Goal: Answer question/provide support: Share knowledge or assist other users

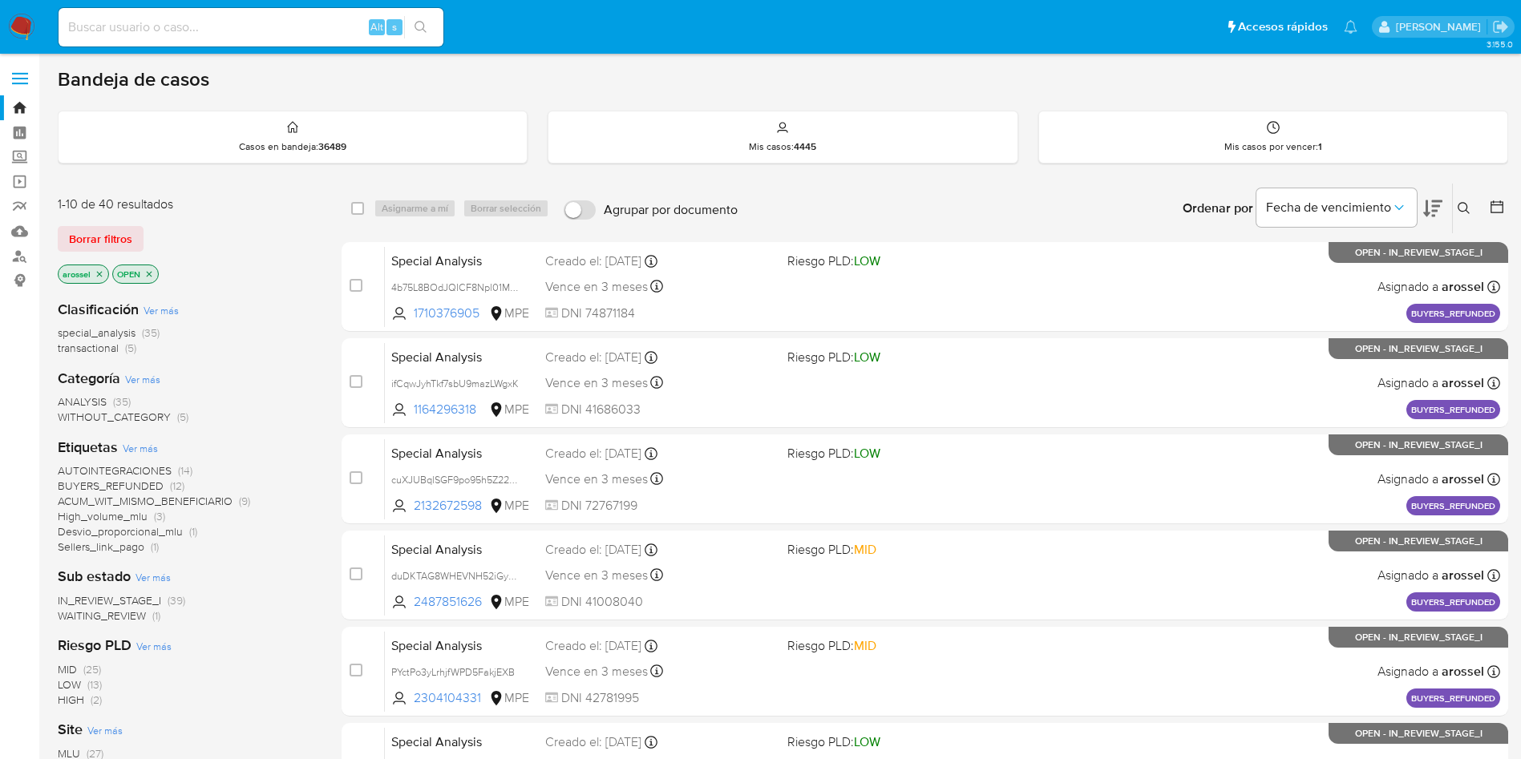
click at [119, 610] on span "WAITING_REVIEW" at bounding box center [102, 616] width 88 height 16
click at [127, 618] on span "WAITING_REVIEW" at bounding box center [102, 616] width 88 height 16
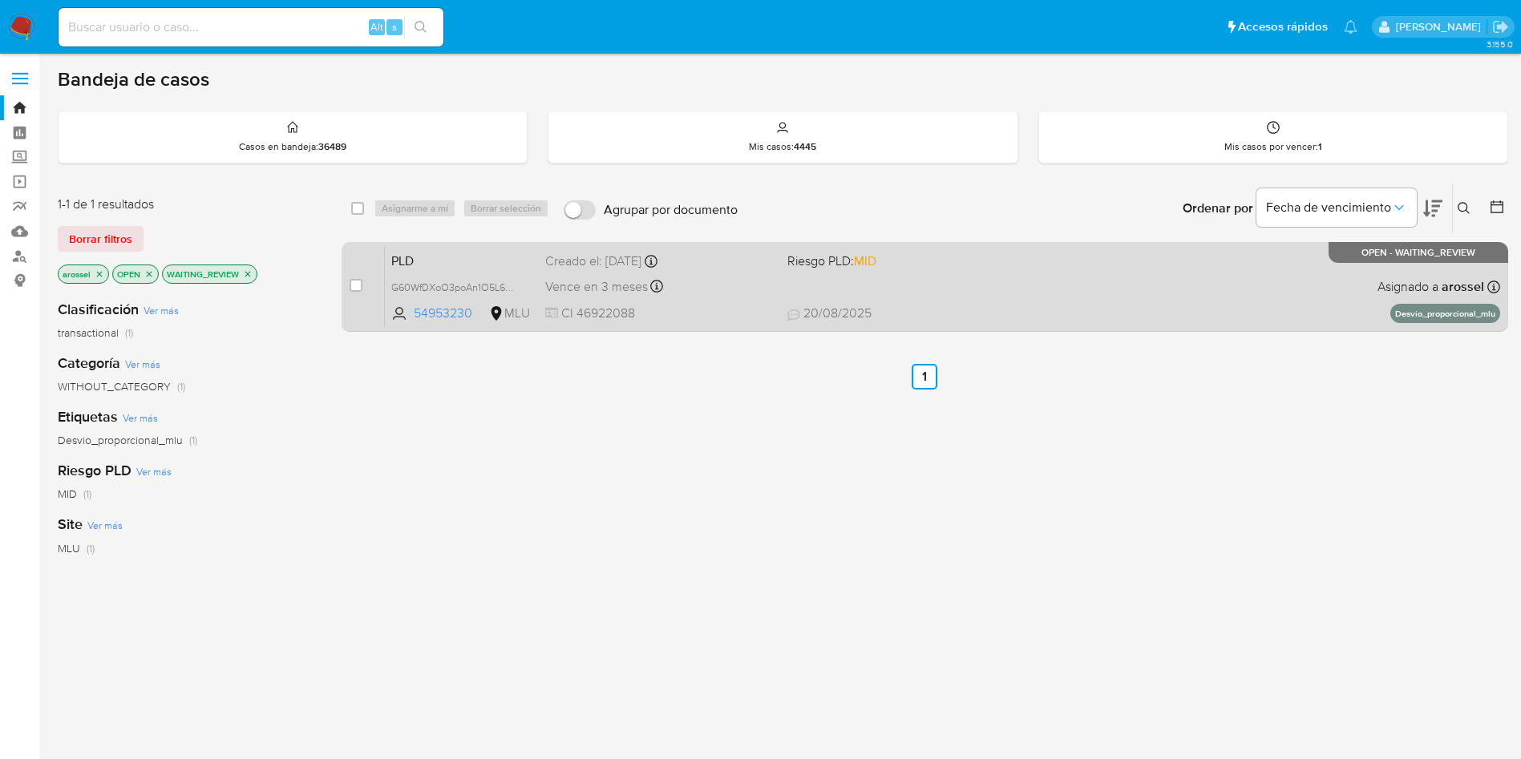
click at [950, 264] on span "Riesgo PLD: MID" at bounding box center [901, 259] width 229 height 21
click at [358, 283] on input "checkbox" at bounding box center [356, 285] width 13 height 13
checkbox input "true"
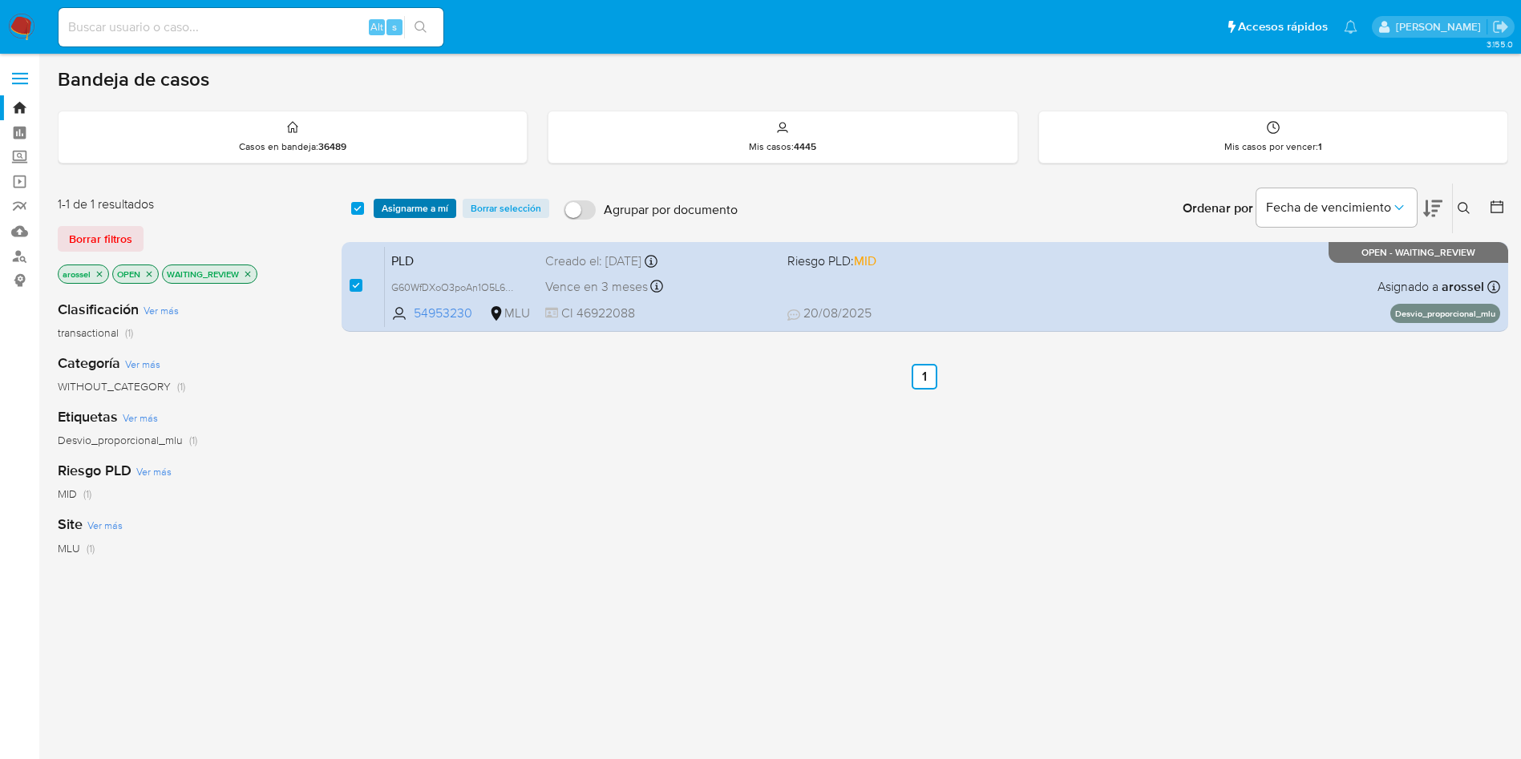
click at [403, 212] on span "Asignarme a mí" at bounding box center [415, 208] width 67 height 16
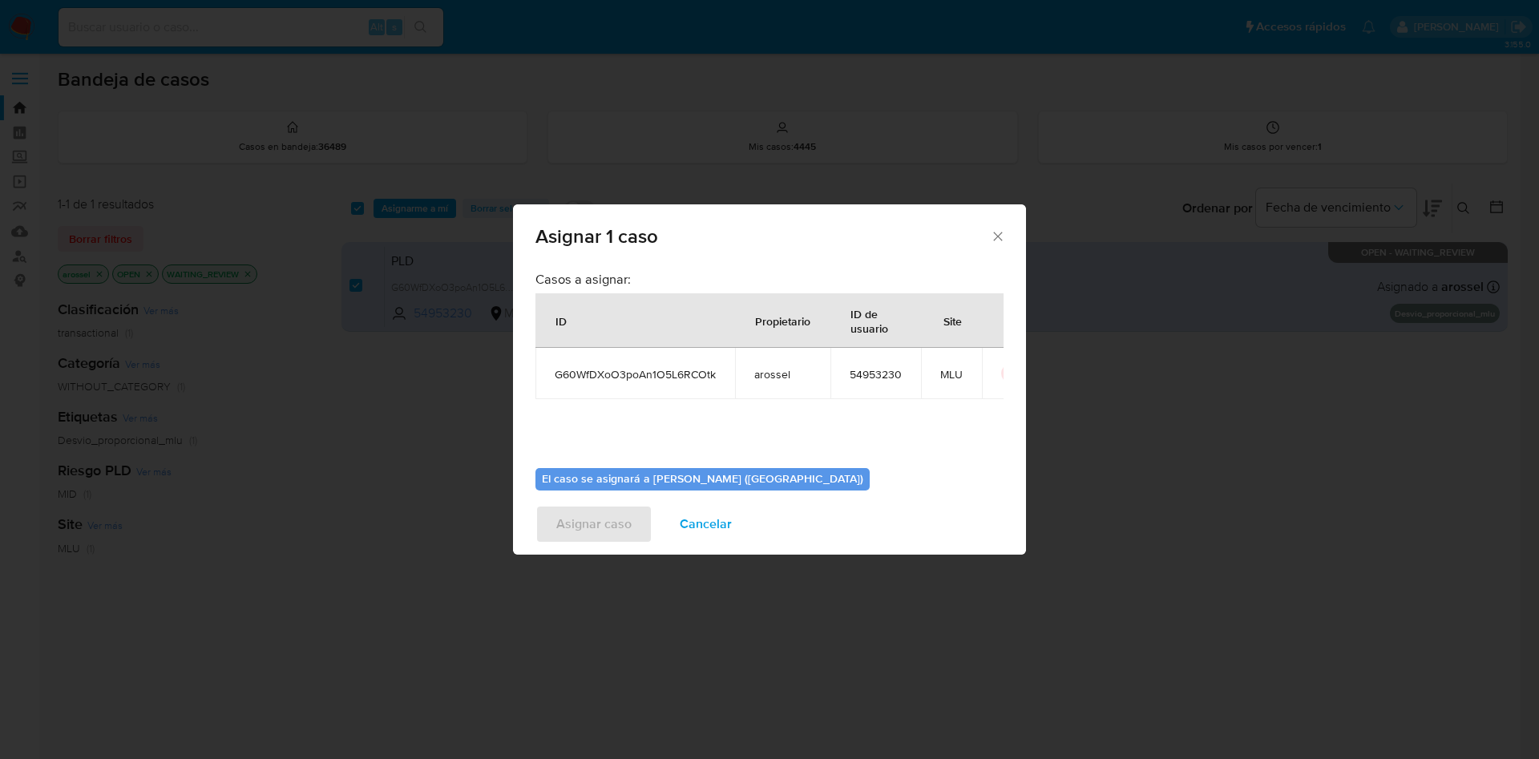
click at [406, 202] on div "Asignar 1 caso Casos a asignar: ID Propietario ID de usuario Site G60WfDXoO3poA…" at bounding box center [769, 379] width 1539 height 759
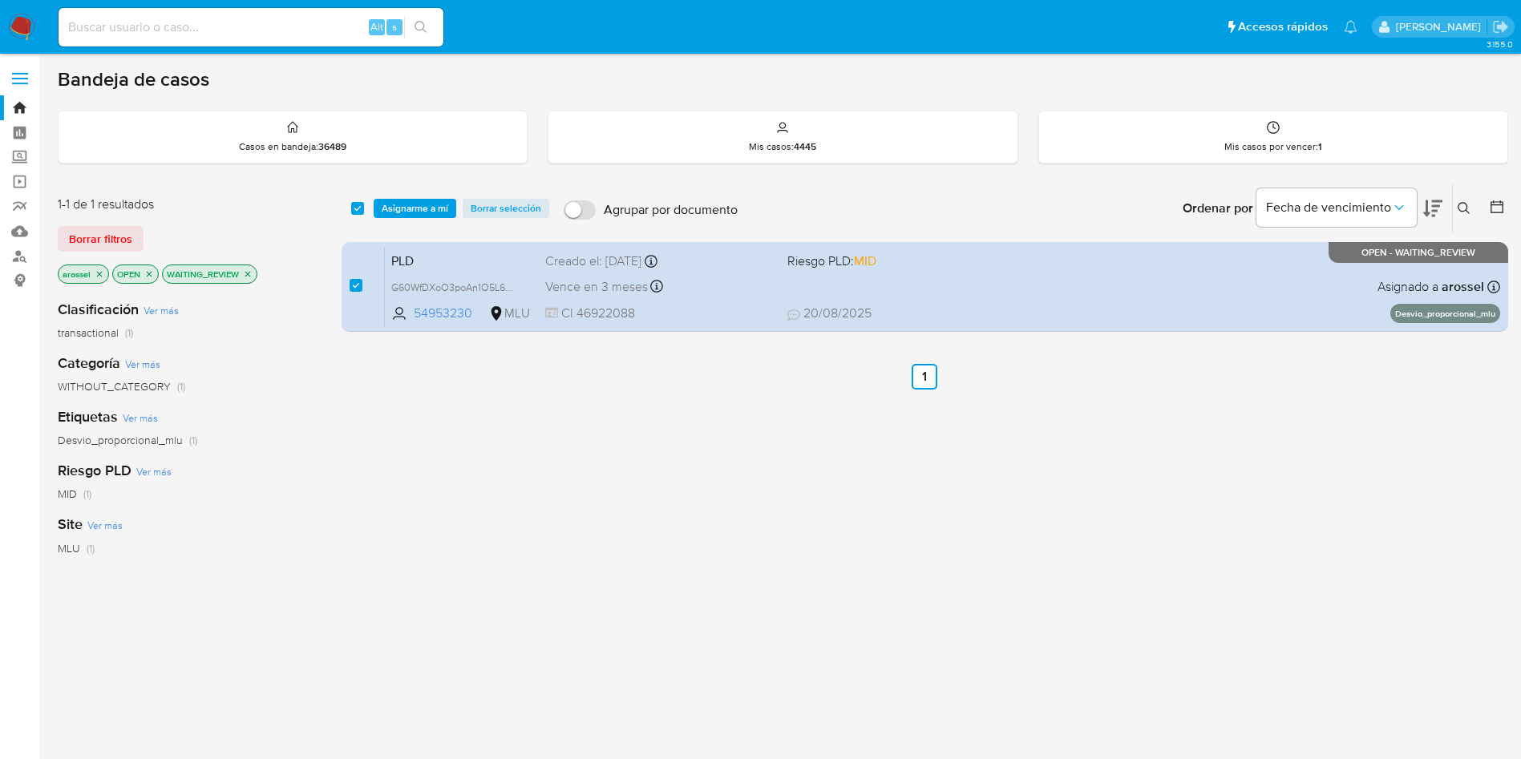
click at [432, 205] on span "Asignarme a mí" at bounding box center [415, 208] width 67 height 16
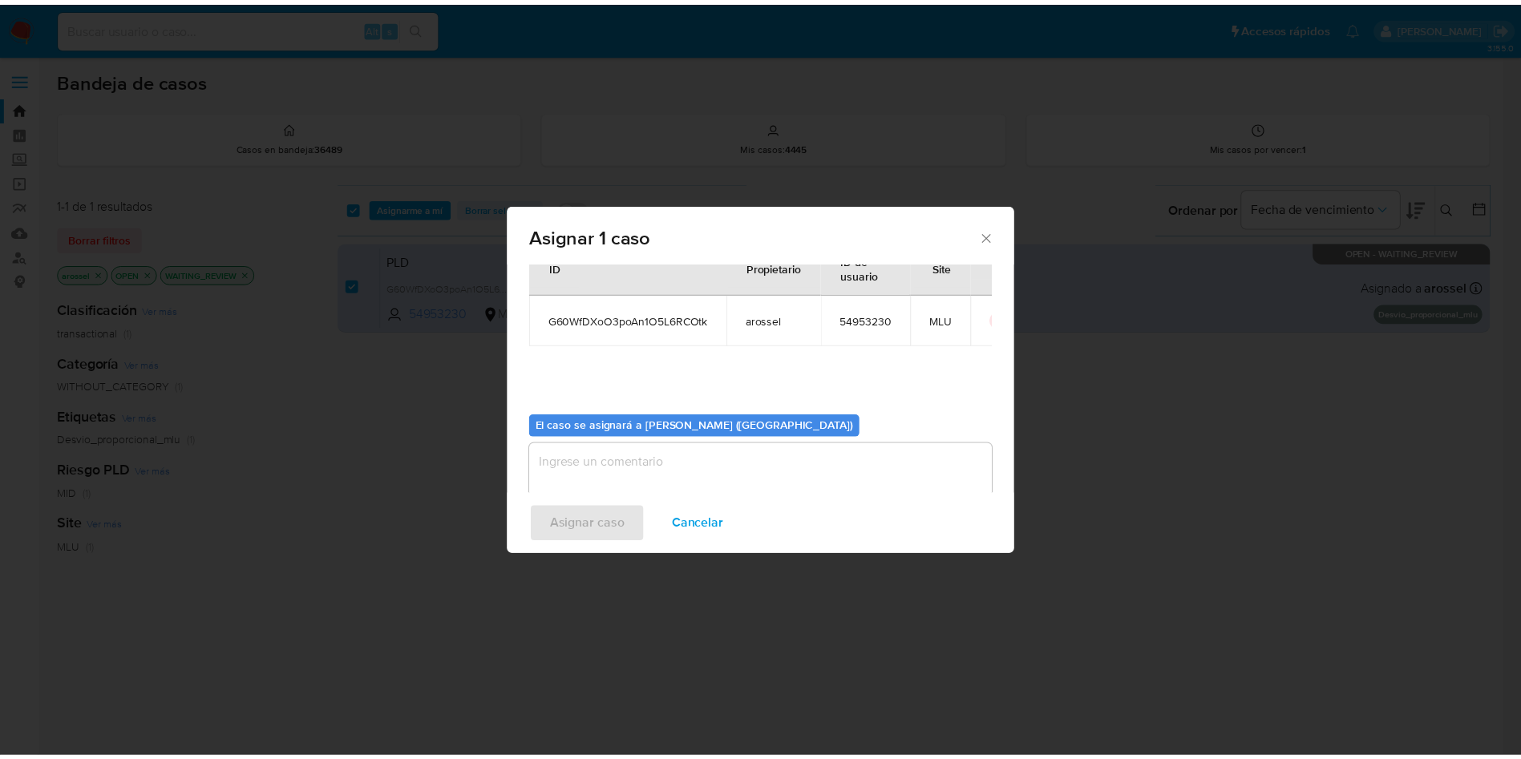
scroll to position [83, 0]
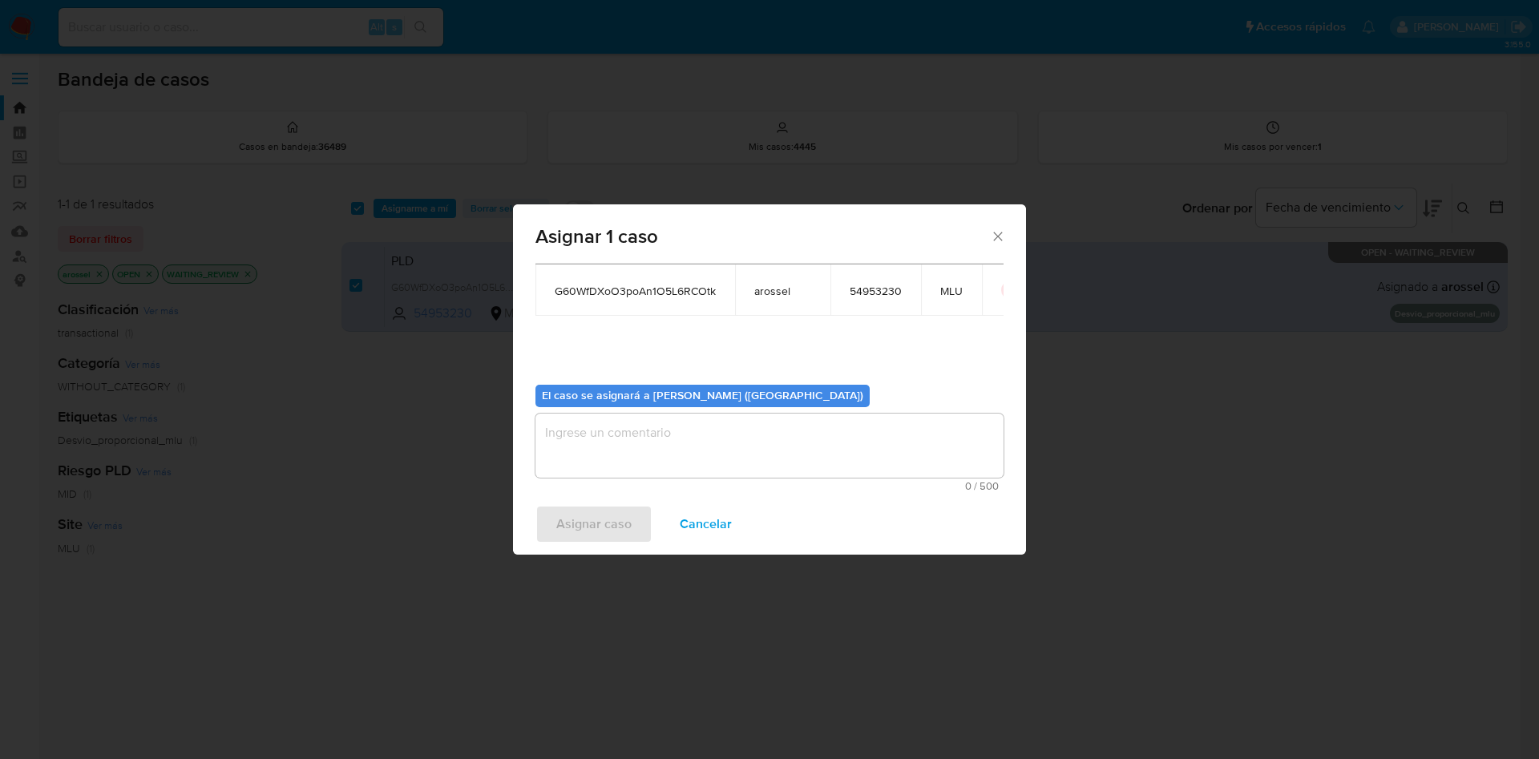
click at [755, 439] on textarea "assign-modal" at bounding box center [770, 446] width 468 height 64
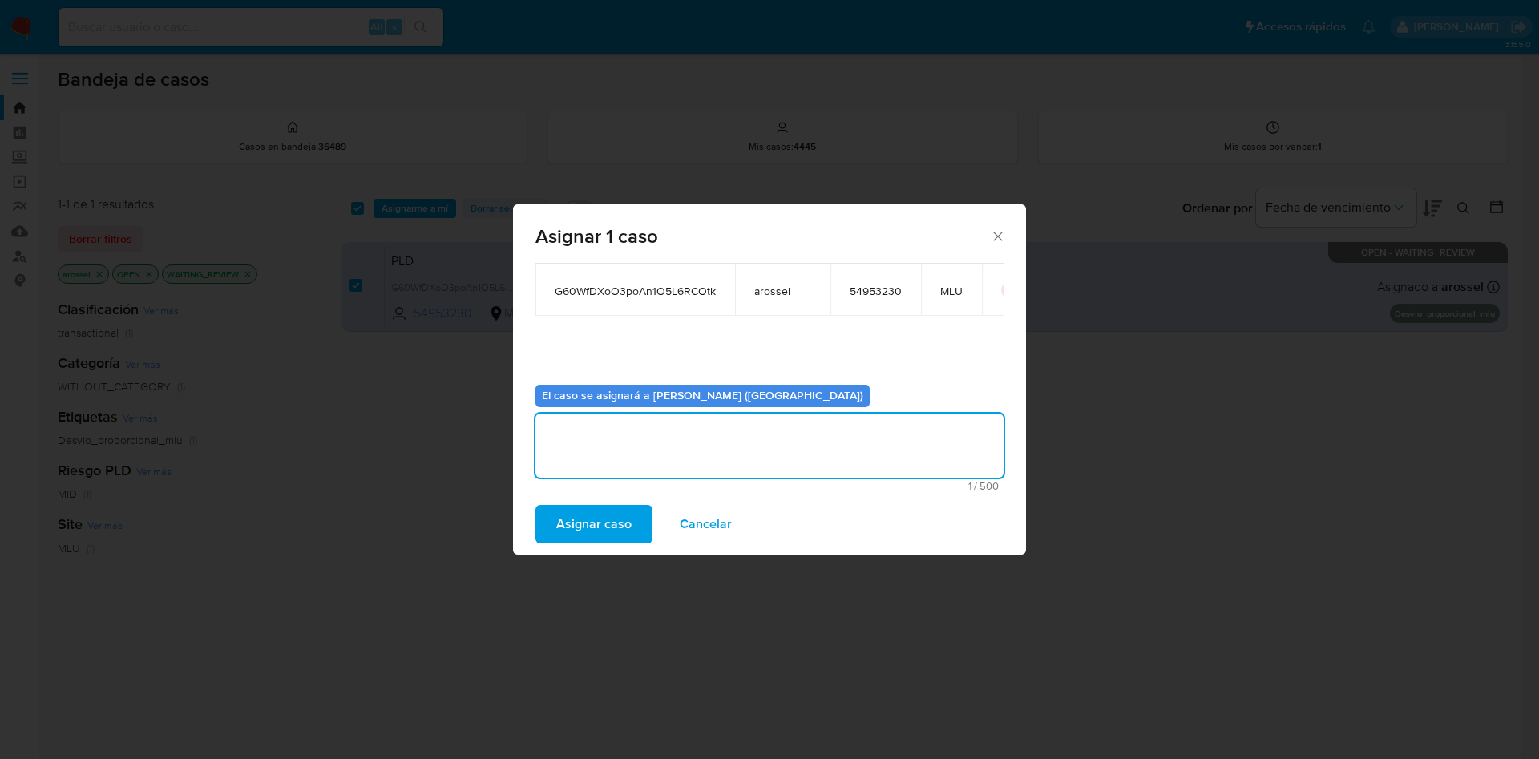
click at [580, 532] on span "Asignar caso" at bounding box center [593, 524] width 75 height 35
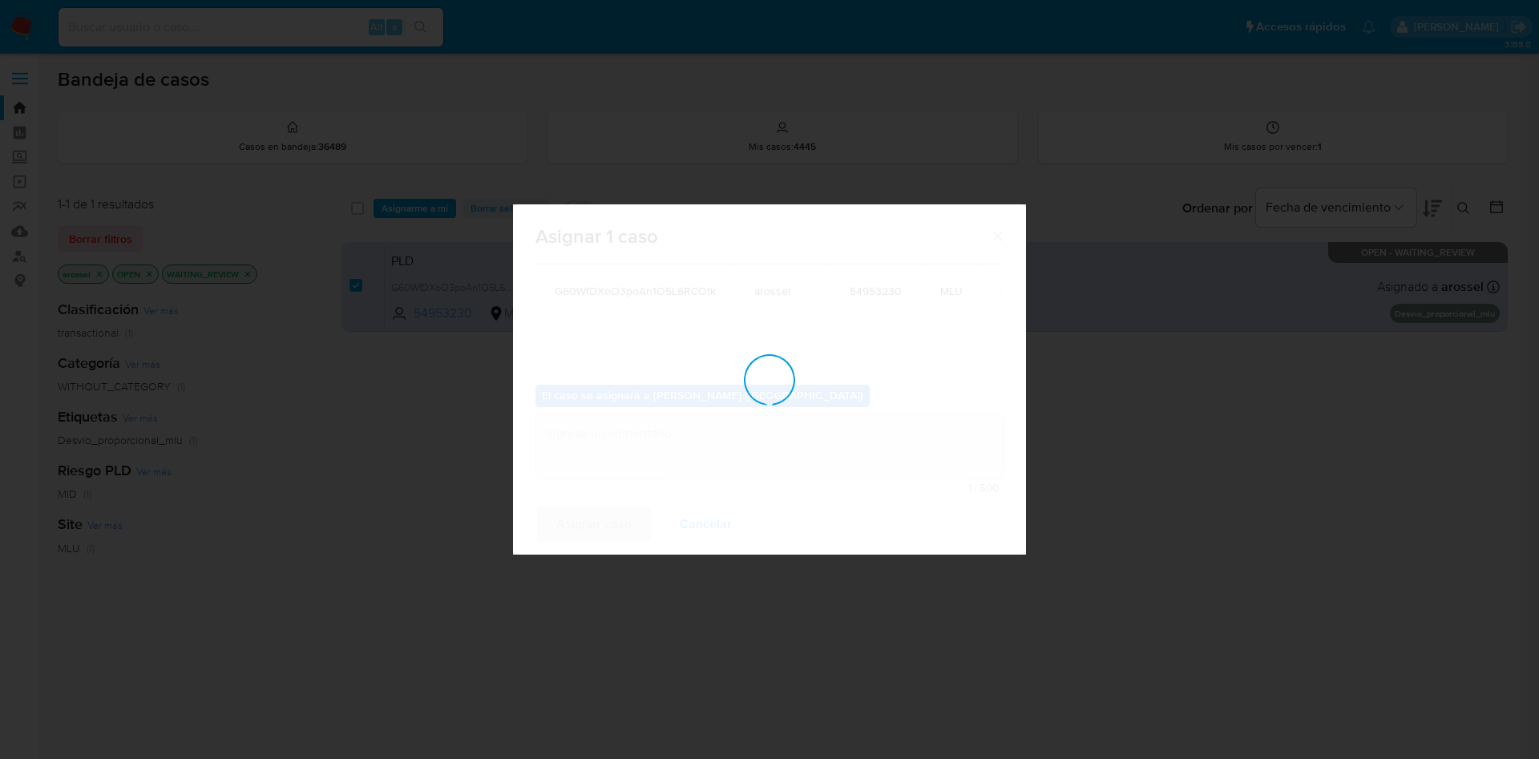
checkbox input "false"
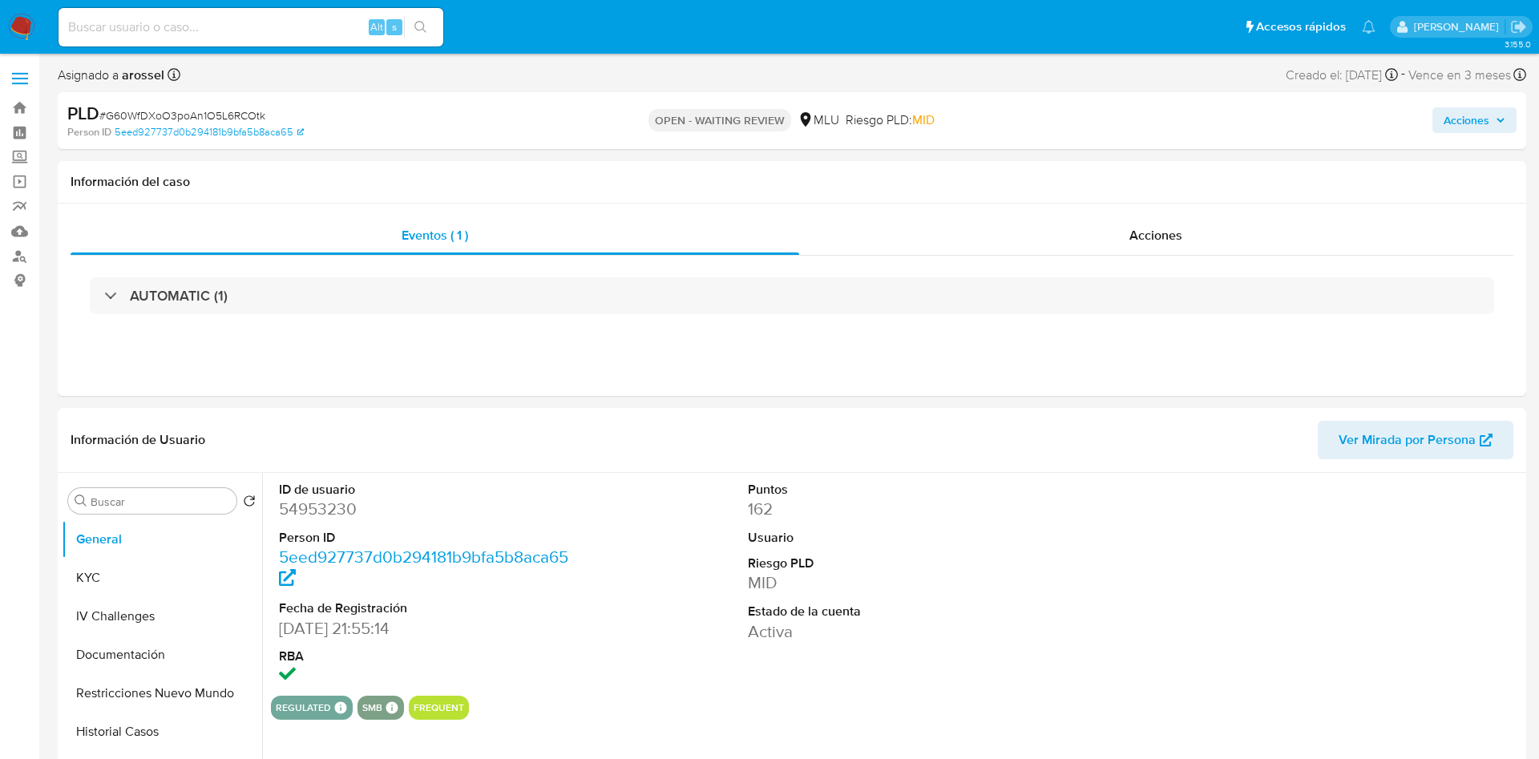
select select "10"
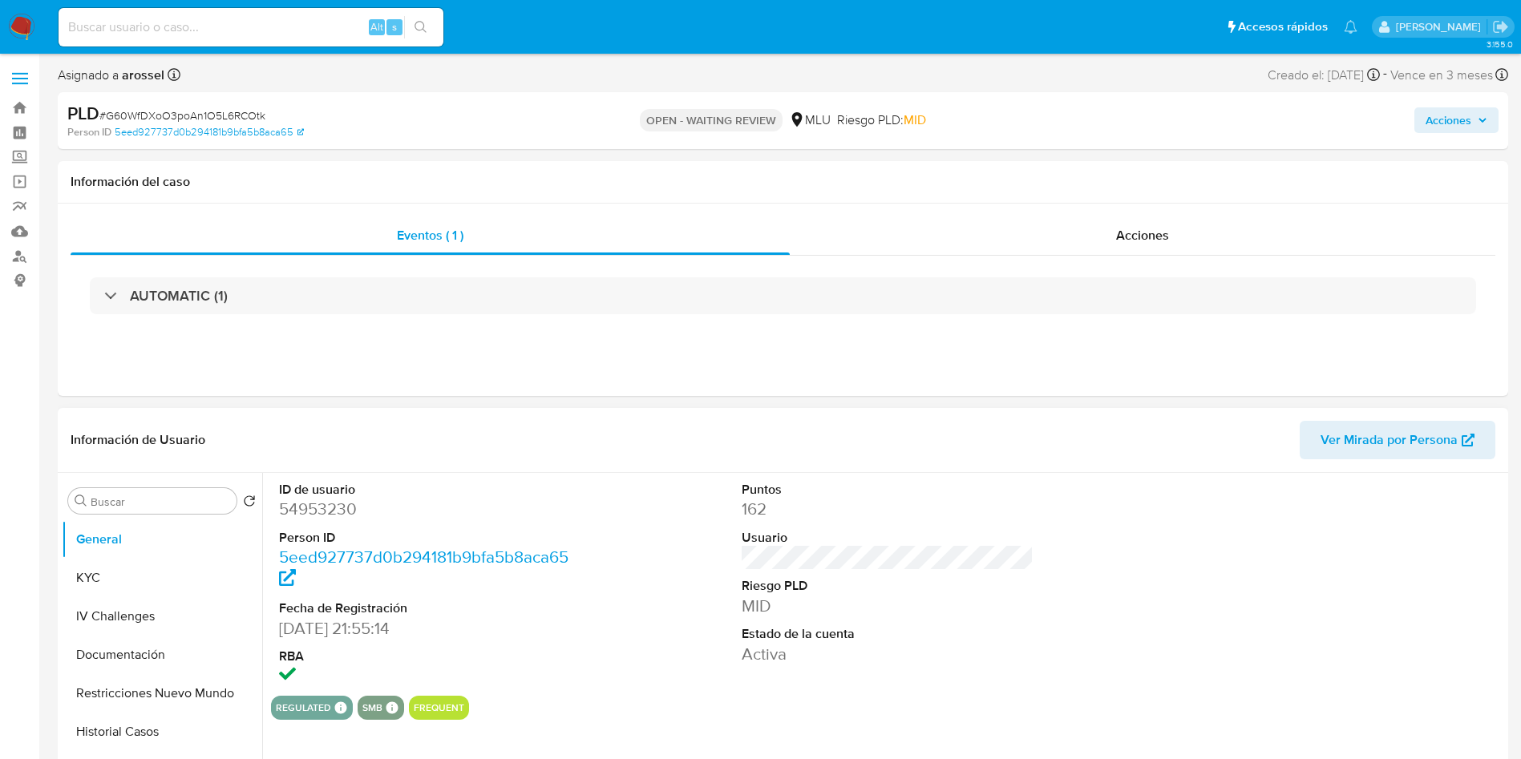
scroll to position [241, 0]
select select "10"
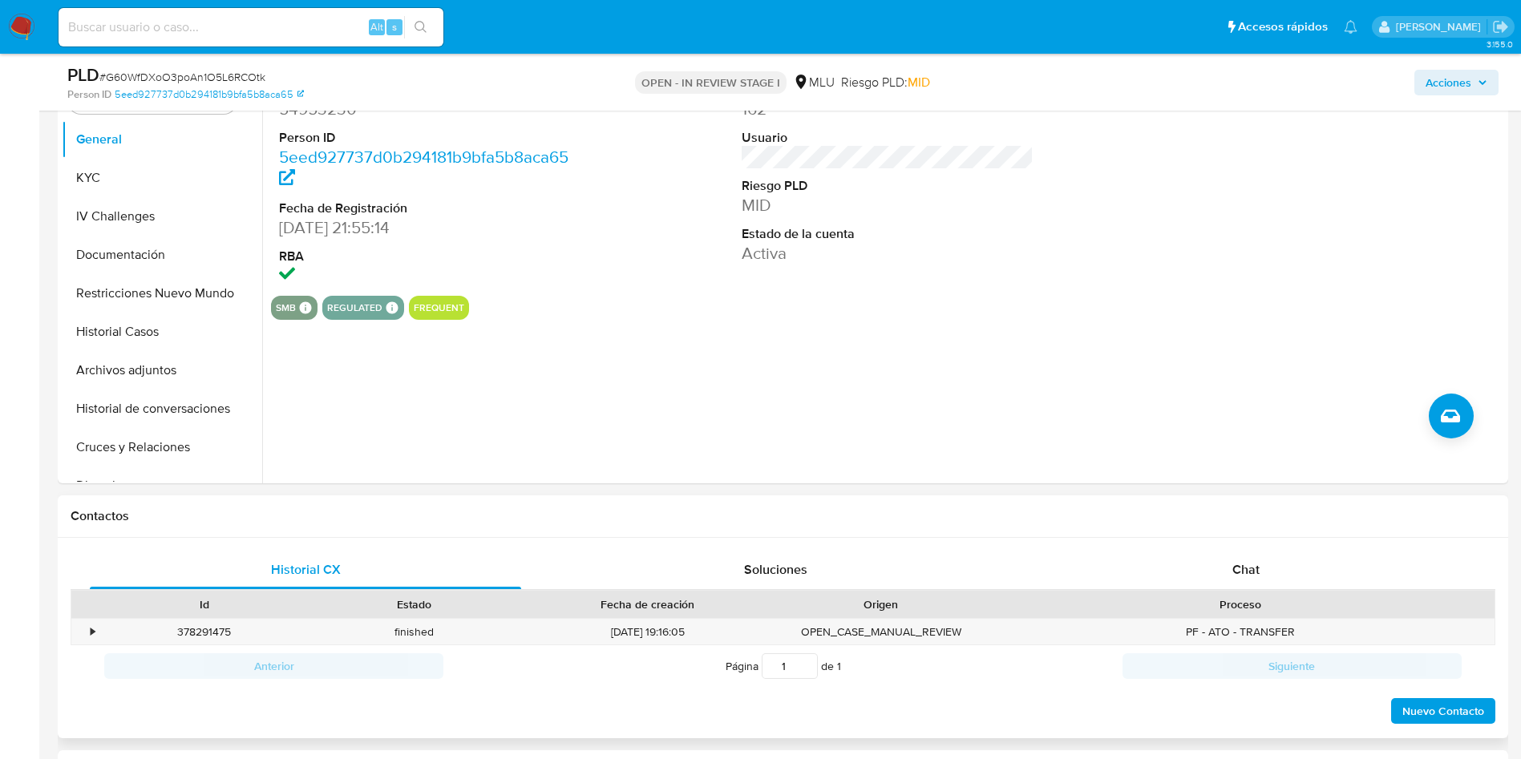
scroll to position [481, 0]
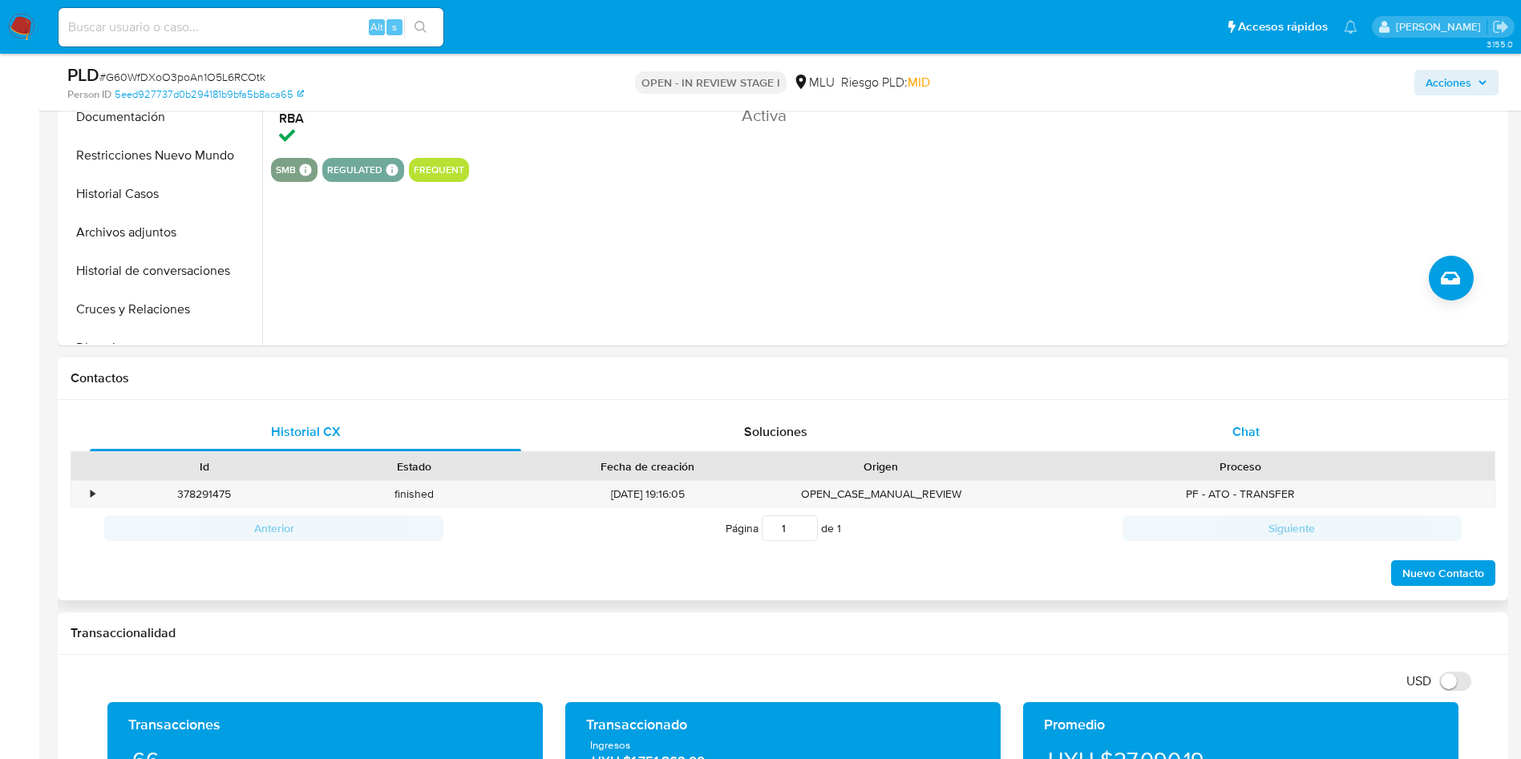
click at [1324, 438] on div "Chat" at bounding box center [1245, 432] width 431 height 38
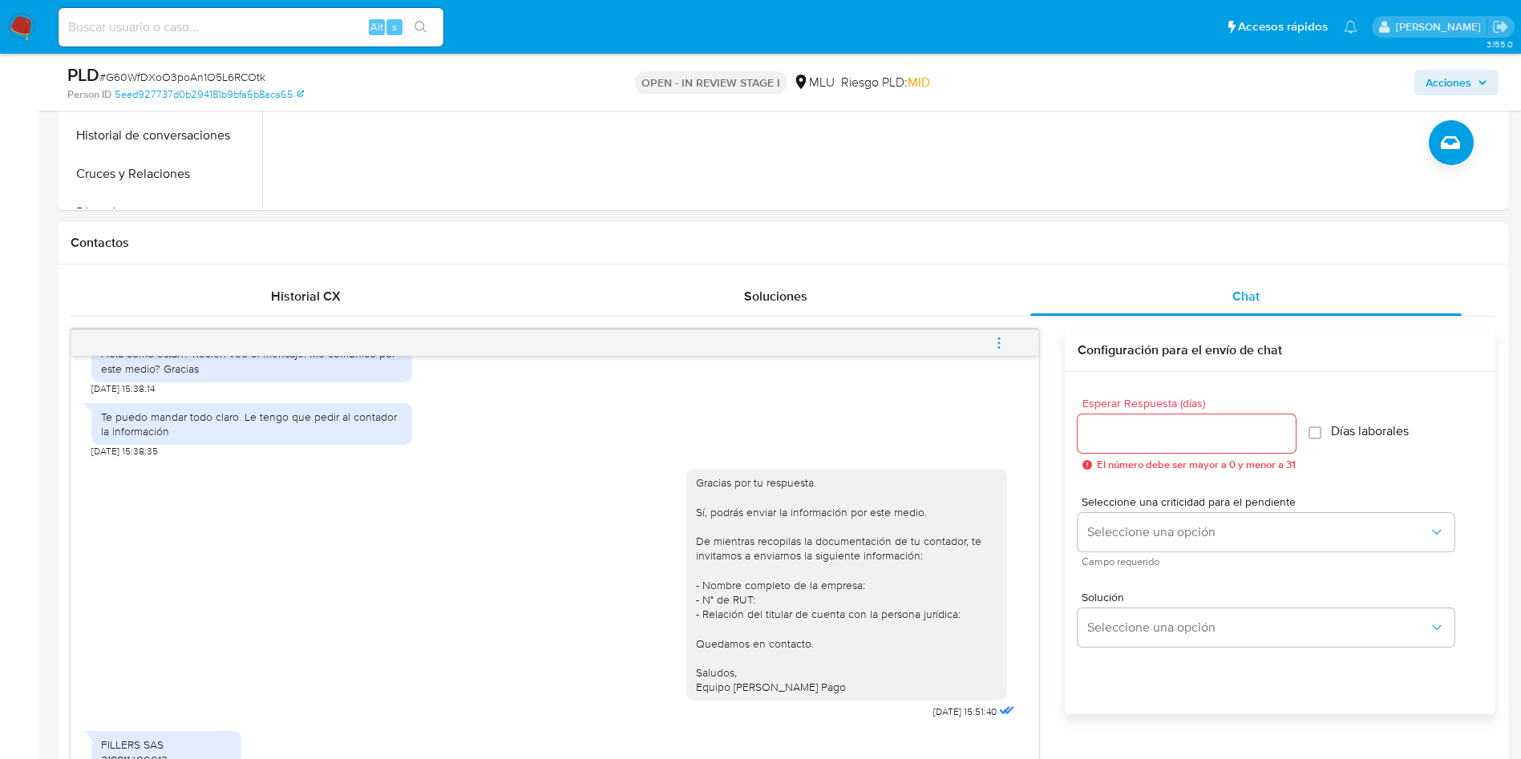
scroll to position [842, 0]
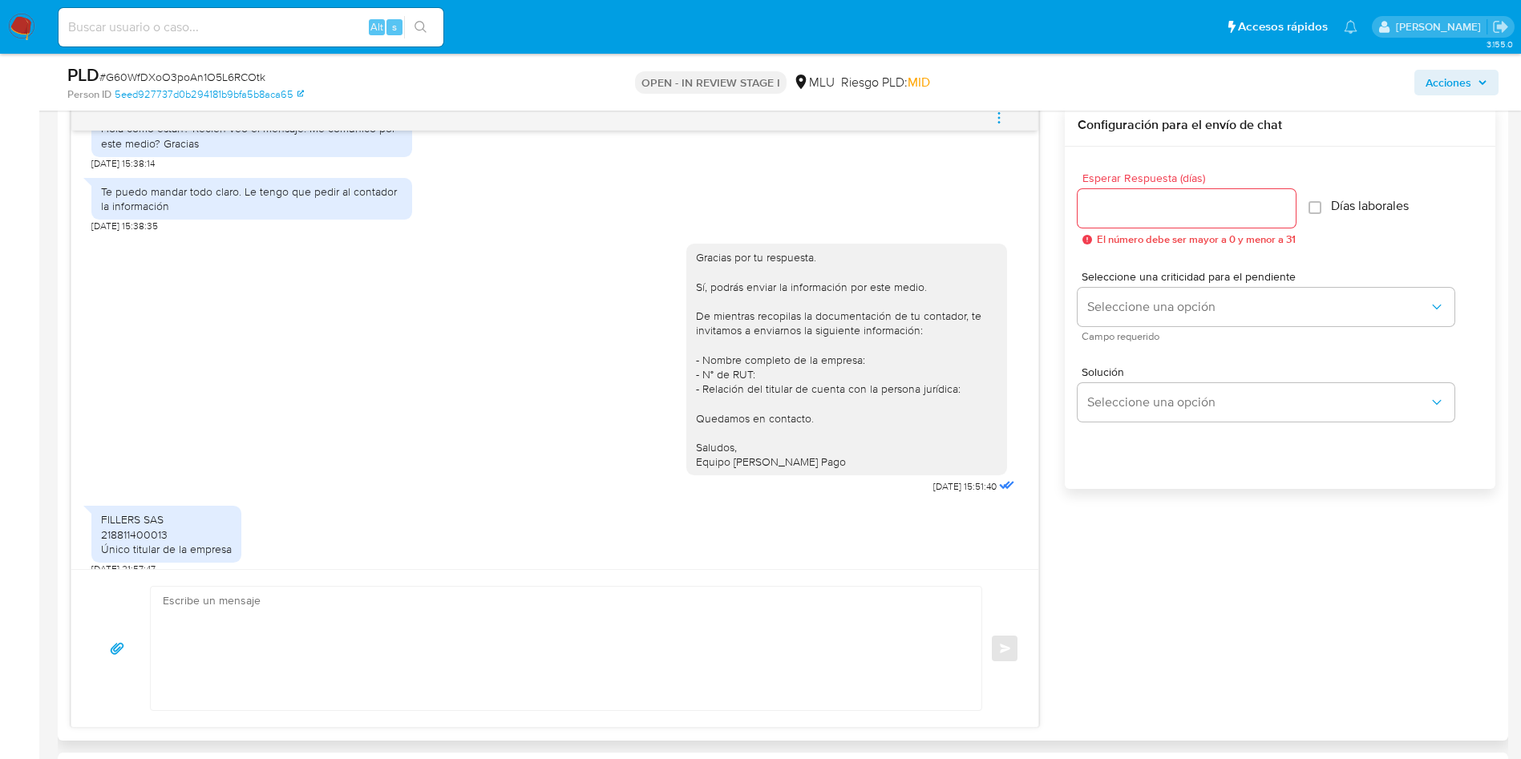
click at [148, 524] on div "FILLERS SAS 218811400013 Único titular de la empresa" at bounding box center [166, 534] width 131 height 44
copy div "218811400013"
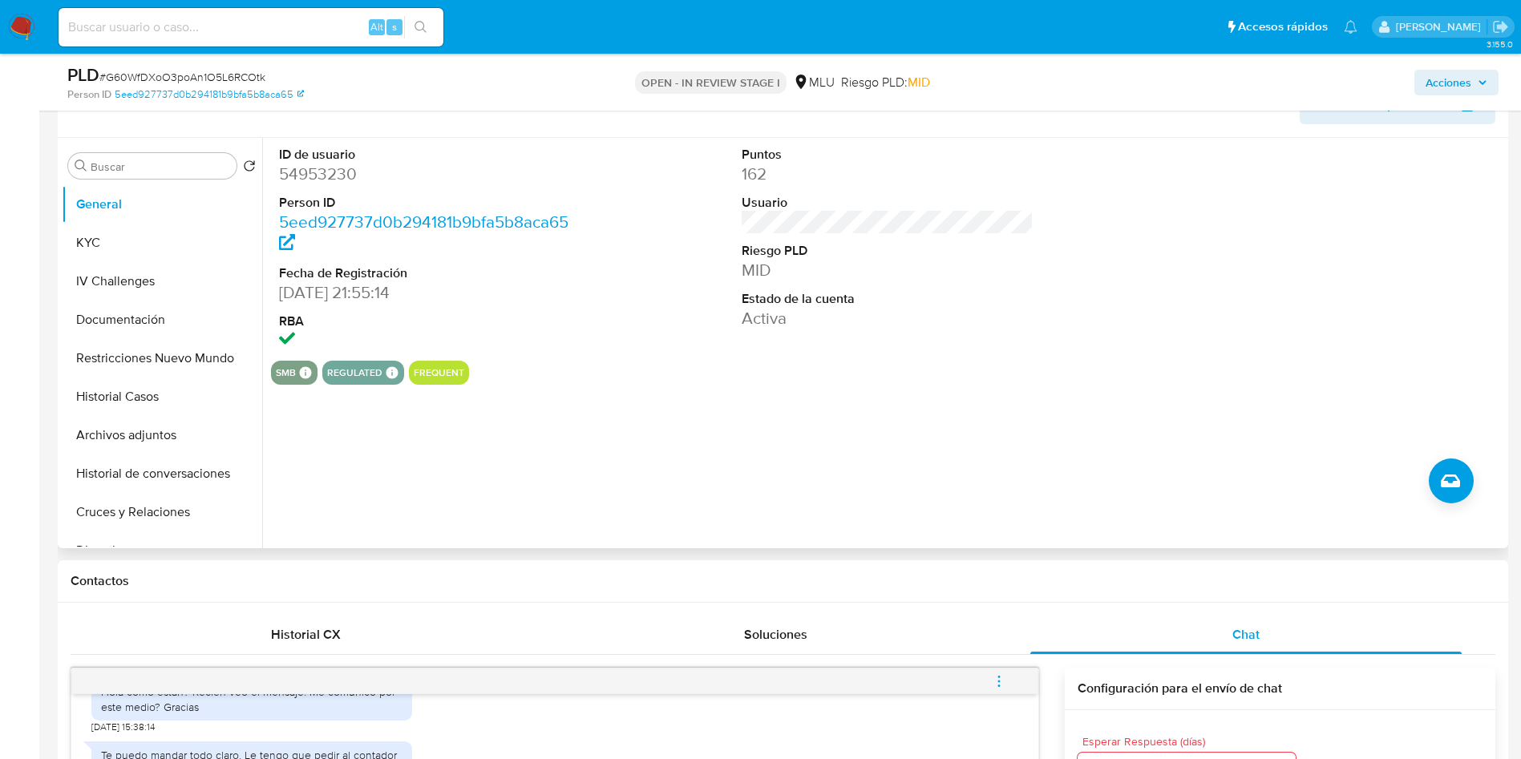
scroll to position [241, 0]
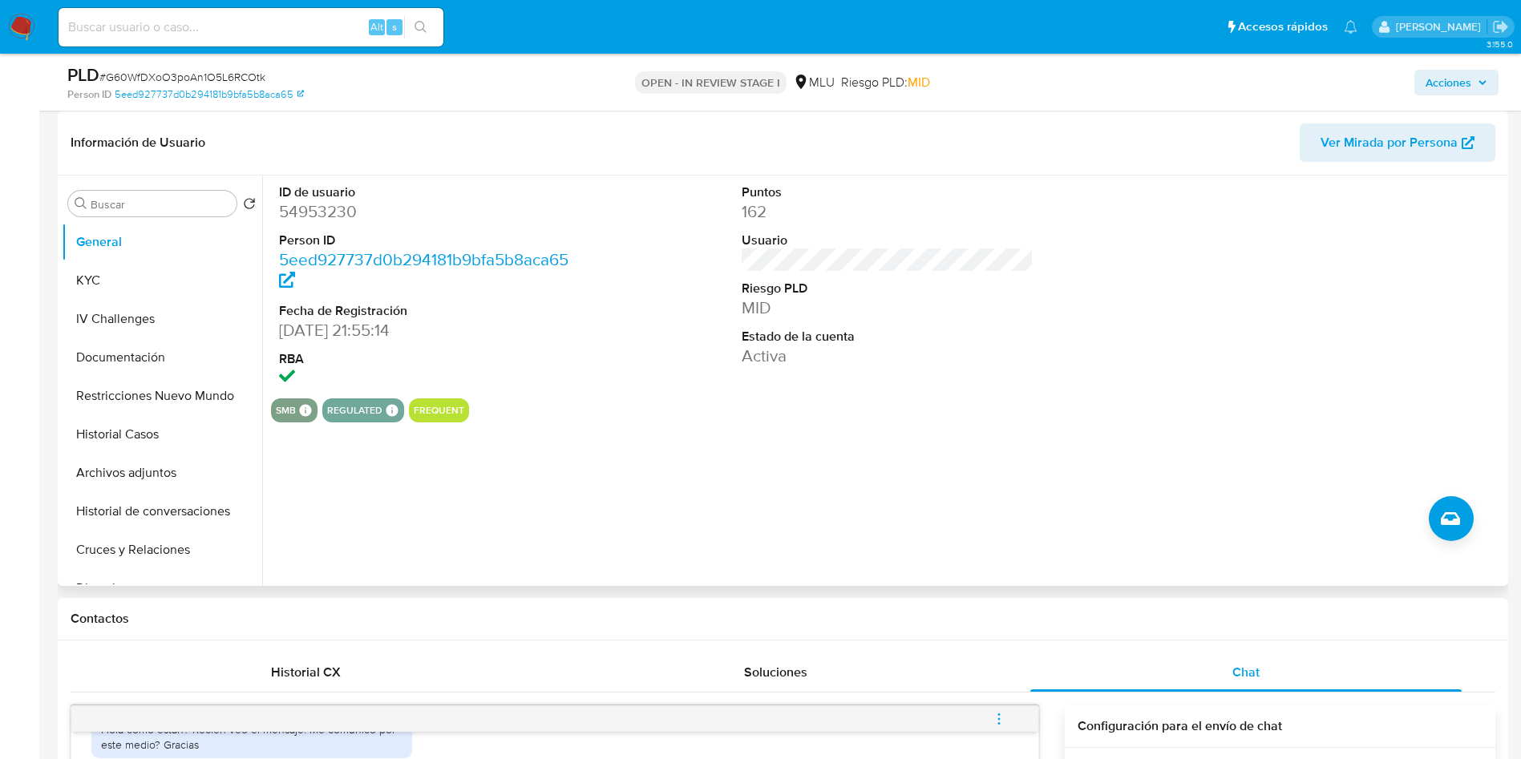
click at [343, 216] on dd "54953230" at bounding box center [425, 211] width 293 height 22
copy dd "54953230"
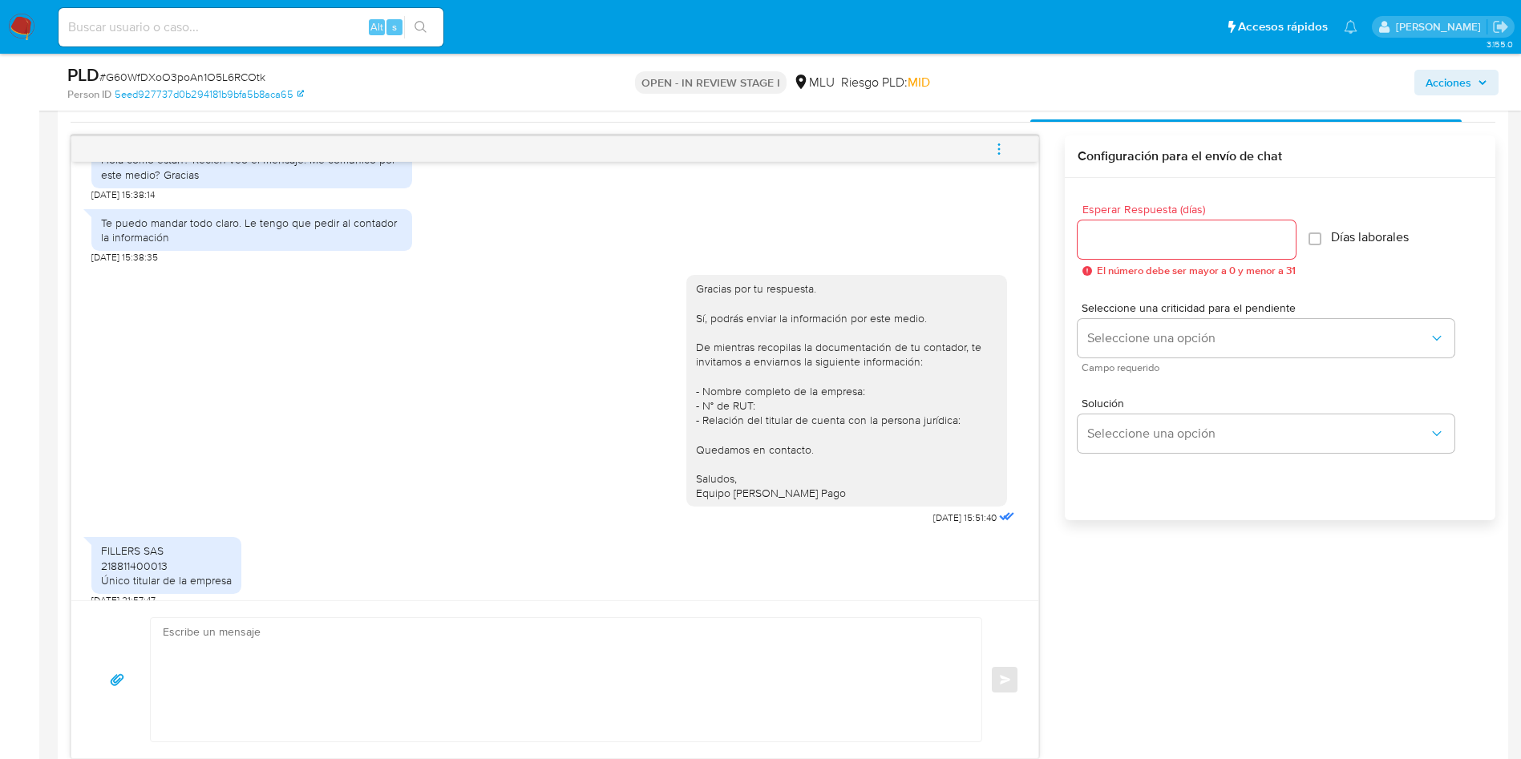
scroll to position [842, 0]
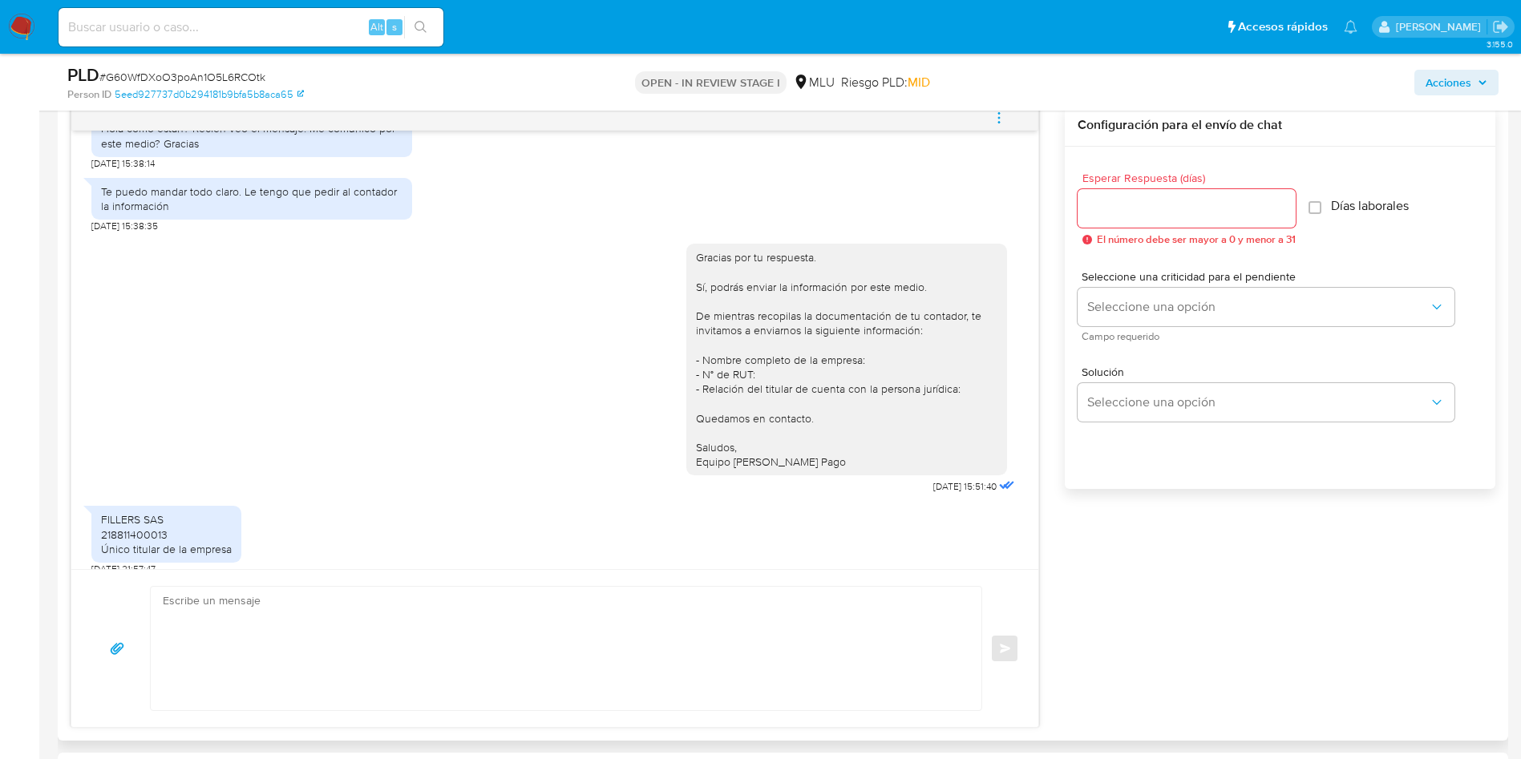
click at [401, 645] on textarea at bounding box center [562, 648] width 798 height 123
paste textarea "¡Muchas gracias por tu respuesta, XXX! Considerando la actividad mantenida en t…"
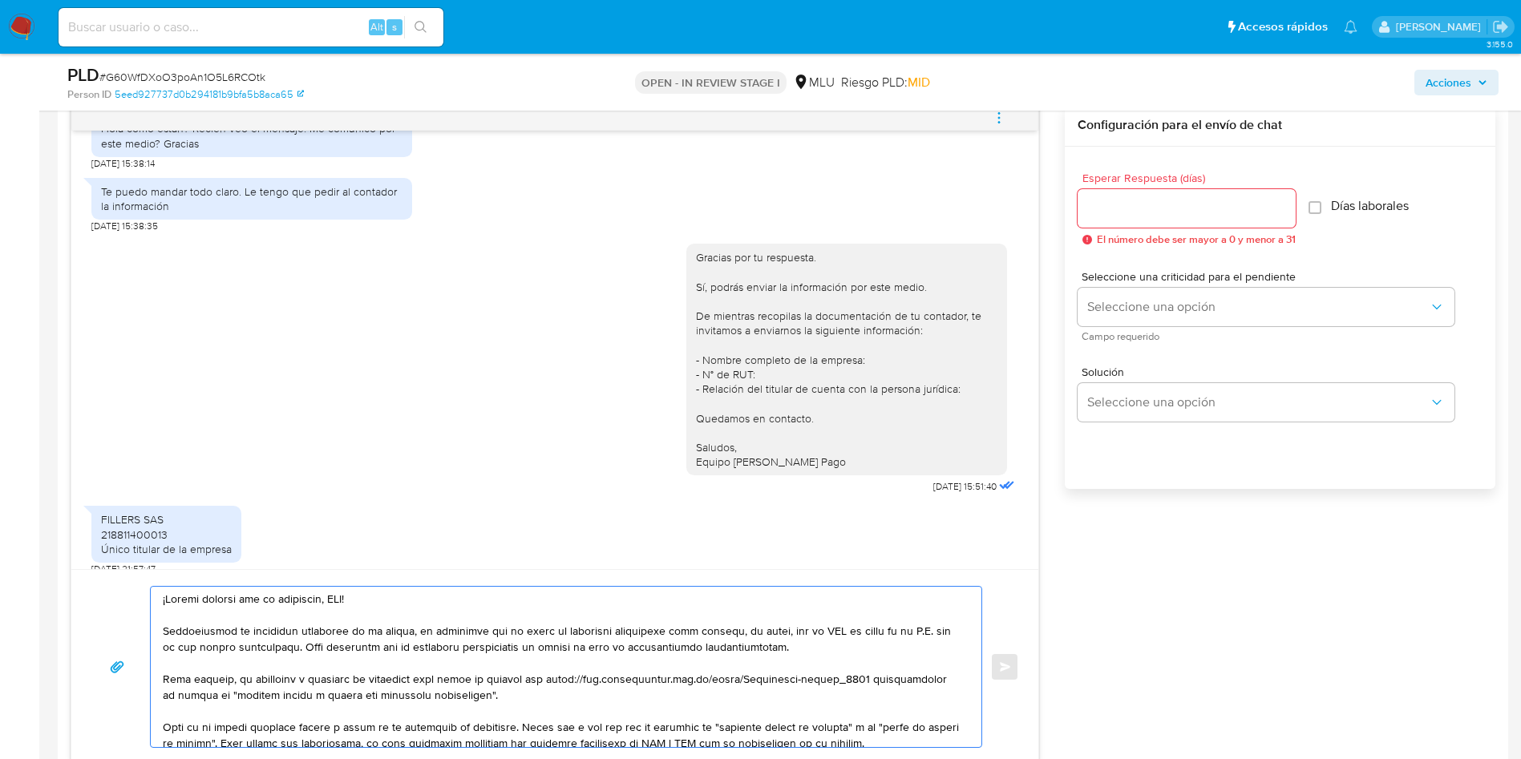
scroll to position [0, 0]
click at [343, 600] on textarea at bounding box center [562, 667] width 798 height 160
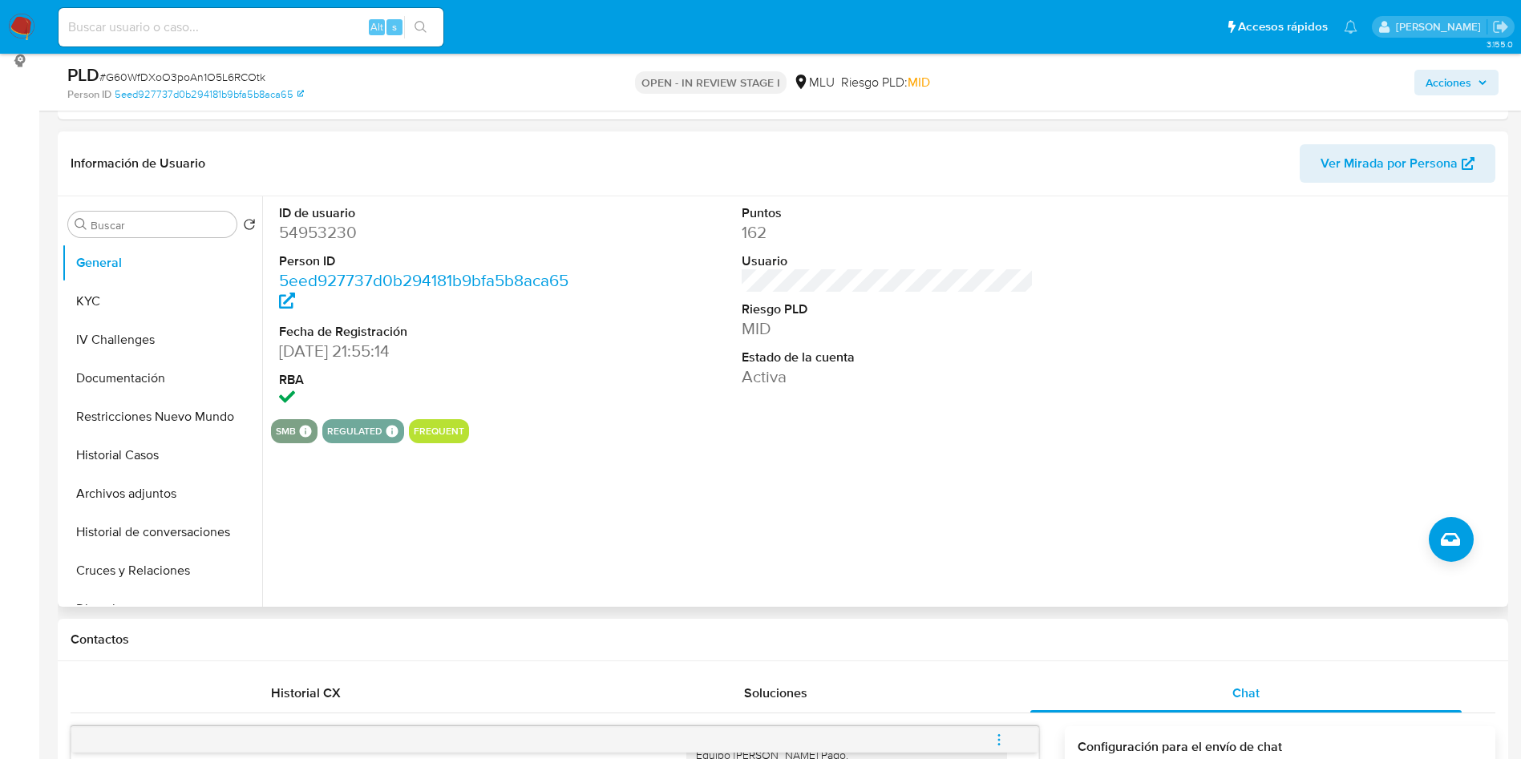
scroll to position [120, 0]
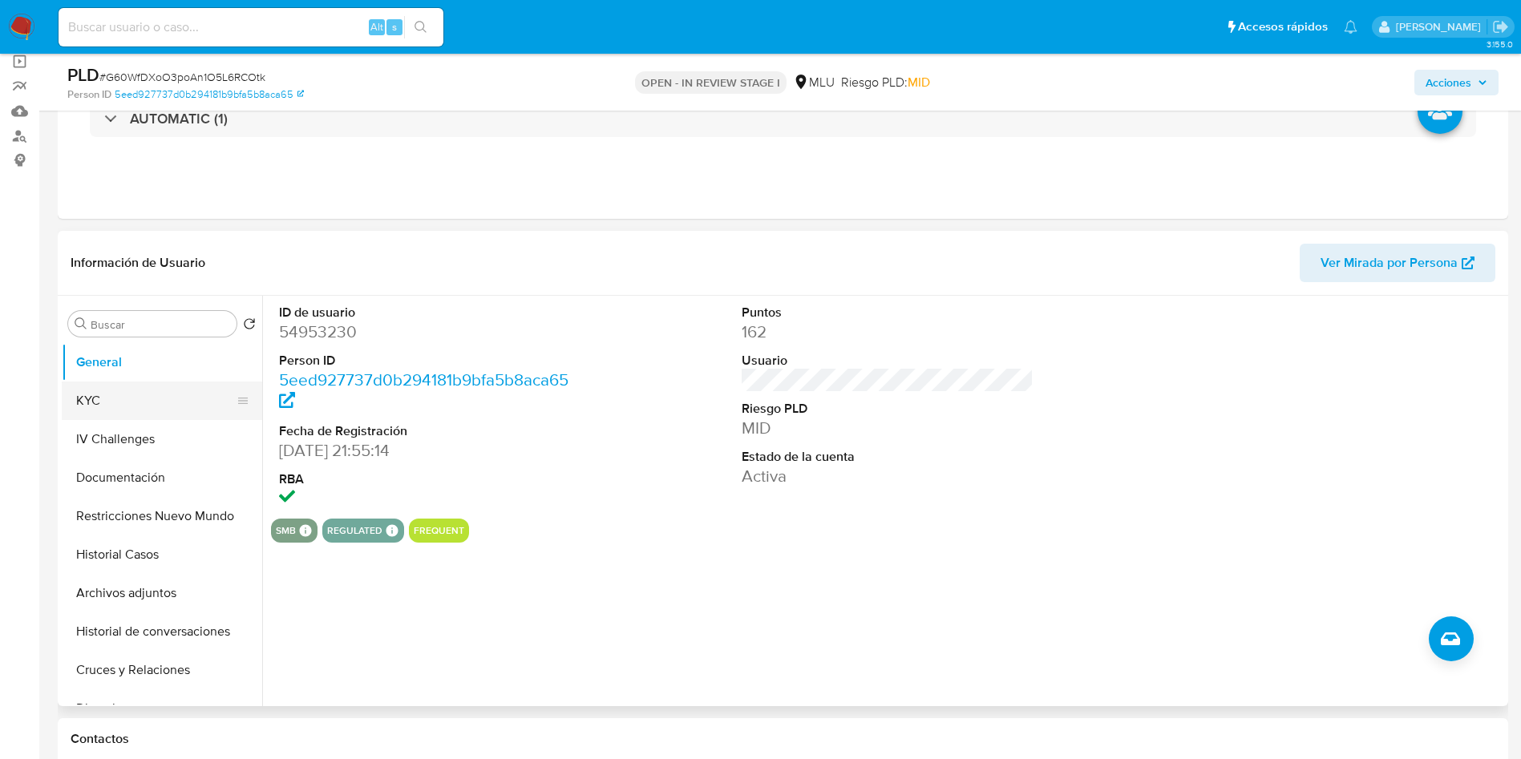
click at [74, 399] on button "KYC" at bounding box center [156, 401] width 188 height 38
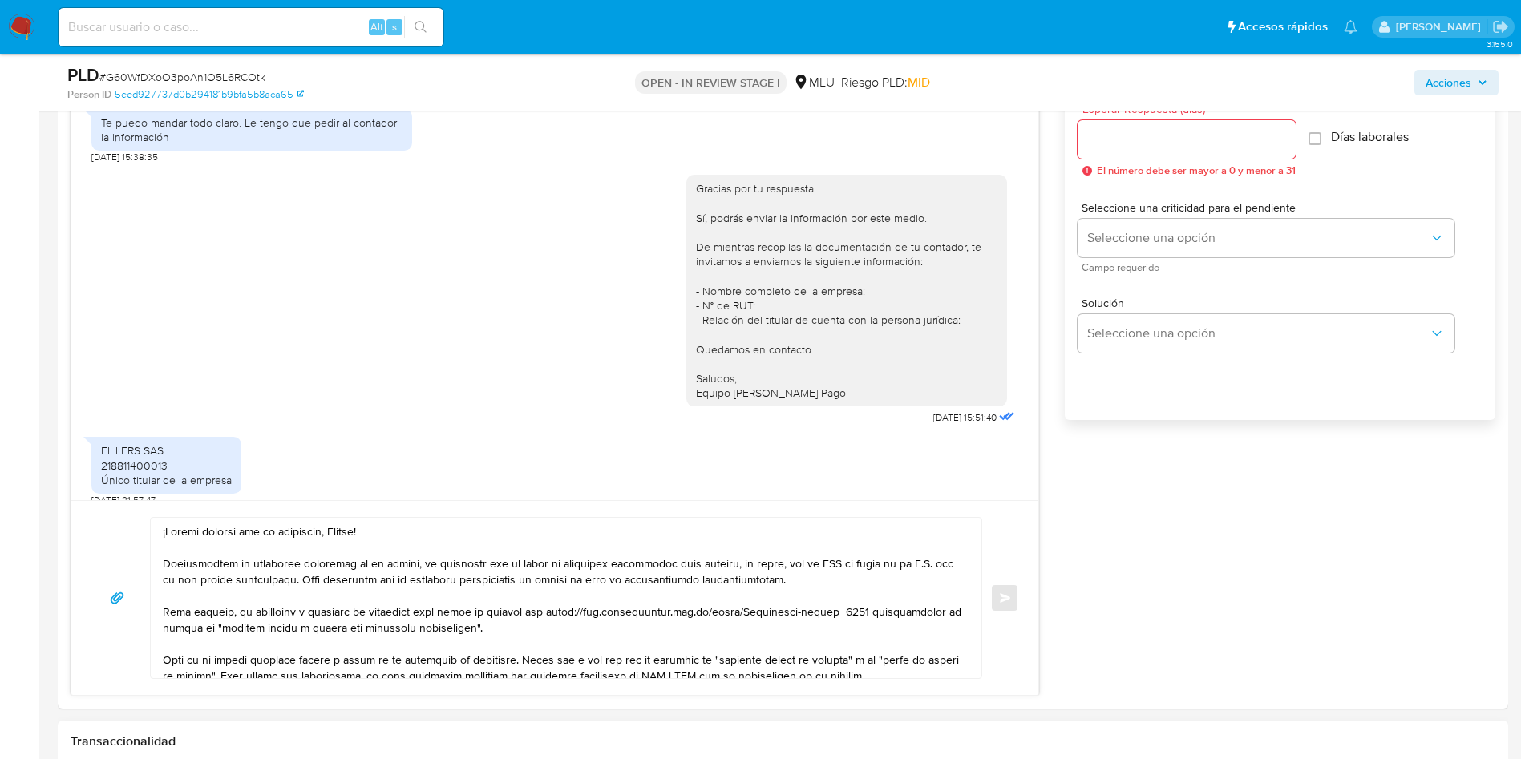
scroll to position [1082, 0]
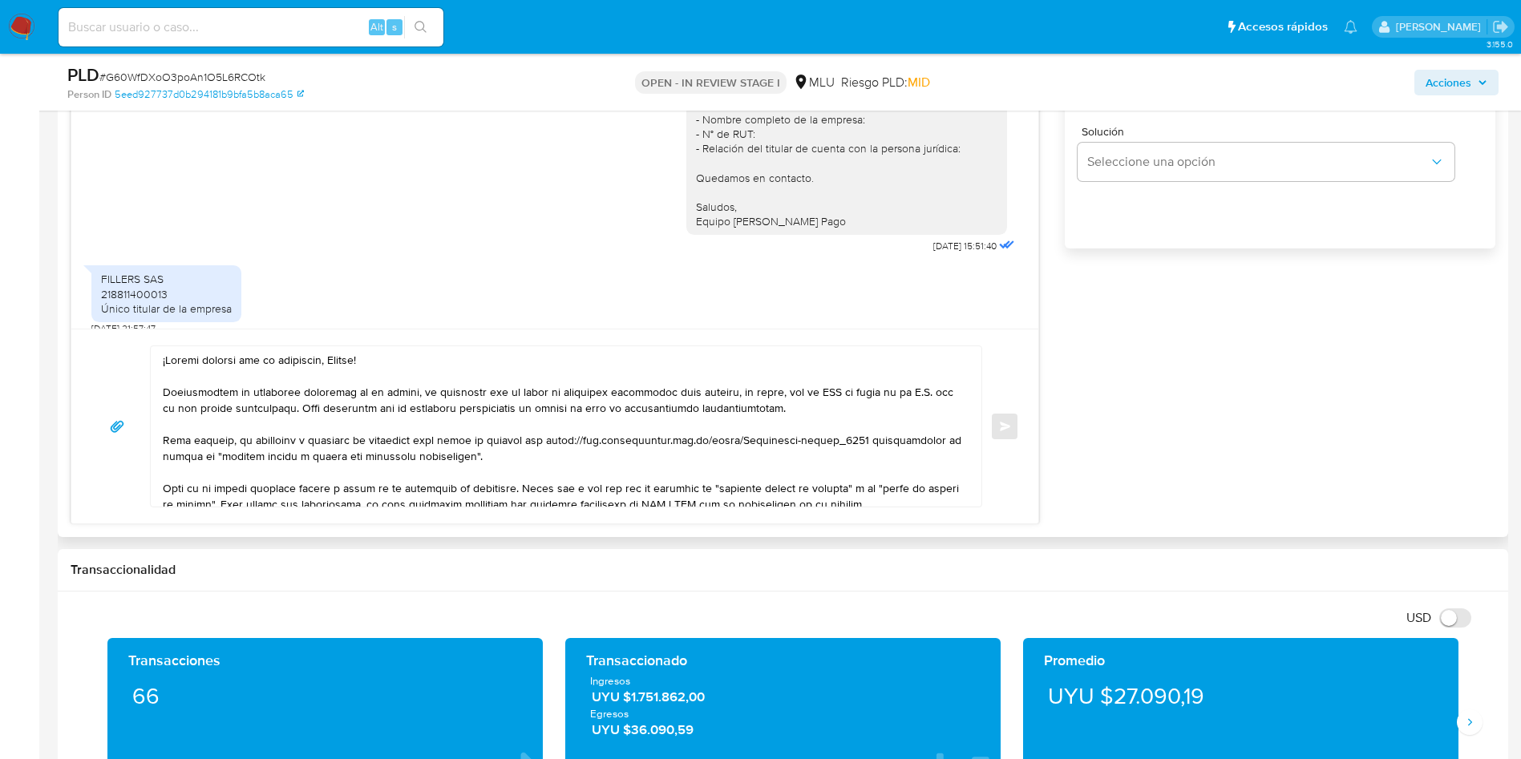
click at [347, 368] on textarea at bounding box center [562, 426] width 798 height 160
click at [346, 367] on textarea at bounding box center [562, 426] width 798 height 160
click at [135, 272] on div "FILLERS SAS 218811400013 Único titular de la empresa" at bounding box center [166, 294] width 131 height 44
click at [139, 285] on div "FILLERS SAS 218811400013 Único titular de la empresa" at bounding box center [166, 294] width 131 height 44
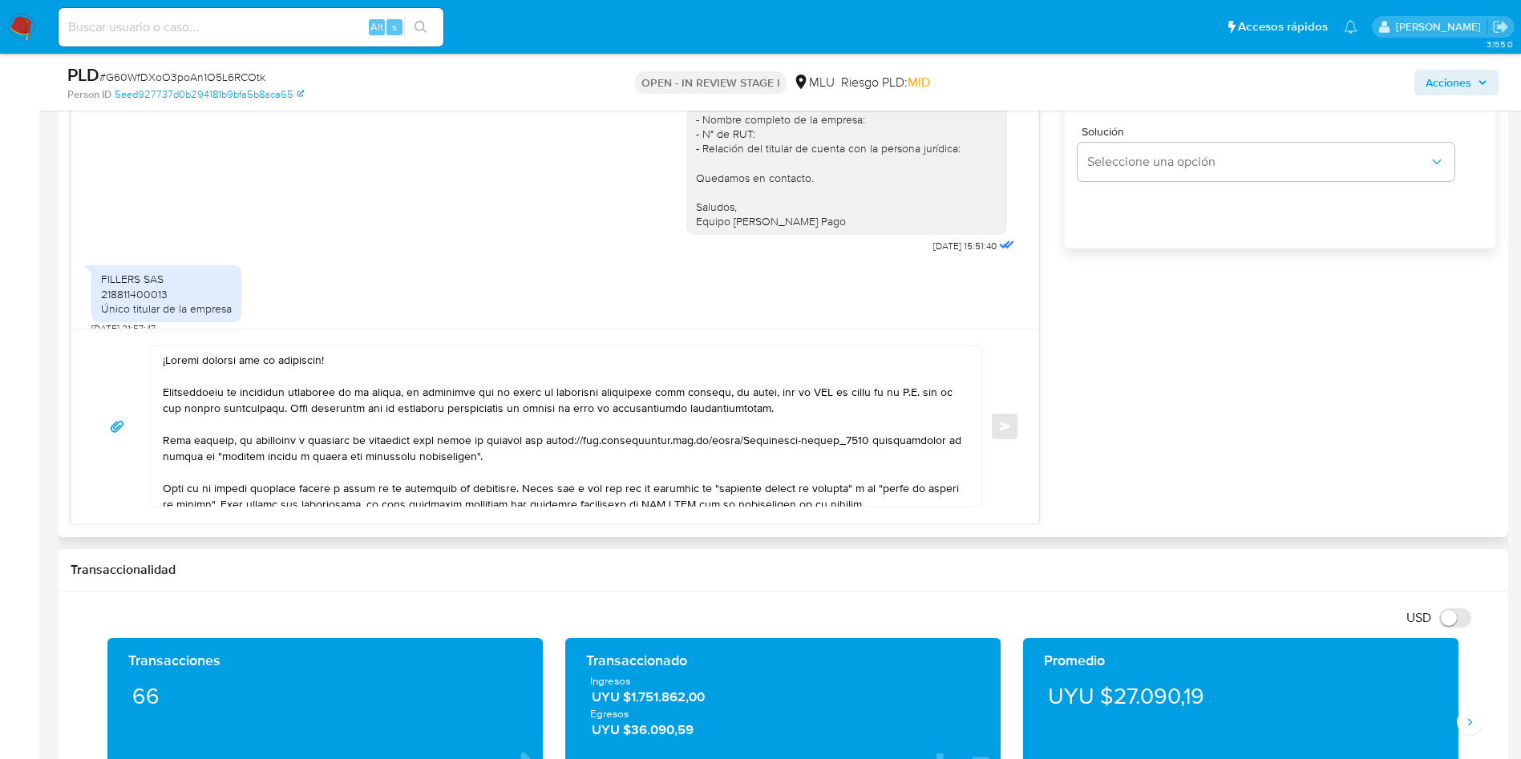
click at [138, 283] on div "FILLERS SAS 218811400013 Único titular de la empresa" at bounding box center [166, 294] width 131 height 44
click at [131, 282] on div "FILLERS SAS 218811400013 Único titular de la empresa" at bounding box center [166, 294] width 131 height 44
copy div "218811400013"
click at [819, 389] on textarea at bounding box center [562, 426] width 798 height 160
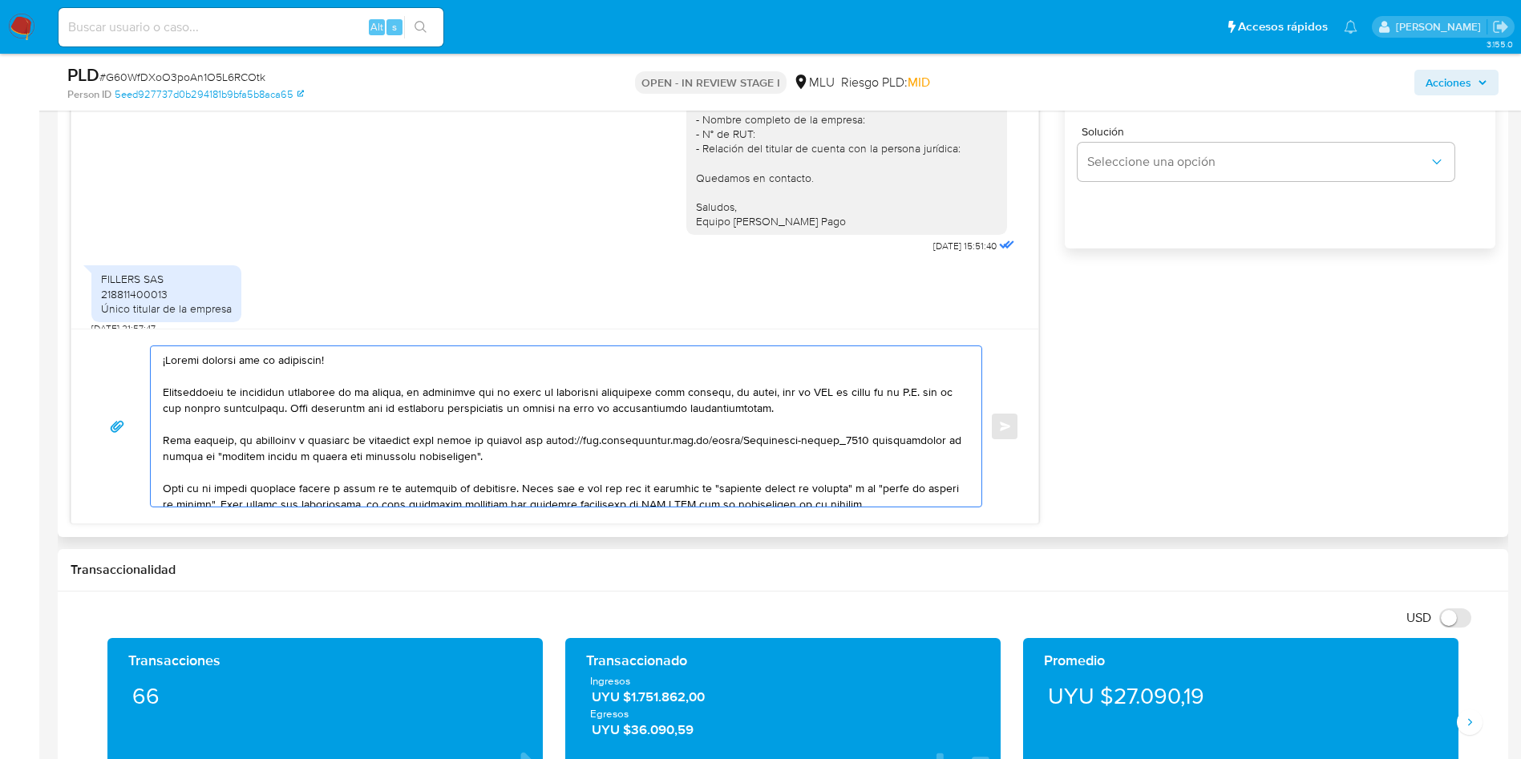
click at [819, 389] on textarea at bounding box center [562, 426] width 798 height 160
click at [851, 391] on textarea at bounding box center [562, 426] width 798 height 160
paste textarea "218811400013"
click at [208, 408] on textarea at bounding box center [562, 426] width 798 height 160
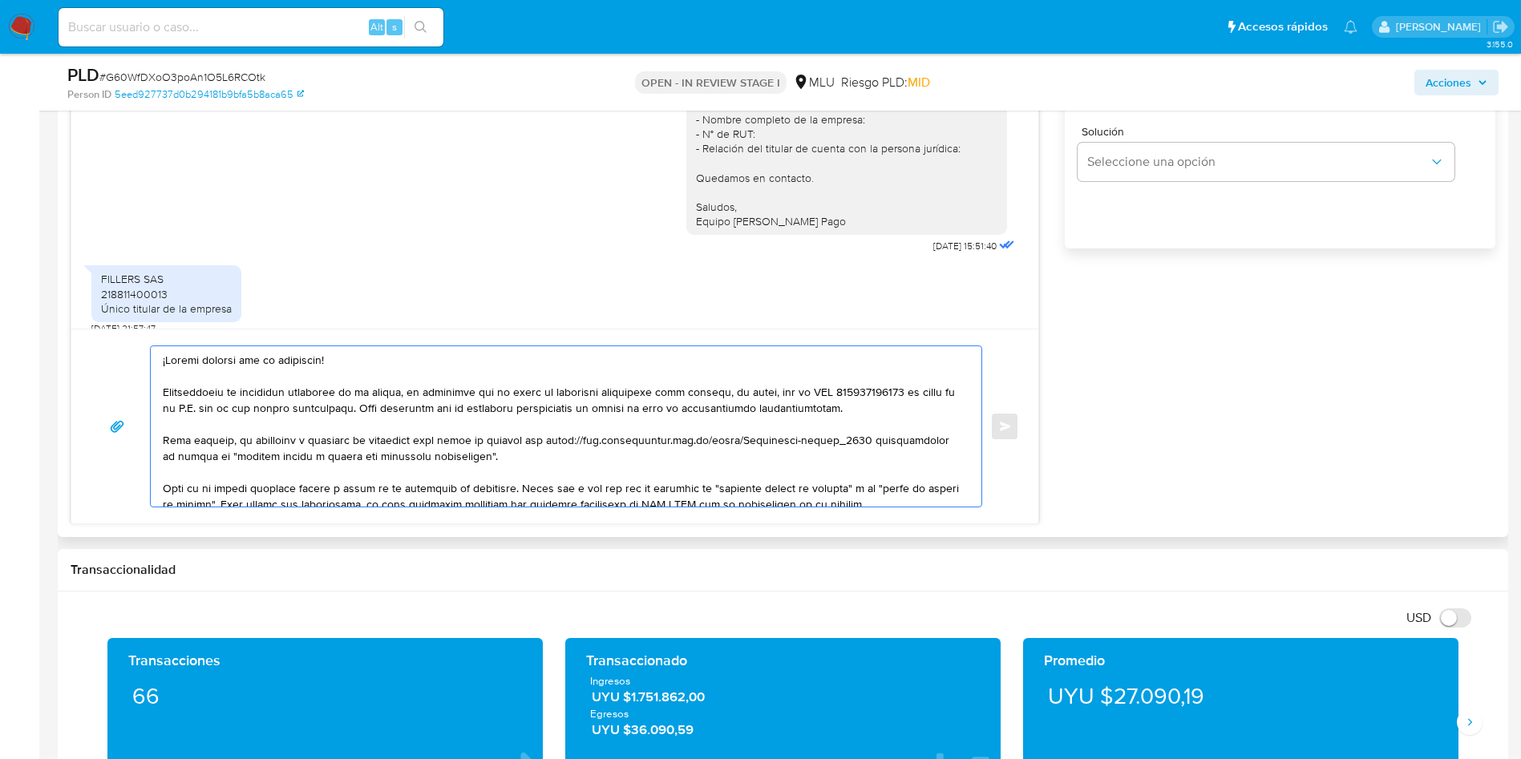
drag, startPoint x: 252, startPoint y: 408, endPoint x: 289, endPoint y: 406, distance: 37.0
click at [289, 406] on textarea at bounding box center [562, 426] width 798 height 160
click at [415, 413] on textarea at bounding box center [562, 426] width 798 height 160
click at [443, 410] on textarea at bounding box center [562, 426] width 798 height 160
drag, startPoint x: 325, startPoint y: 456, endPoint x: 453, endPoint y: 465, distance: 127.8
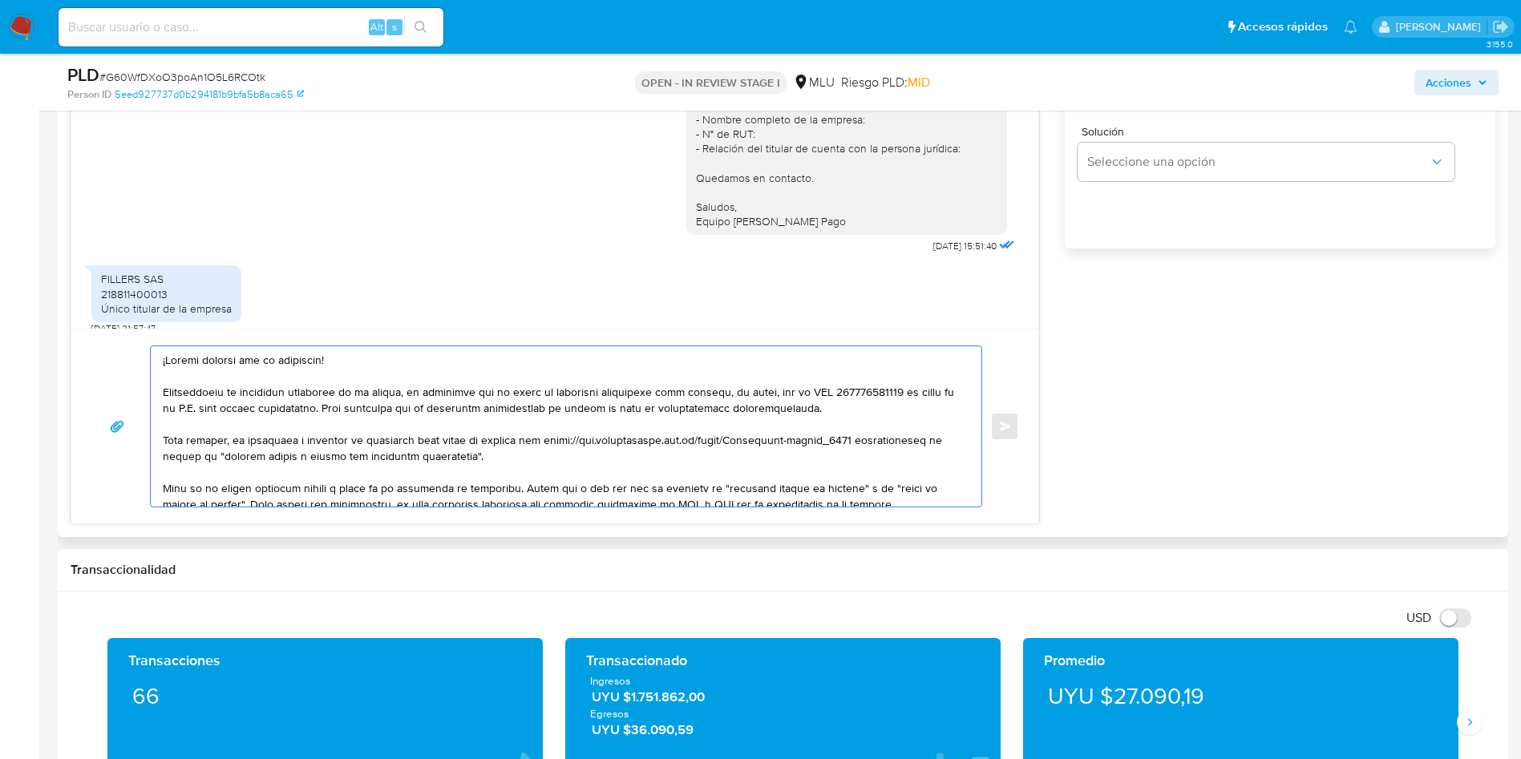
click at [452, 455] on textarea at bounding box center [562, 426] width 798 height 160
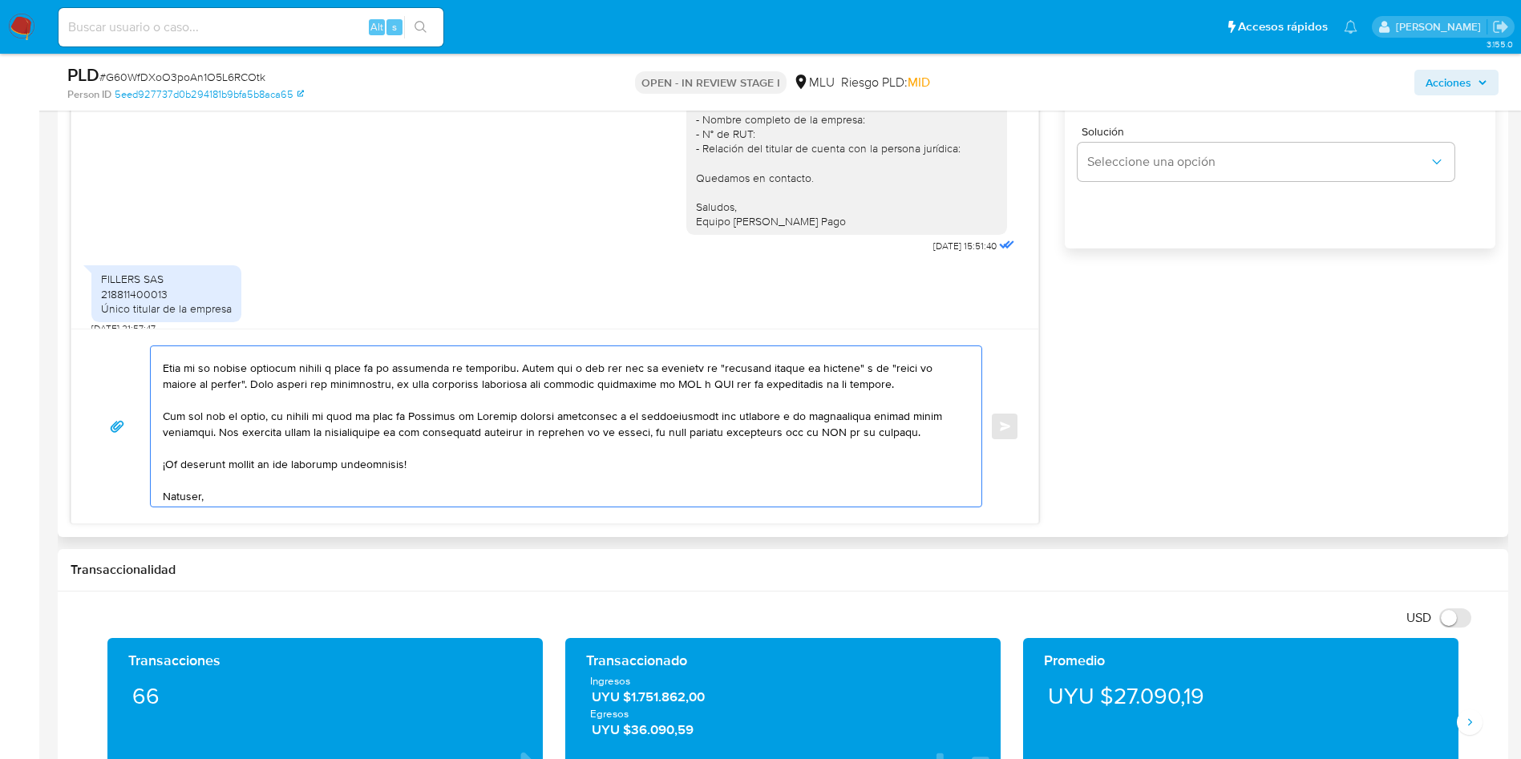
click at [369, 390] on textarea at bounding box center [562, 426] width 798 height 160
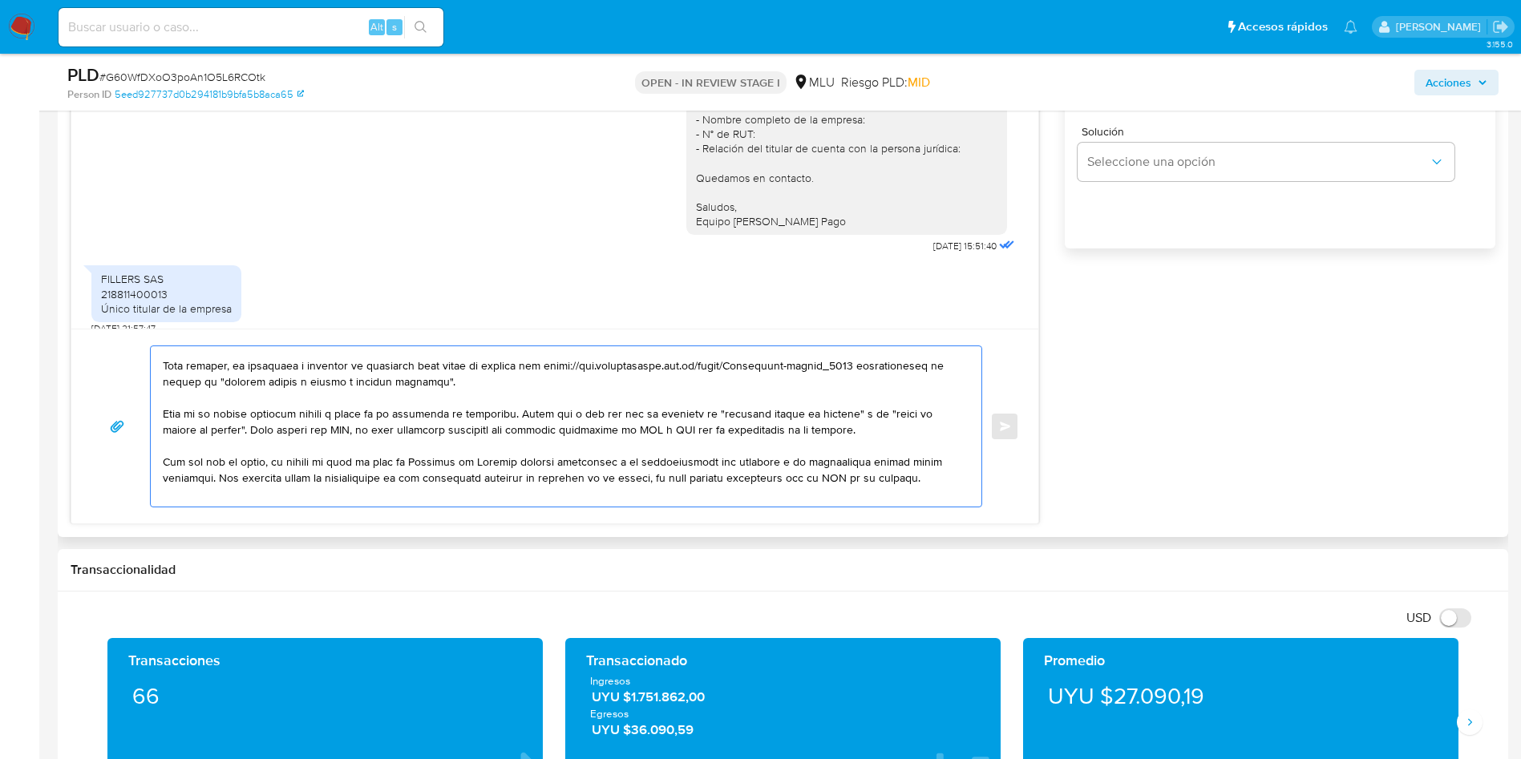
scroll to position [72, 0]
click at [162, 417] on div at bounding box center [562, 426] width 823 height 160
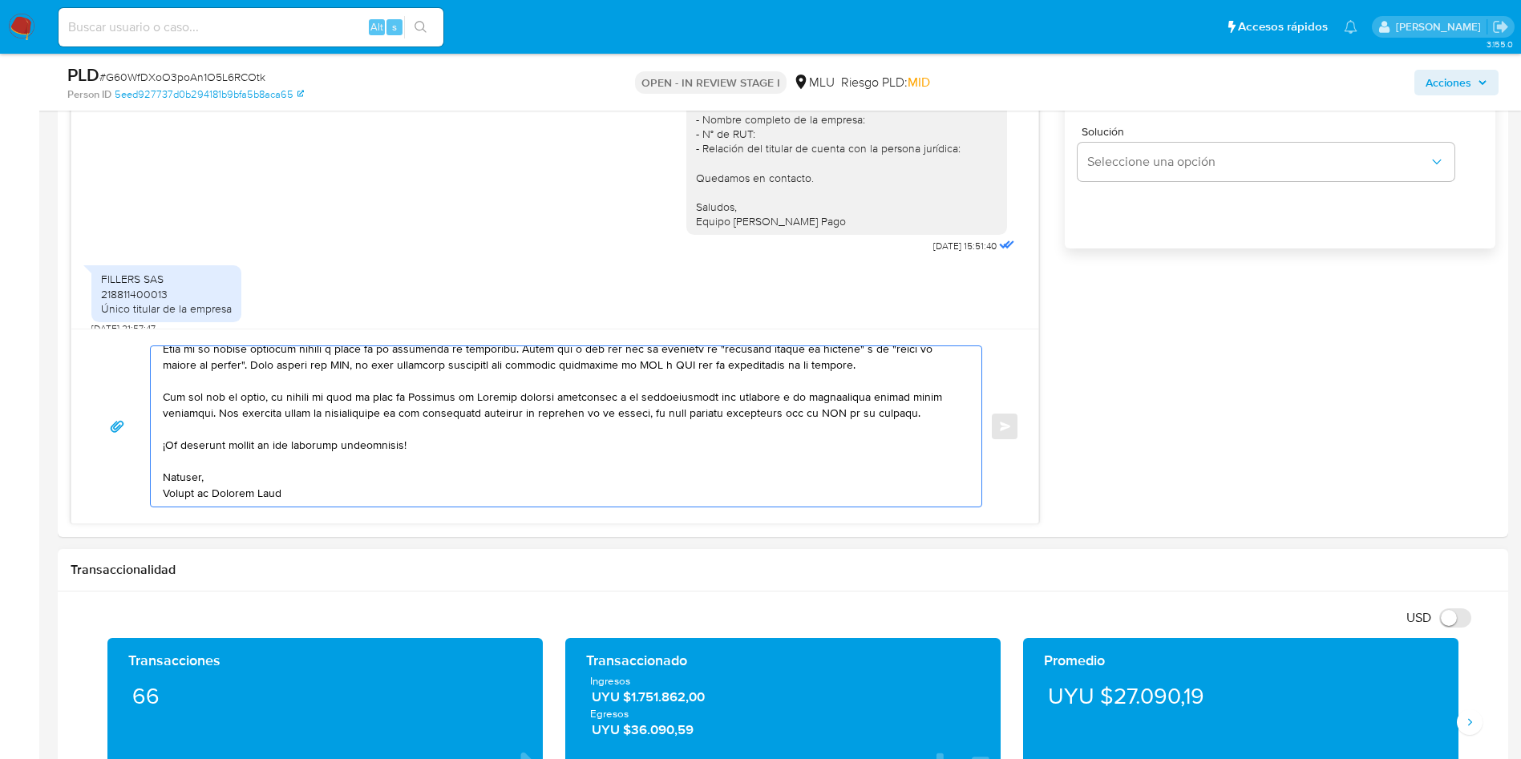
drag, startPoint x: 168, startPoint y: 418, endPoint x: 678, endPoint y: 588, distance: 538.0
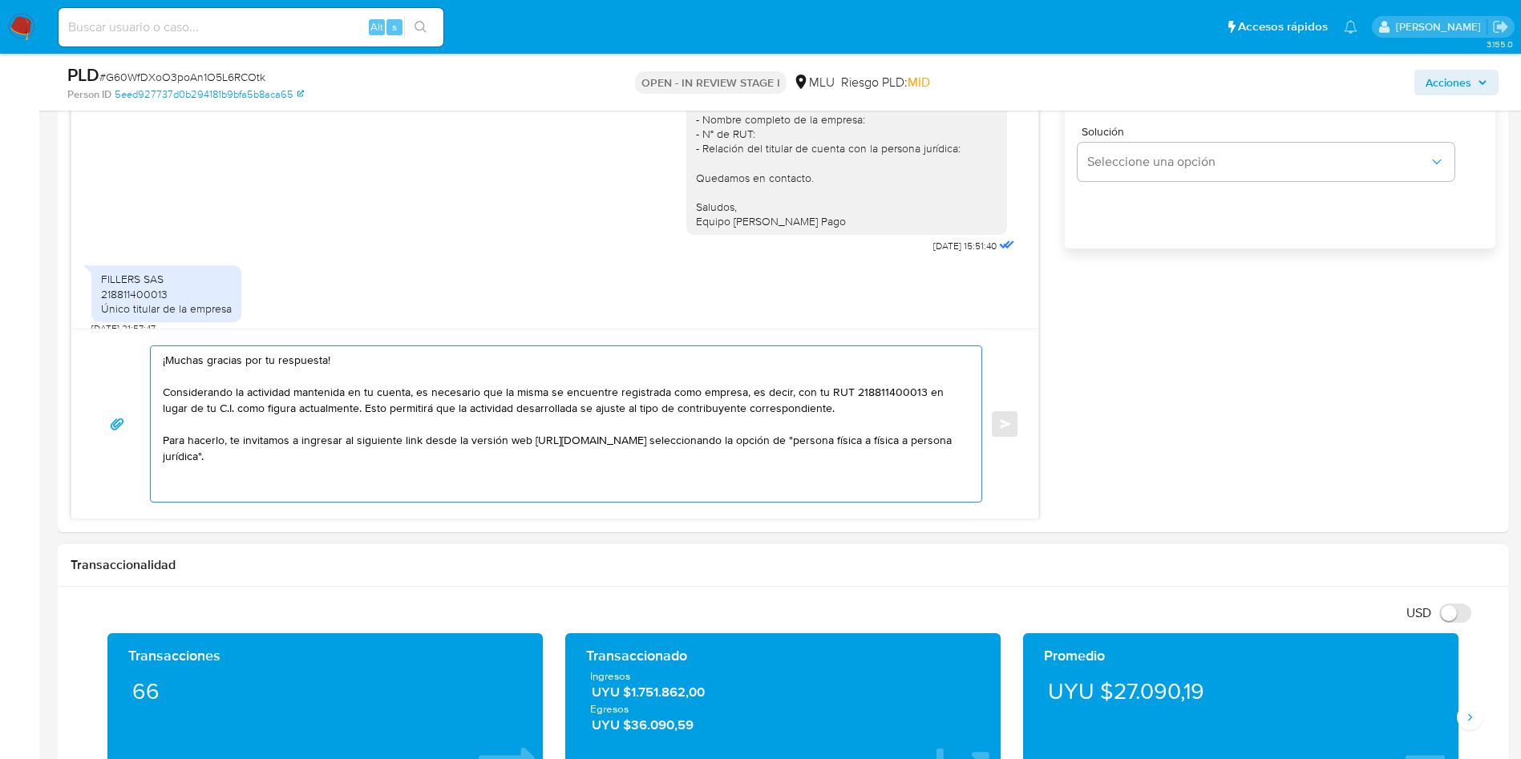
scroll to position [0, 0]
paste textarea "Allí verás que se te pedirá la siguiente documentación a adjuntar: - Frente de …"
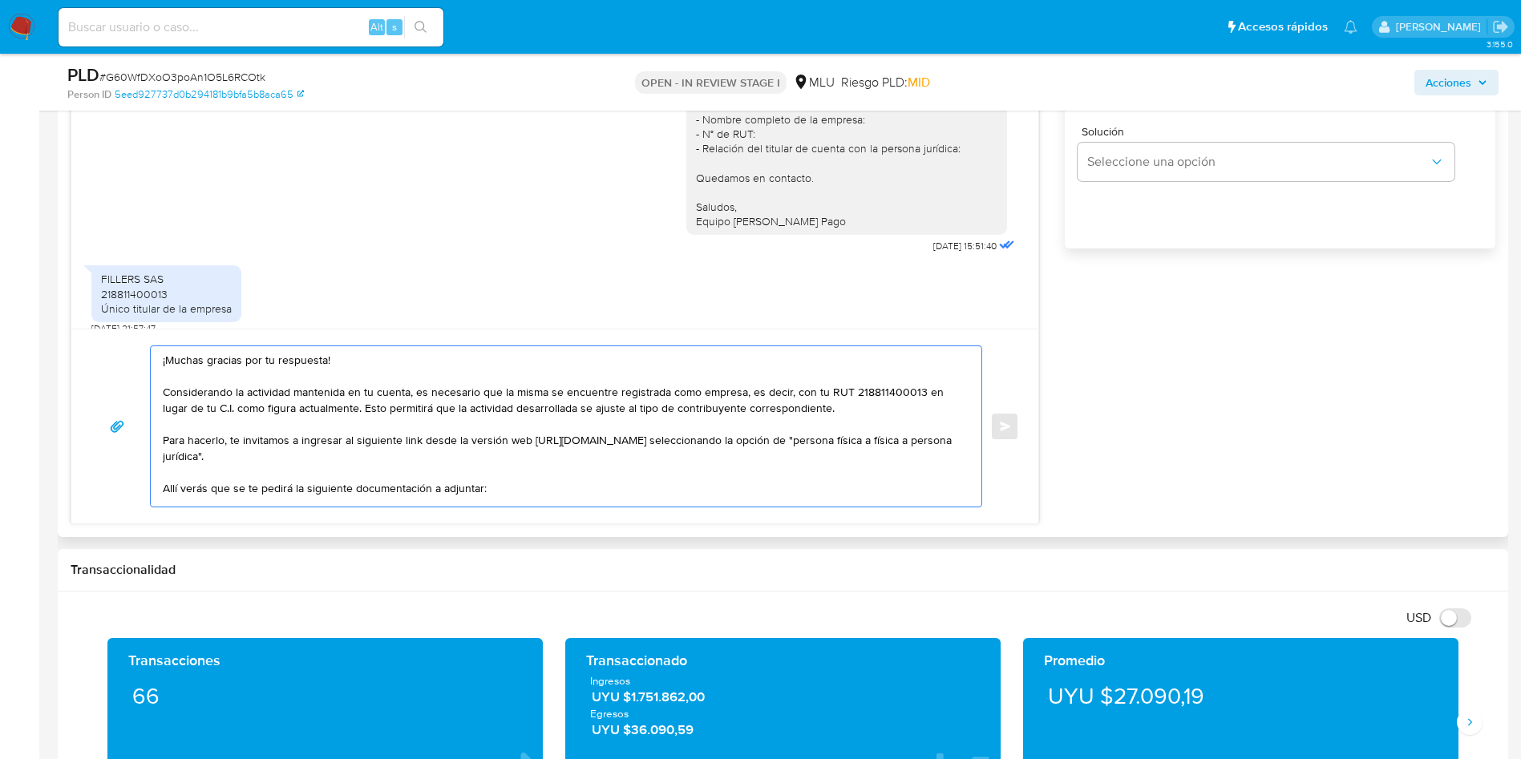
click at [357, 445] on textarea "¡Muchas gracias por tu respuesta! Considerando la actividad mantenida en tu cue…" at bounding box center [562, 426] width 798 height 160
click at [314, 450] on textarea "¡Muchas gracias por tu respuesta! Considerando la actividad mantenida en tu cue…" at bounding box center [562, 426] width 798 height 160
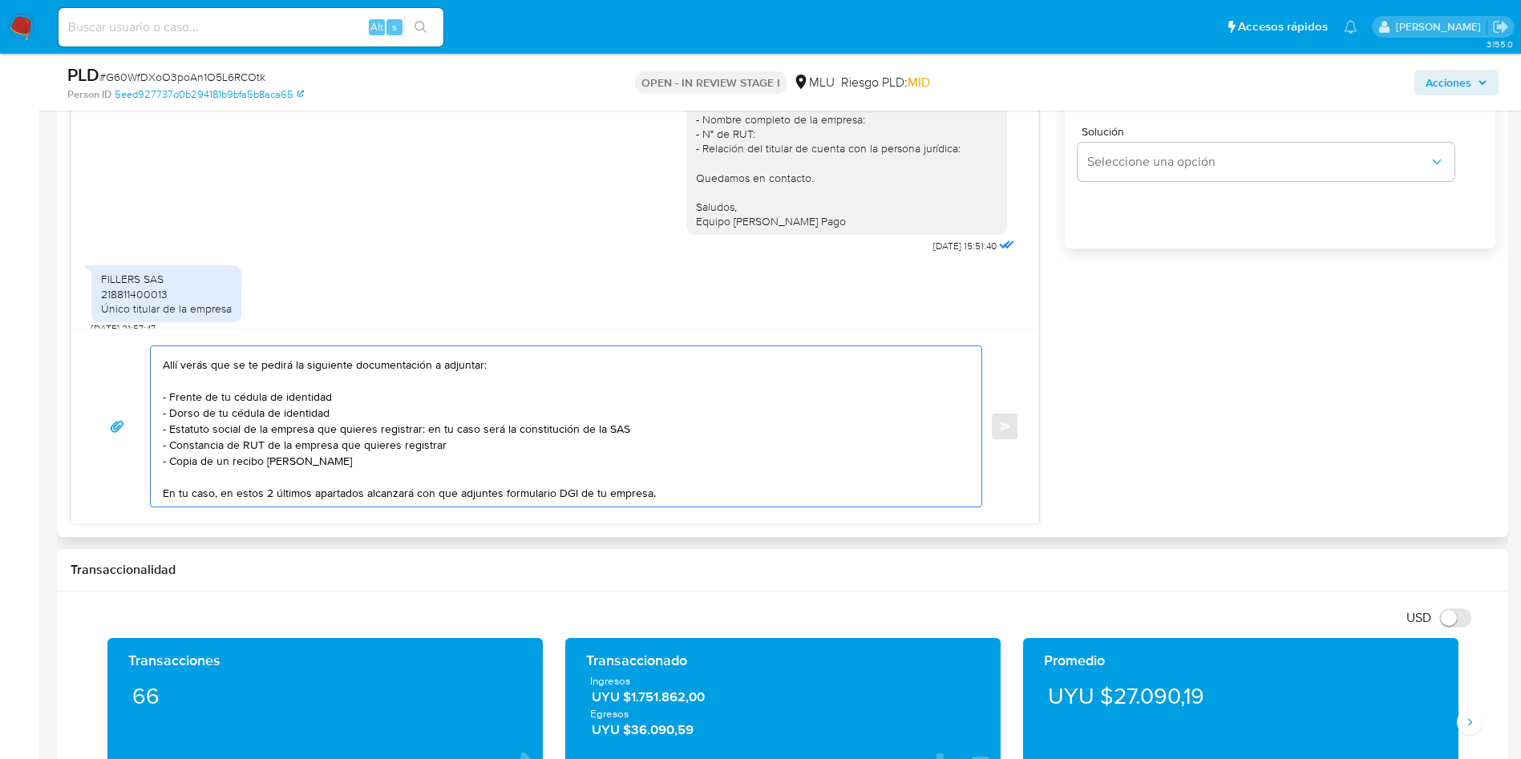
scroll to position [139, 0]
click at [674, 485] on textarea "¡Muchas gracias por tu respuesta! Considerando la actividad mantenida en tu cue…" at bounding box center [562, 426] width 798 height 160
paste textarea "Una vez que completes la carga de documentos, se creará un caso automático para…"
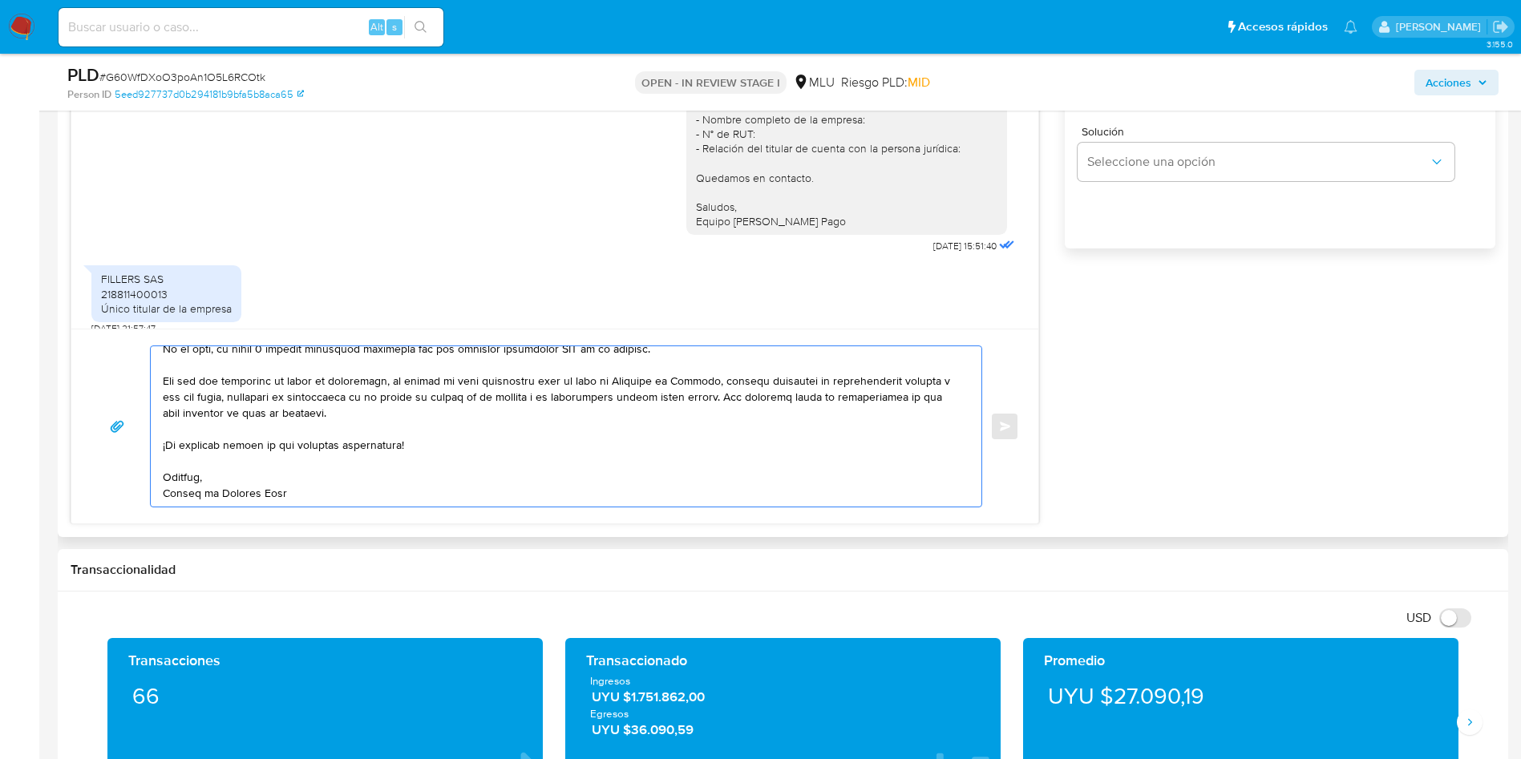
scroll to position [284, 0]
click at [379, 486] on textarea at bounding box center [562, 426] width 798 height 160
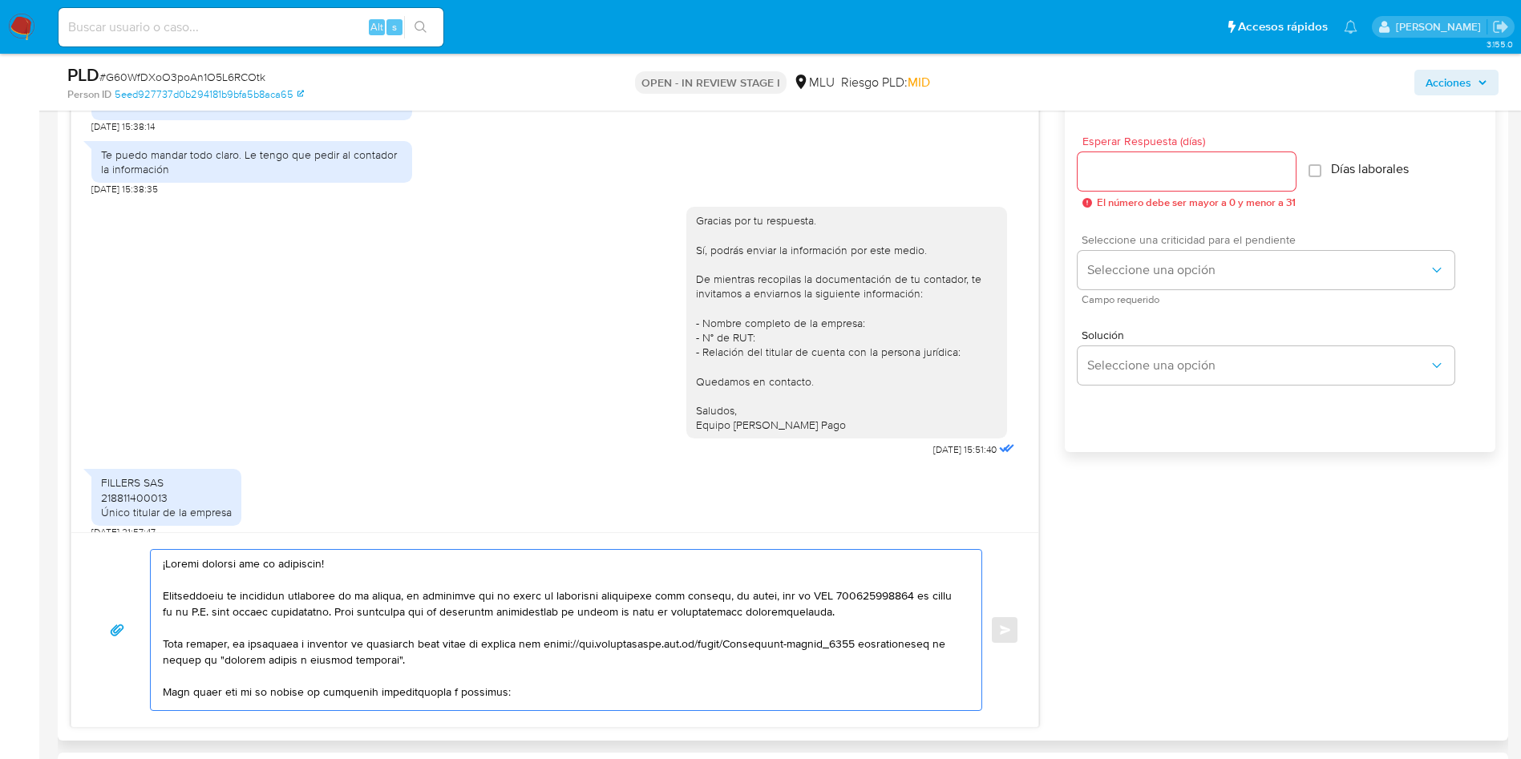
scroll to position [842, 0]
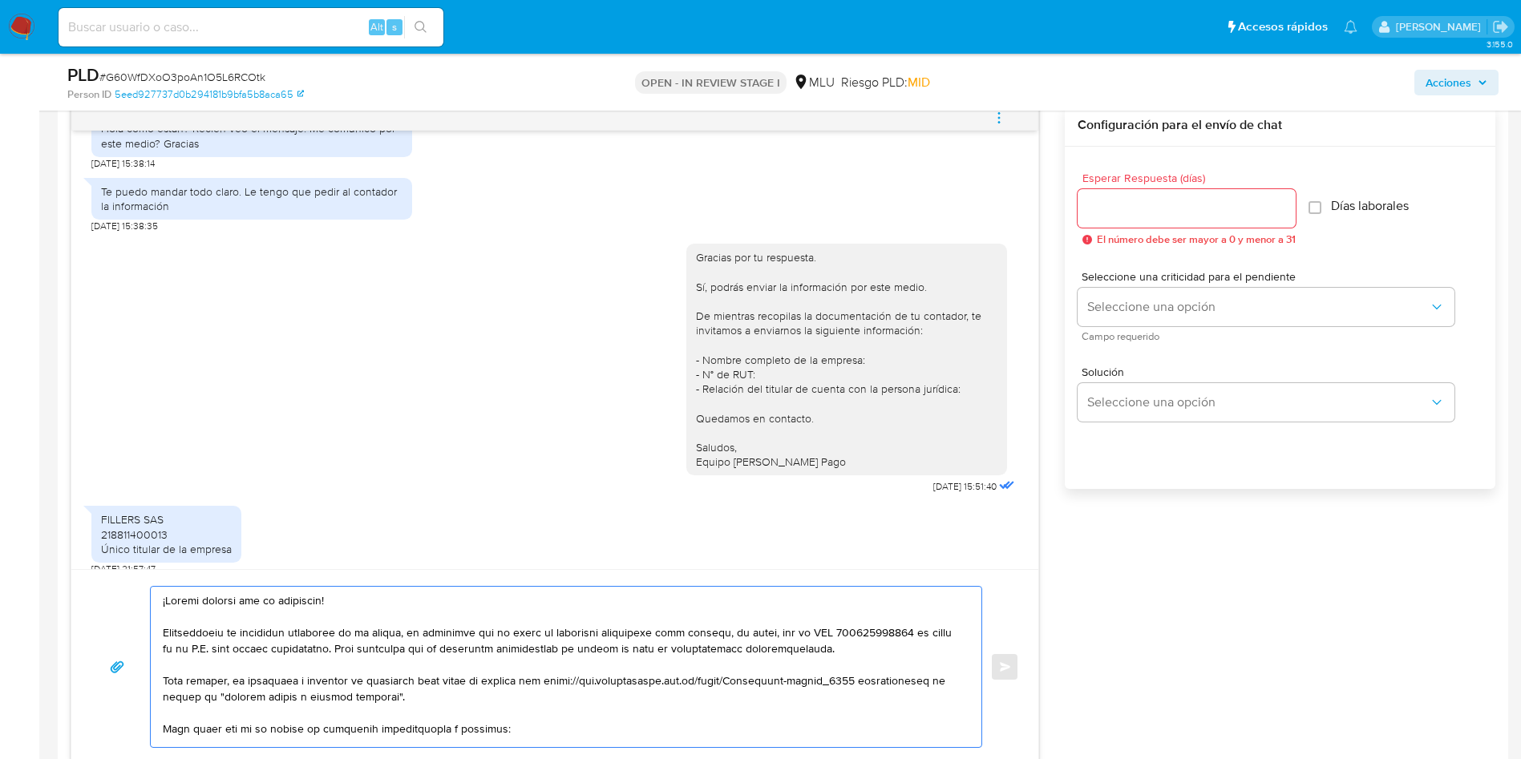
type textarea "¡Muchas gracias por tu respuesta! Considerando la actividad mantenida en tu cue…"
click at [1113, 227] on div at bounding box center [1186, 208] width 218 height 38
click at [1111, 222] on div at bounding box center [1186, 208] width 218 height 38
click at [1113, 216] on input "Esperar Respuesta (días)" at bounding box center [1186, 208] width 218 height 21
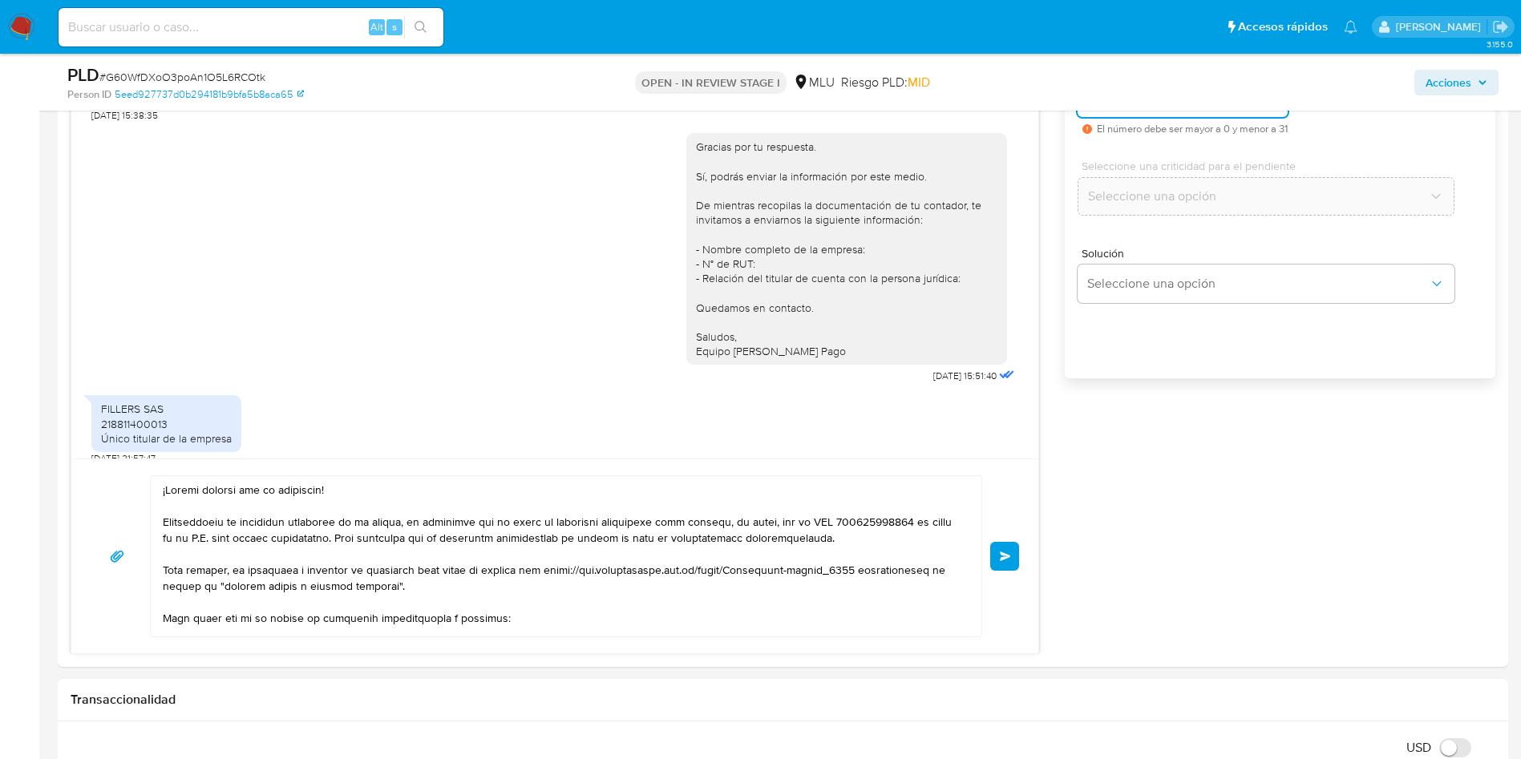
scroll to position [1082, 0]
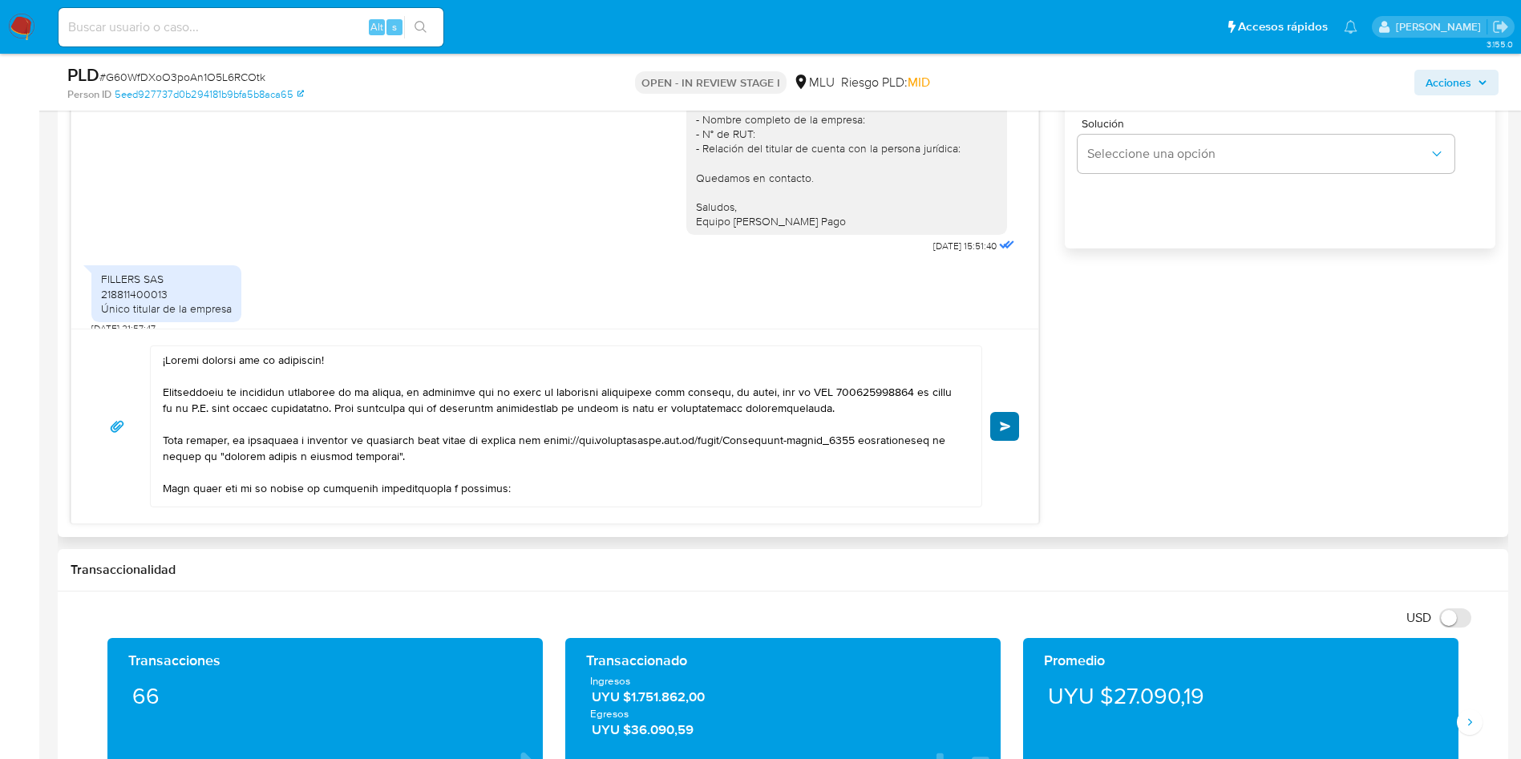
type input "0"
click at [1001, 439] on button "Enviar" at bounding box center [1004, 426] width 29 height 29
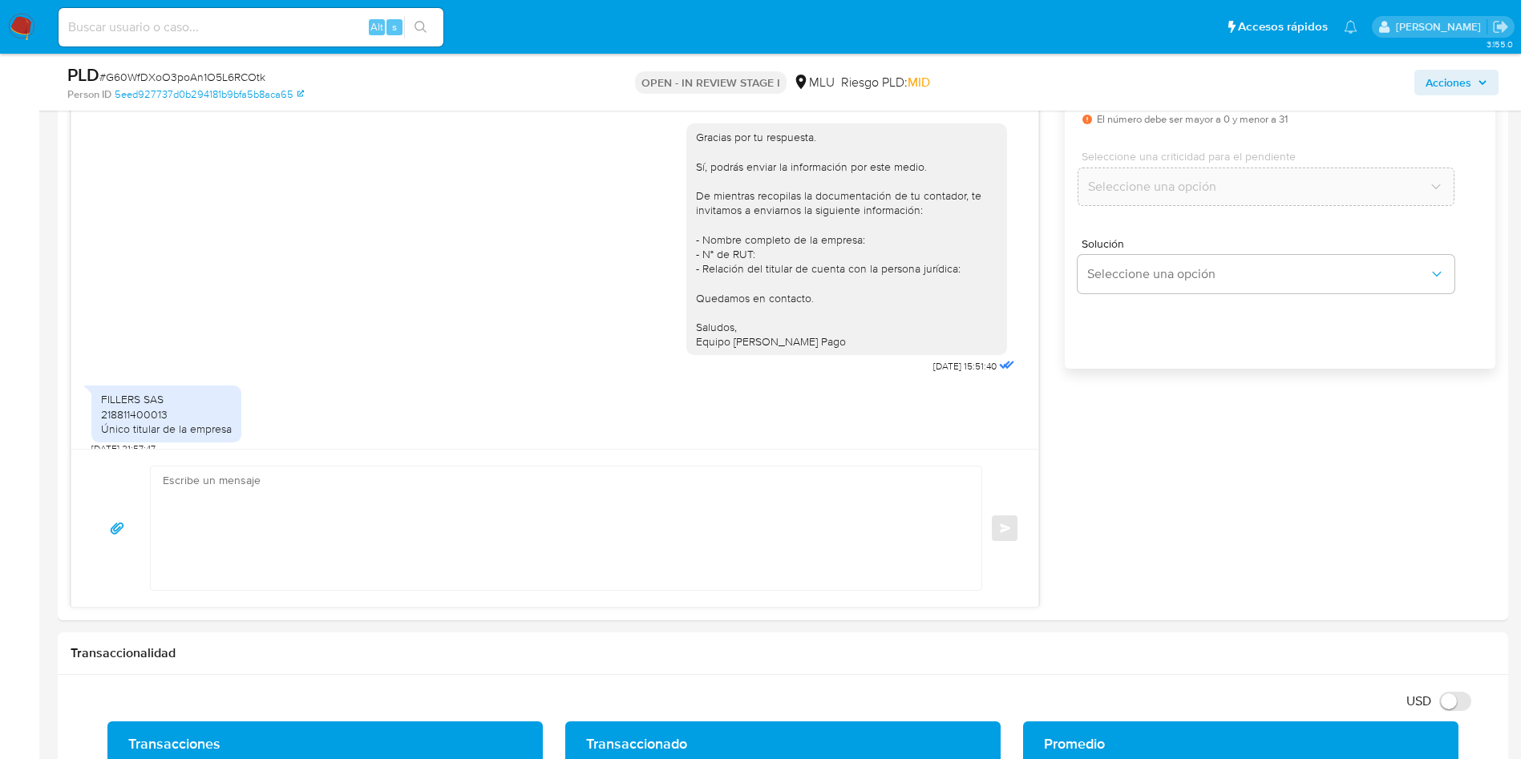
scroll to position [1236, 0]
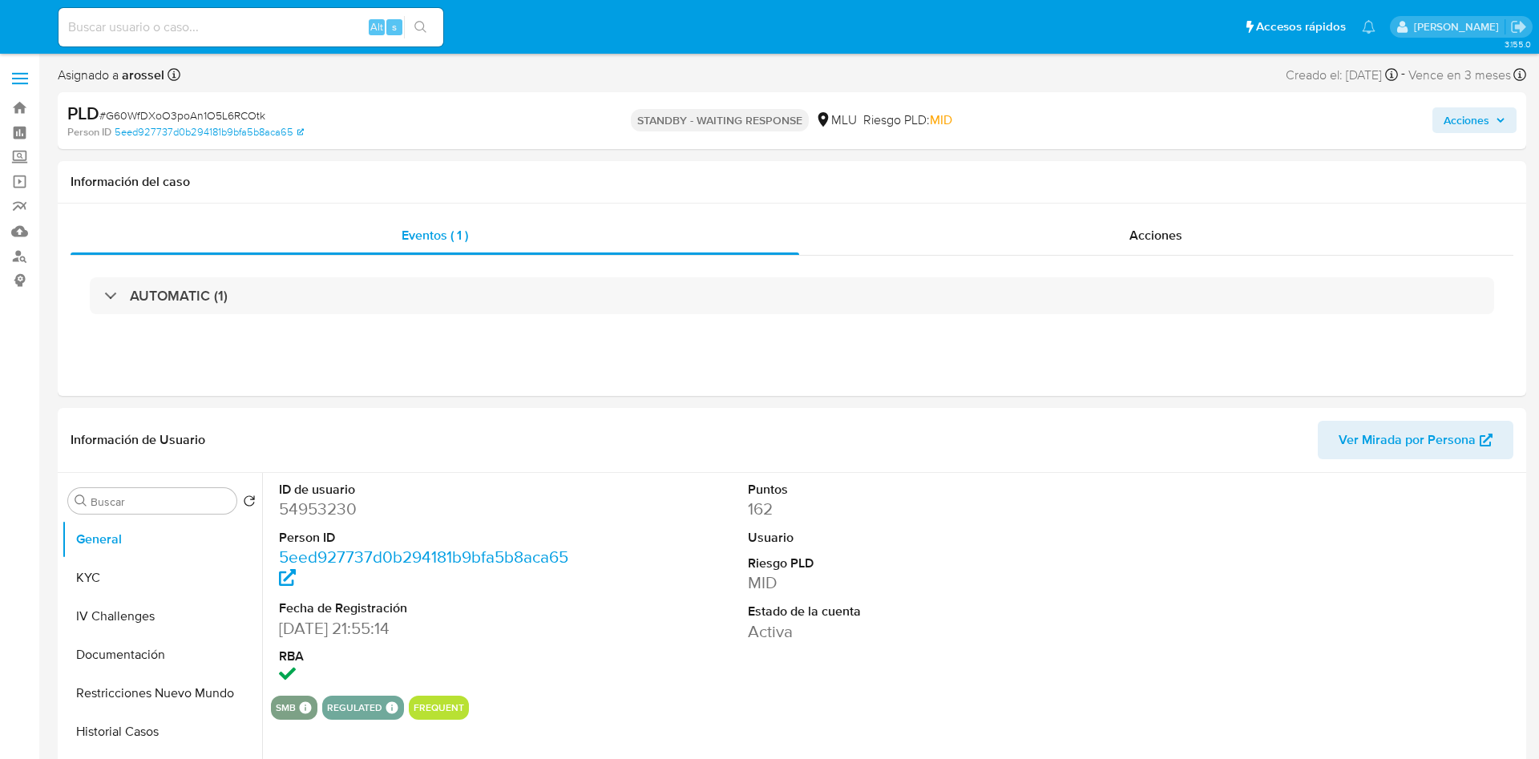
select select "10"
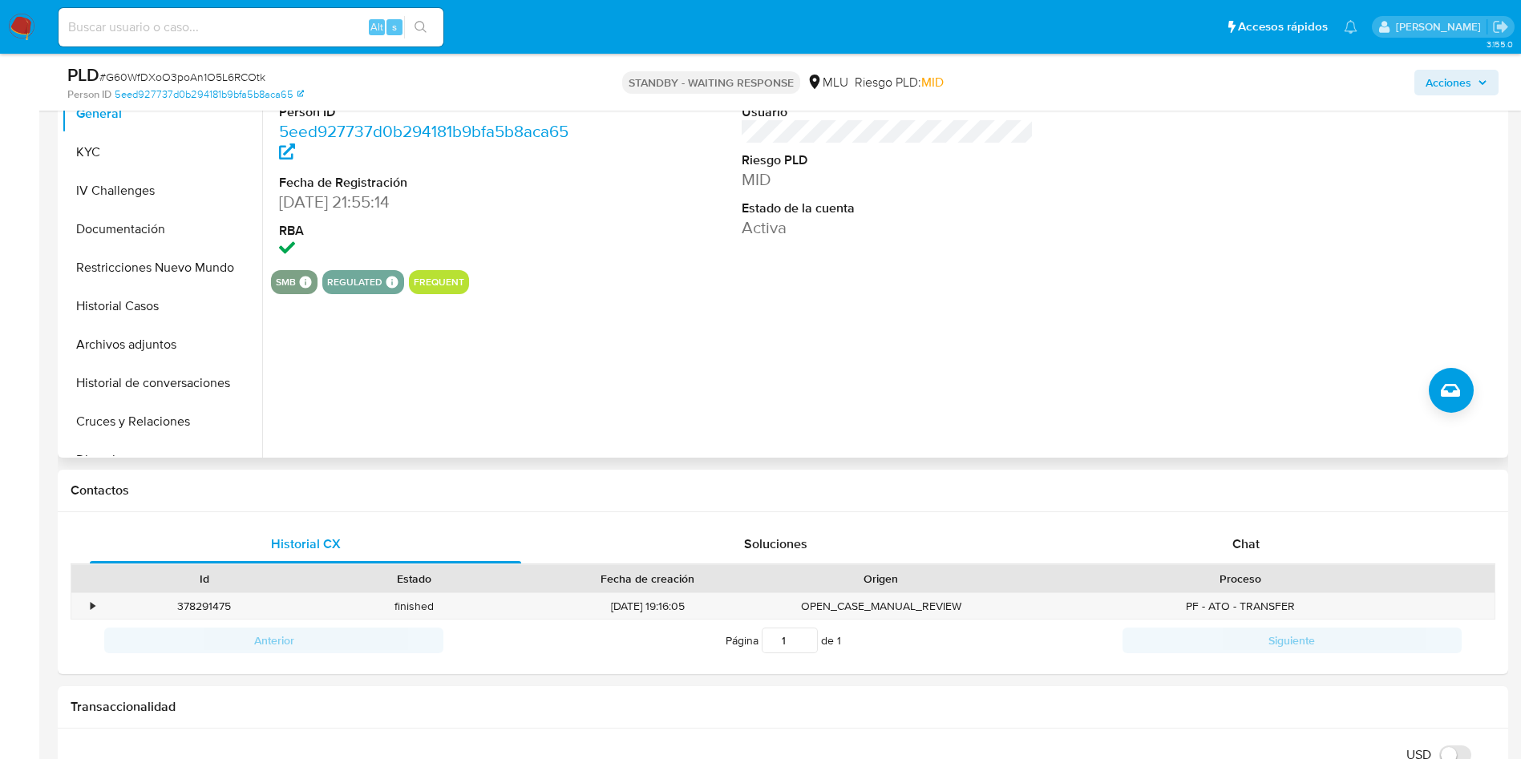
scroll to position [481, 0]
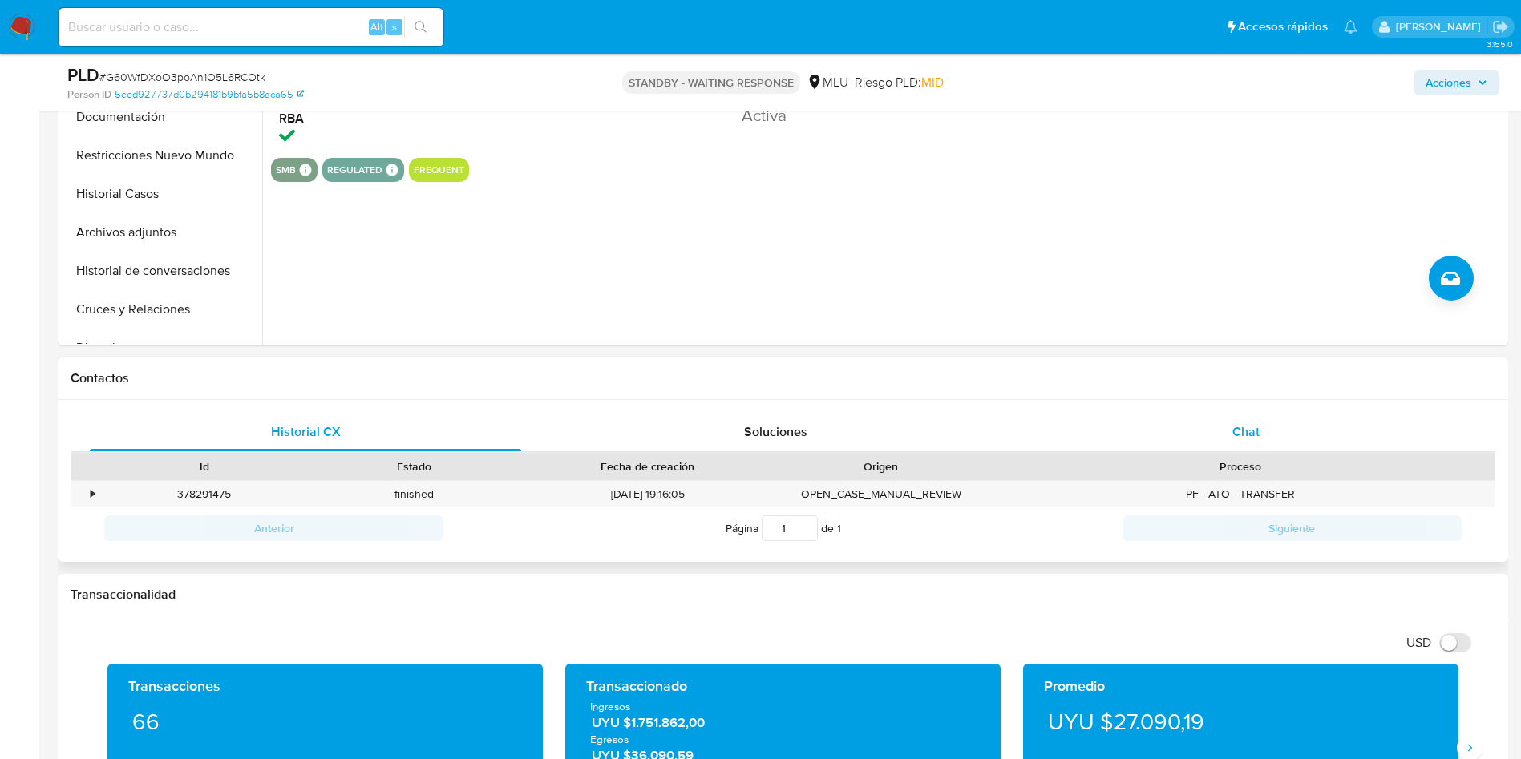
click at [1213, 439] on div "Chat" at bounding box center [1245, 432] width 431 height 38
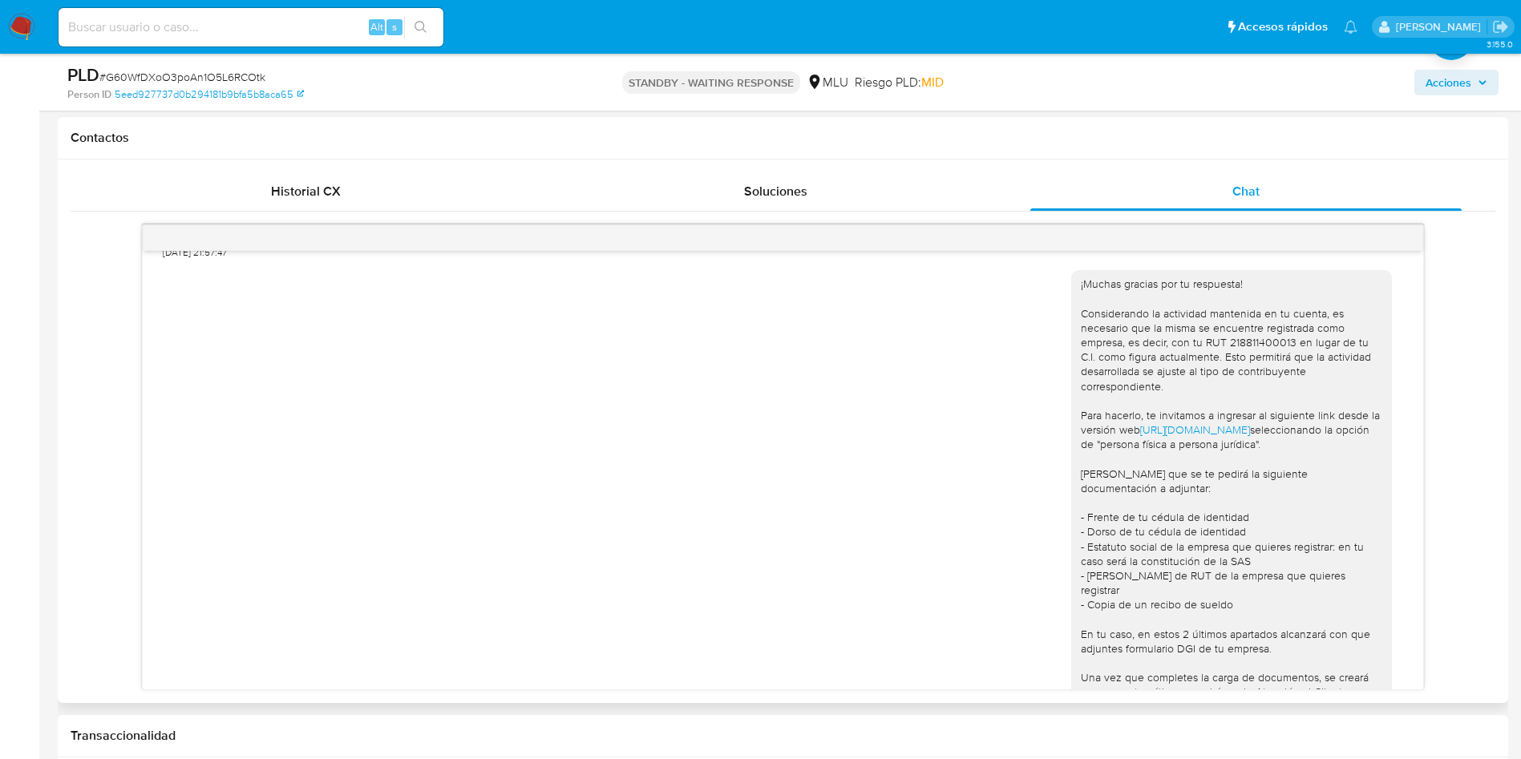
scroll to position [755, 0]
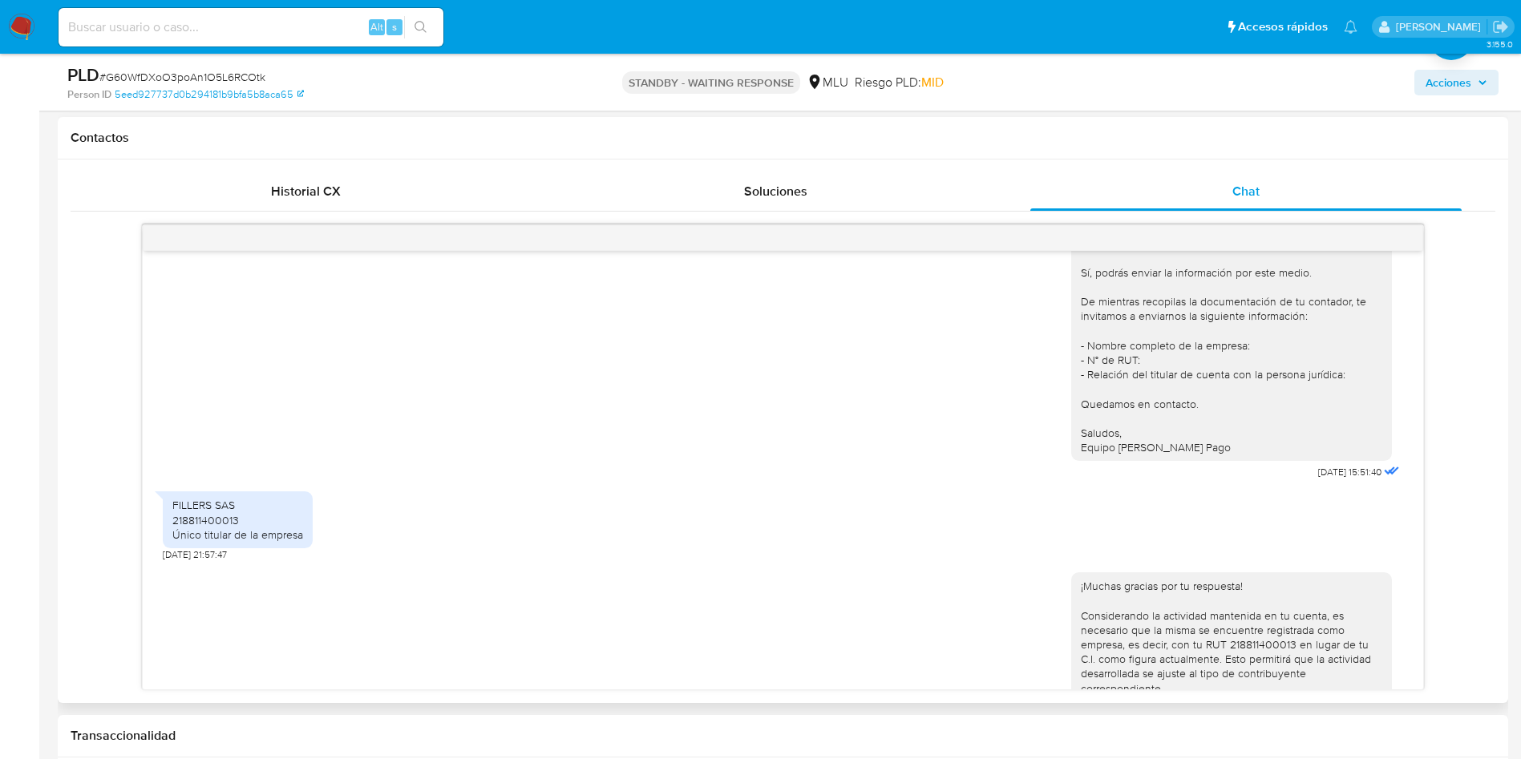
click at [216, 503] on div "FILLERS SAS 218811400013 Único titular de la empresa" at bounding box center [237, 520] width 131 height 44
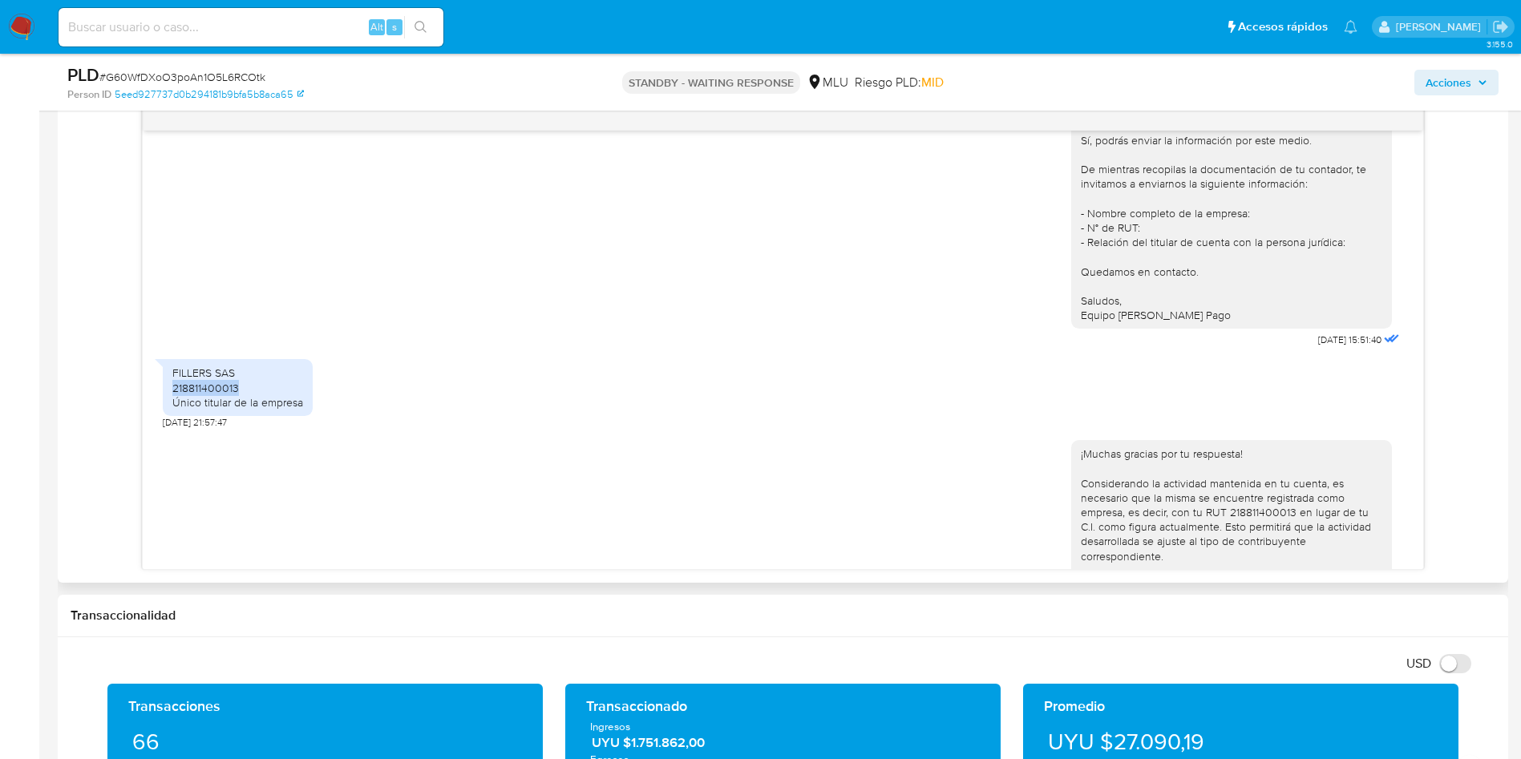
scroll to position [635, 0]
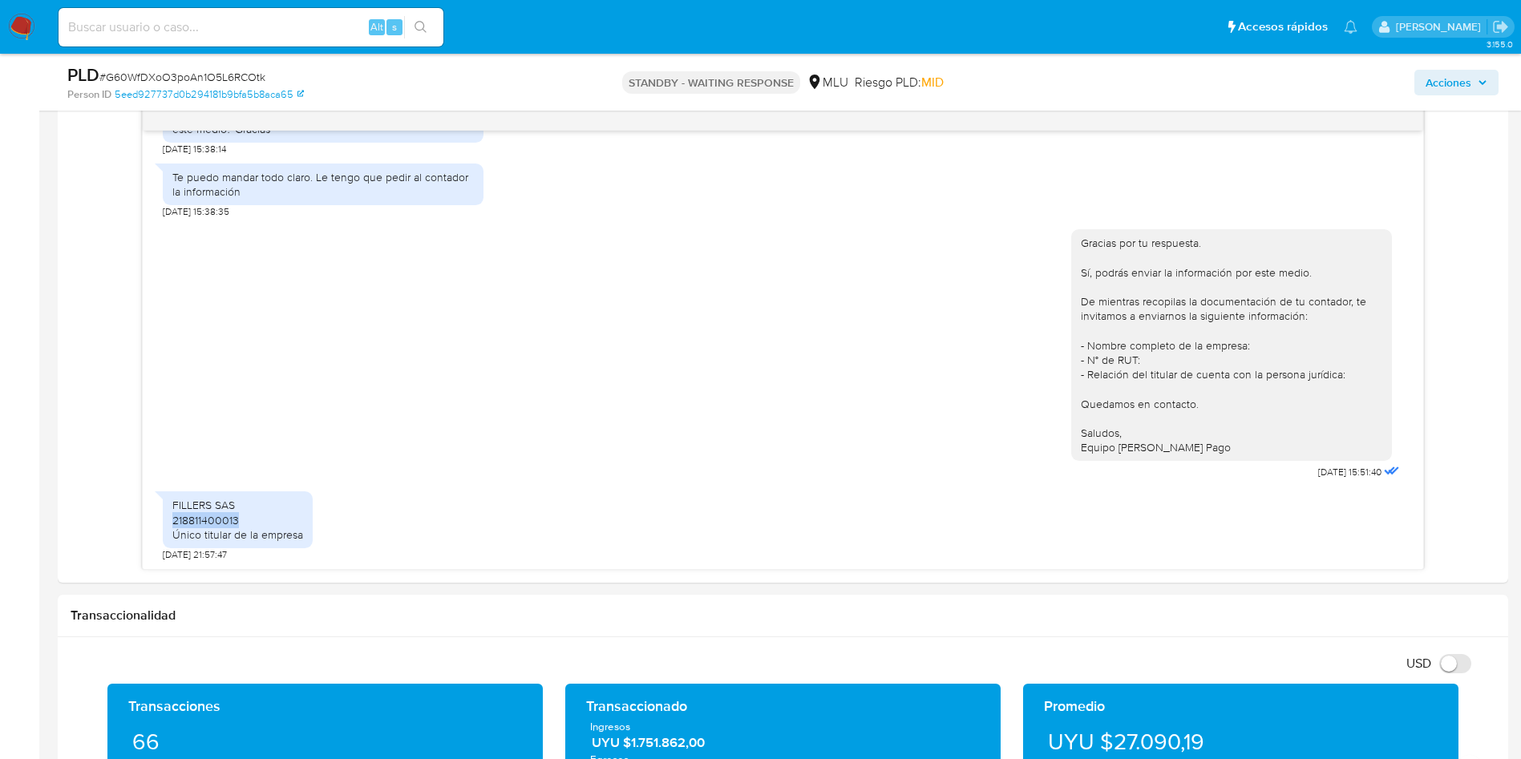
copy div "218811400013"
click at [224, 498] on div "FILLERS SAS 218811400013 Único titular de la empresa" at bounding box center [237, 520] width 131 height 44
copy div "FILLERS SAS"
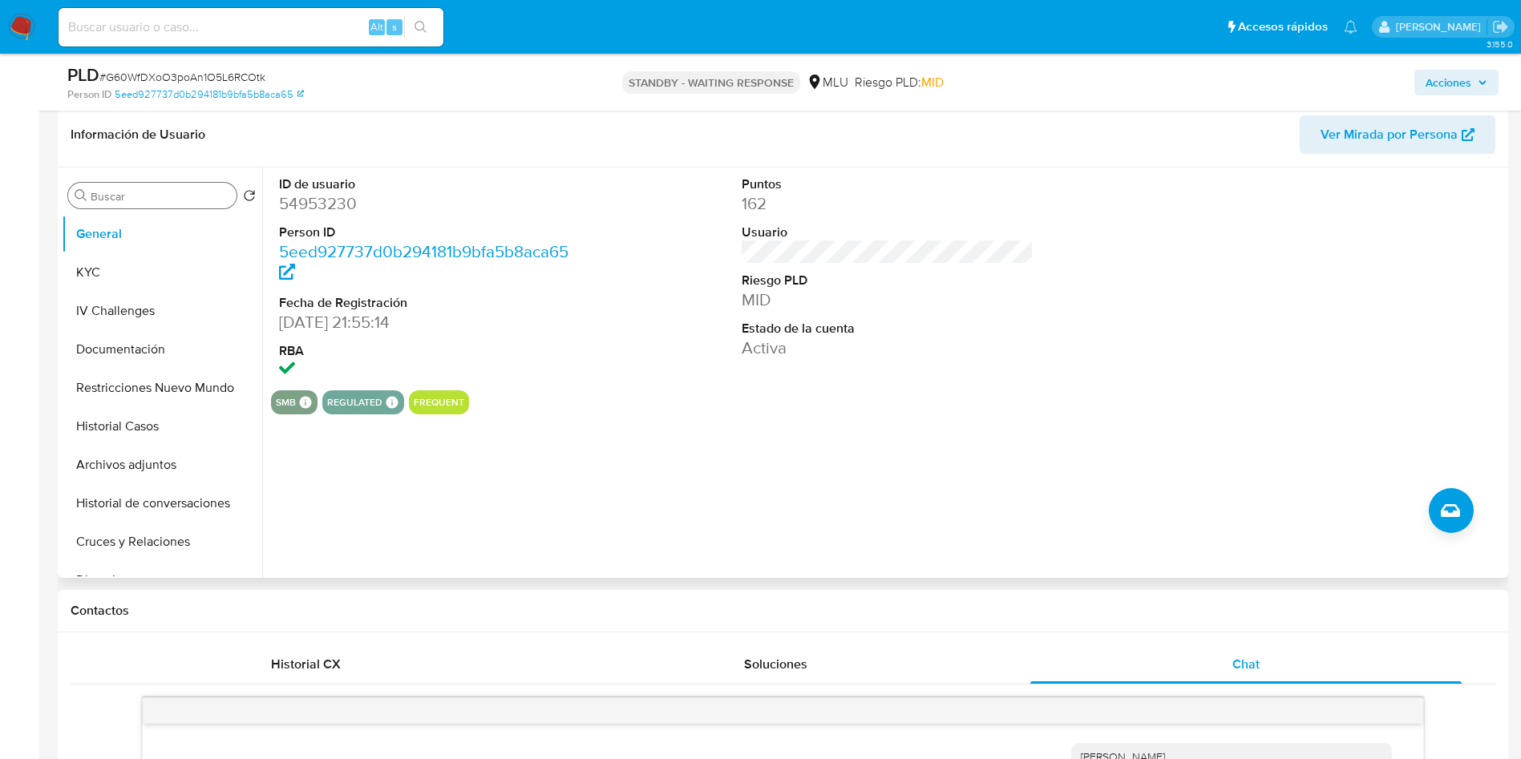
scroll to position [120, 0]
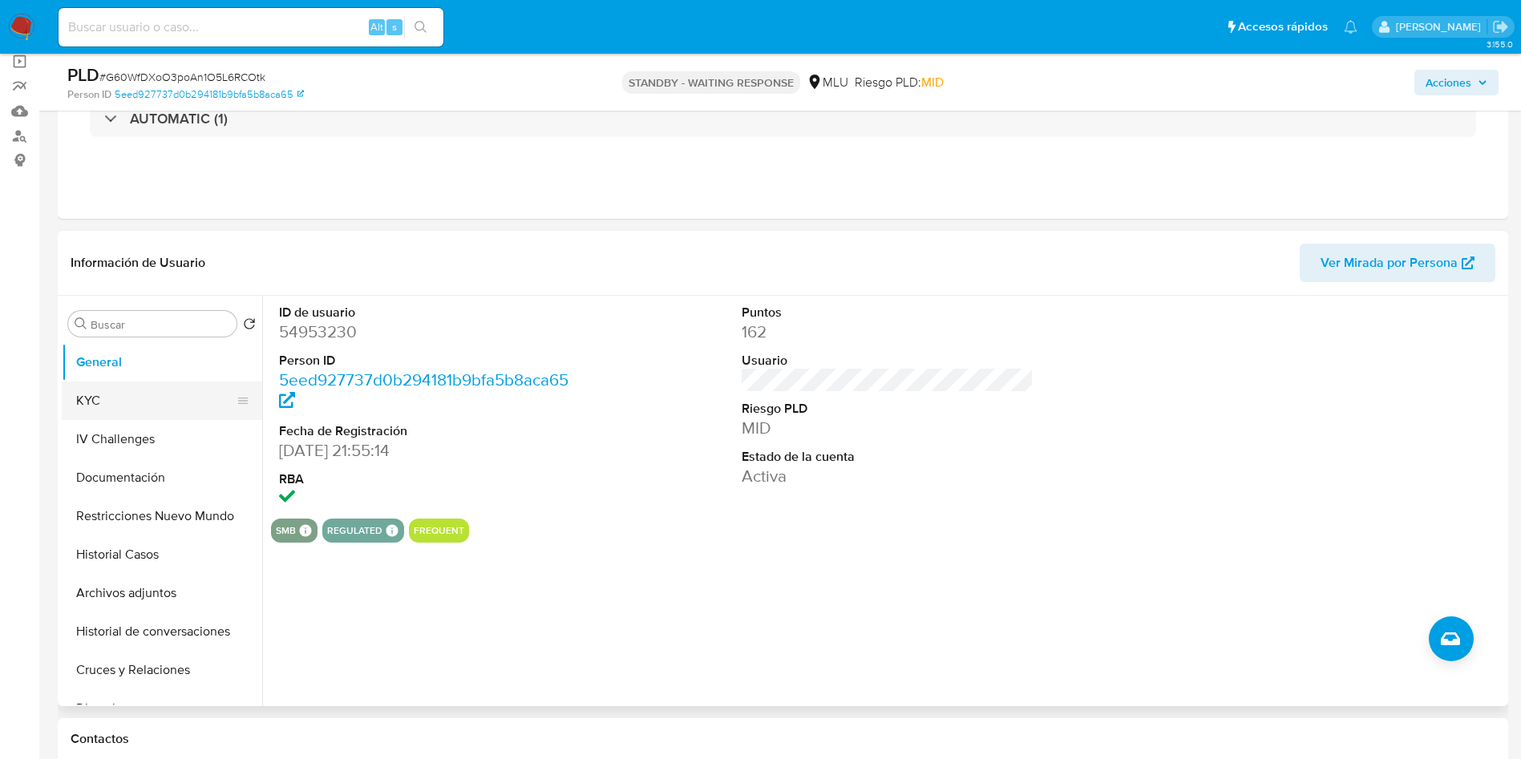
click at [156, 389] on button "KYC" at bounding box center [156, 401] width 188 height 38
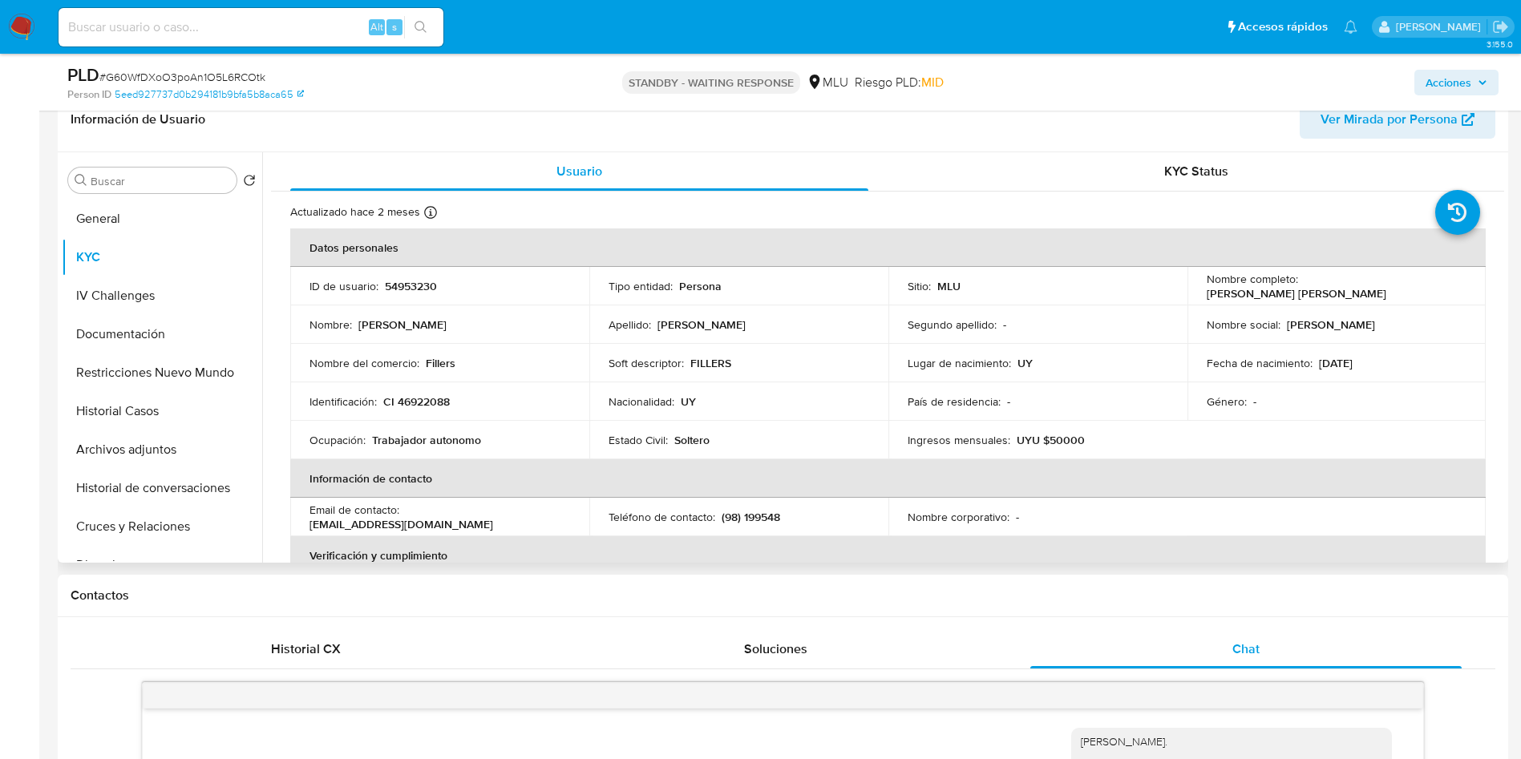
scroll to position [241, 0]
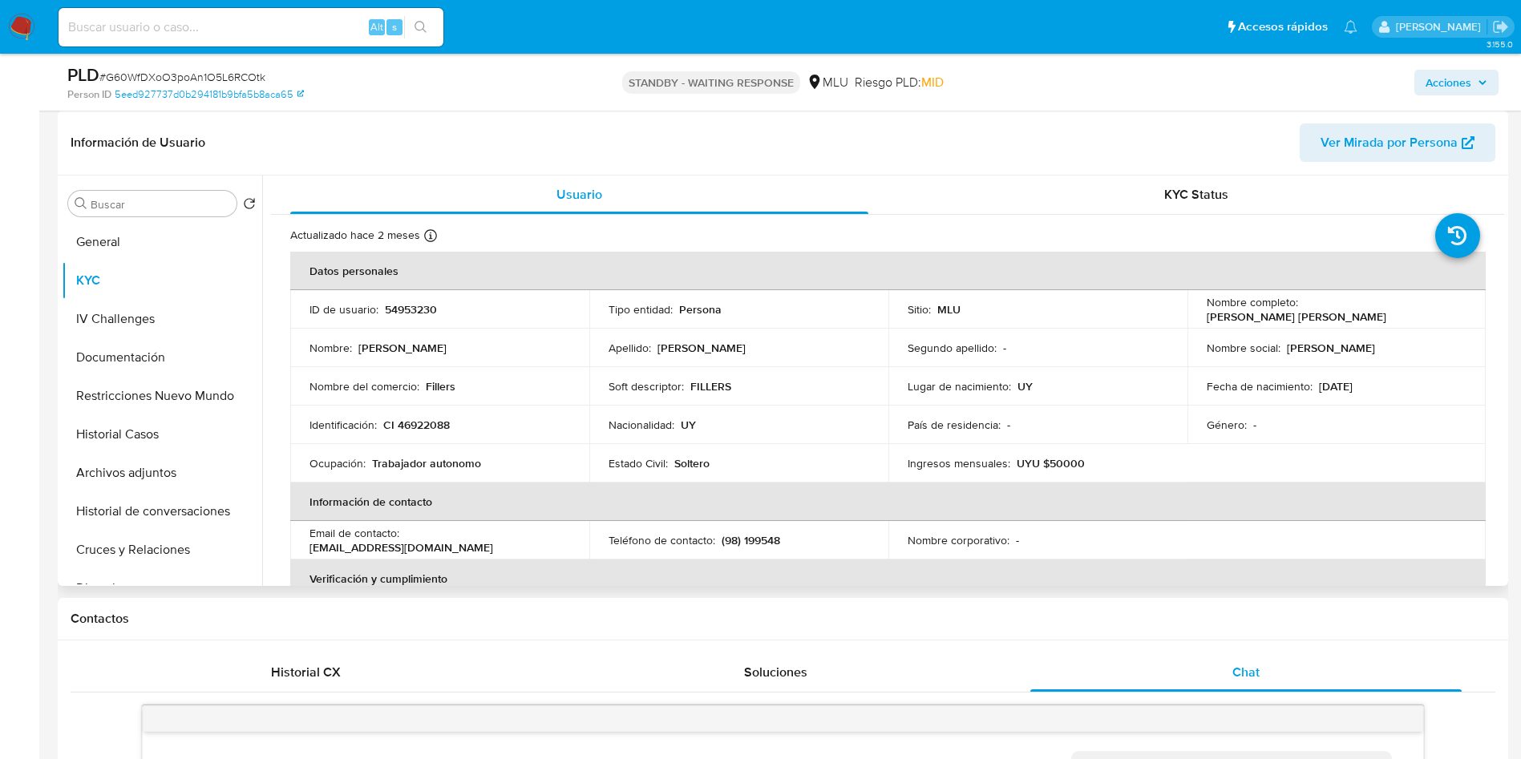
click at [402, 313] on p "54953230" at bounding box center [411, 309] width 52 height 14
copy p "54953230"
click at [165, 451] on ul "General KYC IV Challenges Documentación Restricciones Nuevo Mundo Historial Cas…" at bounding box center [162, 404] width 200 height 362
click at [164, 451] on button "Historial Casos" at bounding box center [156, 434] width 188 height 38
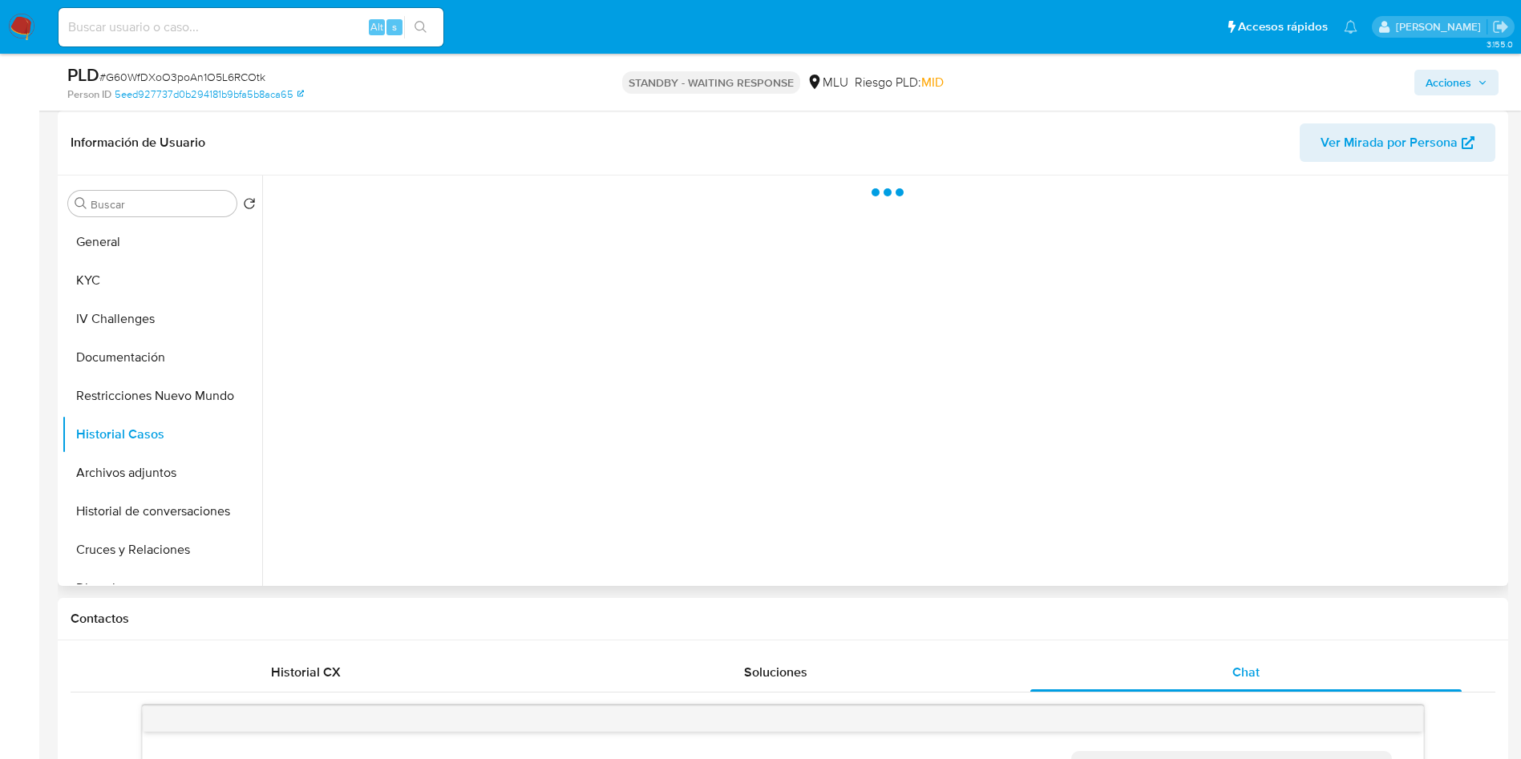
scroll to position [120, 0]
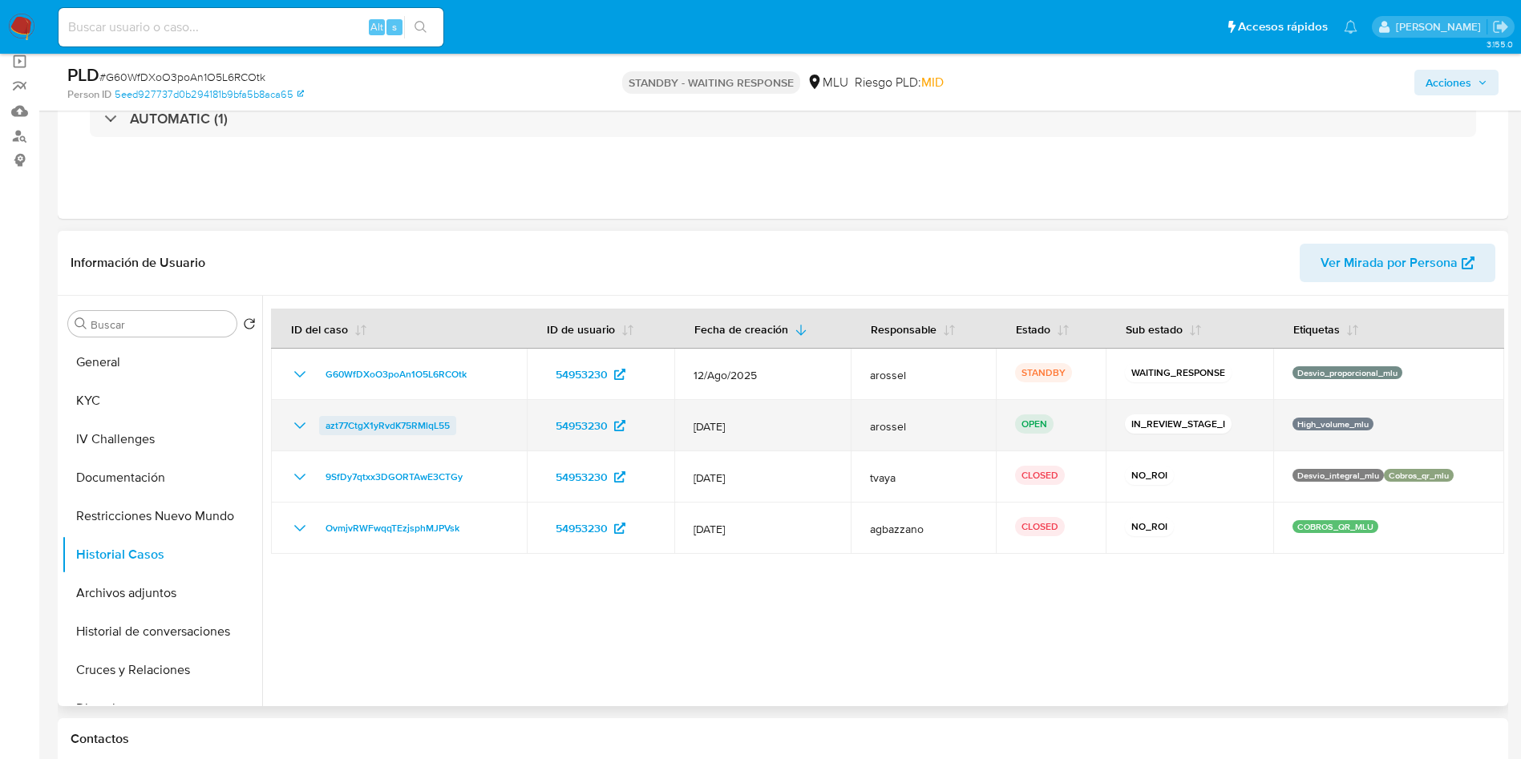
click at [436, 418] on span "azt77CtgX1yRvdK75RMlqL55" at bounding box center [387, 425] width 124 height 19
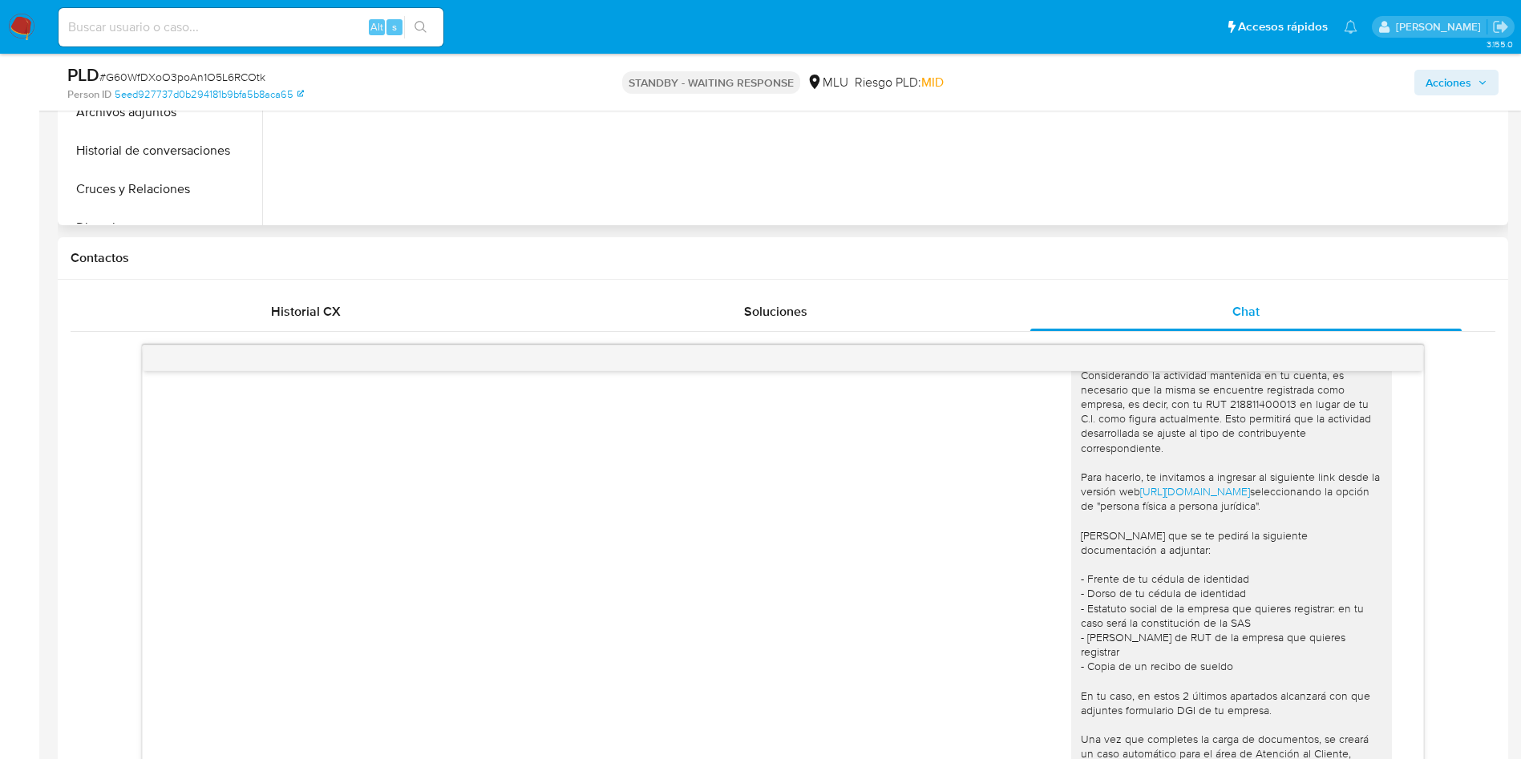
scroll to position [241, 0]
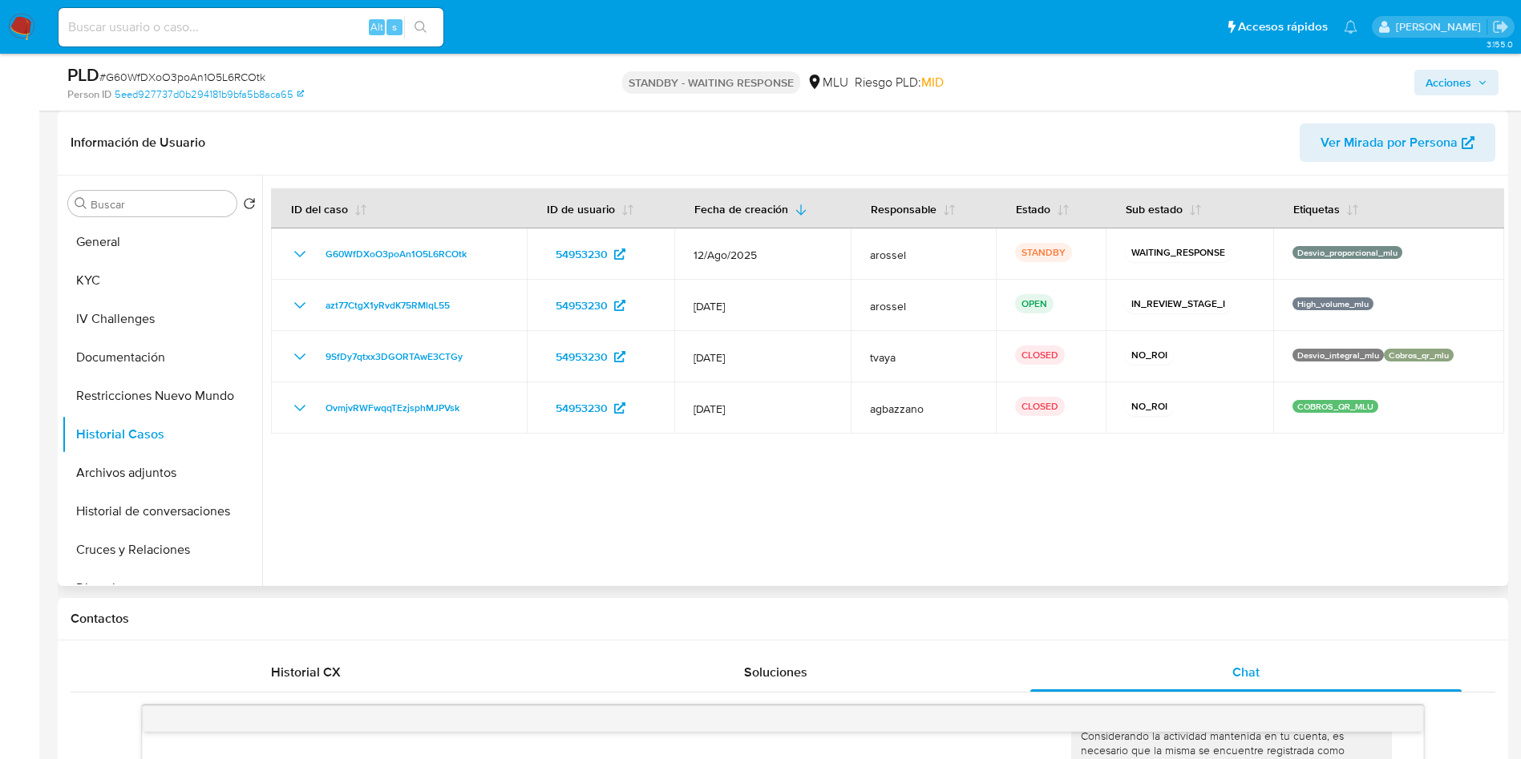
click at [300, 521] on div at bounding box center [883, 381] width 1242 height 410
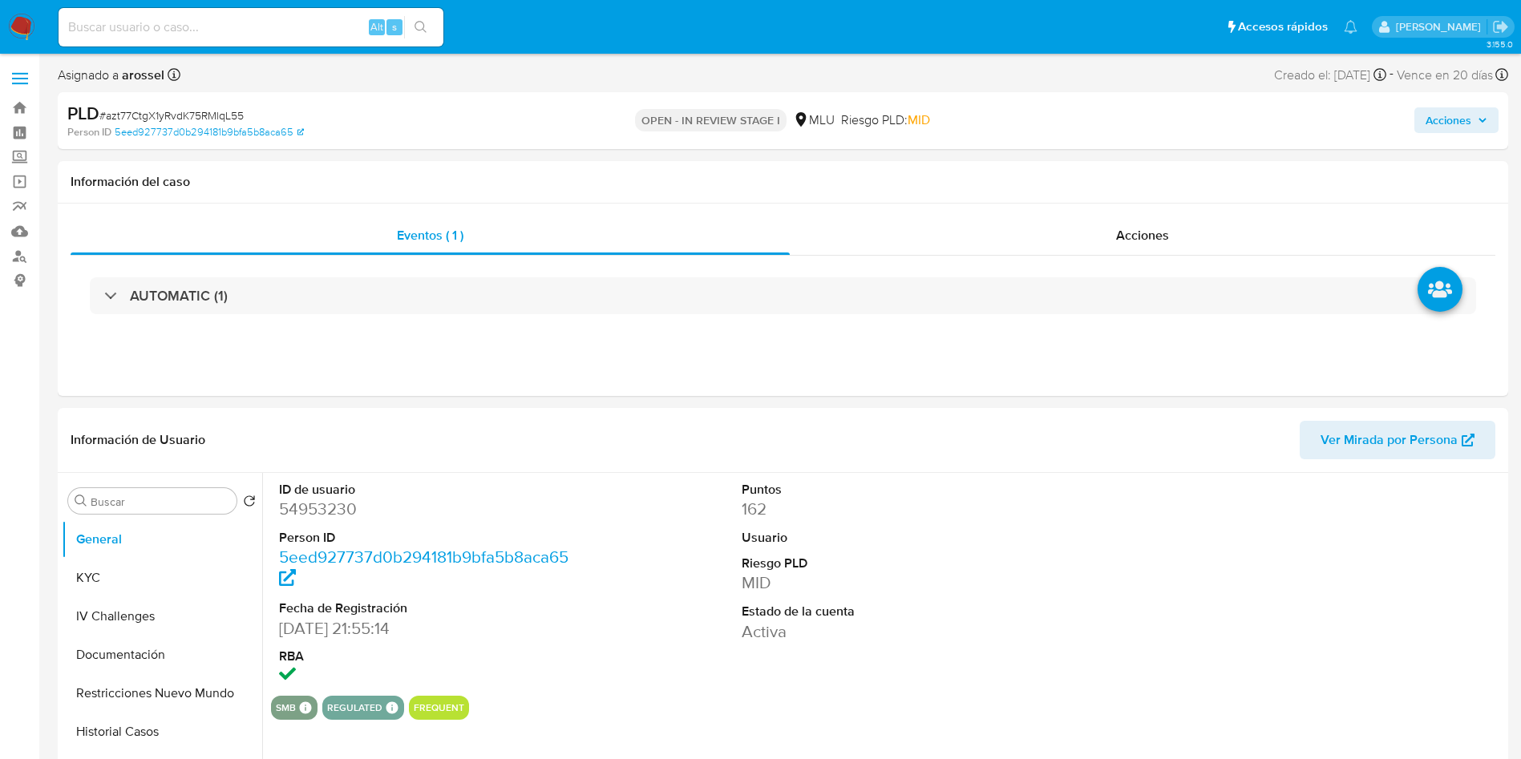
select select "10"
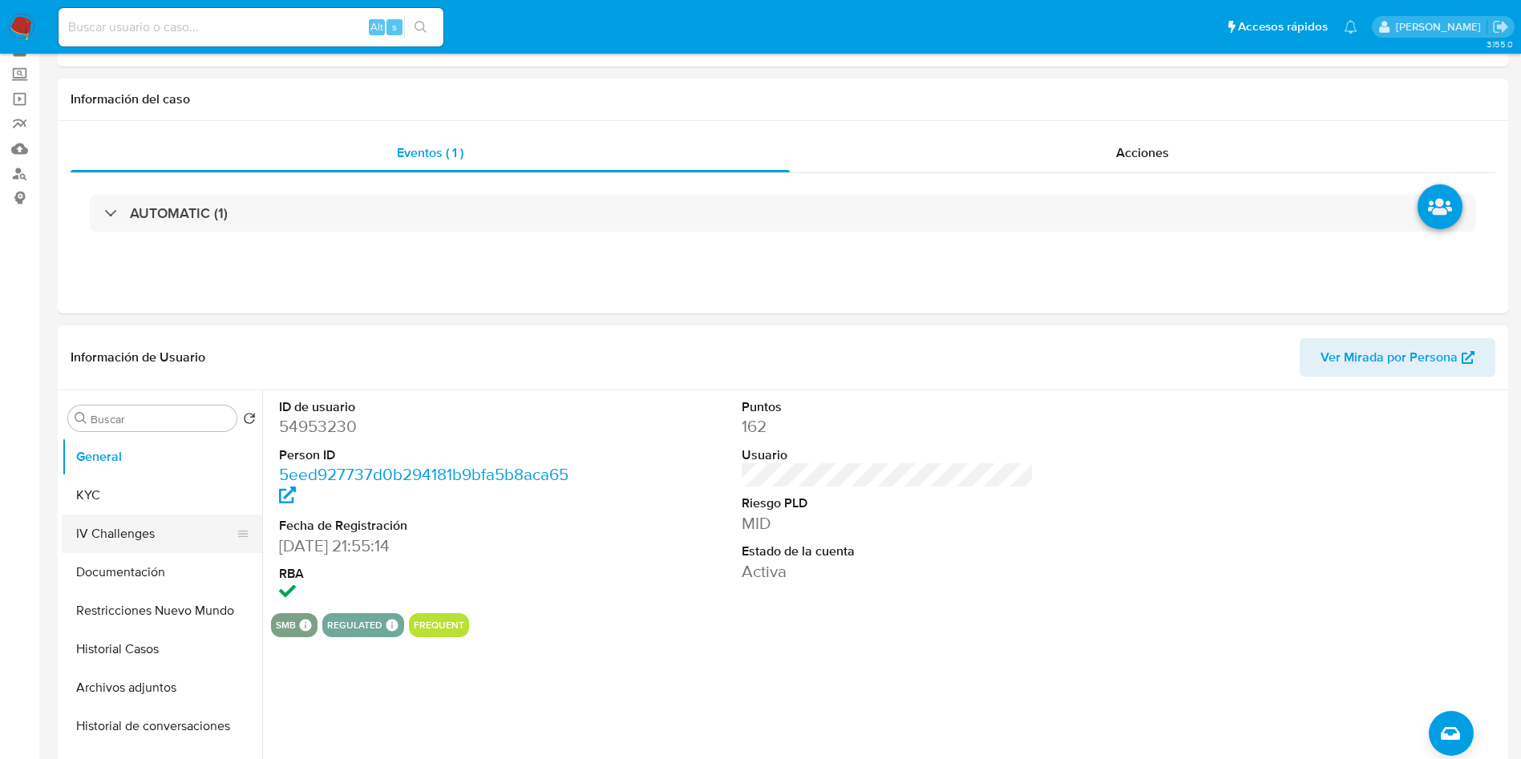
scroll to position [120, 0]
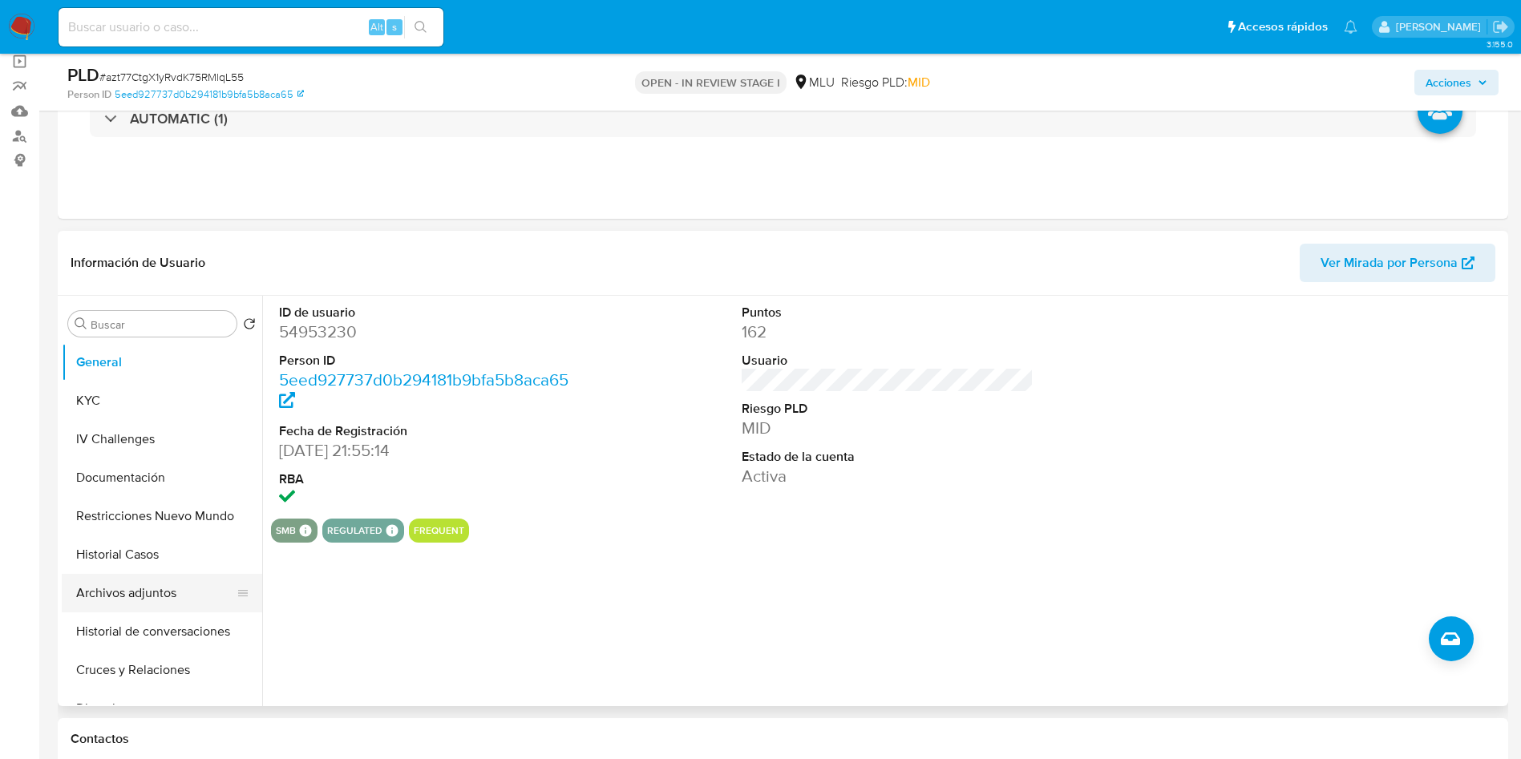
click at [169, 590] on button "Archivos adjuntos" at bounding box center [156, 593] width 188 height 38
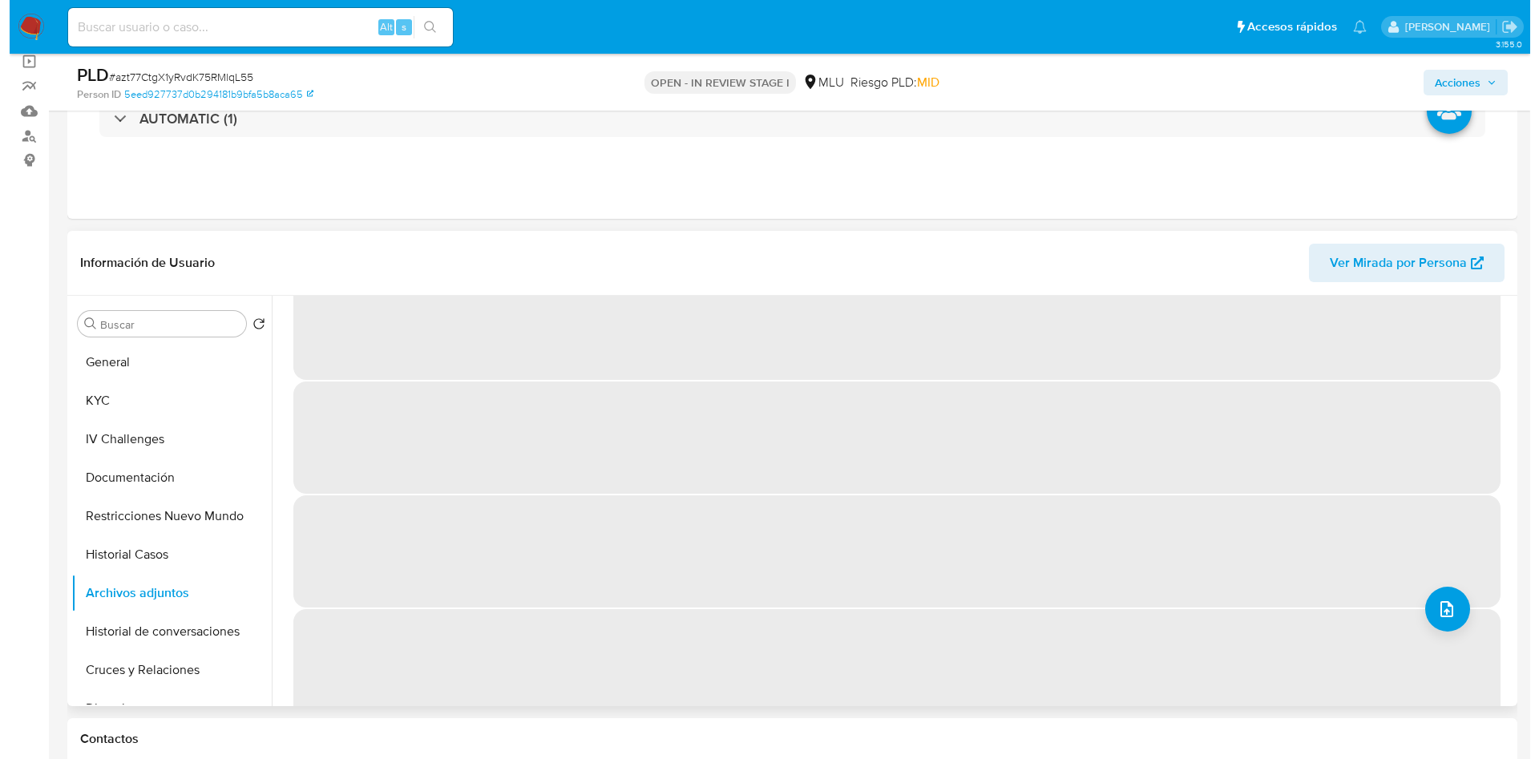
scroll to position [66, 0]
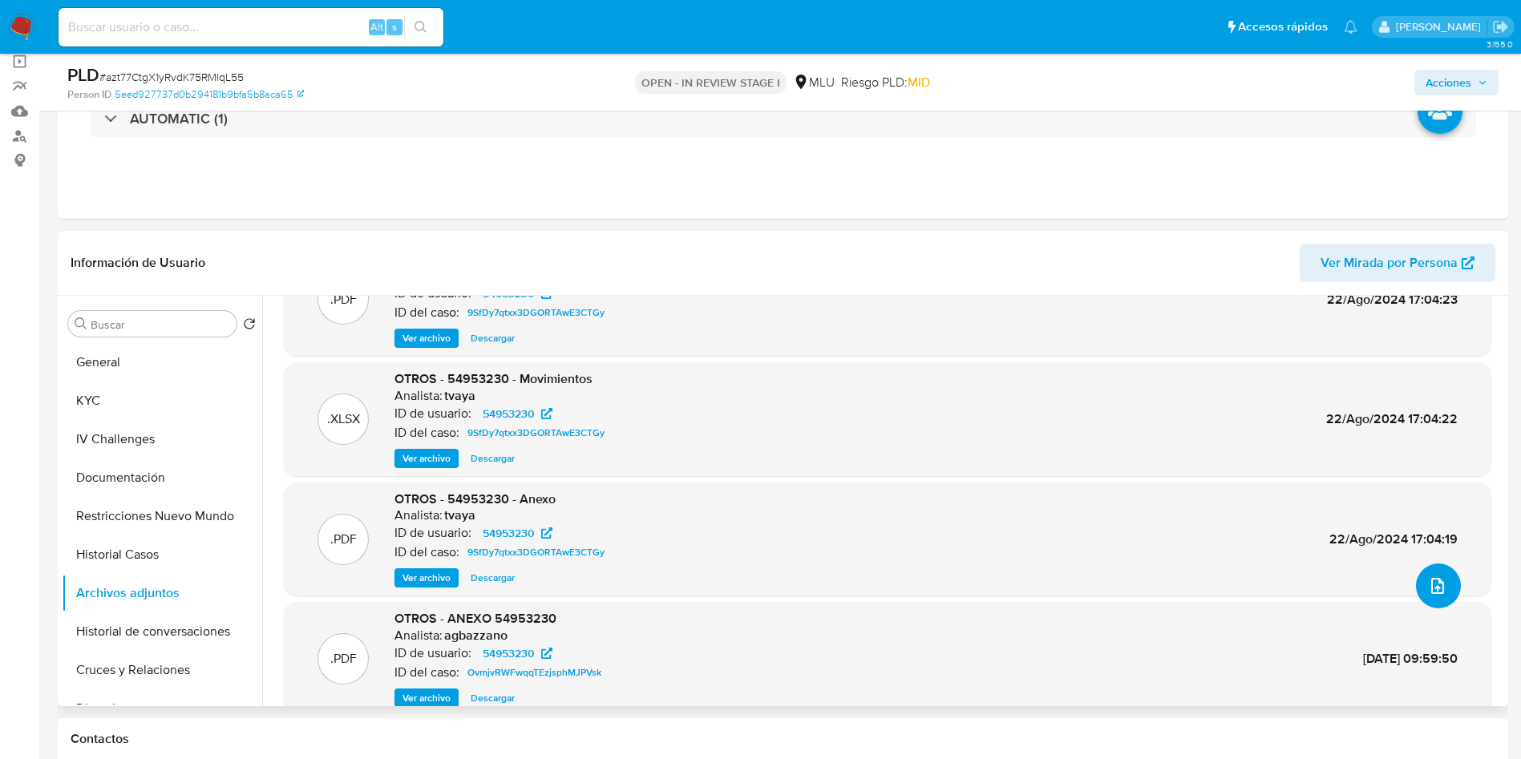
click at [1433, 589] on icon "upload-file" at bounding box center [1437, 585] width 19 height 19
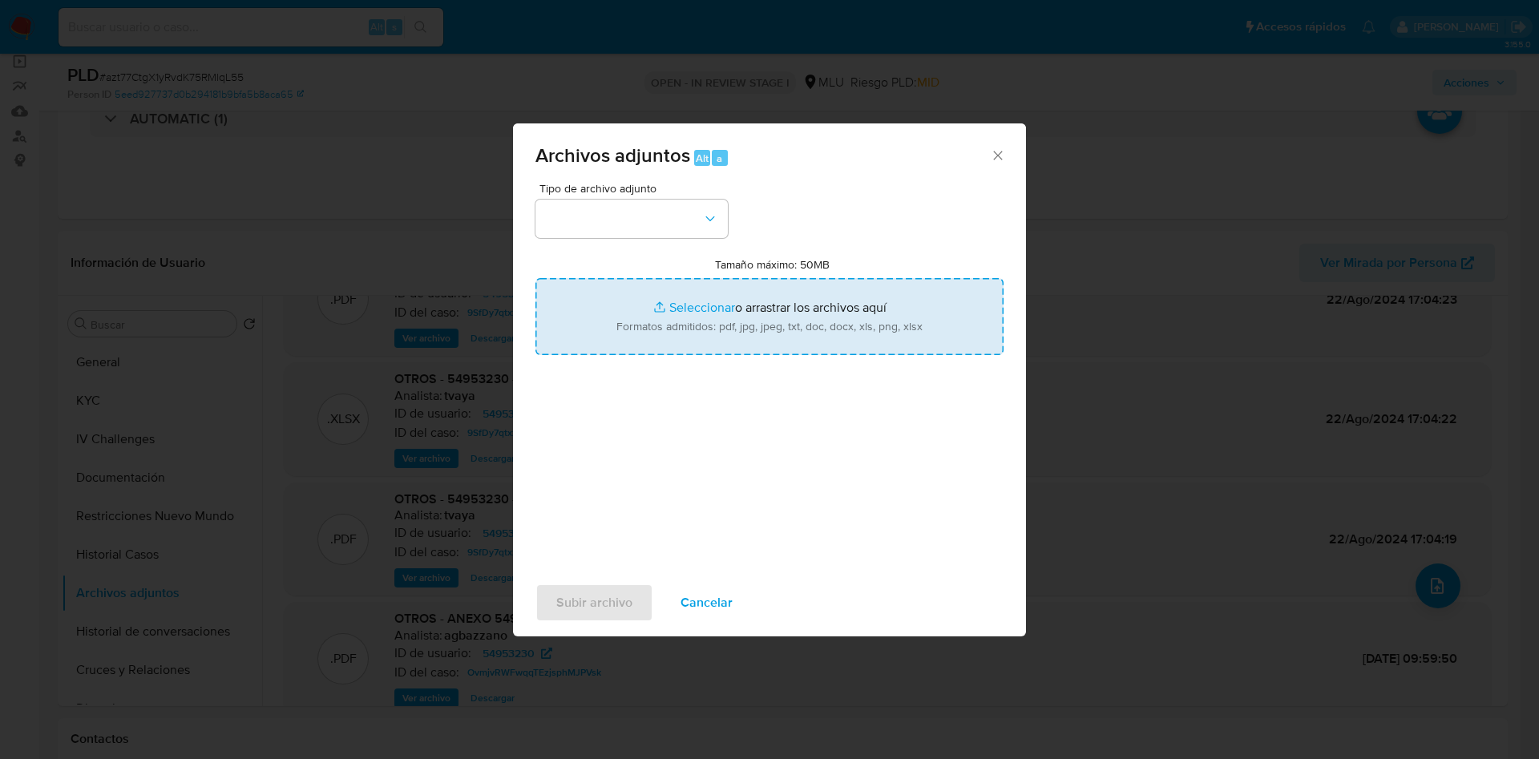
click at [878, 332] on input "Tamaño máximo: 50MB Seleccionar archivos" at bounding box center [770, 316] width 468 height 77
type input "C:\fakepath\Case Log 54953230 - 14_08_2025.pdf"
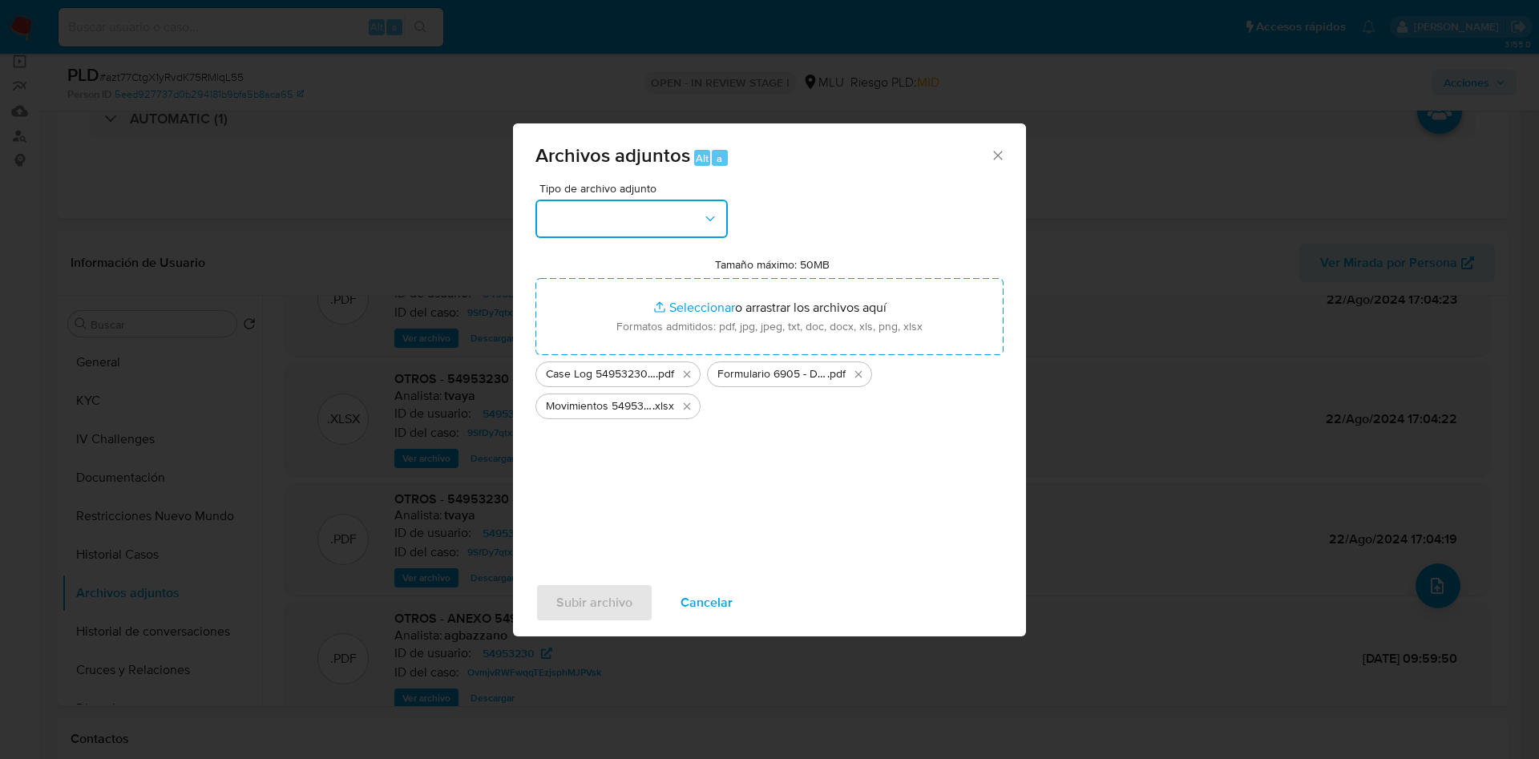
click at [628, 225] on button "button" at bounding box center [632, 219] width 192 height 38
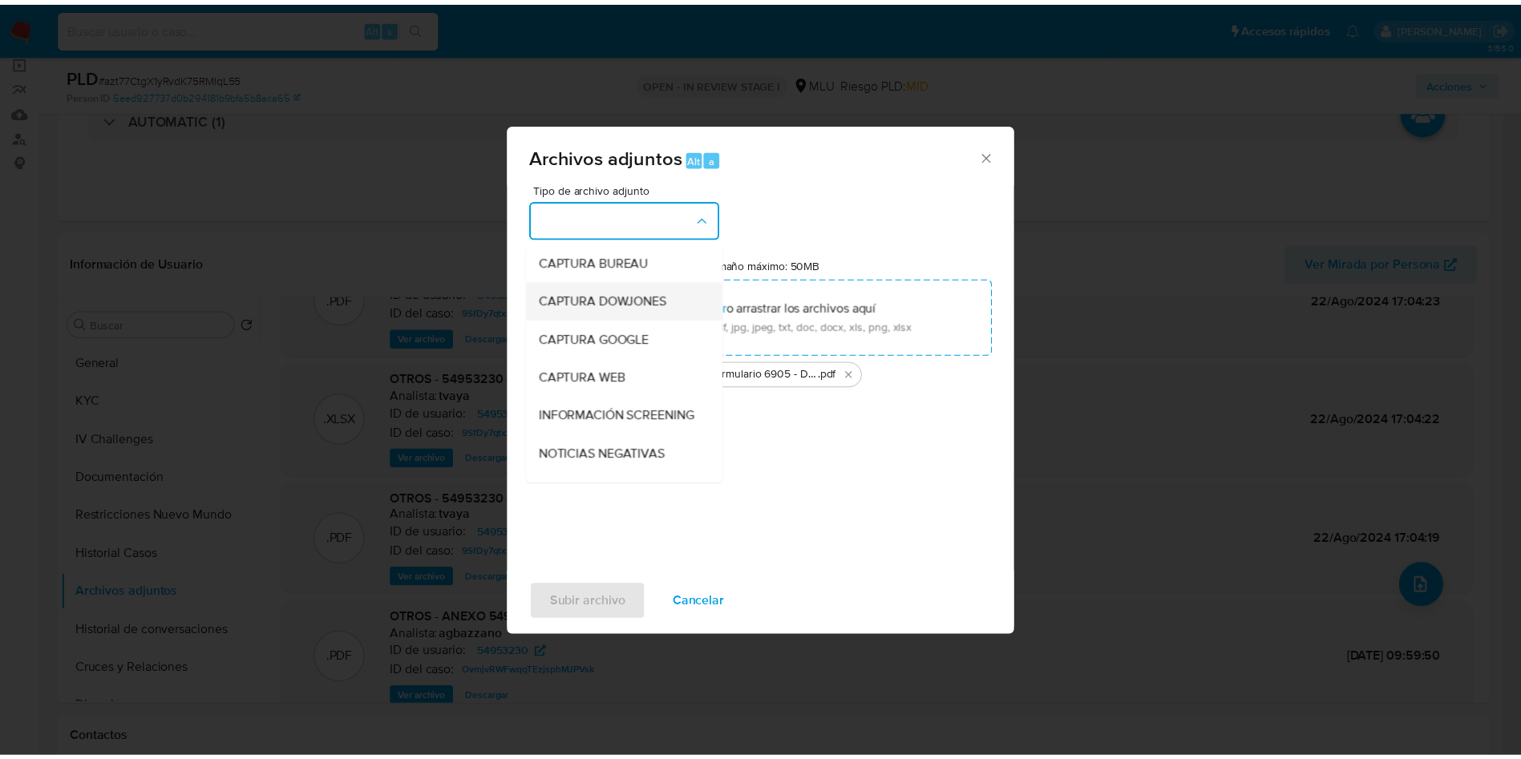
scroll to position [120, 0]
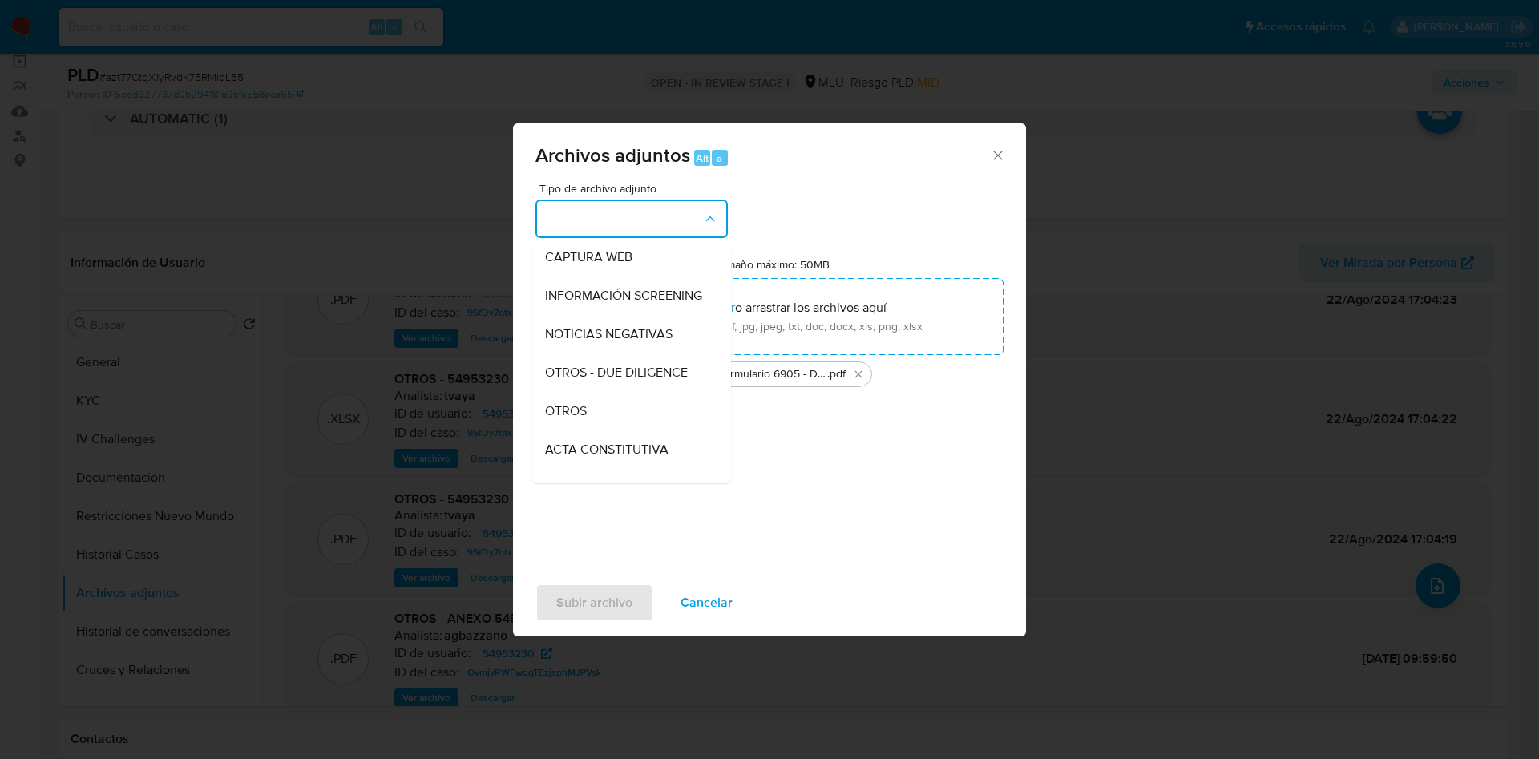
click at [637, 430] on div "OTROS" at bounding box center [627, 411] width 164 height 38
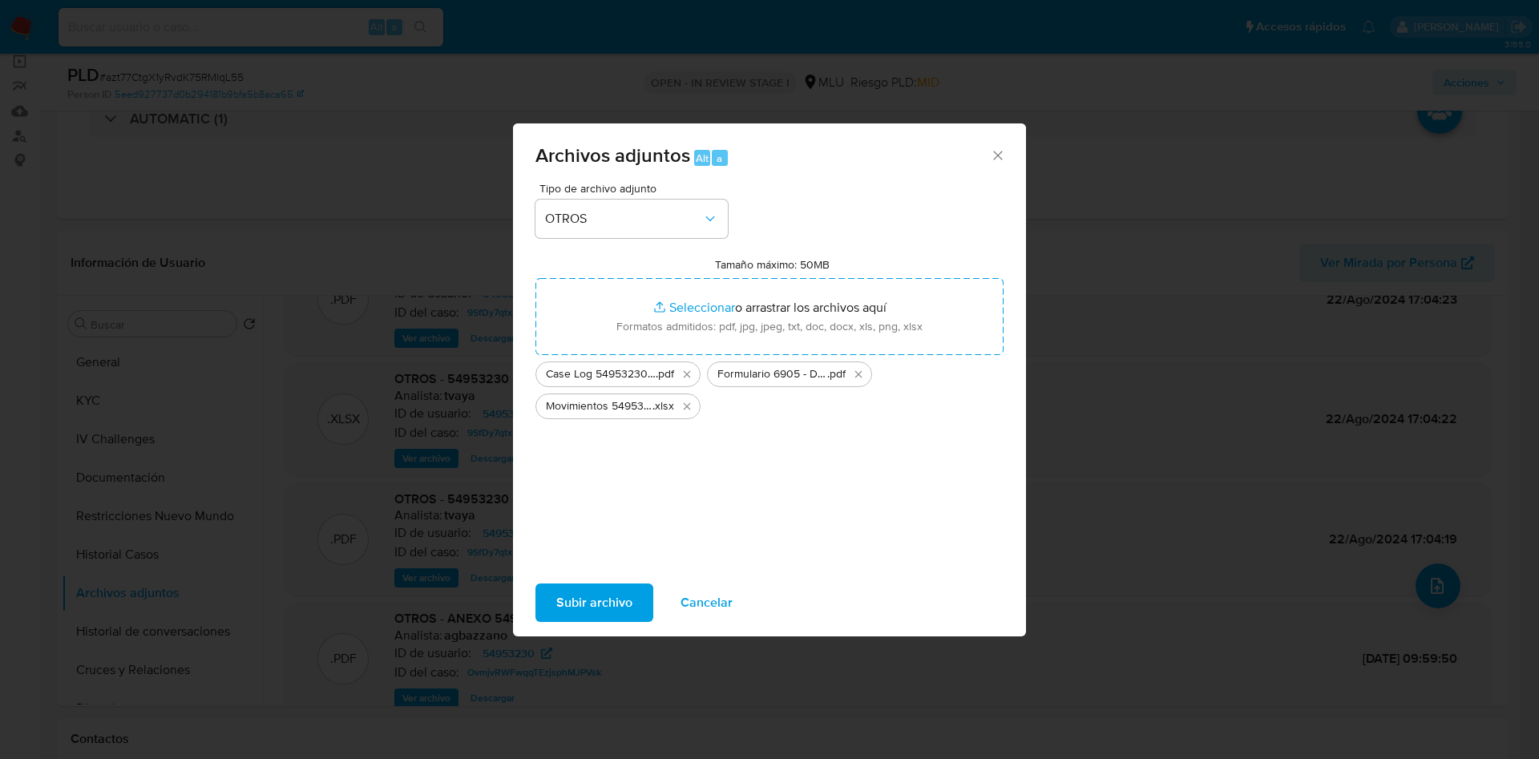
click at [608, 585] on span "Subir archivo" at bounding box center [594, 602] width 76 height 35
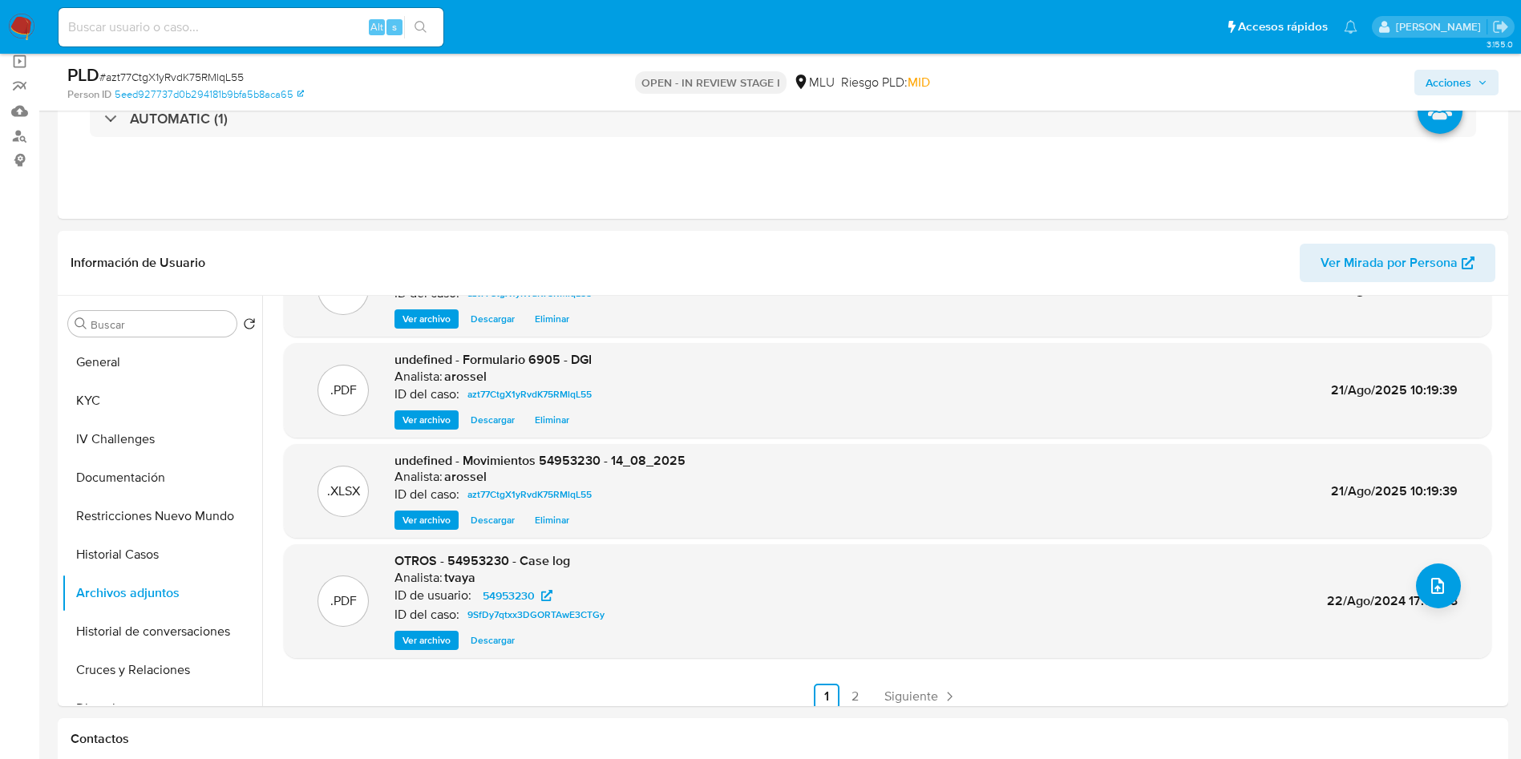
scroll to position [77, 0]
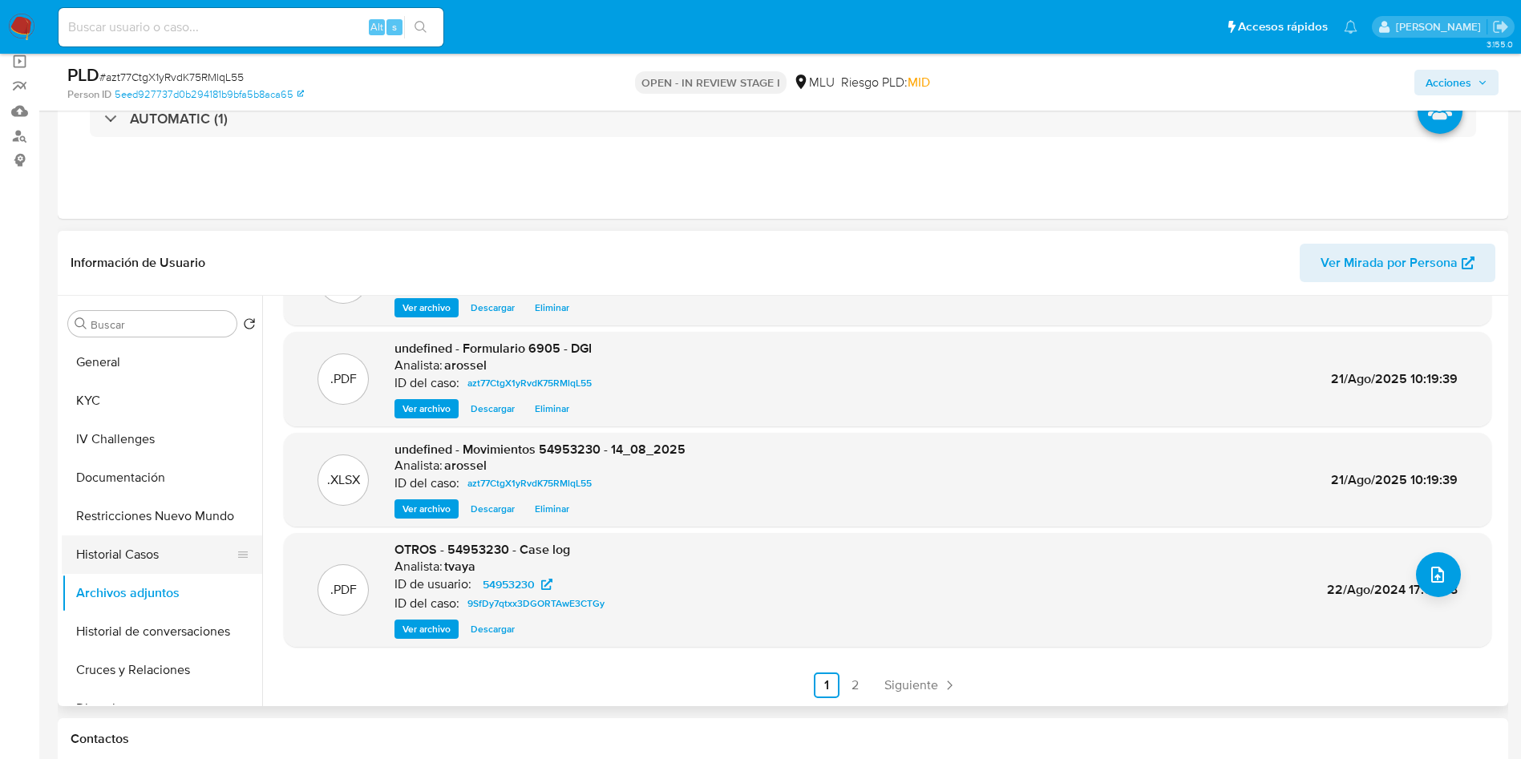
click at [168, 548] on button "Historial Casos" at bounding box center [156, 555] width 188 height 38
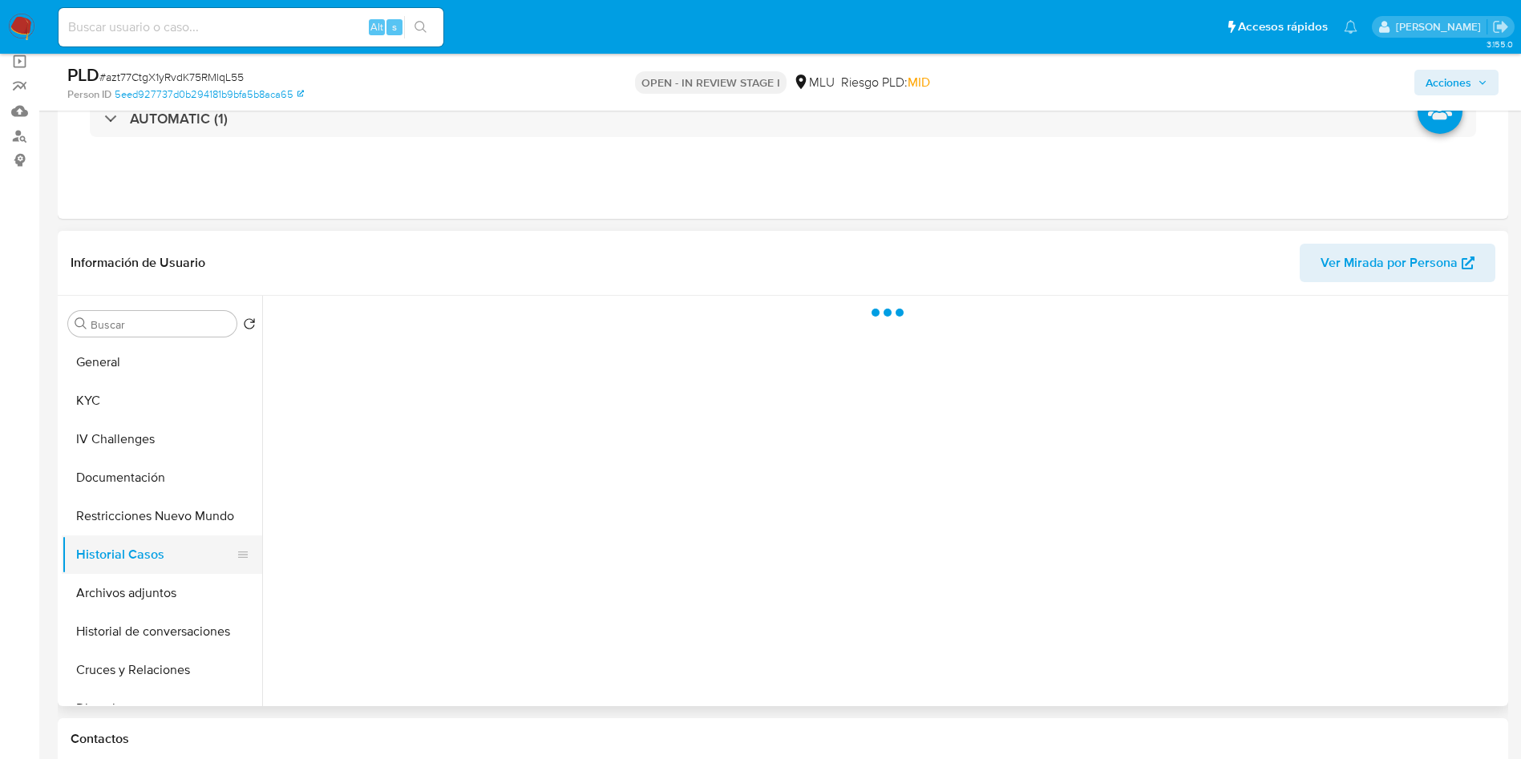
scroll to position [0, 0]
click at [168, 597] on button "Archivos adjuntos" at bounding box center [156, 593] width 188 height 38
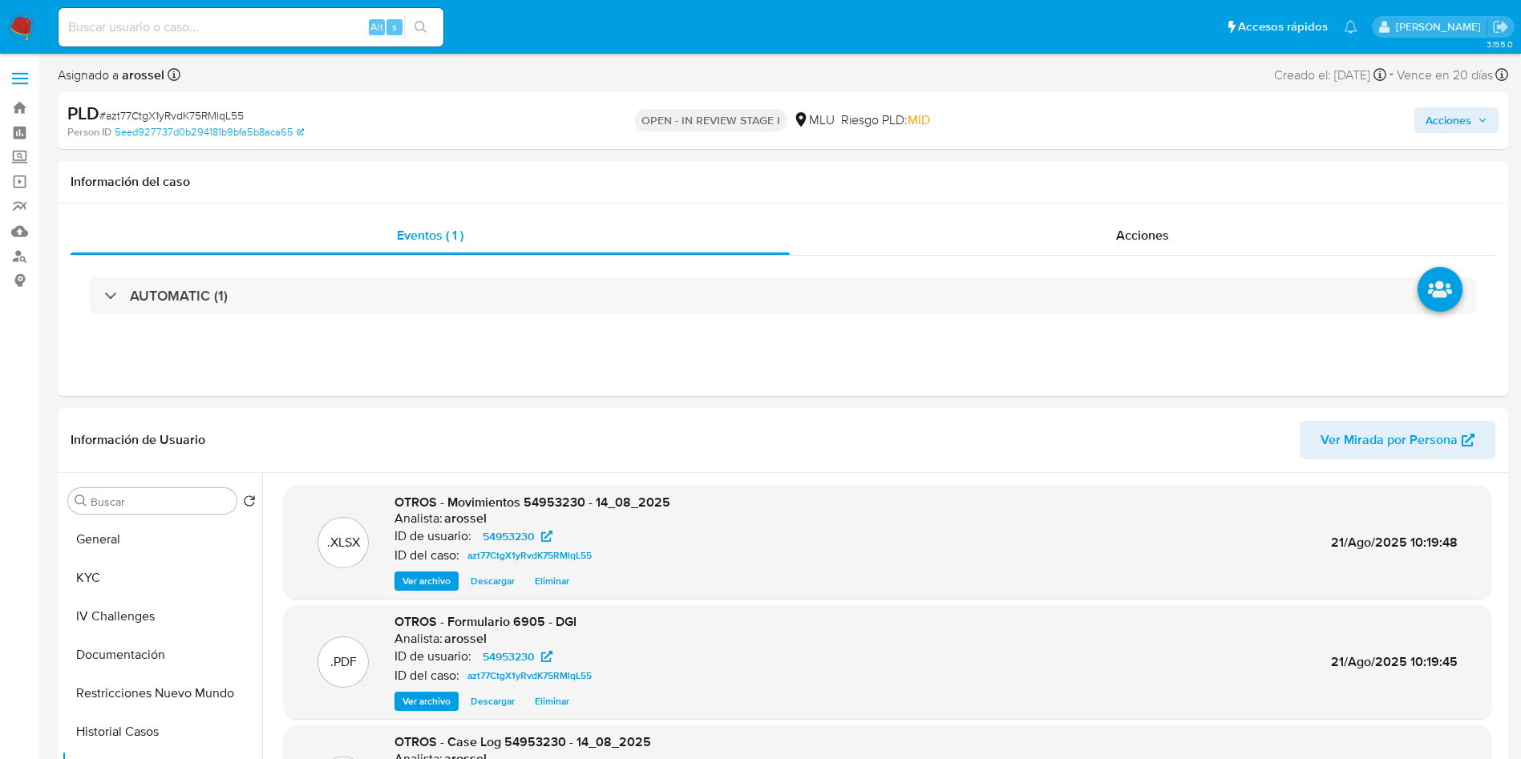
click at [1464, 114] on span "Acciones" at bounding box center [1448, 120] width 46 height 26
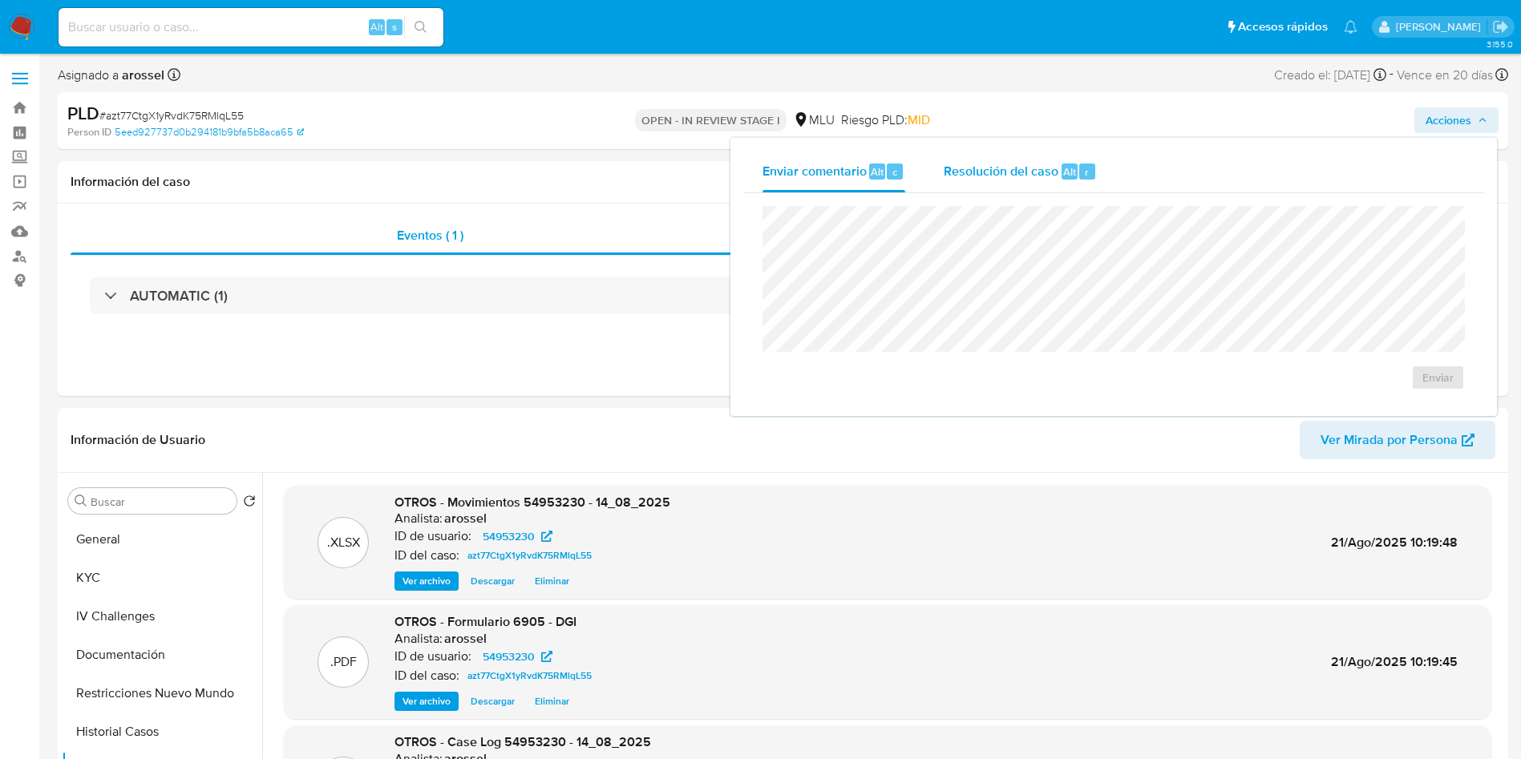
click at [1000, 165] on span "Resolución del caso" at bounding box center [1001, 171] width 115 height 18
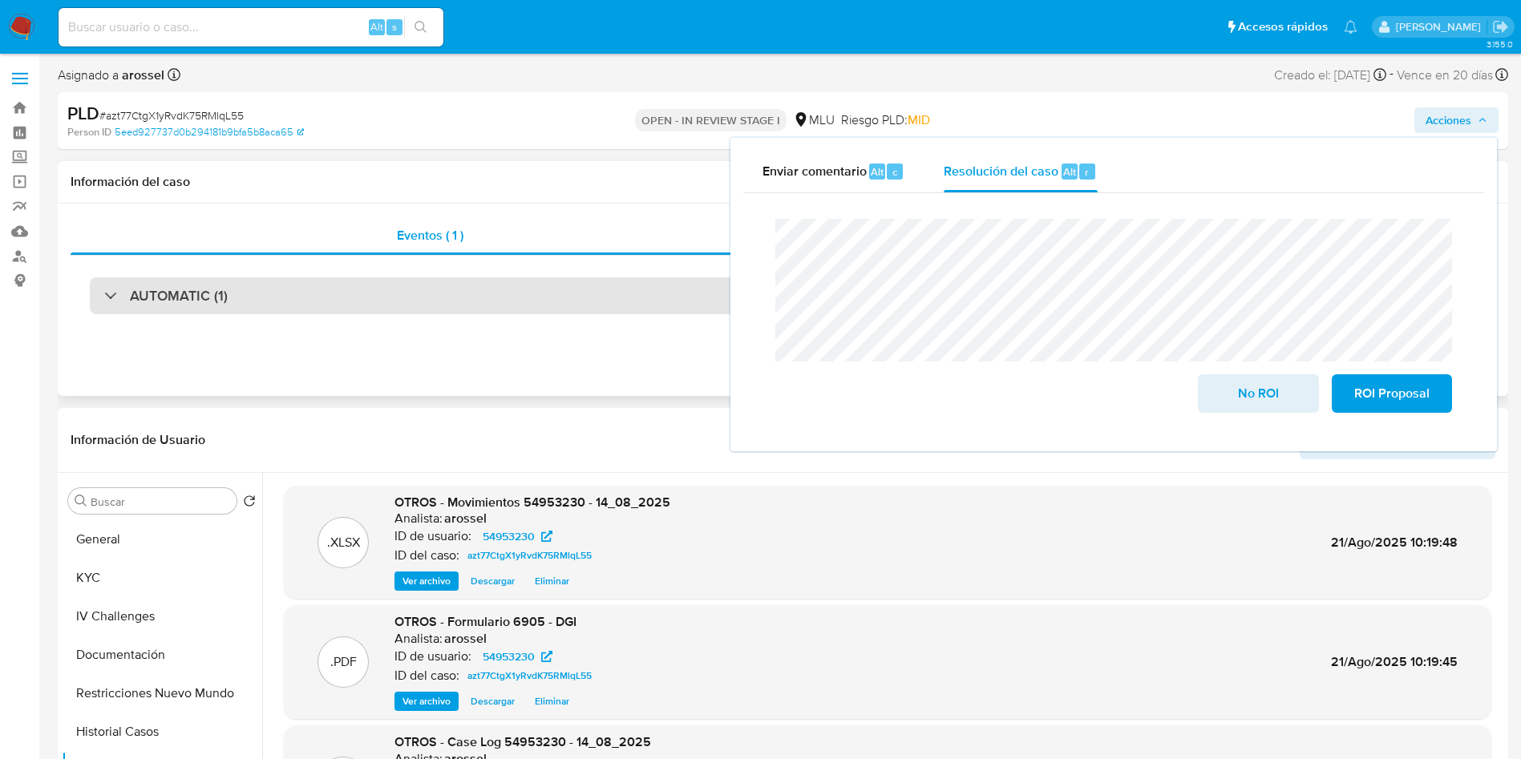
click at [425, 281] on div "AUTOMATIC (1)" at bounding box center [783, 295] width 1386 height 37
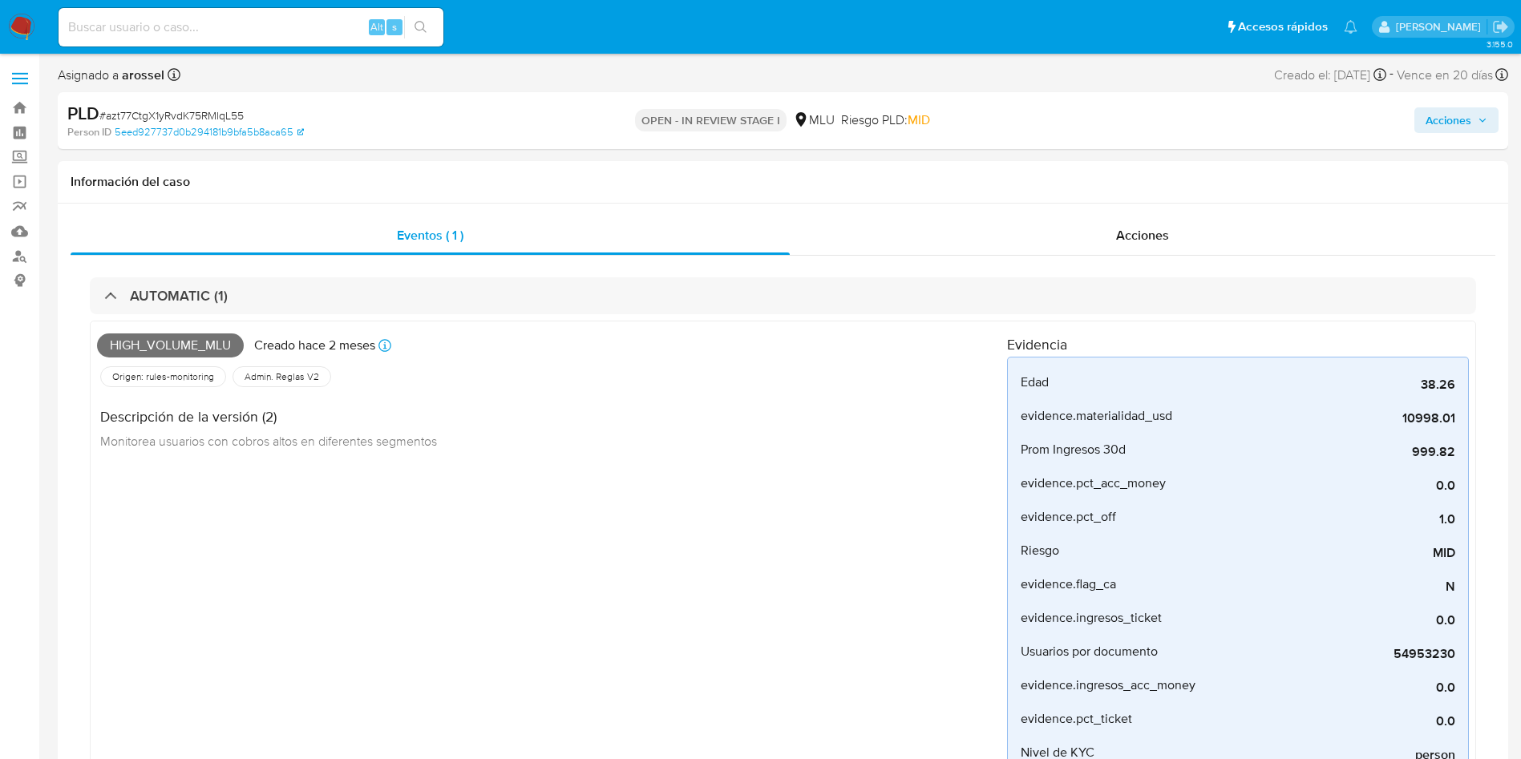
click at [1474, 126] on span "Acciones" at bounding box center [1456, 120] width 62 height 22
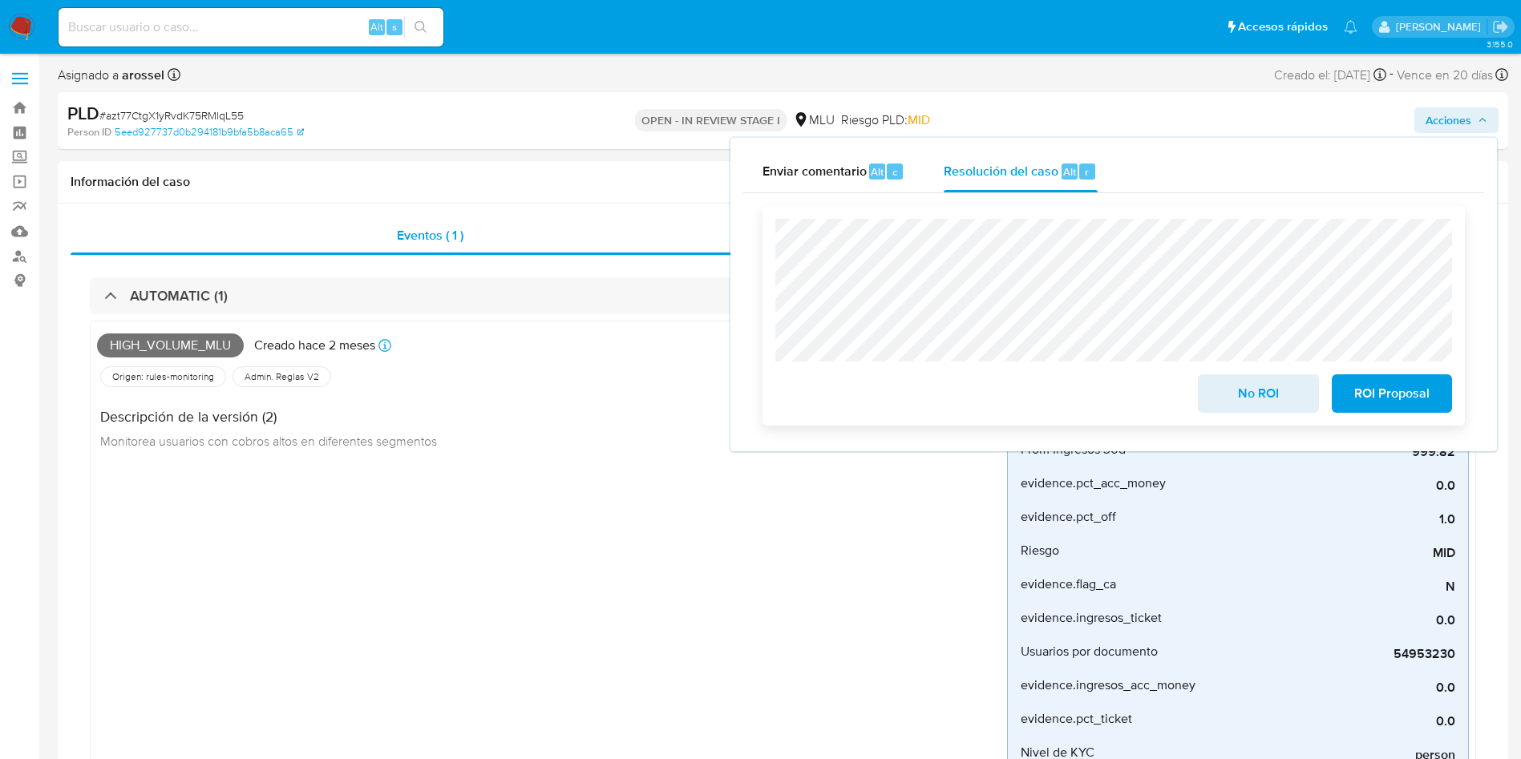
click at [1246, 423] on div "No ROI ROI Proposal" at bounding box center [1113, 316] width 702 height 220
click at [1238, 401] on span "No ROI" at bounding box center [1258, 393] width 79 height 35
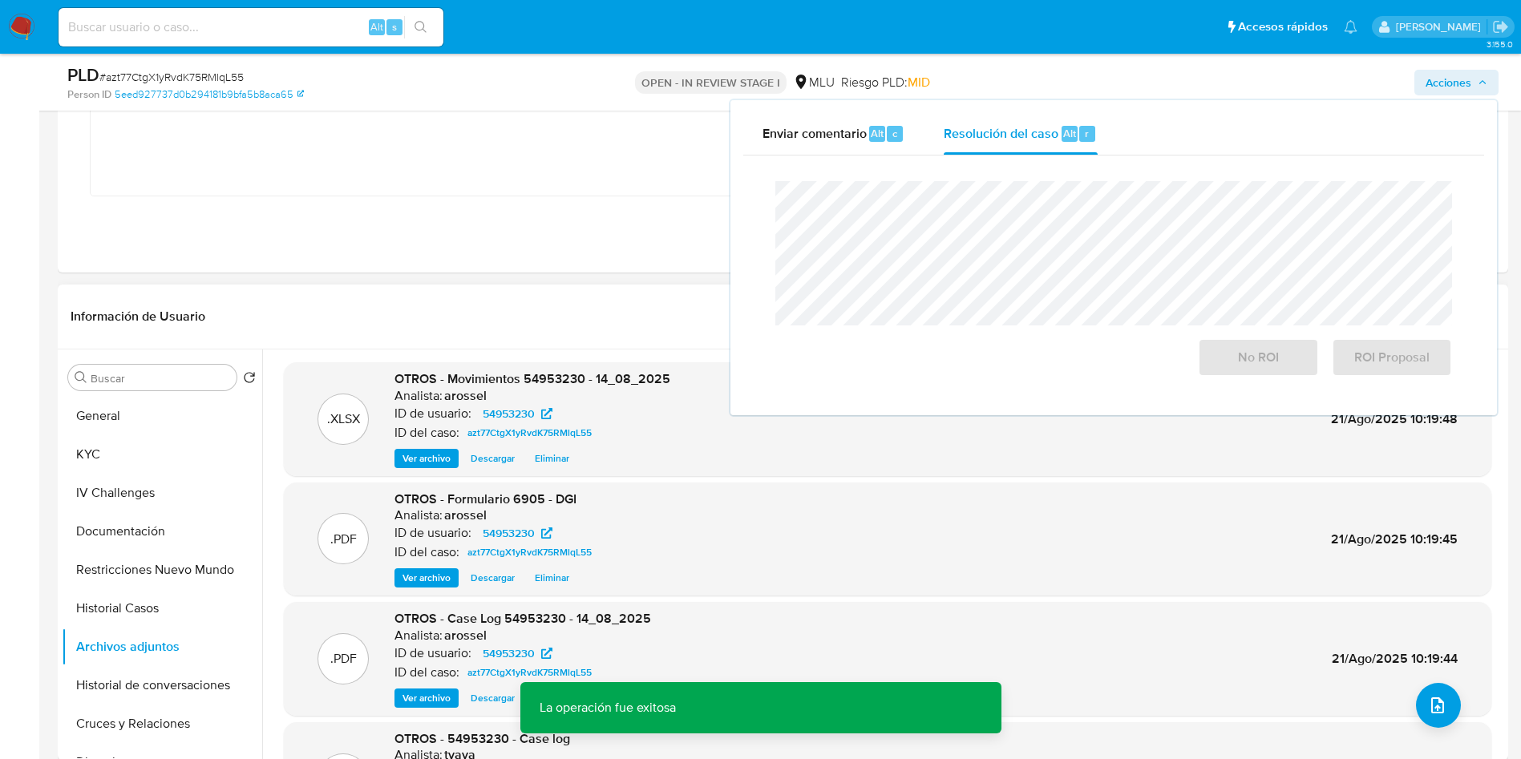
scroll to position [601, 0]
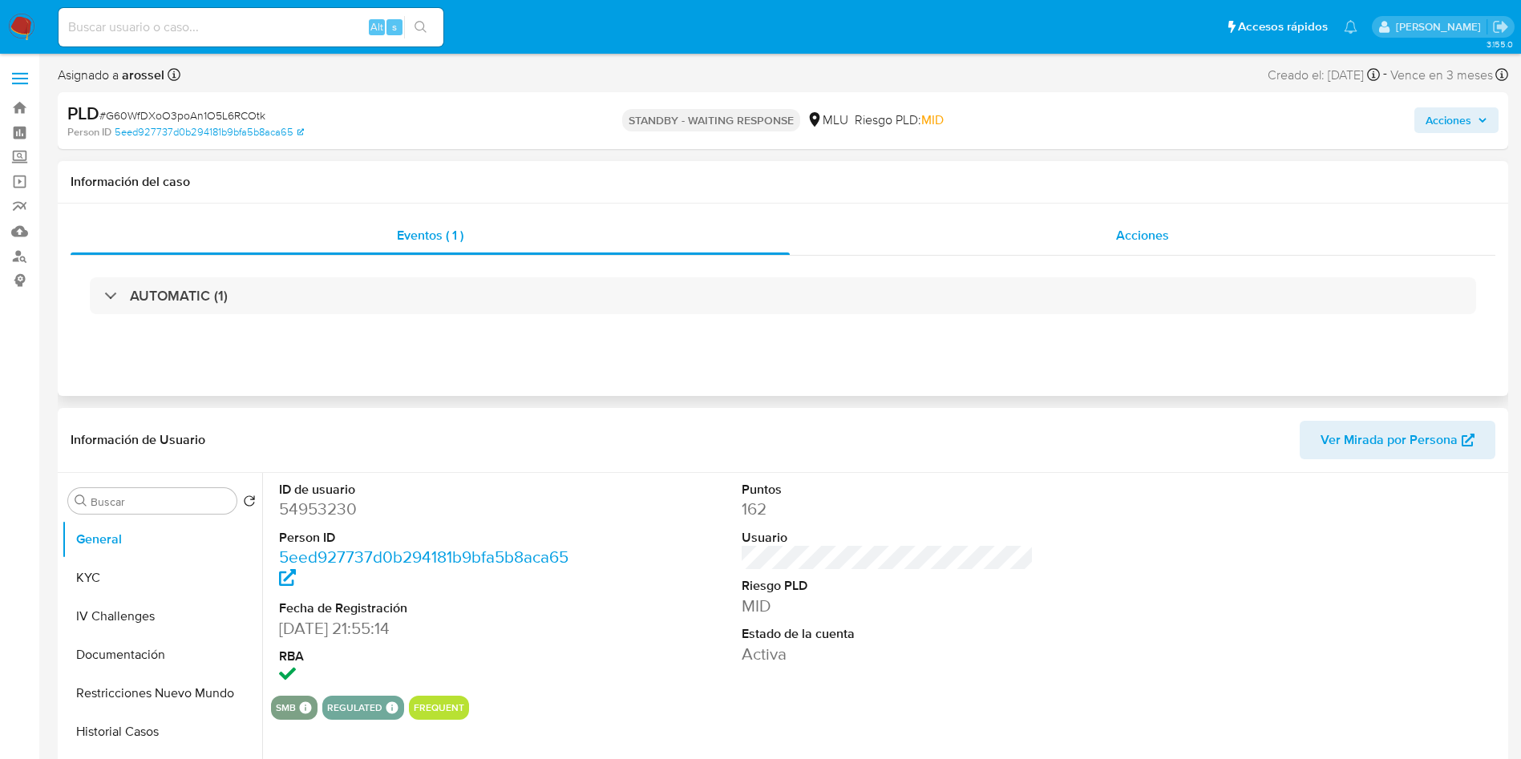
drag, startPoint x: 1214, startPoint y: 234, endPoint x: 1206, endPoint y: 231, distance: 8.6
click at [1211, 233] on div "Acciones" at bounding box center [1142, 235] width 705 height 38
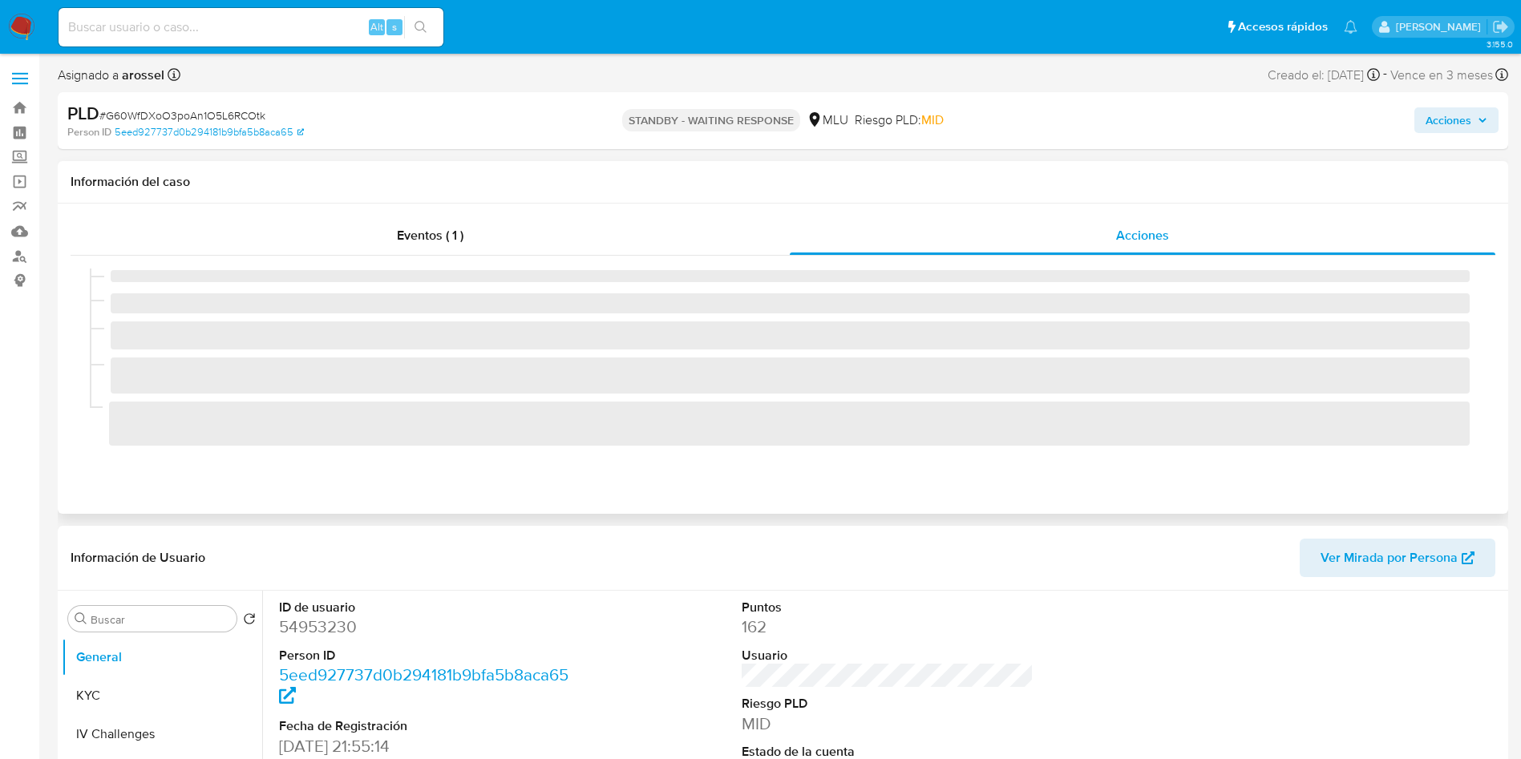
select select "10"
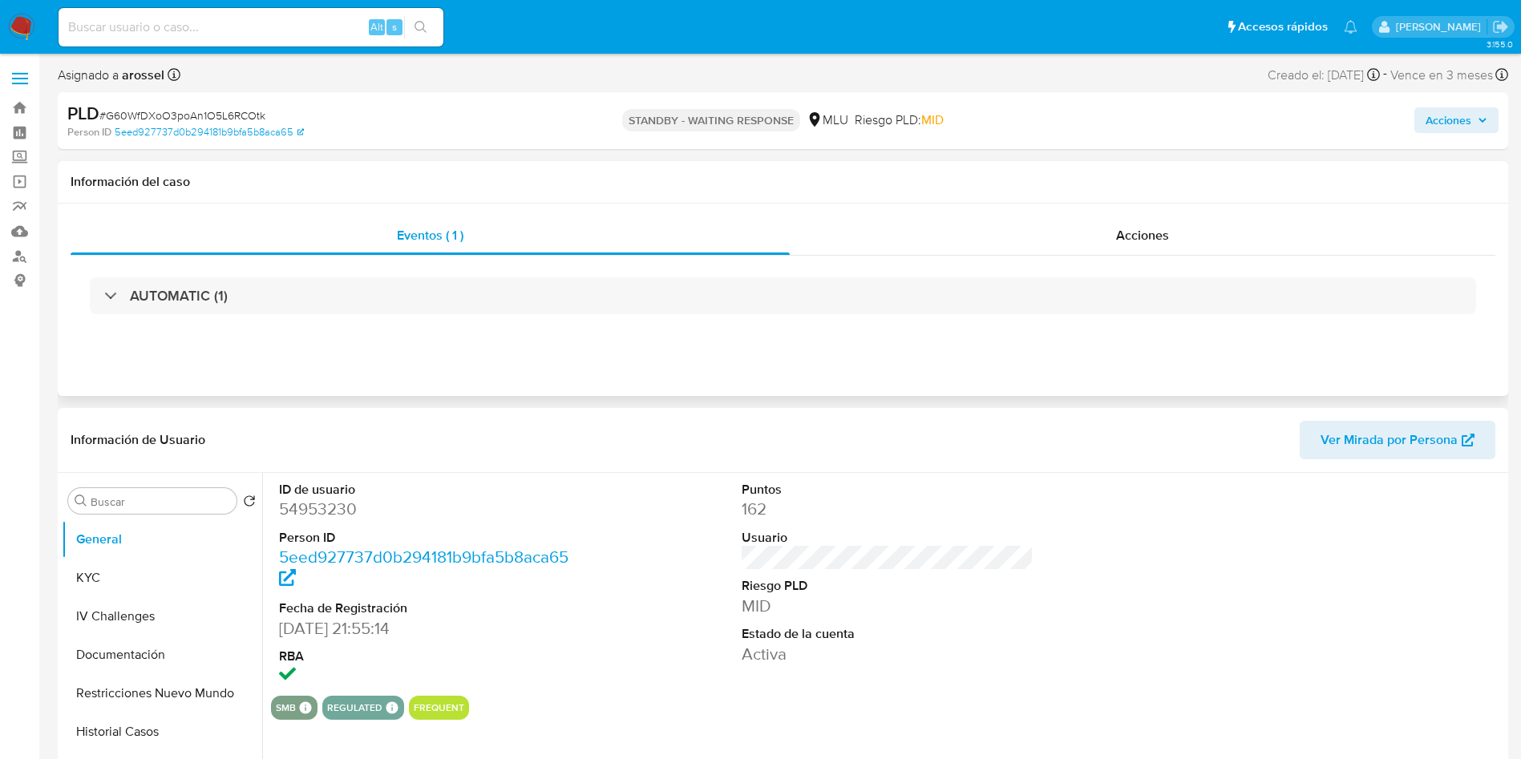
select select "10"
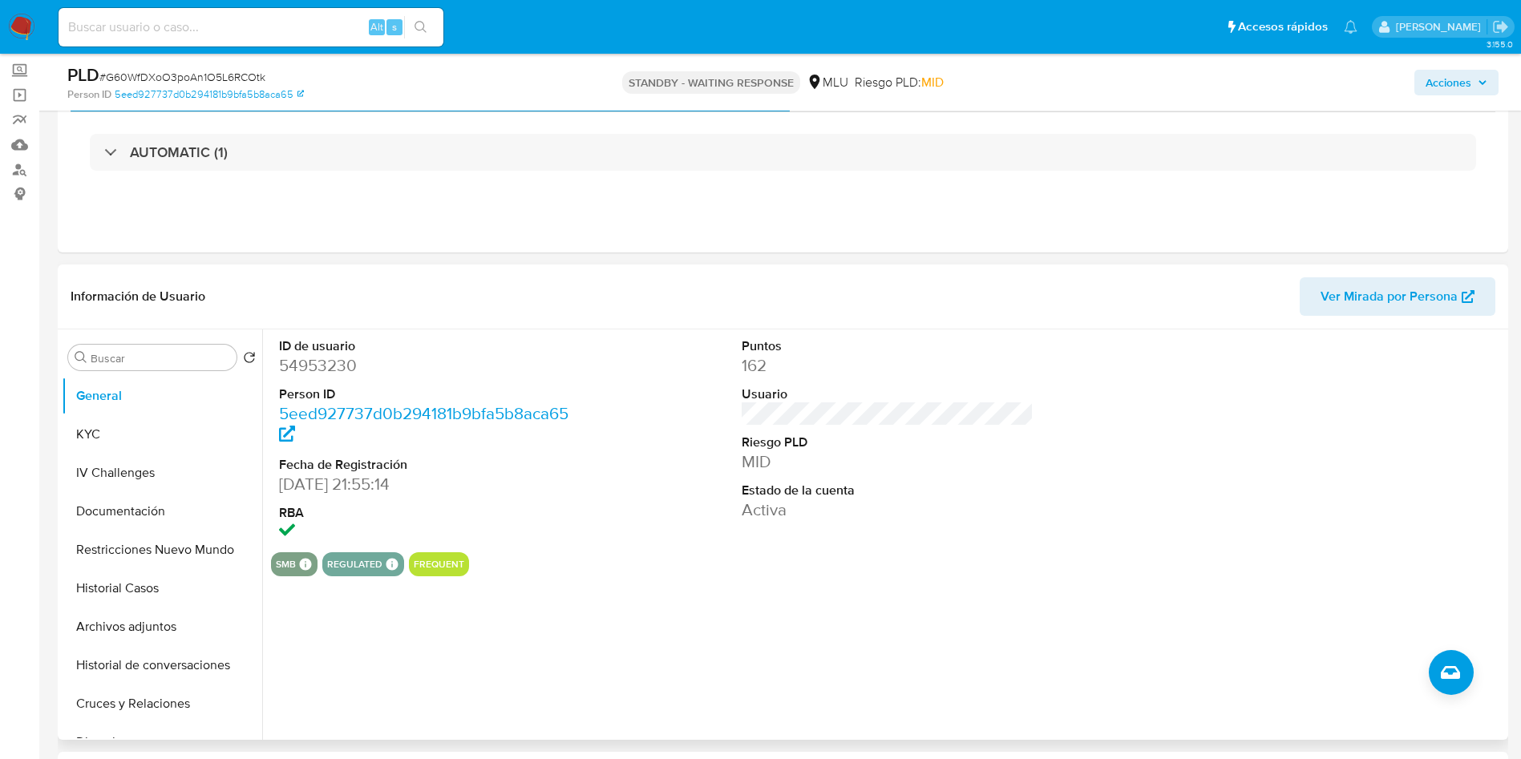
scroll to position [120, 0]
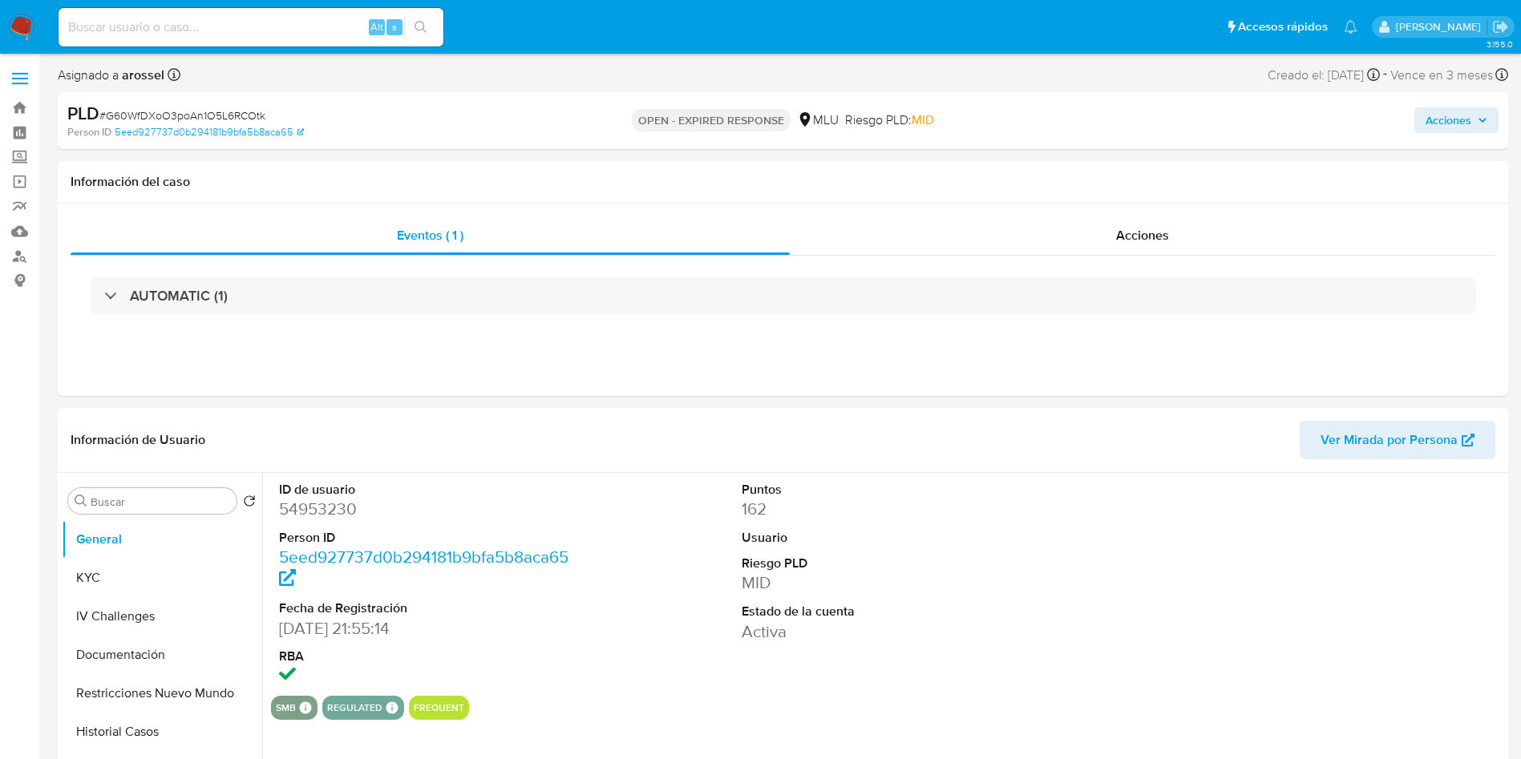
select select "10"
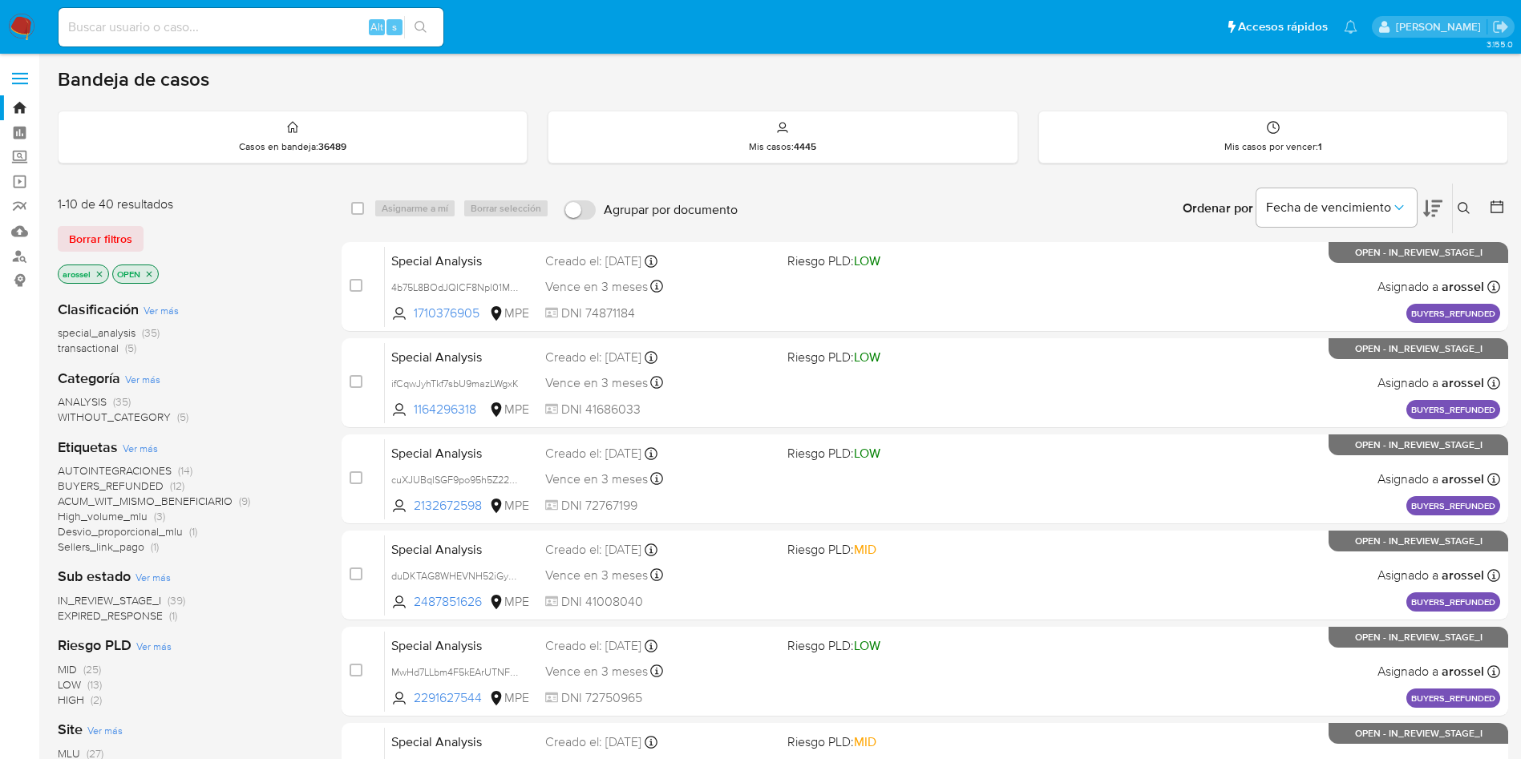
click at [120, 622] on span "EXPIRED_RESPONSE" at bounding box center [110, 616] width 105 height 16
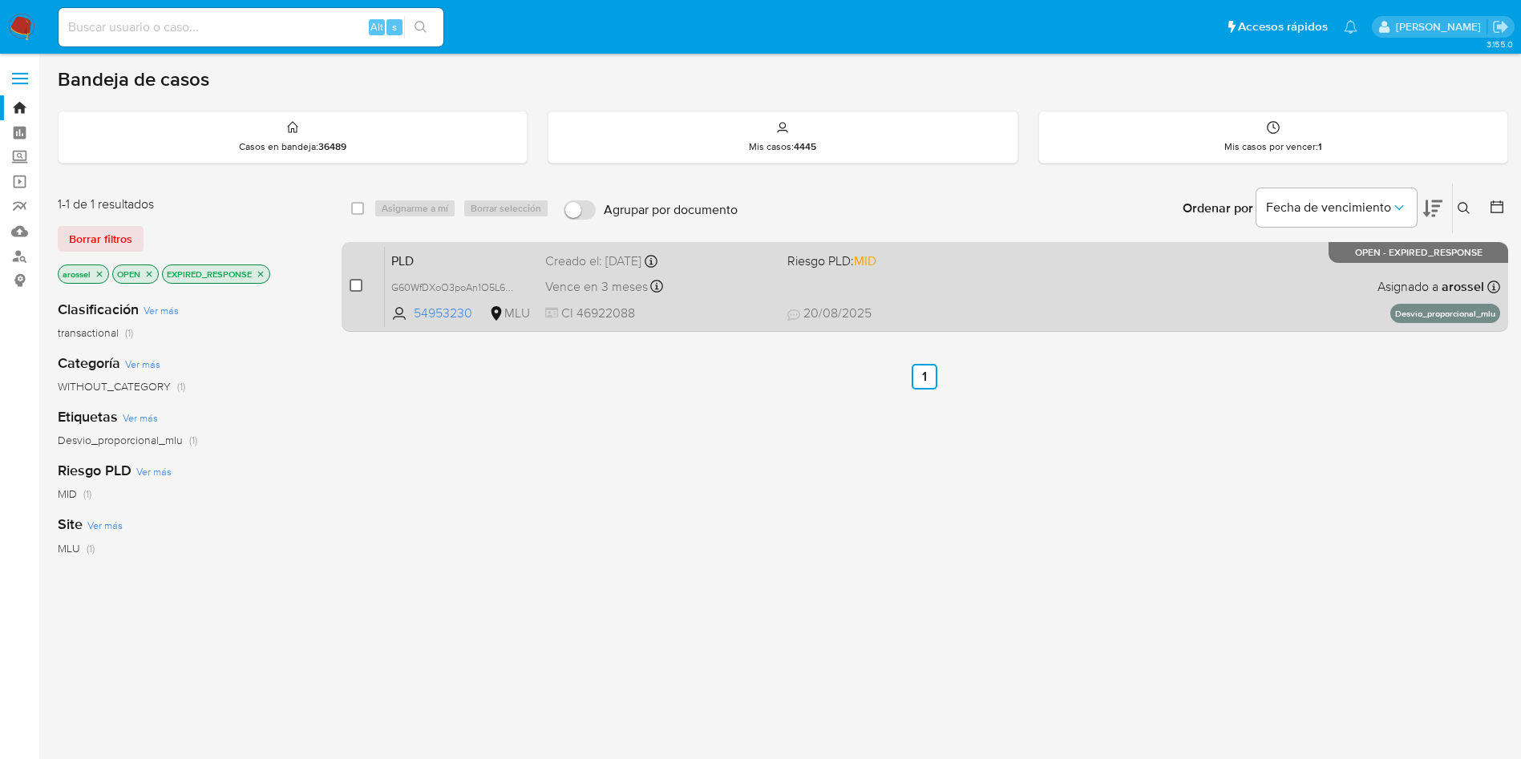
click at [357, 288] on input "checkbox" at bounding box center [356, 285] width 13 height 13
checkbox input "true"
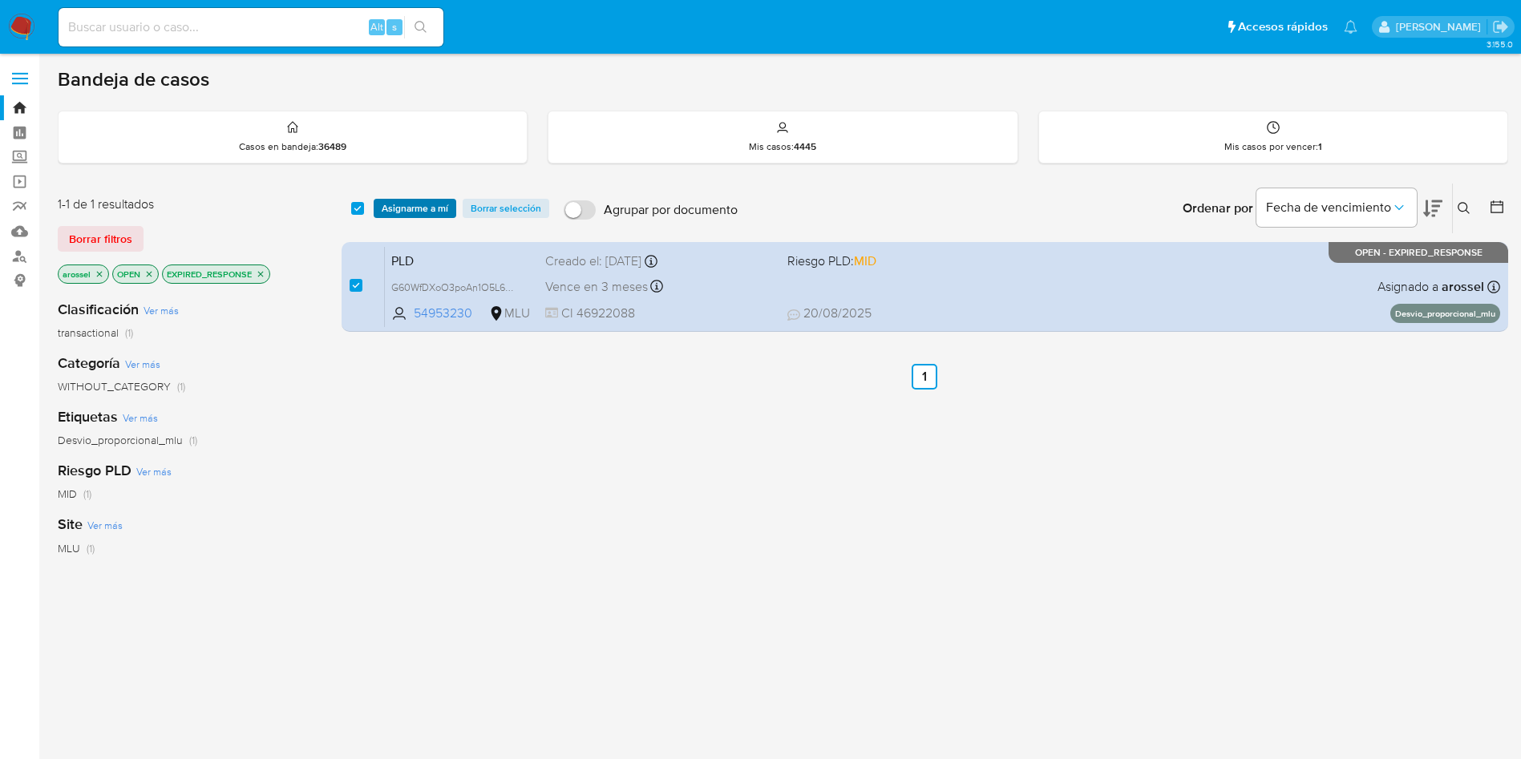
click at [406, 203] on span "Asignarme a mí" at bounding box center [415, 208] width 67 height 16
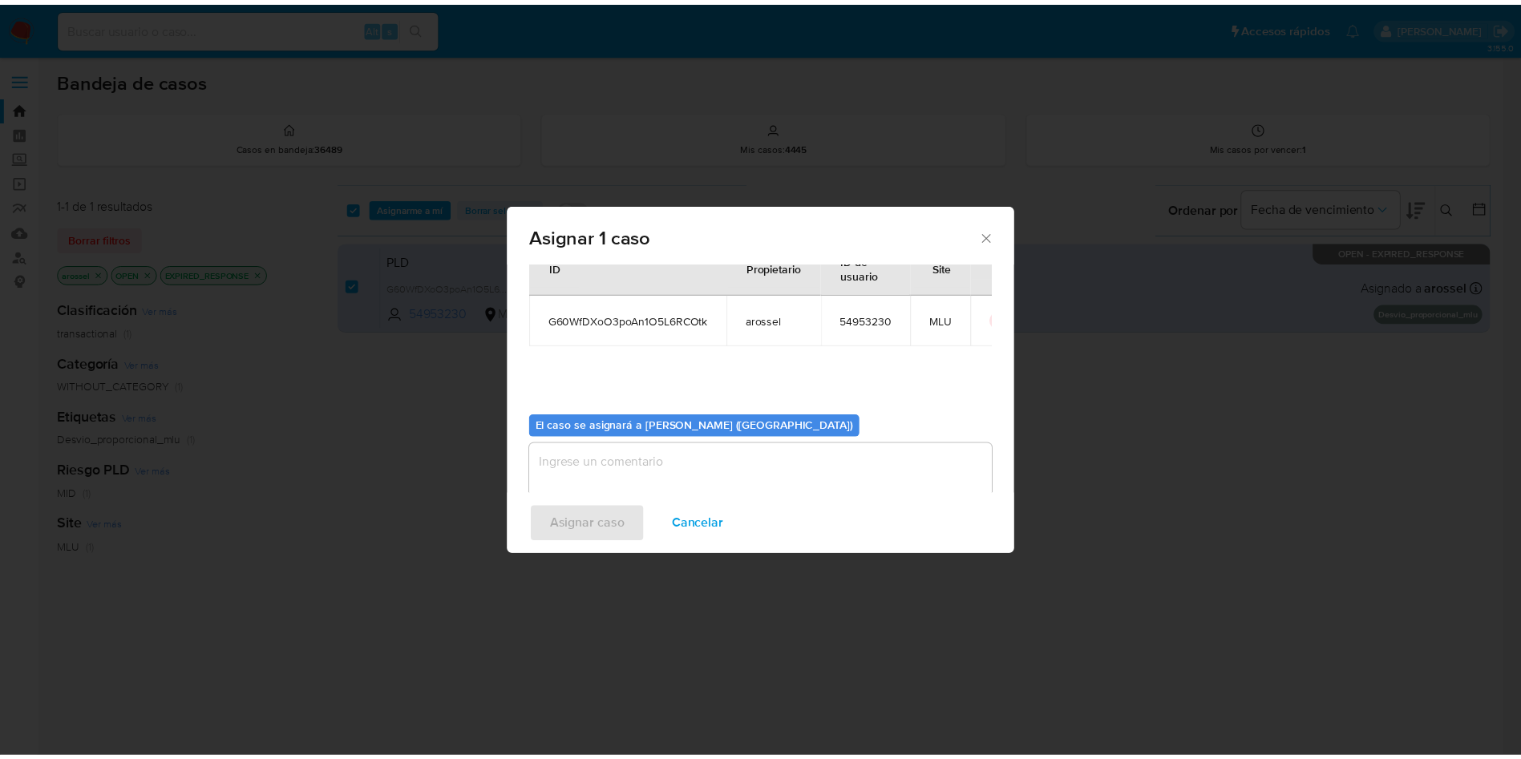
scroll to position [83, 0]
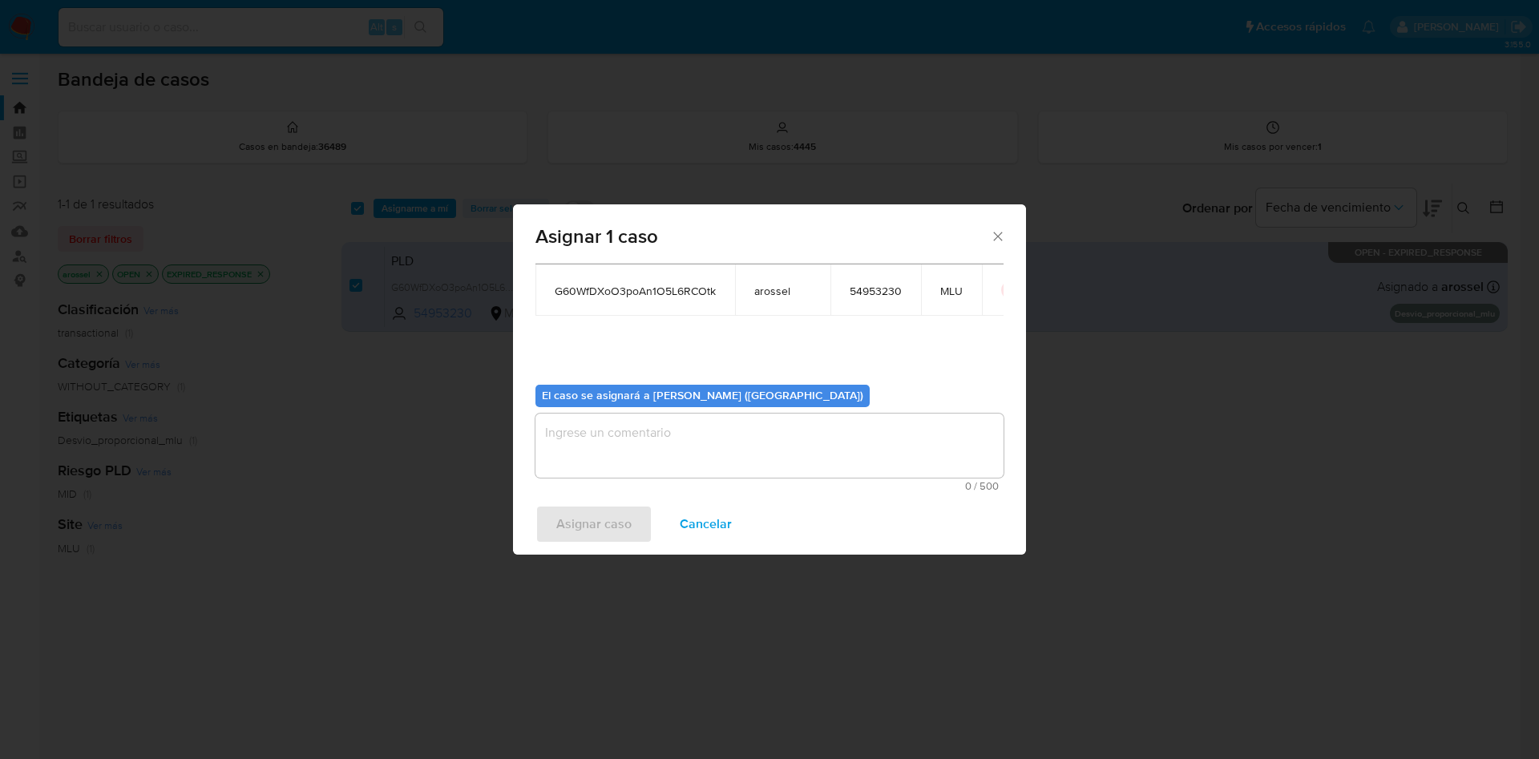
click at [681, 466] on textarea "assign-modal" at bounding box center [770, 446] width 468 height 64
click at [602, 525] on span "Asignar caso" at bounding box center [593, 524] width 75 height 35
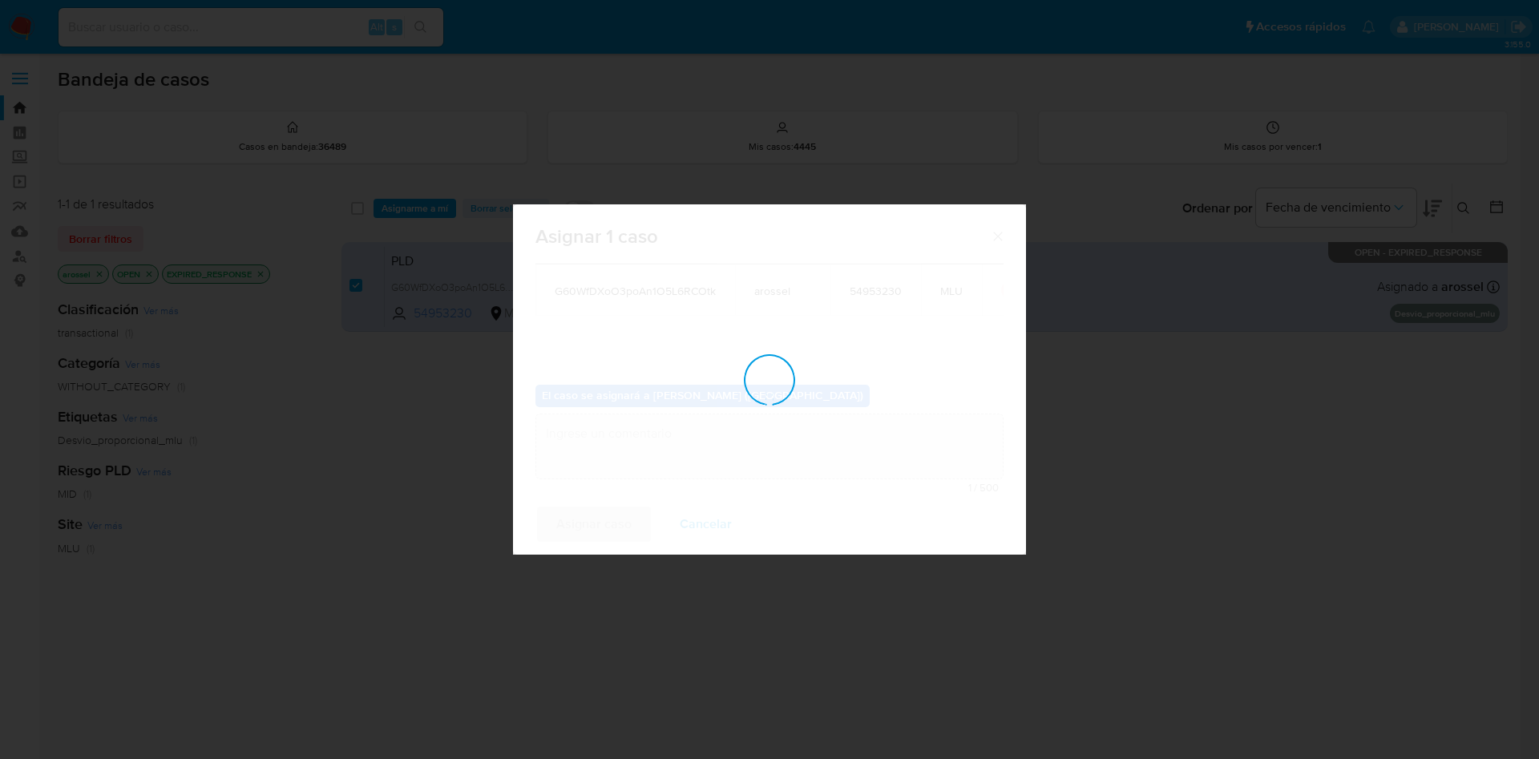
checkbox input "false"
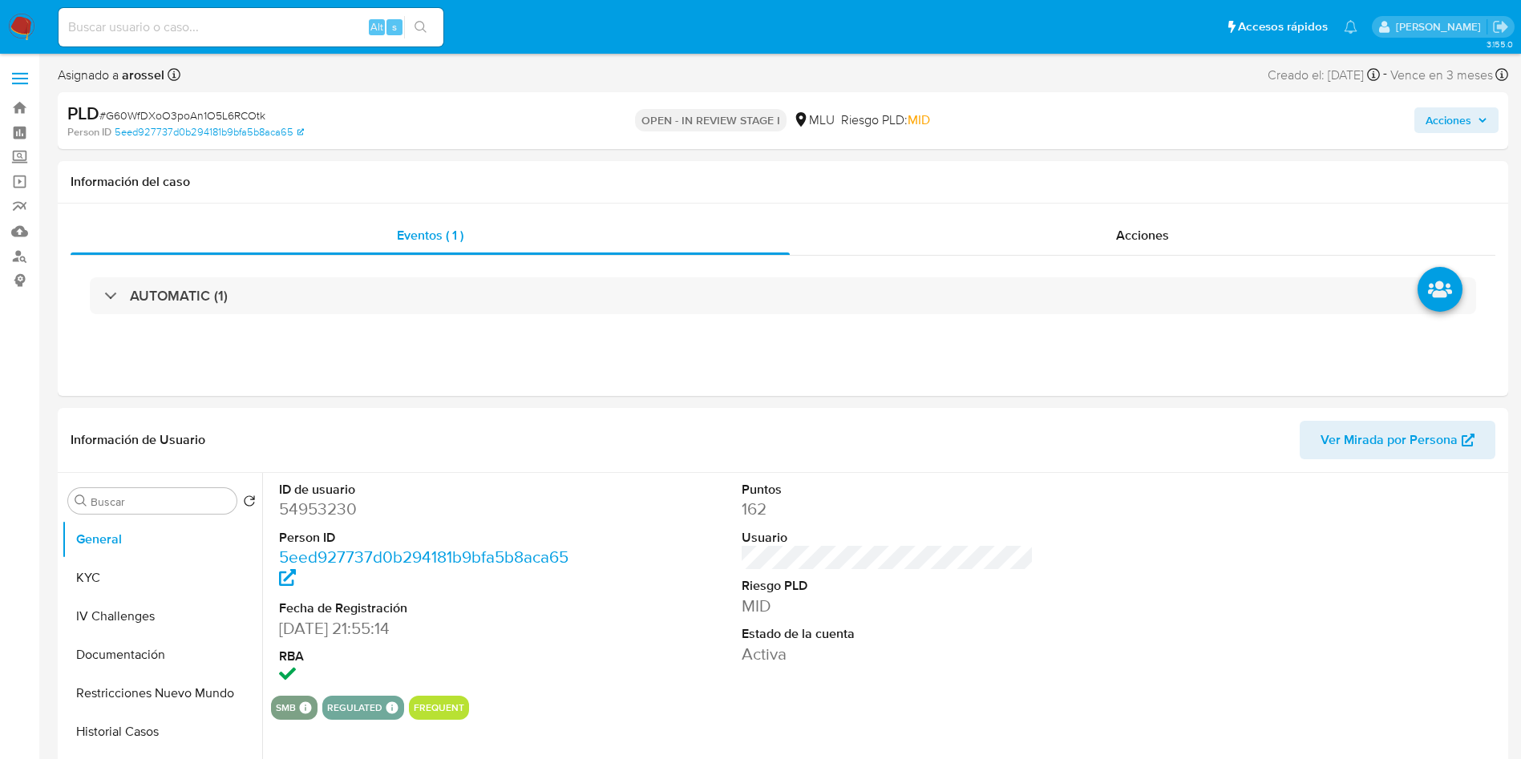
select select "10"
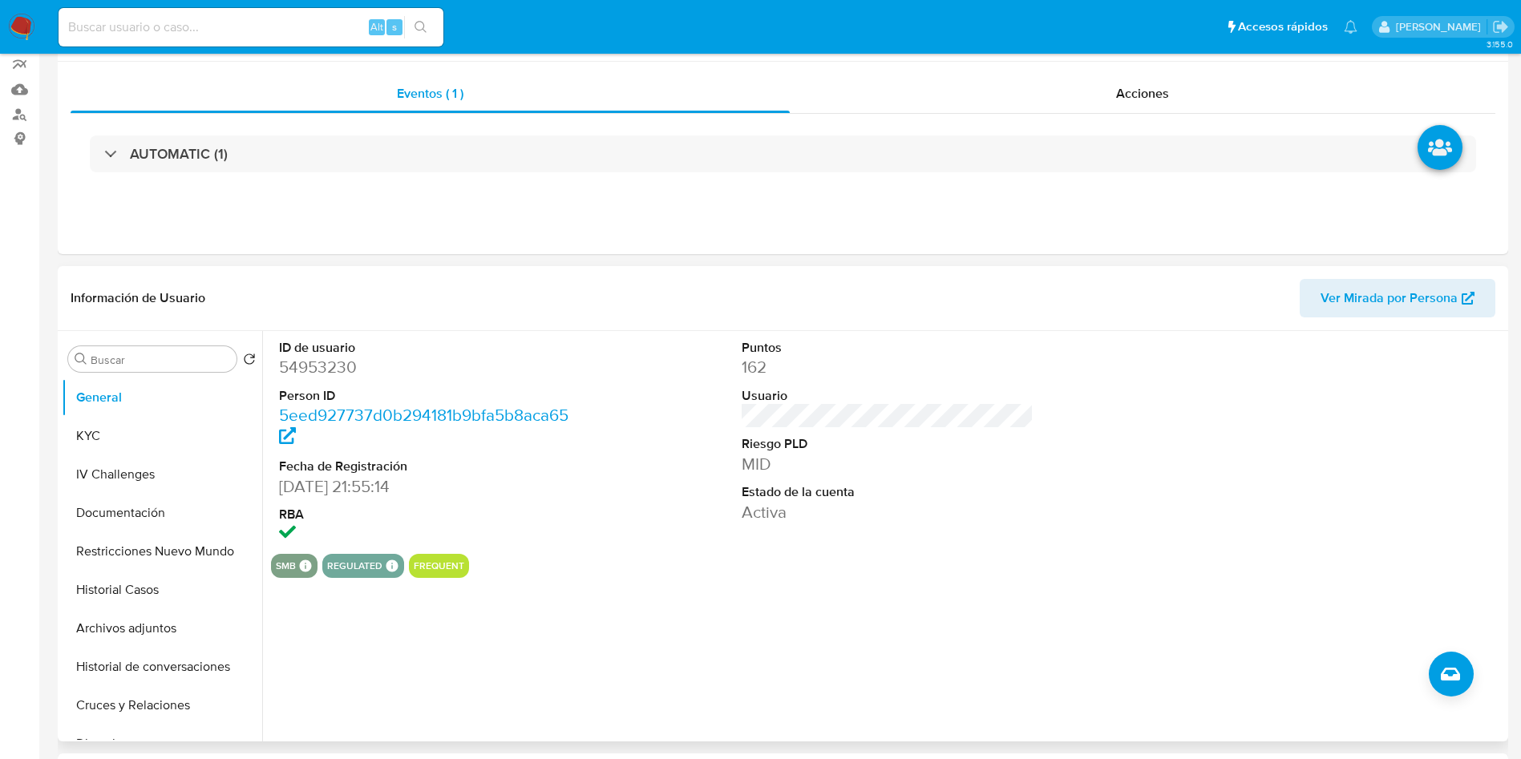
scroll to position [361, 0]
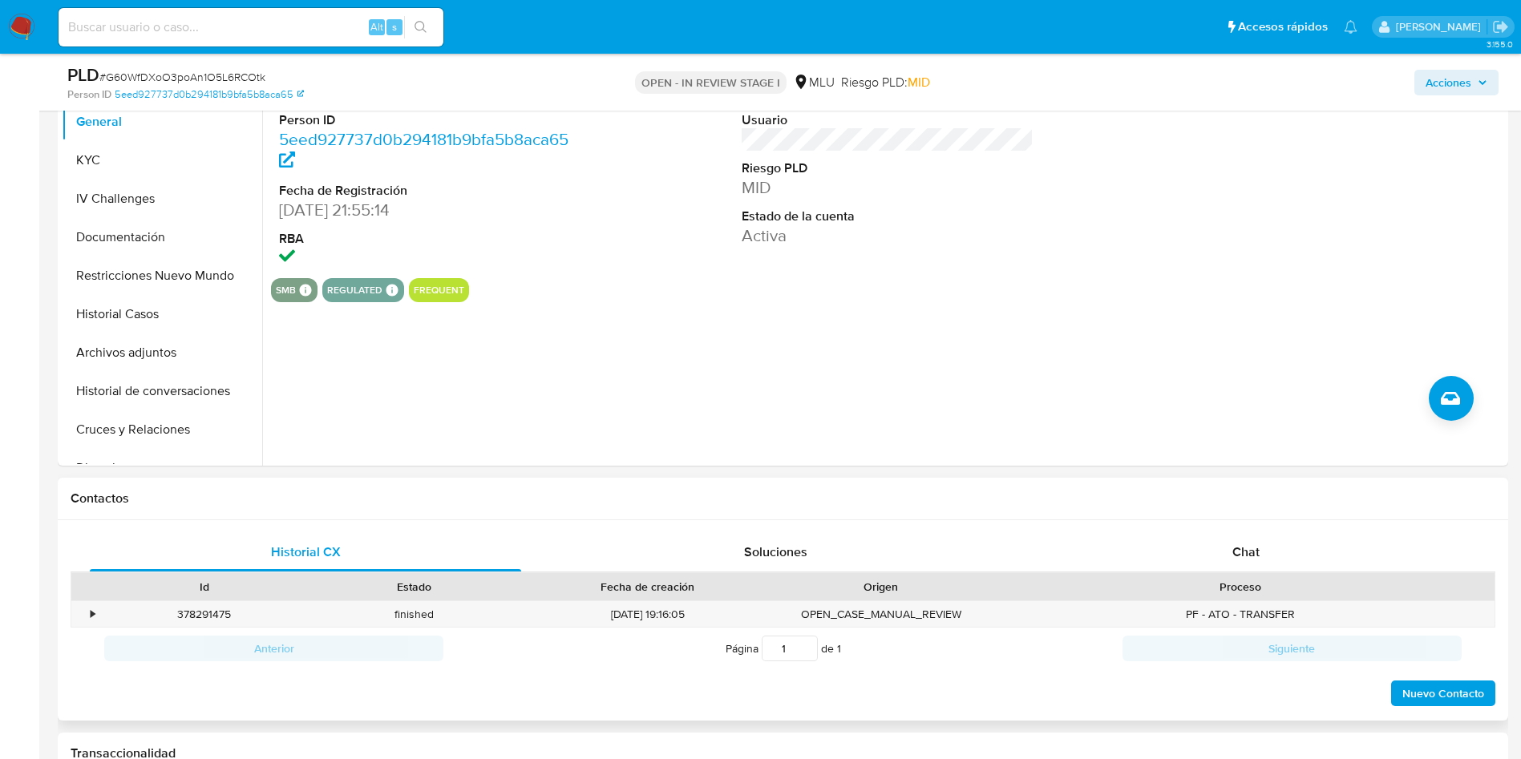
click at [1254, 601] on div "PF - ATO - TRANSFER" at bounding box center [1240, 614] width 508 height 26
click at [1251, 560] on span "Chat" at bounding box center [1245, 552] width 27 height 18
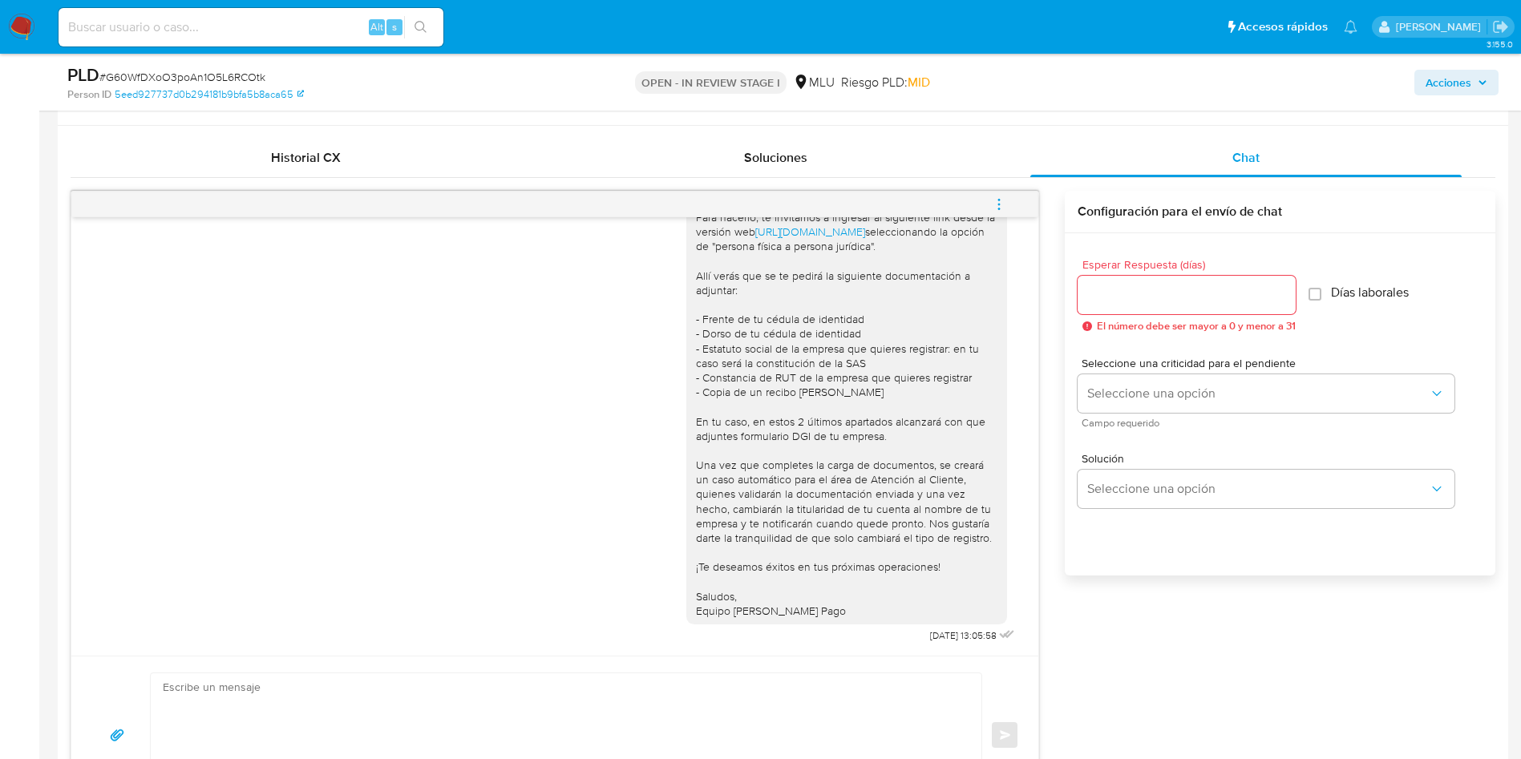
scroll to position [722, 0]
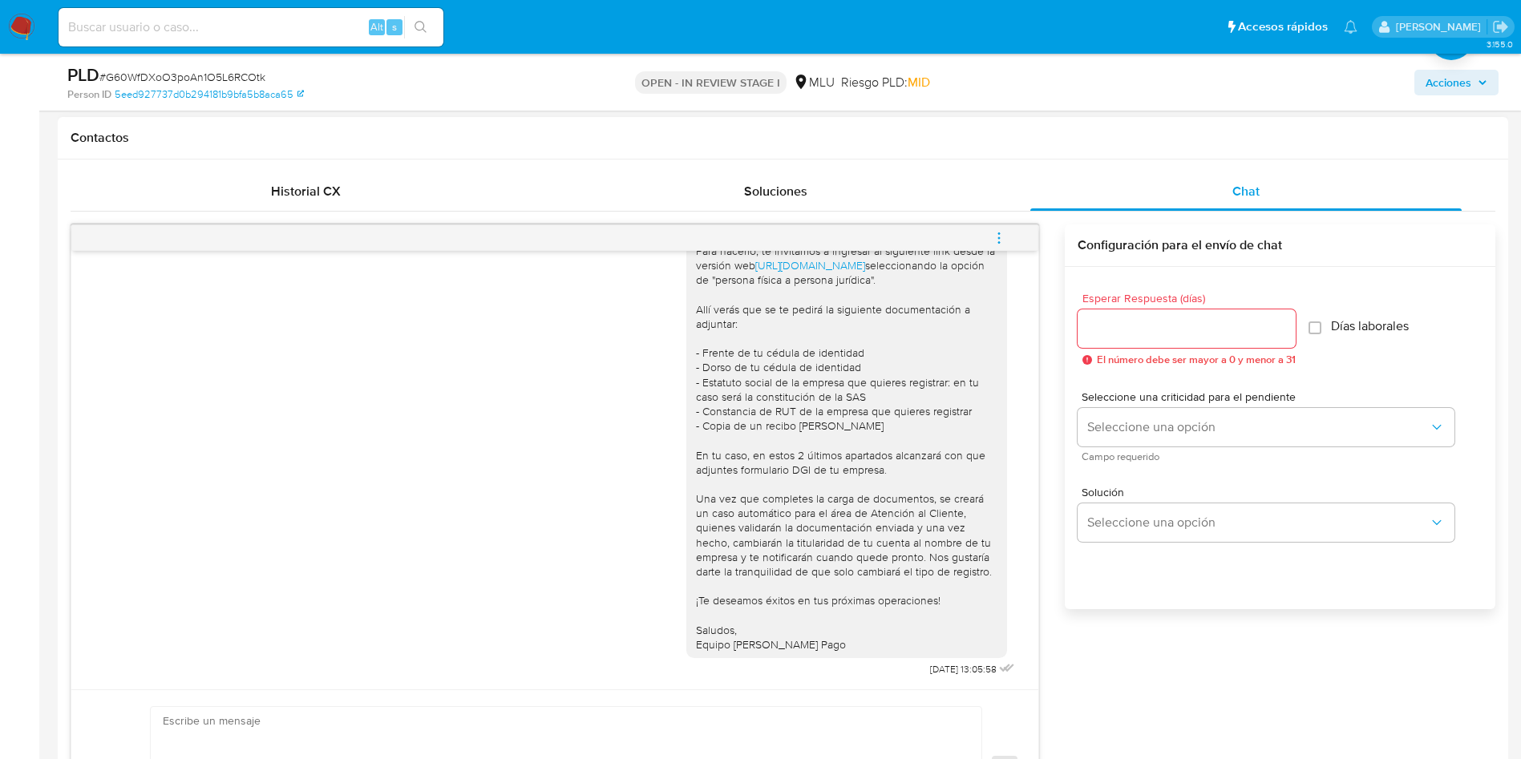
click at [1000, 231] on icon "menu-action" at bounding box center [999, 238] width 14 height 14
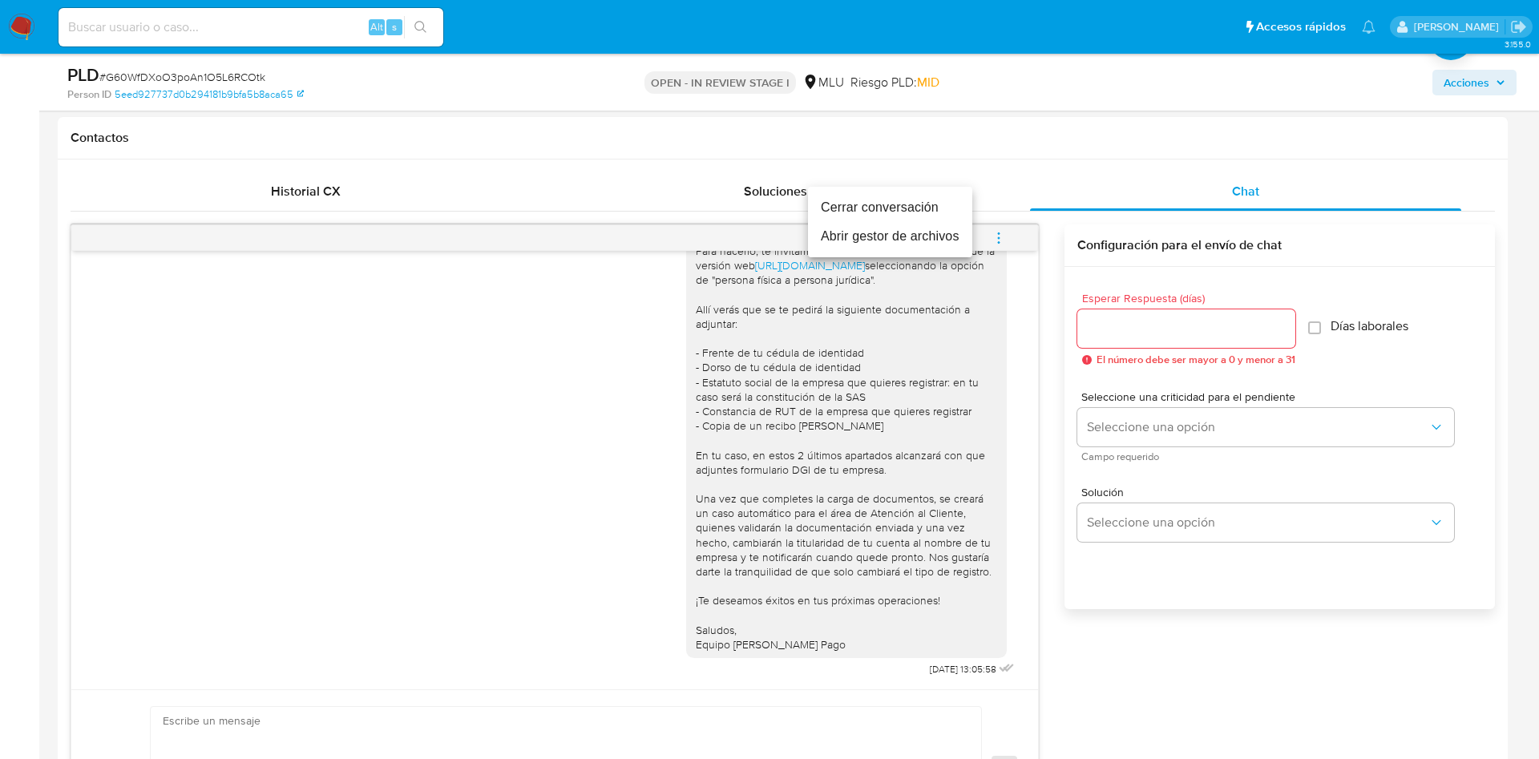
click at [944, 209] on li "Cerrar conversación" at bounding box center [890, 207] width 164 height 29
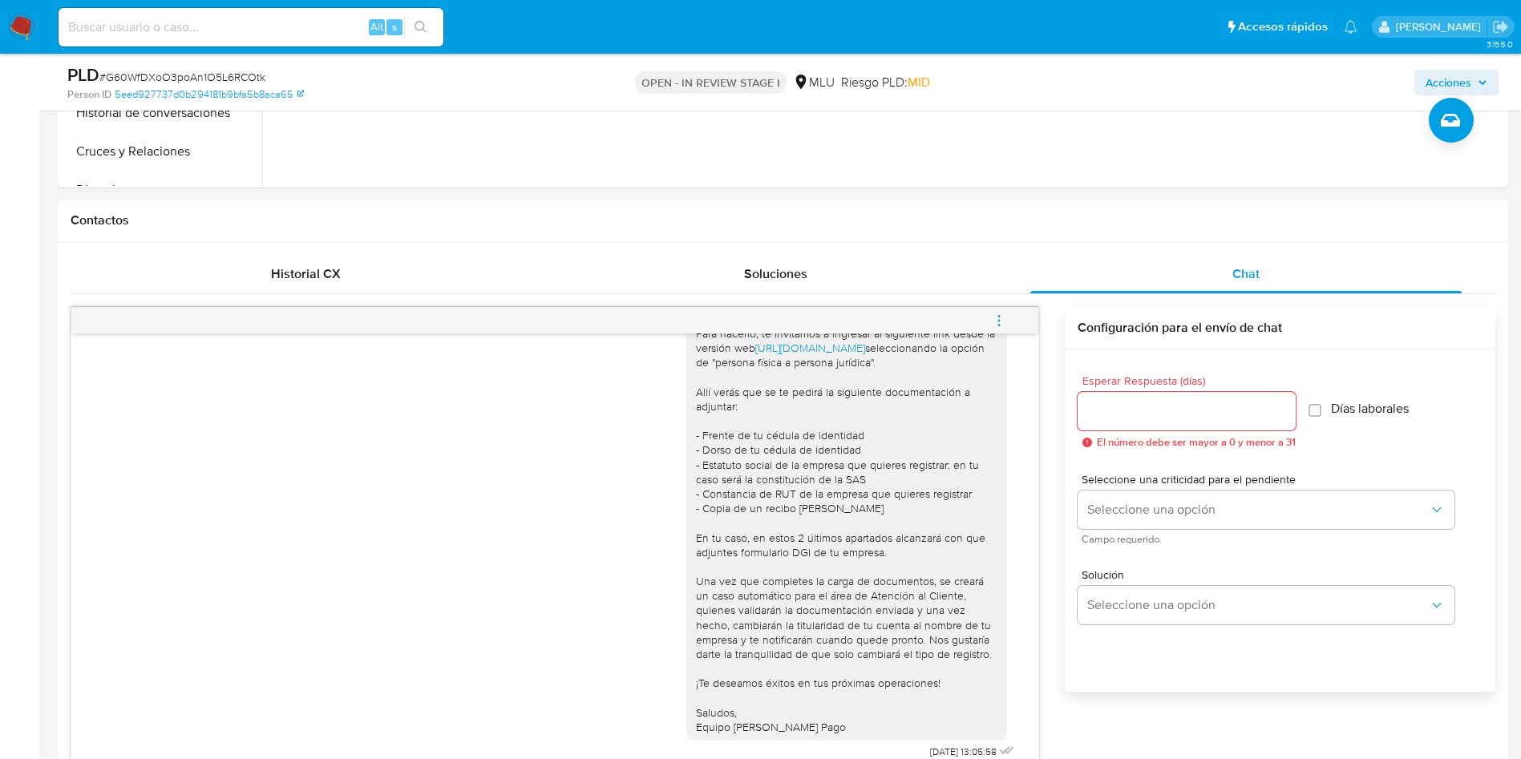
scroll to position [601, 0]
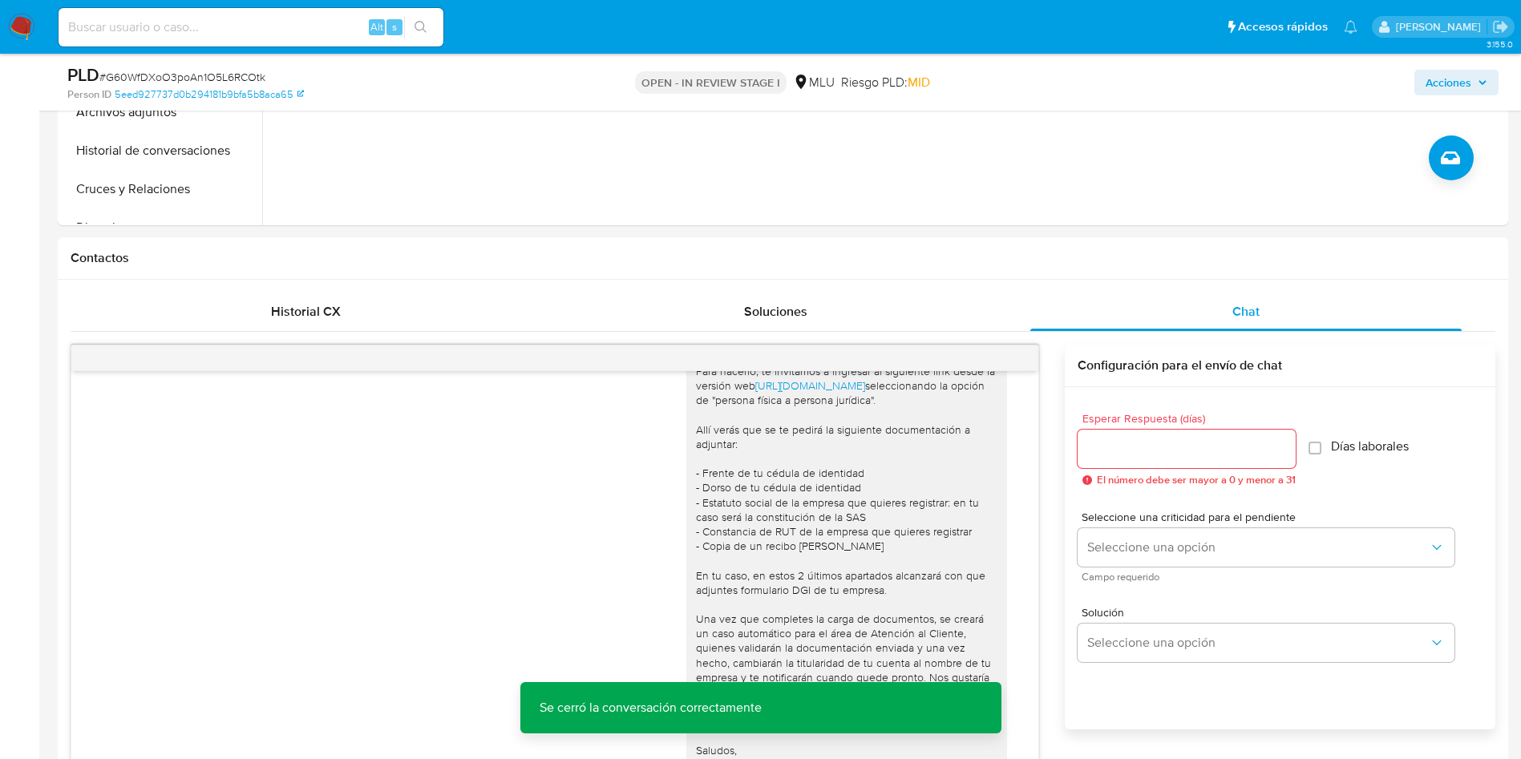
click at [1462, 87] on span "Acciones" at bounding box center [1448, 83] width 46 height 26
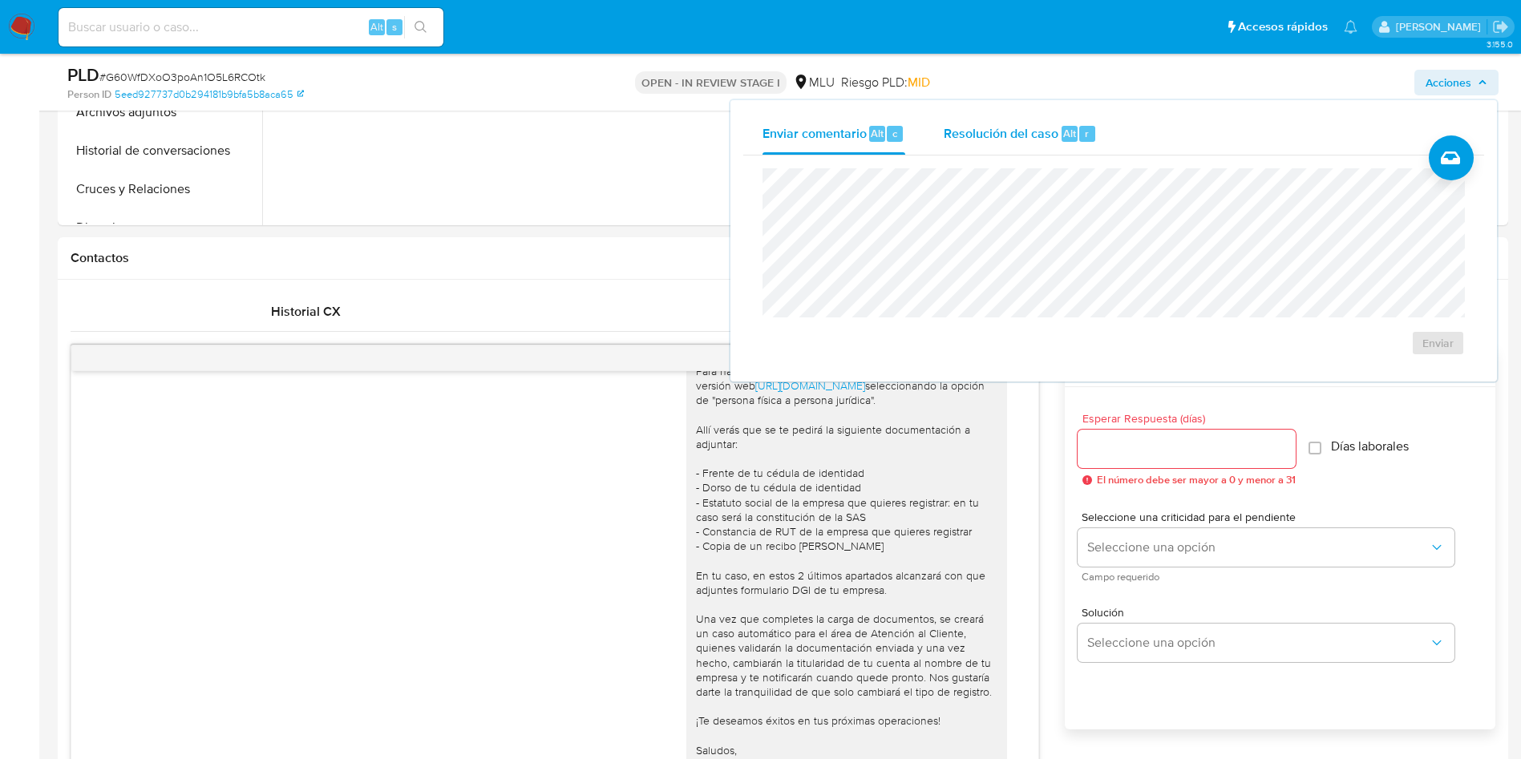
click at [1049, 139] on span "Resolución del caso" at bounding box center [1001, 132] width 115 height 18
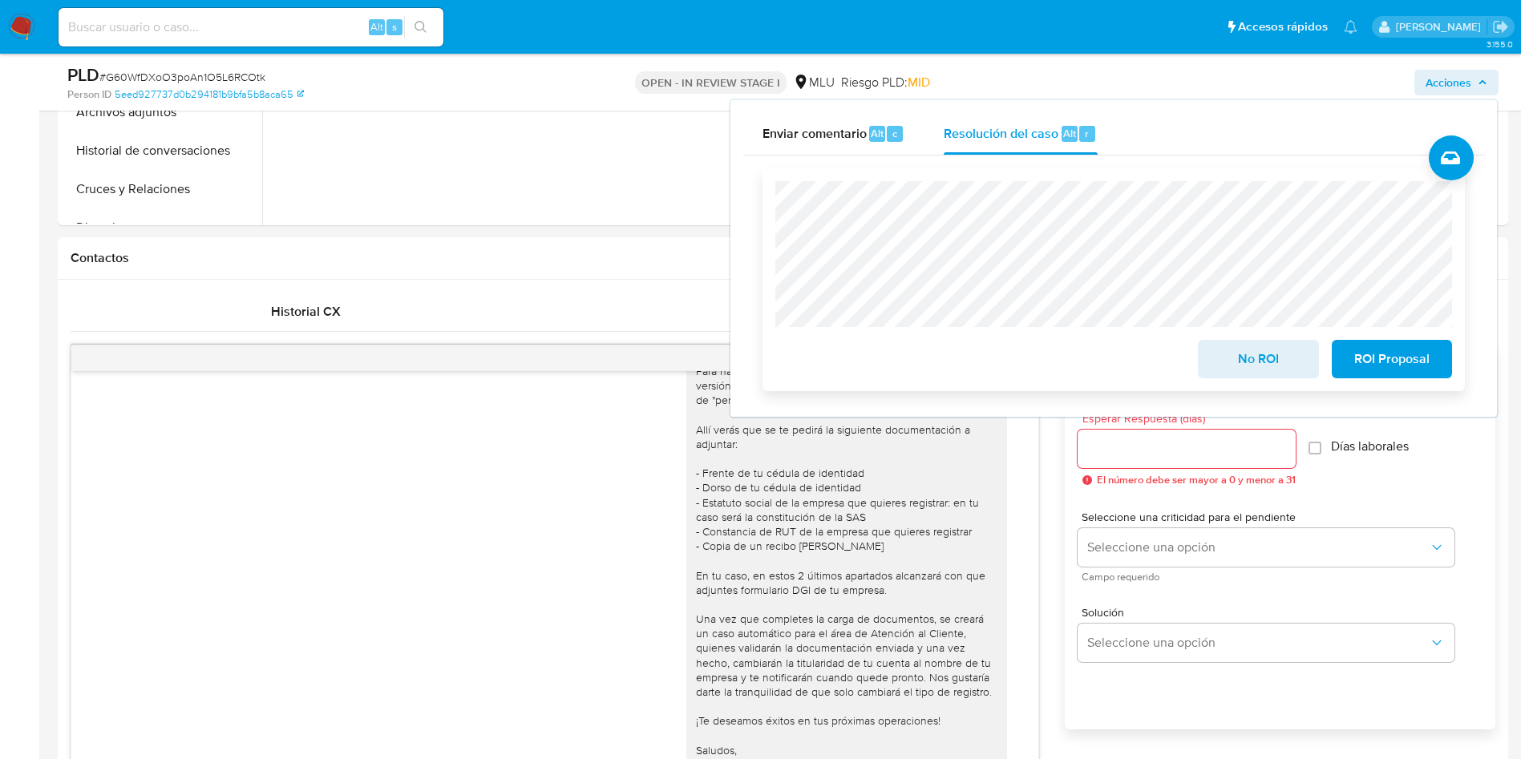
click at [1251, 366] on span "No ROI" at bounding box center [1258, 359] width 79 height 35
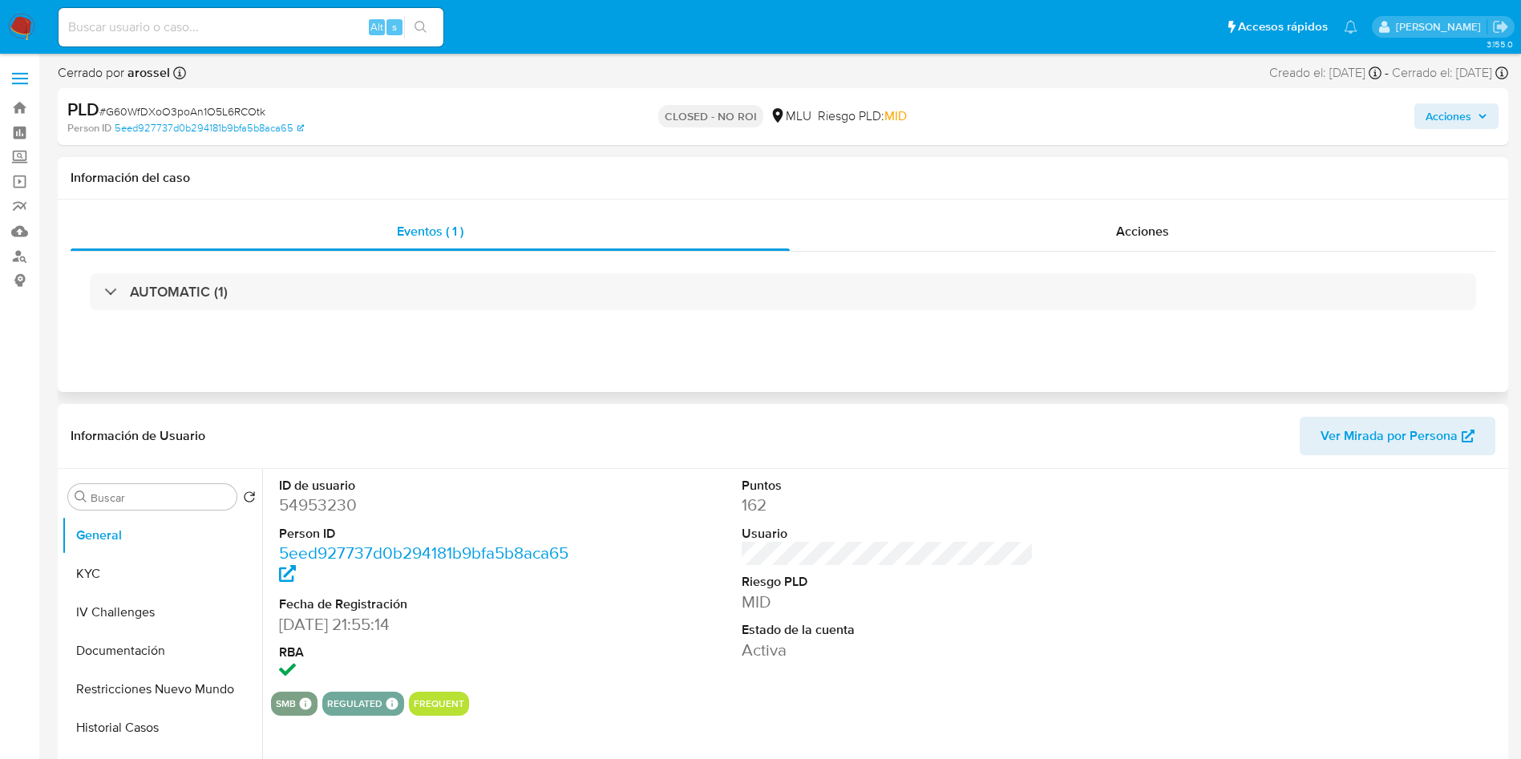
select select "10"
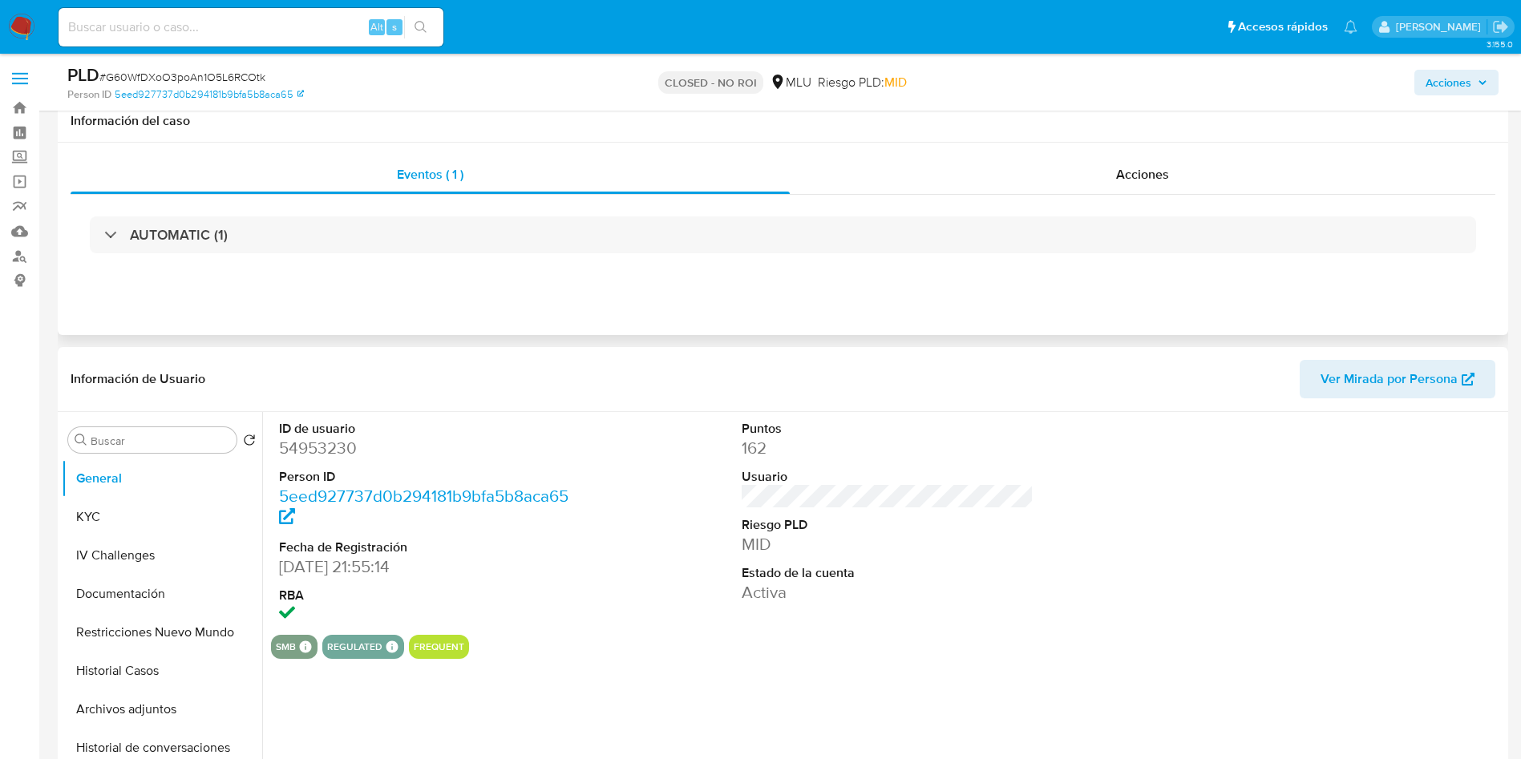
scroll to position [241, 0]
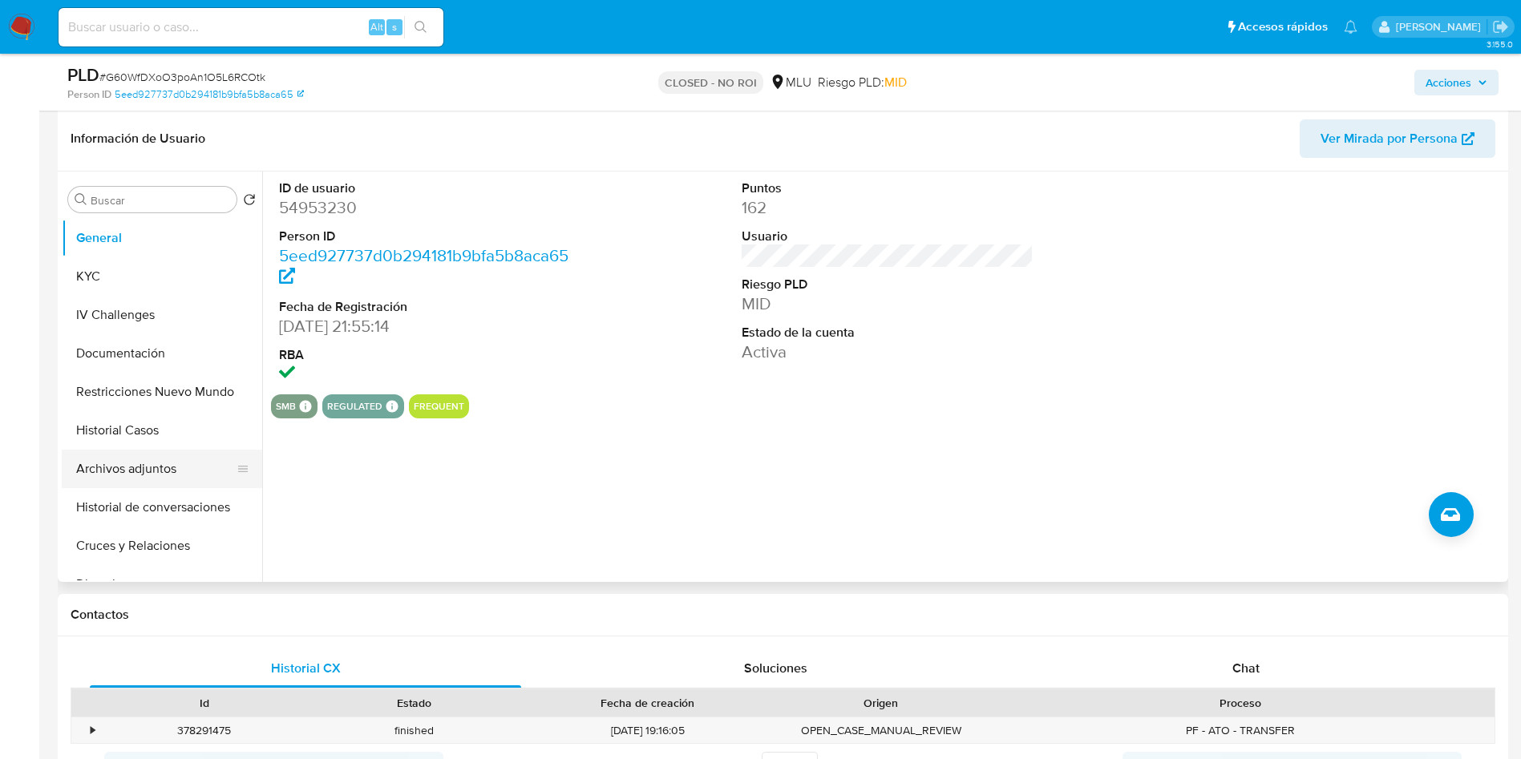
click at [148, 466] on button "Archivos adjuntos" at bounding box center [156, 469] width 188 height 38
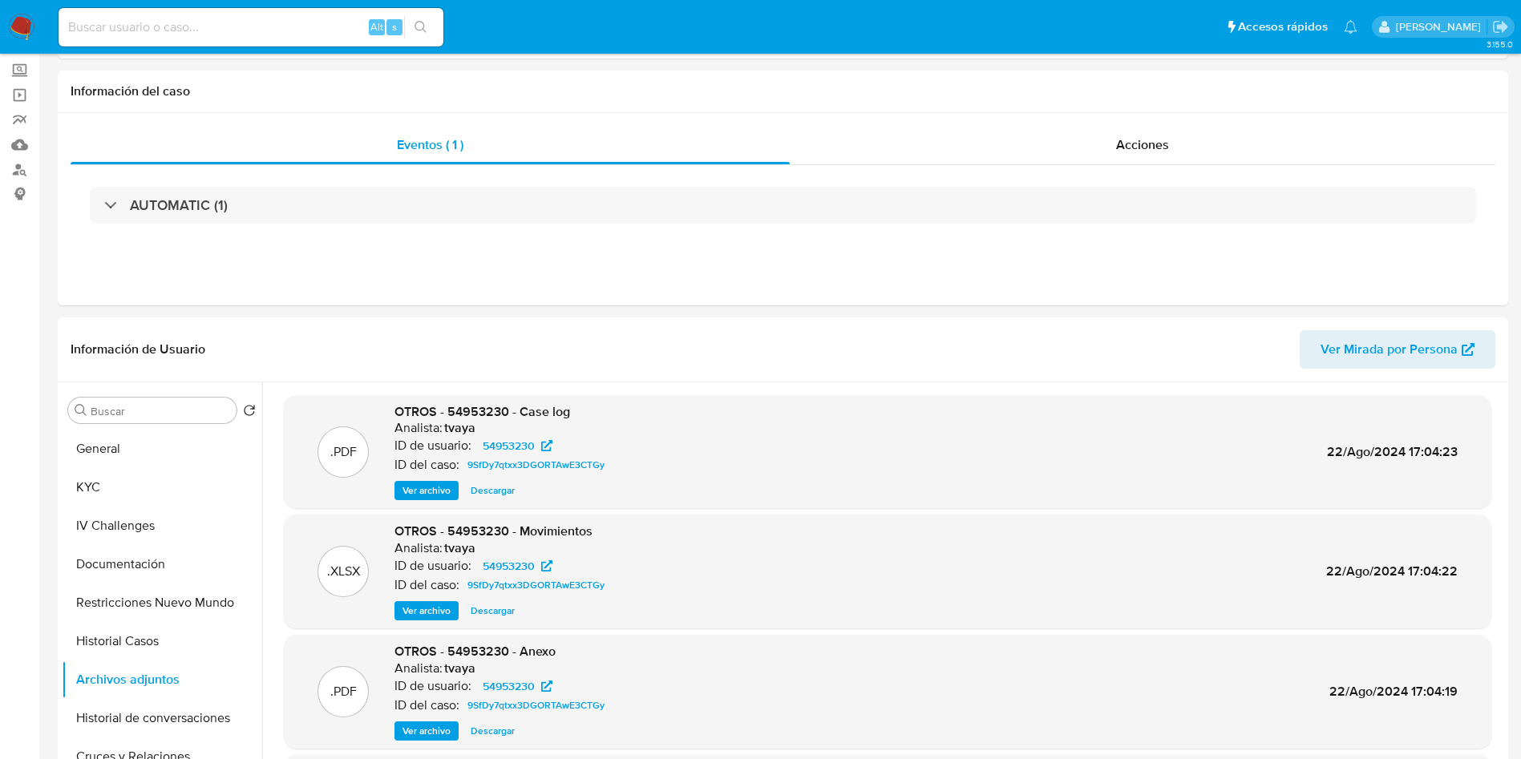
scroll to position [0, 0]
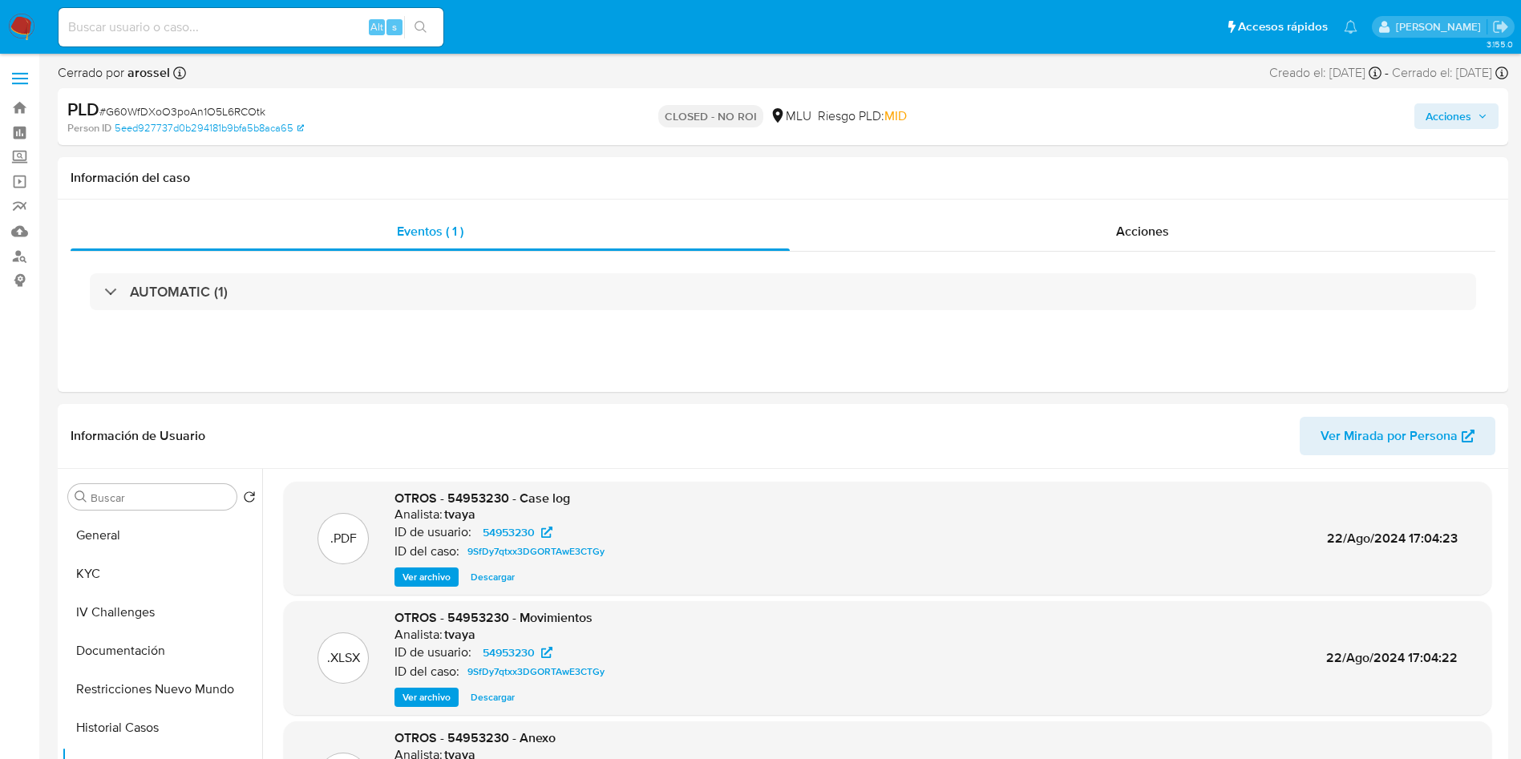
click at [1434, 122] on span "Acciones" at bounding box center [1448, 116] width 46 height 26
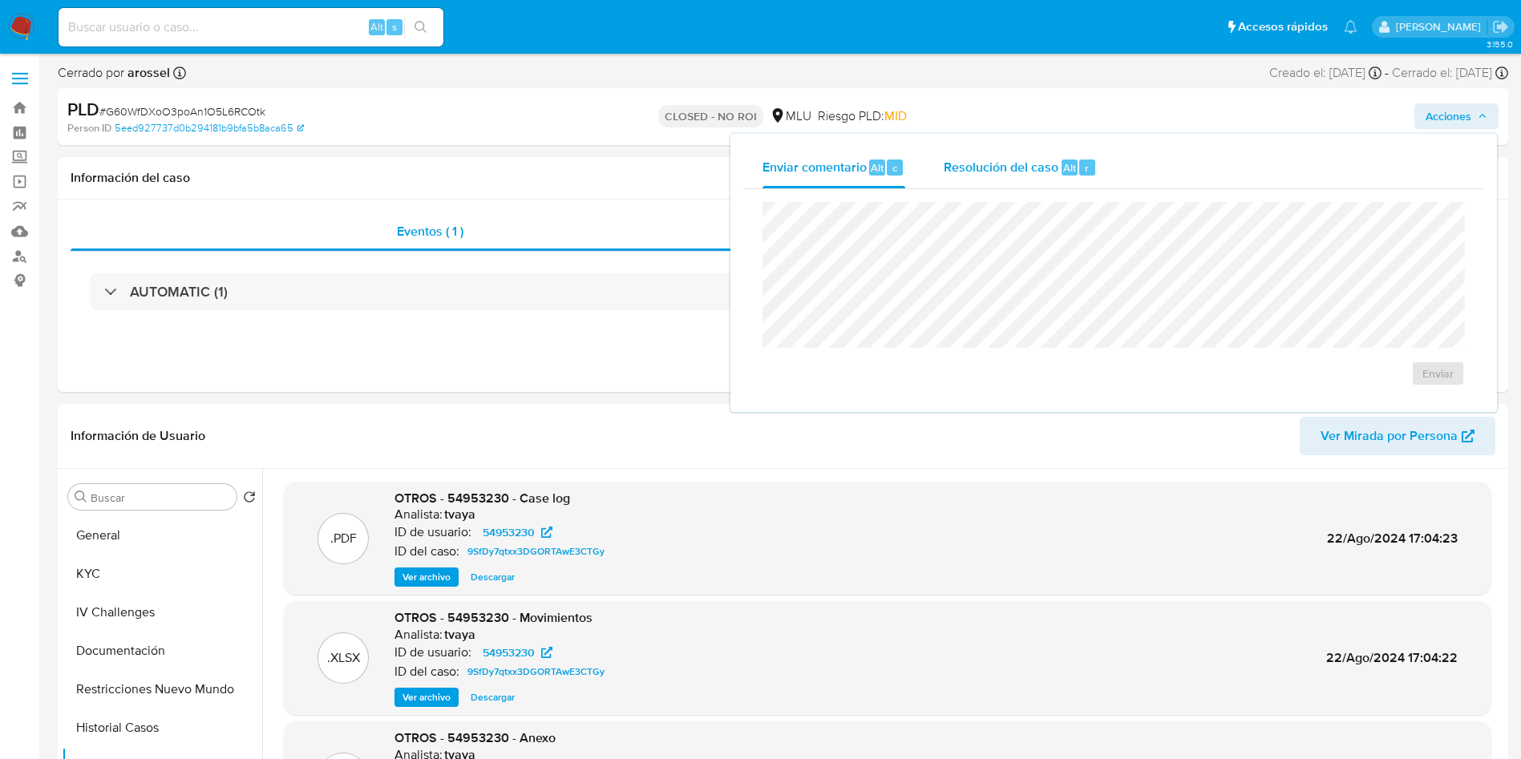
click at [1034, 171] on span "Resolución del caso" at bounding box center [1001, 167] width 115 height 18
click at [863, 162] on span "Enviar comentario" at bounding box center [814, 167] width 104 height 18
click at [1435, 381] on span "Enviar" at bounding box center [1437, 373] width 31 height 22
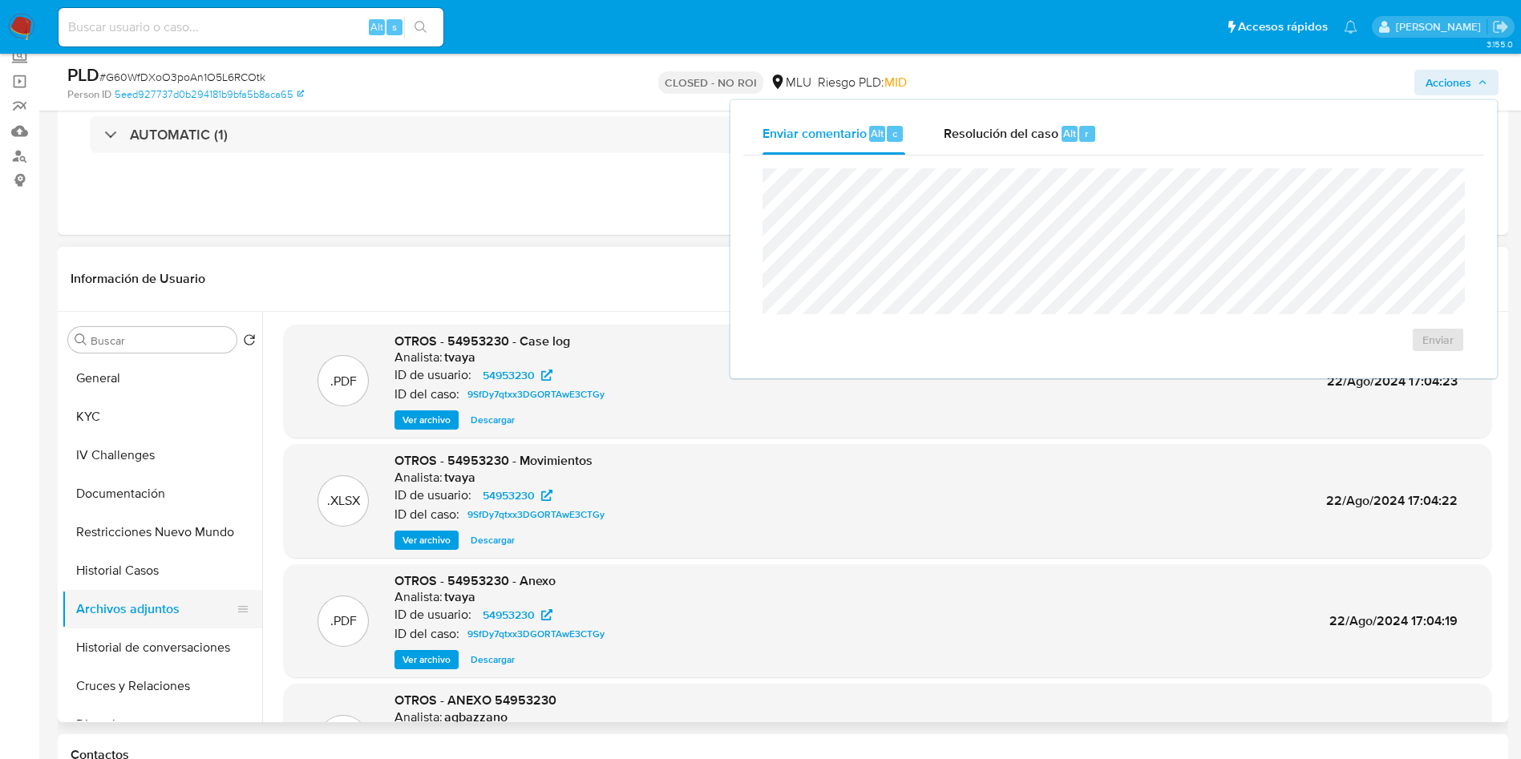
scroll to position [241, 0]
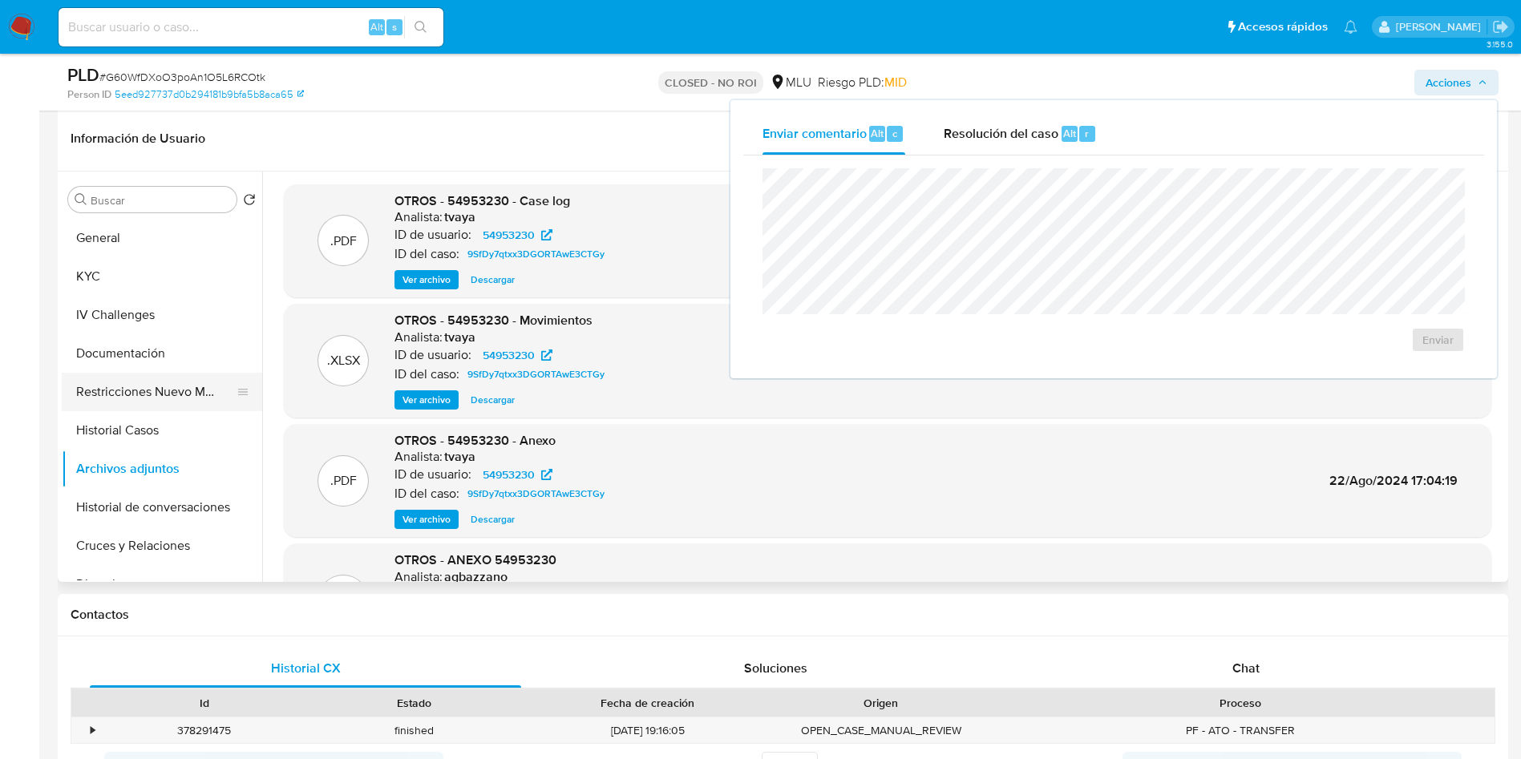
click at [143, 409] on button "Restricciones Nuevo Mundo" at bounding box center [156, 392] width 188 height 38
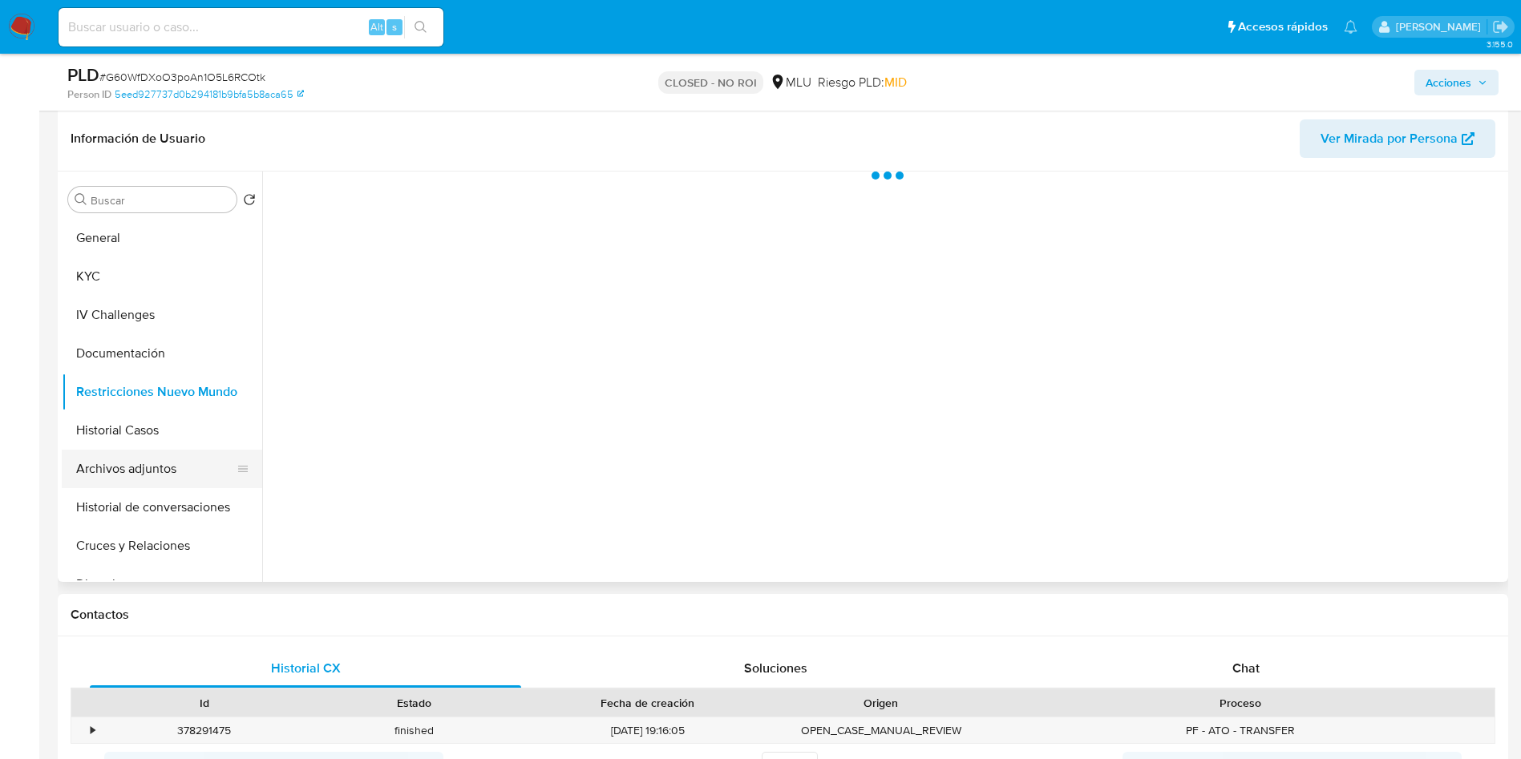
click at [152, 467] on button "Archivos adjuntos" at bounding box center [156, 469] width 188 height 38
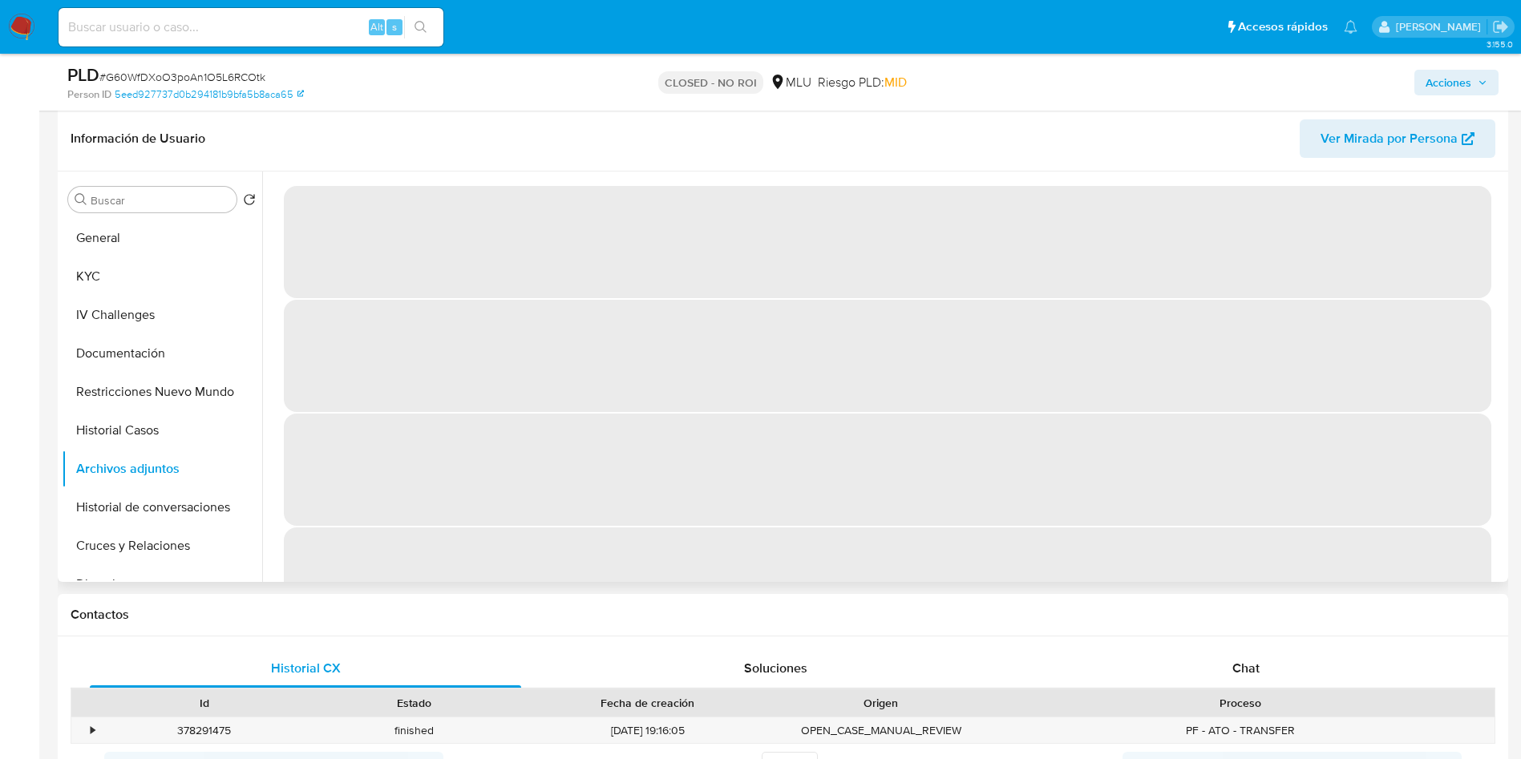
scroll to position [0, 0]
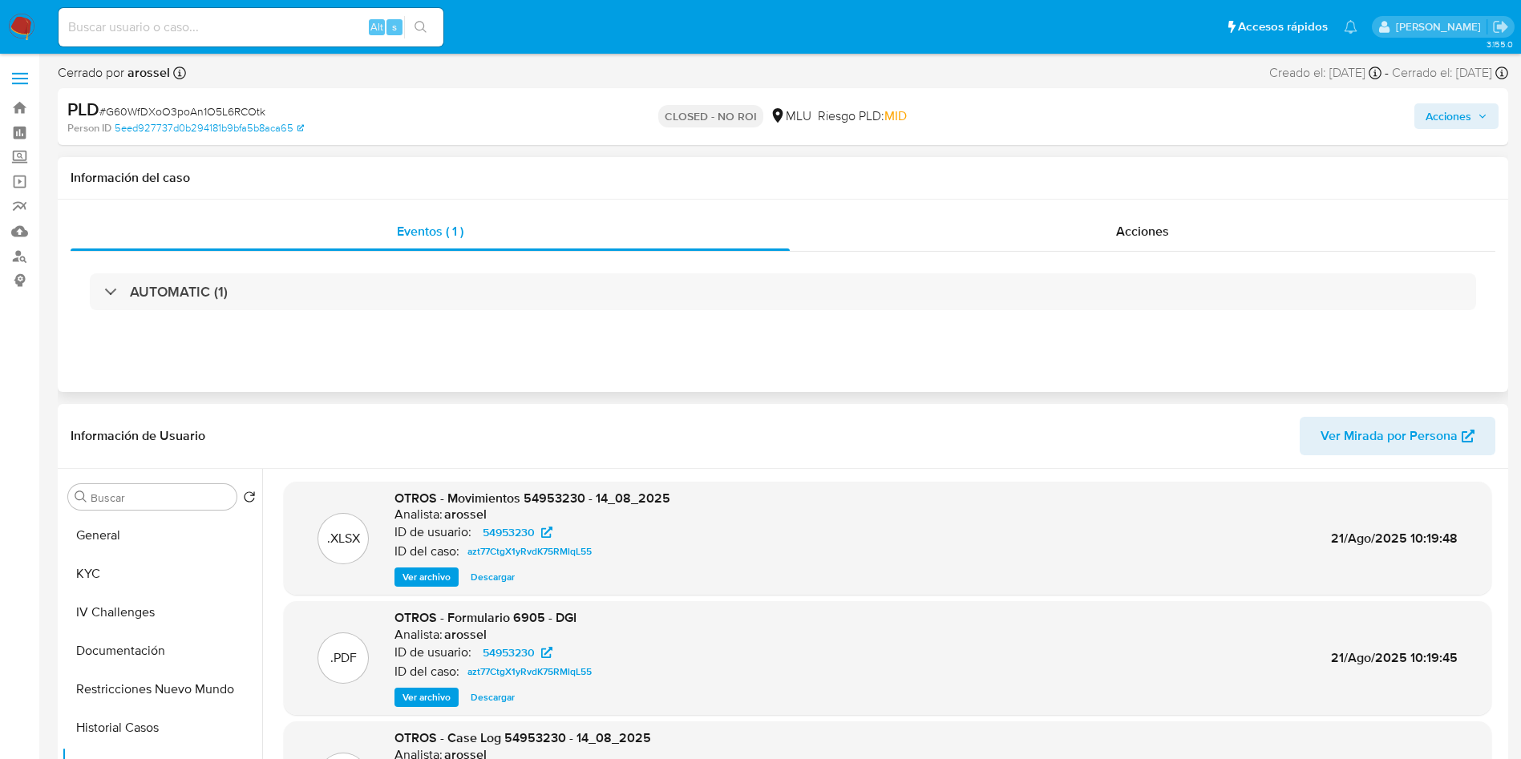
click at [1134, 196] on div "Información del caso" at bounding box center [783, 178] width 1450 height 42
click at [1145, 190] on div "Información del caso" at bounding box center [783, 178] width 1450 height 42
click at [1146, 224] on span "Acciones" at bounding box center [1142, 231] width 53 height 18
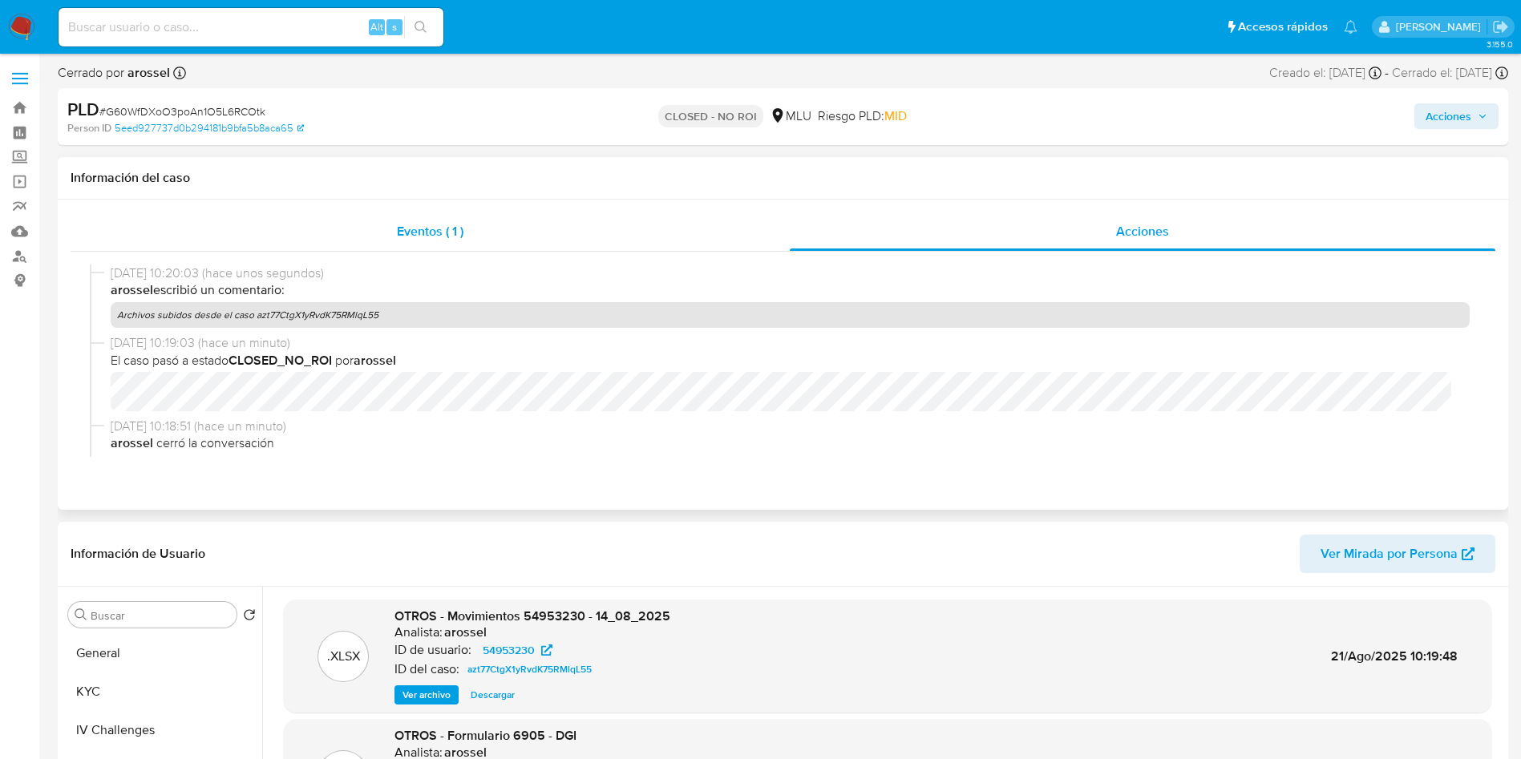
click at [436, 230] on span "Eventos ( 1 )" at bounding box center [430, 231] width 67 height 18
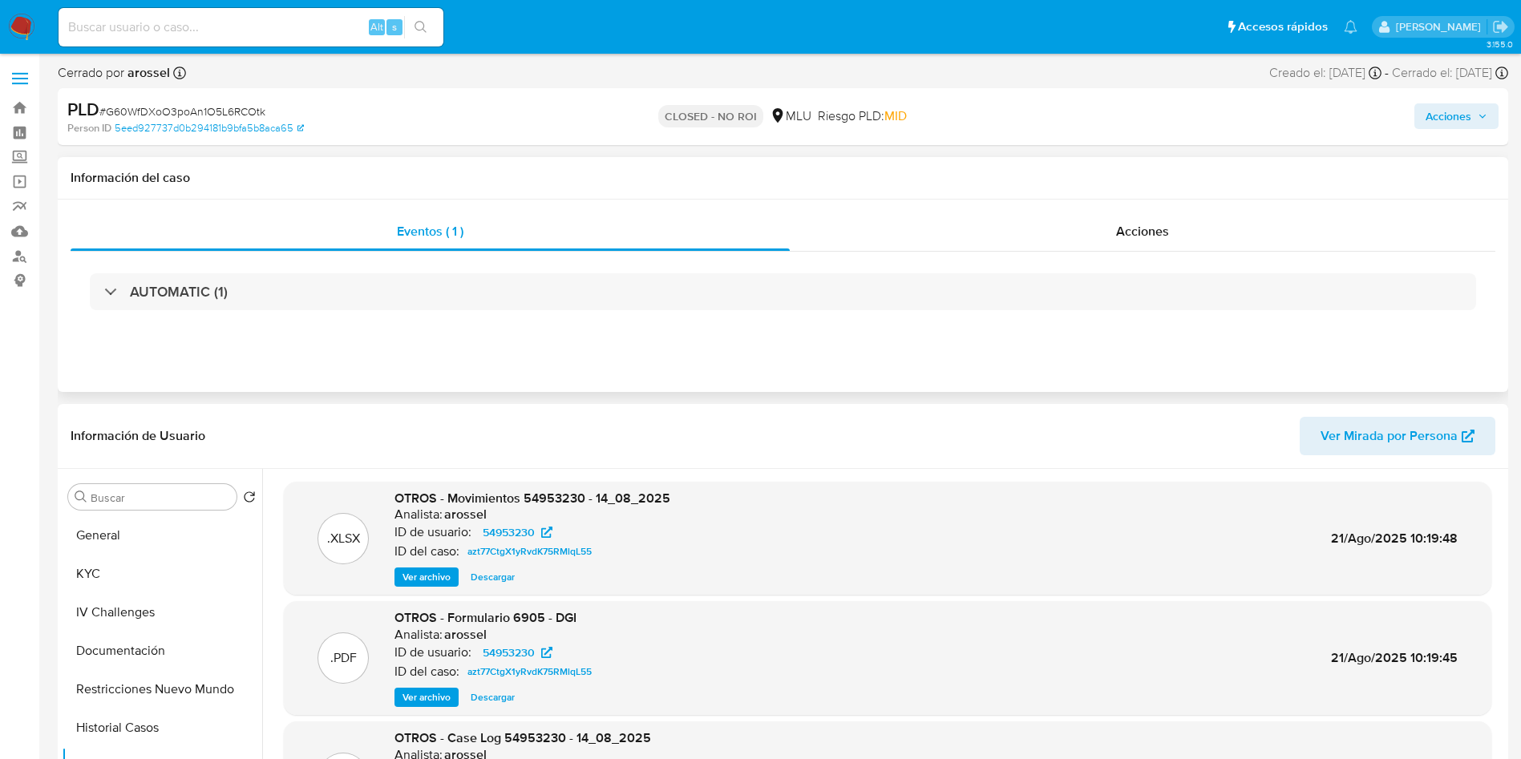
drag, startPoint x: 1191, startPoint y: 232, endPoint x: 1102, endPoint y: 257, distance: 91.6
click at [1191, 232] on div "Acciones" at bounding box center [1142, 231] width 705 height 38
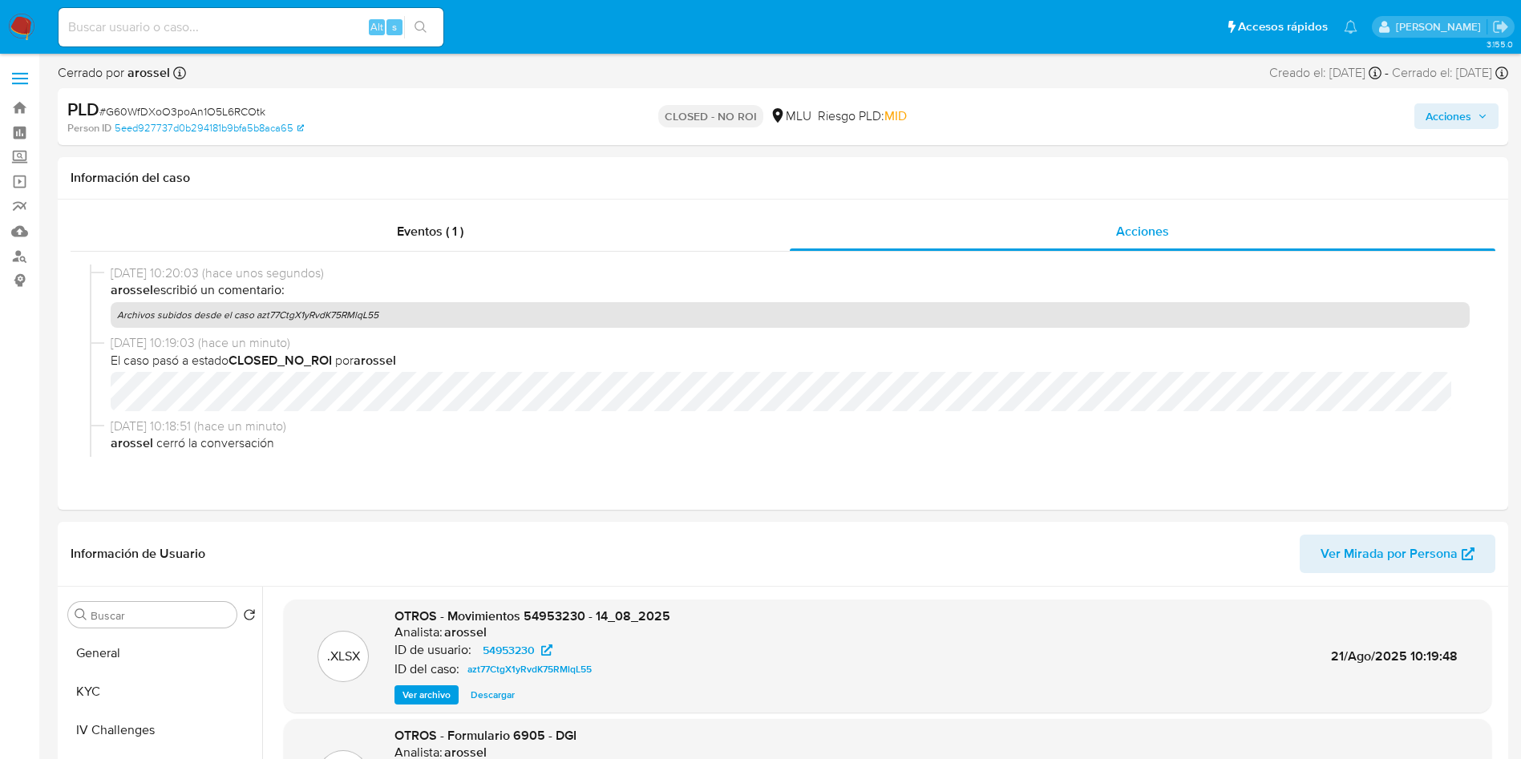
click at [202, 117] on span "# G60WfDXoO3poAn1O5L6RCOtk" at bounding box center [182, 111] width 166 height 16
copy span "G60WfDXoO3poAn1O5L6RCOtk"
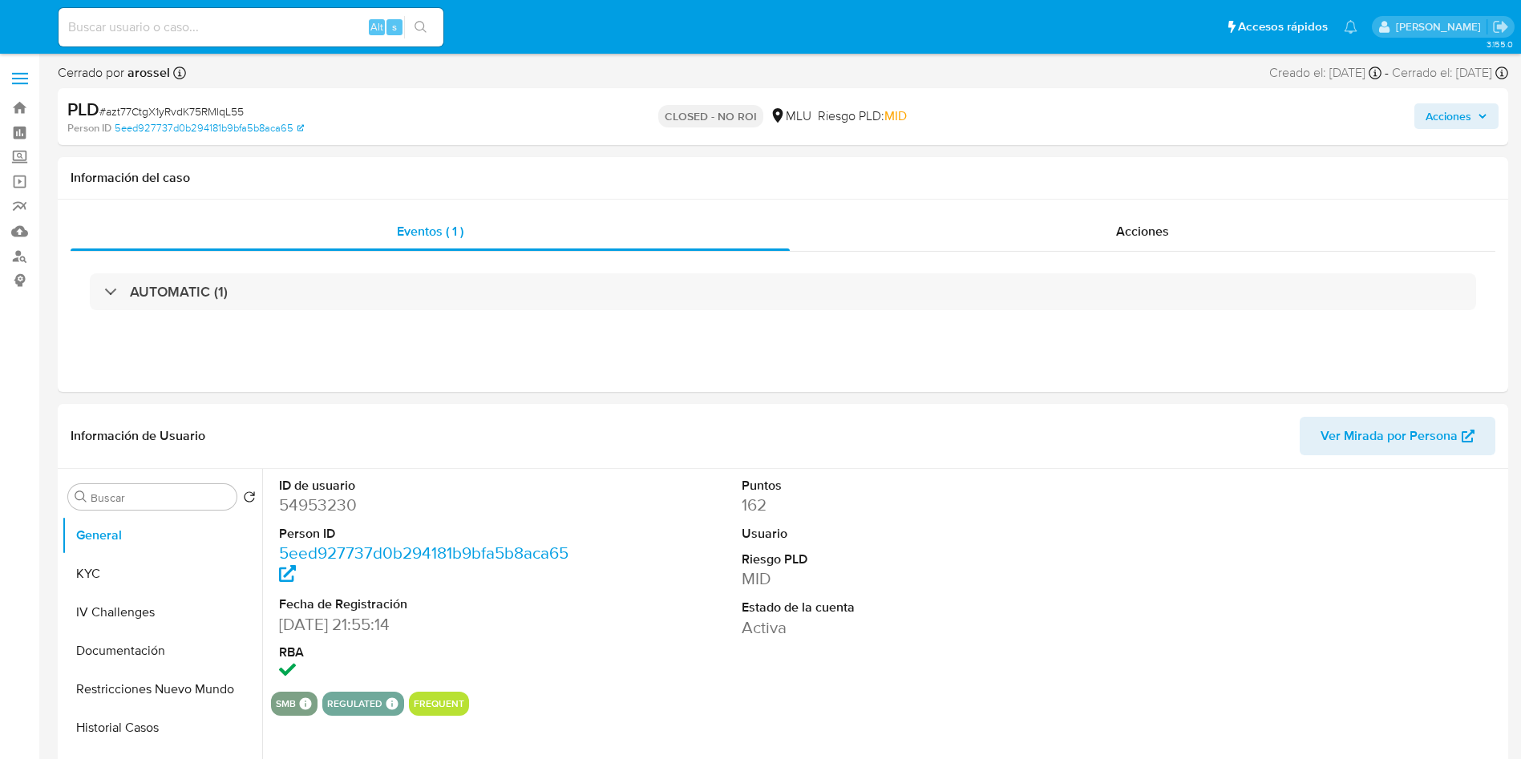
select select "10"
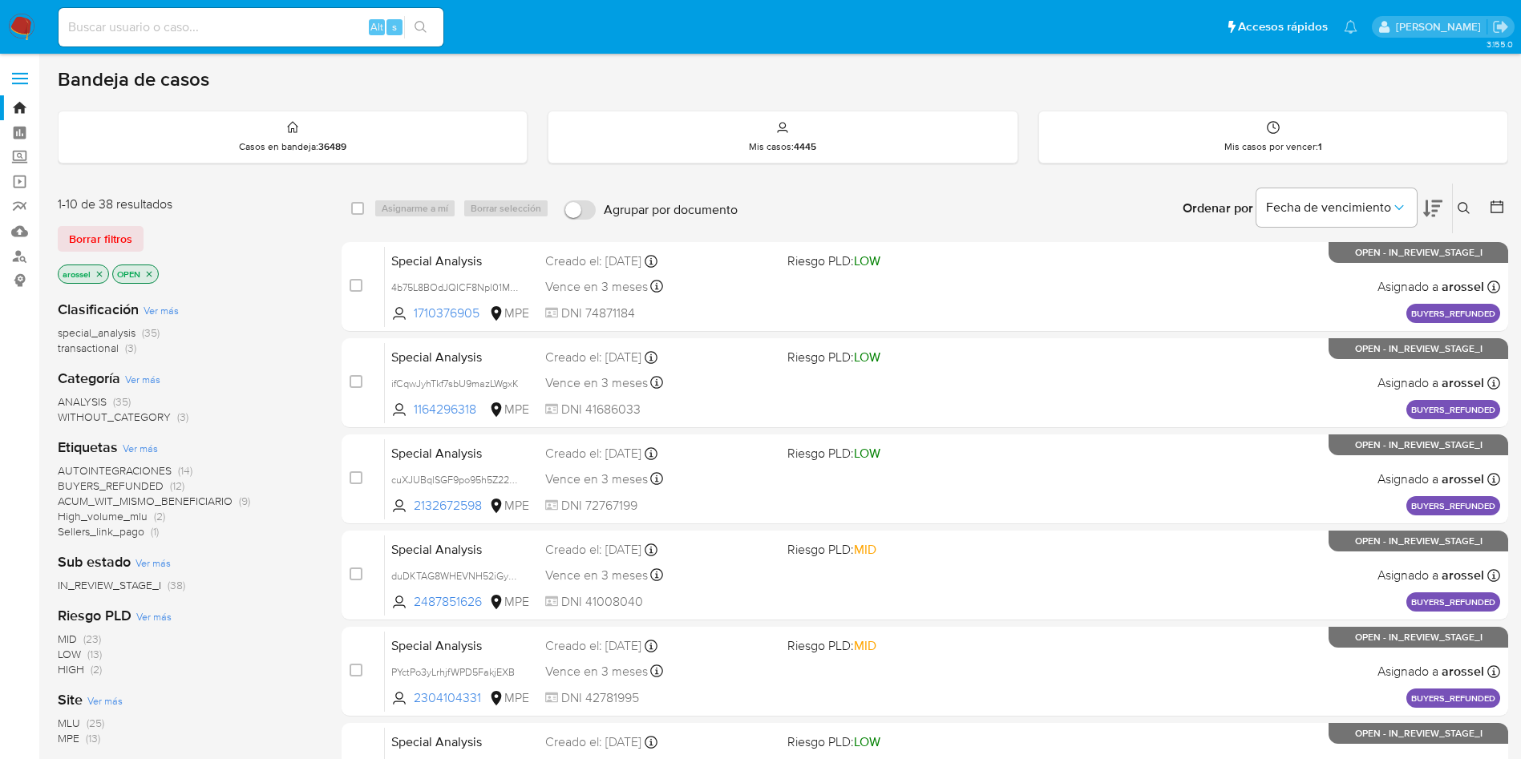
click at [196, 23] on input at bounding box center [251, 27] width 385 height 21
paste input "UtZ4MZWplwvLyBajnL5DO3Ng"
type input "UtZ4MZWplwvLyBajnL5DO3Ng"
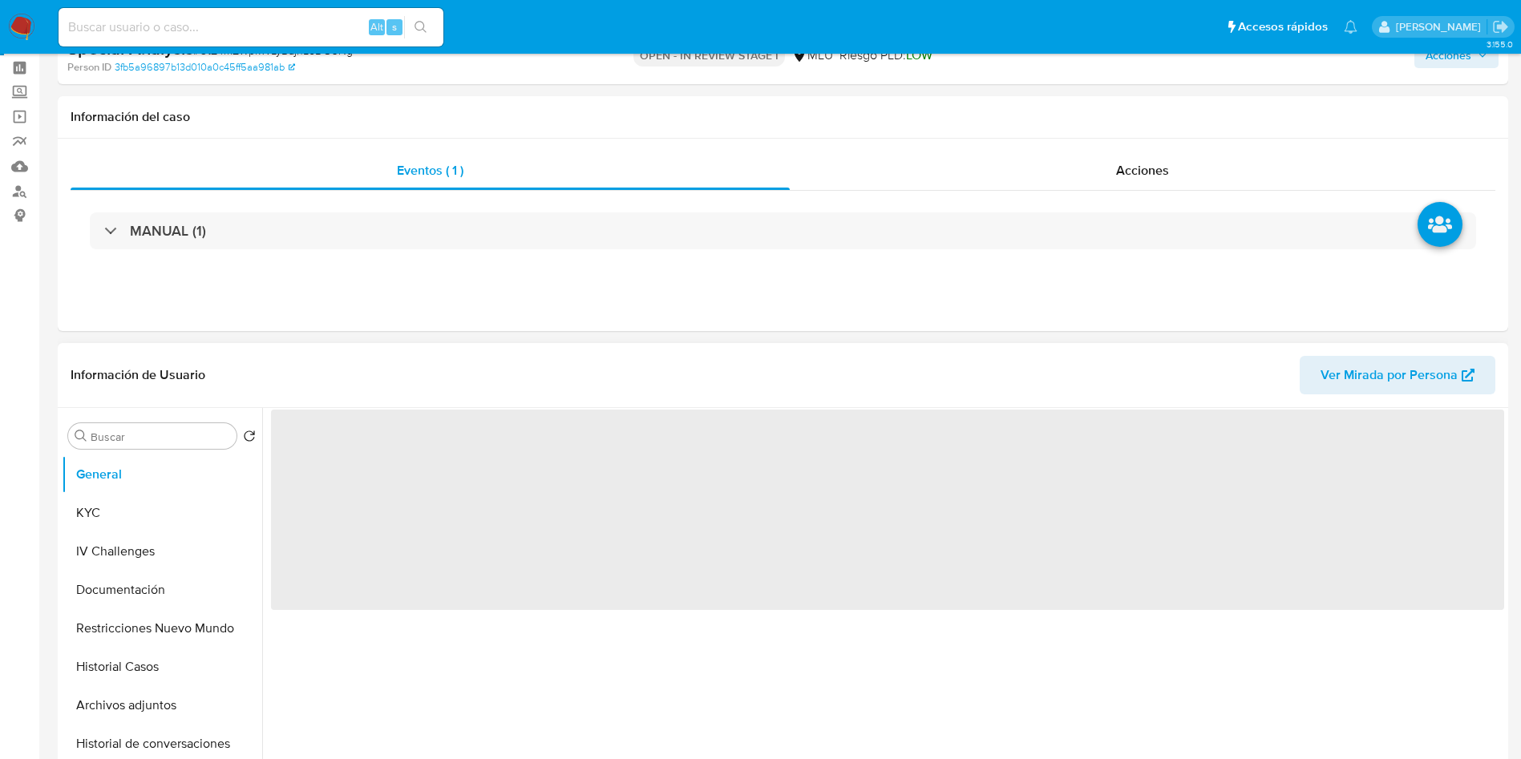
scroll to position [120, 0]
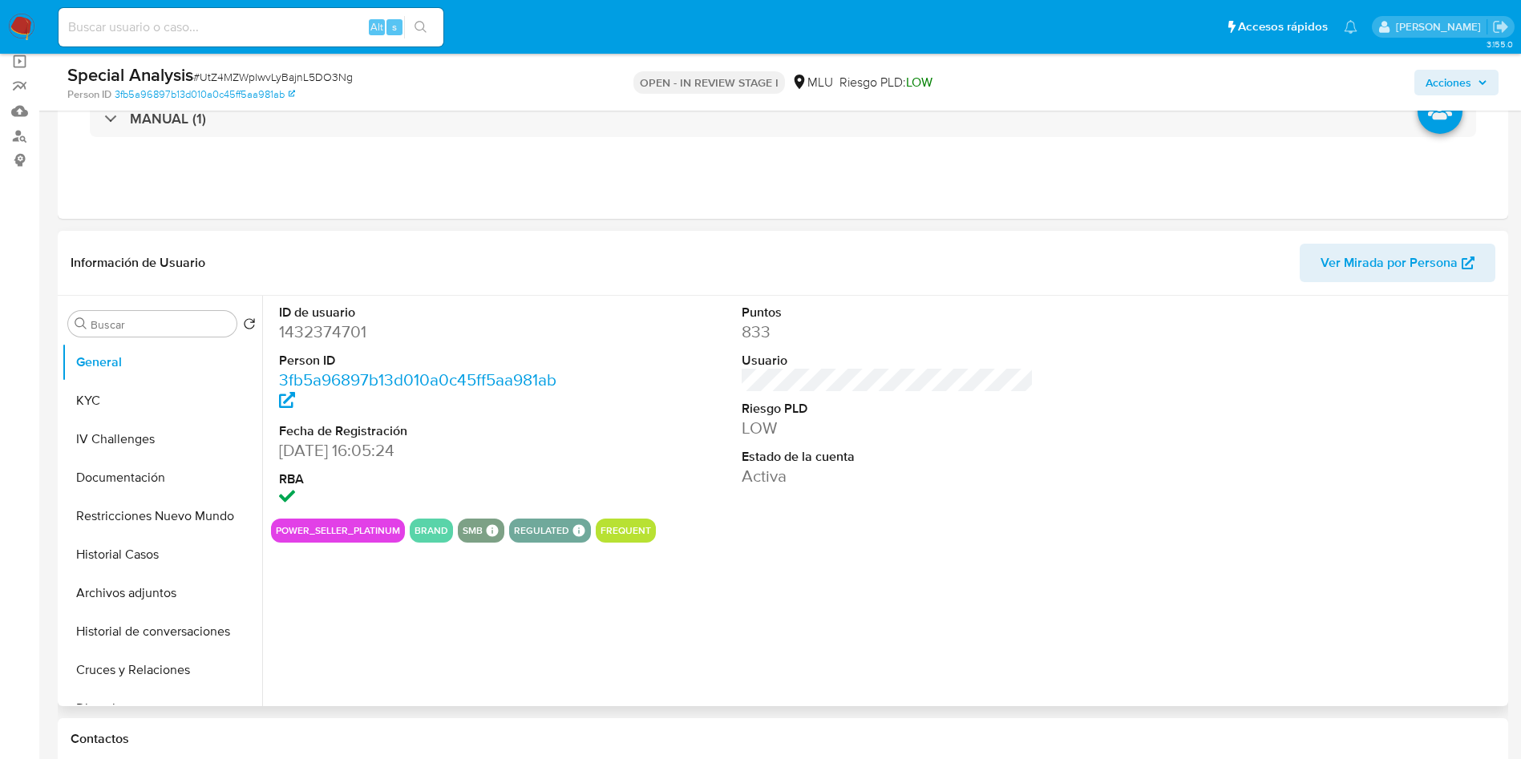
select select "10"
click at [1400, 265] on span "Ver Mirada por Persona" at bounding box center [1388, 263] width 137 height 38
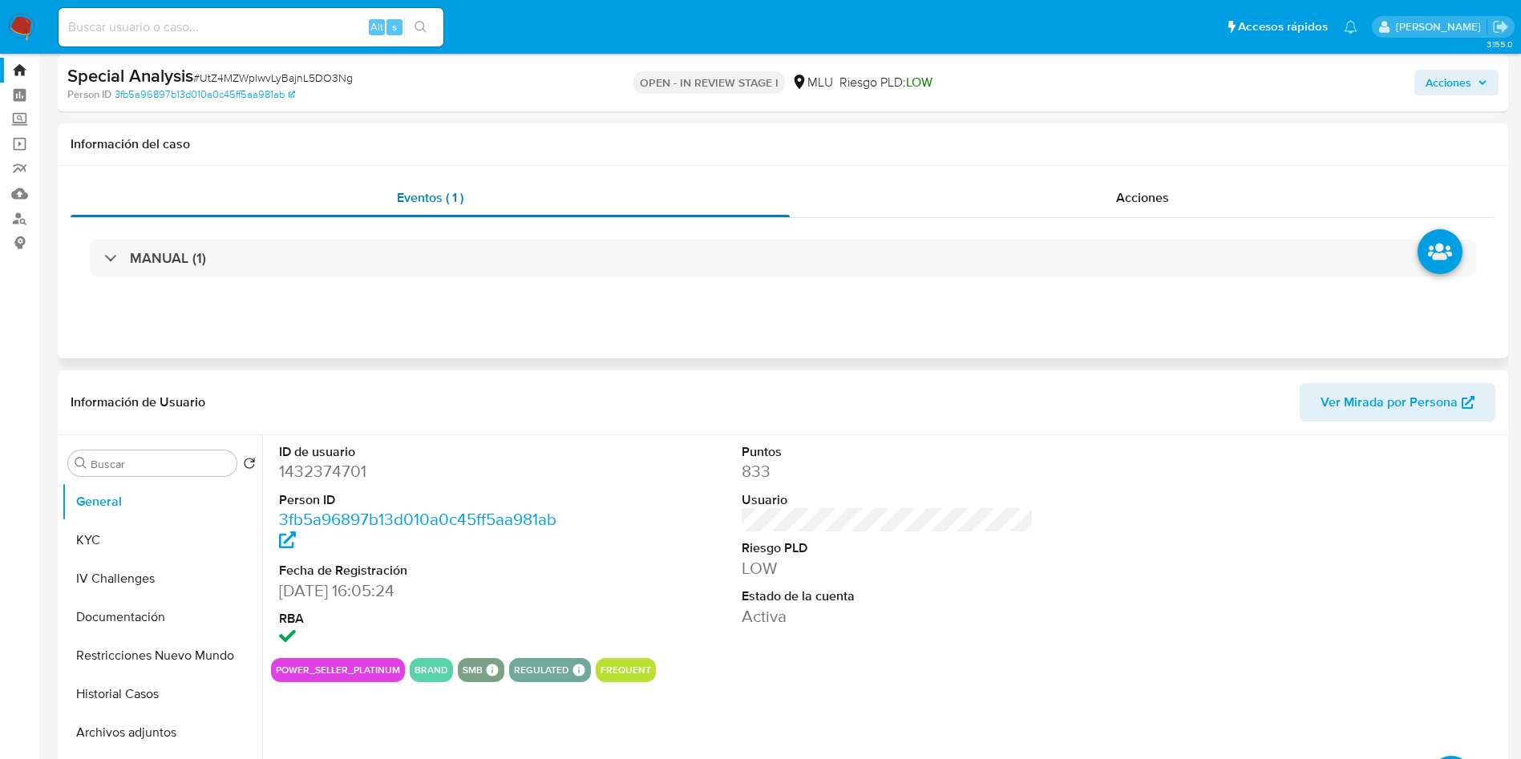
scroll to position [0, 0]
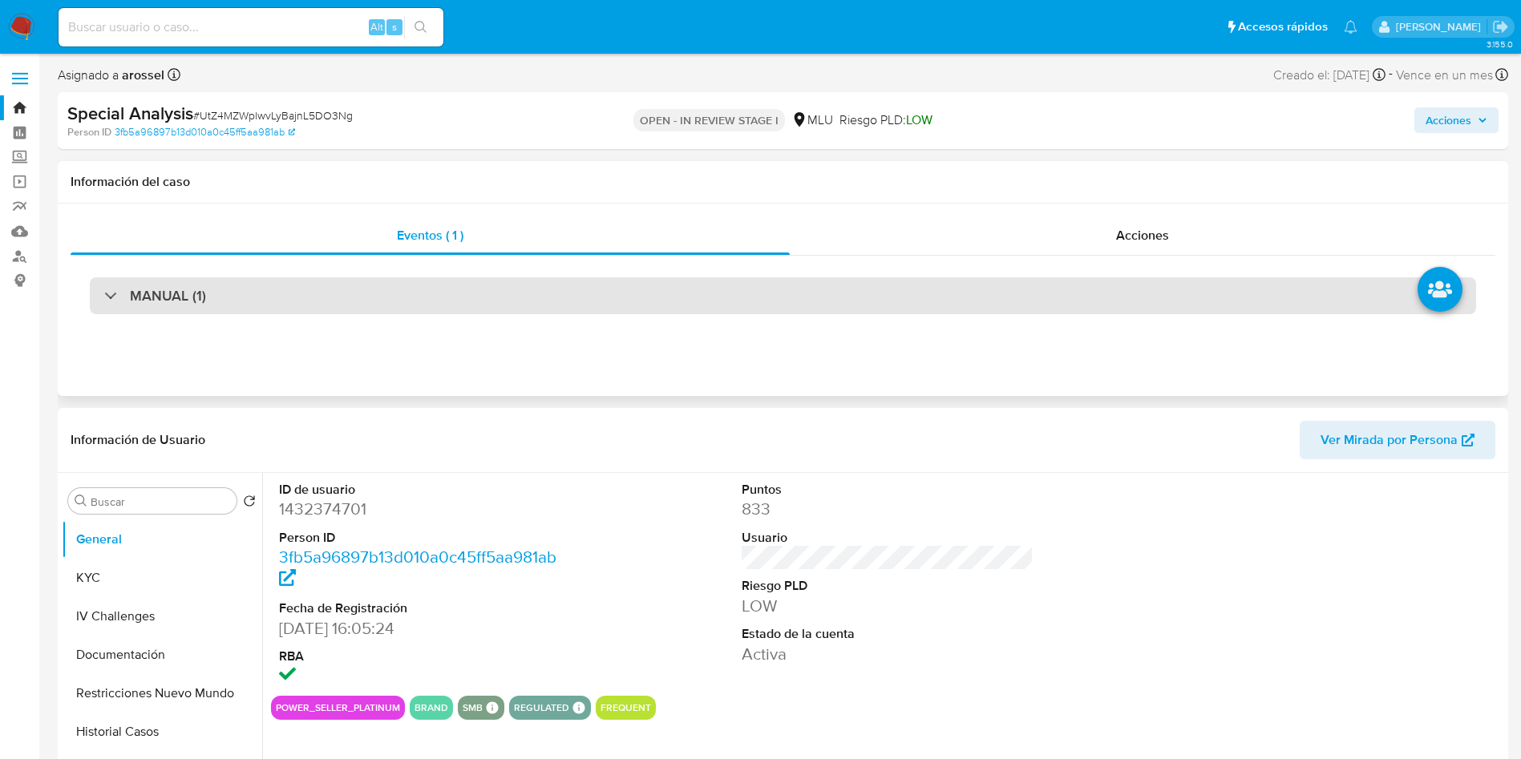
click at [303, 290] on div "MANUAL (1)" at bounding box center [783, 295] width 1386 height 37
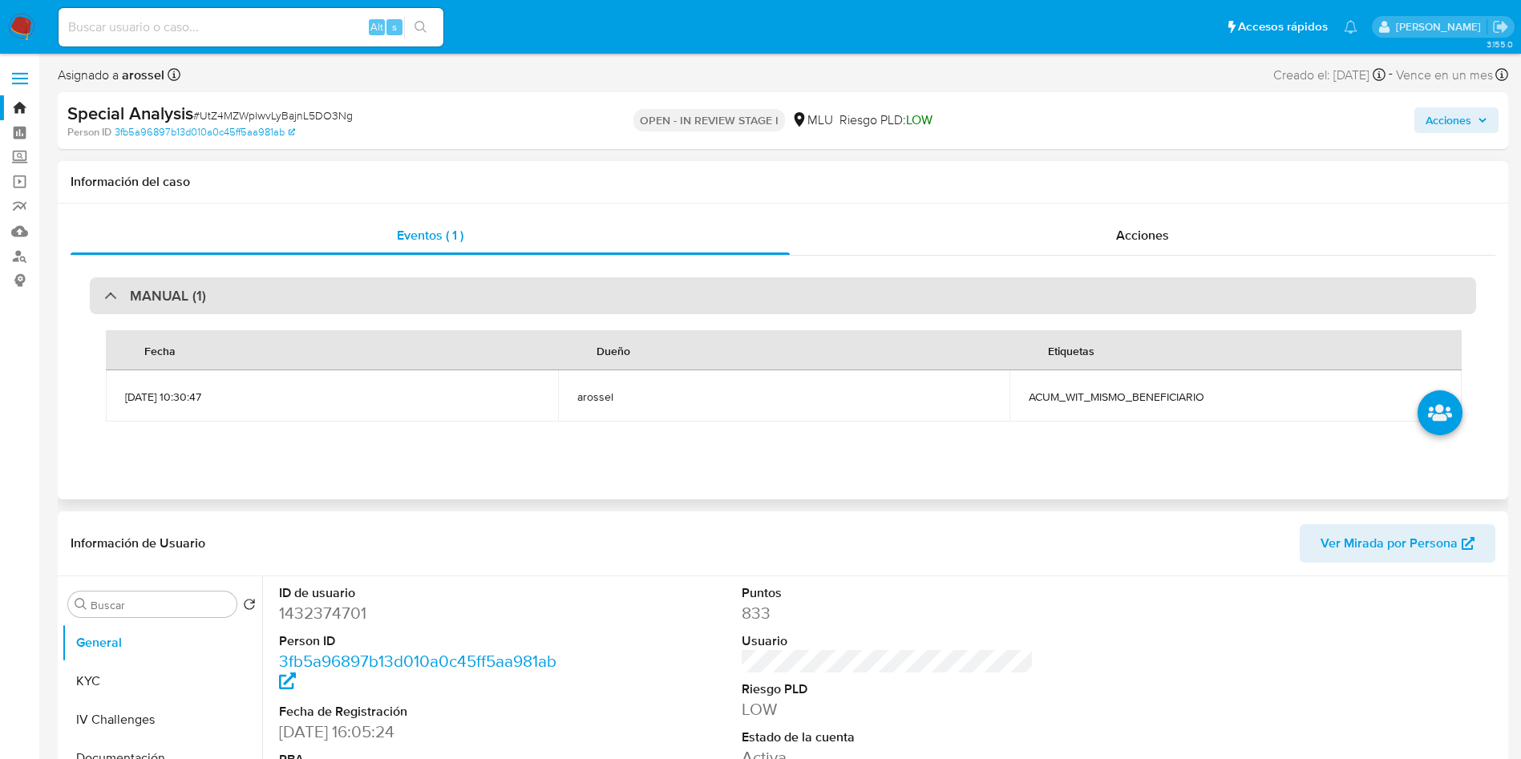
click at [344, 293] on div "MANUAL (1)" at bounding box center [783, 295] width 1386 height 37
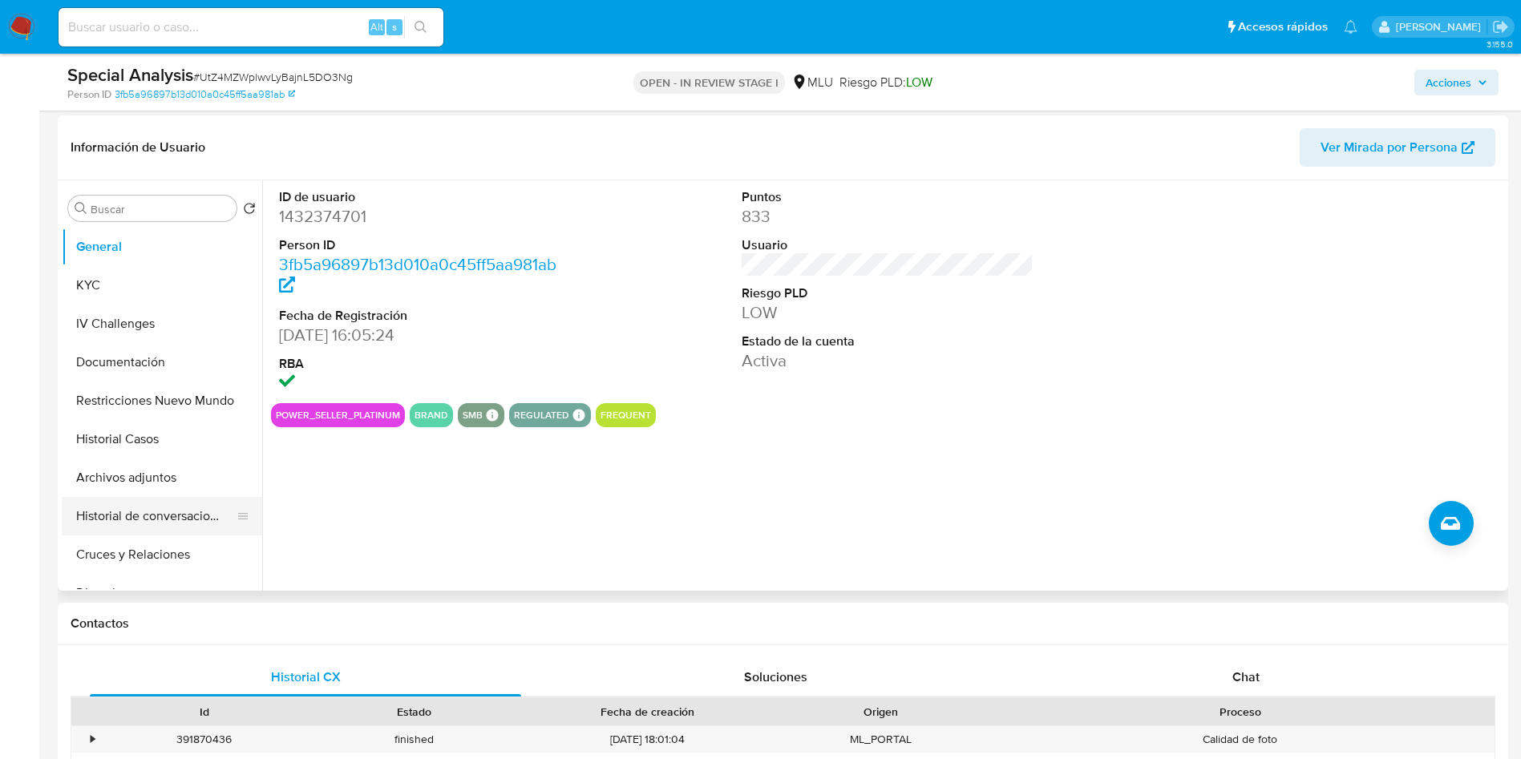
scroll to position [241, 0]
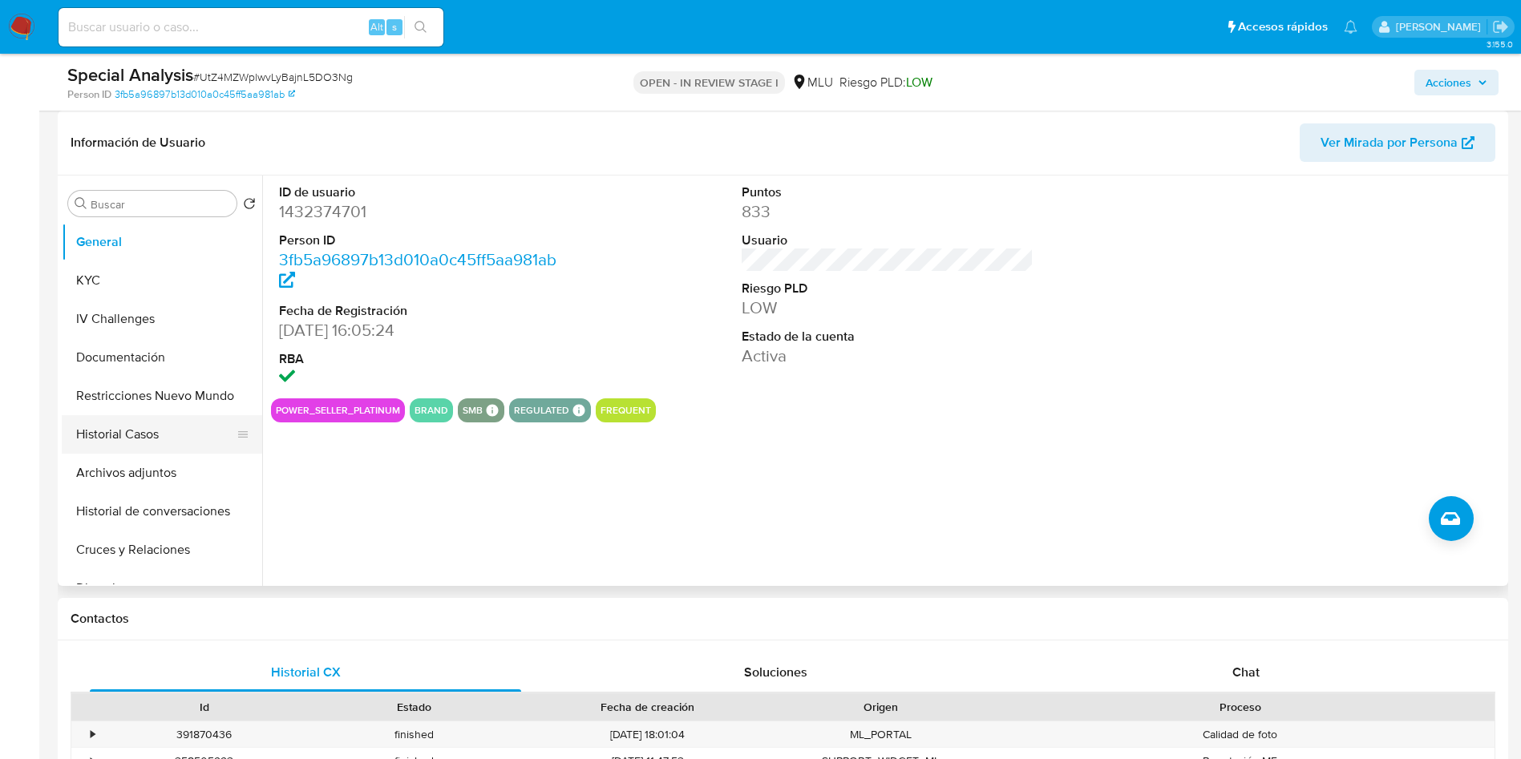
click at [163, 439] on button "Historial Casos" at bounding box center [156, 434] width 188 height 38
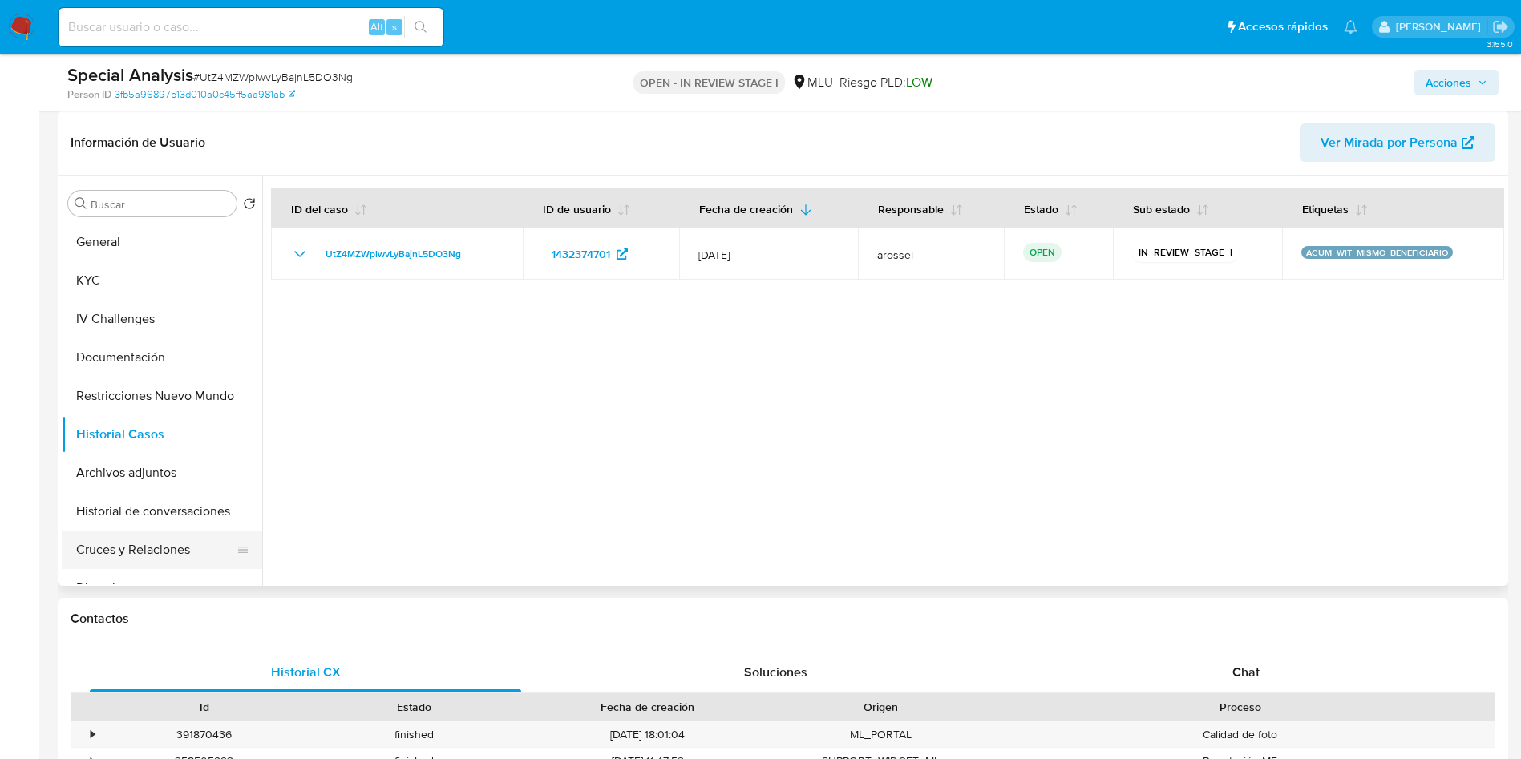
click at [147, 551] on button "Cruces y Relaciones" at bounding box center [156, 550] width 188 height 38
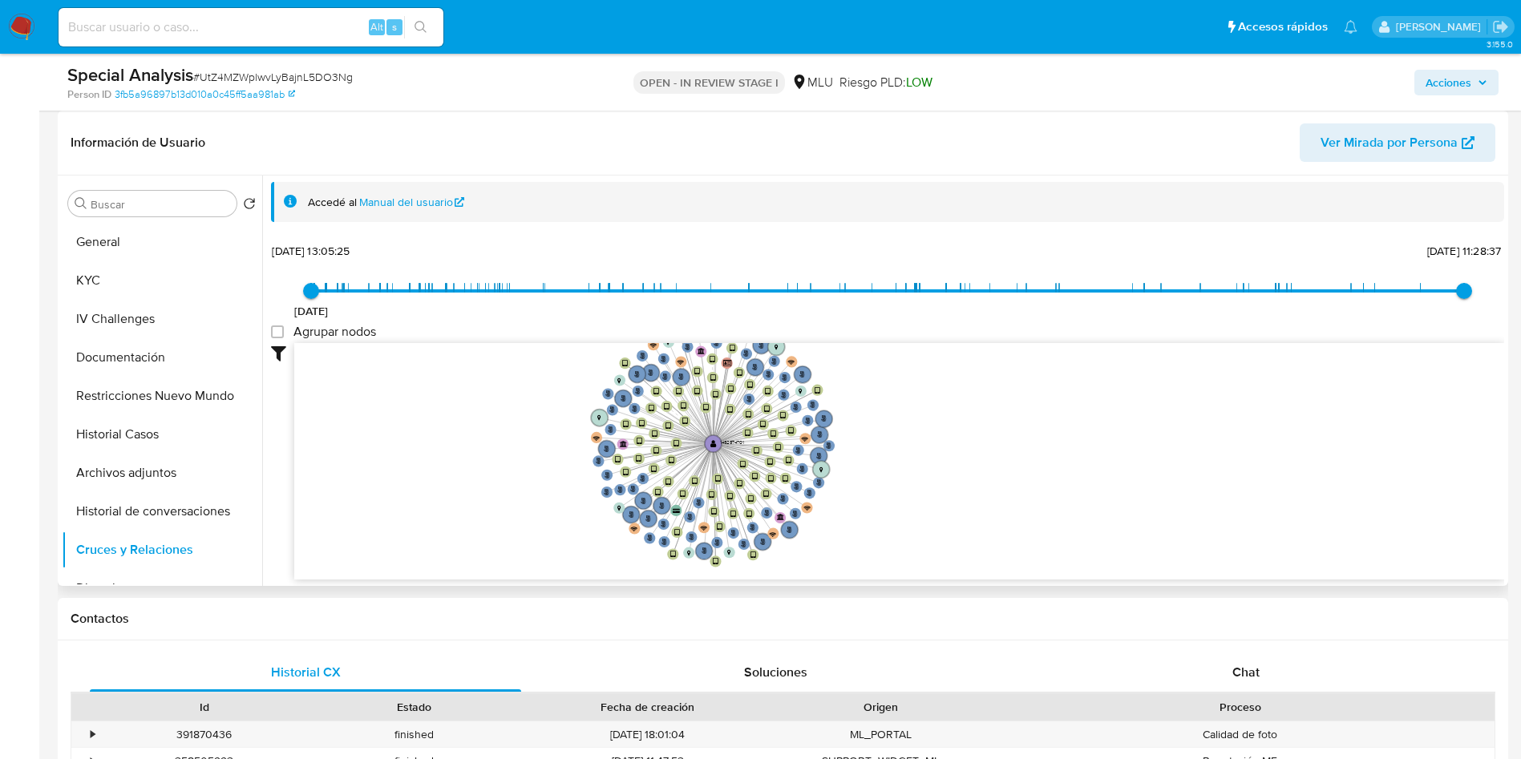
drag, startPoint x: 558, startPoint y: 459, endPoint x: 585, endPoint y: 469, distance: 29.2
click at [585, 469] on icon "user-1432374701  1432374701 person-d2509e352cb0a6a6ec9b63f7db80d6b3  person-d…" at bounding box center [899, 459] width 1210 height 232
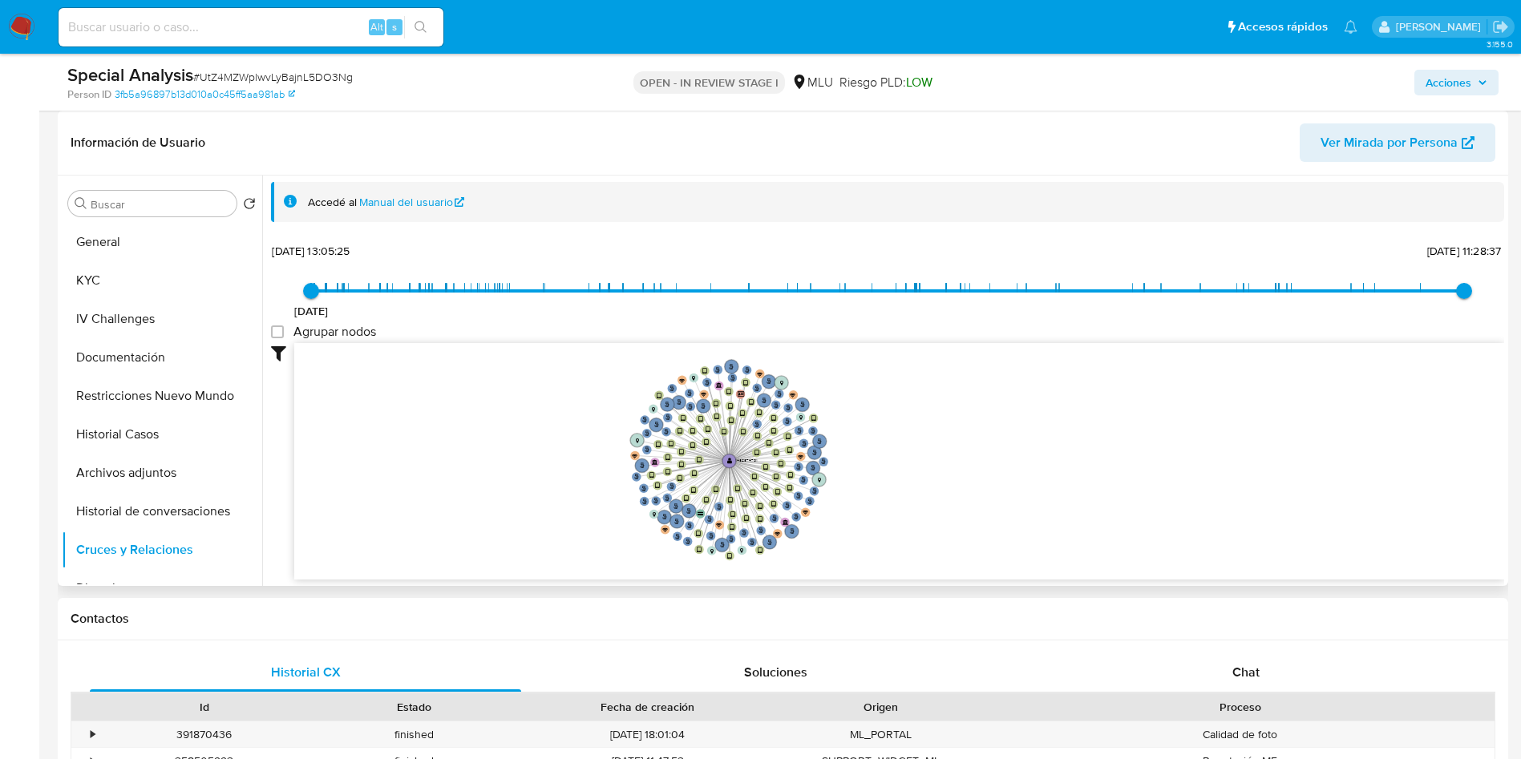
drag, startPoint x: 586, startPoint y: 469, endPoint x: 619, endPoint y: 478, distance: 34.0
click at [619, 478] on icon "user-1432374701  1432374701 person-d2509e352cb0a6a6ec9b63f7db80d6b3  person-d…" at bounding box center [899, 459] width 1210 height 232
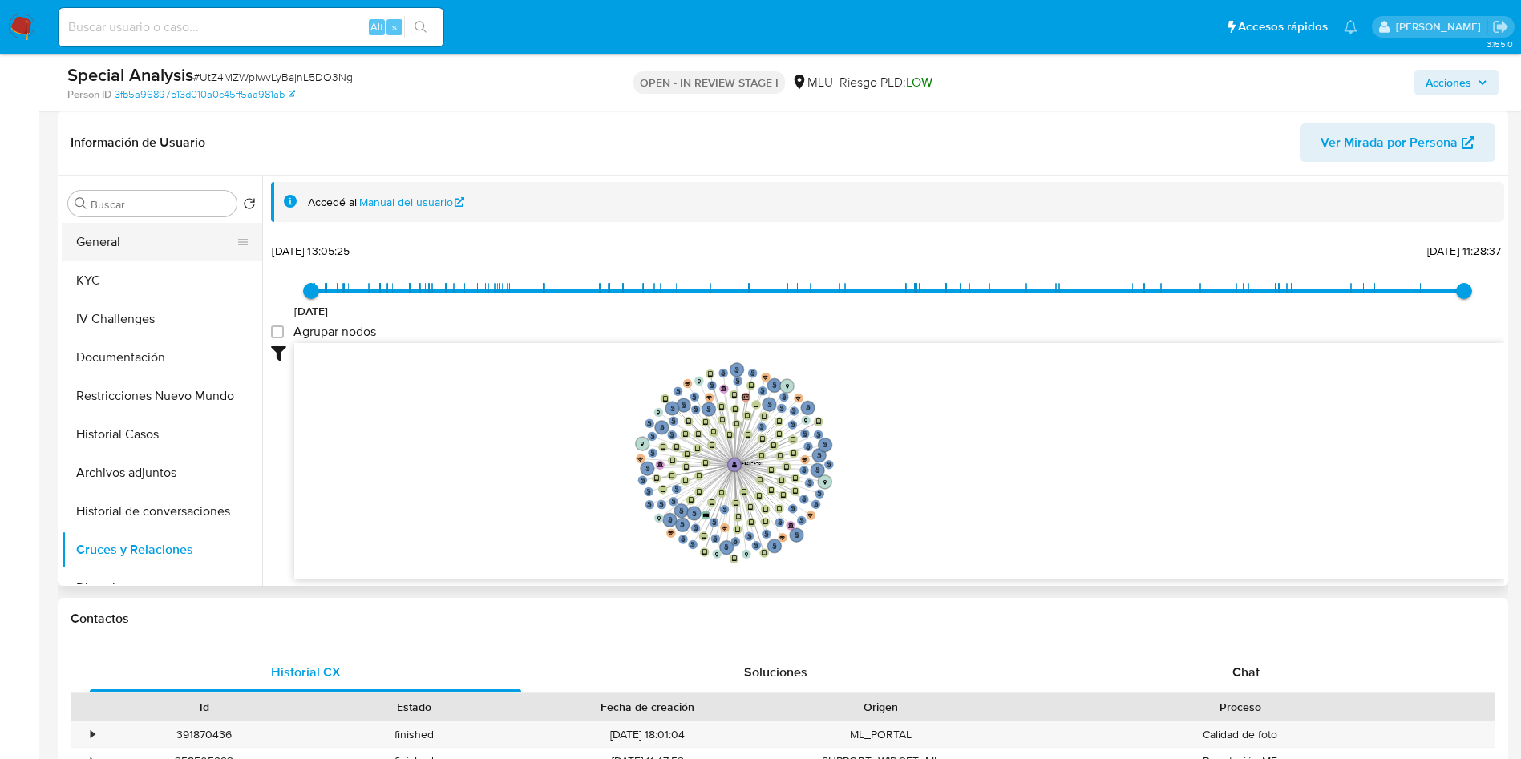
click at [119, 247] on button "General" at bounding box center [156, 242] width 188 height 38
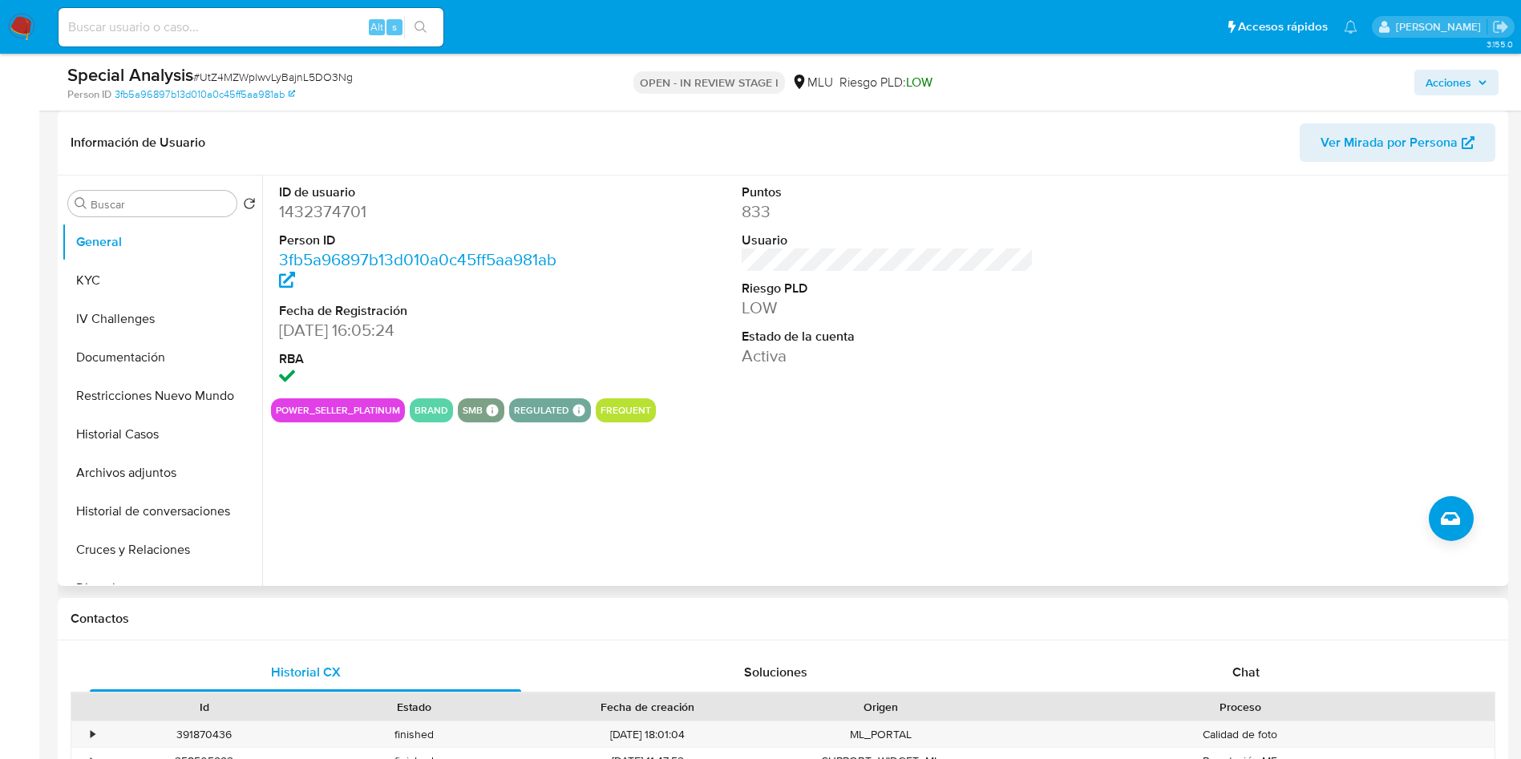
click at [317, 218] on dd "1432374701" at bounding box center [425, 211] width 293 height 22
click at [315, 210] on dd "1432374701" at bounding box center [425, 211] width 293 height 22
copy dd "1432374701"
click at [261, 82] on span "# UtZ4MZWplwvLyBajnL5DO3Ng" at bounding box center [273, 77] width 160 height 16
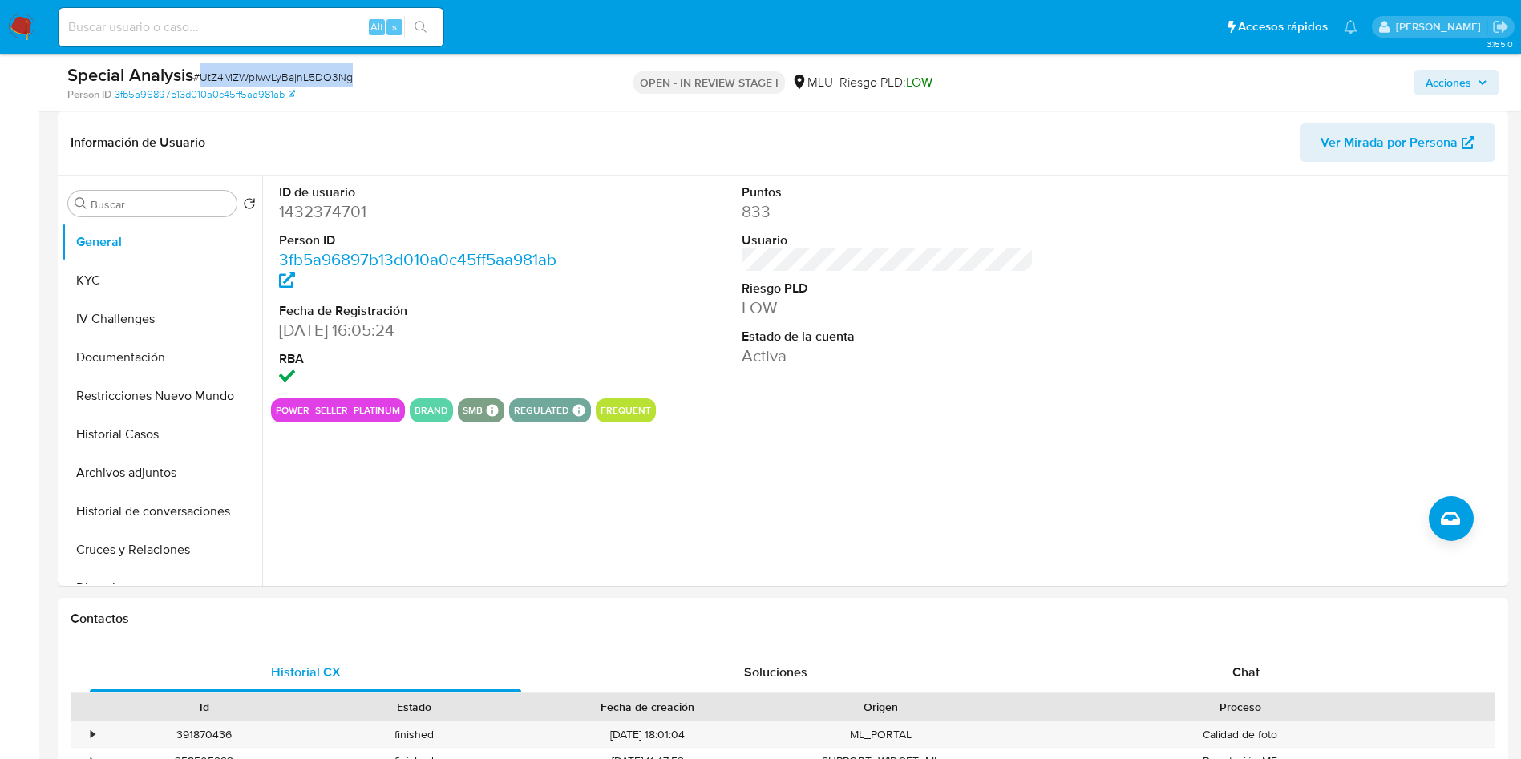
click at [261, 82] on span "# UtZ4MZWplwvLyBajnL5DO3Ng" at bounding box center [273, 77] width 160 height 16
copy span "UtZ4MZWplwvLyBajnL5DO3Ng"
click at [136, 273] on button "KYC" at bounding box center [156, 280] width 188 height 38
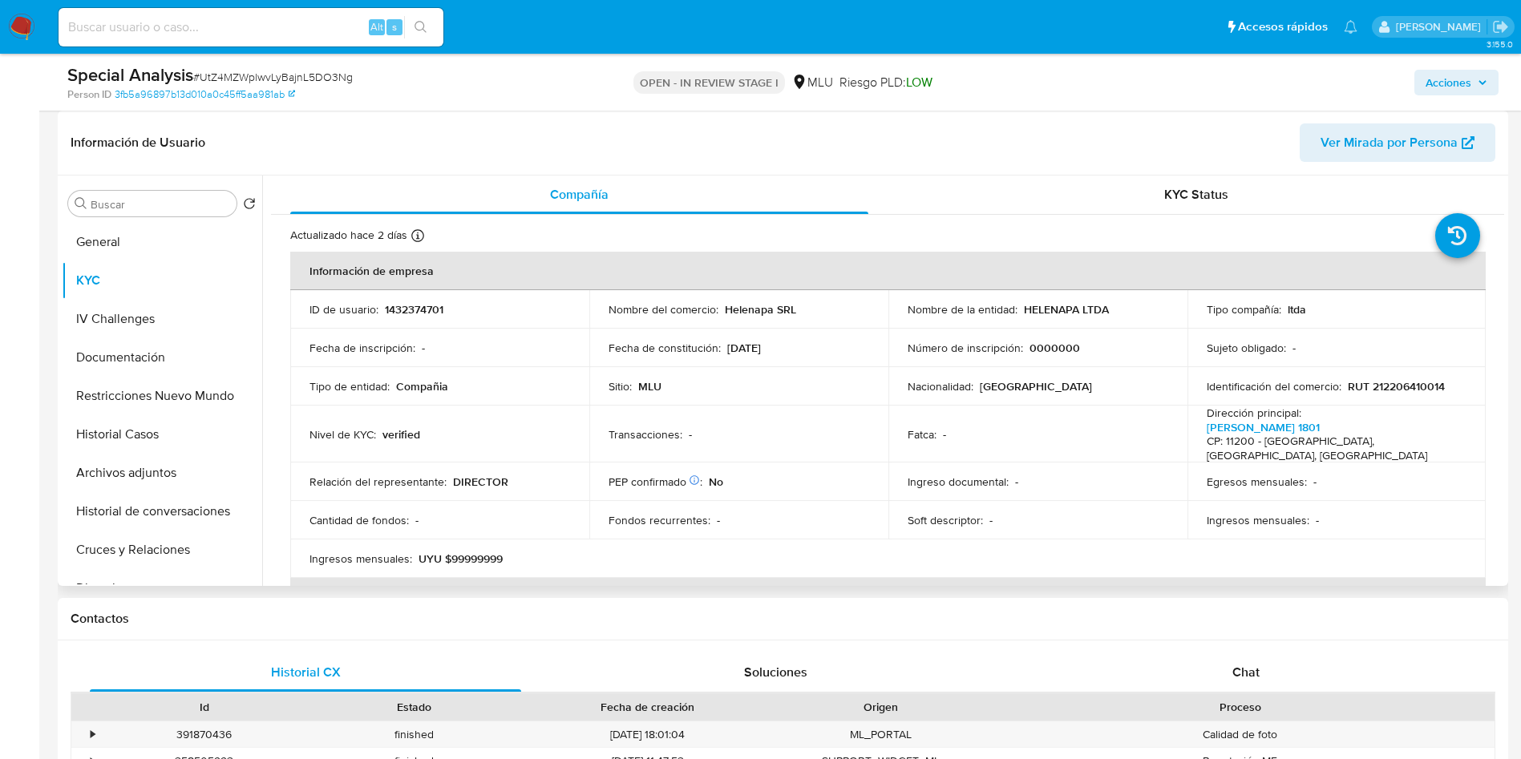
click at [406, 302] on p "1432374701" at bounding box center [414, 309] width 59 height 14
copy p "1432374701"
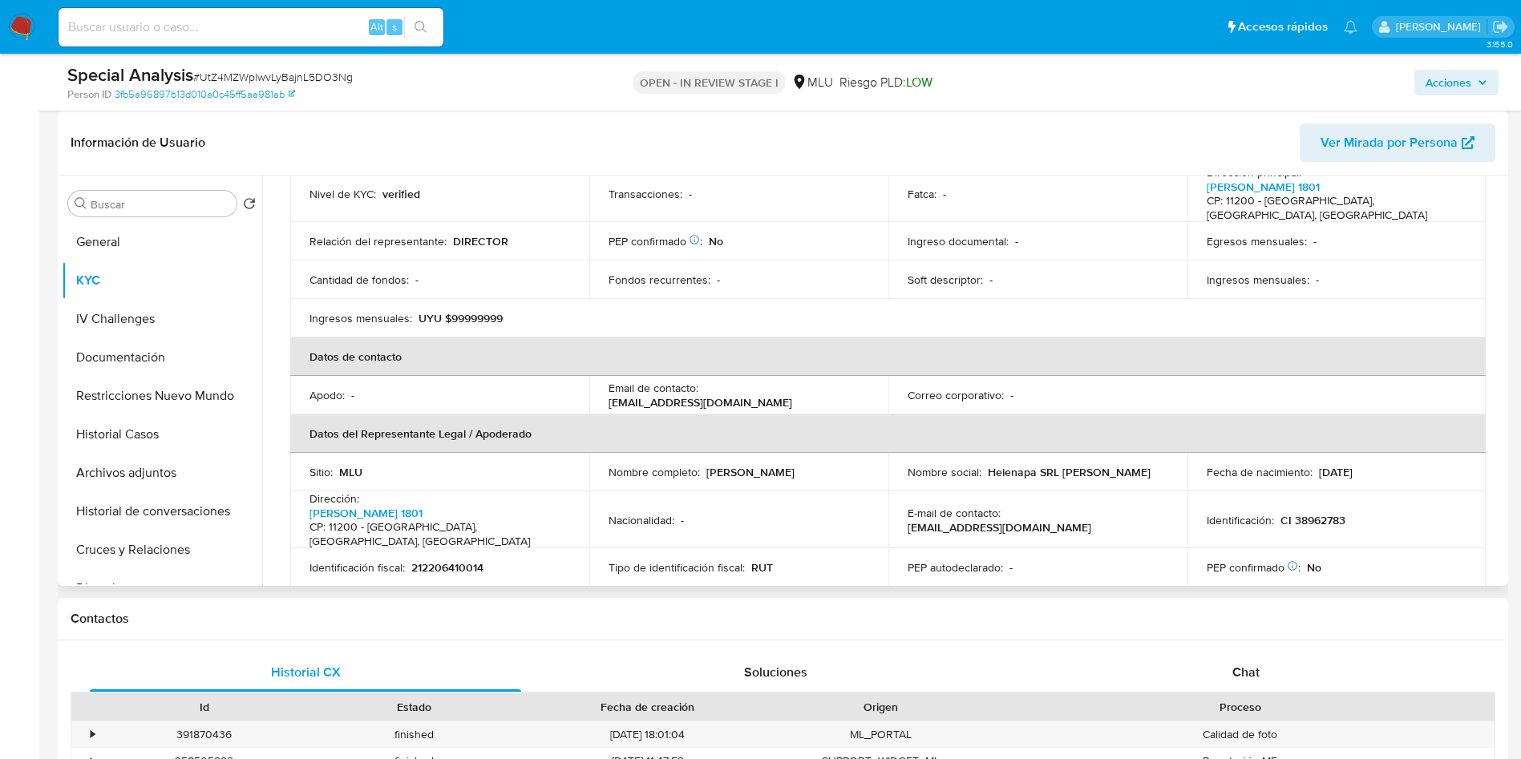
click at [1369, 344] on th "Datos de contacto" at bounding box center [887, 357] width 1195 height 38
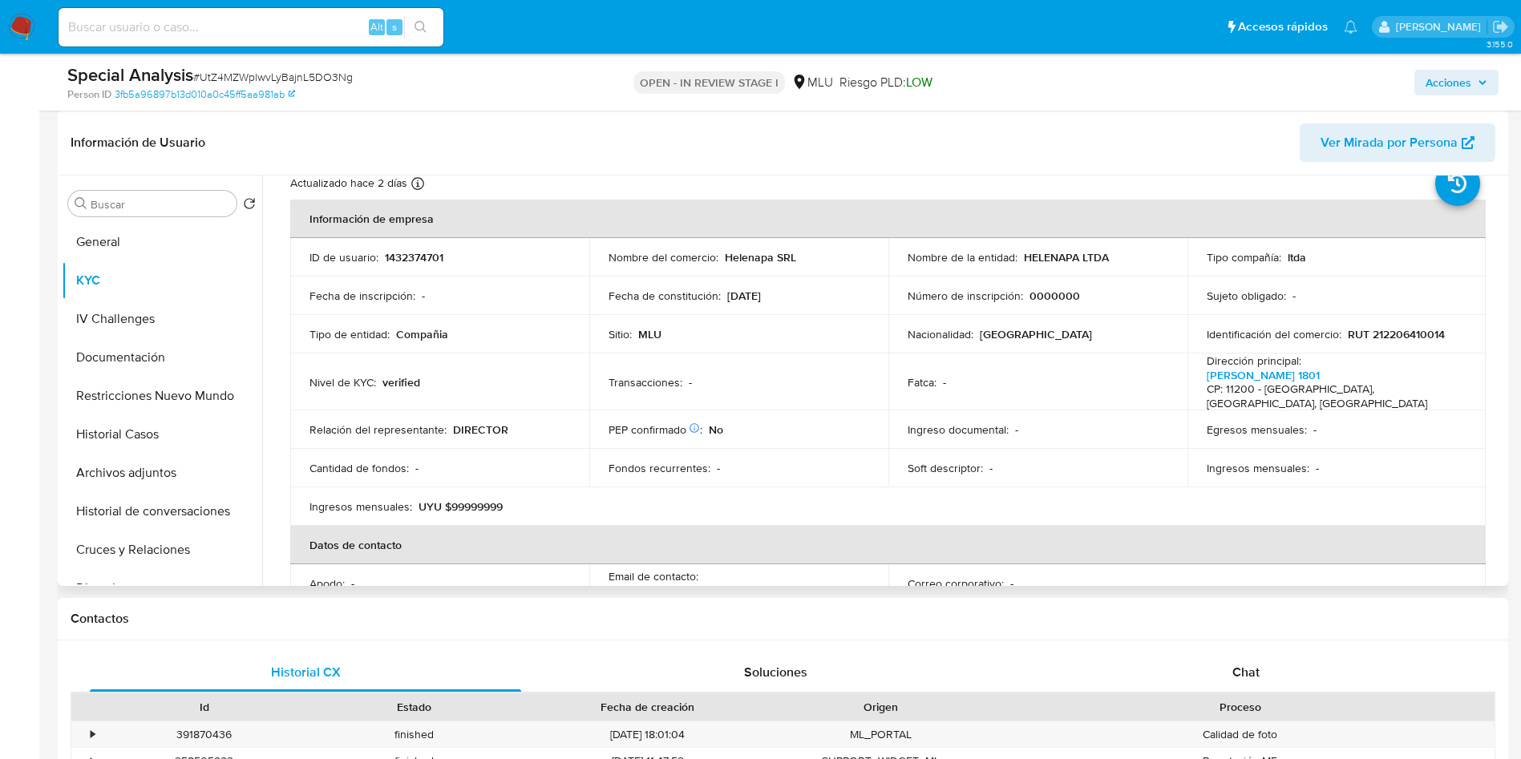
scroll to position [0, 0]
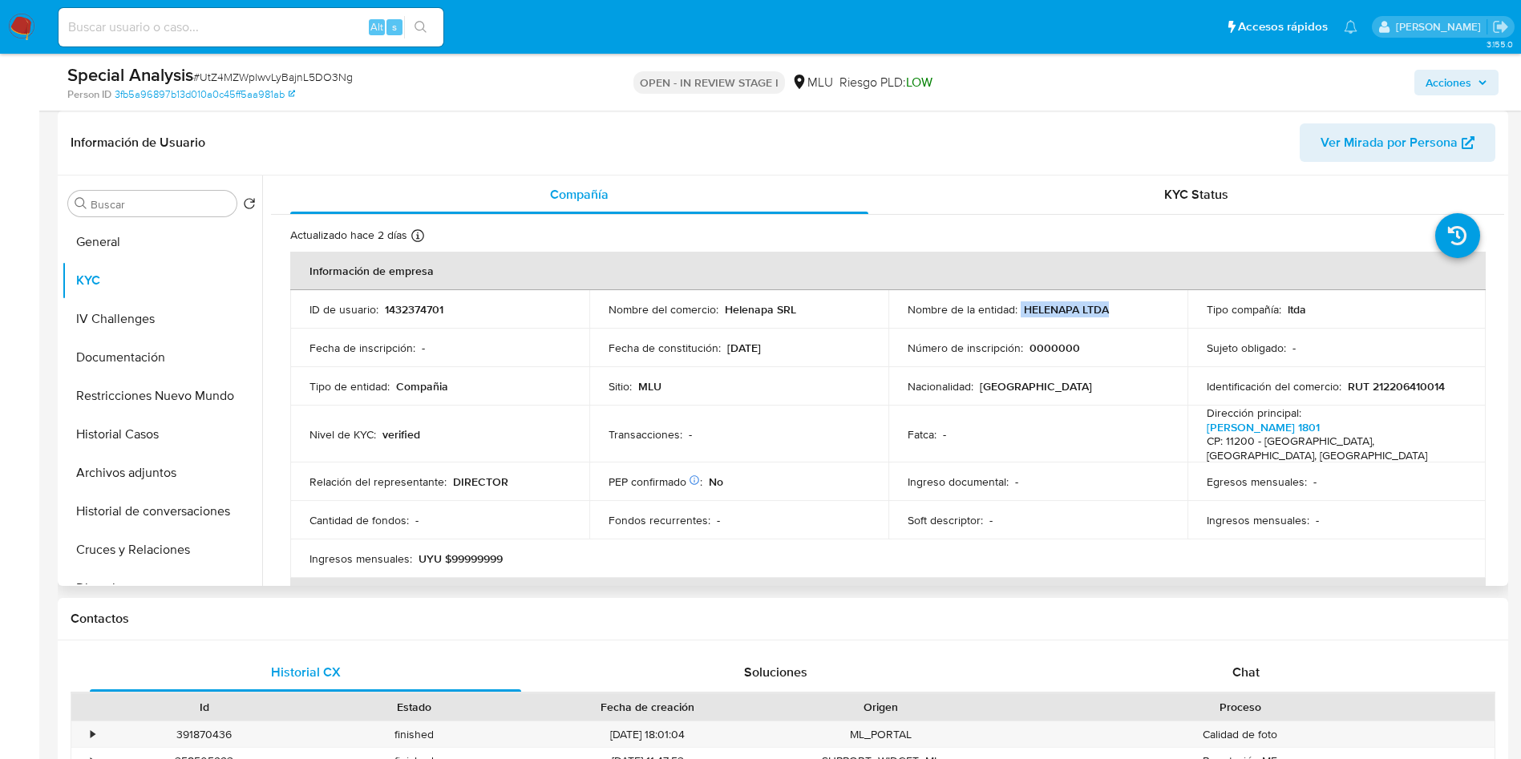
drag, startPoint x: 1050, startPoint y: 311, endPoint x: 1134, endPoint y: 311, distance: 83.4
click at [1134, 311] on div "Nombre de la entidad : HELENAPA LTDA" at bounding box center [1038, 309] width 261 height 14
copy div "HELENAPA LTDA"
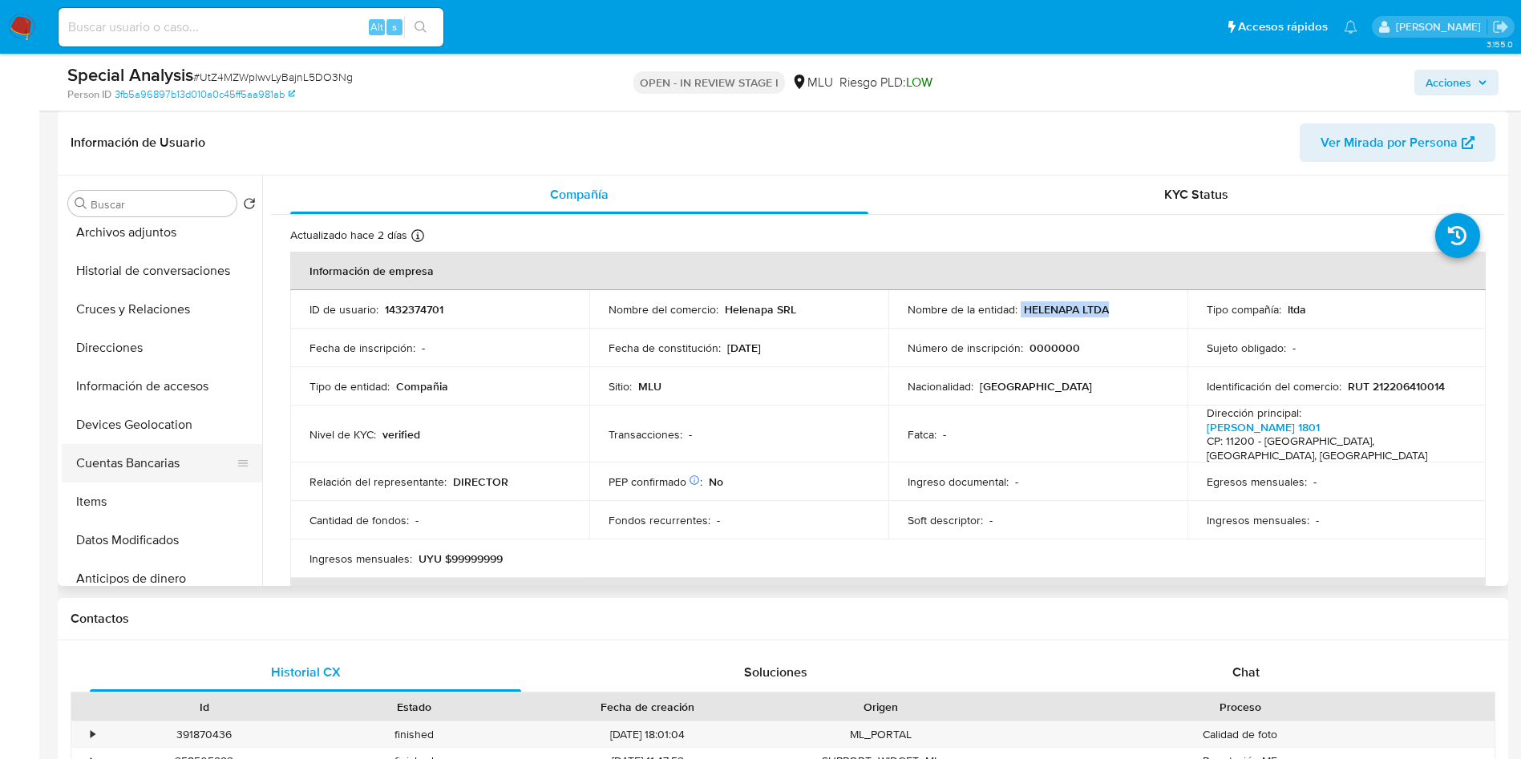
click at [149, 459] on button "Cuentas Bancarias" at bounding box center [156, 463] width 188 height 38
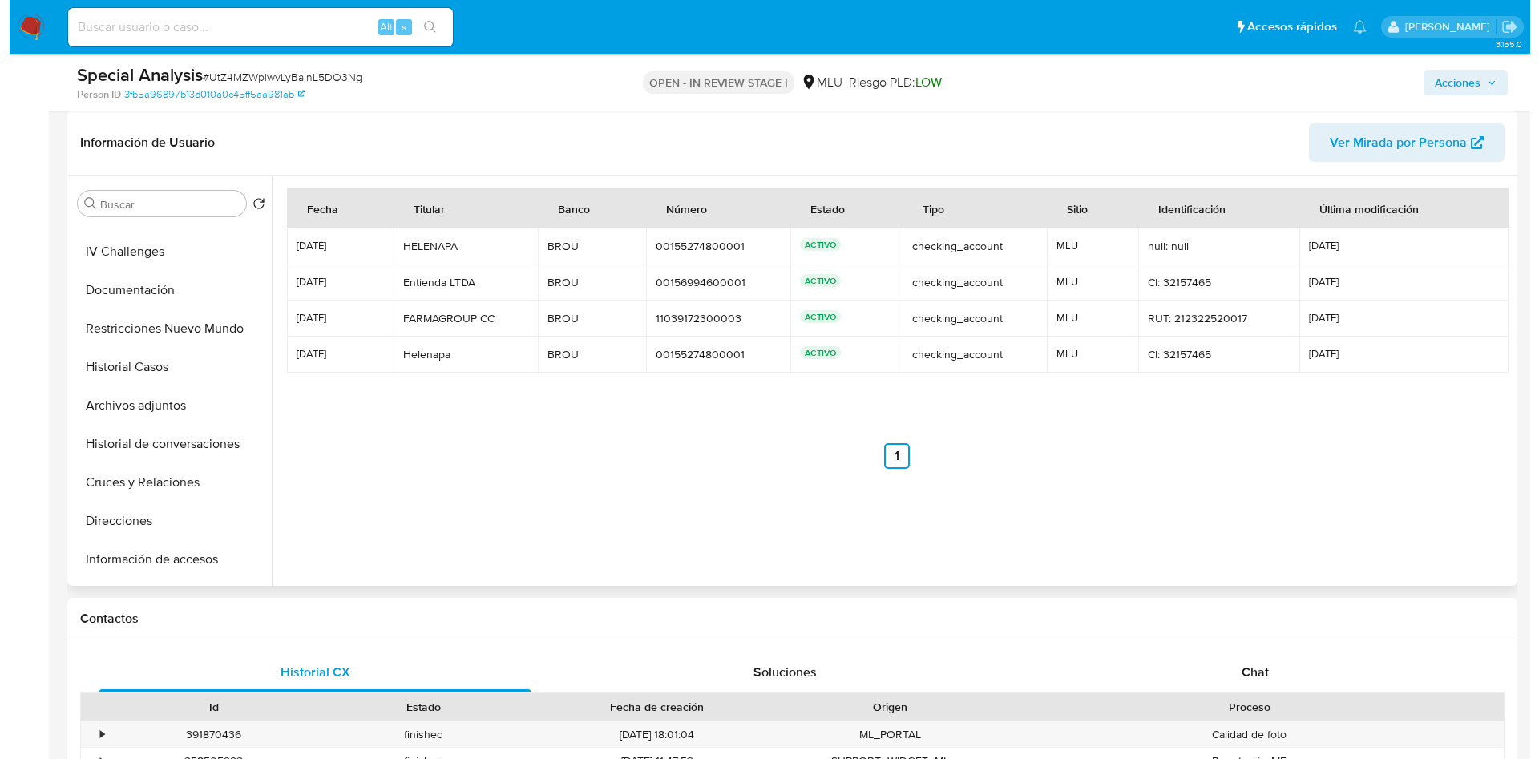
scroll to position [0, 0]
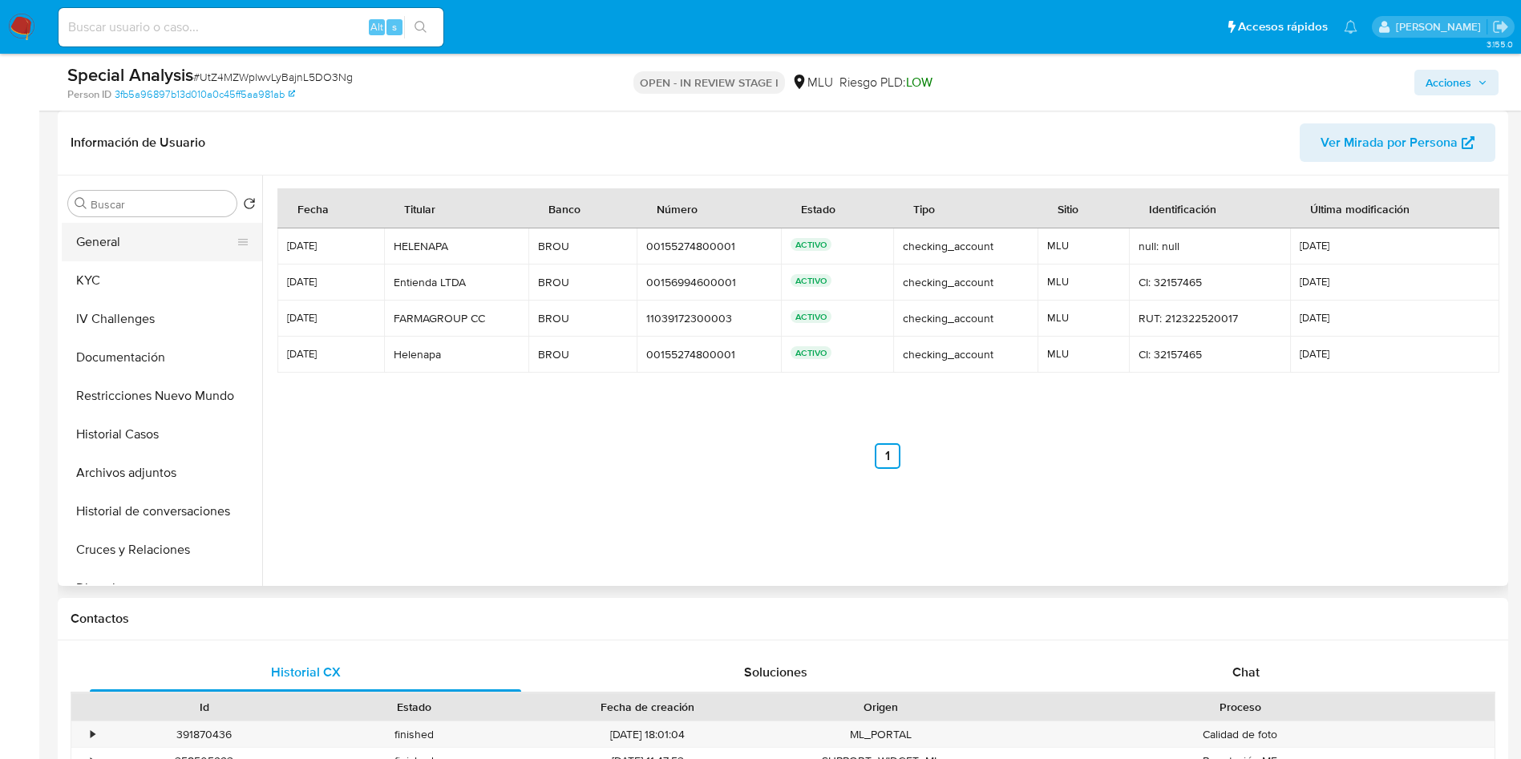
click at [159, 241] on button "General" at bounding box center [156, 242] width 188 height 38
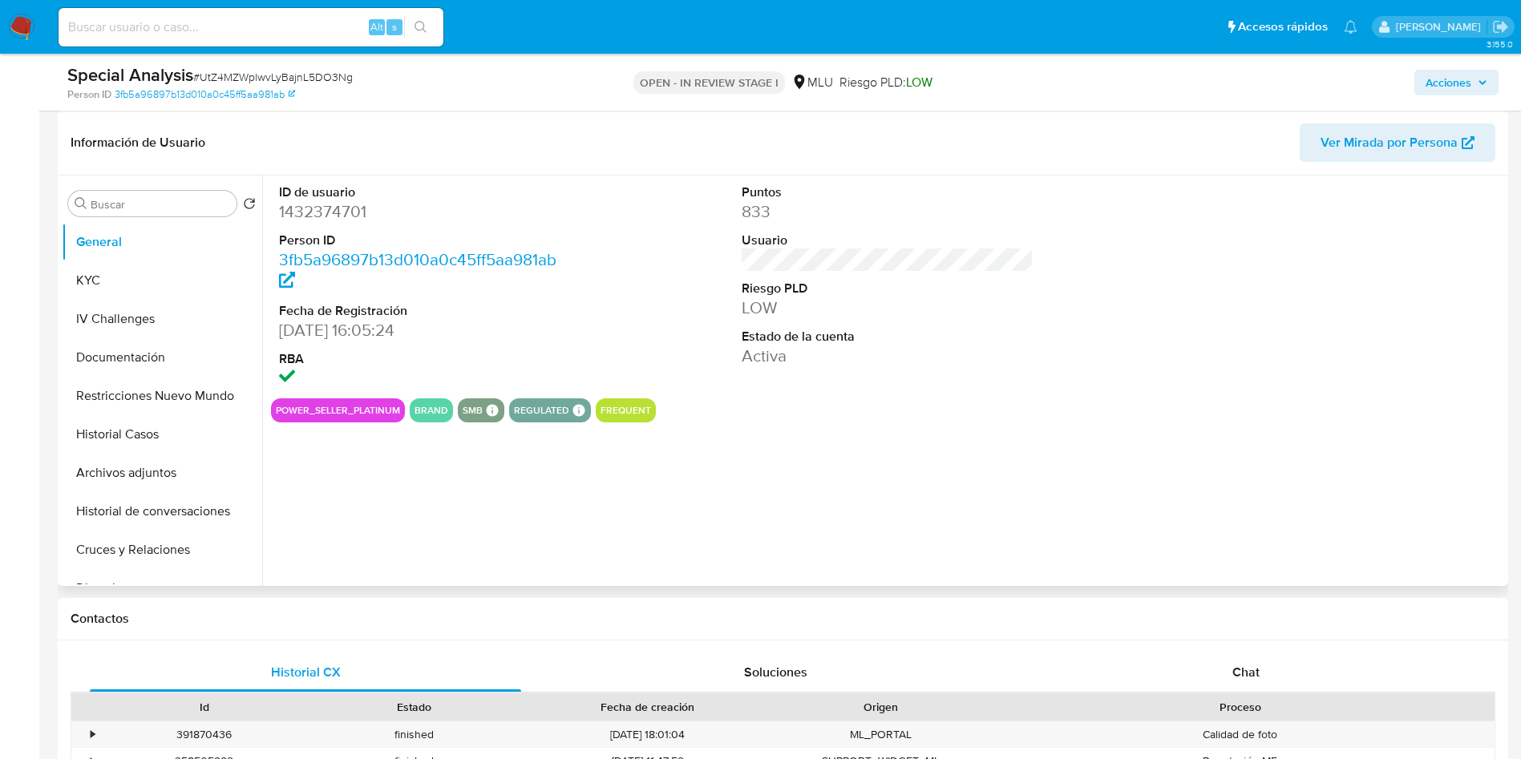
click at [324, 217] on dd "1432374701" at bounding box center [425, 211] width 293 height 22
copy dd "1432374701"
click at [109, 295] on button "KYC" at bounding box center [156, 280] width 188 height 38
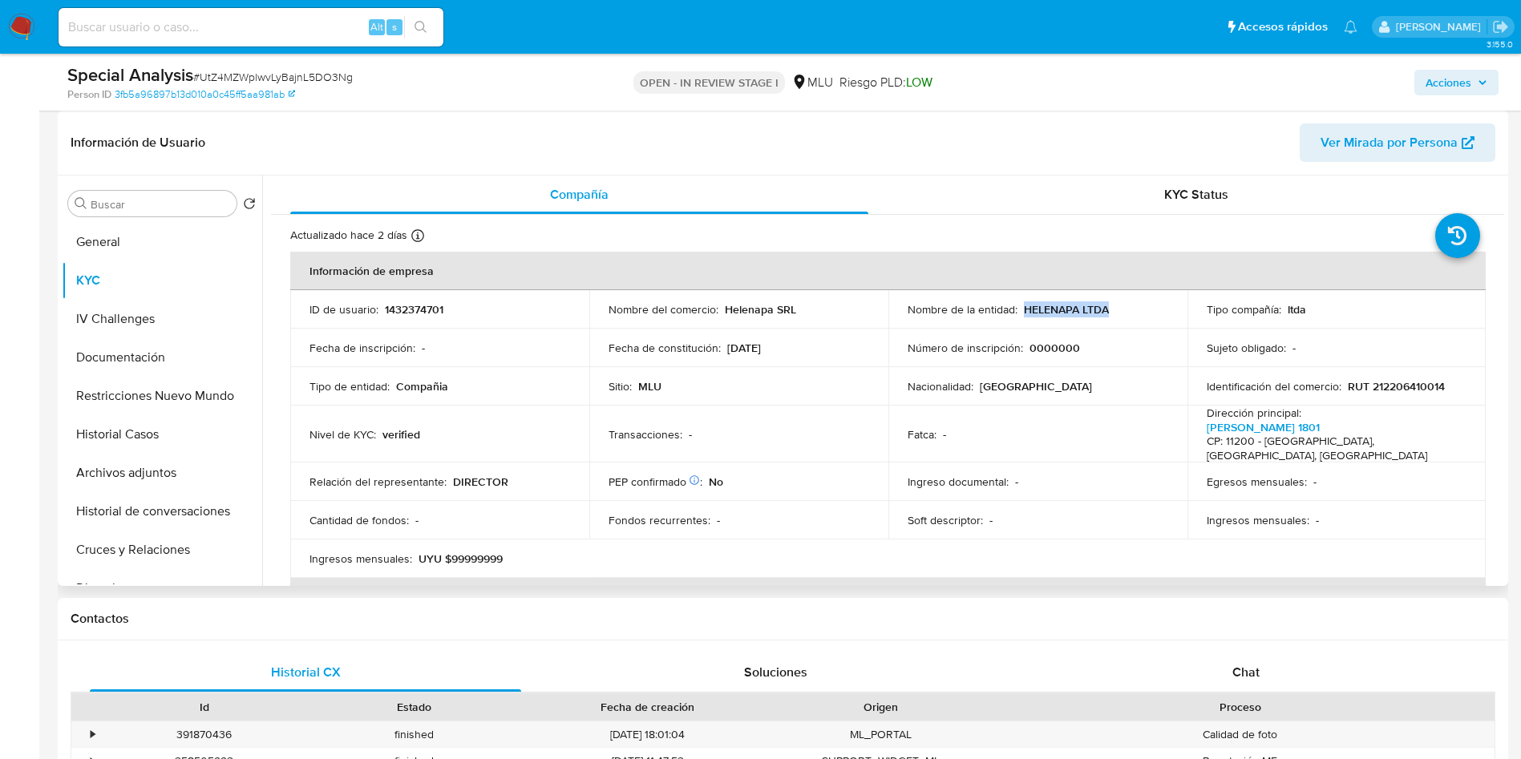
drag, startPoint x: 1023, startPoint y: 306, endPoint x: 1127, endPoint y: 317, distance: 104.8
click at [1127, 317] on td "Nombre de la entidad : HELENAPA LTDA" at bounding box center [1037, 309] width 299 height 38
copy p "HELENAPA LTDA"
click at [146, 462] on button "Archivos adjuntos" at bounding box center [156, 473] width 188 height 38
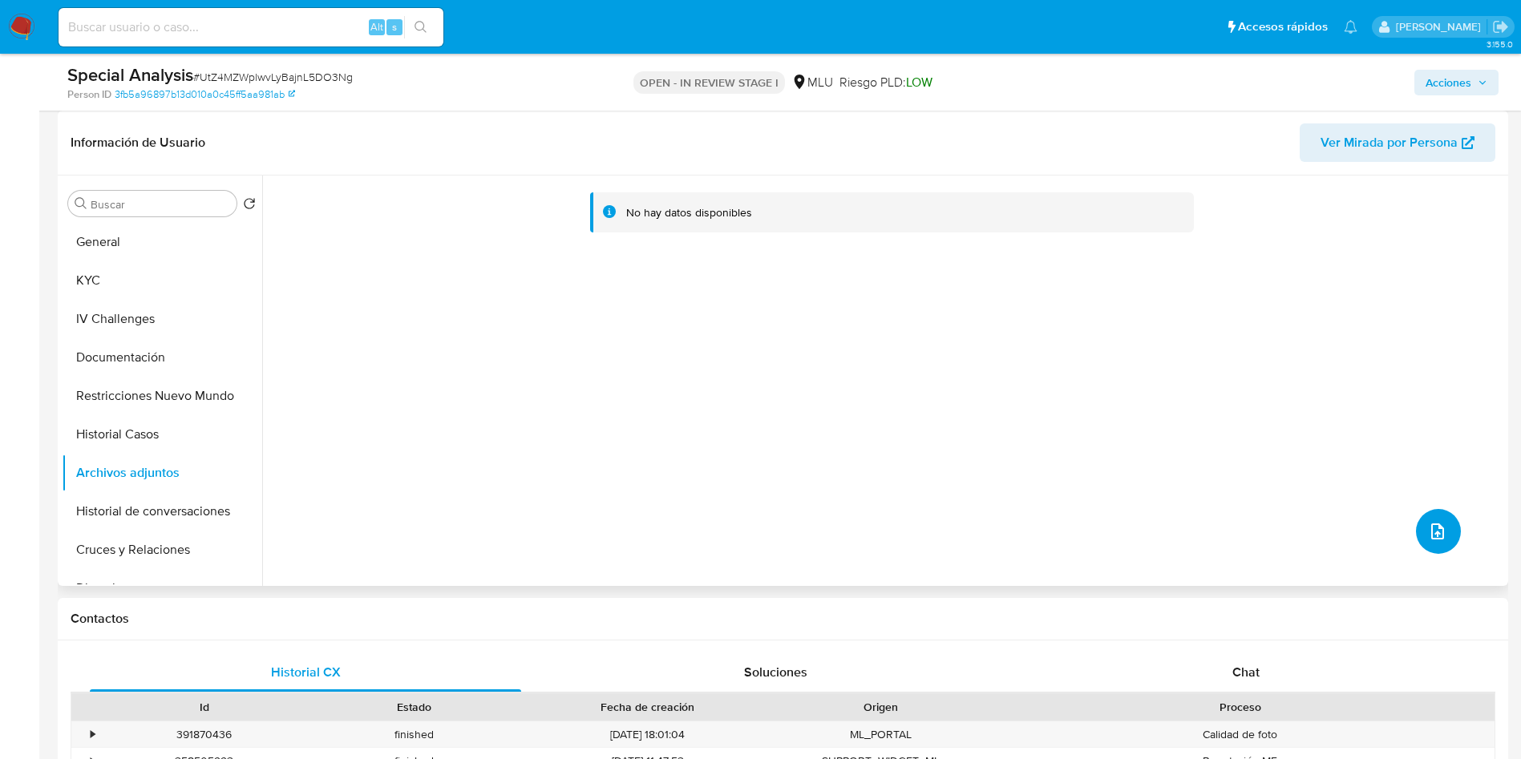
click at [1435, 522] on span "upload-file" at bounding box center [1437, 531] width 19 height 19
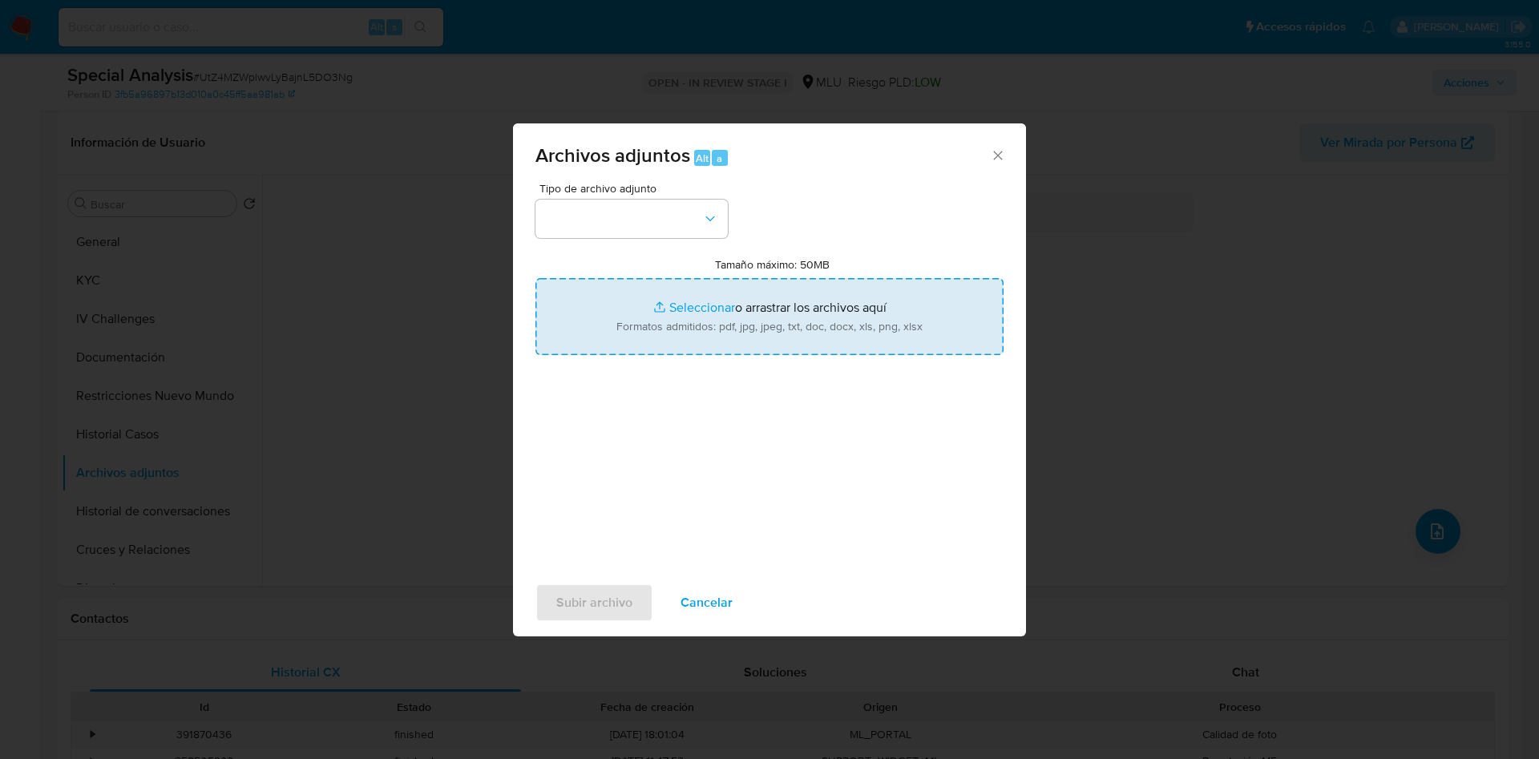
click at [777, 297] on input "Tamaño máximo: 50MB Seleccionar archivos" at bounding box center [770, 316] width 468 height 77
type input "C:\fakepath\Case Log 1432374701 - 21_08_2025.pdf"
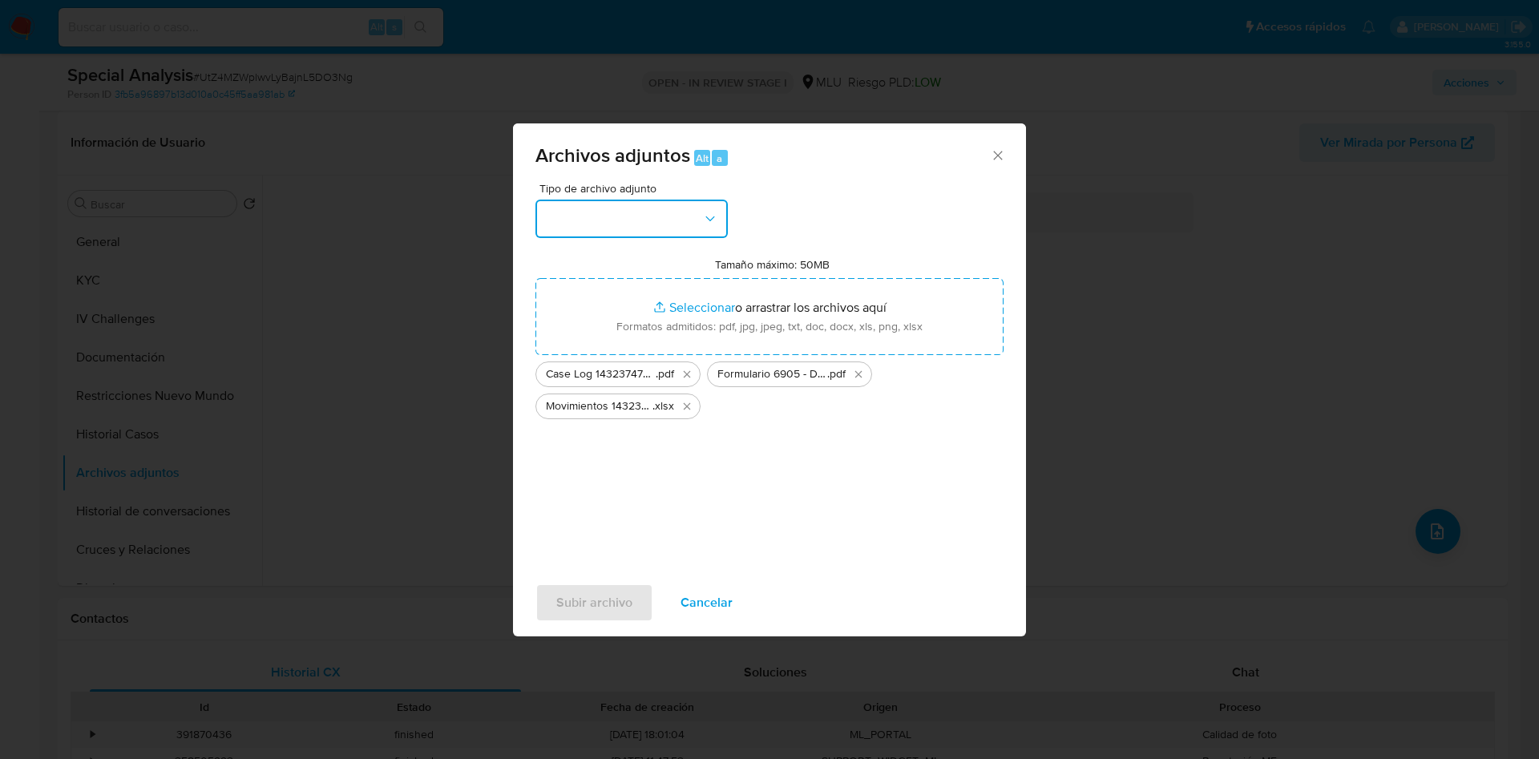
click at [673, 216] on button "button" at bounding box center [632, 219] width 192 height 38
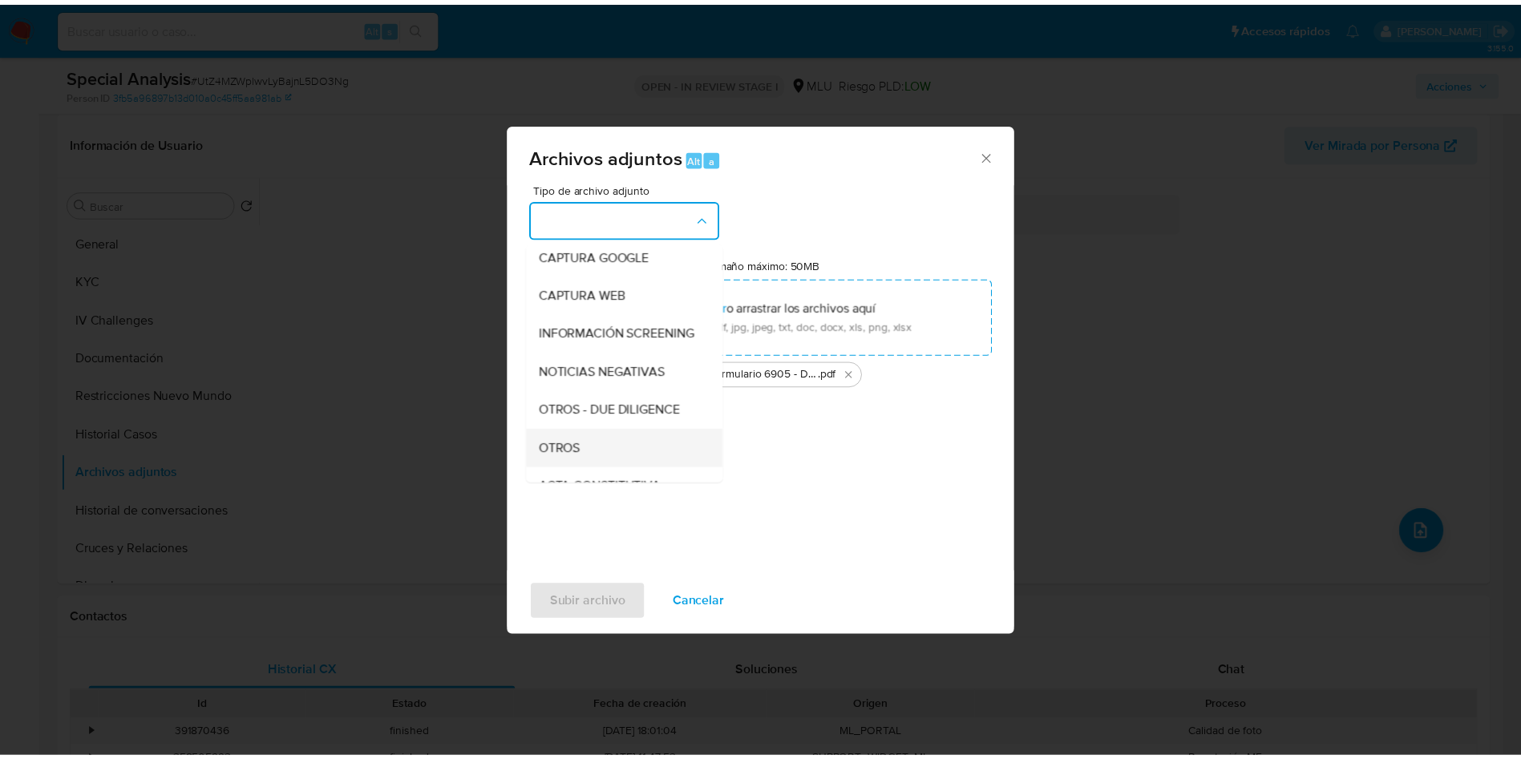
scroll to position [120, 0]
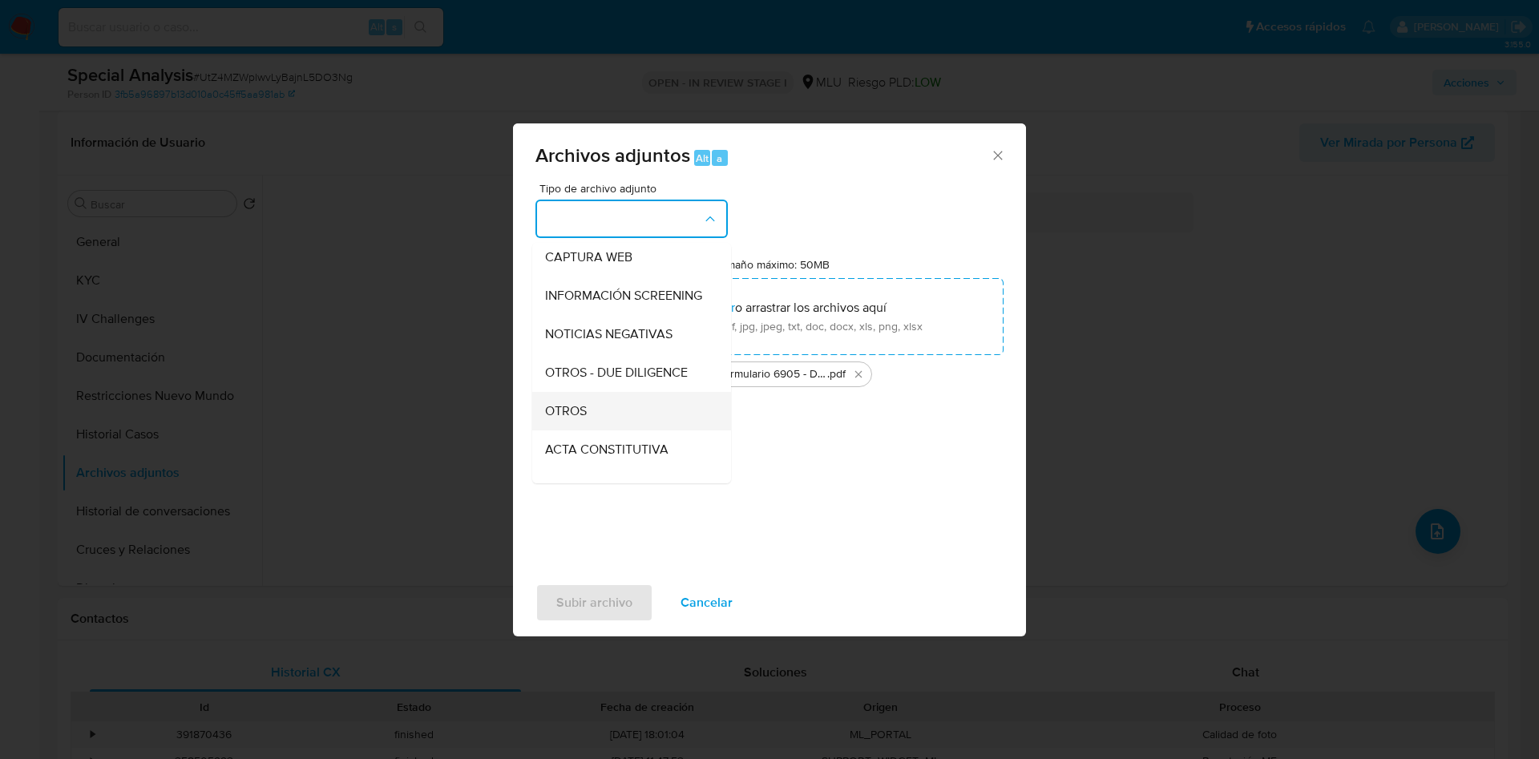
click at [623, 409] on div "OTROS" at bounding box center [627, 411] width 164 height 38
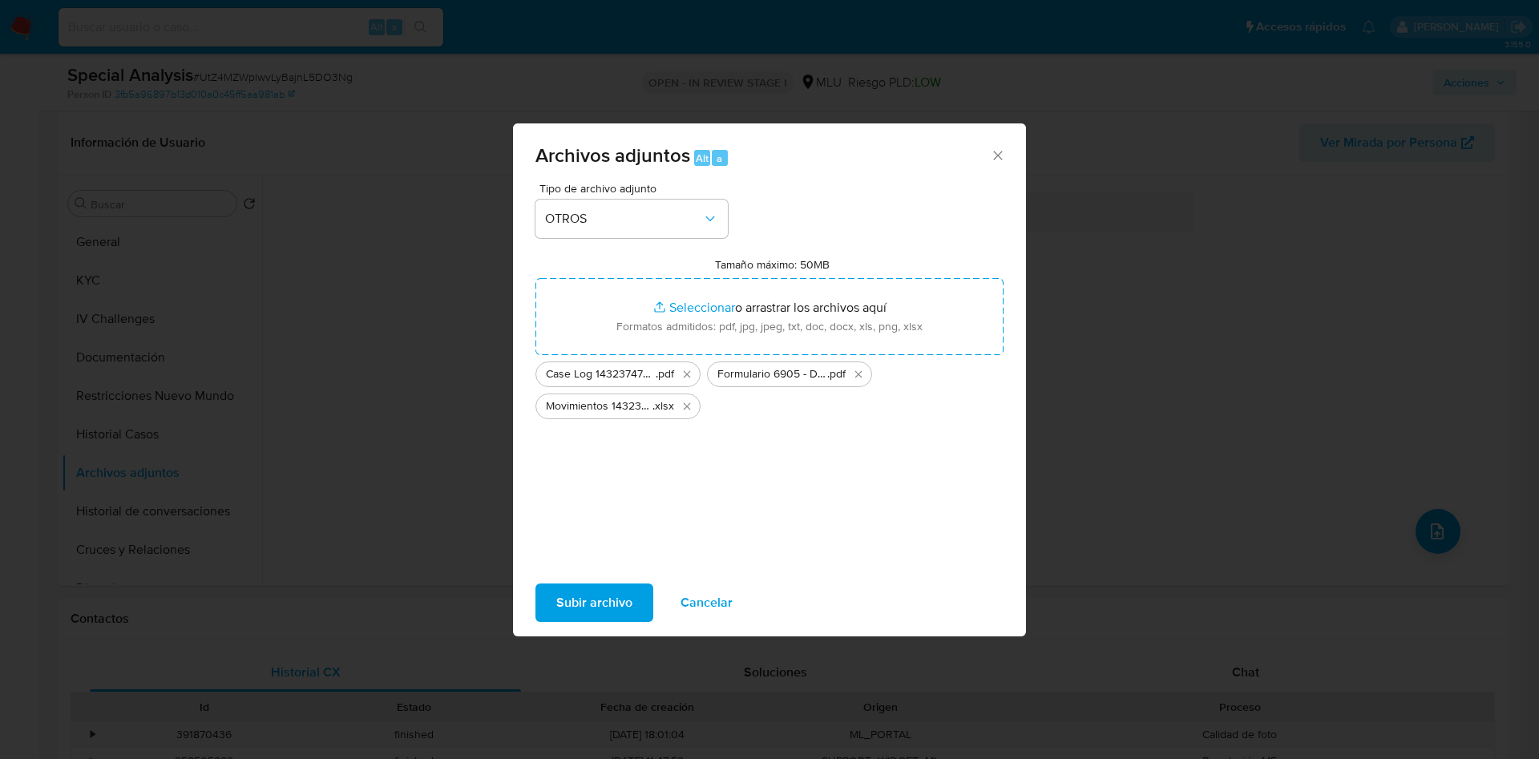
click at [621, 600] on span "Subir archivo" at bounding box center [594, 602] width 76 height 35
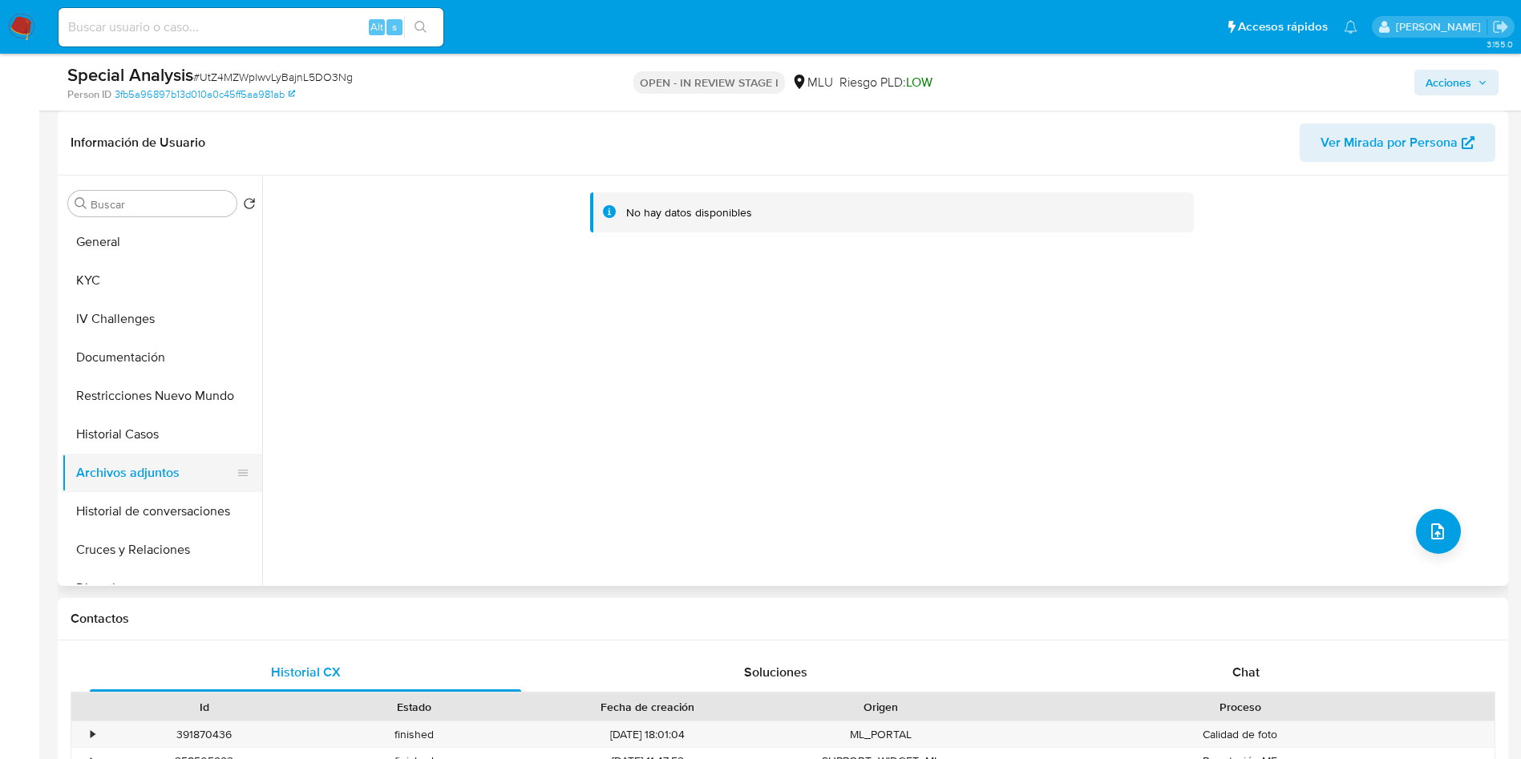
drag, startPoint x: 109, startPoint y: 428, endPoint x: 124, endPoint y: 459, distance: 34.8
click at [109, 427] on button "Historial Casos" at bounding box center [162, 434] width 200 height 38
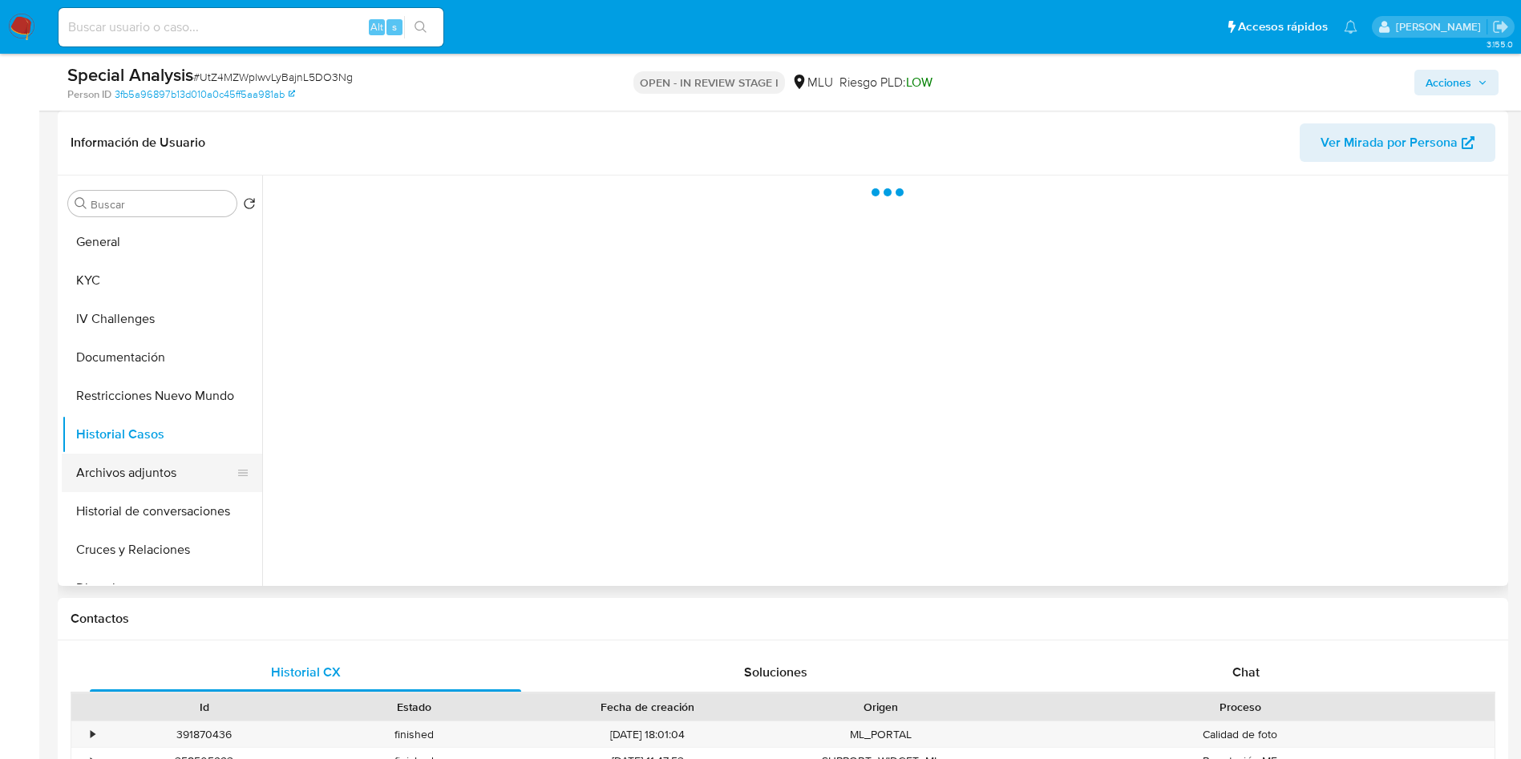
click at [127, 468] on button "Archivos adjuntos" at bounding box center [156, 473] width 188 height 38
drag, startPoint x: 1445, startPoint y: 84, endPoint x: 1316, endPoint y: 97, distance: 128.9
click at [1445, 83] on span "Acciones" at bounding box center [1448, 83] width 46 height 26
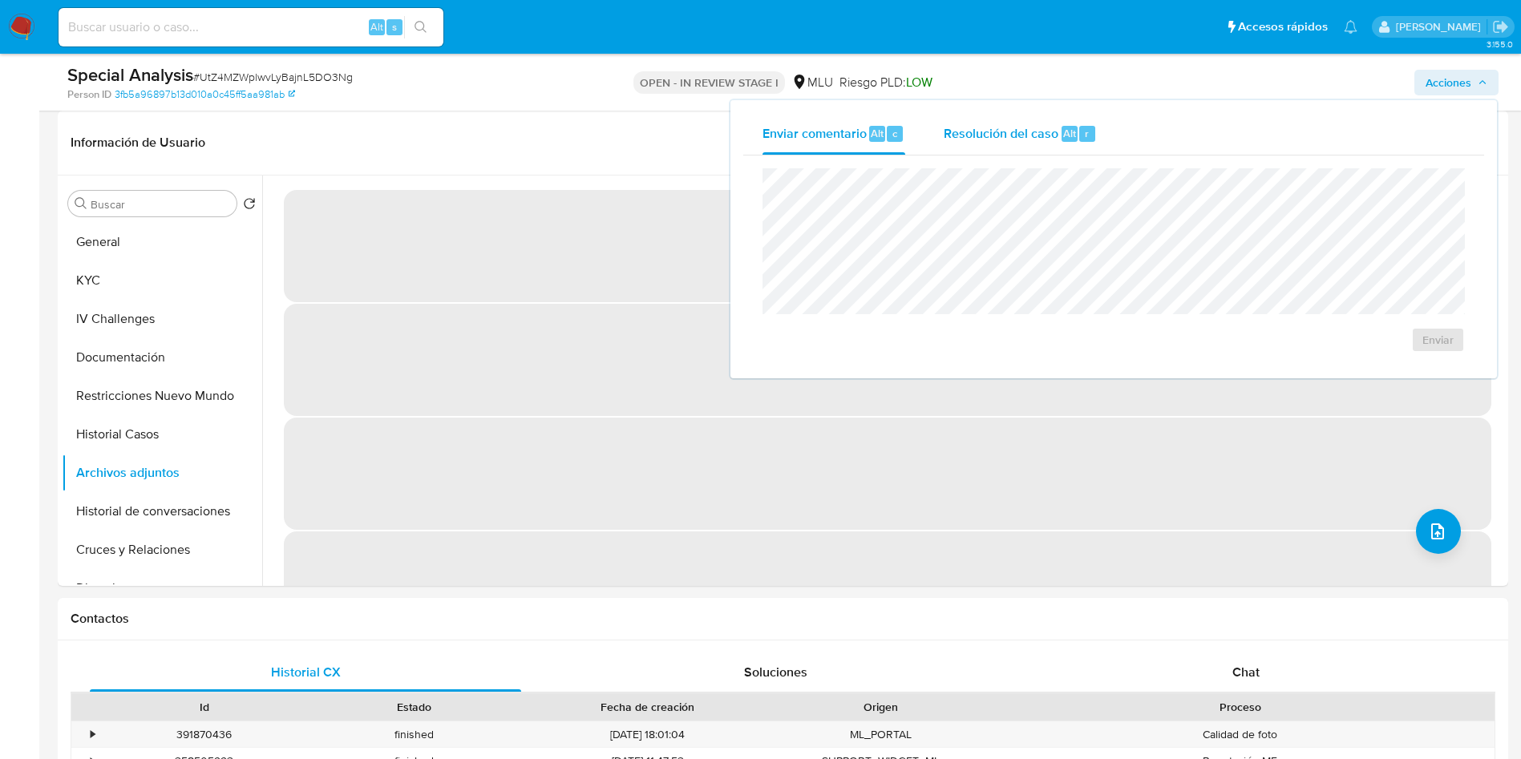
click at [1043, 125] on span "Resolución del caso" at bounding box center [1001, 132] width 115 height 18
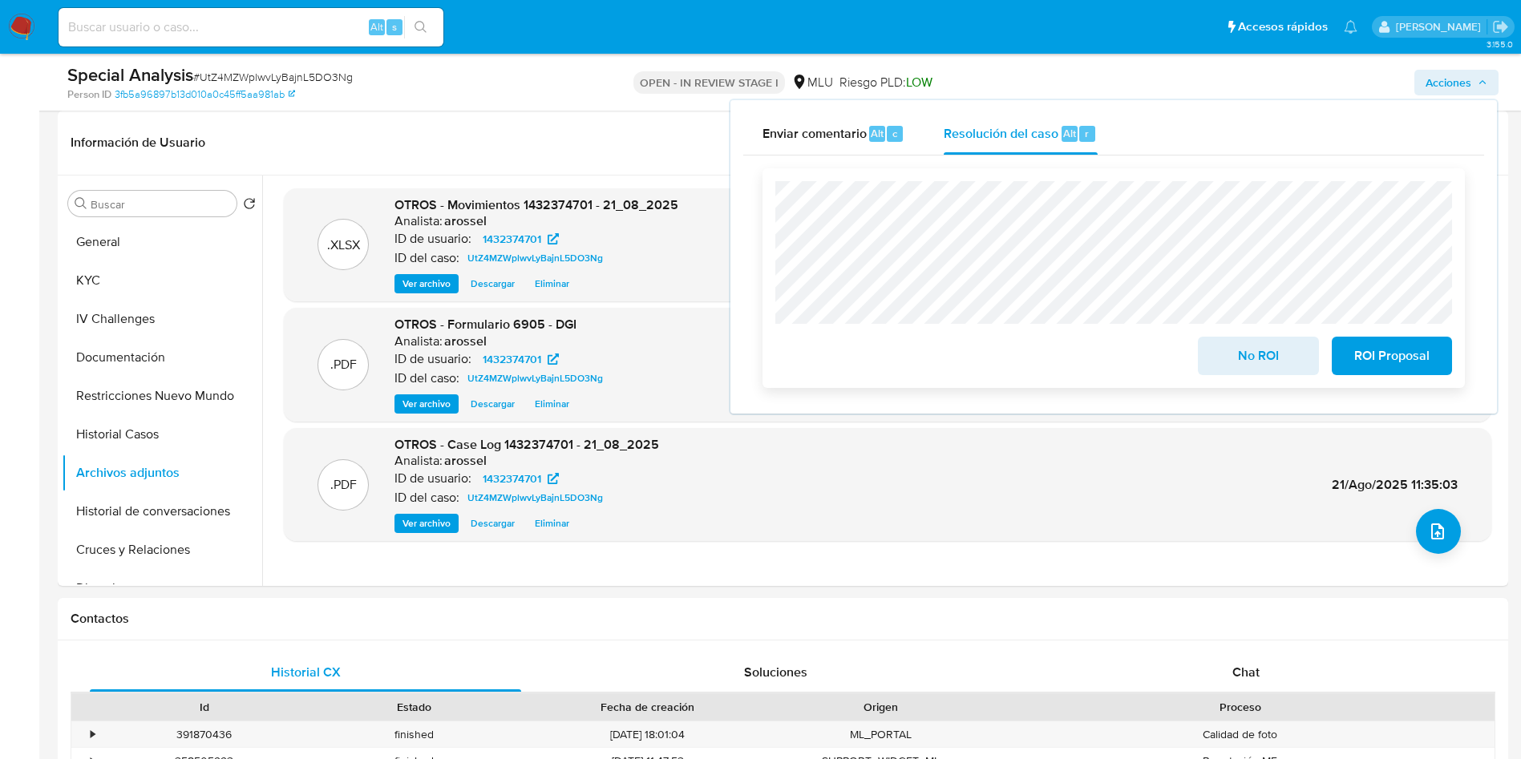
click at [1232, 361] on span "No ROI" at bounding box center [1258, 355] width 79 height 35
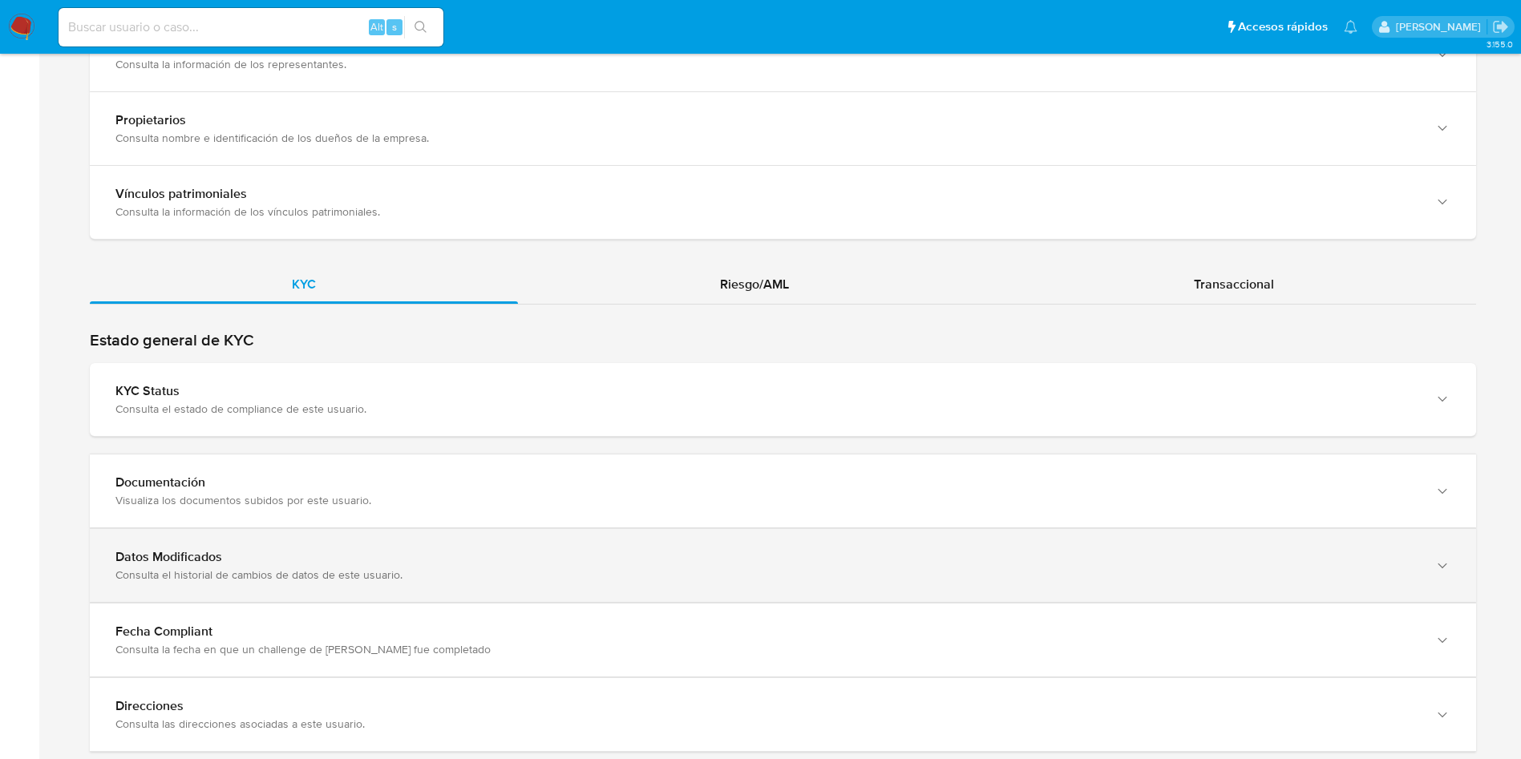
scroll to position [1441, 0]
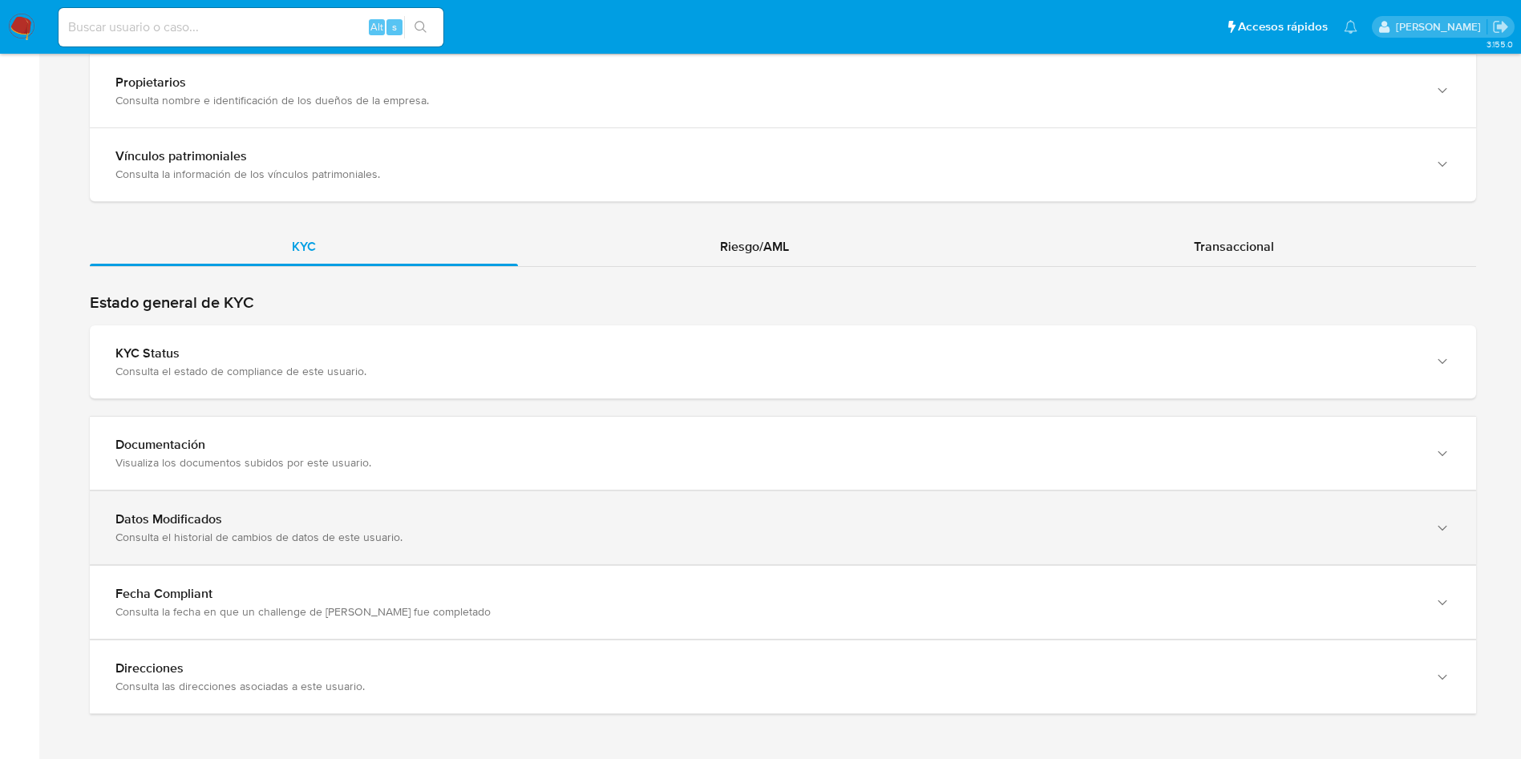
click at [483, 524] on div "Datos Modificados Consulta el historial de cambios de datos de este usuario." at bounding box center [766, 527] width 1303 height 33
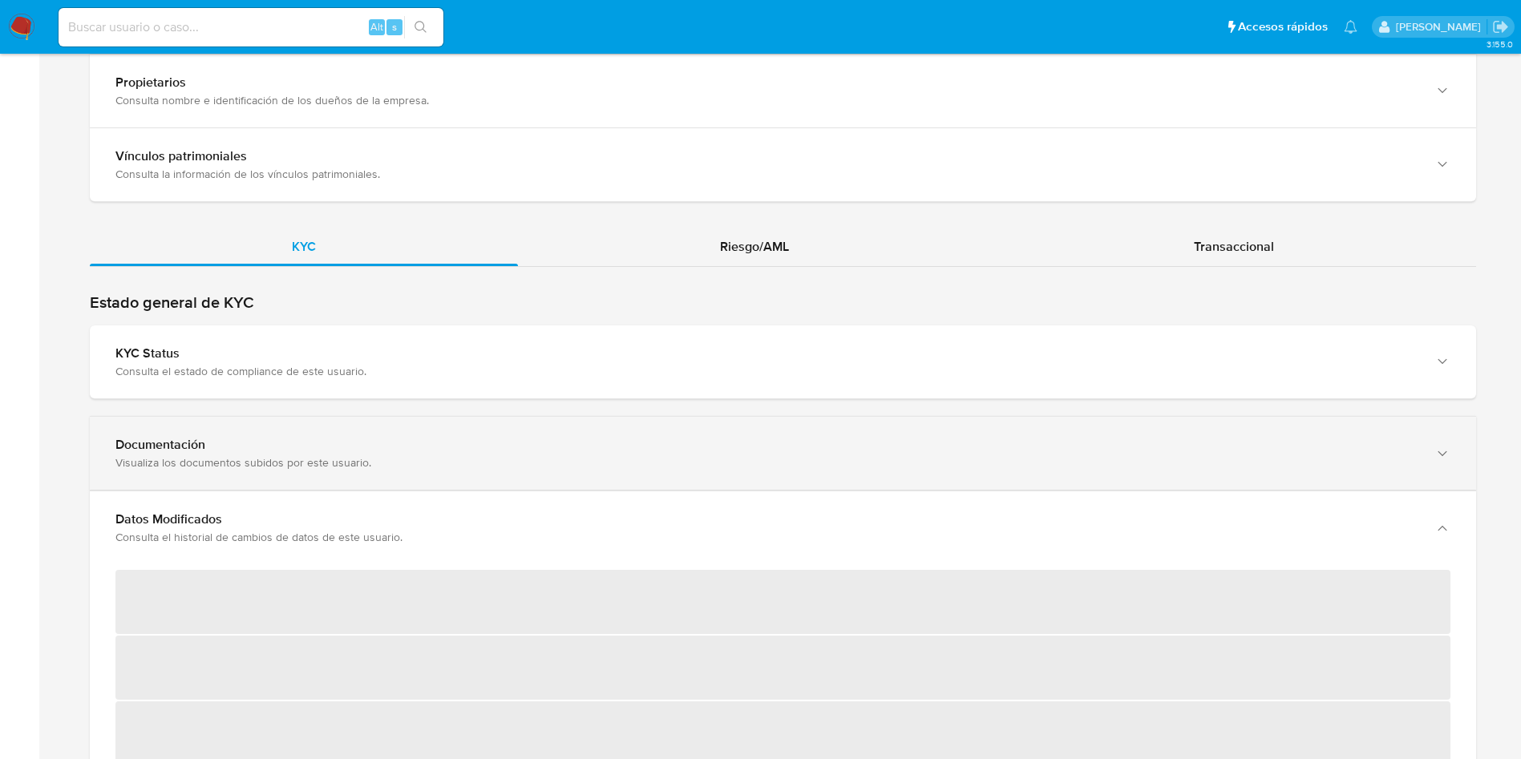
click at [596, 444] on div "Documentación" at bounding box center [766, 445] width 1303 height 16
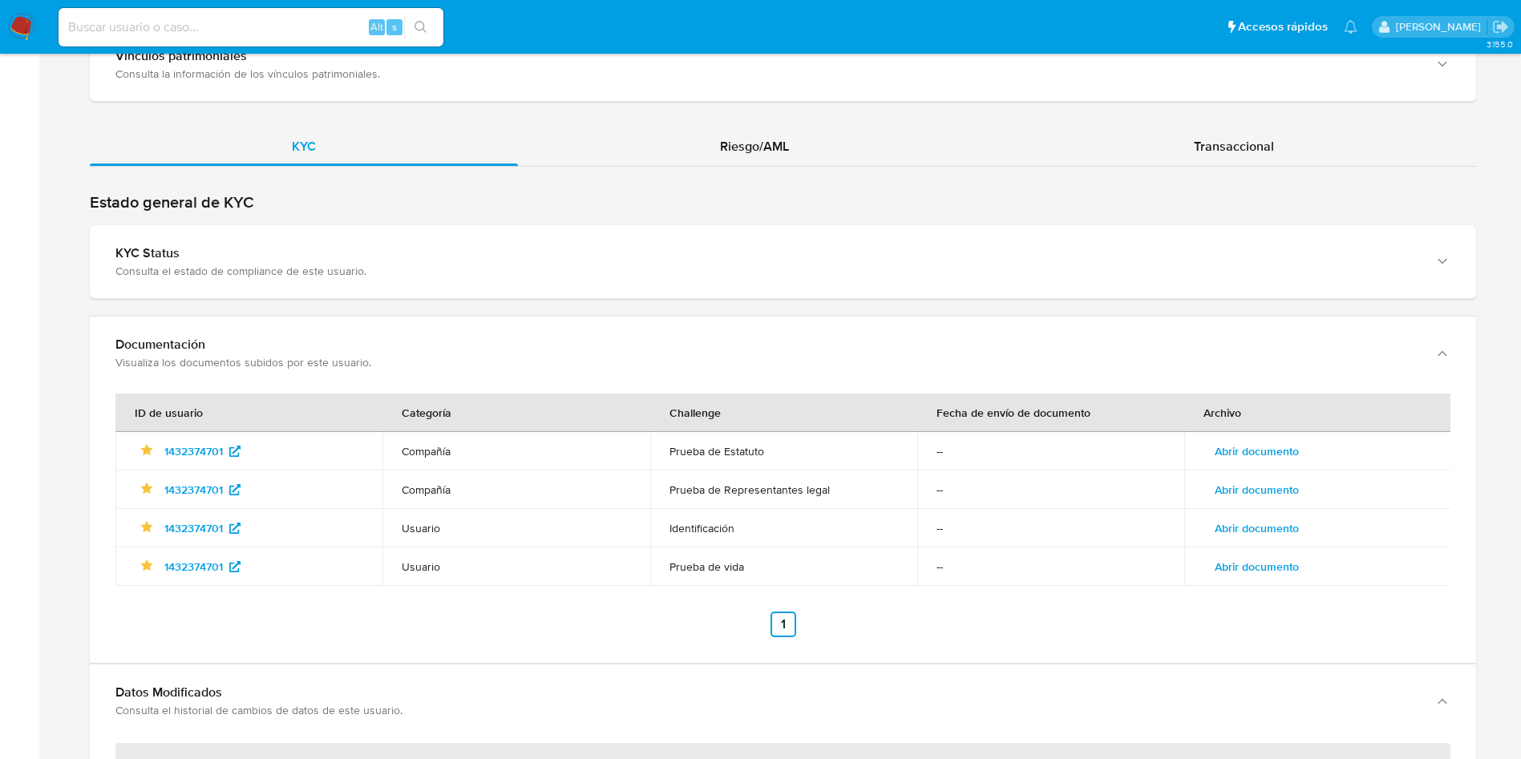
scroll to position [1681, 0]
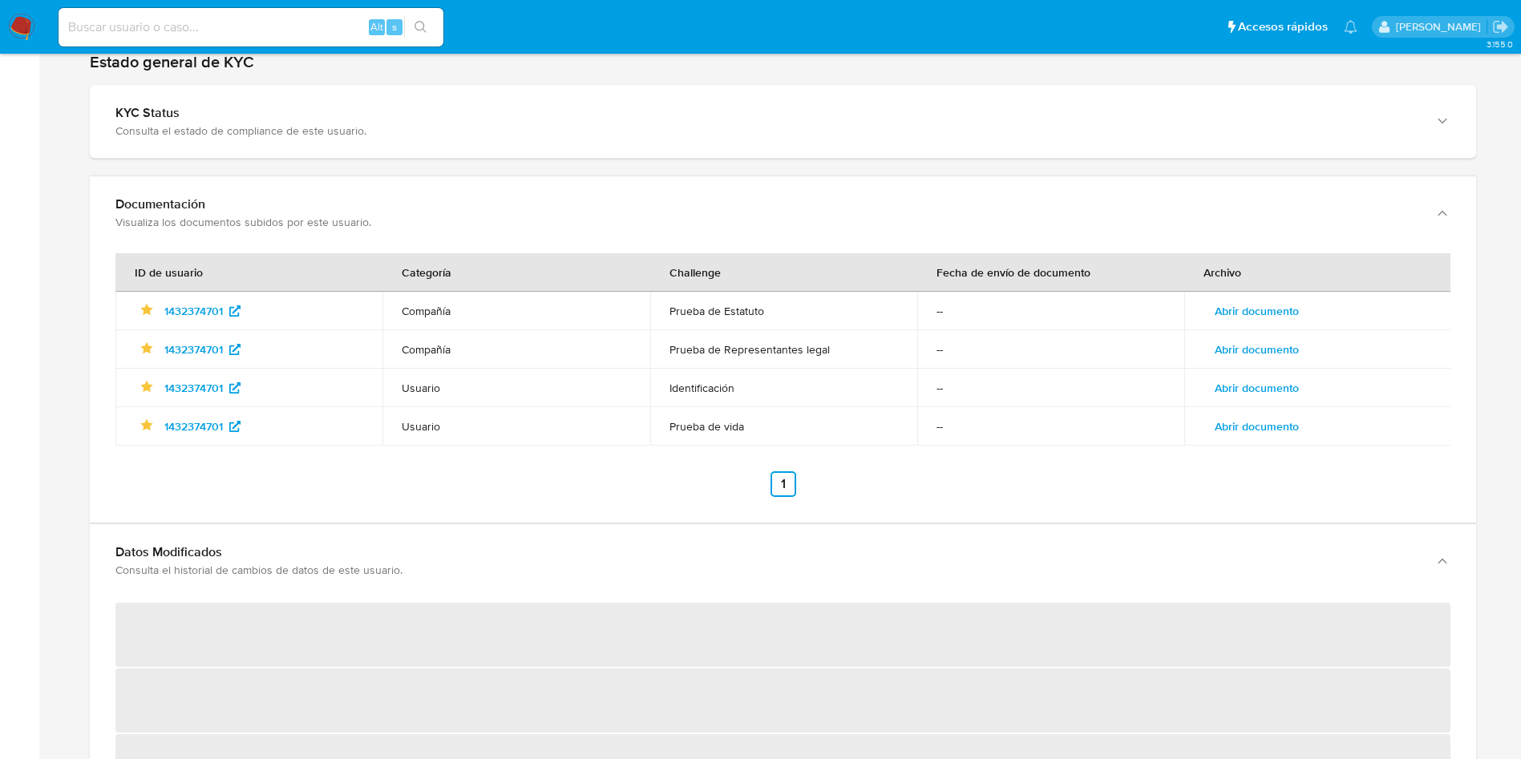
click at [1269, 320] on td "Abrir documento" at bounding box center [1317, 311] width 267 height 38
click at [1251, 301] on span "Abrir documento" at bounding box center [1257, 311] width 84 height 22
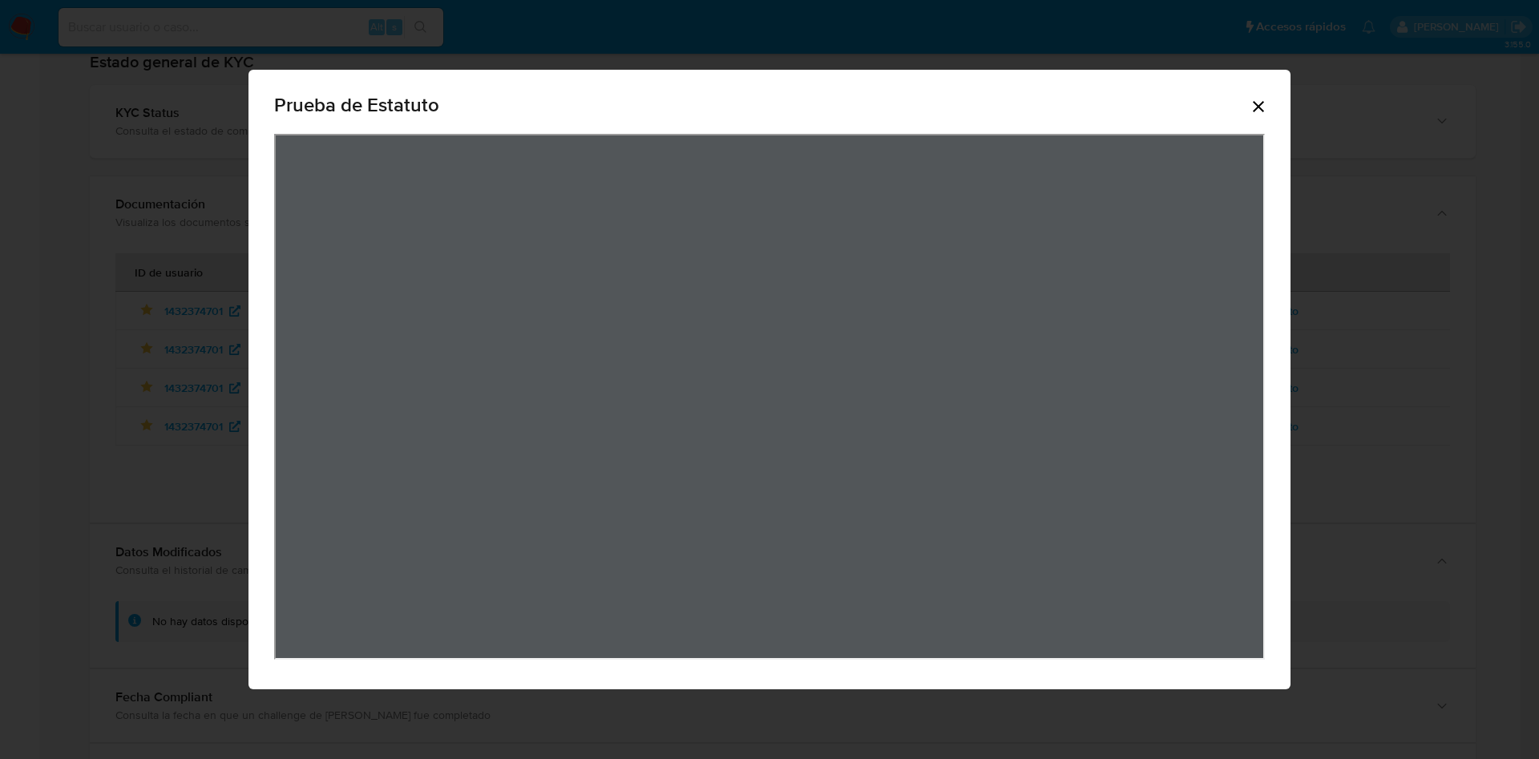
click at [1354, 197] on div "Prueba de Estatuto" at bounding box center [769, 379] width 1539 height 759
click at [1343, 356] on div "Prueba de Estatuto" at bounding box center [769, 379] width 1539 height 759
click at [1268, 107] on div "Prueba de Estatuto" at bounding box center [770, 380] width 1042 height 621
click at [1264, 97] on icon "Cerrar" at bounding box center [1258, 106] width 19 height 19
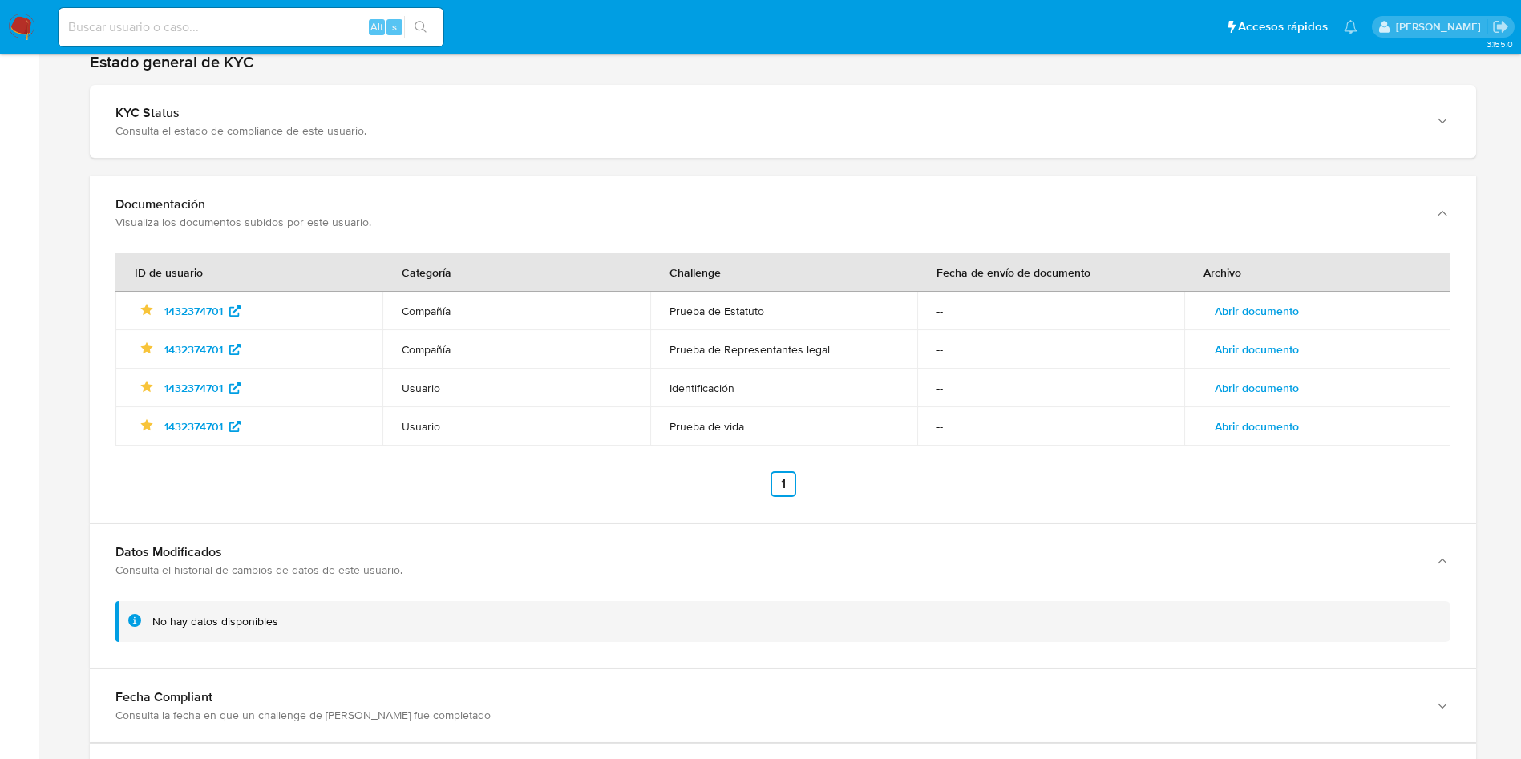
click at [1273, 338] on span "Abrir documento" at bounding box center [1257, 349] width 84 height 22
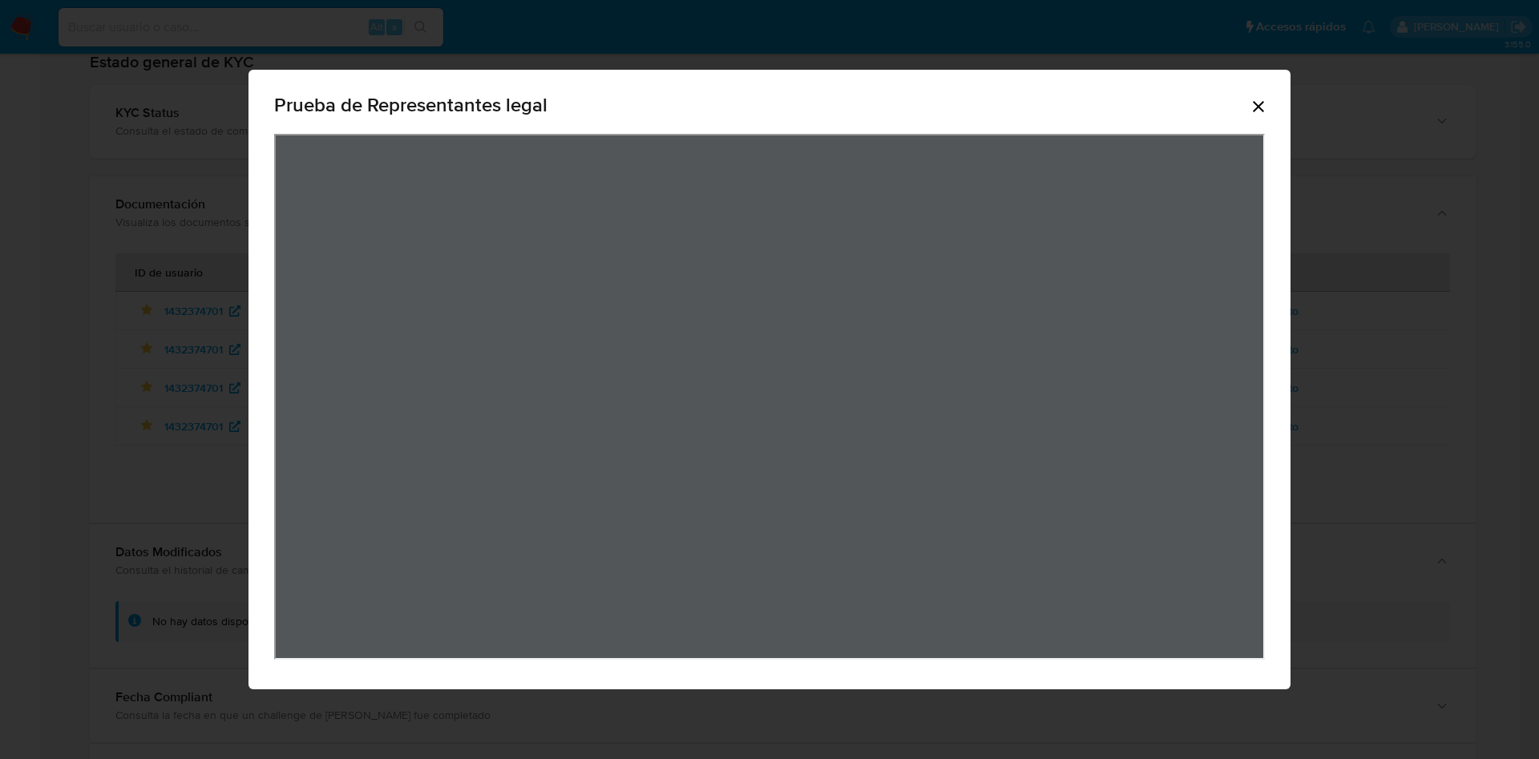
click at [1256, 106] on icon "Cerrar" at bounding box center [1258, 106] width 19 height 19
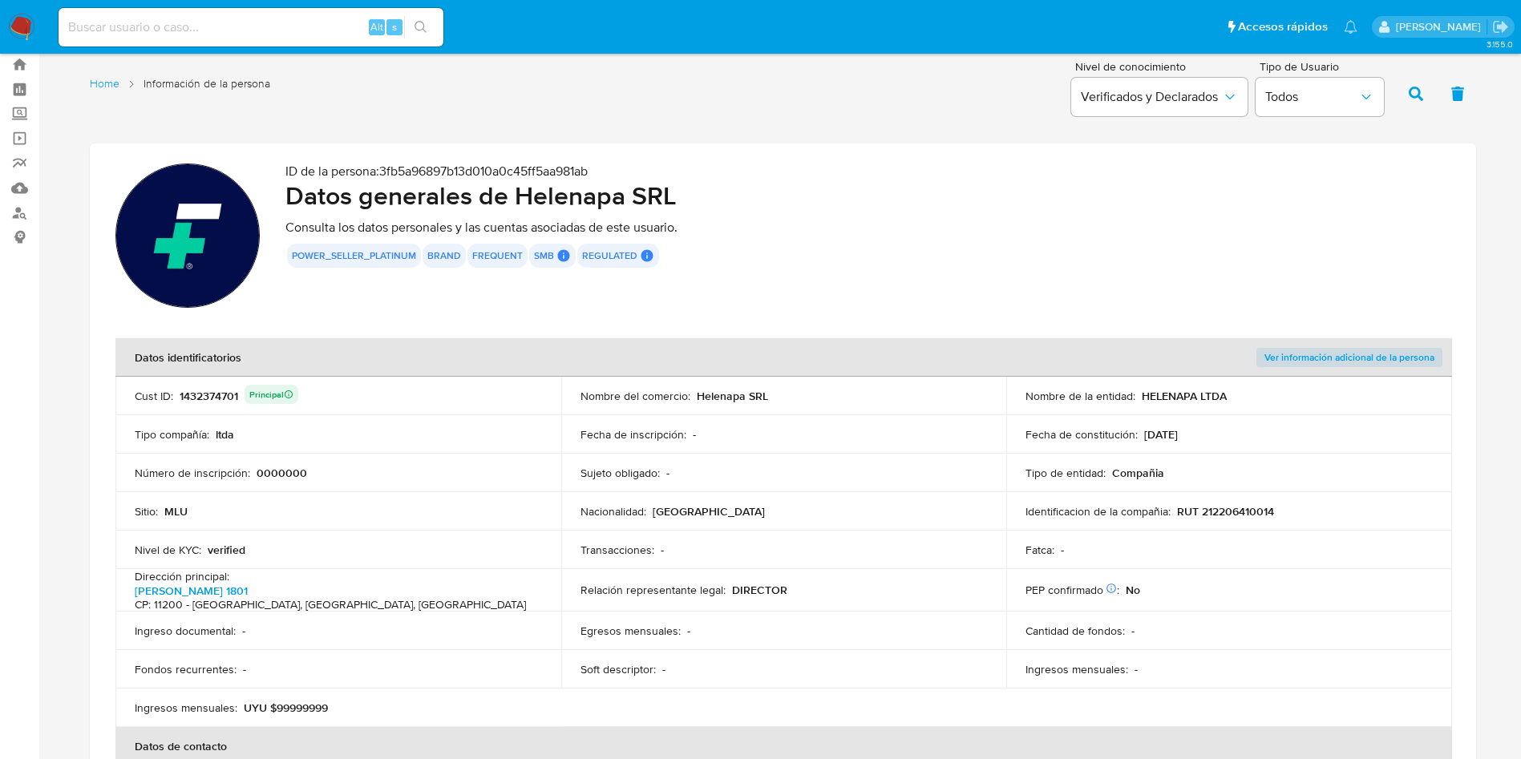
scroll to position [0, 0]
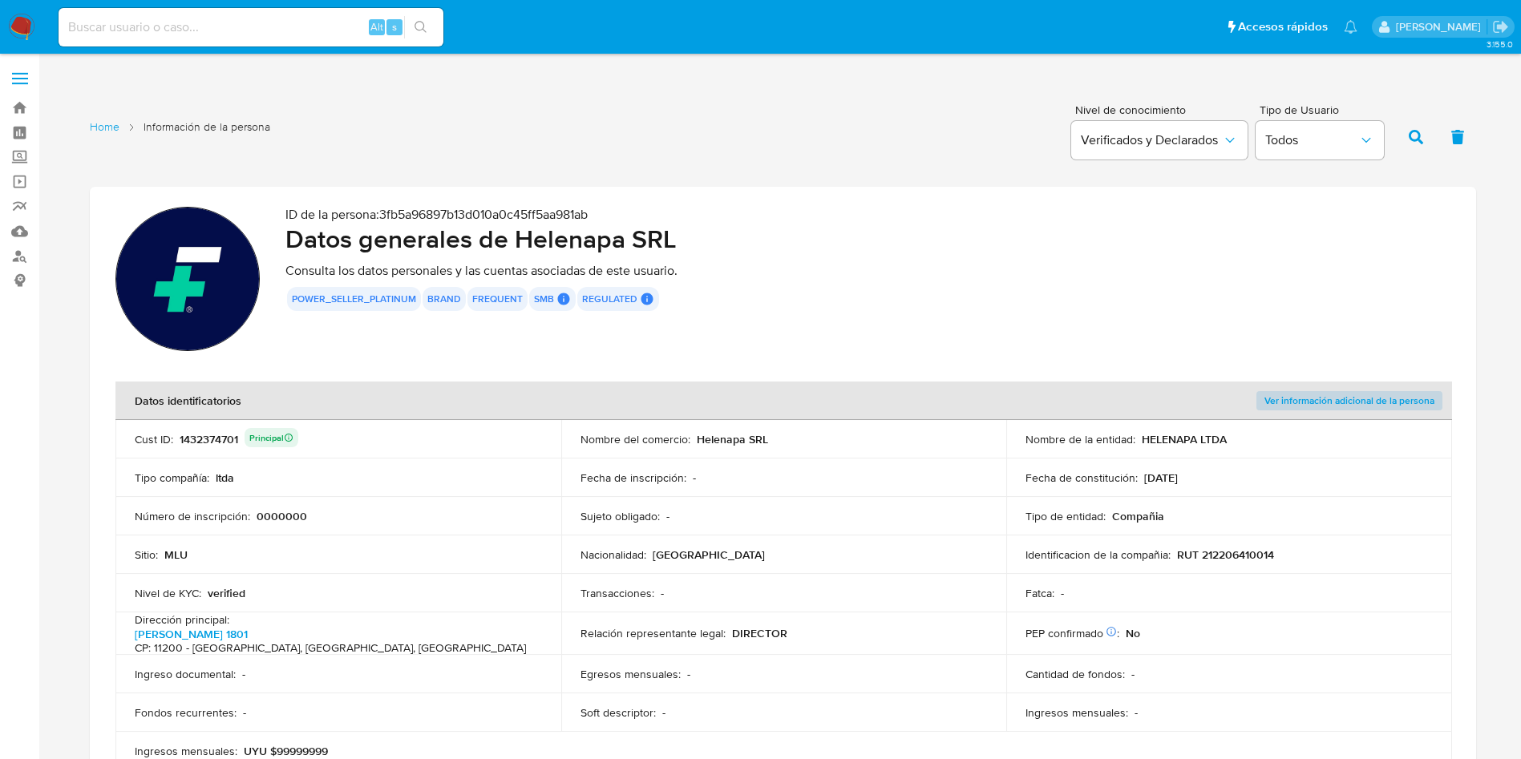
click at [1345, 409] on th "Ver información adicional de la persona" at bounding box center [1229, 401] width 446 height 38
click at [1342, 399] on span "Ver información adicional de la persona" at bounding box center [1349, 401] width 170 height 16
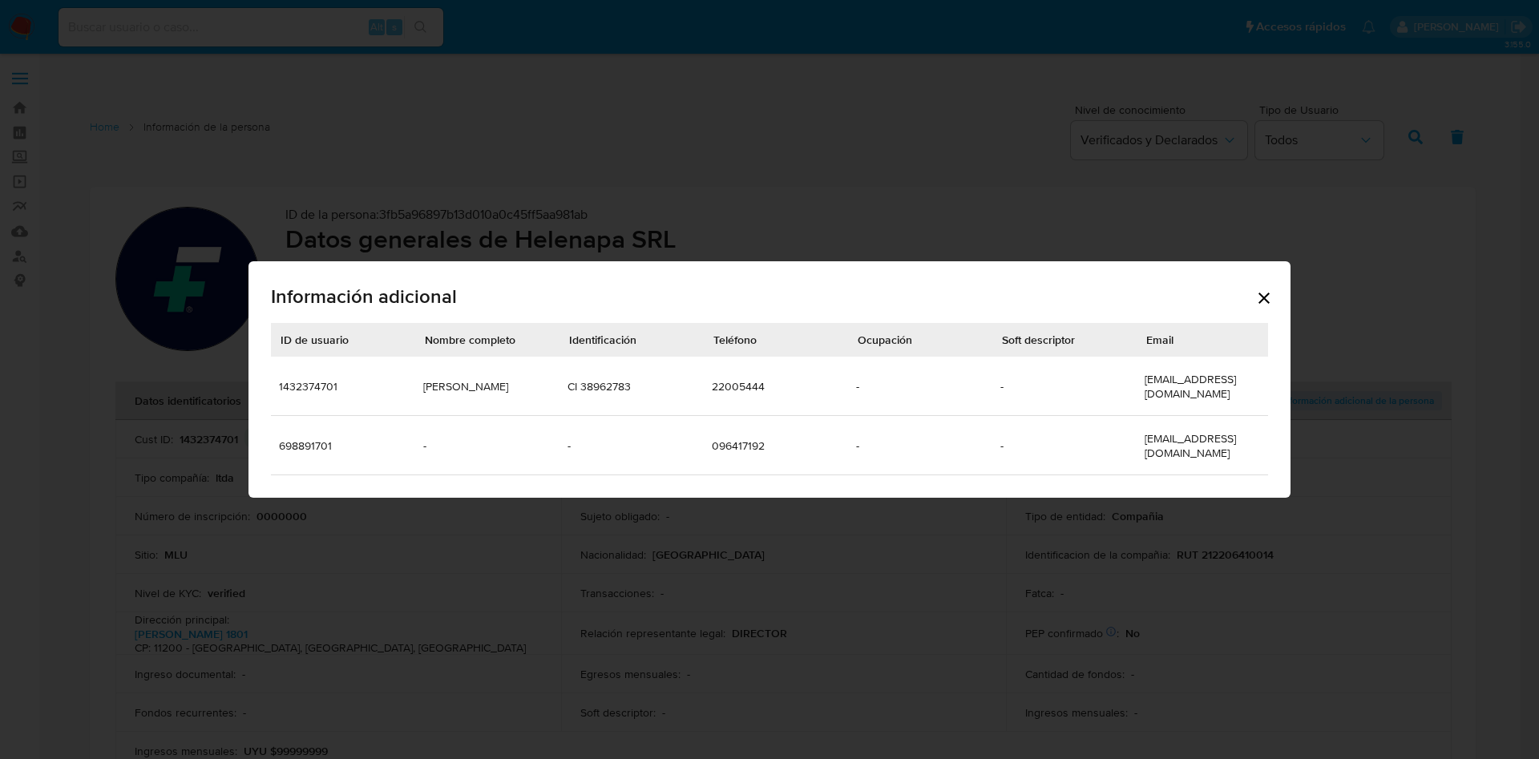
click at [740, 380] on td "22005444" at bounding box center [776, 386] width 144 height 59
click at [852, 164] on div "Información adicional ID de usuario Nombre completo Identificación Teléfono Ocu…" at bounding box center [769, 379] width 1539 height 759
click at [1255, 305] on icon "Cerrar" at bounding box center [1264, 298] width 19 height 19
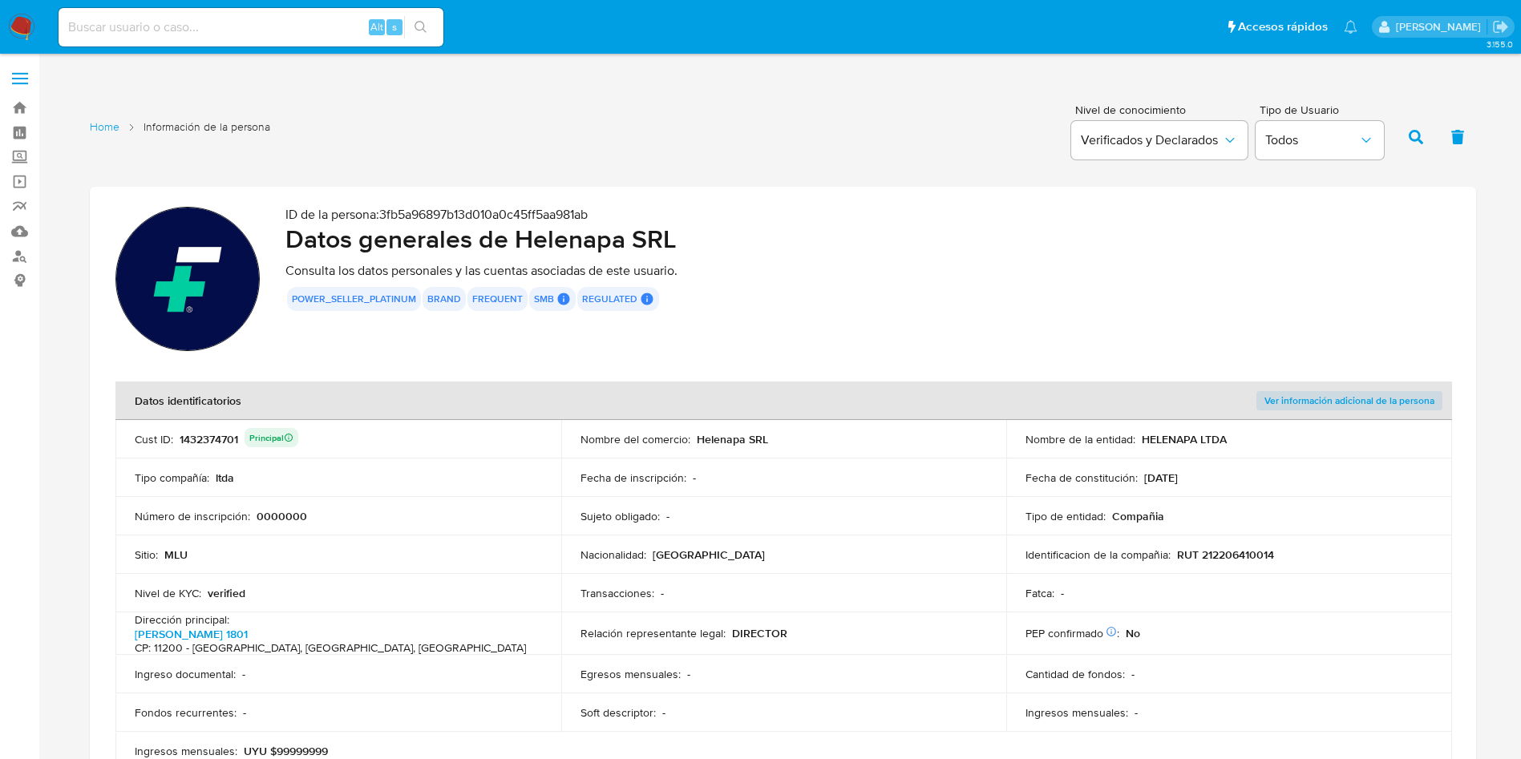
click at [1242, 560] on p "RUT 212206410014" at bounding box center [1225, 555] width 97 height 14
click at [1243, 560] on p "RUT 212206410014" at bounding box center [1225, 555] width 97 height 14
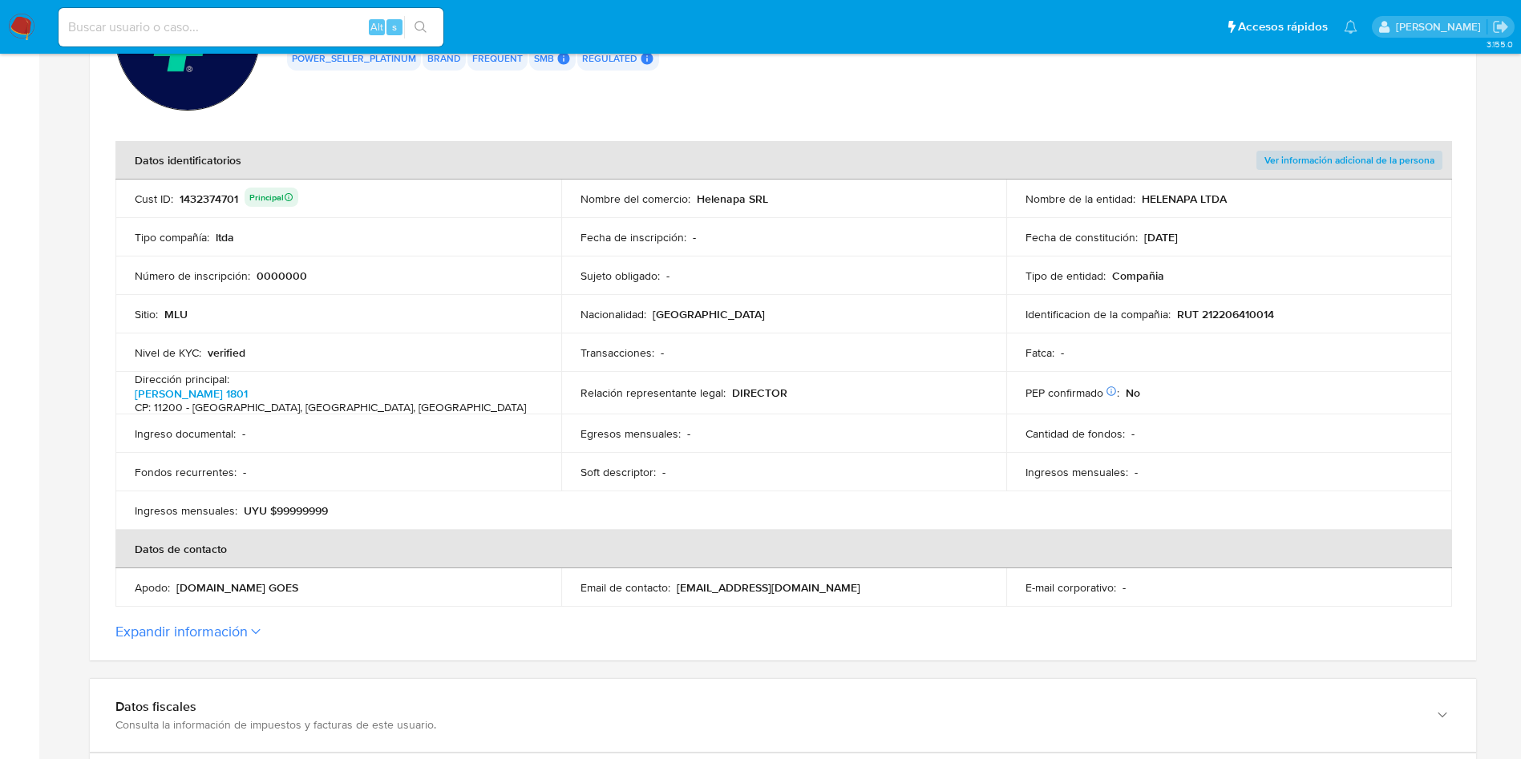
click at [726, 586] on p "[EMAIL_ADDRESS][DOMAIN_NAME]" at bounding box center [769, 587] width 184 height 14
drag, startPoint x: 677, startPoint y: 587, endPoint x: 767, endPoint y: 587, distance: 90.6
click at [765, 586] on p "[EMAIL_ADDRESS][DOMAIN_NAME]" at bounding box center [769, 587] width 184 height 14
click at [795, 584] on div "Email de contacto : [EMAIL_ADDRESS][DOMAIN_NAME]" at bounding box center [783, 587] width 407 height 14
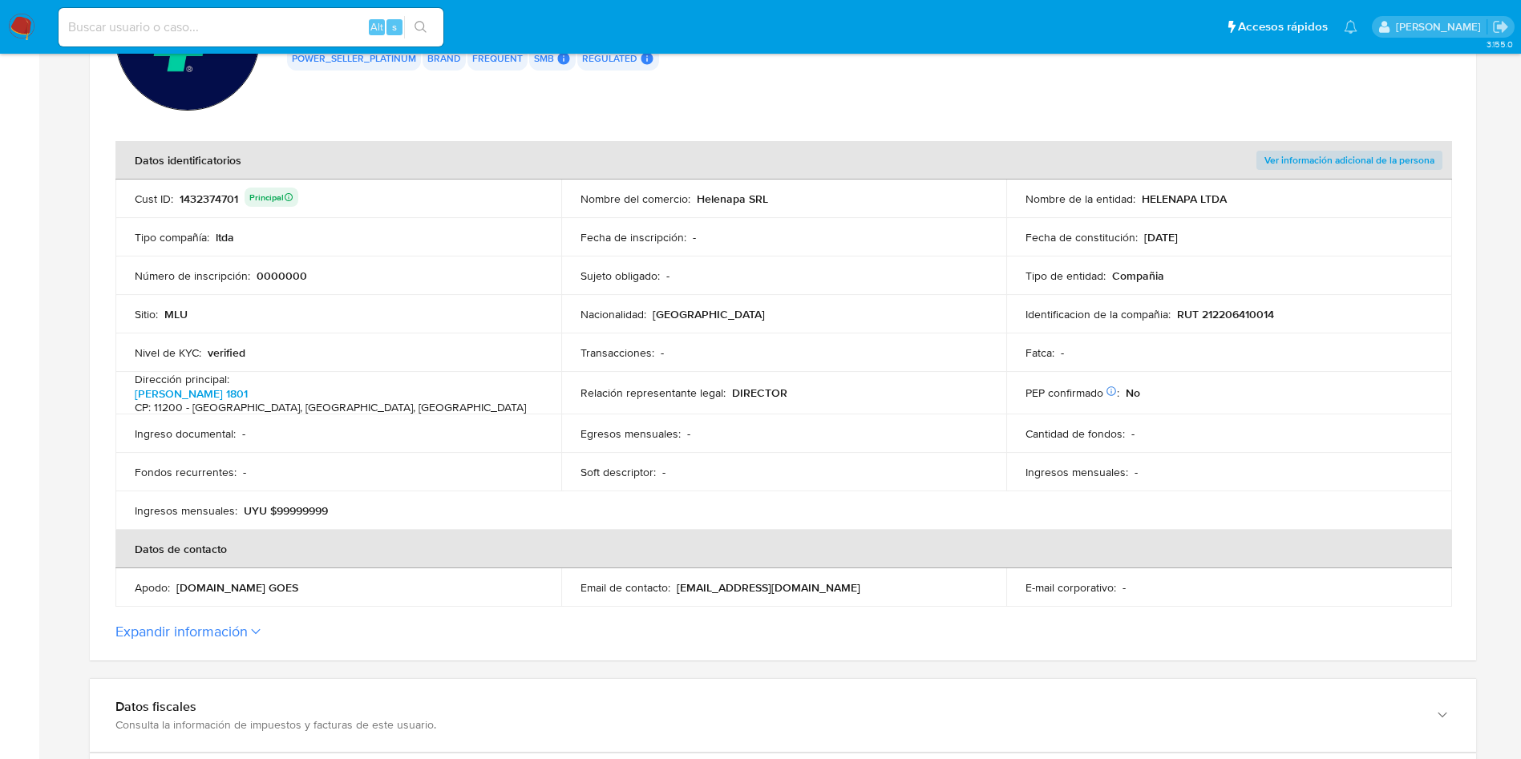
drag, startPoint x: 800, startPoint y: 583, endPoint x: 678, endPoint y: 588, distance: 122.0
click at [678, 588] on div "Email de contacto : [EMAIL_ADDRESS][DOMAIN_NAME]" at bounding box center [783, 587] width 407 height 14
click at [678, 588] on p "[EMAIL_ADDRESS][DOMAIN_NAME]" at bounding box center [769, 587] width 184 height 14
drag, startPoint x: 677, startPoint y: 585, endPoint x: 801, endPoint y: 577, distance: 124.5
click at [801, 580] on div "Email de contacto : [EMAIL_ADDRESS][DOMAIN_NAME]" at bounding box center [783, 587] width 407 height 14
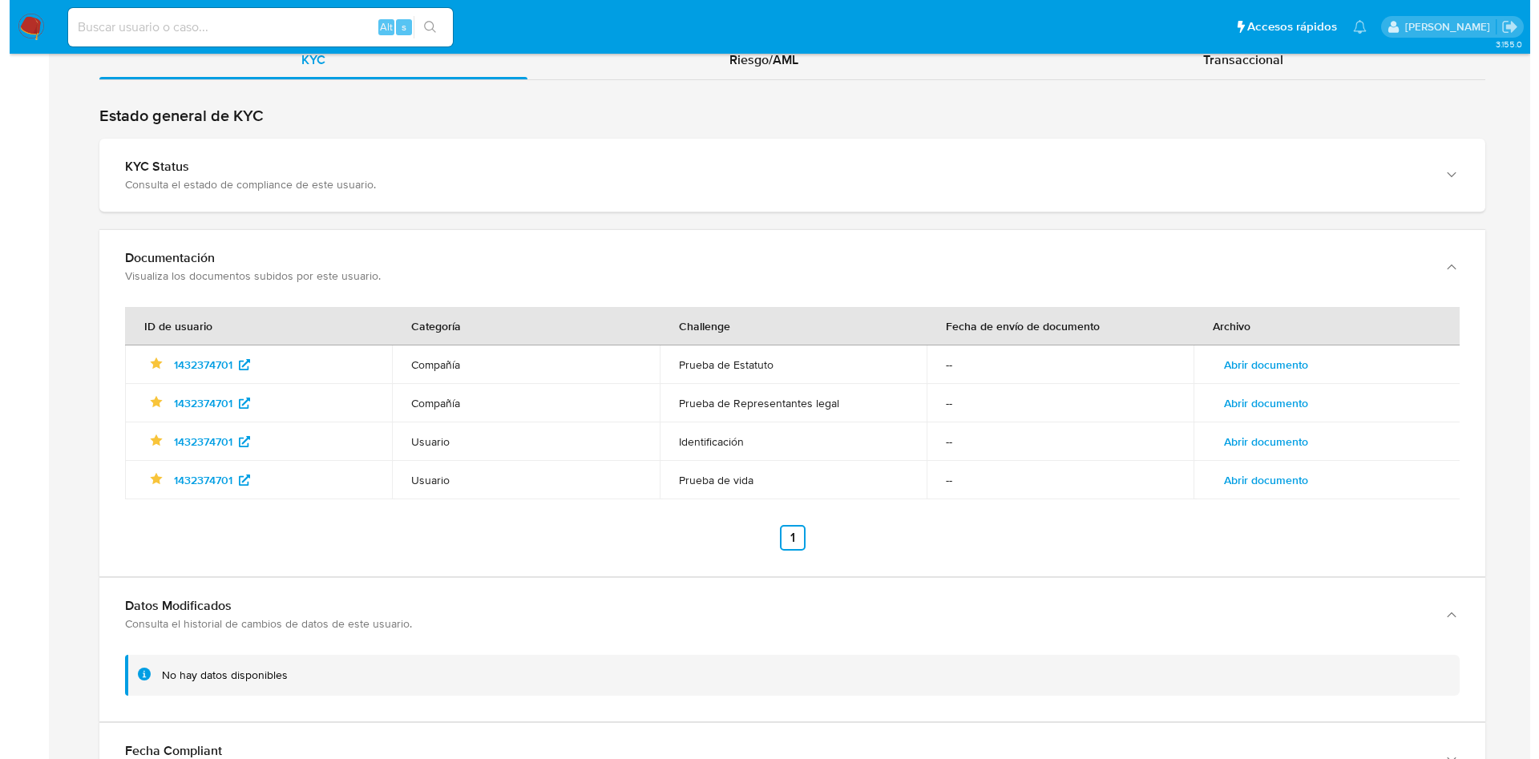
scroll to position [1785, 0]
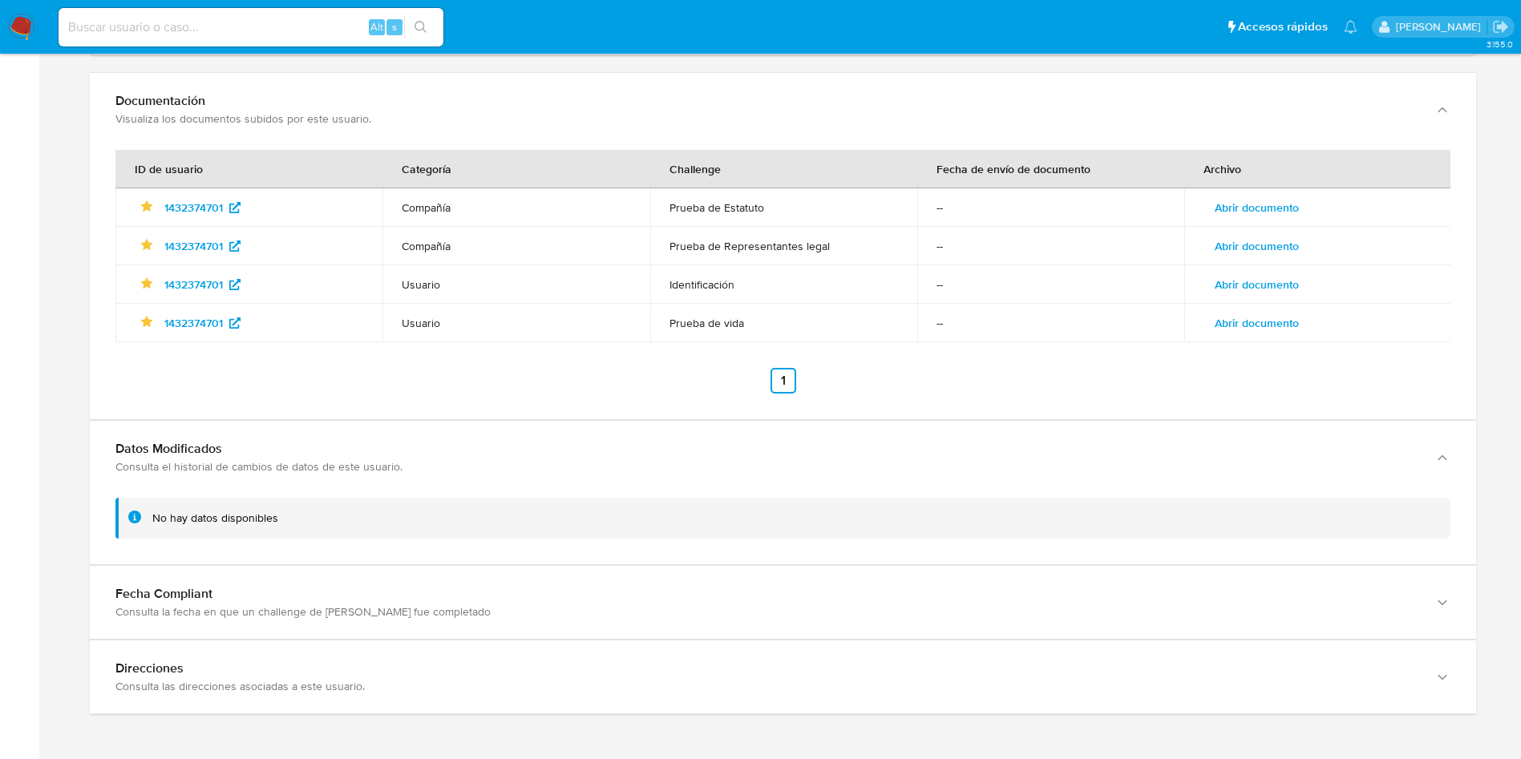
click at [1247, 249] on span "Abrir documento" at bounding box center [1257, 246] width 84 height 22
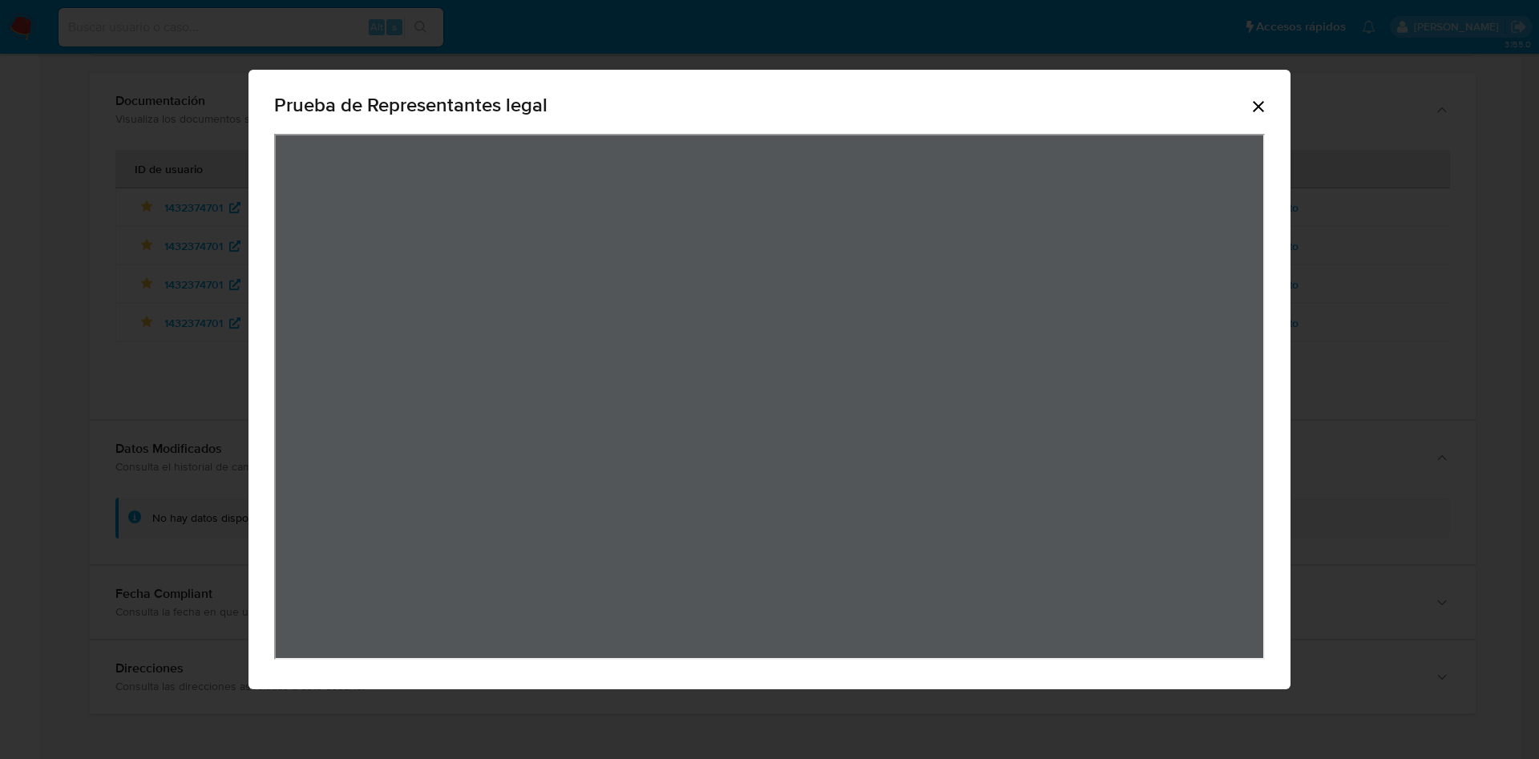
click at [1261, 114] on icon "Cerrar" at bounding box center [1258, 106] width 19 height 19
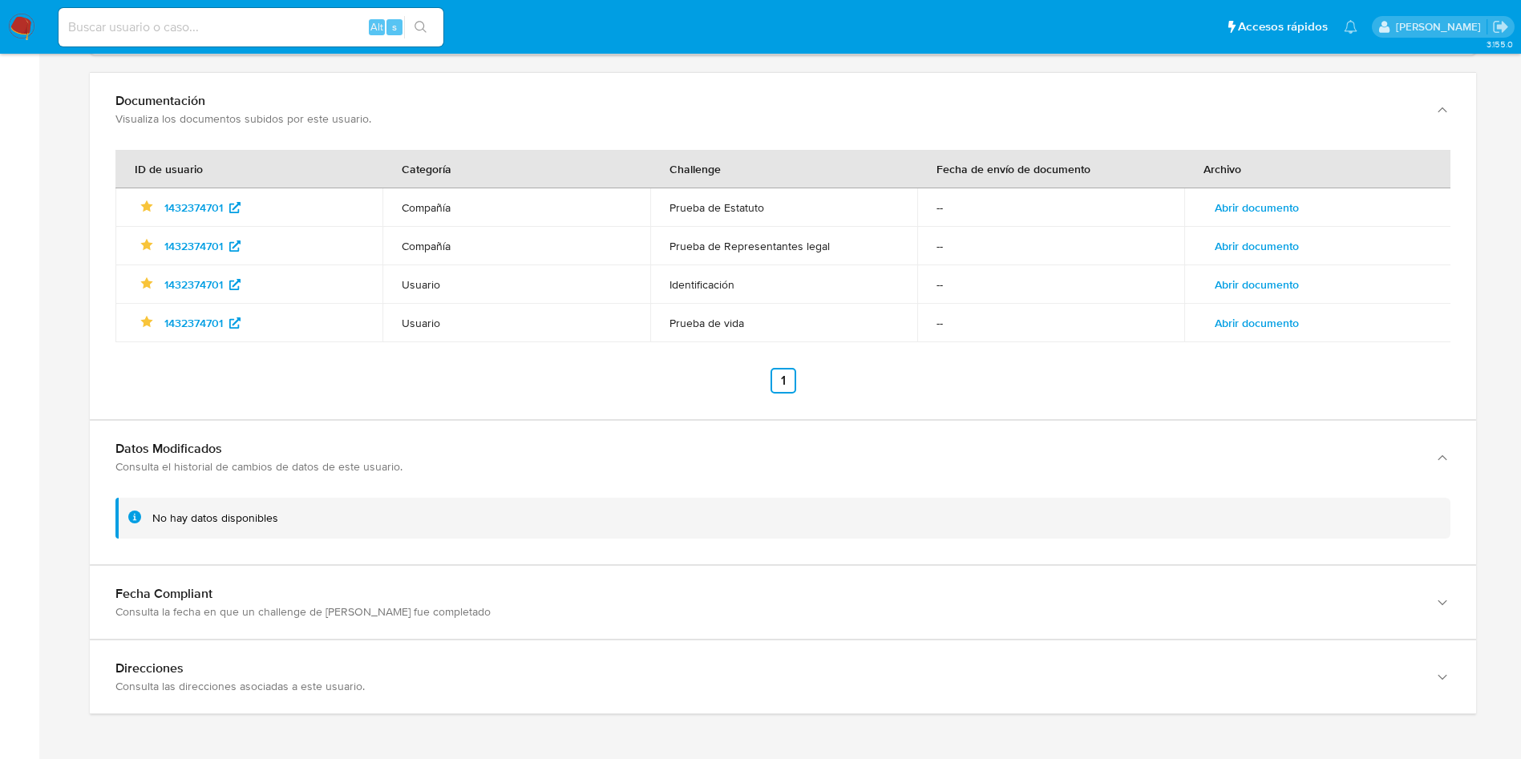
click at [1273, 281] on span "Abrir documento" at bounding box center [1257, 284] width 84 height 22
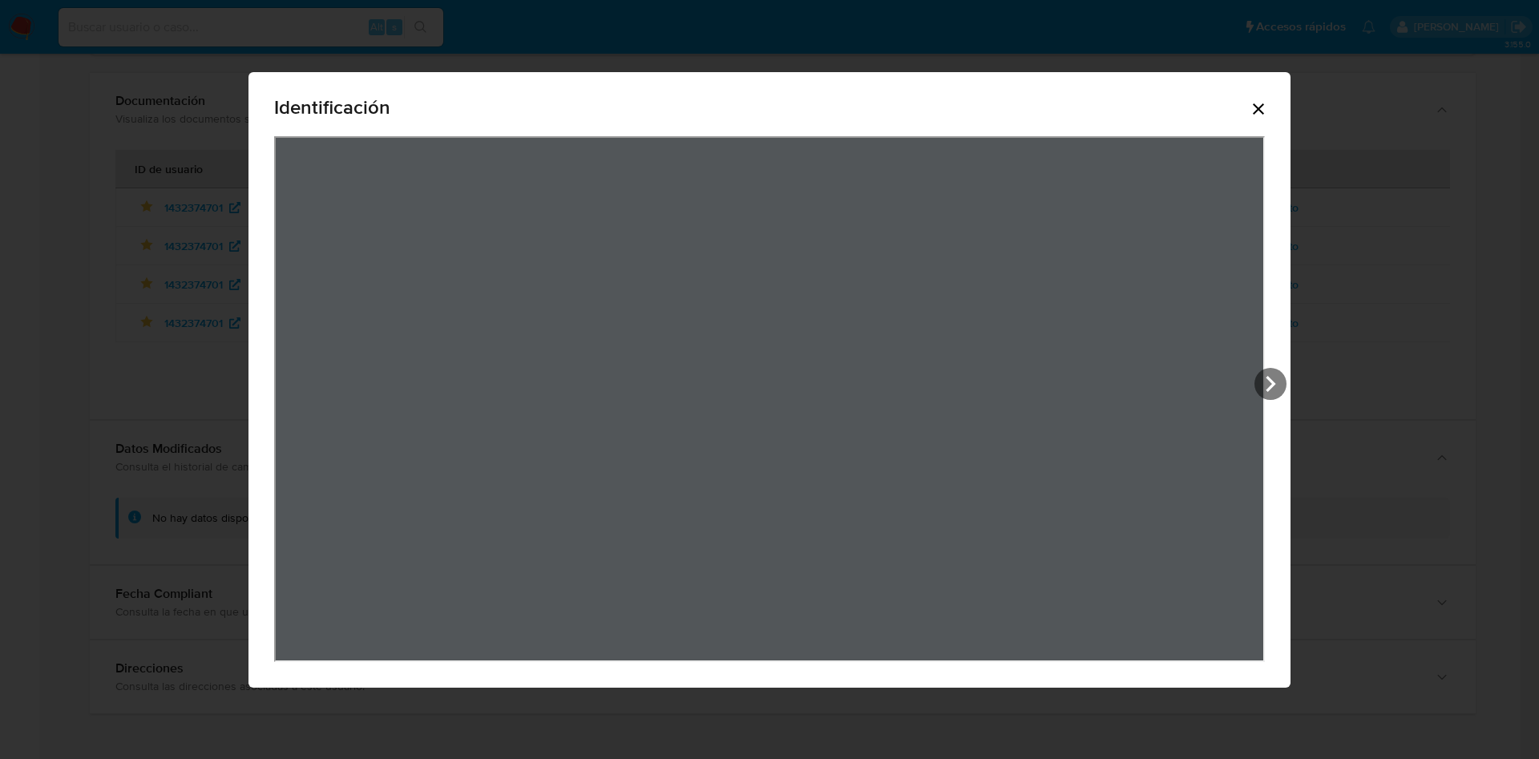
click at [1263, 104] on icon "Cerrar" at bounding box center [1258, 108] width 11 height 11
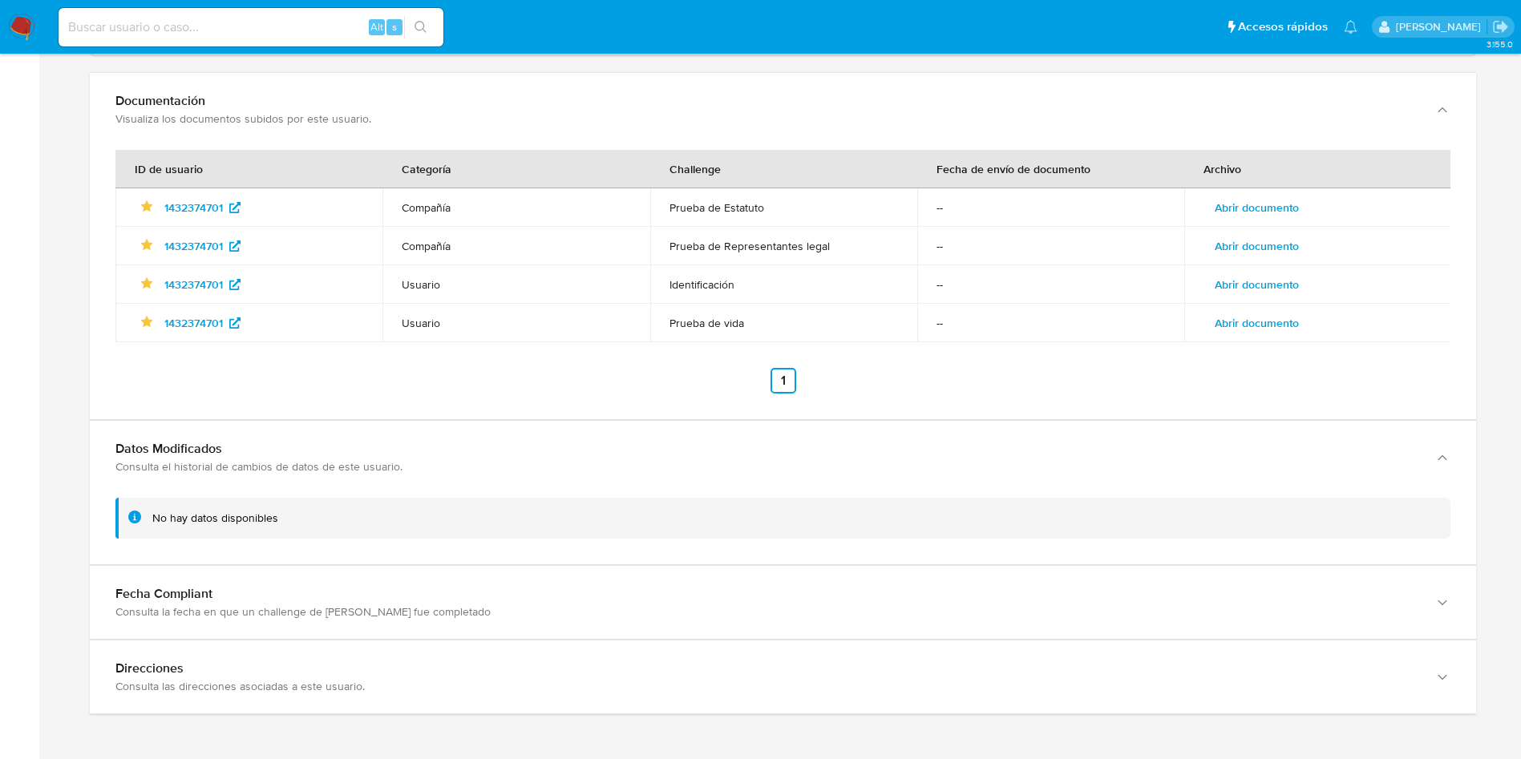
click at [1256, 315] on span "Abrir documento" at bounding box center [1257, 323] width 84 height 22
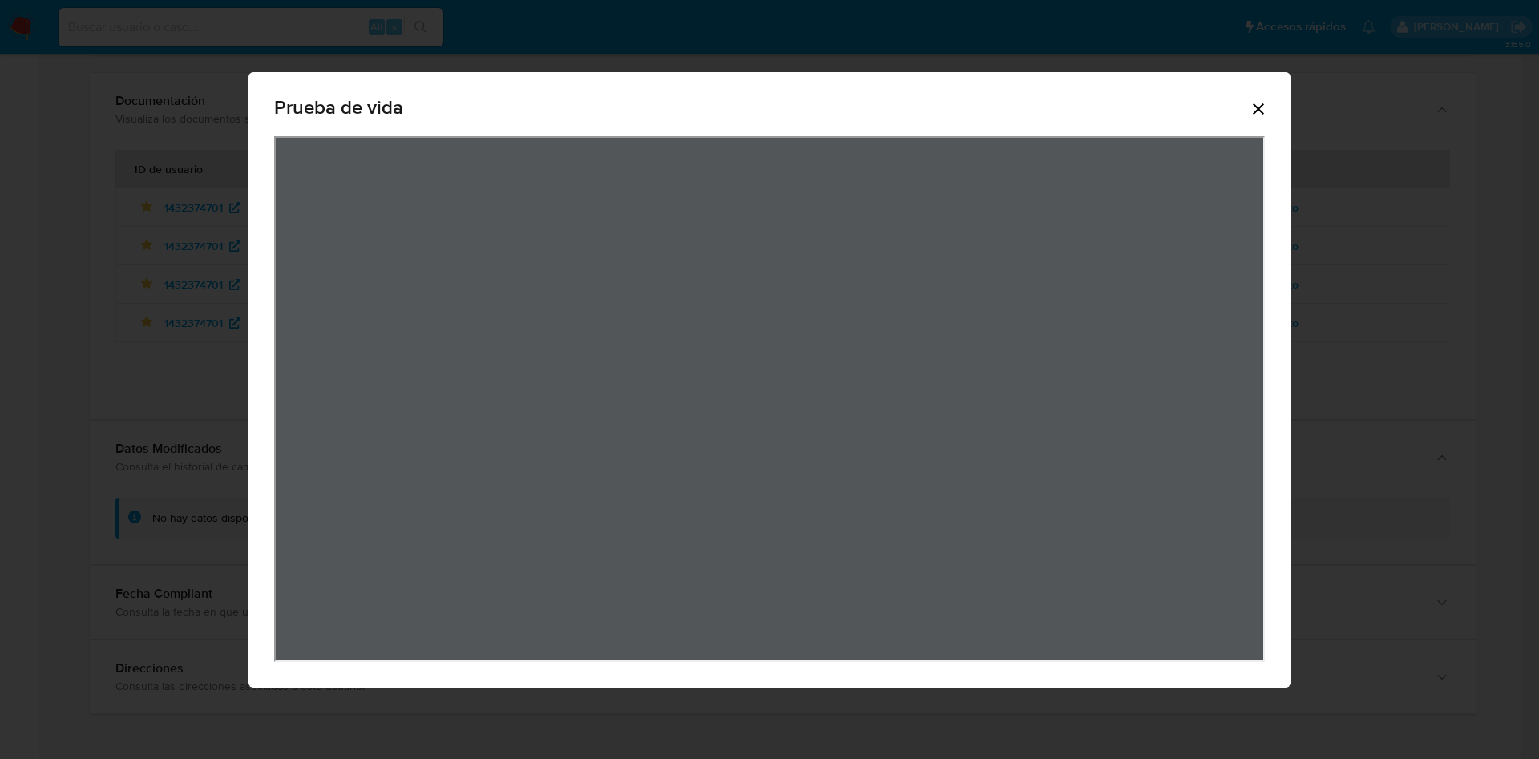
click at [1262, 111] on icon "Cerrar" at bounding box center [1258, 108] width 11 height 11
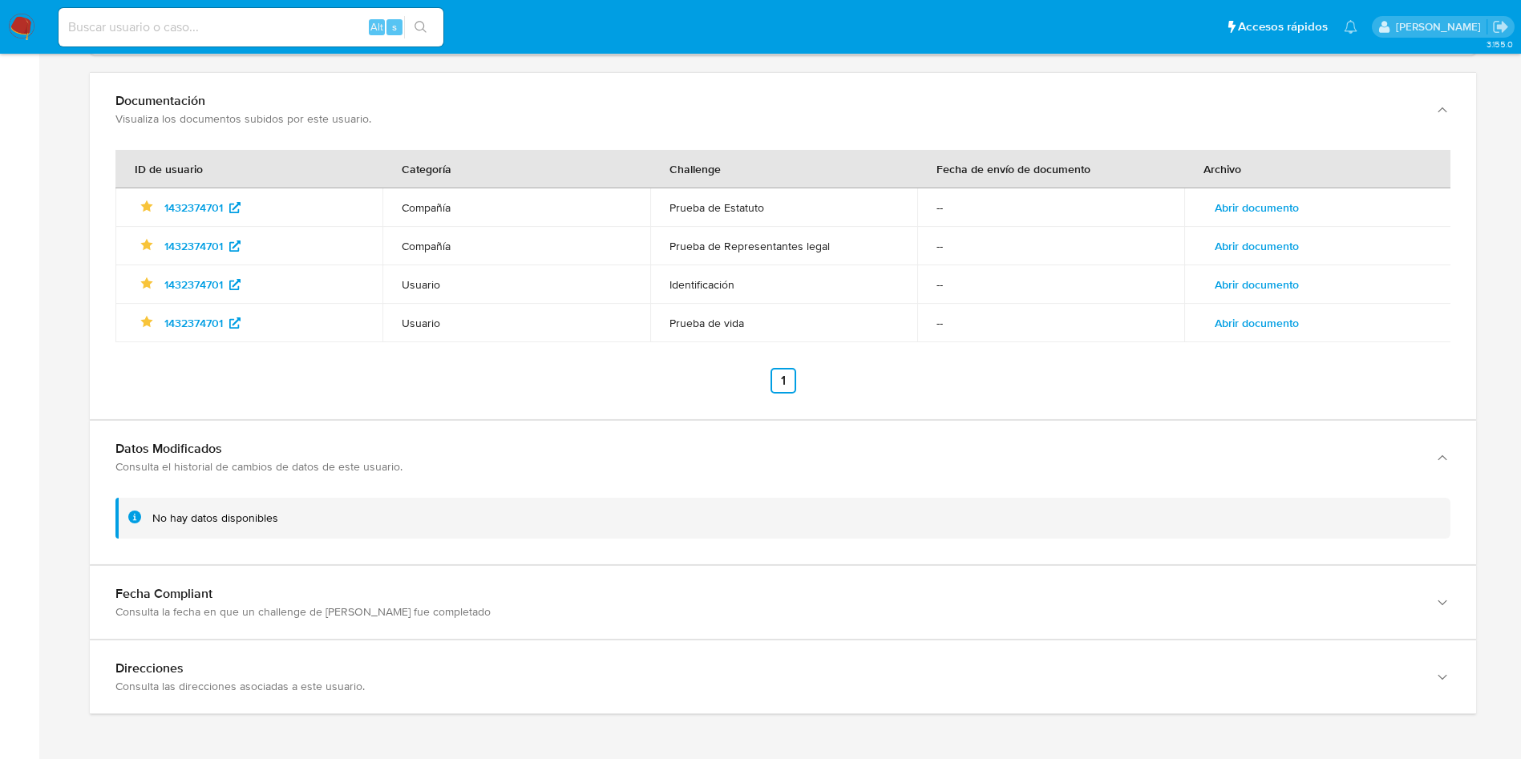
click at [1288, 235] on span "Abrir documento" at bounding box center [1257, 246] width 84 height 22
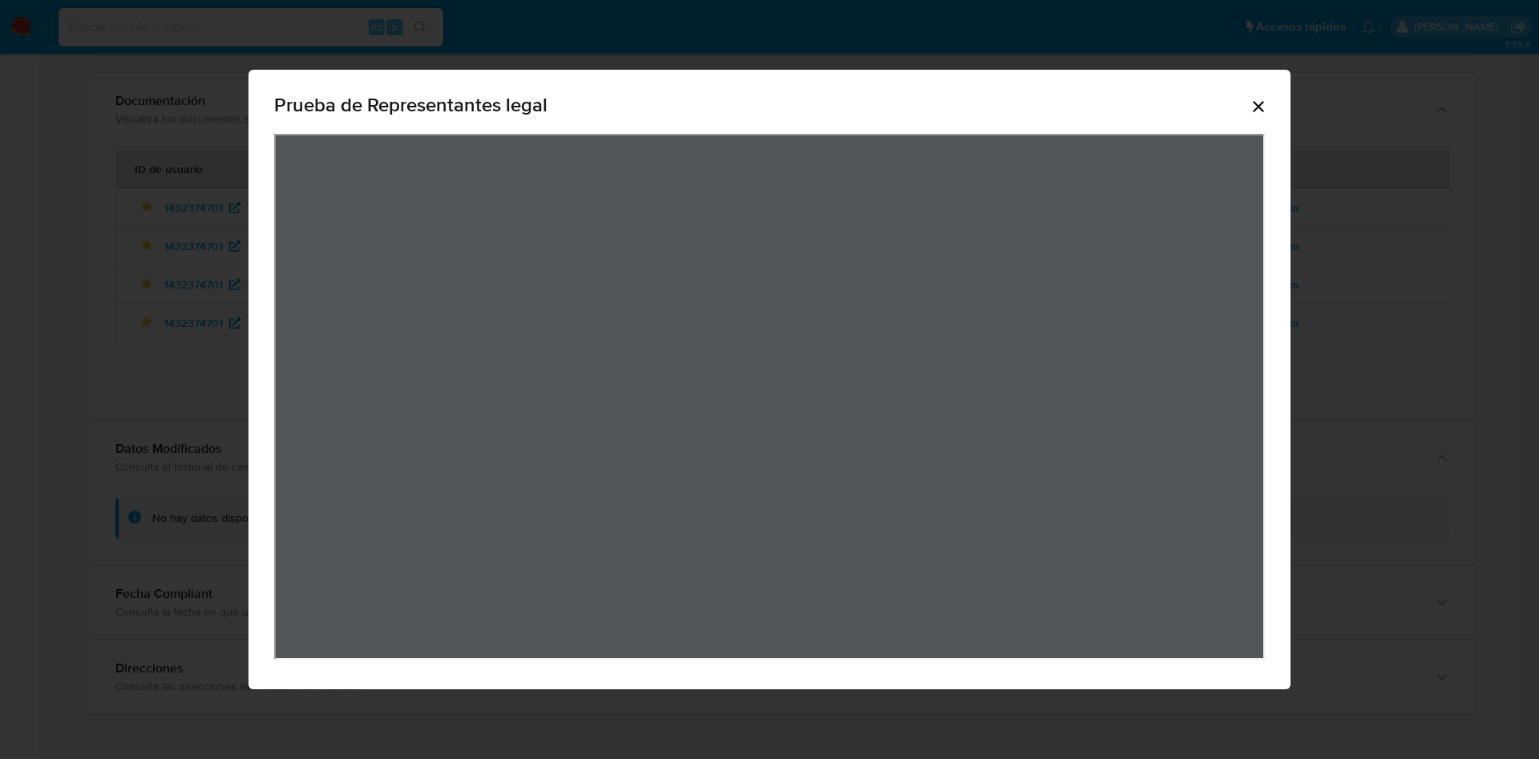
click at [1247, 110] on div "Prueba de Representantes legal" at bounding box center [769, 108] width 991 height 51
click at [1248, 109] on div "Prueba de Representantes legal" at bounding box center [769, 108] width 991 height 51
click at [1259, 106] on icon "Cerrar" at bounding box center [1258, 106] width 19 height 19
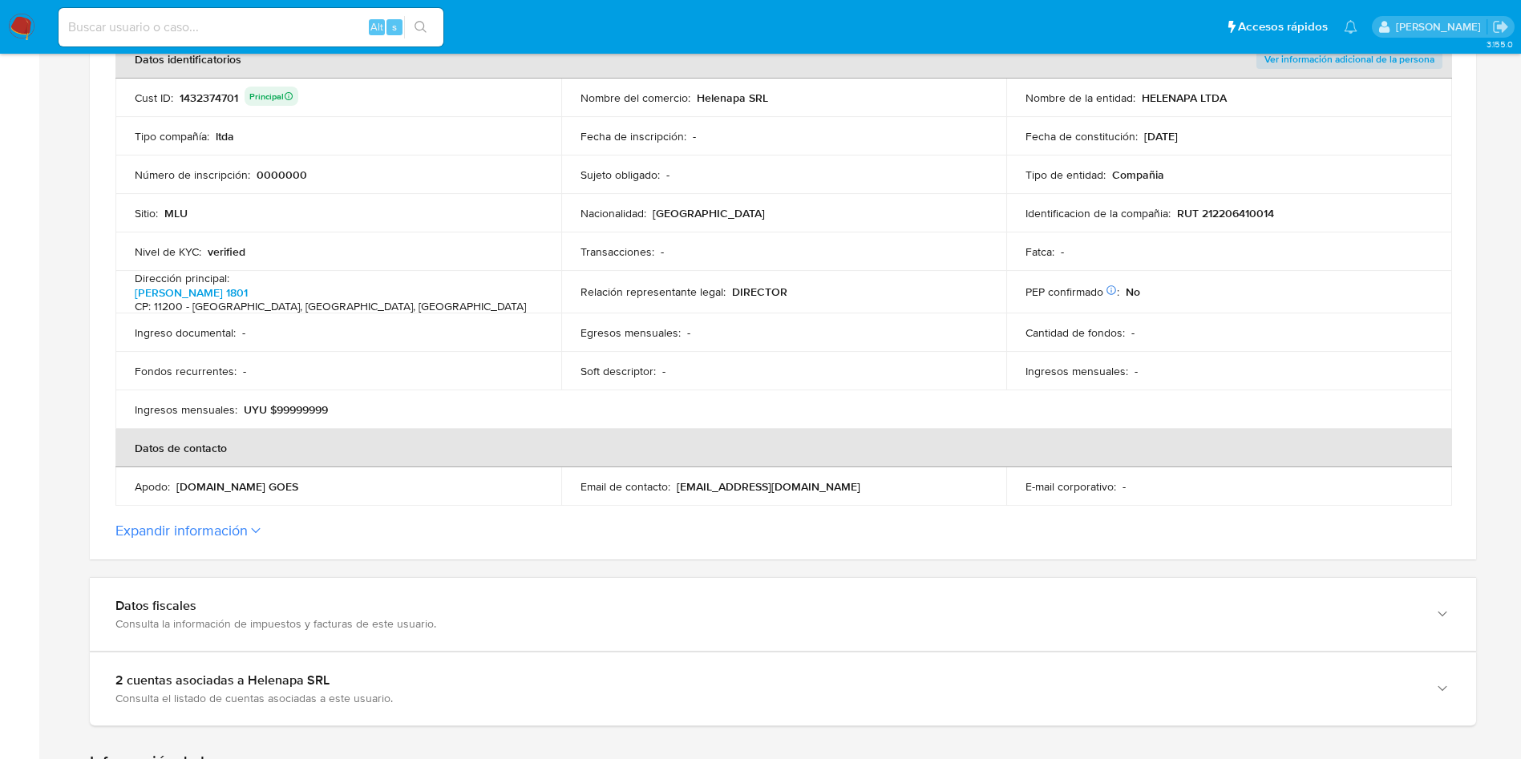
scroll to position [340, 0]
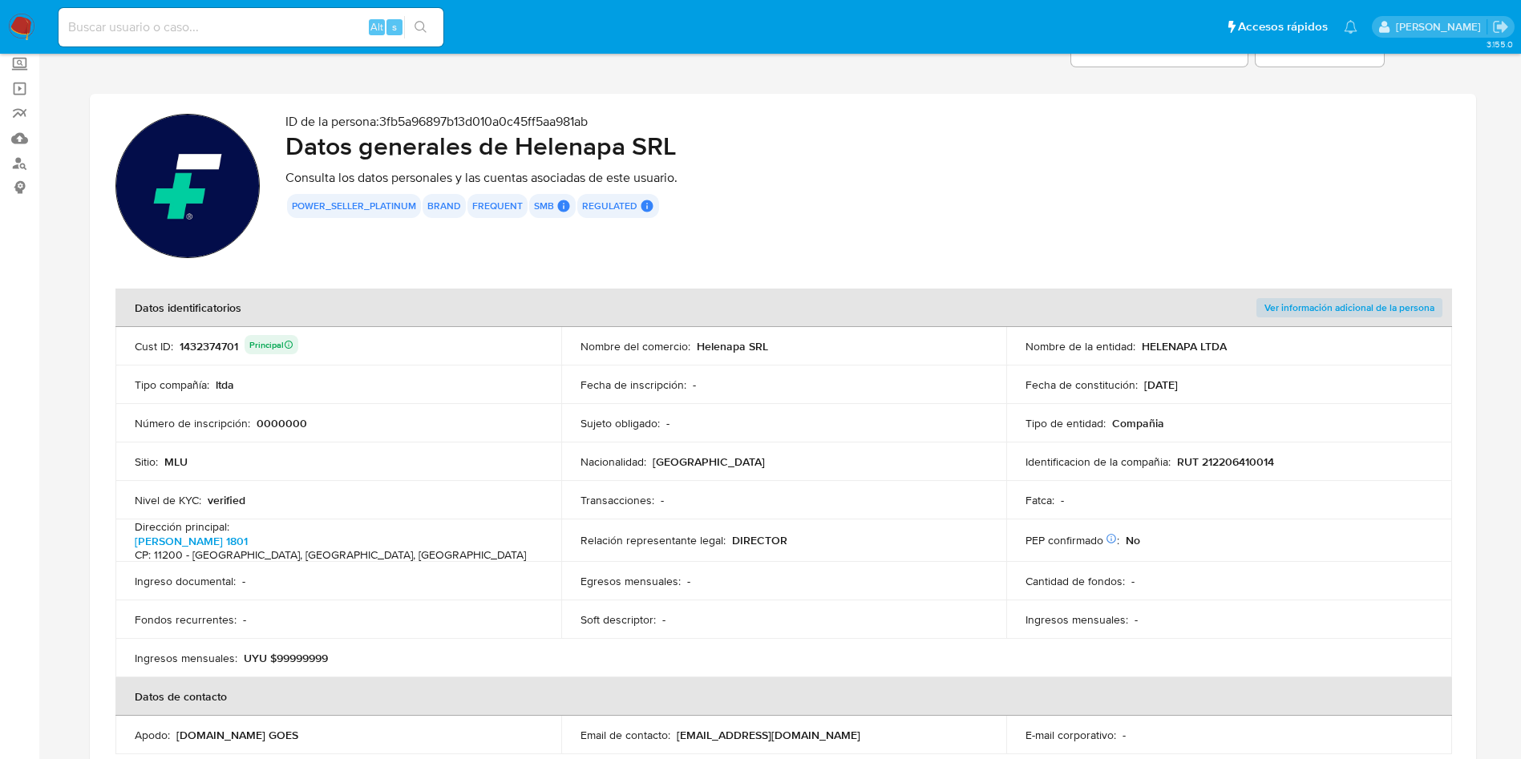
scroll to position [0, 0]
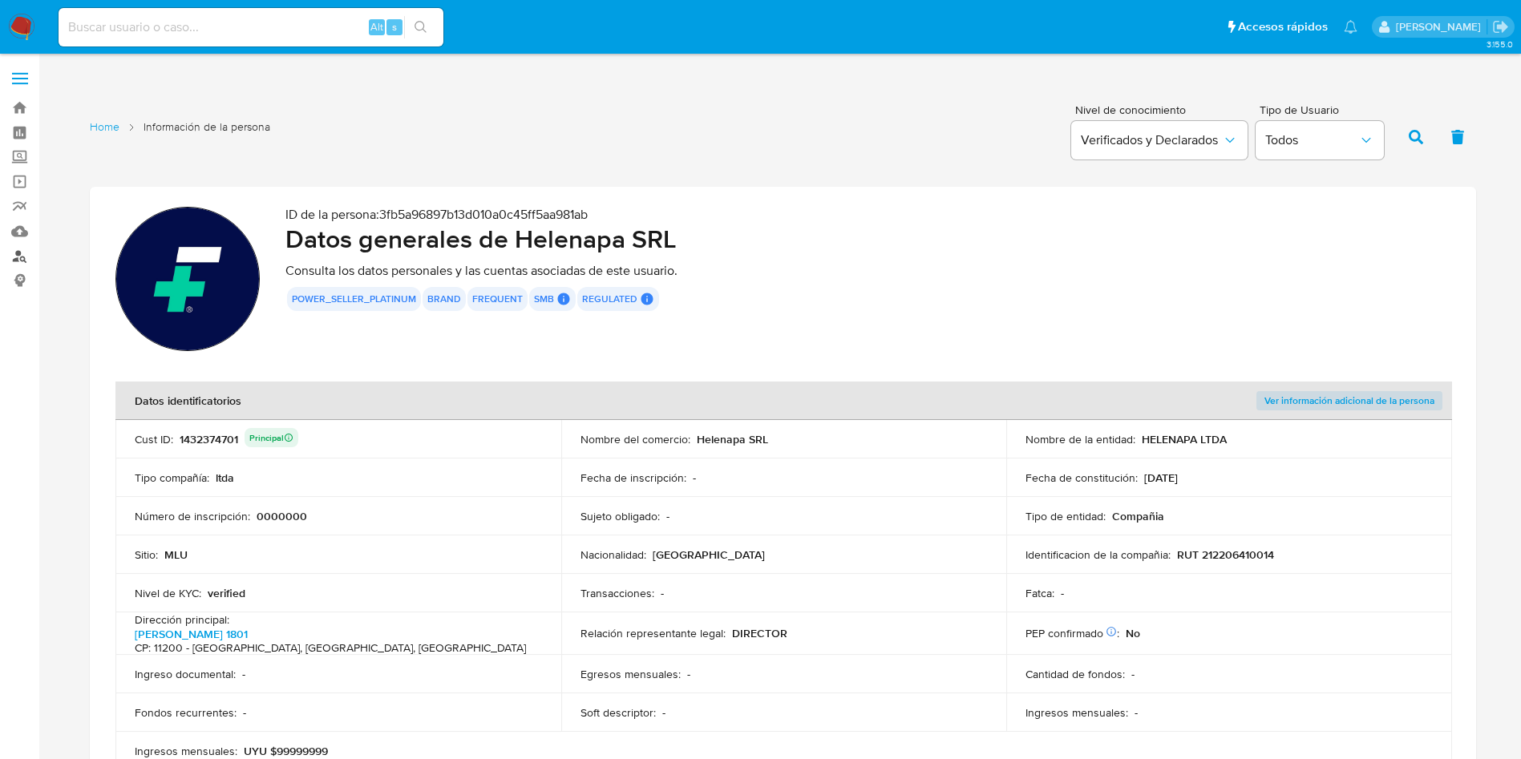
click at [20, 257] on link "Buscador de personas" at bounding box center [95, 256] width 191 height 25
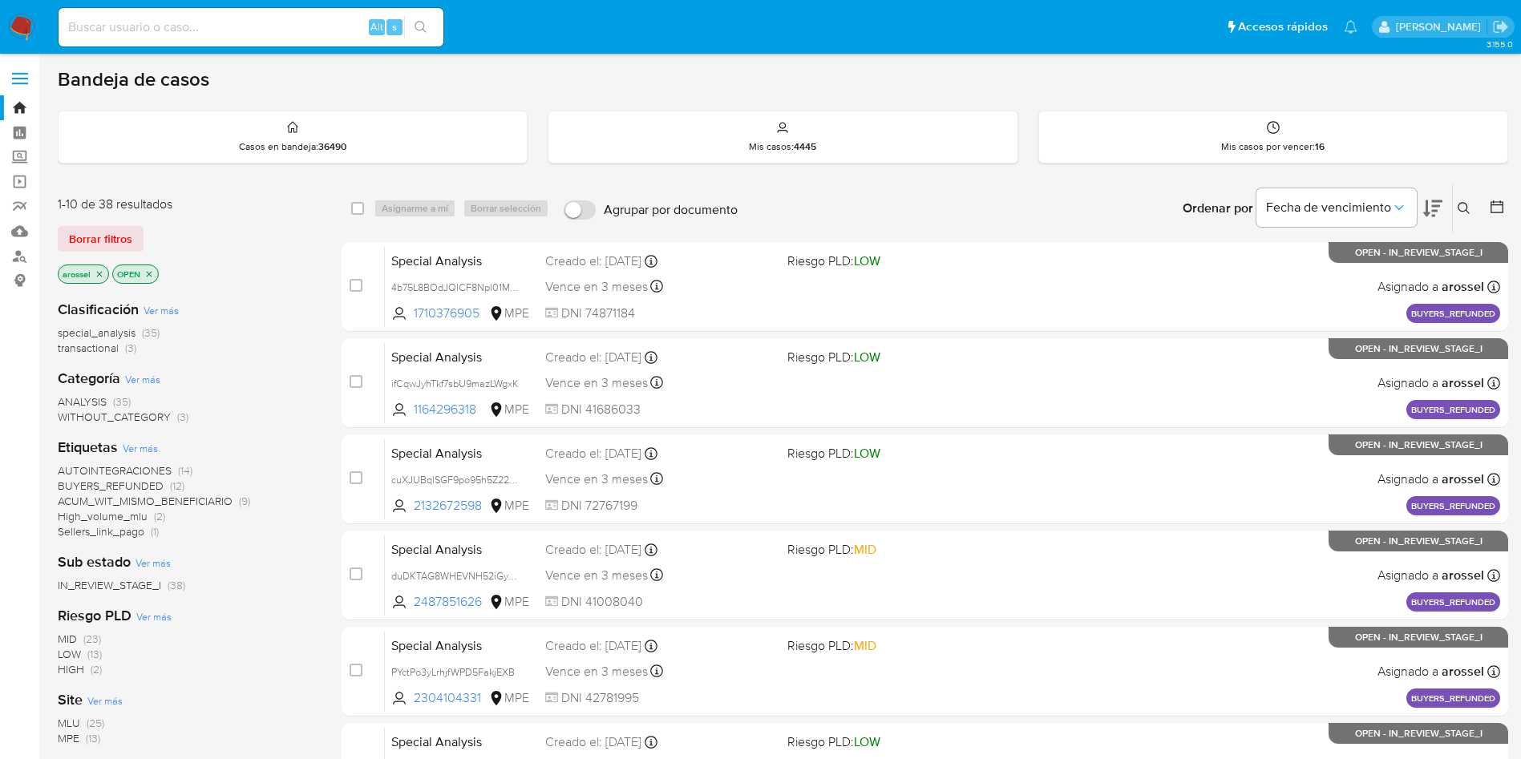
click at [279, 30] on input at bounding box center [251, 27] width 385 height 21
paste input "Tng1UWWVC3xjJ1BiSG2zlcmO"
type input "Tng1UWWVC3xjJ1BiSG2zlcmO"
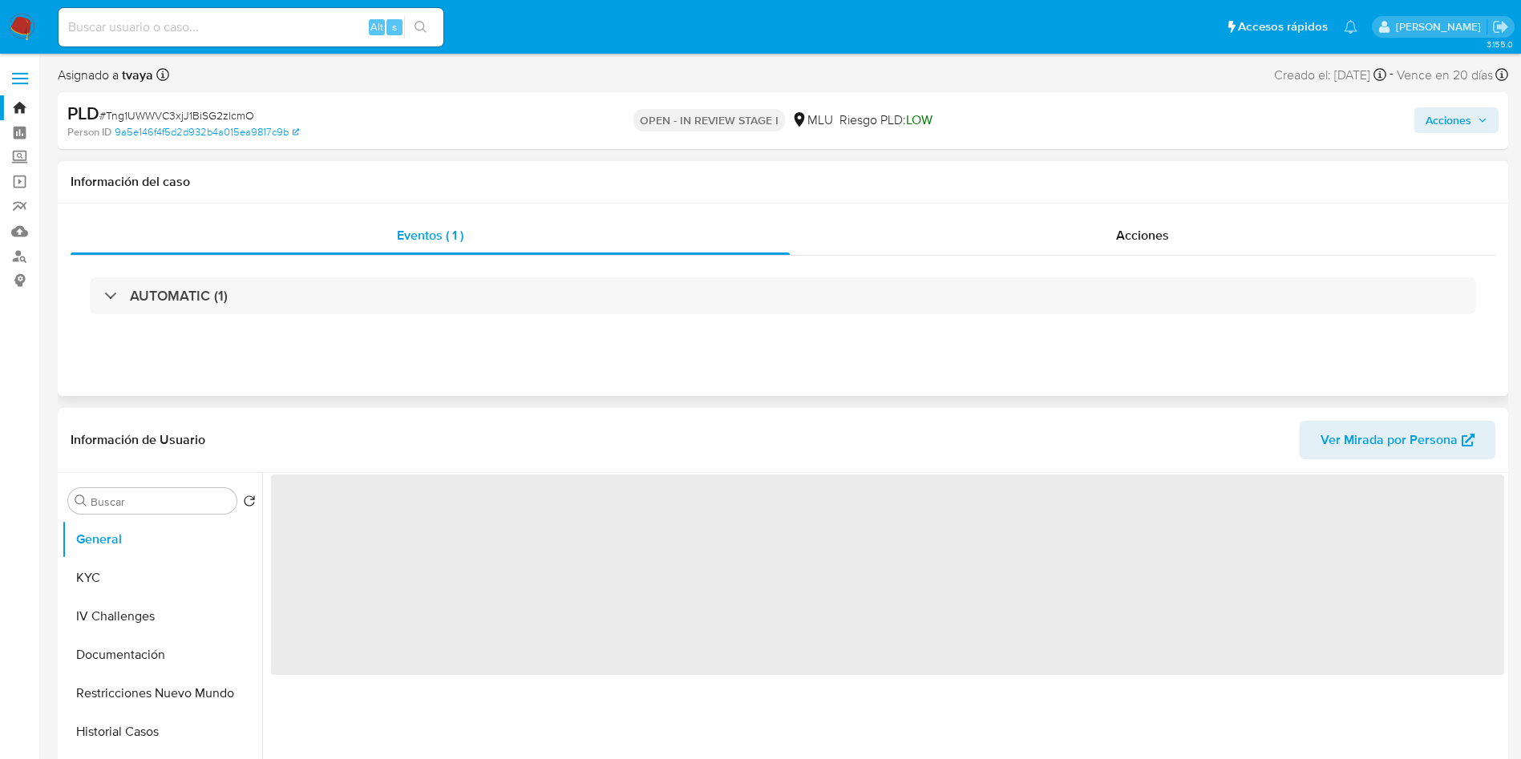
scroll to position [120, 0]
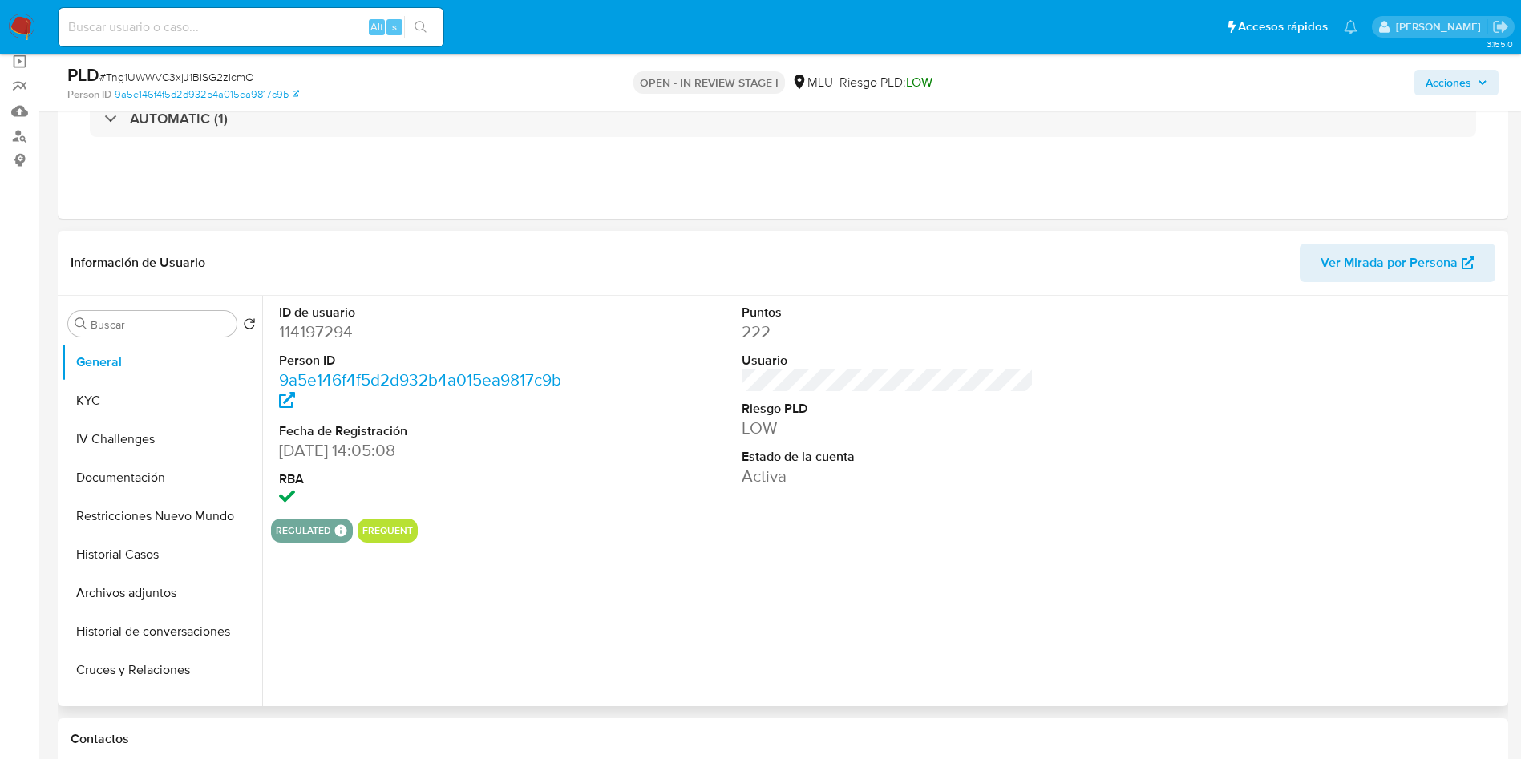
select select "10"
click at [78, 406] on button "KYC" at bounding box center [156, 401] width 188 height 38
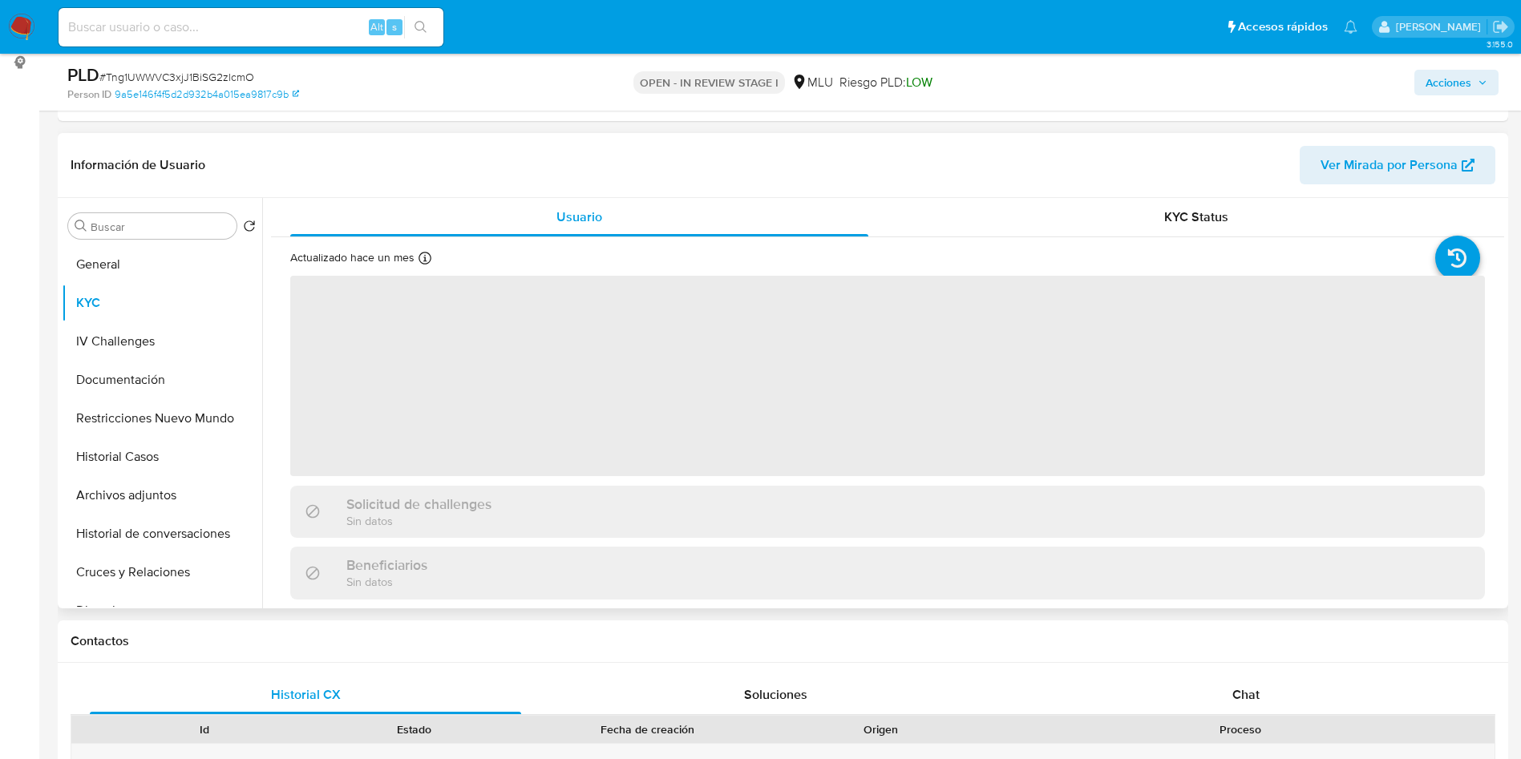
scroll to position [241, 0]
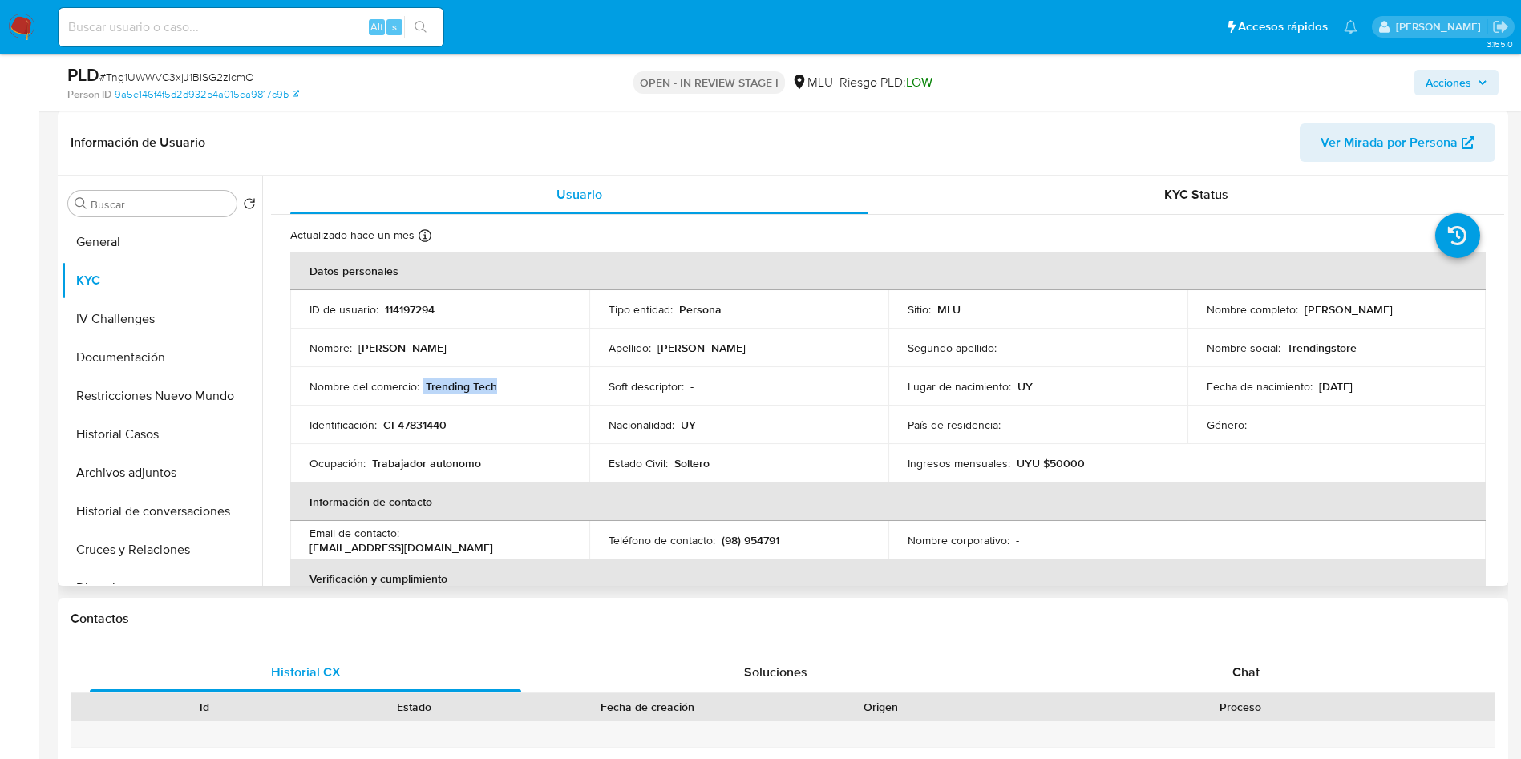
drag, startPoint x: 422, startPoint y: 387, endPoint x: 505, endPoint y: 390, distance: 83.4
click at [505, 390] on div "Nombre del comercio : Trending Tech" at bounding box center [439, 386] width 261 height 14
copy div "Trending Tech"
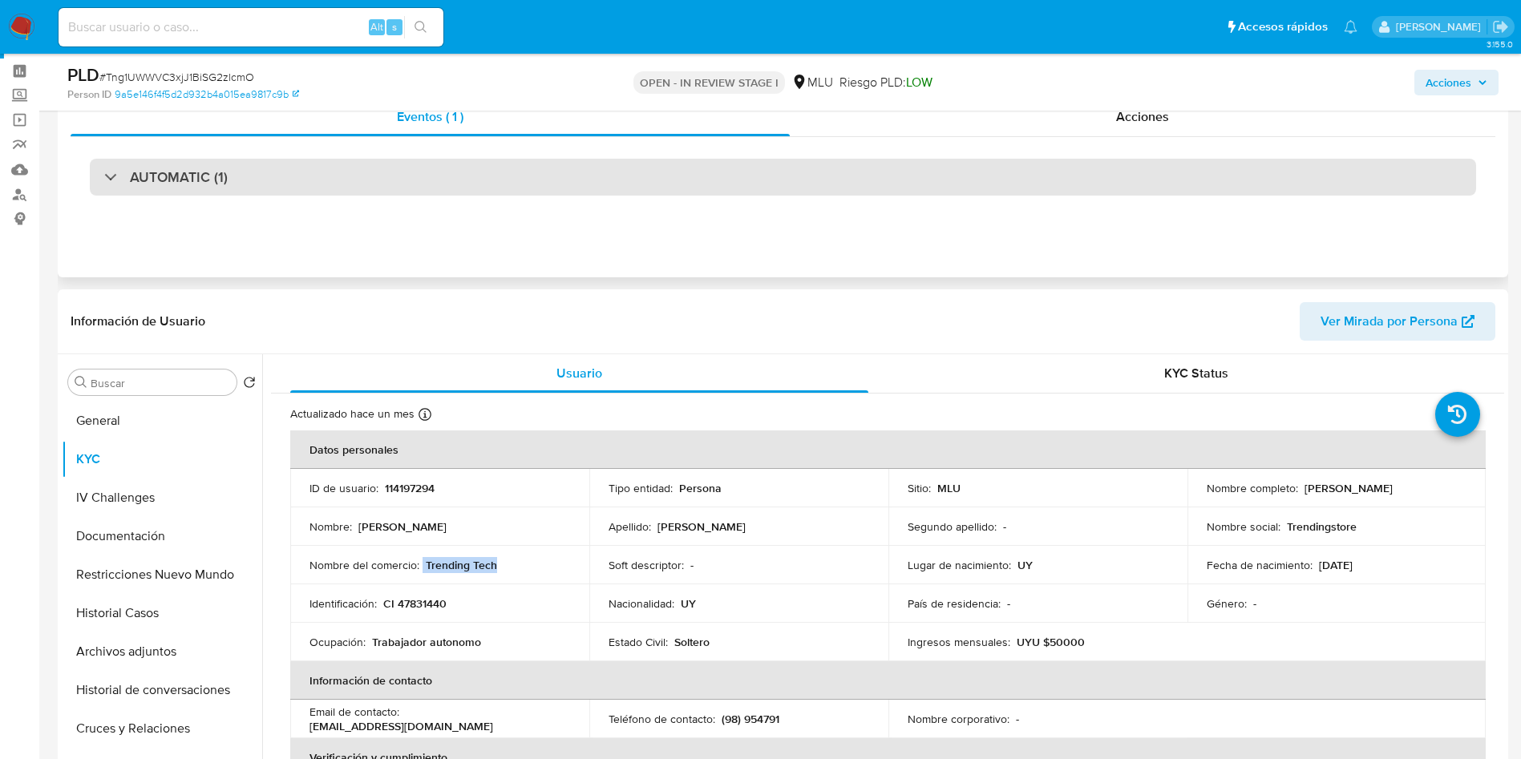
scroll to position [0, 0]
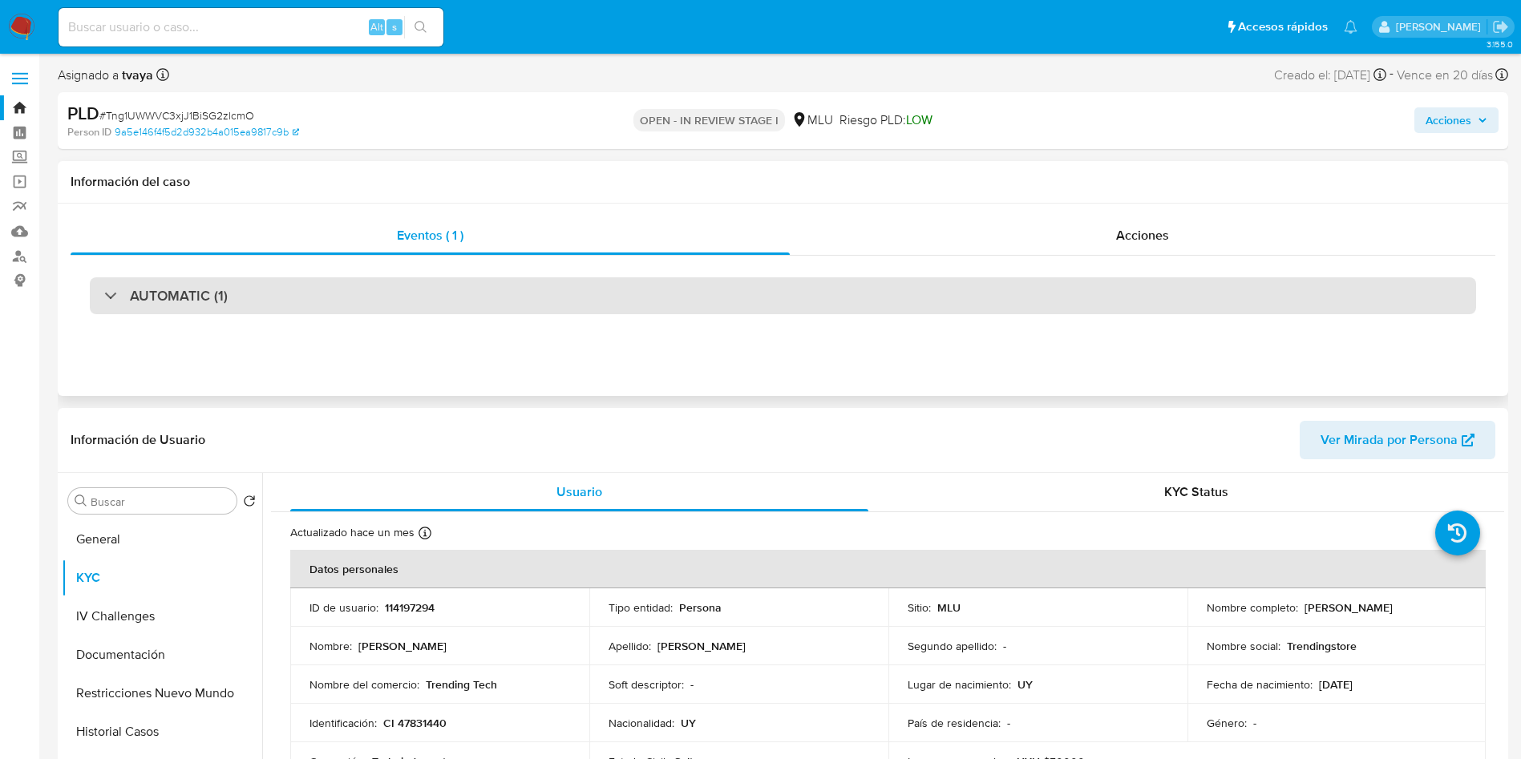
click at [289, 277] on div "AUTOMATIC (1)" at bounding box center [783, 295] width 1386 height 37
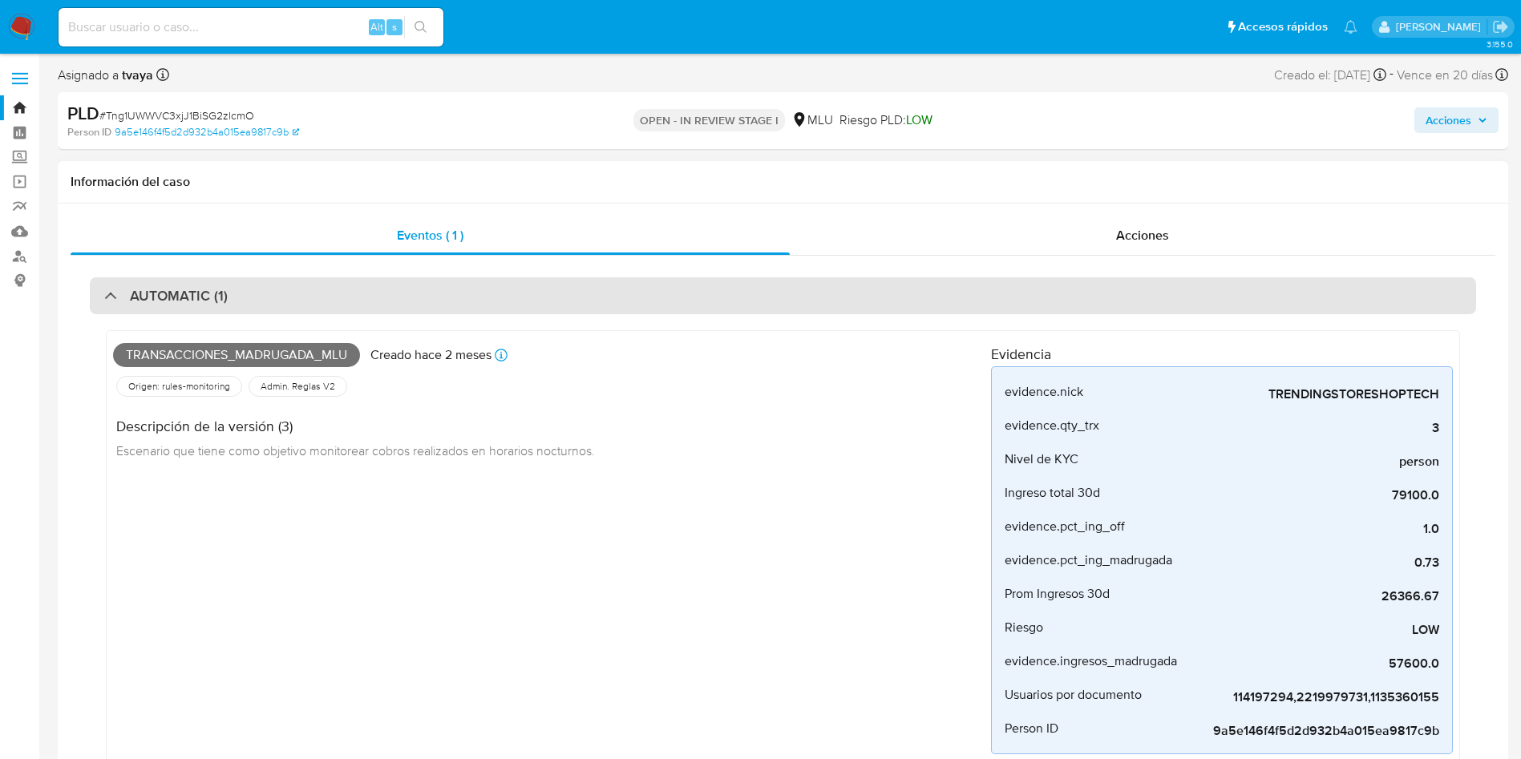
click at [289, 279] on div "AUTOMATIC (1)" at bounding box center [783, 295] width 1386 height 37
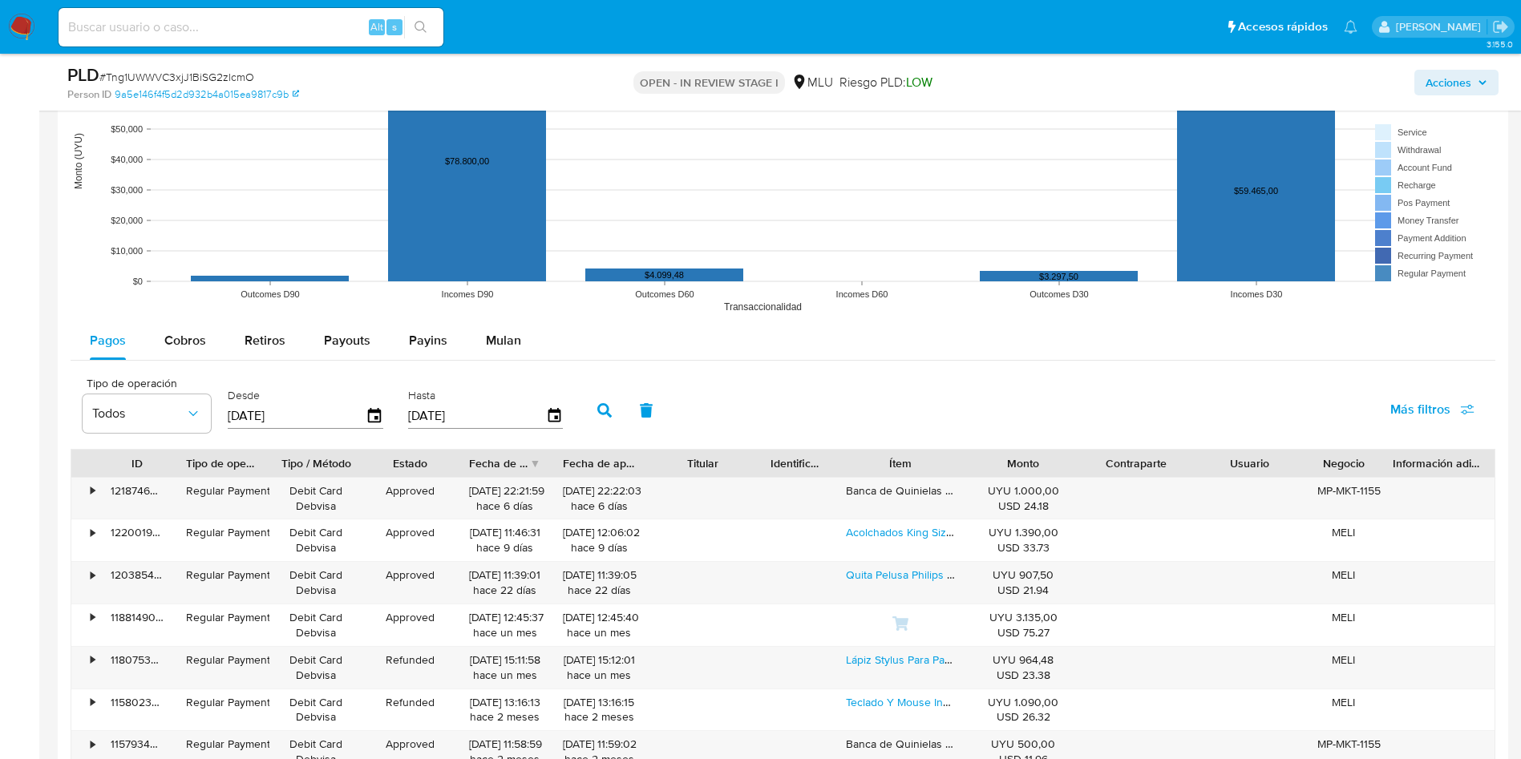
scroll to position [1563, 0]
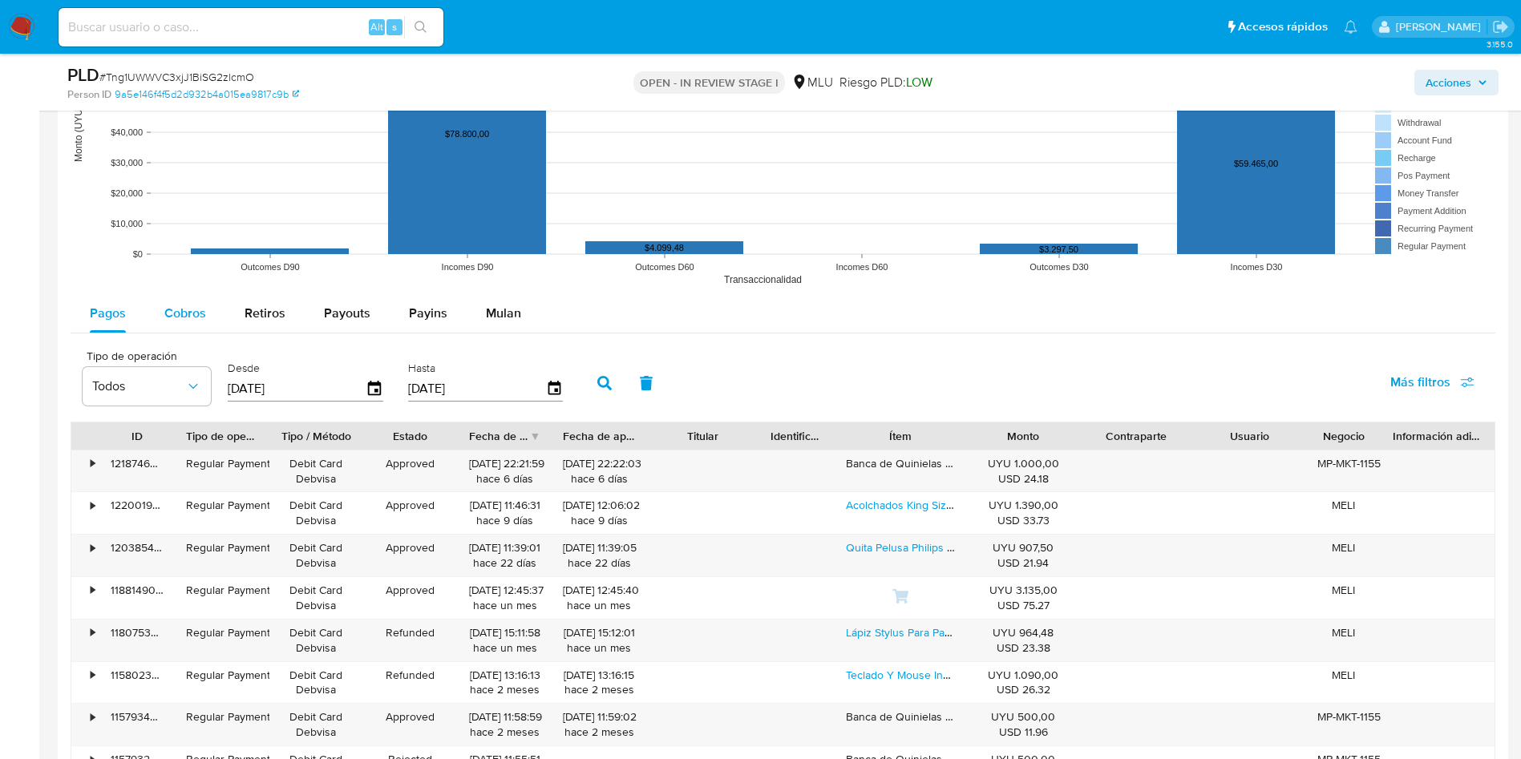
click at [199, 319] on span "Cobros" at bounding box center [185, 313] width 42 height 18
select select "10"
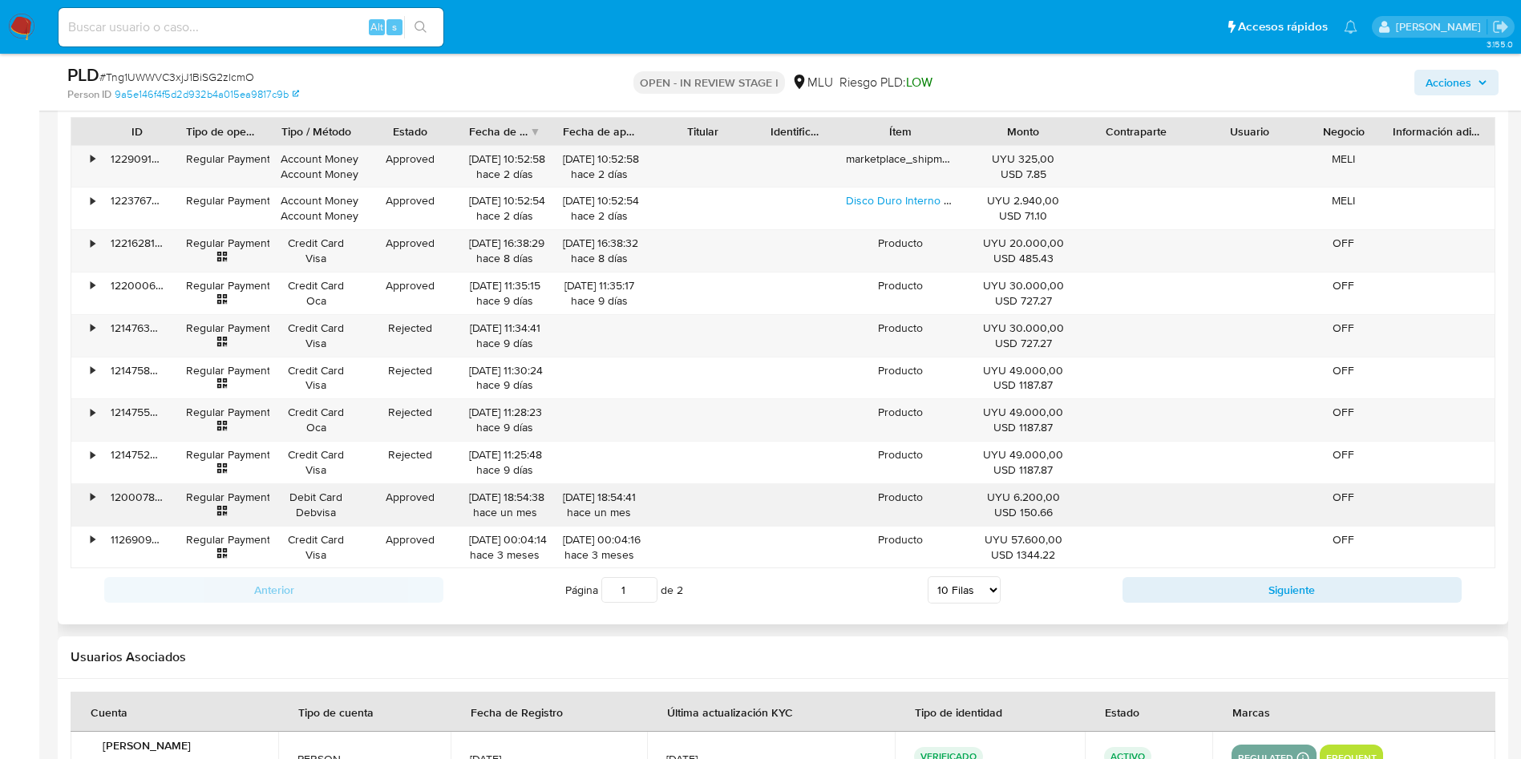
scroll to position [1924, 0]
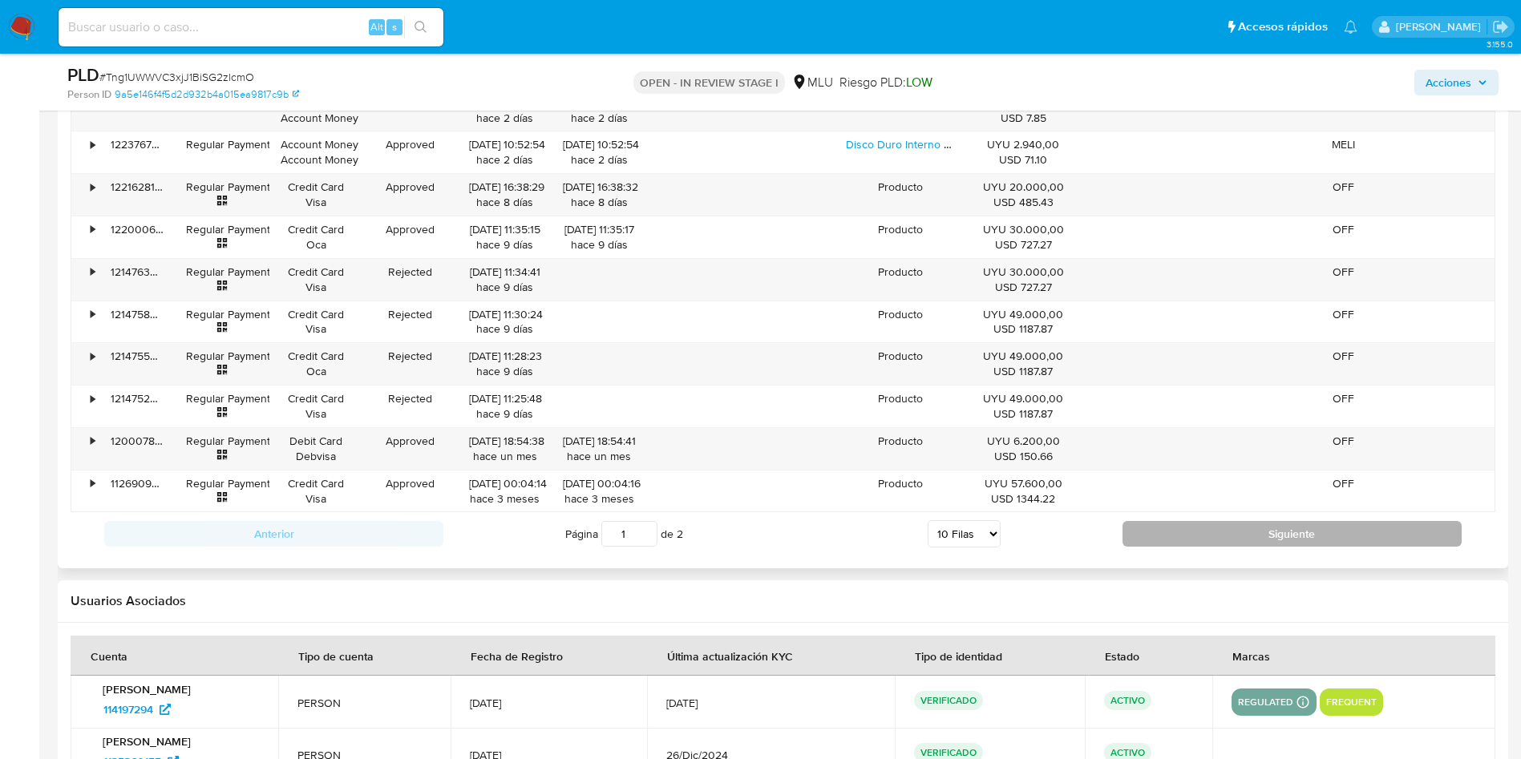
click at [1237, 540] on button "Siguiente" at bounding box center [1291, 534] width 339 height 26
type input "2"
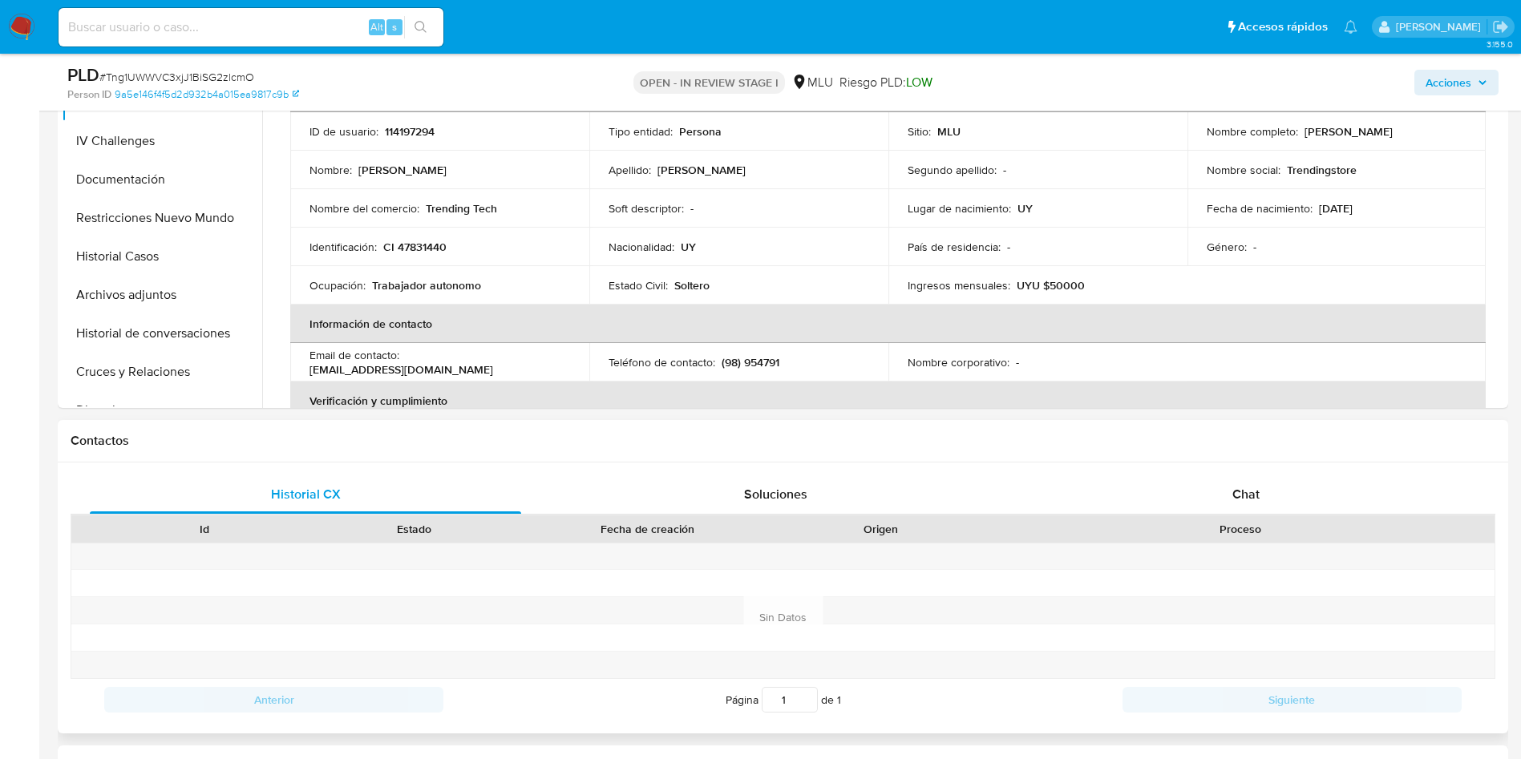
scroll to position [381, 0]
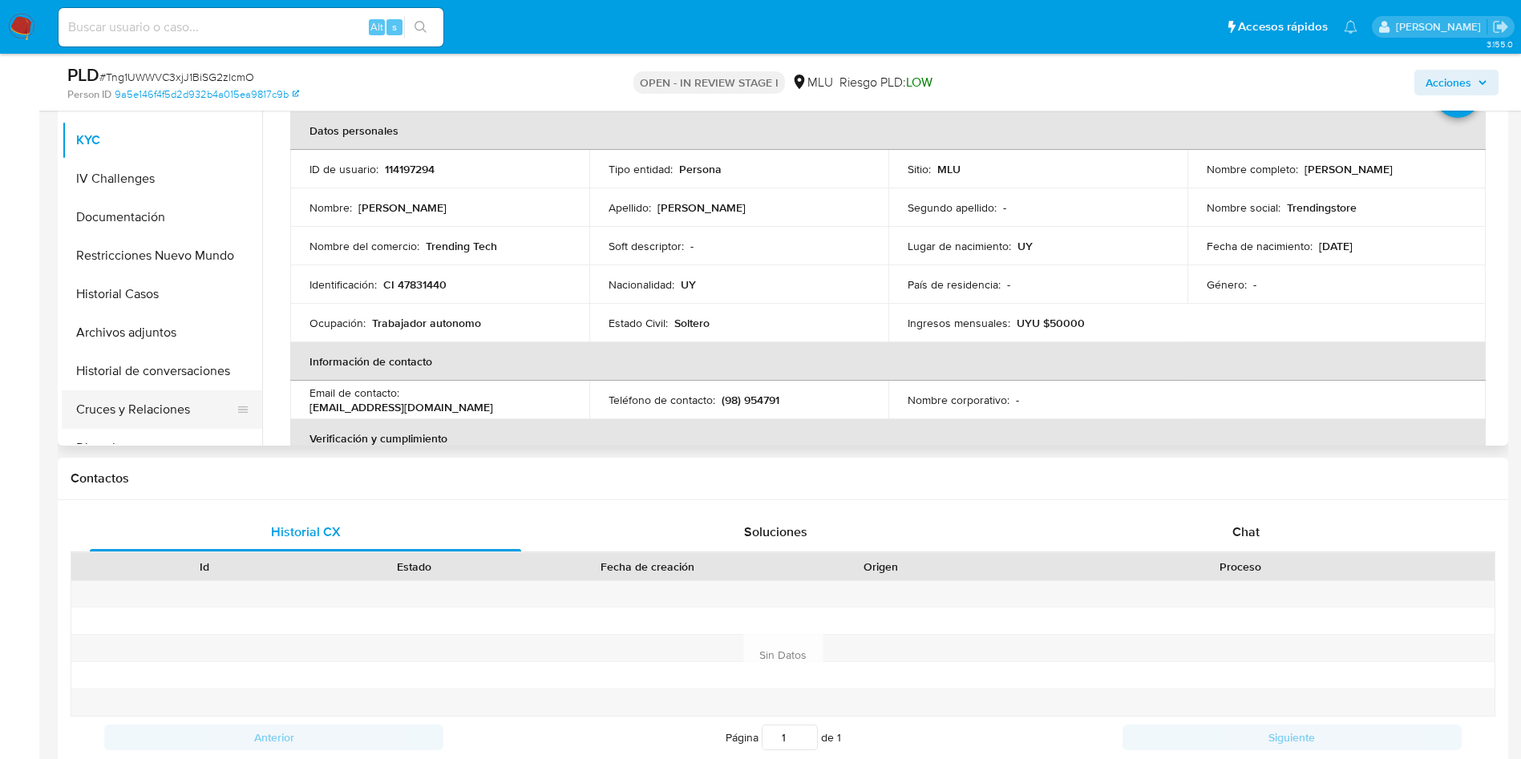
click at [176, 397] on button "Cruces y Relaciones" at bounding box center [156, 409] width 188 height 38
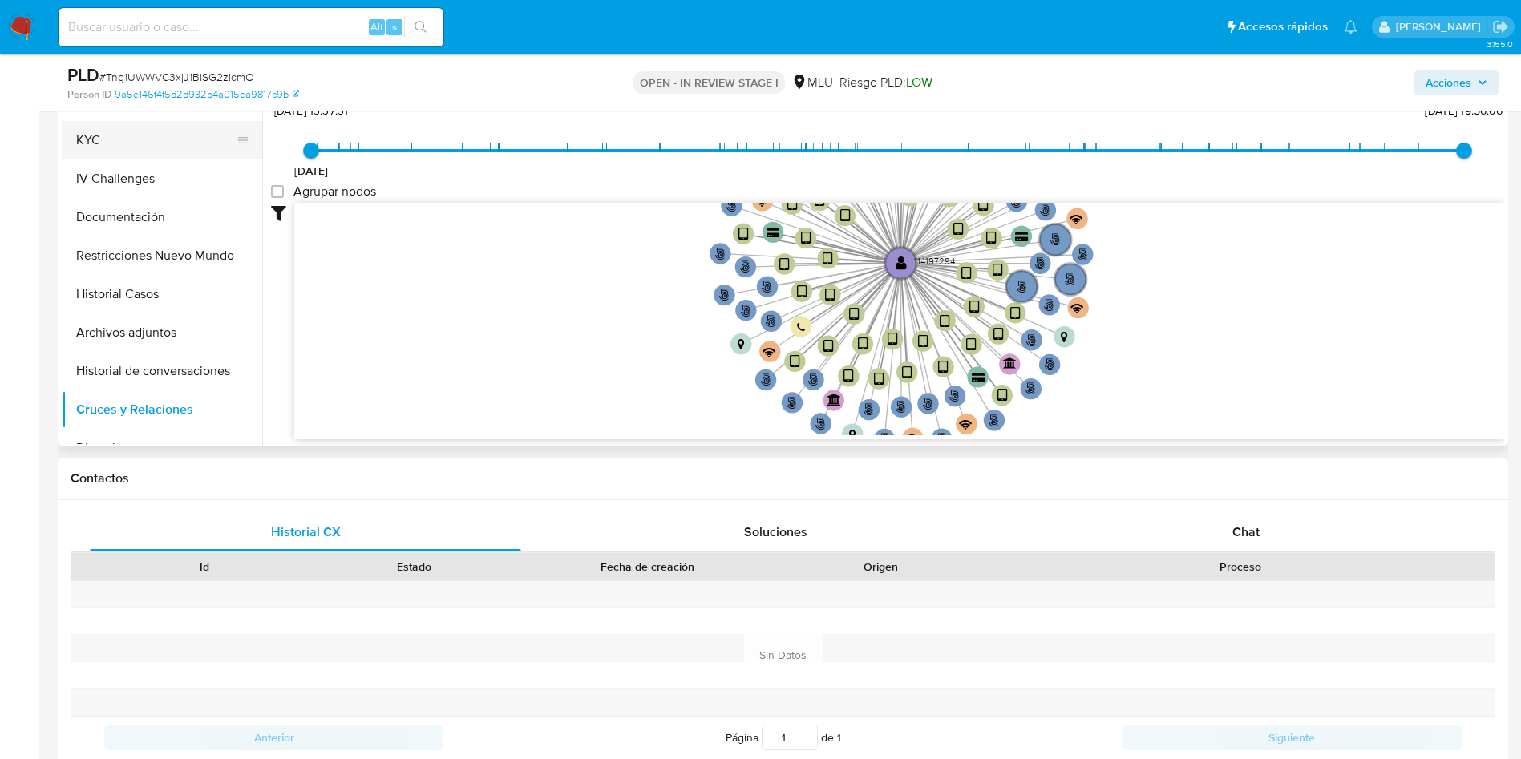
click at [151, 139] on button "KYC" at bounding box center [156, 140] width 188 height 38
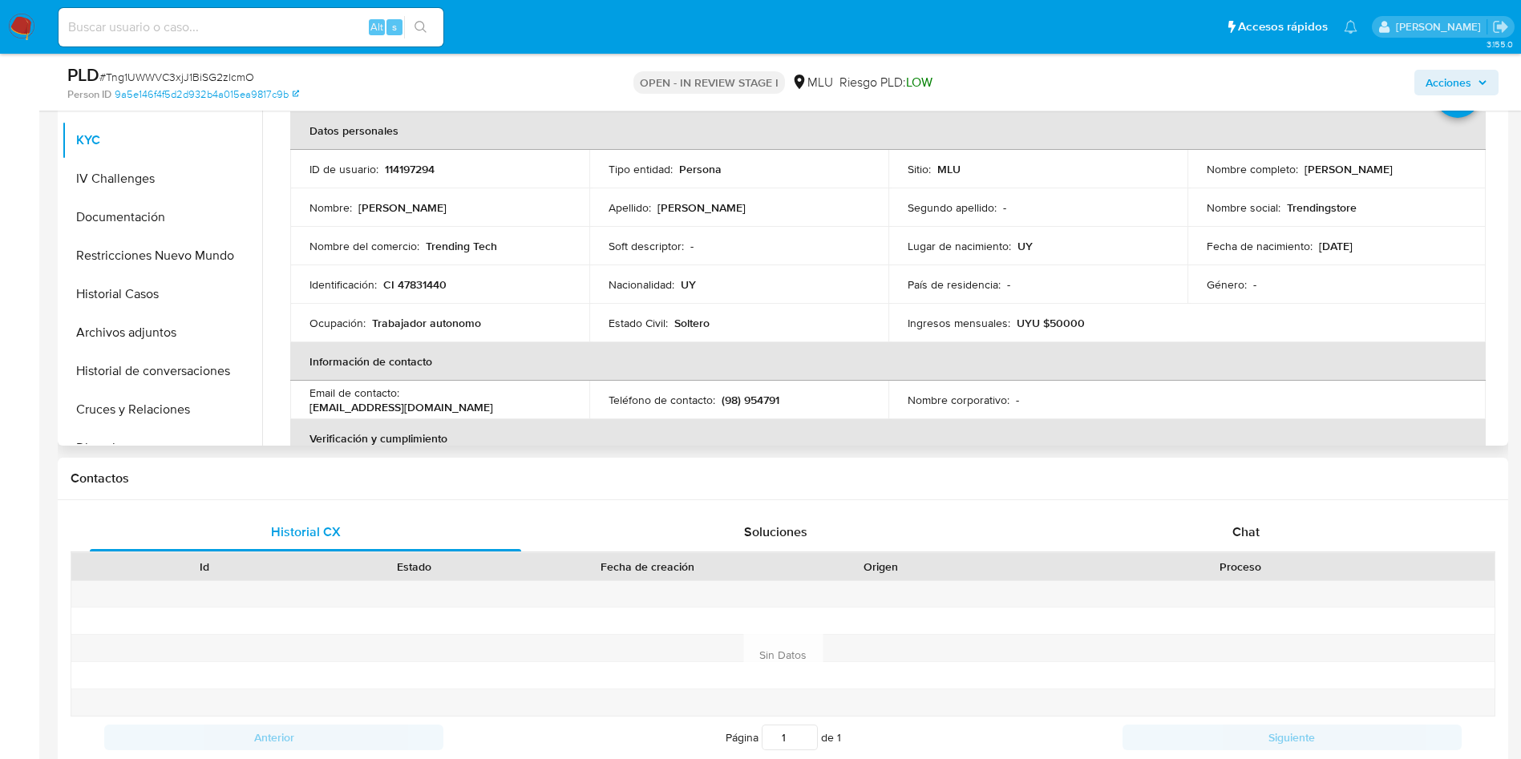
click at [398, 171] on p "114197294" at bounding box center [410, 169] width 50 height 14
click at [399, 171] on p "114197294" at bounding box center [410, 169] width 50 height 14
copy p "114197294"
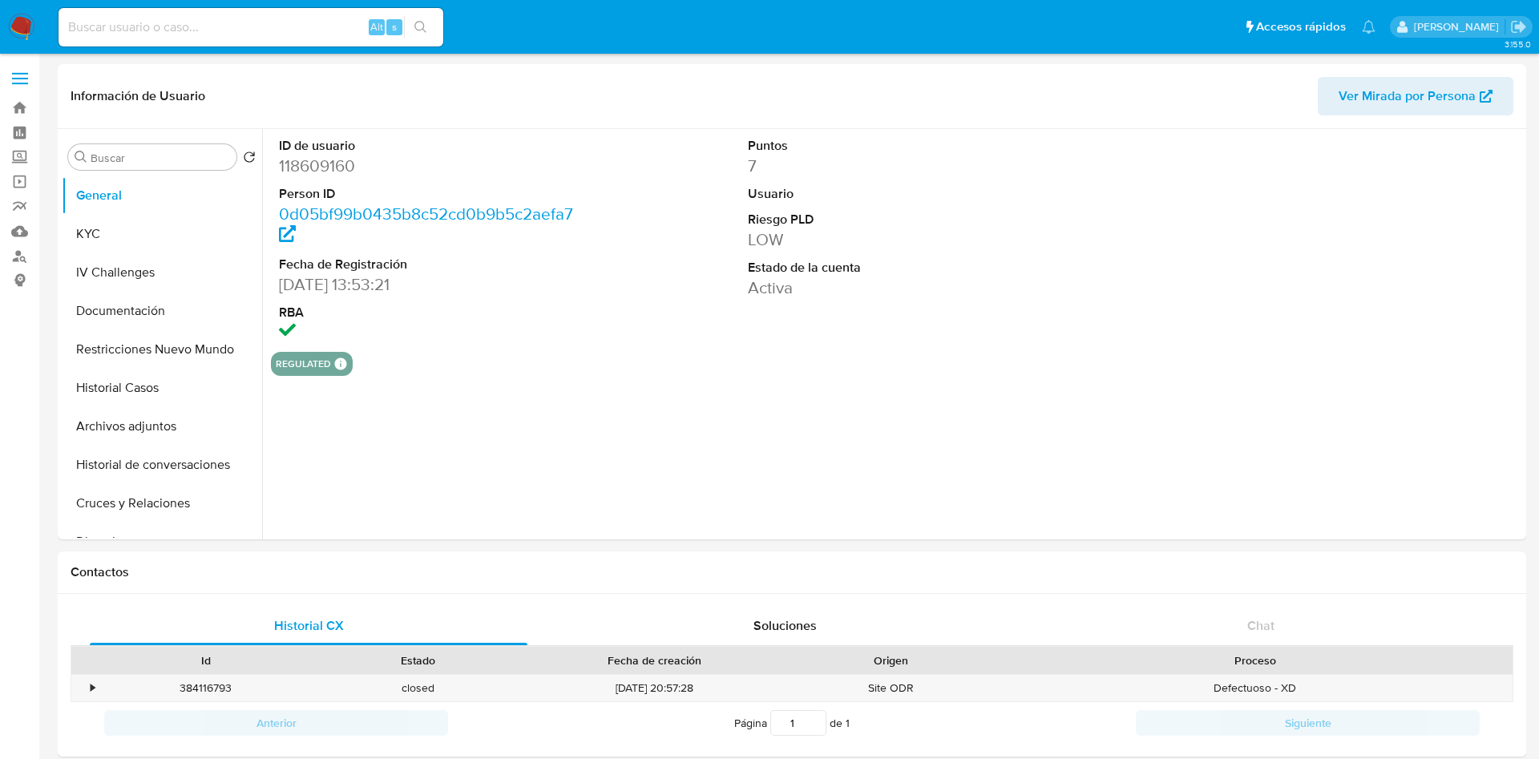
select select "10"
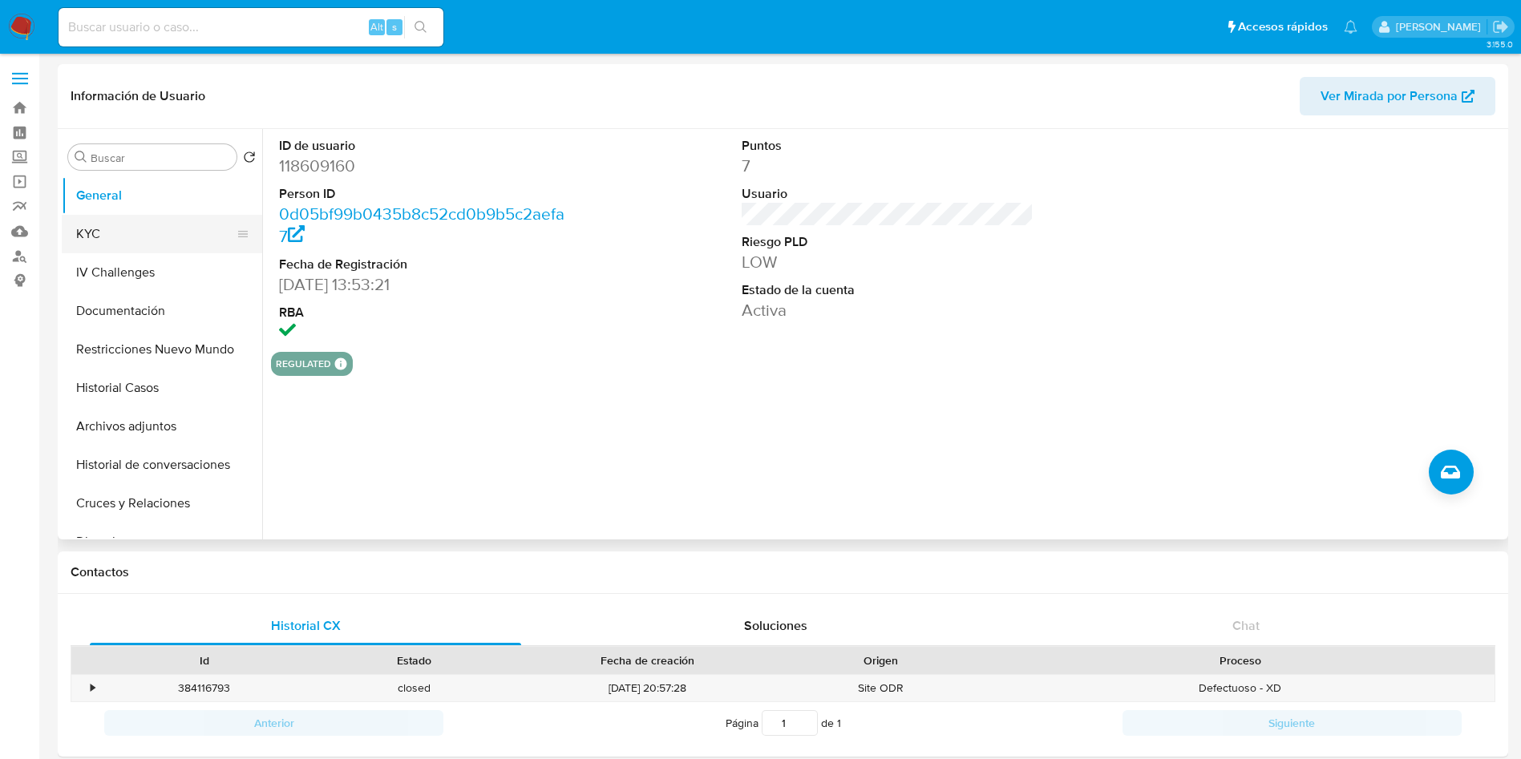
click at [123, 227] on button "KYC" at bounding box center [156, 234] width 188 height 38
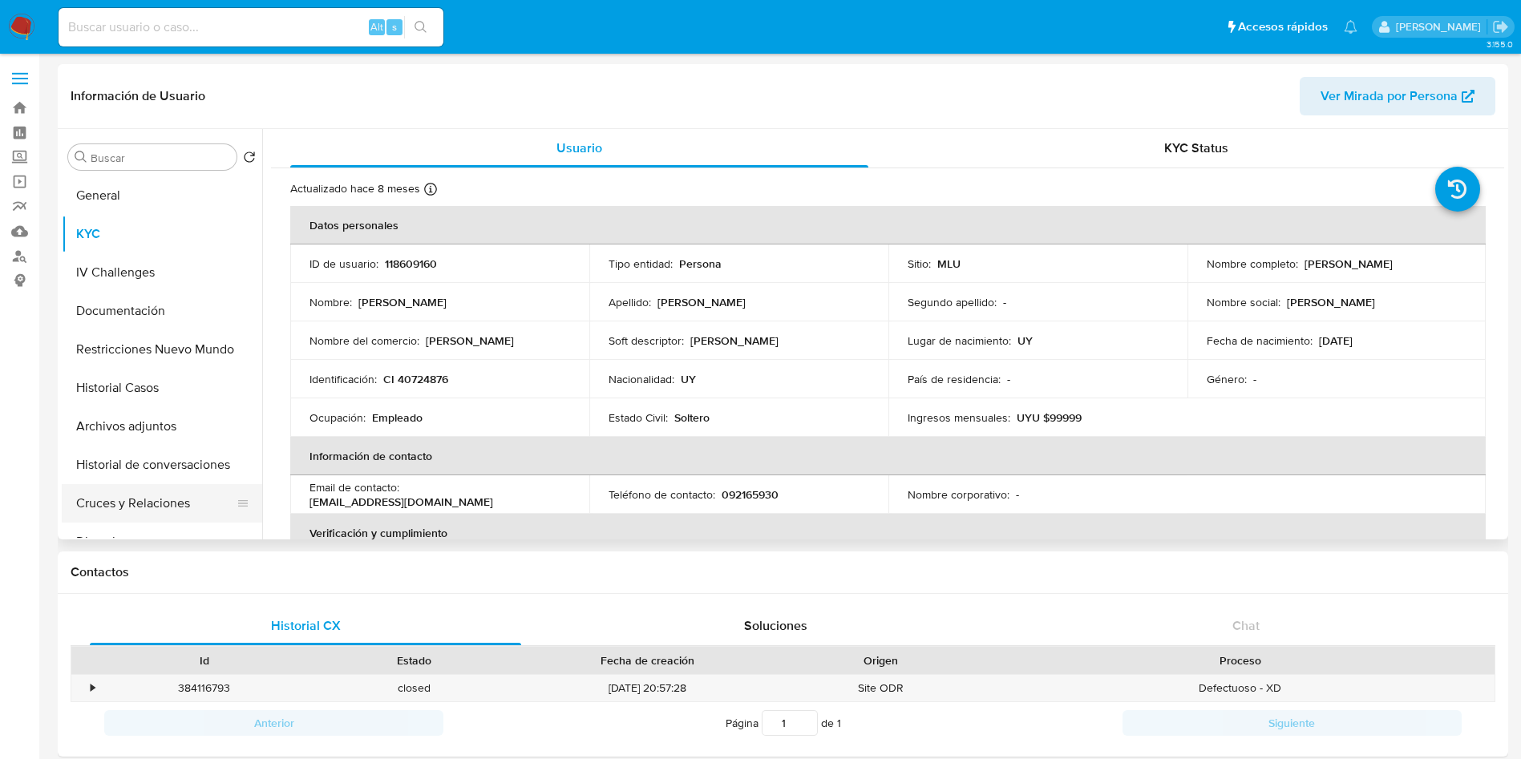
click at [158, 503] on button "Cruces y Relaciones" at bounding box center [156, 503] width 188 height 38
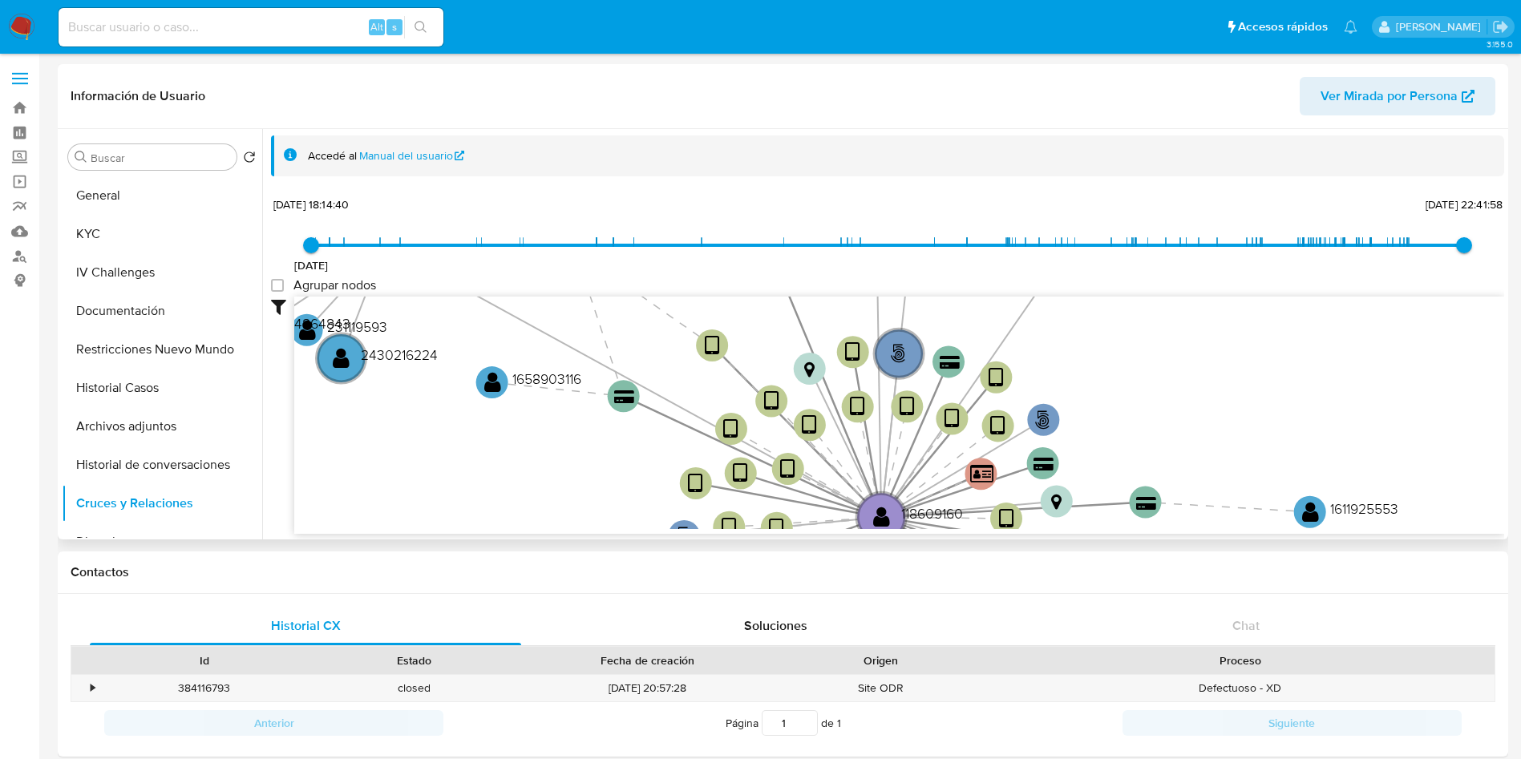
click at [1292, 161] on div "Accedé al Manual del usuario" at bounding box center [899, 155] width 1183 height 15
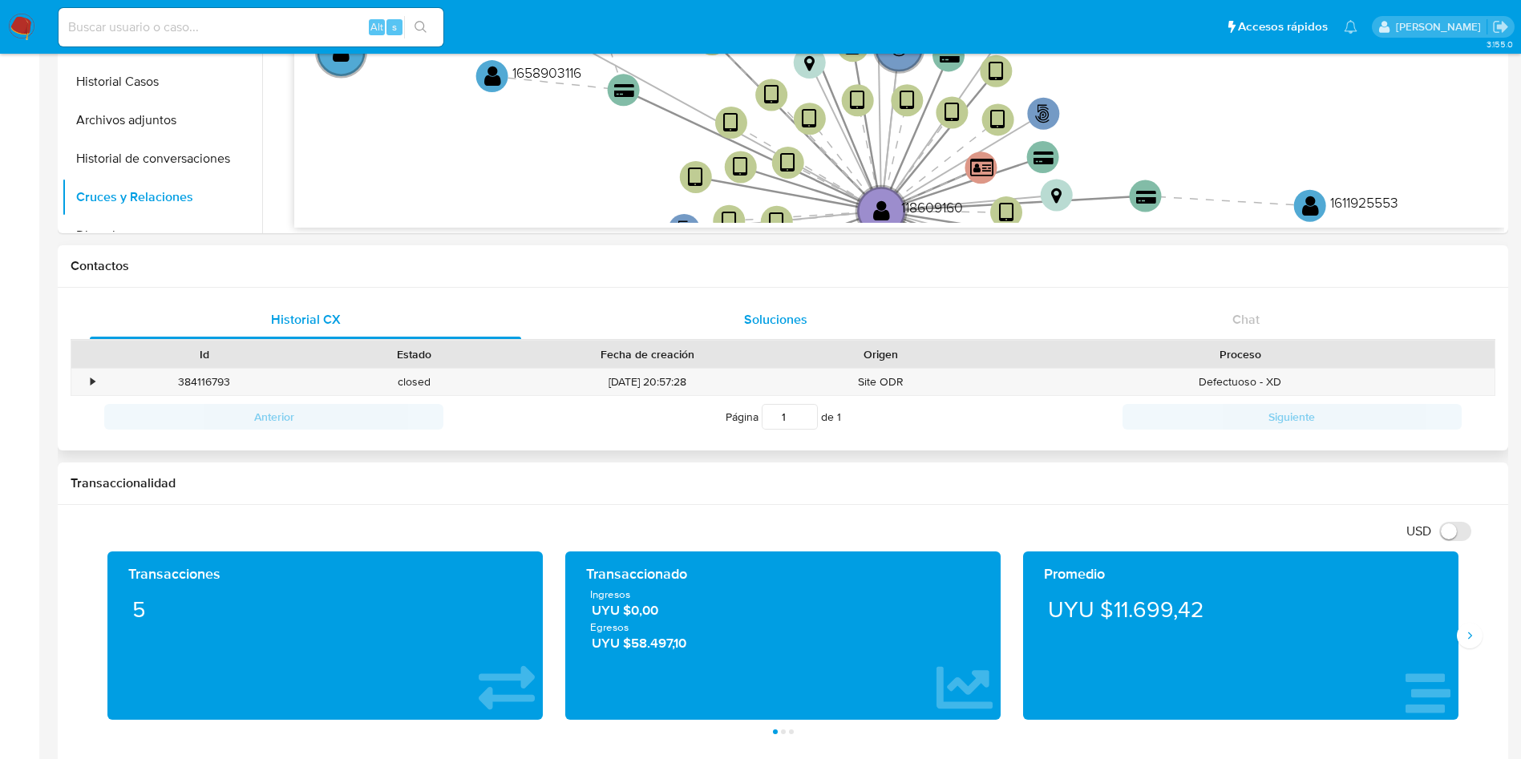
scroll to position [481, 0]
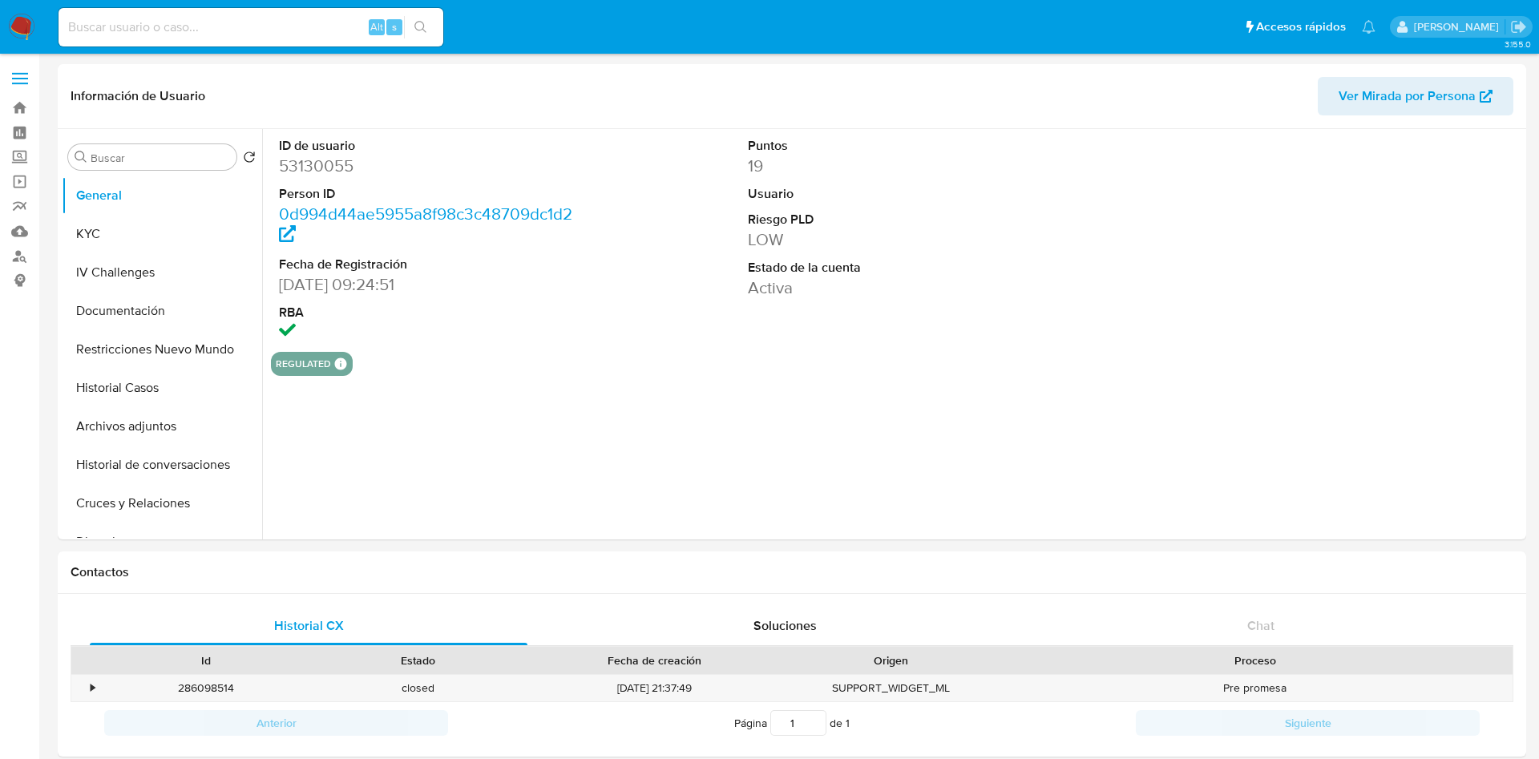
select select "10"
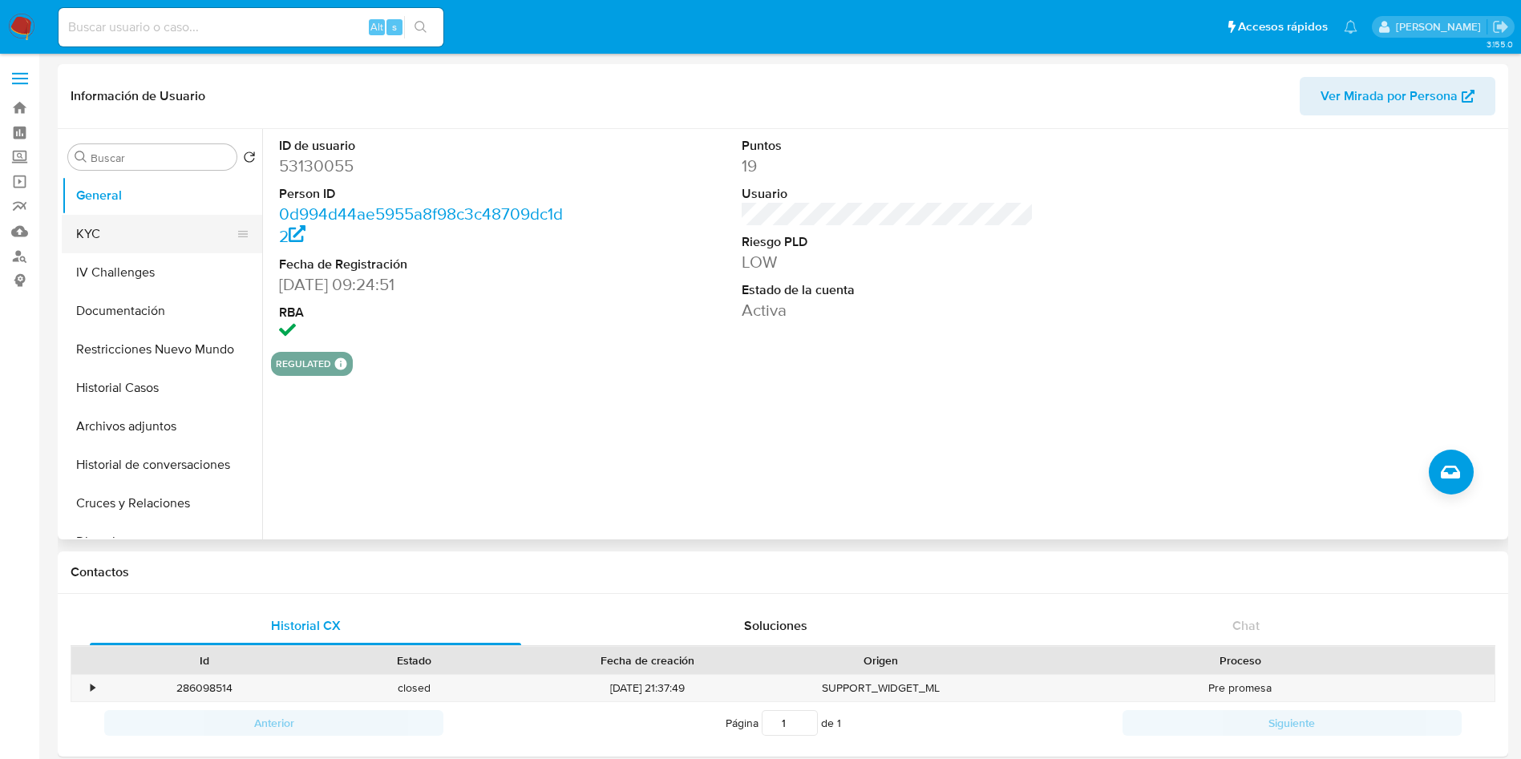
click at [171, 246] on button "KYC" at bounding box center [156, 234] width 188 height 38
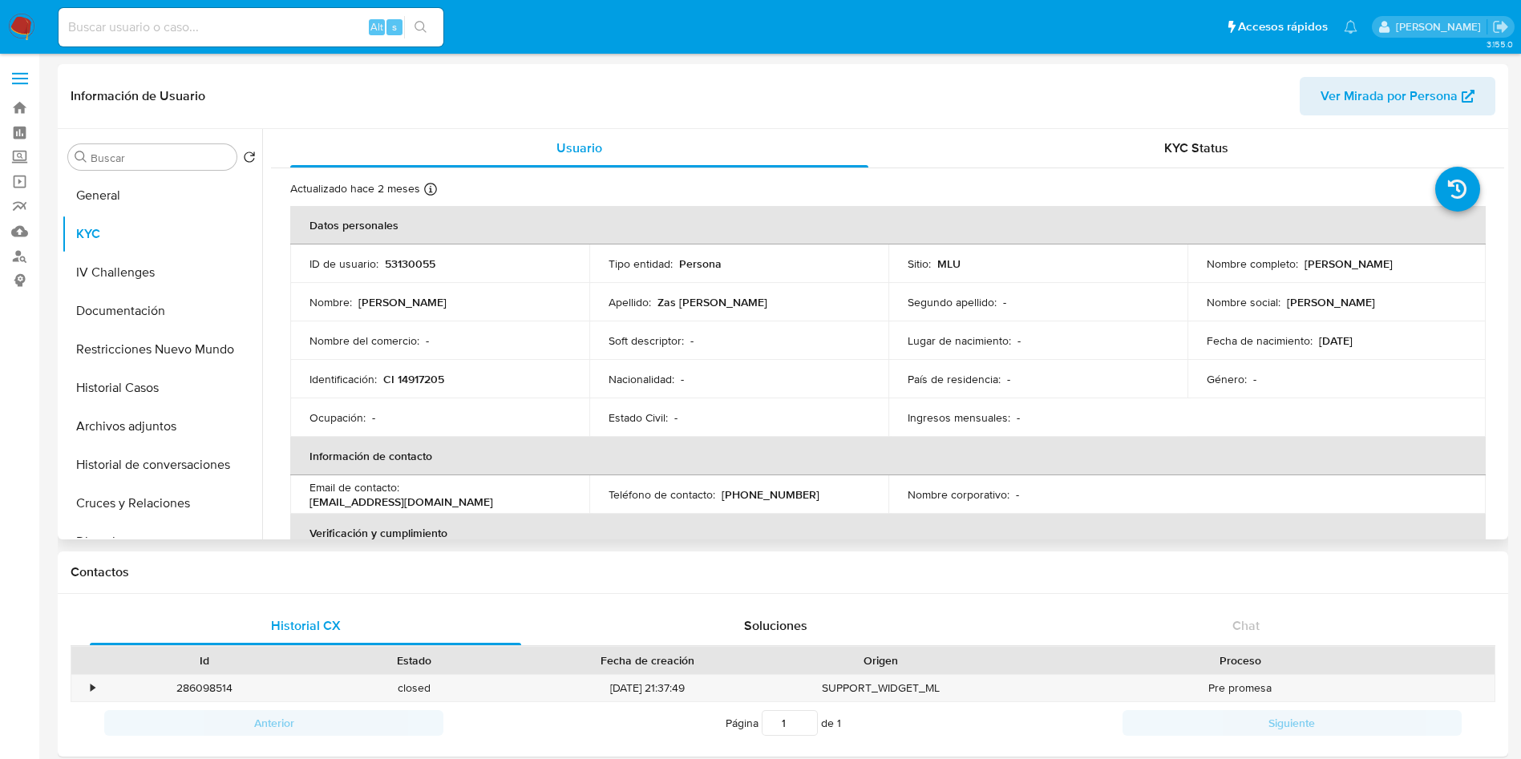
click at [418, 268] on p "53130055" at bounding box center [410, 264] width 51 height 14
click at [418, 269] on p "53130055" at bounding box center [410, 264] width 51 height 14
copy p "53130055"
click at [177, 500] on button "Cruces y Relaciones" at bounding box center [156, 503] width 188 height 38
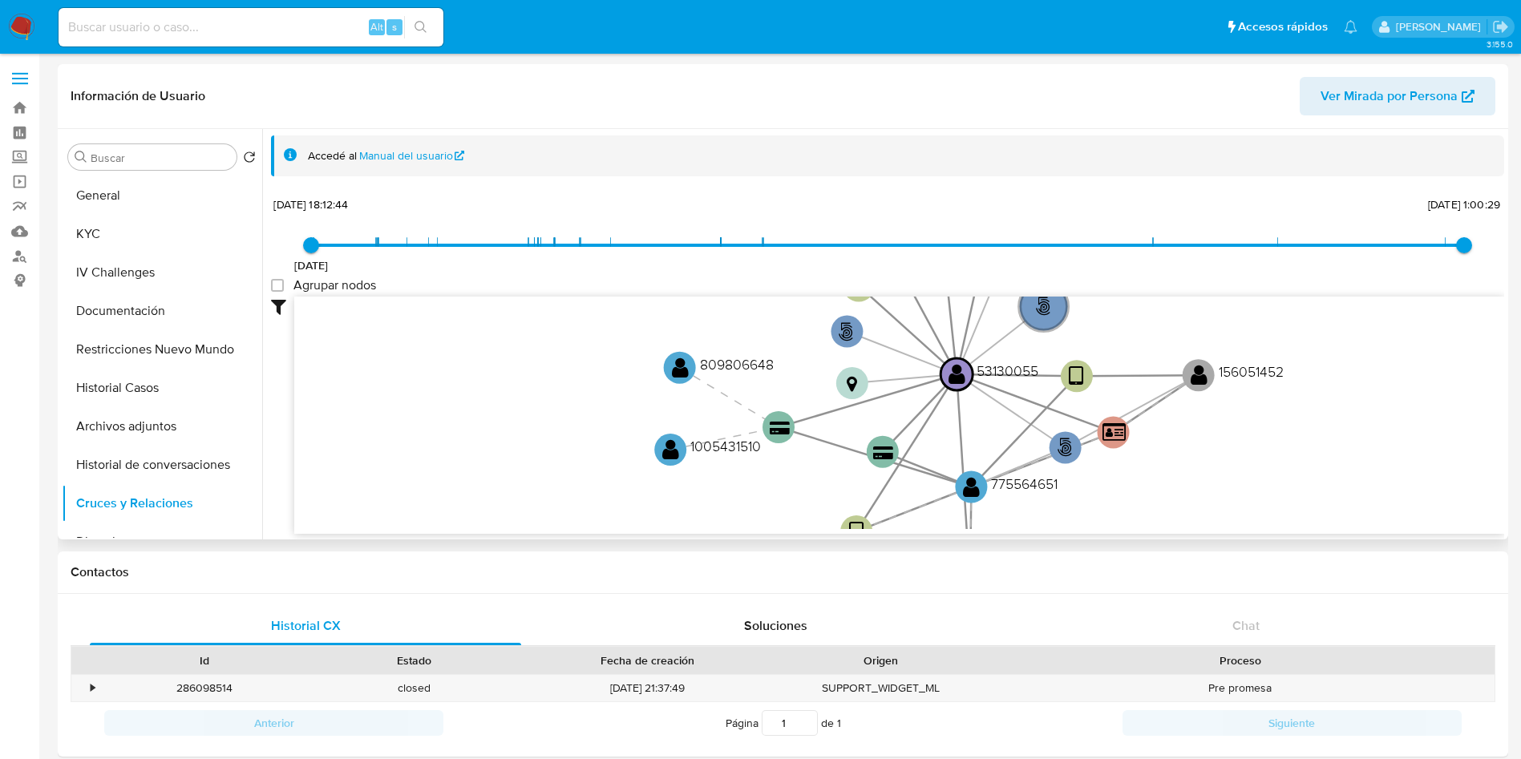
click at [1306, 160] on div "Accedé al Manual del usuario" at bounding box center [899, 155] width 1183 height 15
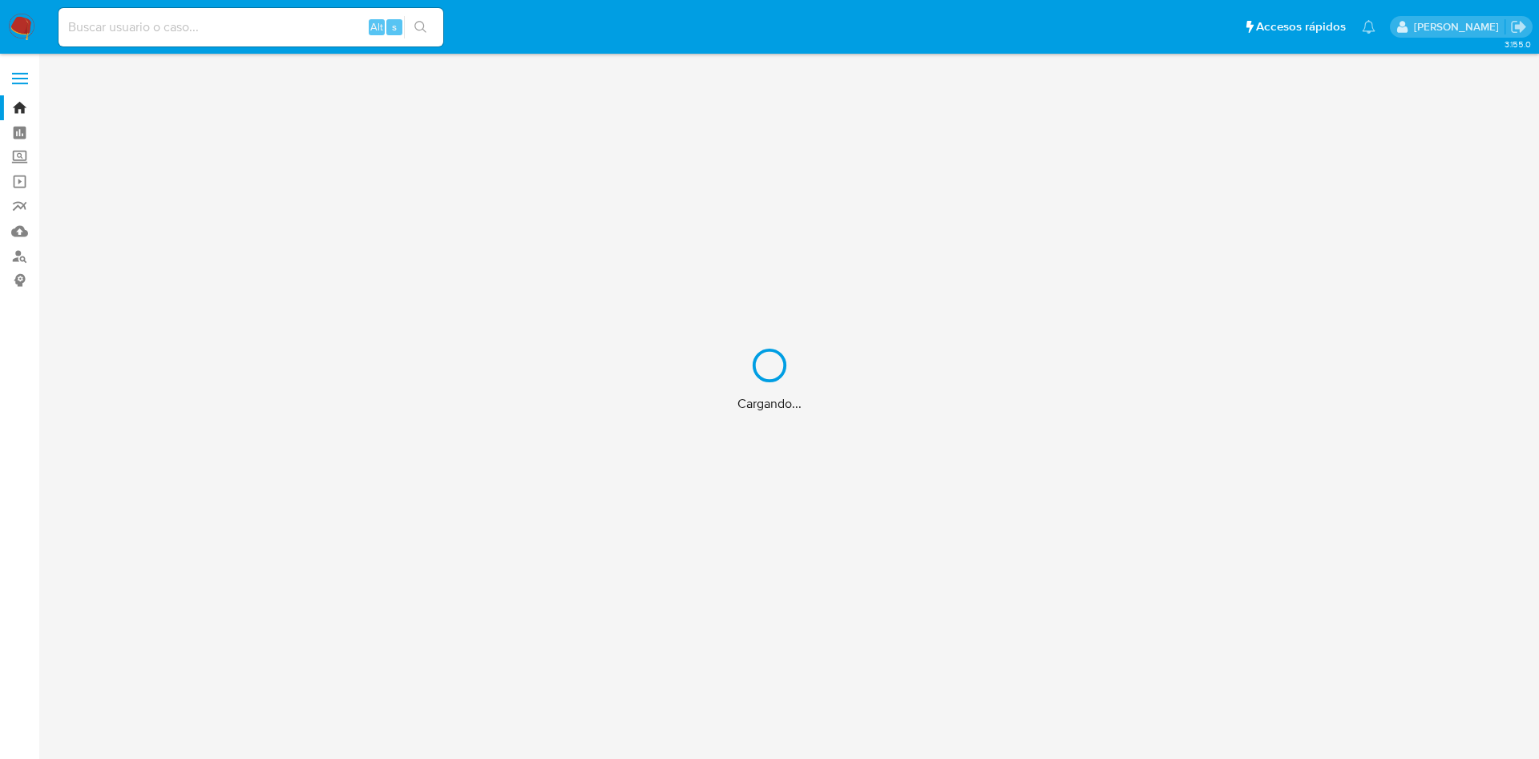
click at [161, 40] on div "Cargando..." at bounding box center [769, 379] width 1539 height 759
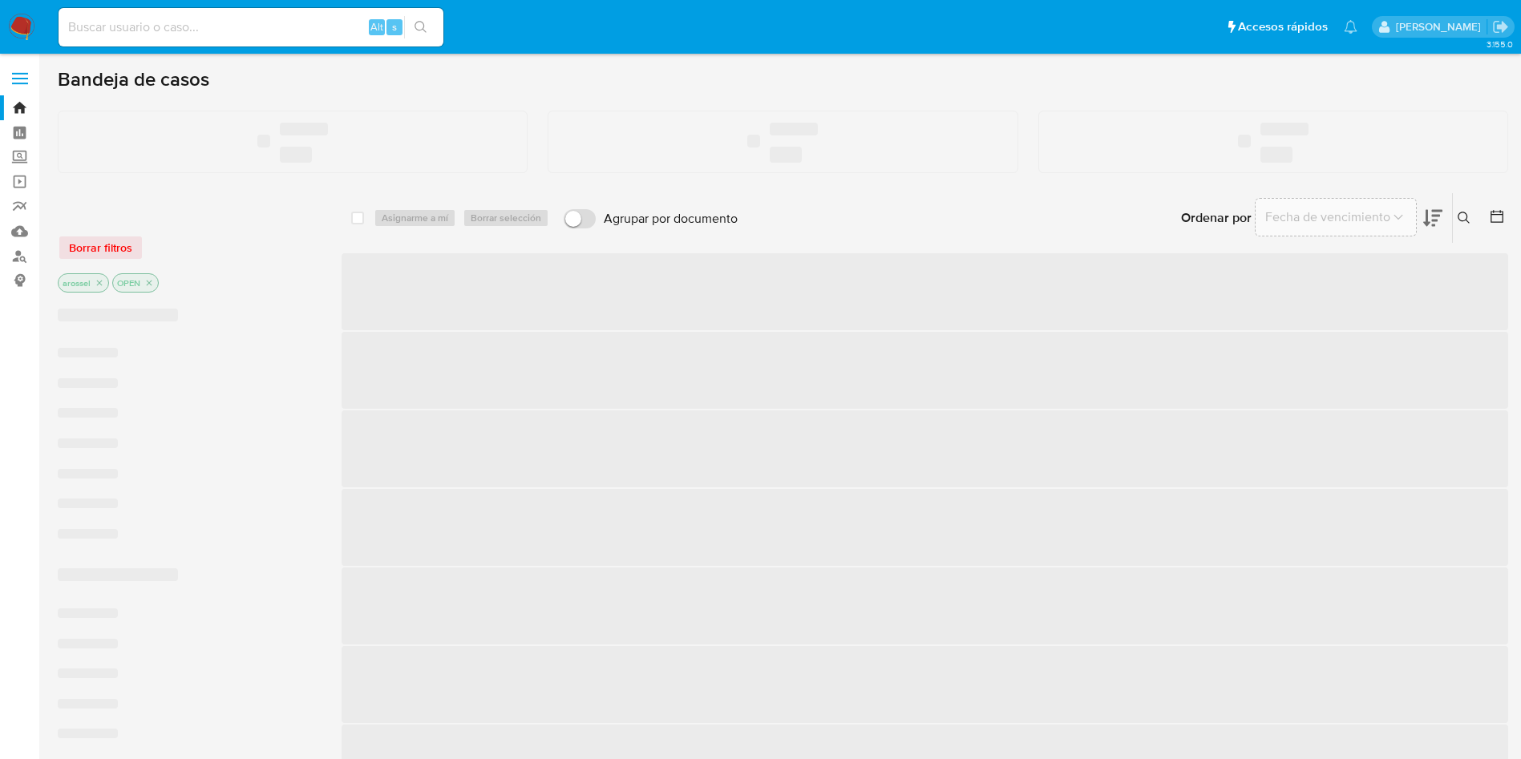
click at [174, 27] on input at bounding box center [251, 27] width 385 height 21
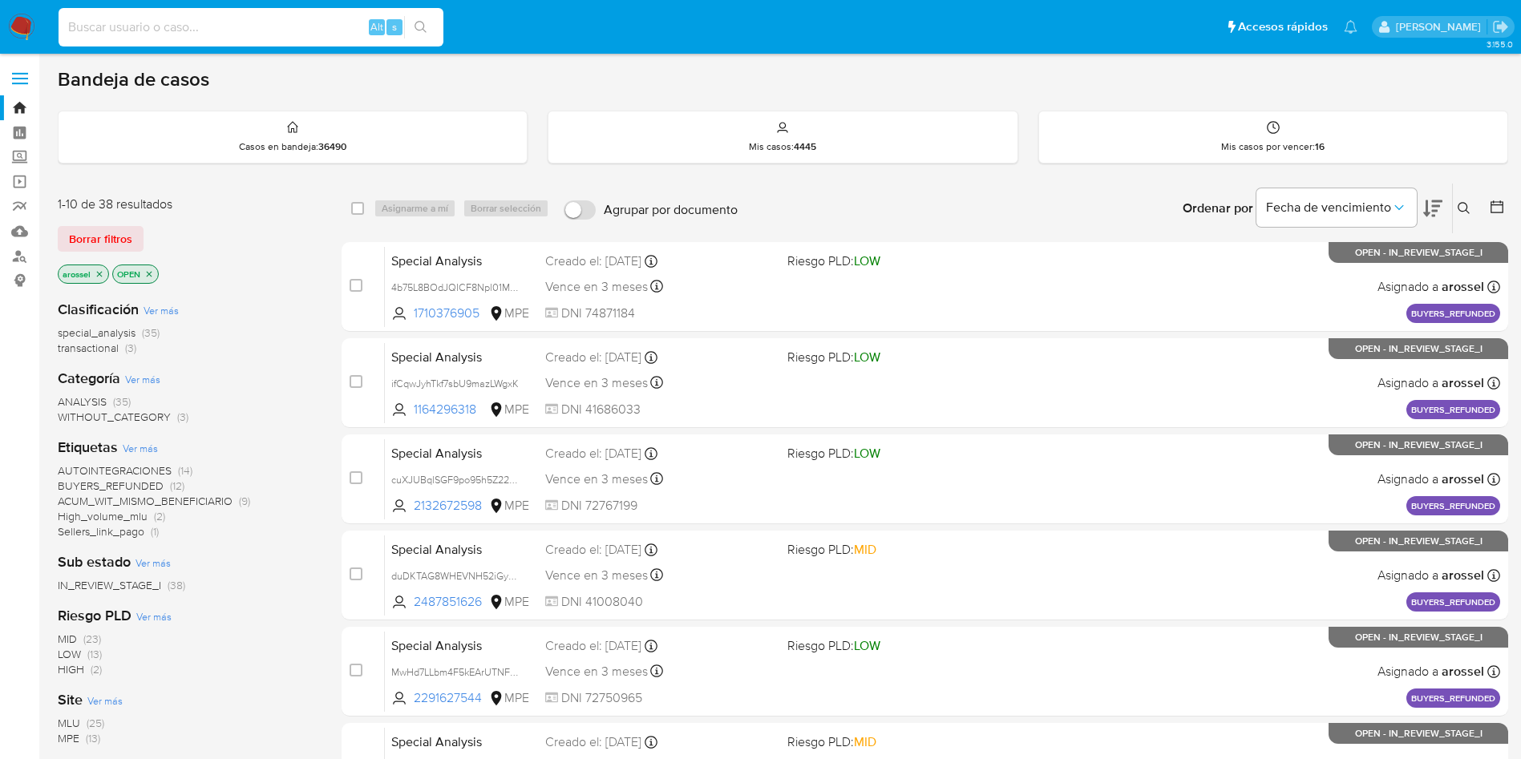
paste input "237853243"
type input "237853243"
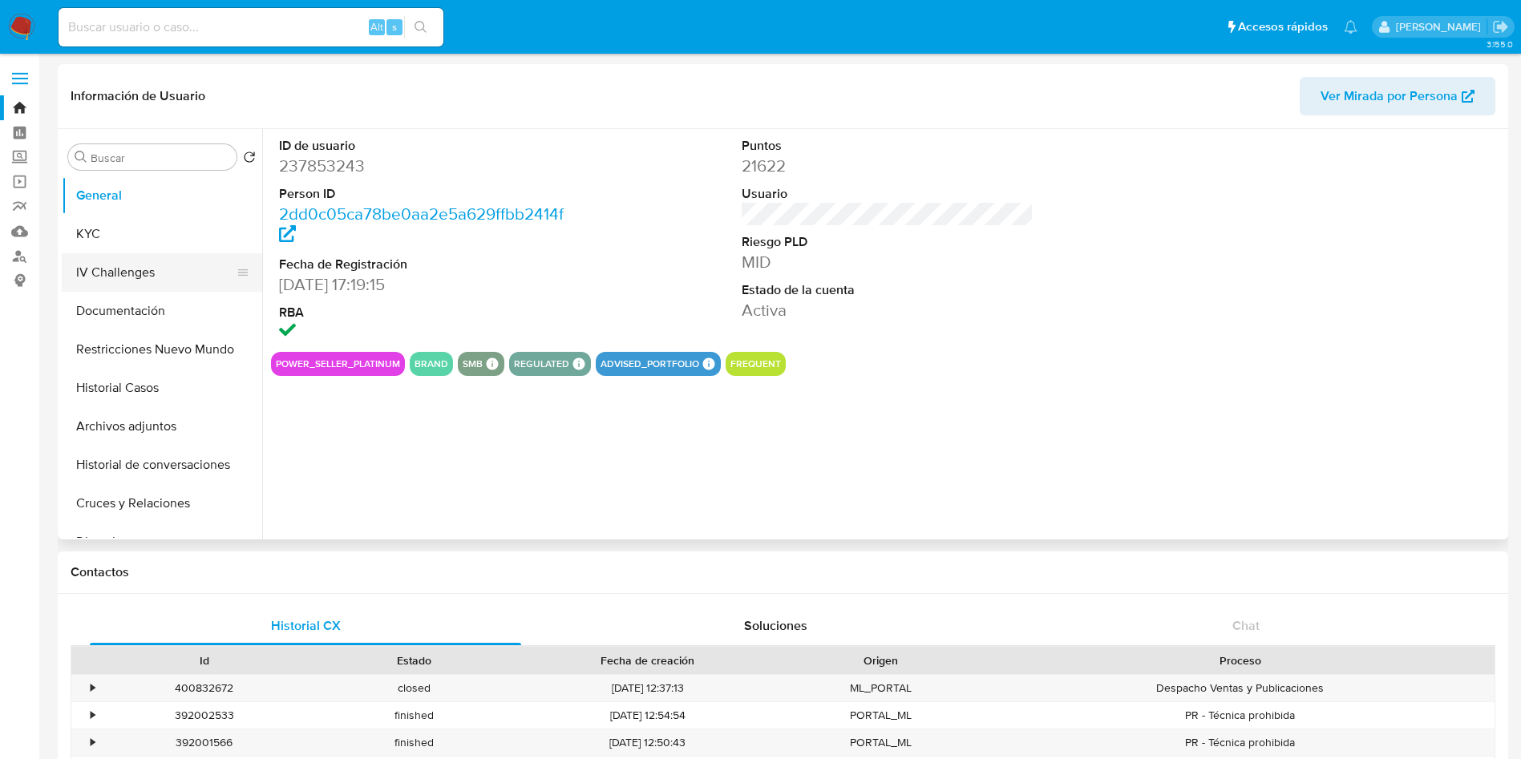
select select "10"
click at [91, 230] on button "KYC" at bounding box center [156, 234] width 188 height 38
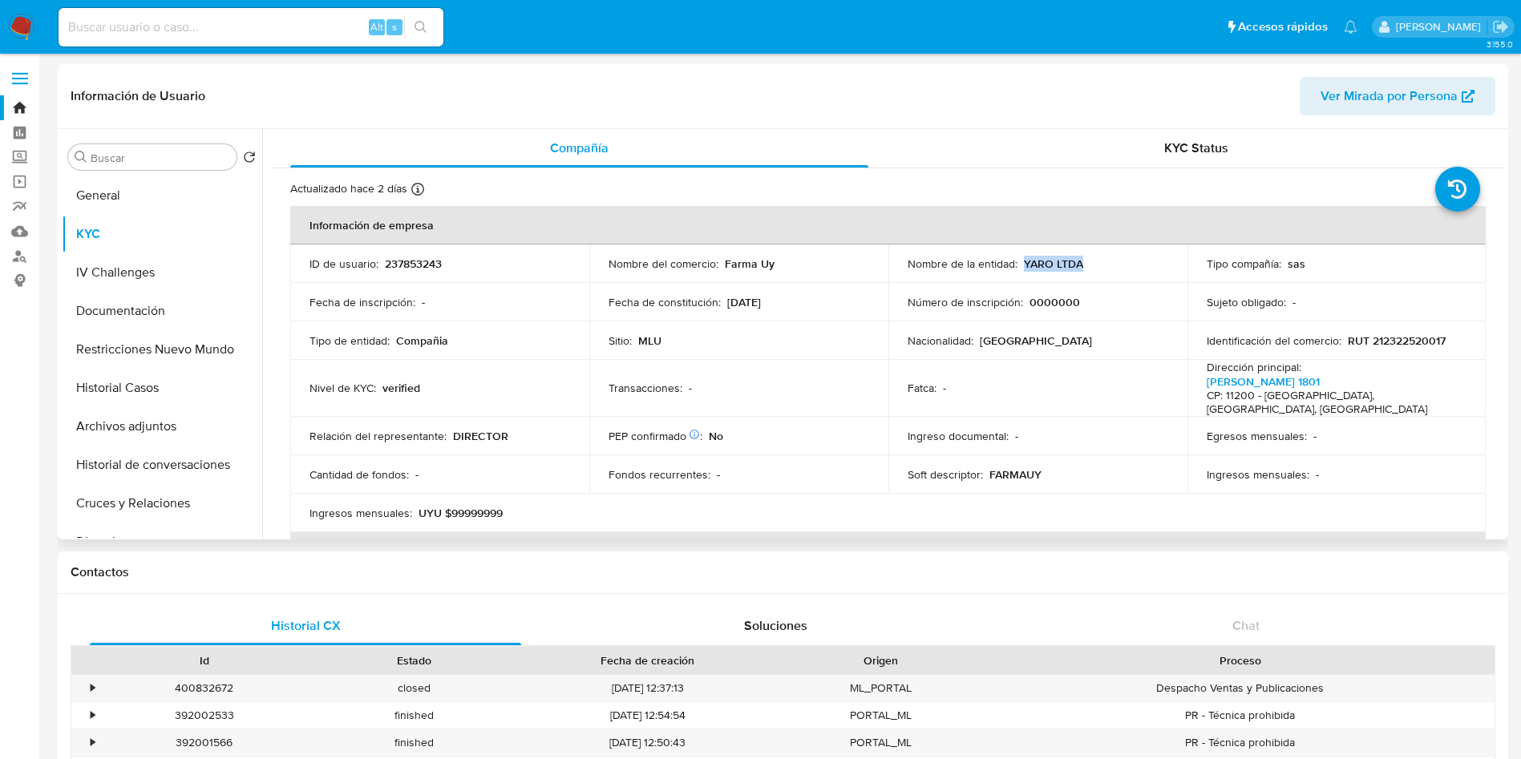
drag, startPoint x: 1022, startPoint y: 267, endPoint x: 1082, endPoint y: 265, distance: 60.1
click at [1082, 265] on div "Nombre de la entidad : YARO LTDA" at bounding box center [1038, 264] width 261 height 14
copy p "YARO LTDA"
click at [1437, 347] on p "RUT 212322520017" at bounding box center [1397, 341] width 98 height 14
click at [1412, 343] on p "RUT 212322520017" at bounding box center [1397, 341] width 98 height 14
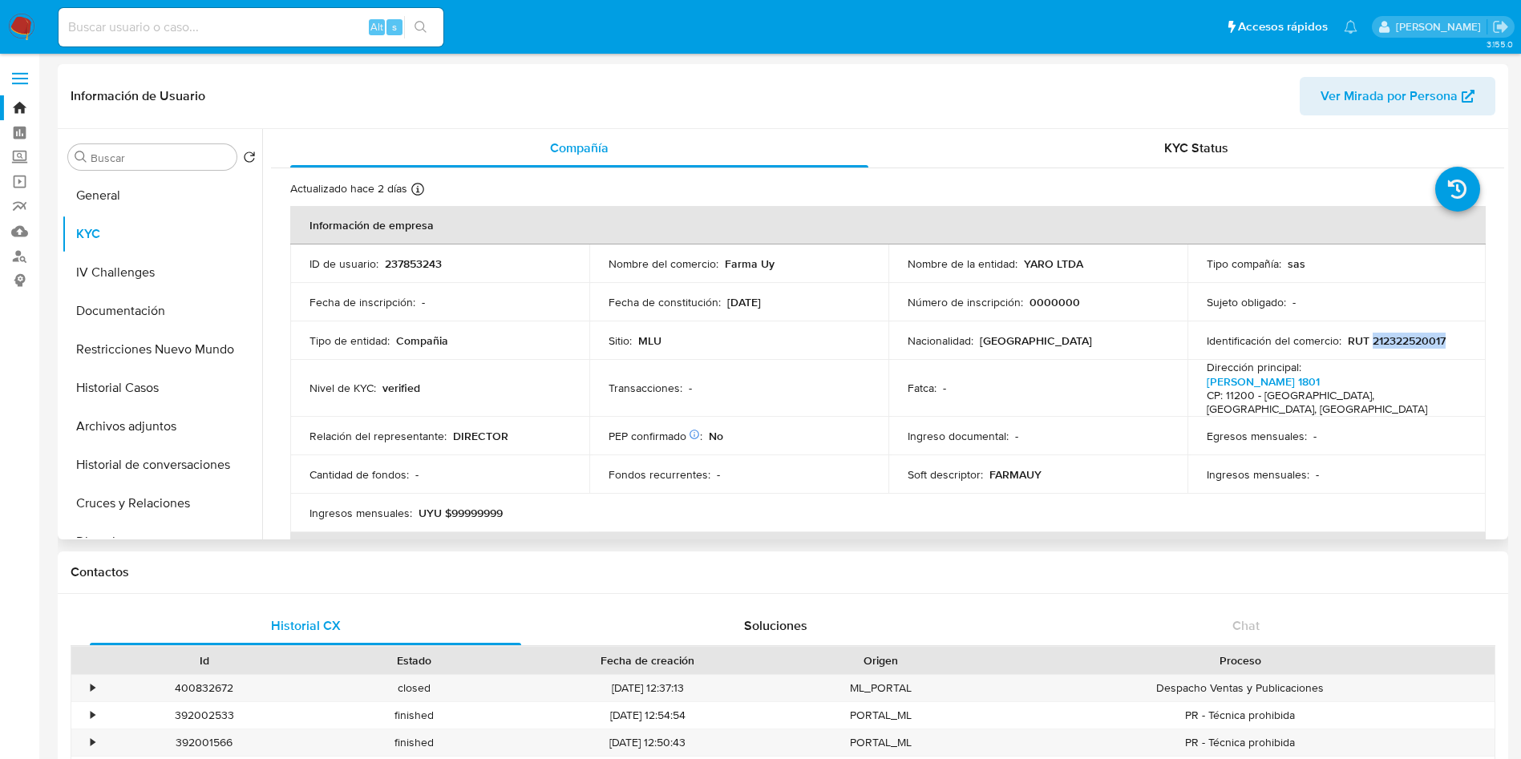
click at [1412, 343] on p "RUT 212322520017" at bounding box center [1397, 341] width 98 height 14
copy p "212322520017"
drag, startPoint x: 721, startPoint y: 262, endPoint x: 536, endPoint y: 67, distance: 268.8
click at [776, 261] on div "Nombre del comercio : Farma Uy" at bounding box center [738, 264] width 261 height 14
copy p "Farma Uy"
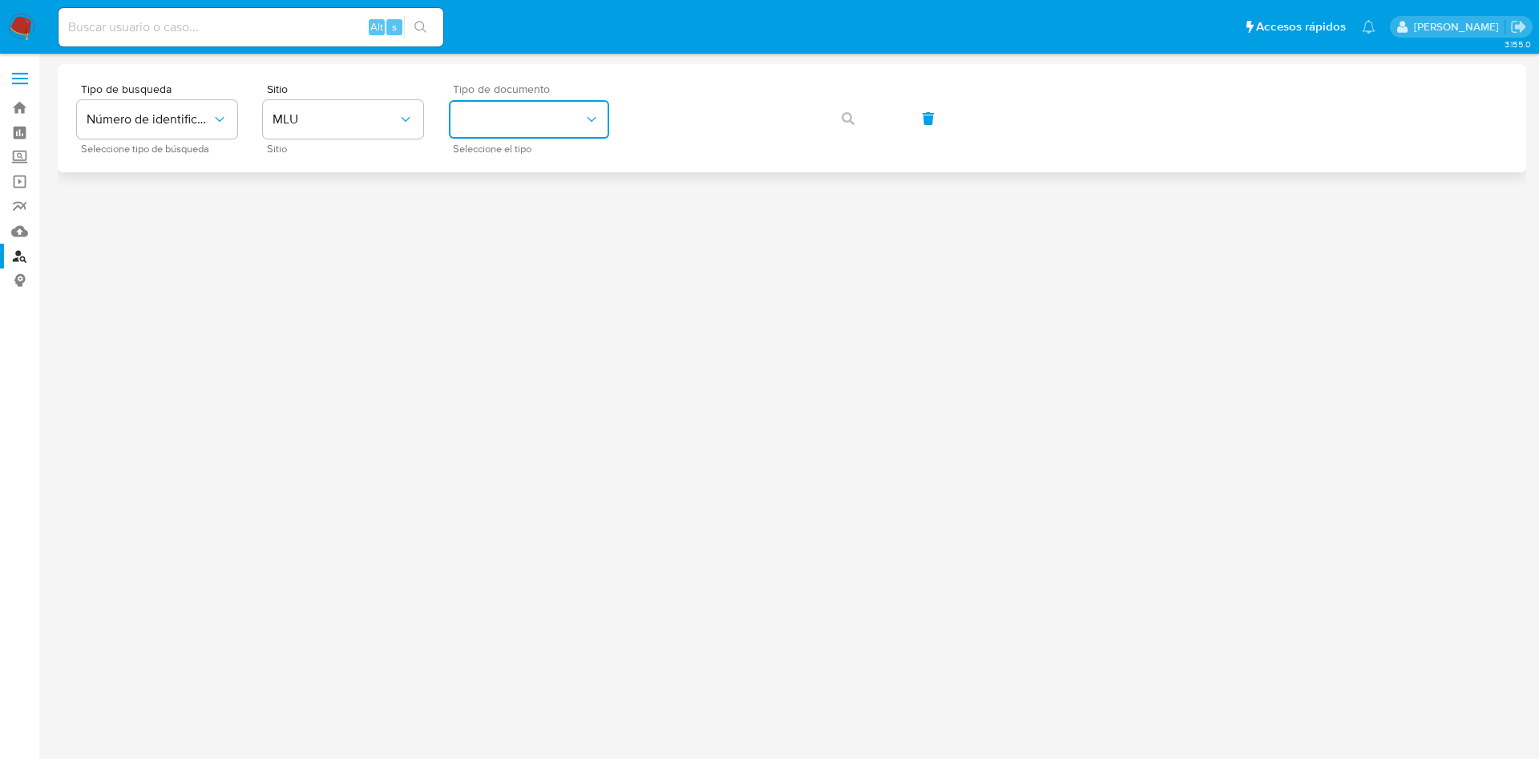
click at [566, 127] on button "identificationType" at bounding box center [529, 119] width 160 height 38
click at [576, 160] on div "CI CI" at bounding box center [524, 171] width 131 height 55
click at [854, 121] on icon "button" at bounding box center [848, 118] width 13 height 13
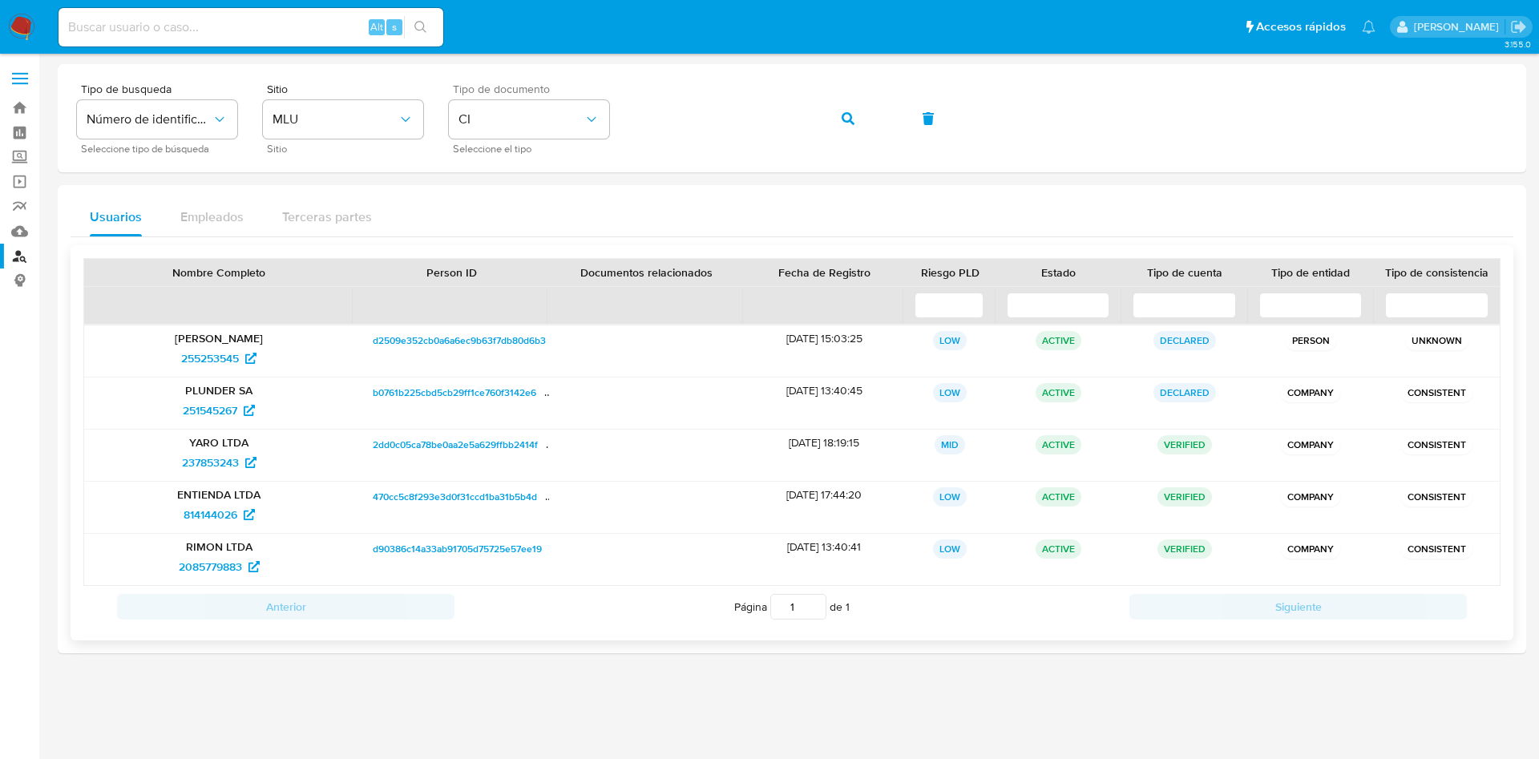
click at [264, 342] on p "Oscar Ignacio Vidal Urdampilleta" at bounding box center [218, 338] width 247 height 14
click at [264, 341] on p "Oscar Ignacio Vidal Urdampilleta" at bounding box center [218, 338] width 247 height 14
click at [264, 340] on p "Oscar Ignacio Vidal Urdampilleta" at bounding box center [218, 338] width 247 height 14
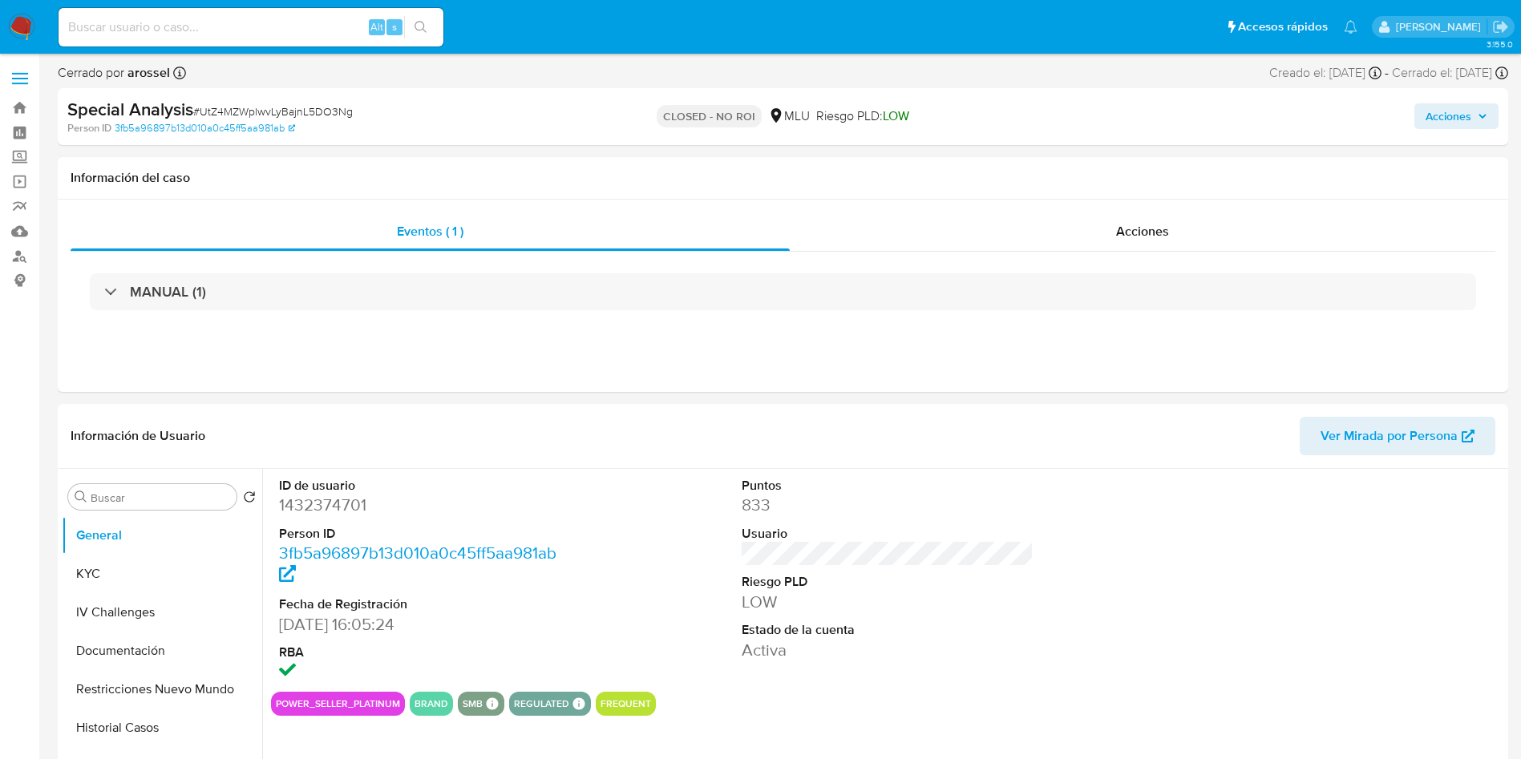
select select "10"
click at [151, 570] on button "KYC" at bounding box center [156, 574] width 188 height 38
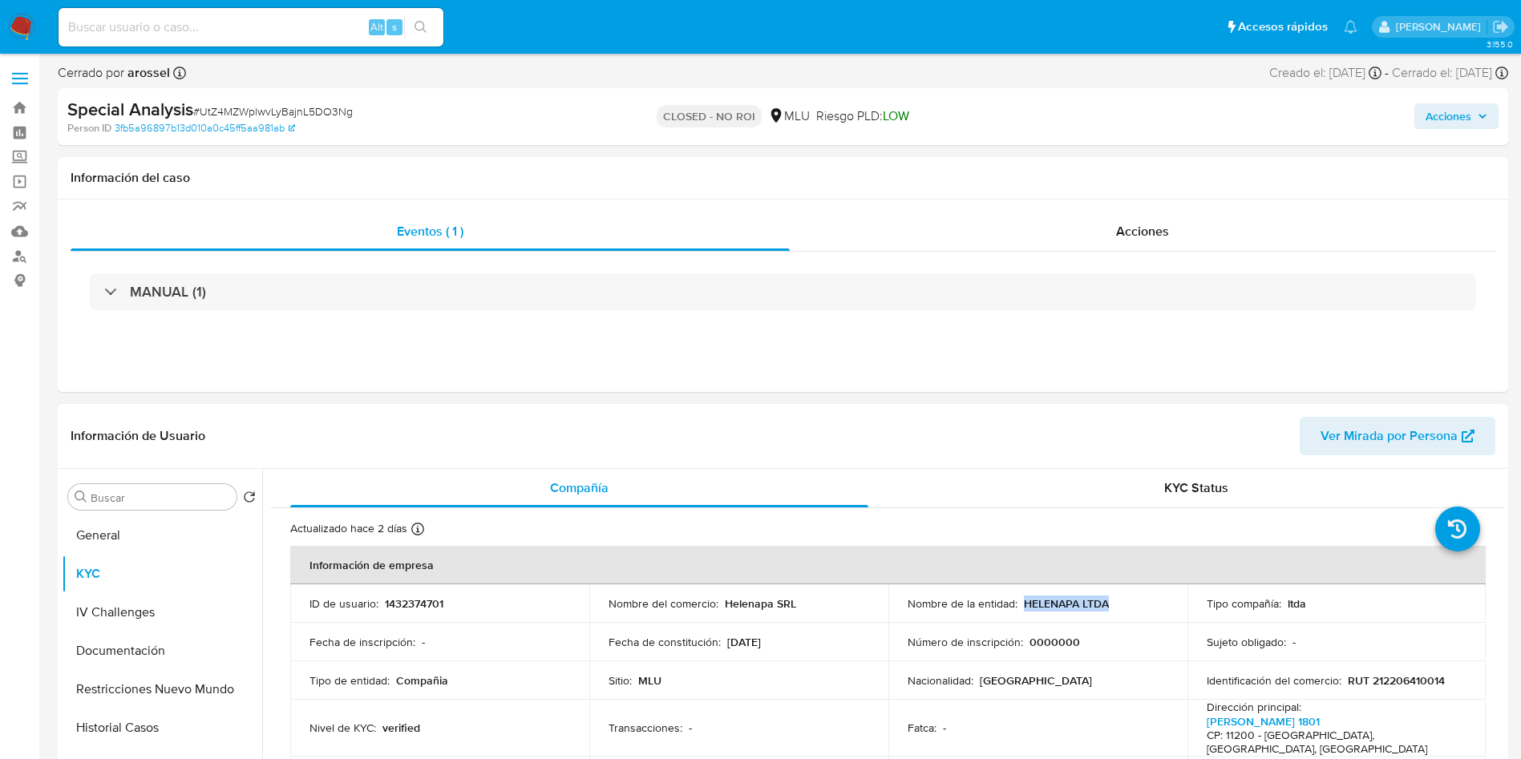
drag, startPoint x: 1018, startPoint y: 608, endPoint x: 1120, endPoint y: 608, distance: 101.8
click at [1120, 608] on div "Nombre de la entidad : HELENAPA LTDA" at bounding box center [1038, 603] width 261 height 14
copy p "HELENAPA LTDA"
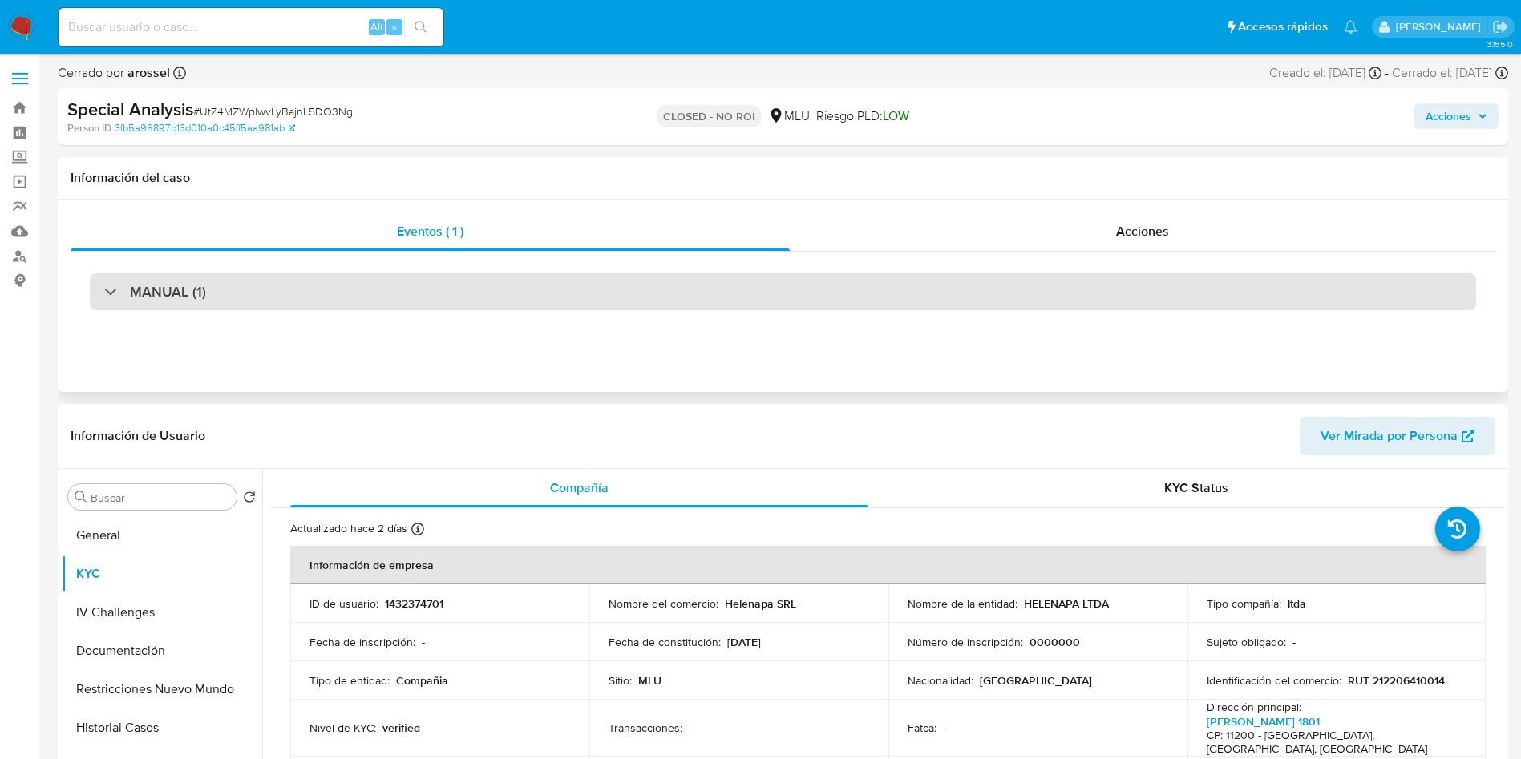
click at [325, 289] on div "MANUAL (1)" at bounding box center [783, 291] width 1386 height 37
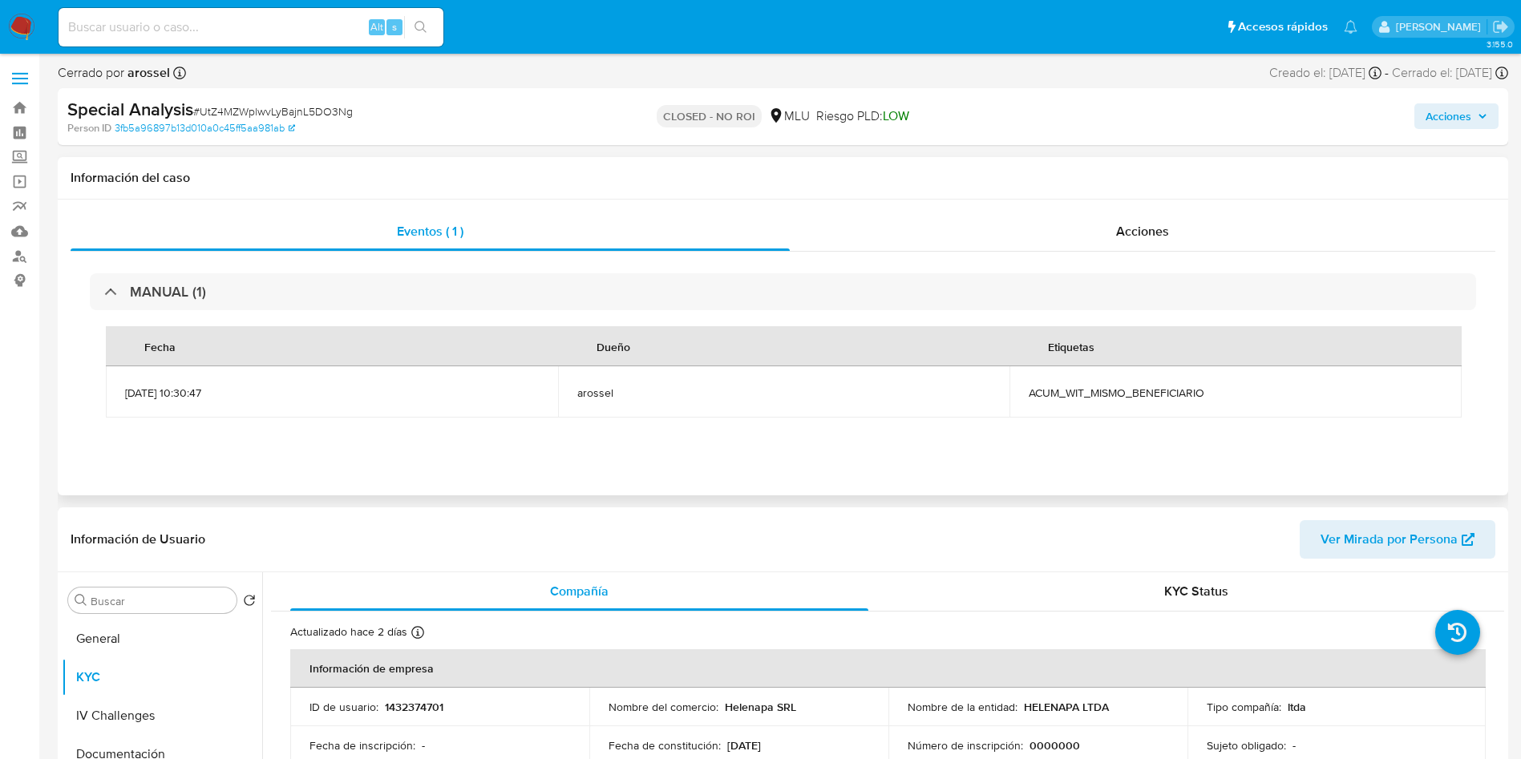
click at [1130, 386] on span "ACUM_WIT_MISMO_BENEFICIARIO" at bounding box center [1236, 393] width 414 height 14
copy span "ACUM_WIT_MISMO_BENEFICIARIO"
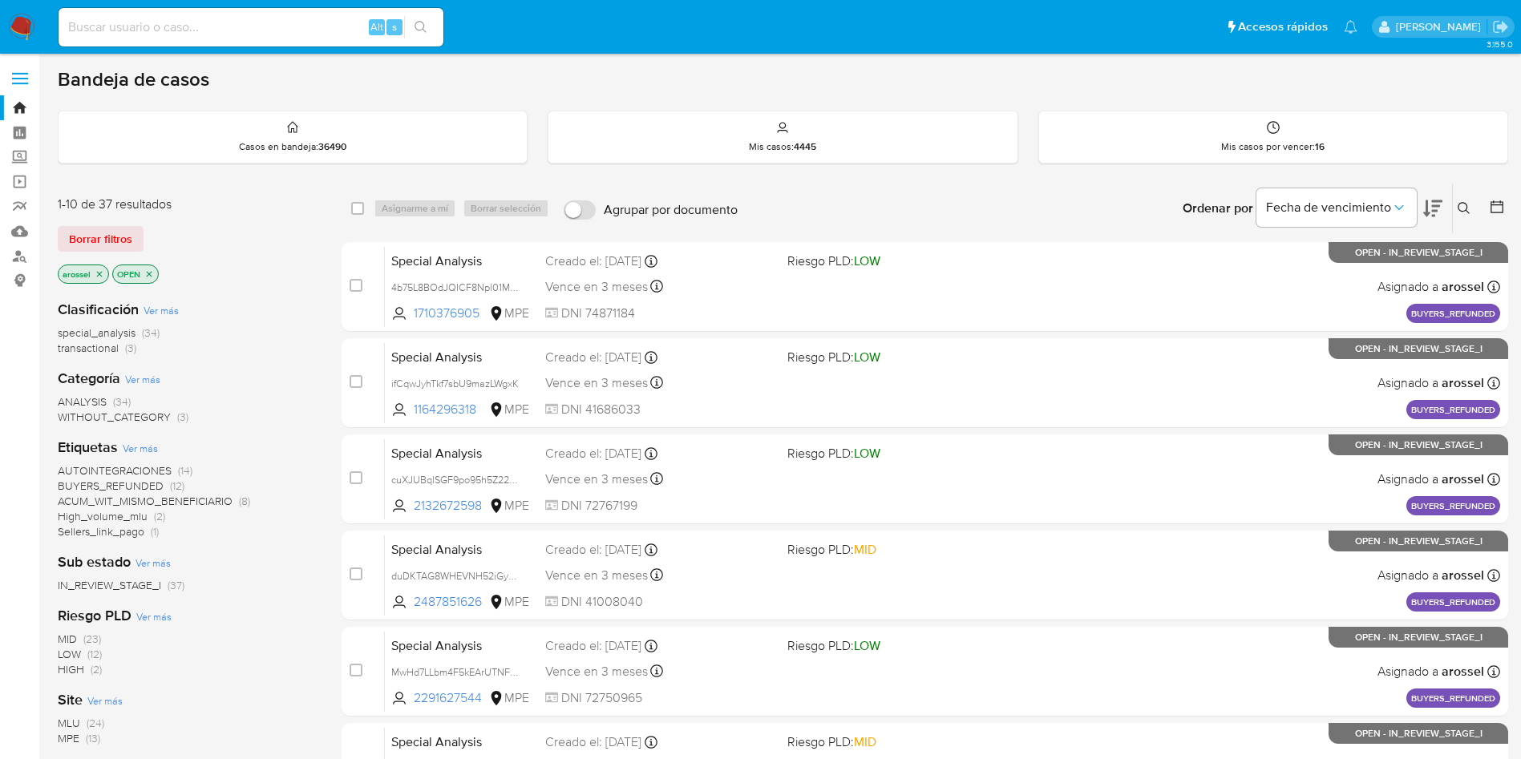
click at [267, 24] on input at bounding box center [251, 27] width 385 height 21
paste input "Q8vtBOA3ETqlxxSwwkwBKVaD"
type input "Q8vtBOA3ETqlxxSwwkwBKVaD"
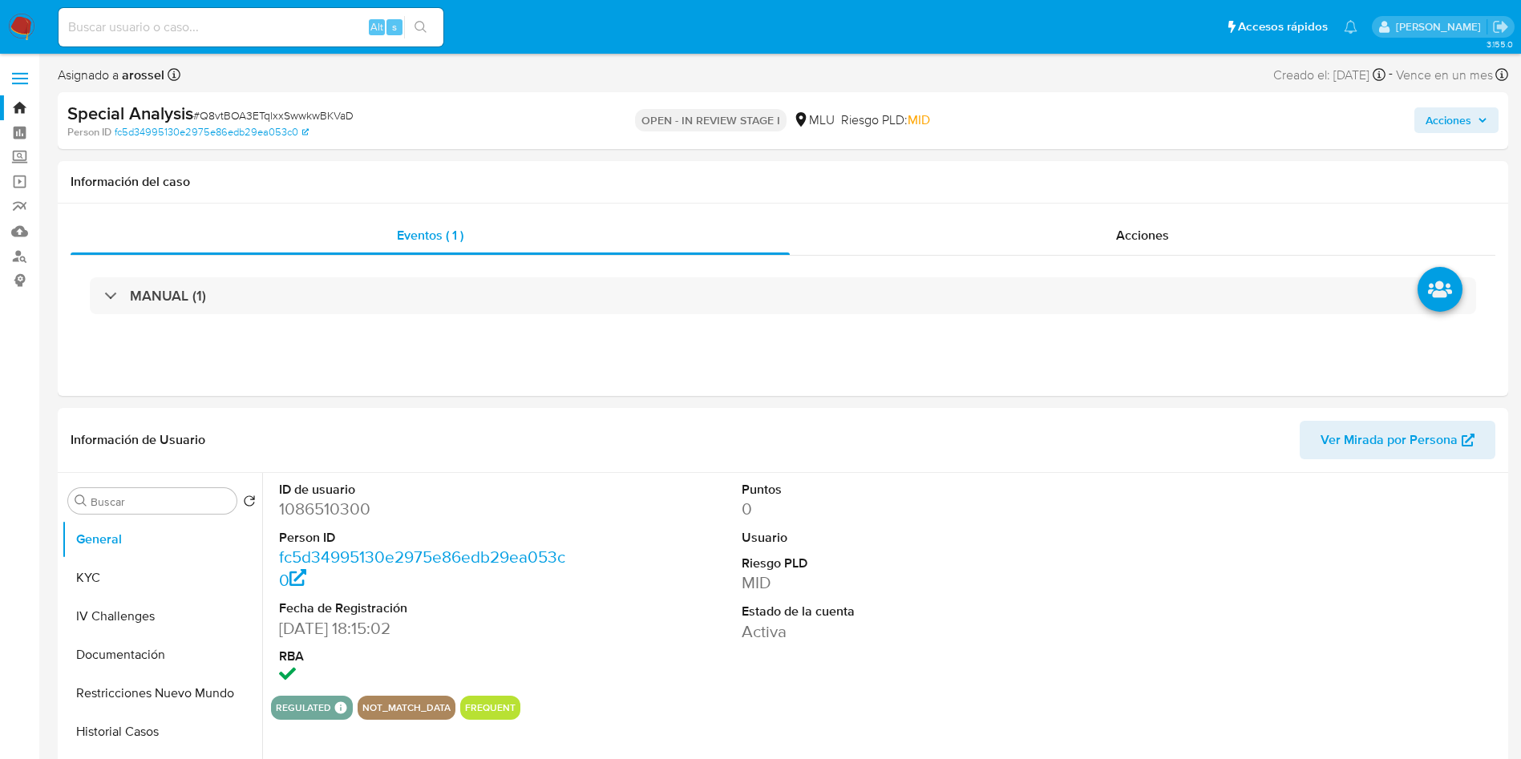
click at [262, 112] on span "# Q8vtBOA3ETqlxxSwwkwBKVaD" at bounding box center [273, 115] width 160 height 16
select select "10"
copy span "Q8vtBOA3ETqlxxSwwkwBKVaD"
click at [1397, 435] on span "Ver Mirada por Persona" at bounding box center [1388, 440] width 137 height 38
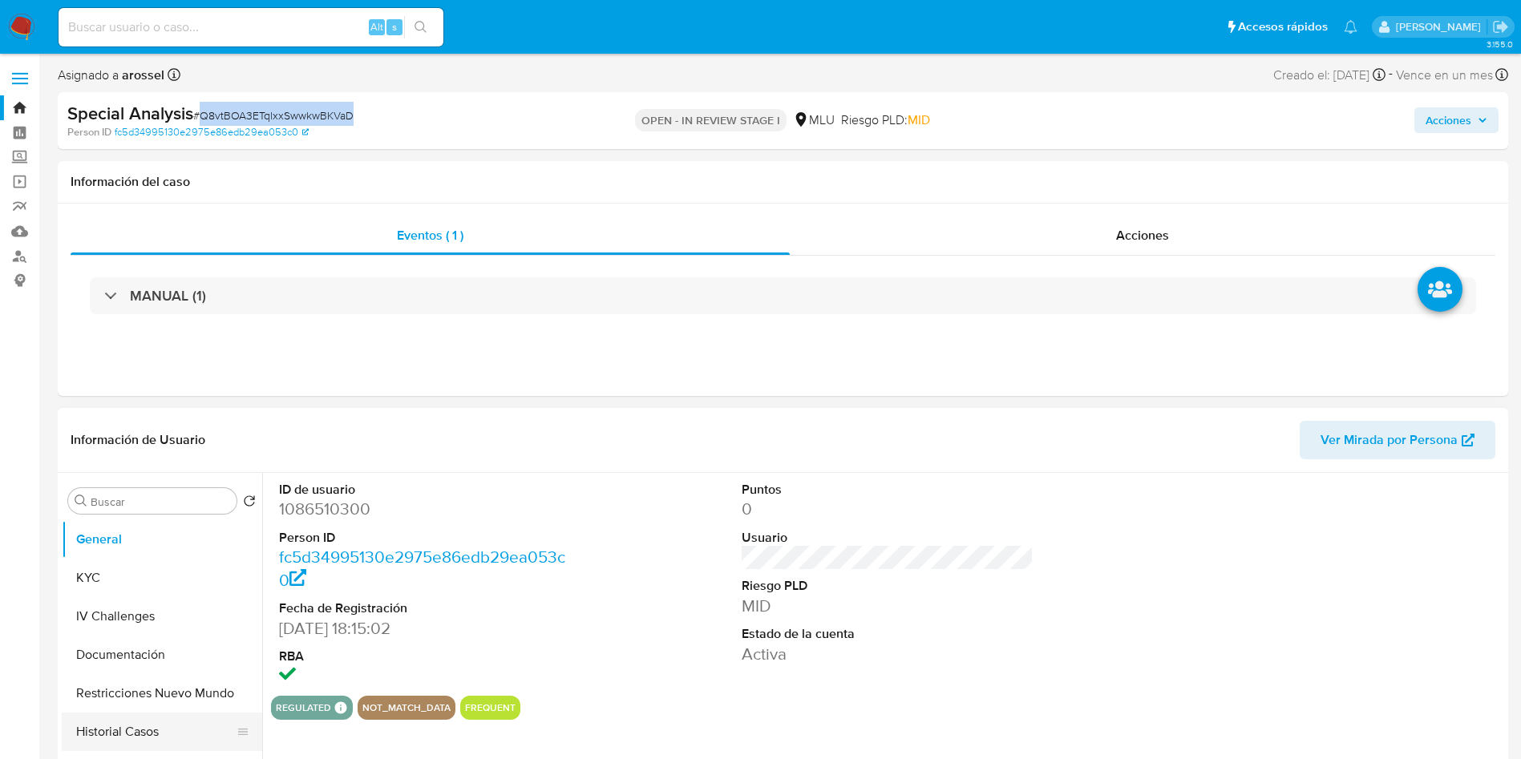
click at [145, 726] on button "Historial Casos" at bounding box center [156, 732] width 188 height 38
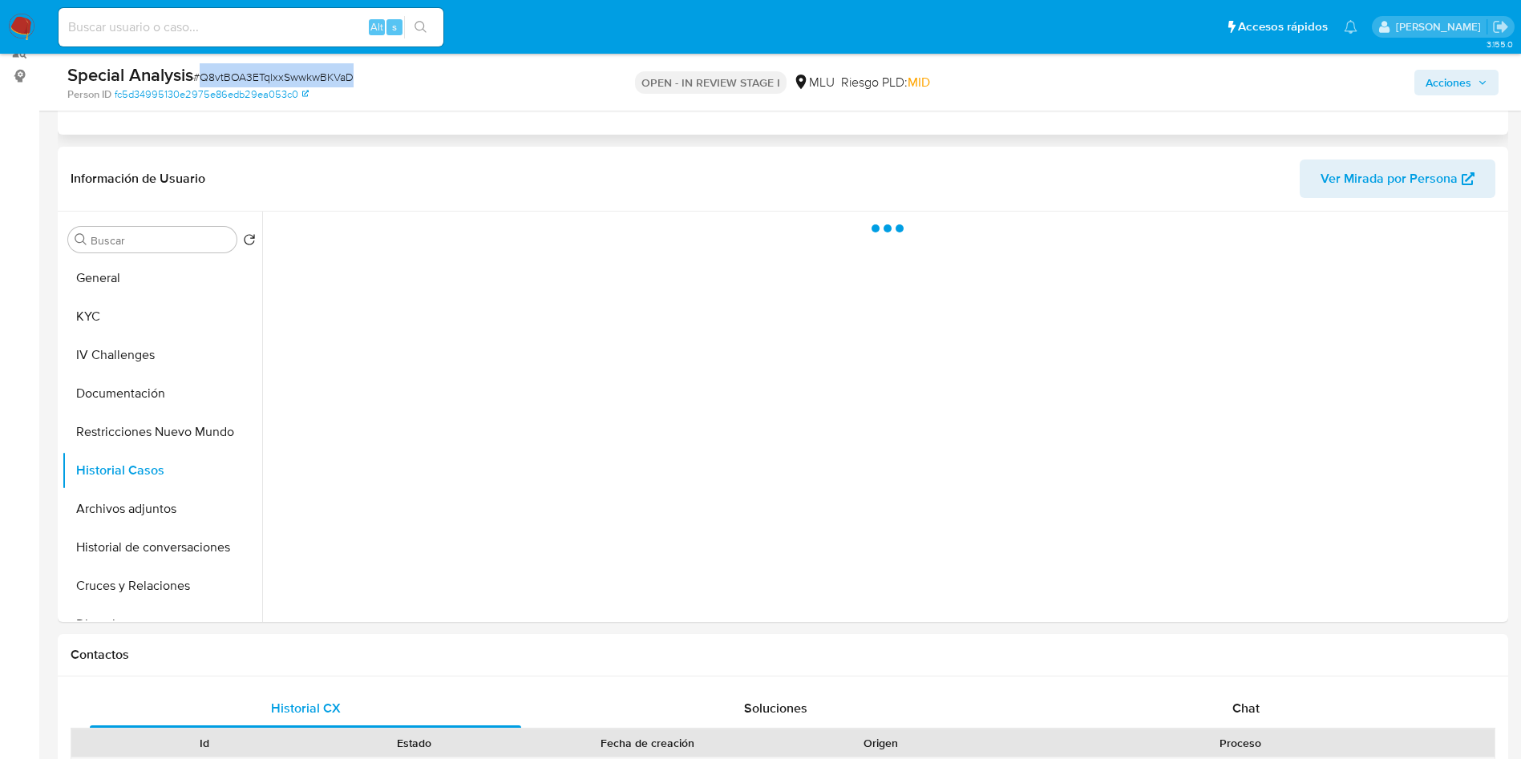
scroll to position [241, 0]
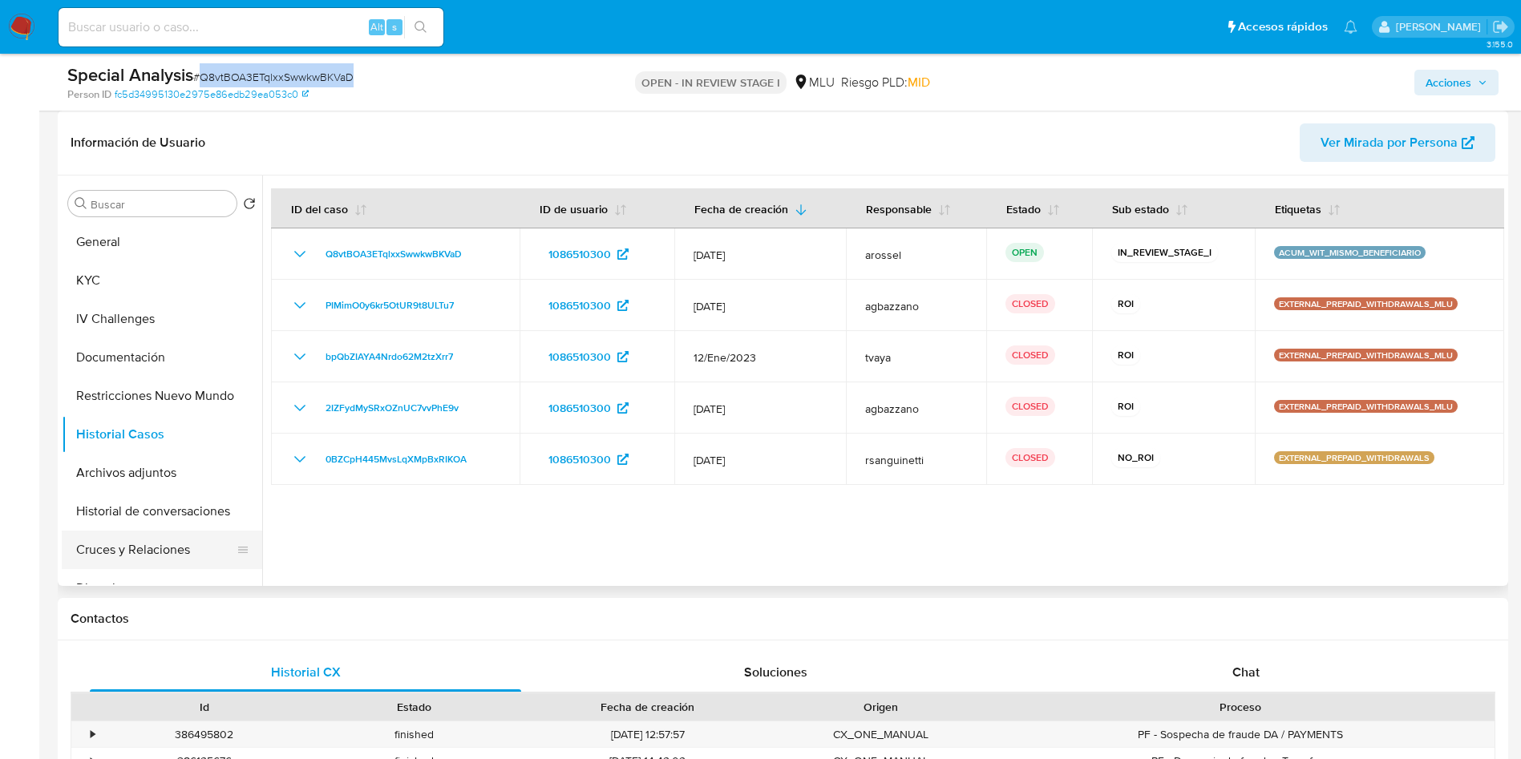
click at [135, 541] on button "Cruces y Relaciones" at bounding box center [156, 550] width 188 height 38
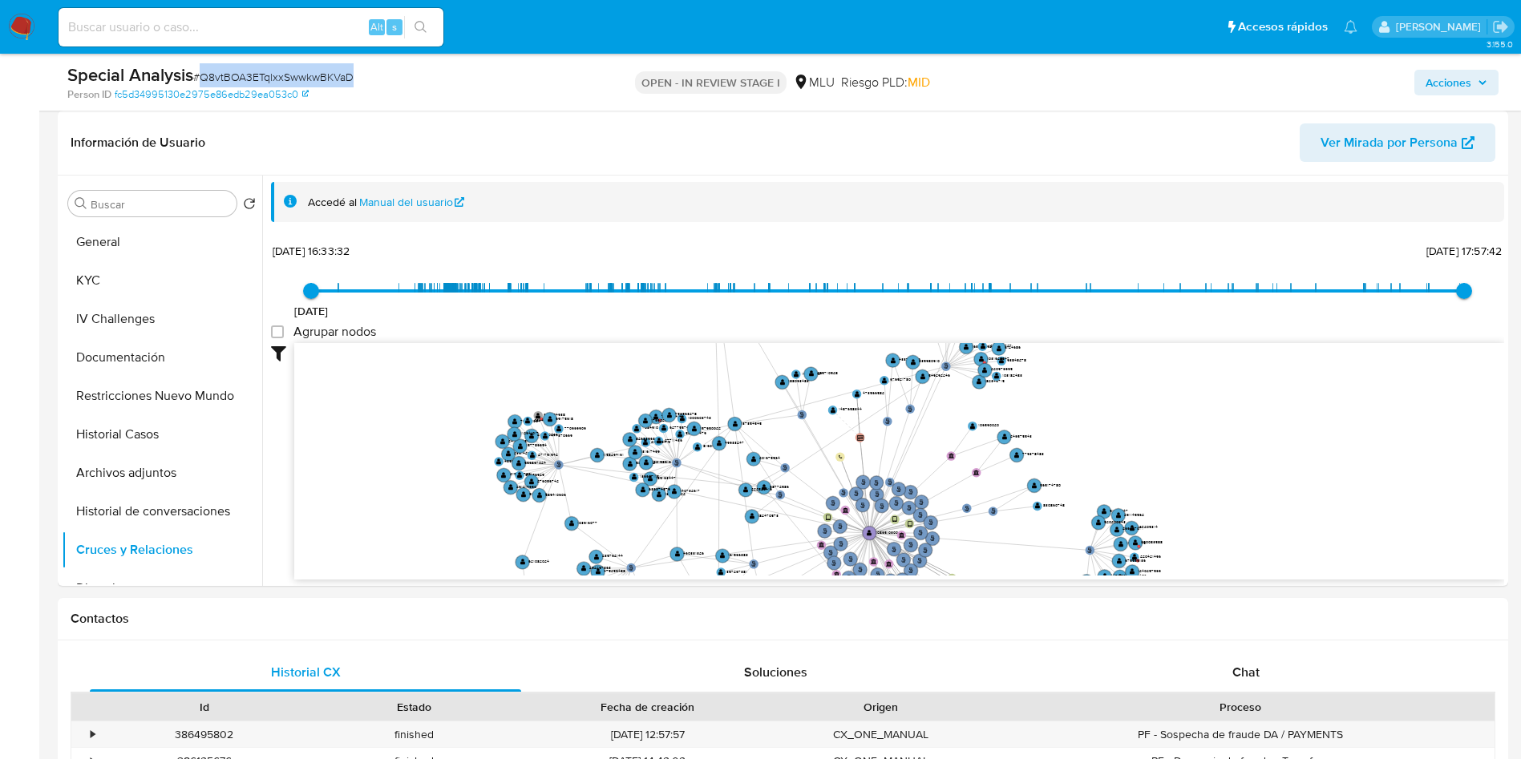
scroll to position [2, 0]
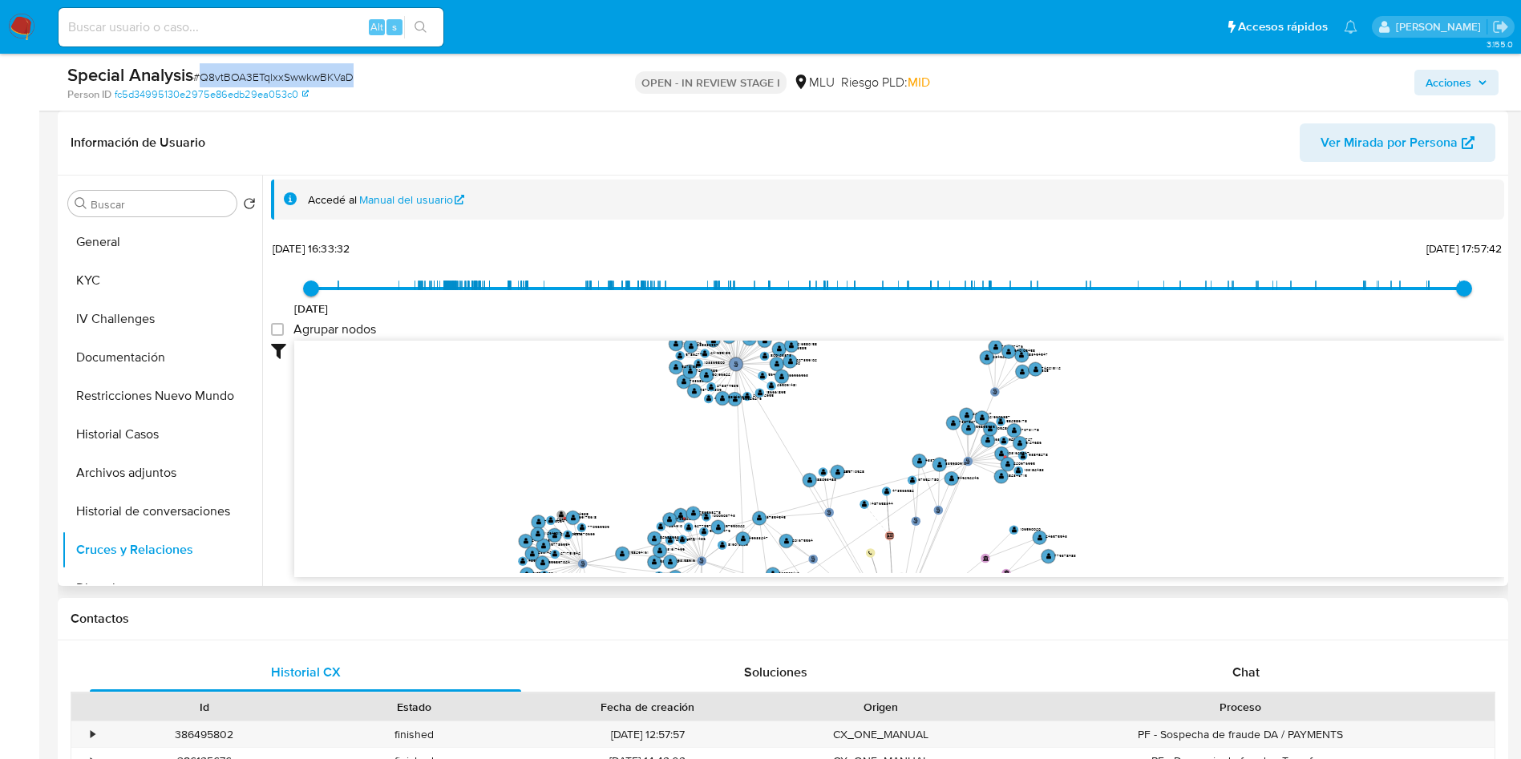
drag, startPoint x: 1250, startPoint y: 497, endPoint x: 1223, endPoint y: 369, distance: 131.0
click at [1223, 369] on icon "user-1086510300  1086510300 phone-d37994676286aa953f5c7eb5958e39db  person-fc…" at bounding box center [899, 457] width 1210 height 232
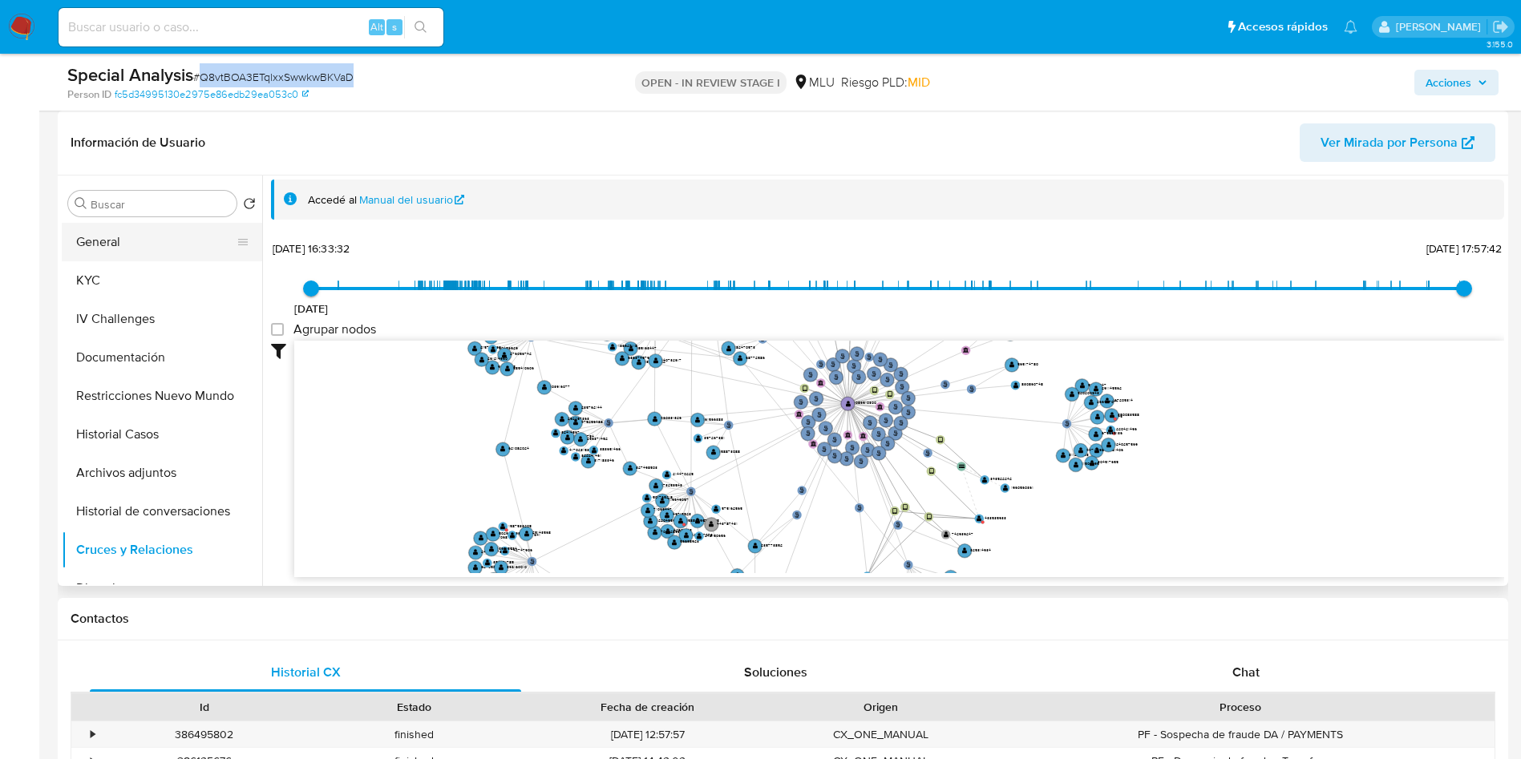
click at [168, 236] on button "General" at bounding box center [156, 242] width 188 height 38
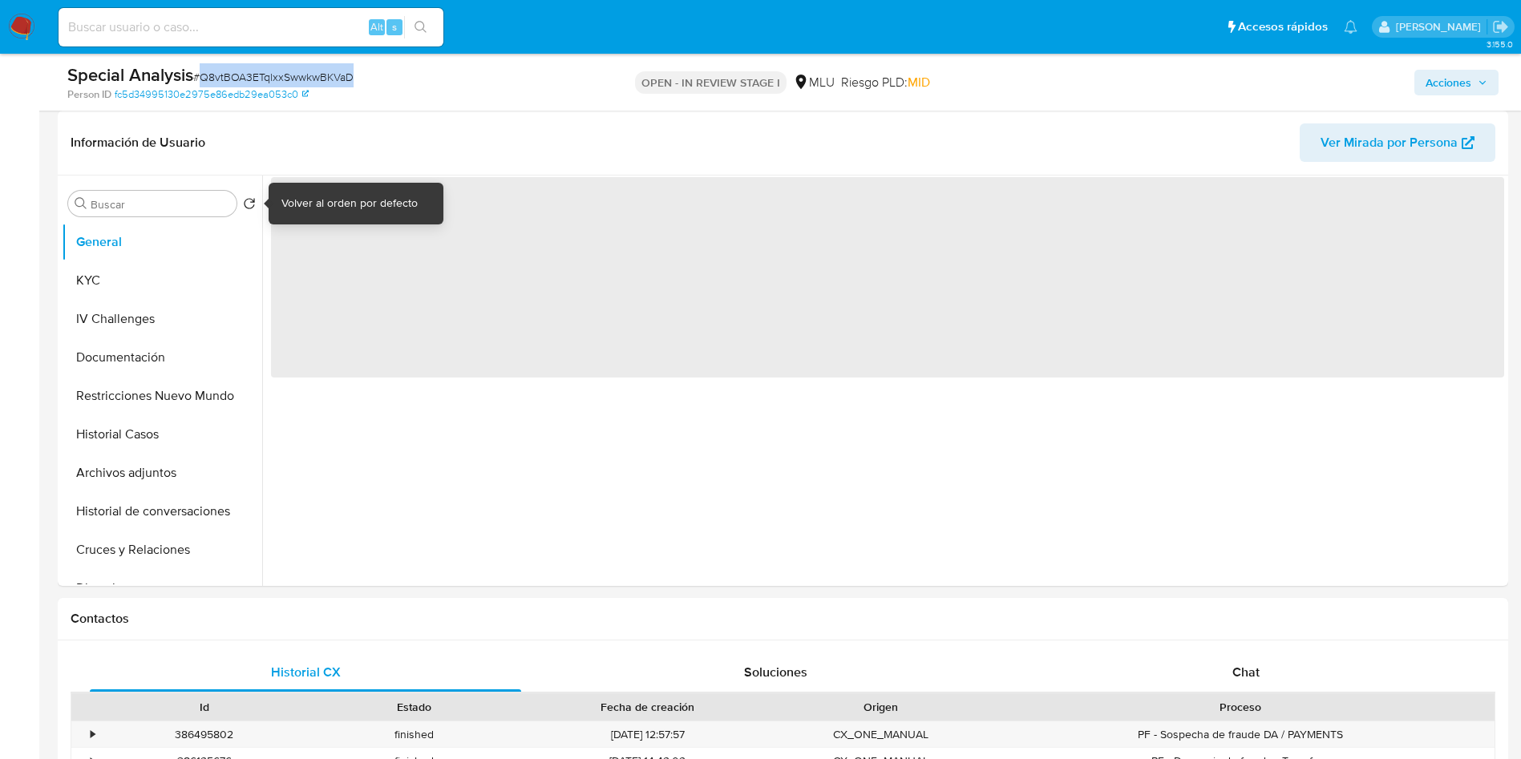
scroll to position [0, 0]
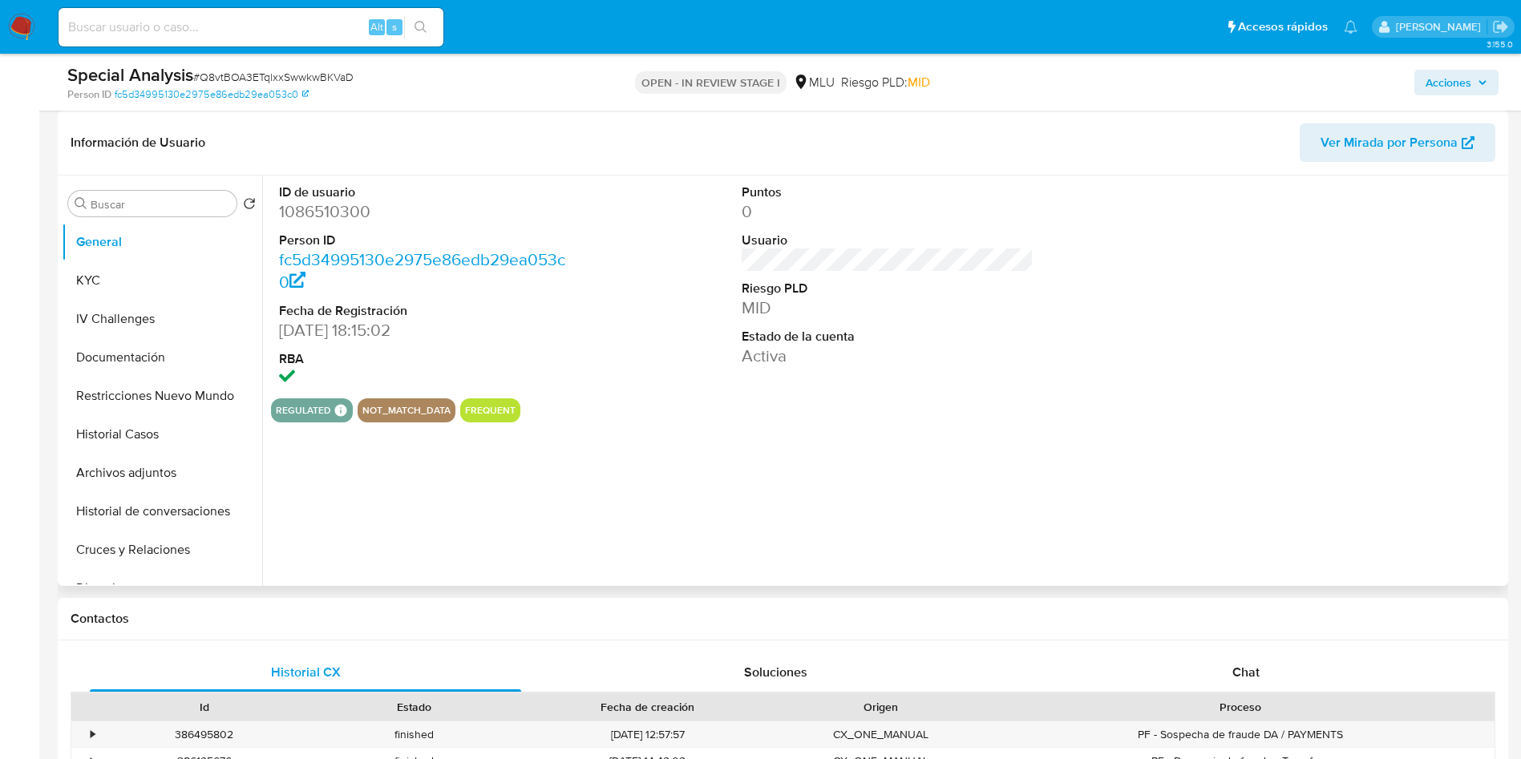
click at [325, 213] on dd "1086510300" at bounding box center [425, 211] width 293 height 22
copy dd "1086510300"
click at [124, 420] on button "Historial Casos" at bounding box center [156, 434] width 188 height 38
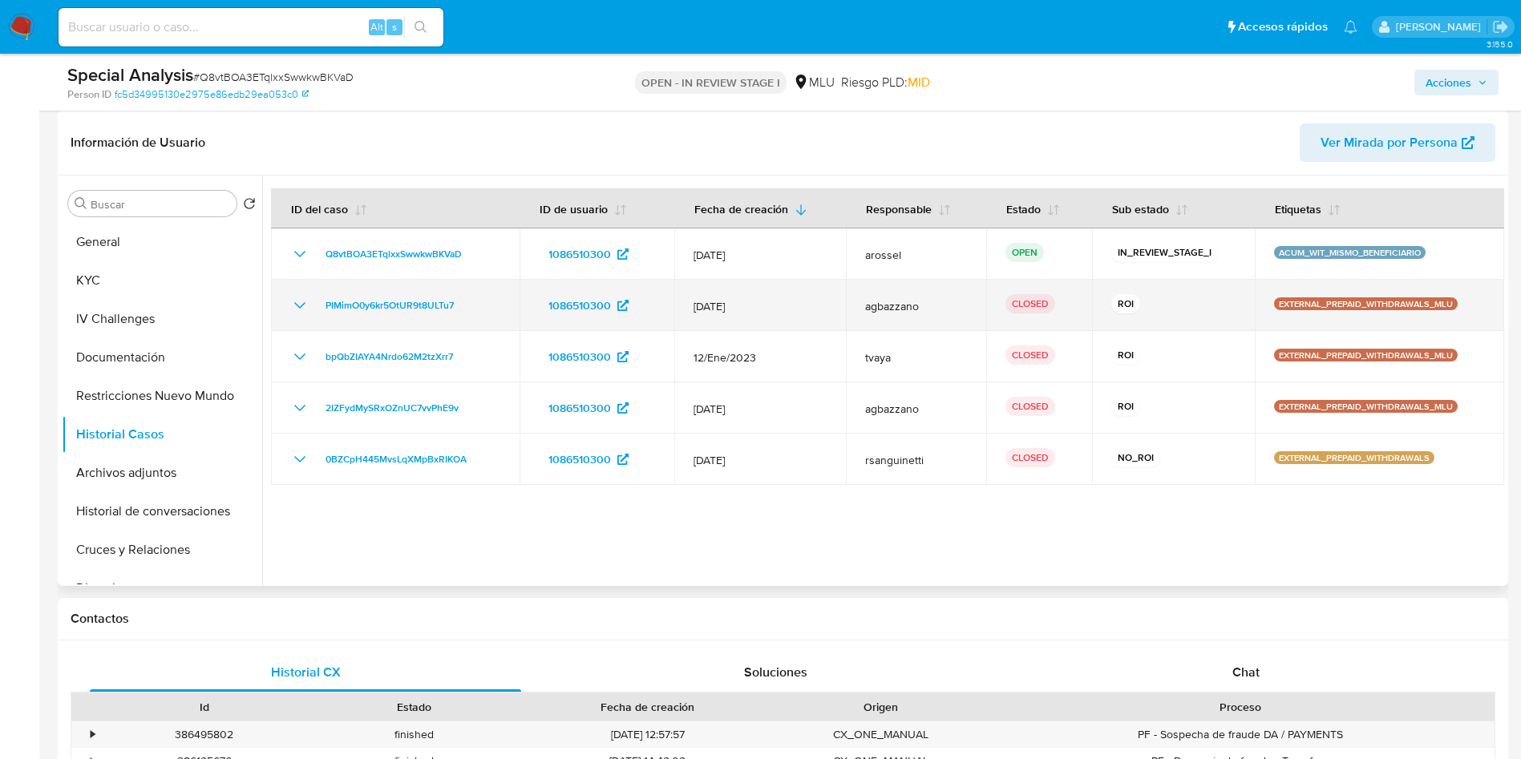
click at [297, 305] on icon "Mostrar/Ocultar" at bounding box center [299, 305] width 11 height 6
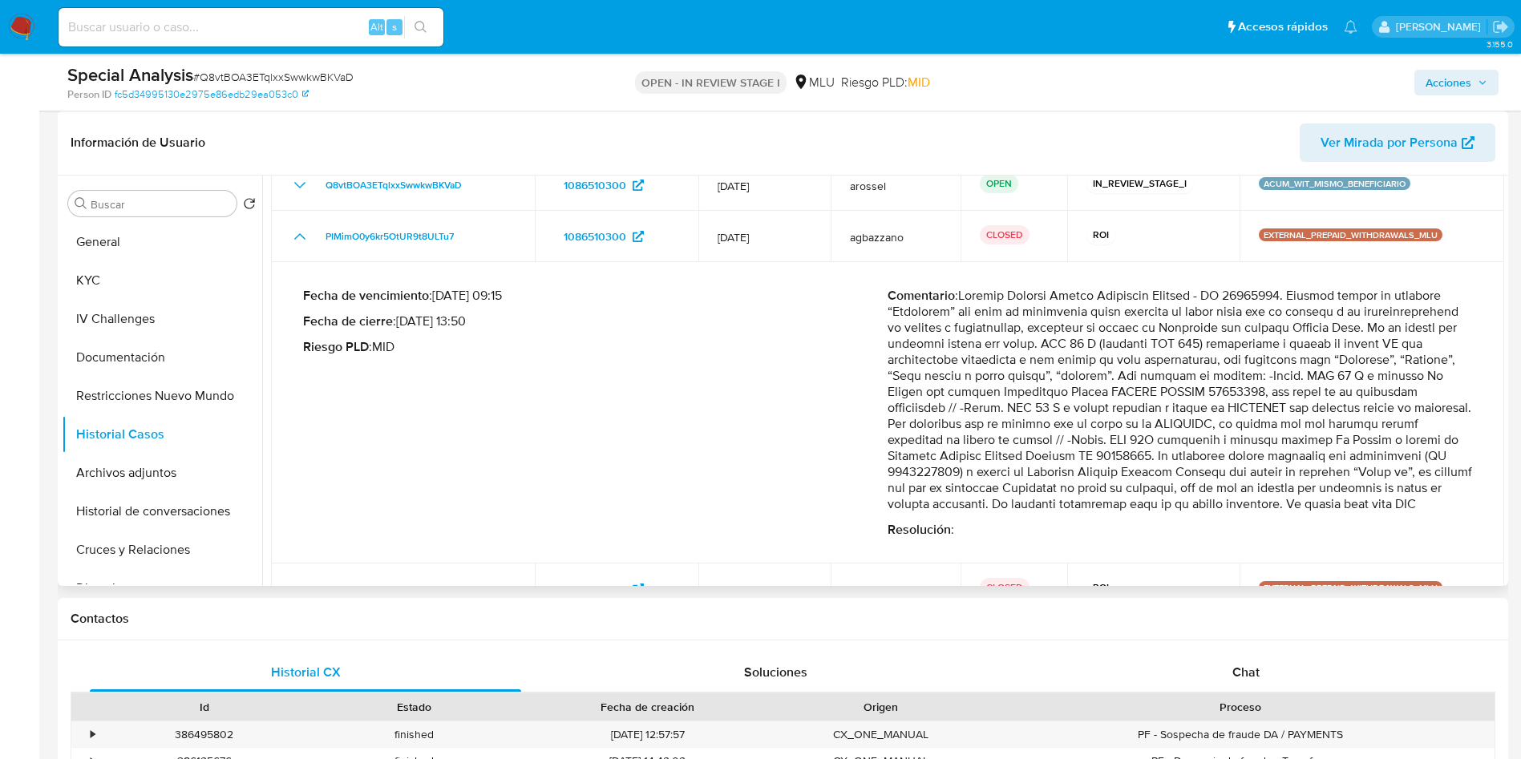
scroll to position [120, 0]
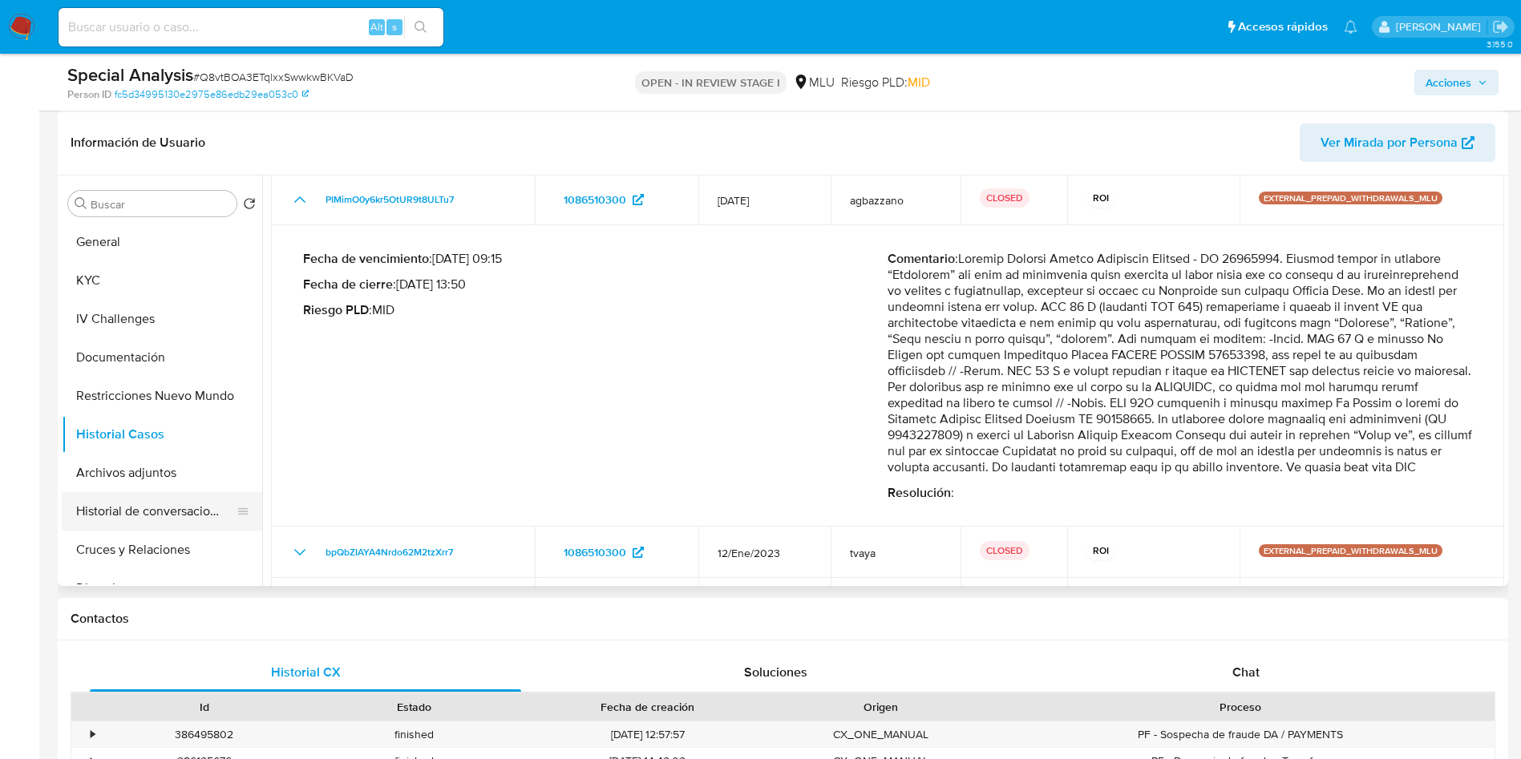
click at [168, 524] on button "Historial de conversaciones" at bounding box center [156, 511] width 188 height 38
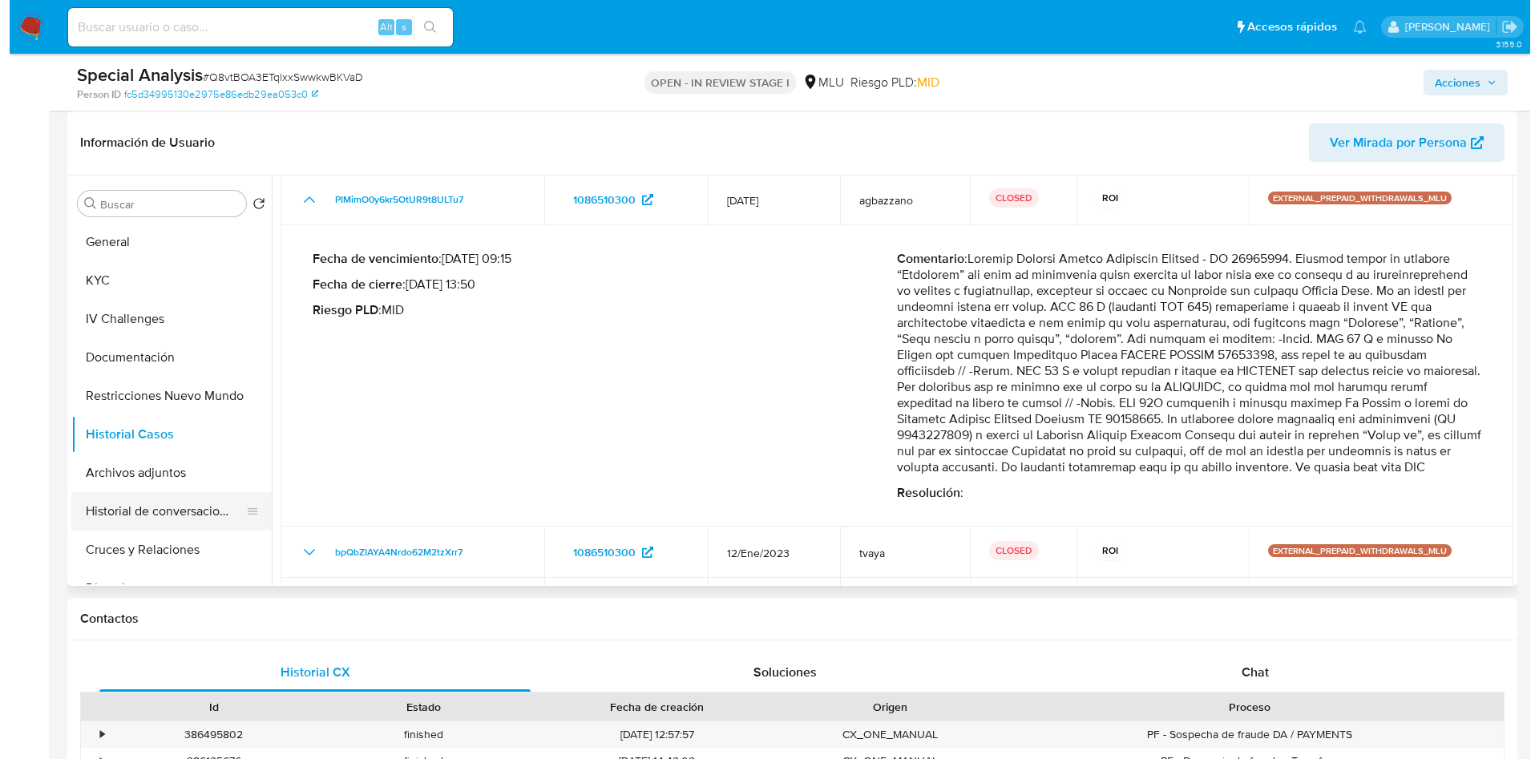
scroll to position [0, 0]
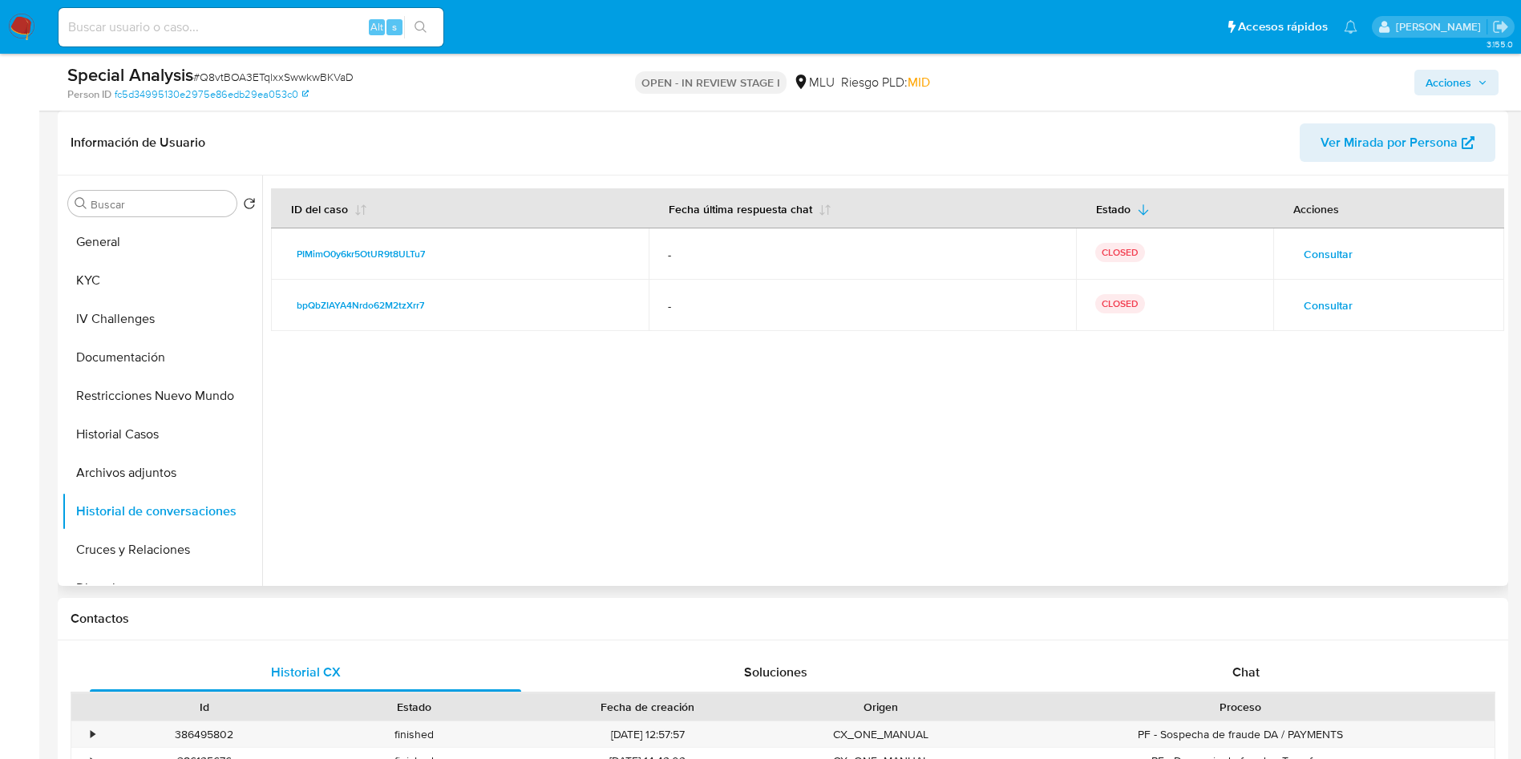
click at [1333, 301] on span "Consultar" at bounding box center [1328, 305] width 49 height 22
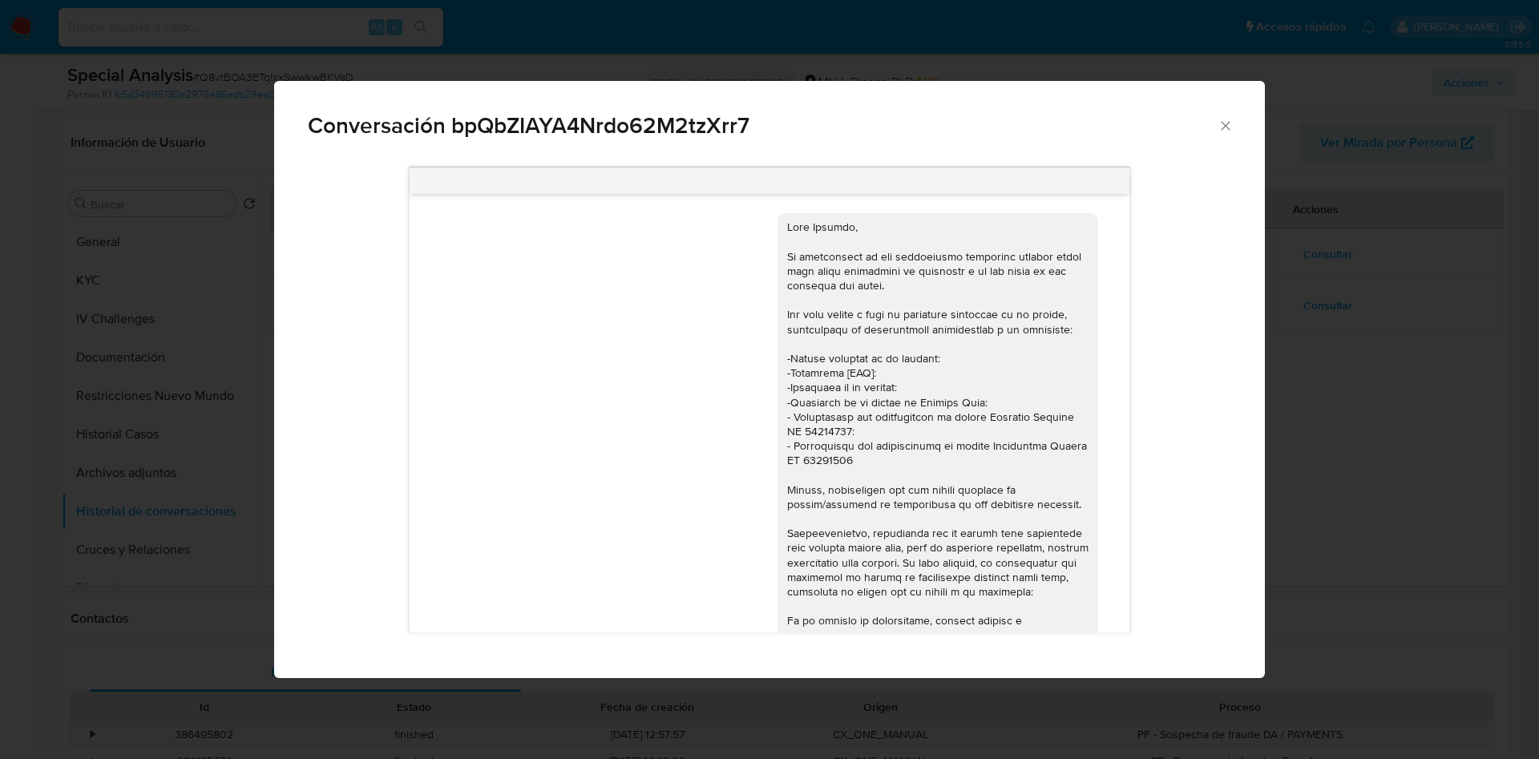
scroll to position [1057, 0]
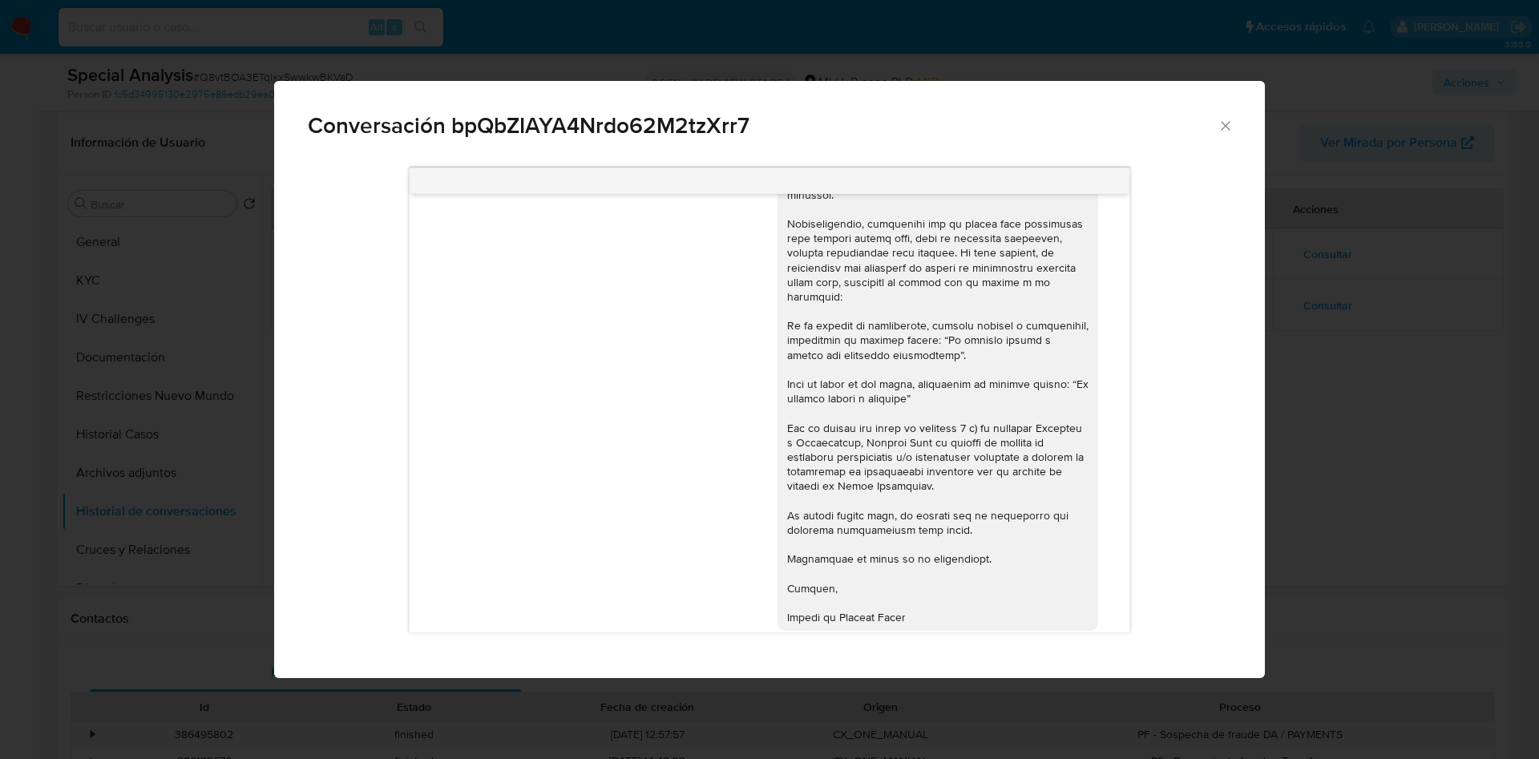
click at [1381, 241] on div "Conversación bpQbZIAYA4Nrdo62M2tzXrr7 01/02/2023 19:48:25 07/02/2023 20:45:55" at bounding box center [769, 379] width 1539 height 759
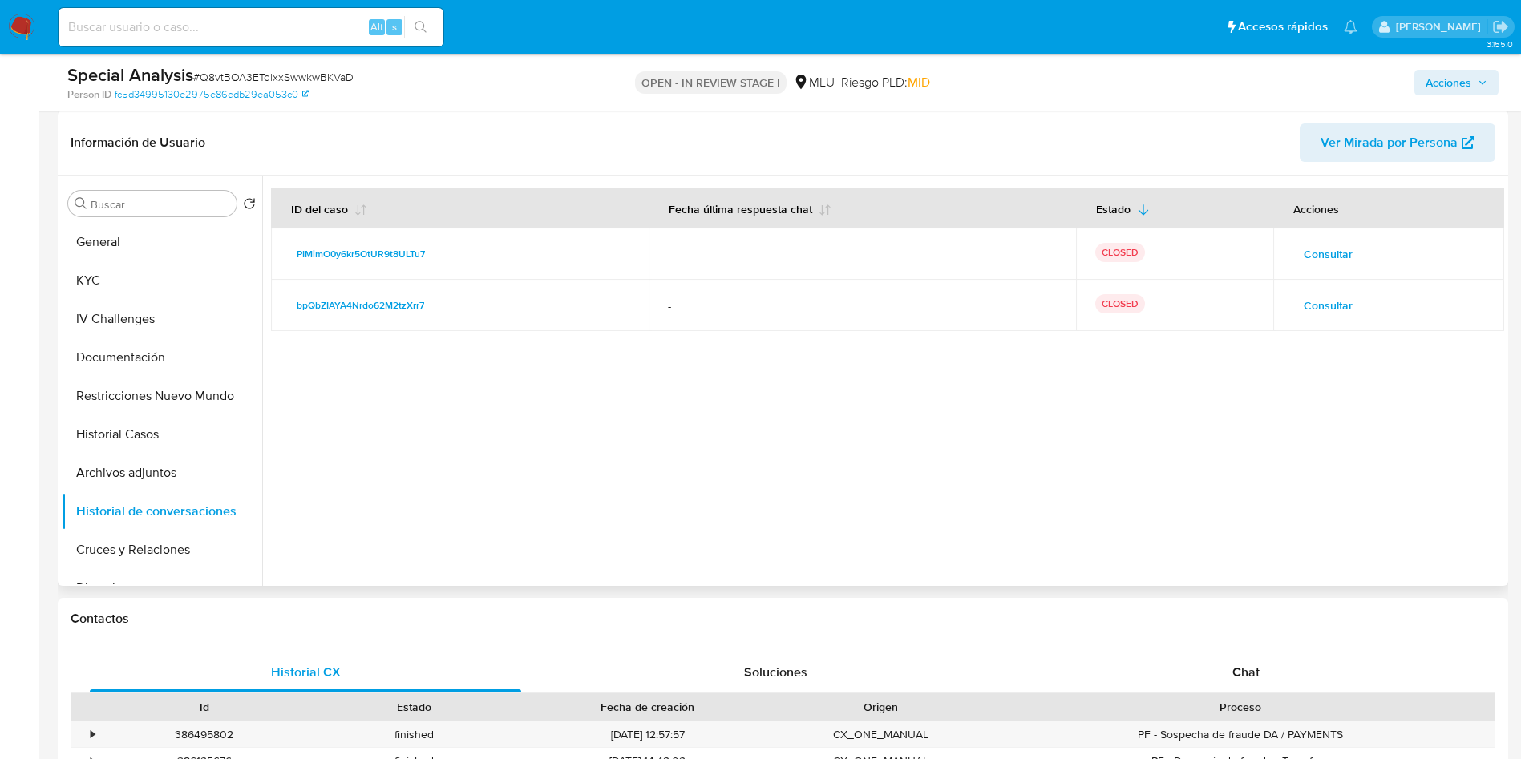
click at [1324, 275] on td "Consultar" at bounding box center [1388, 253] width 231 height 51
click at [1318, 250] on span "Consultar" at bounding box center [1328, 254] width 49 height 22
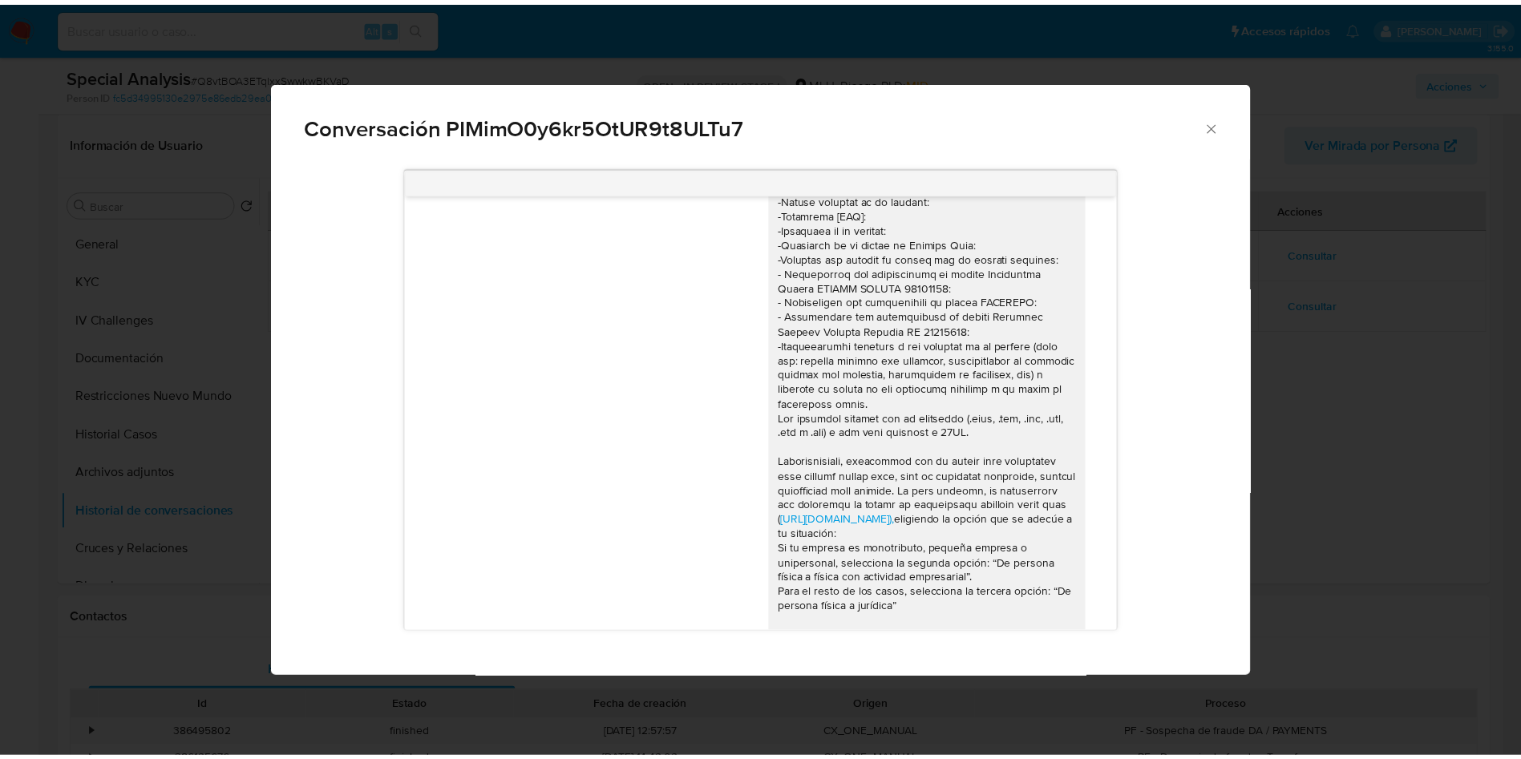
scroll to position [0, 0]
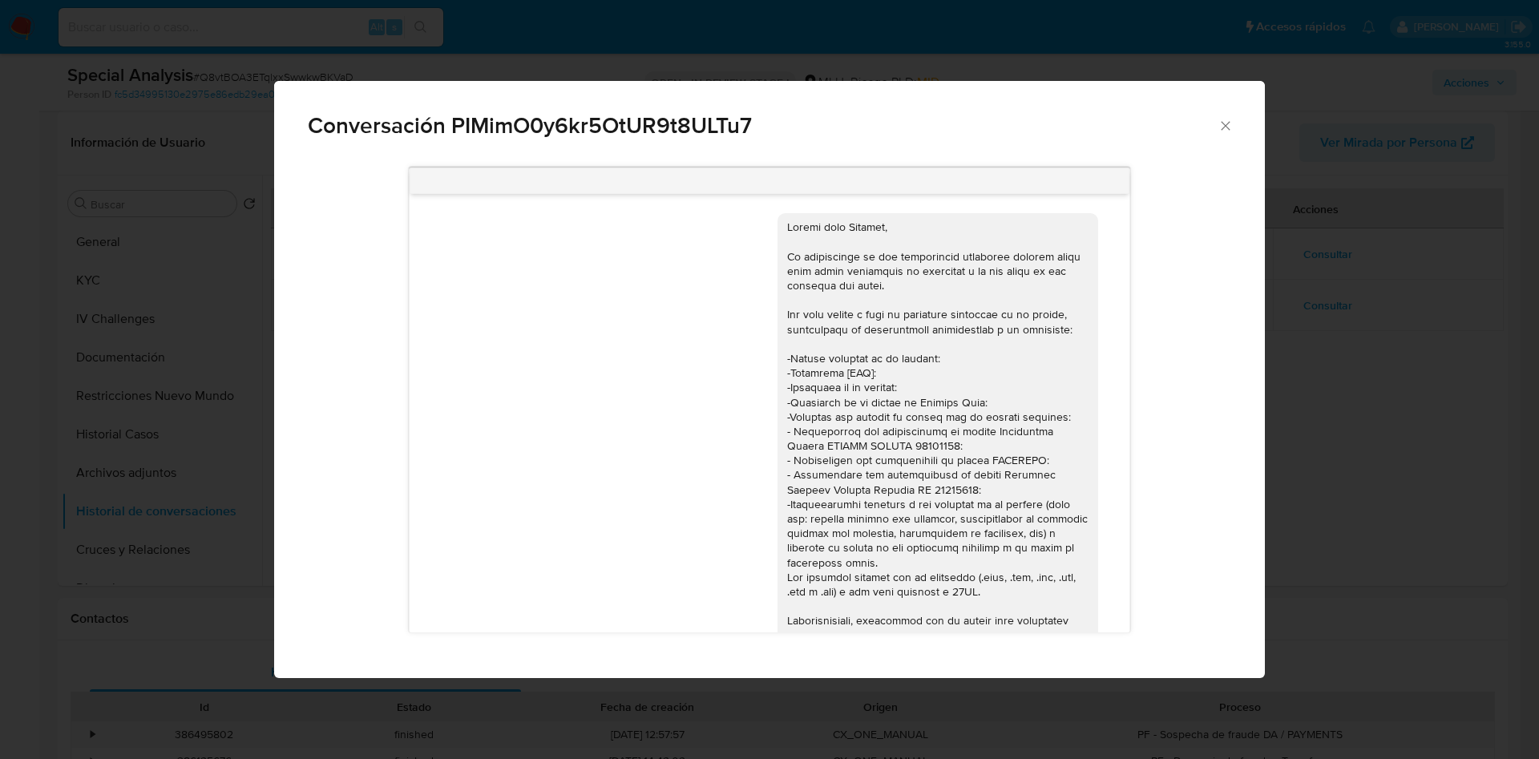
click at [1354, 359] on div "Conversación PIMimO0y6kr5OtUR9t8ULTu7 https://www.mercadolibre.com.uy/ayuda/Tra…" at bounding box center [769, 379] width 1539 height 759
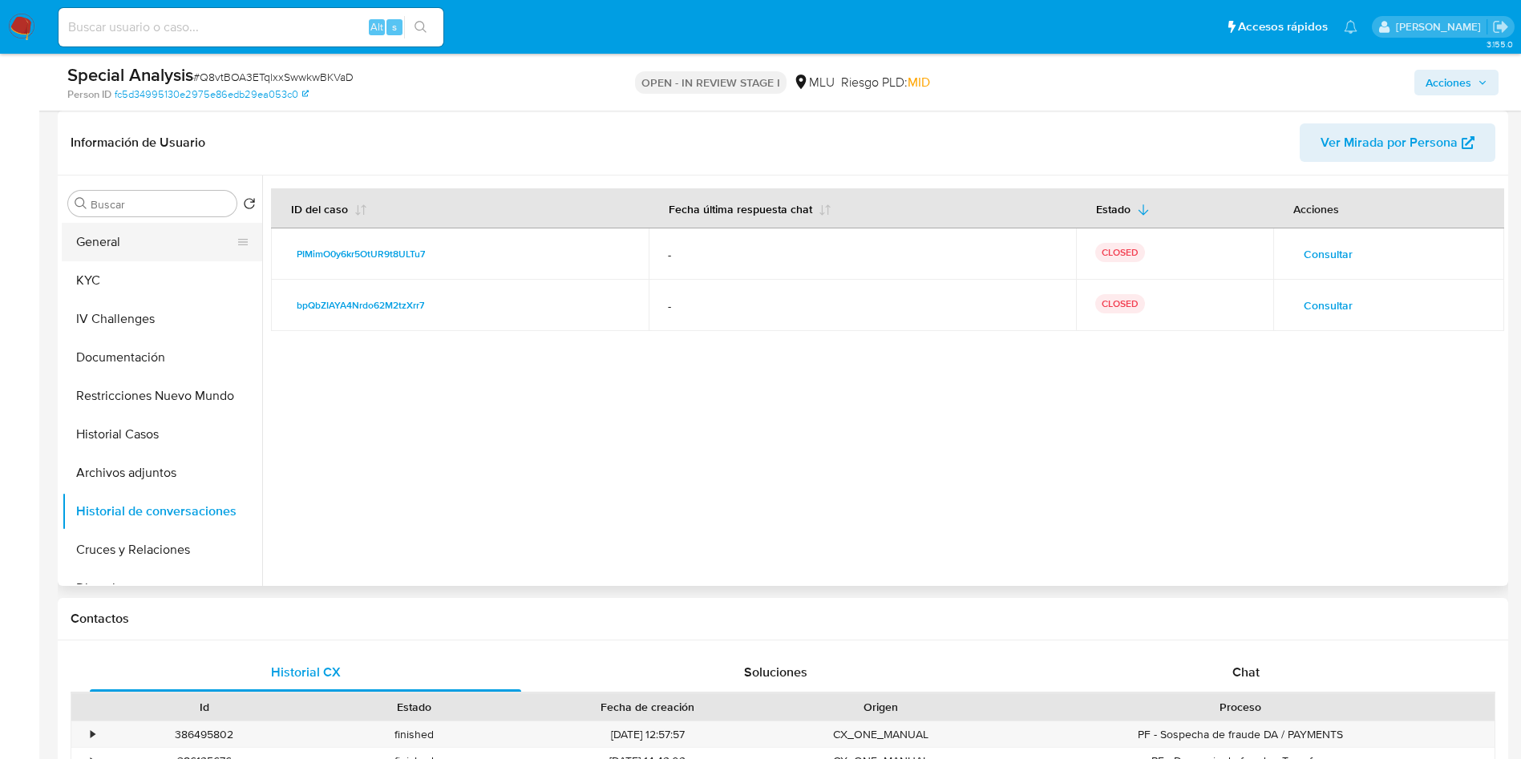
click at [141, 238] on button "General" at bounding box center [156, 242] width 188 height 38
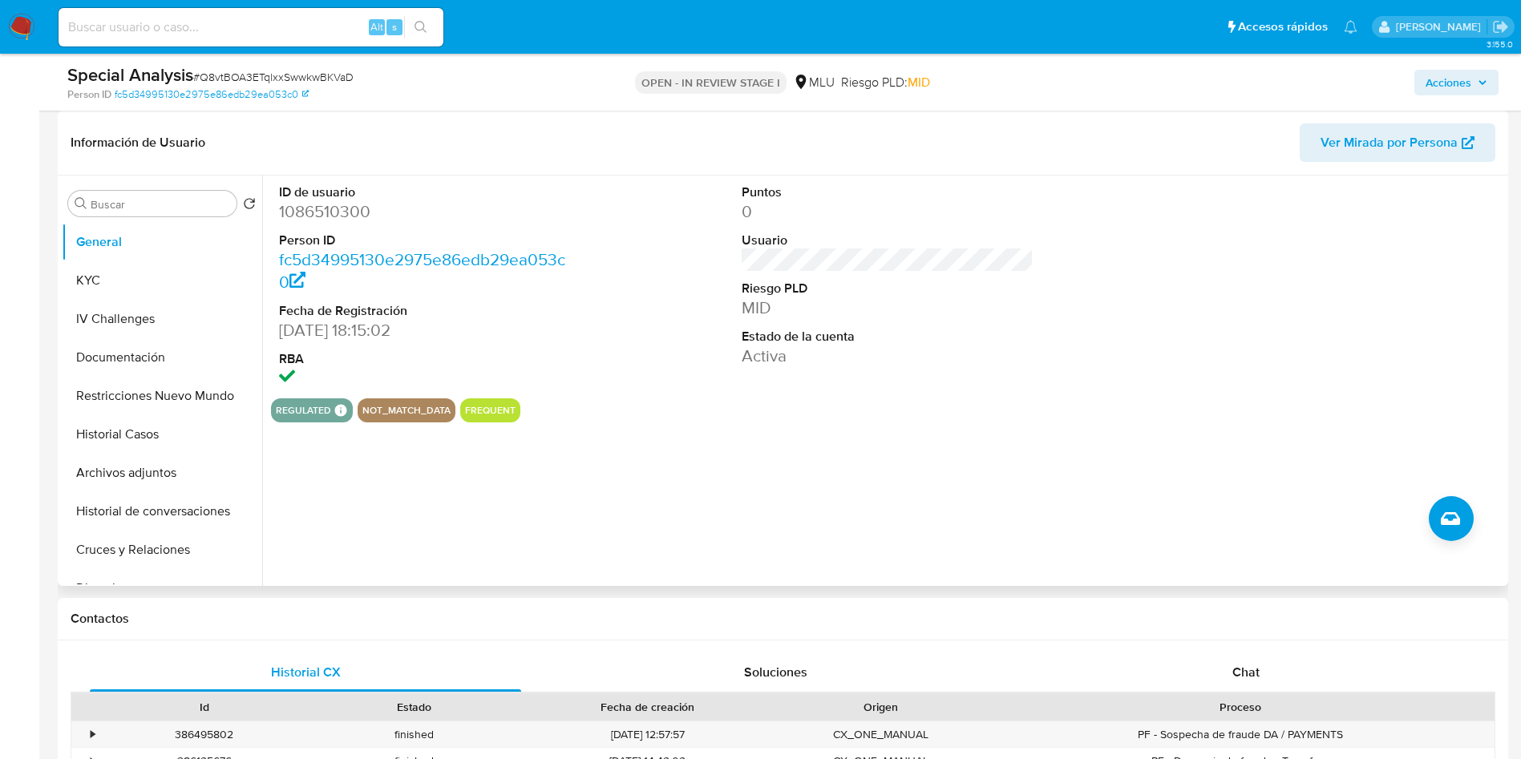
click at [864, 448] on div "ID de usuario 1086510300 Person ID fc5d34995130e2975e86edb29ea053c0 Fecha de Re…" at bounding box center [883, 381] width 1242 height 410
click at [695, 346] on div "ID de usuario 1086510300 Person ID fc5d34995130e2975e86edb29ea053c0 Fecha de Re…" at bounding box center [887, 287] width 1233 height 223
click at [125, 281] on button "KYC" at bounding box center [156, 280] width 188 height 38
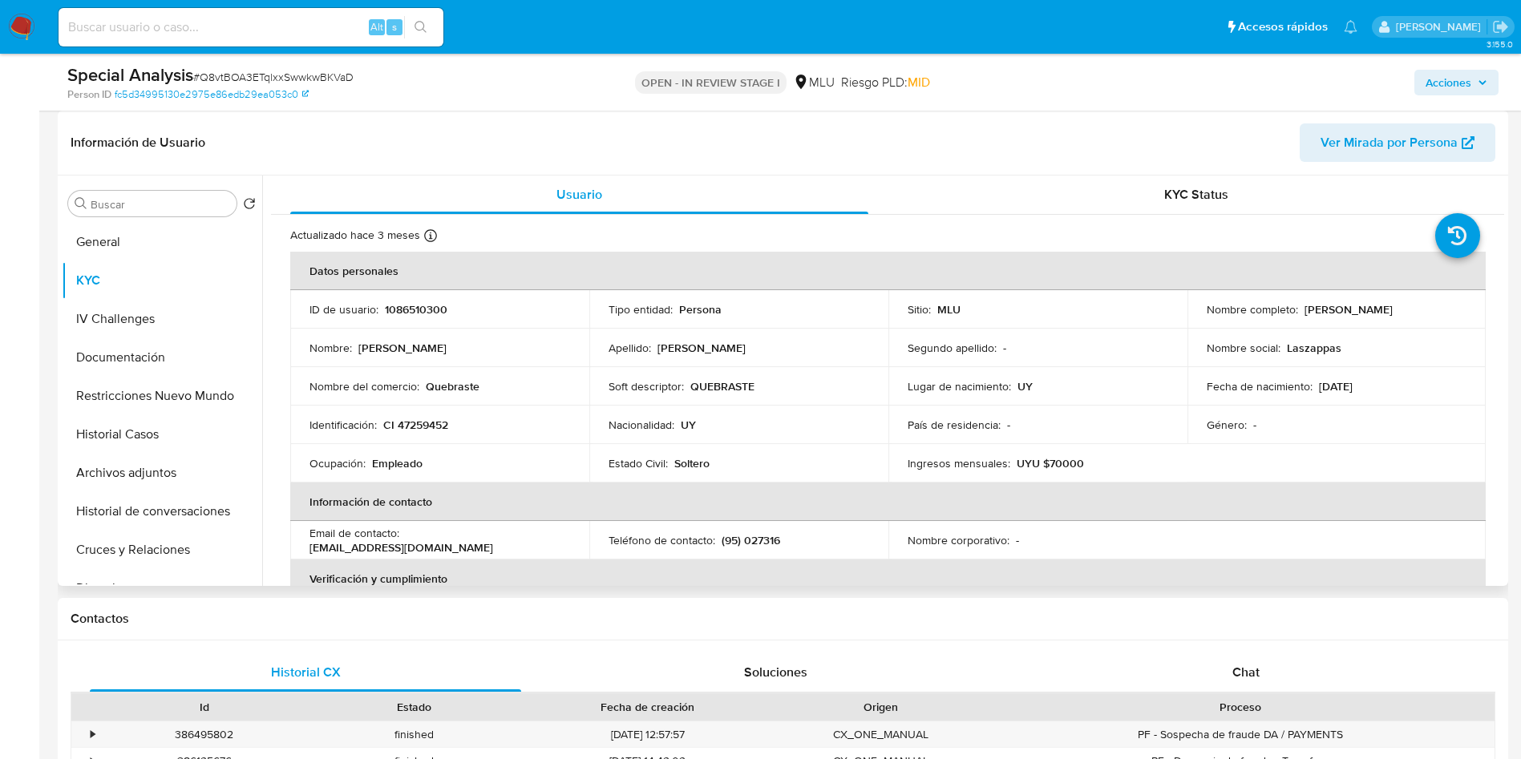
click at [766, 533] on p "(95) 027316" at bounding box center [751, 540] width 59 height 14
click at [762, 538] on p "(95) 027316" at bounding box center [751, 540] width 59 height 14
copy p "027316"
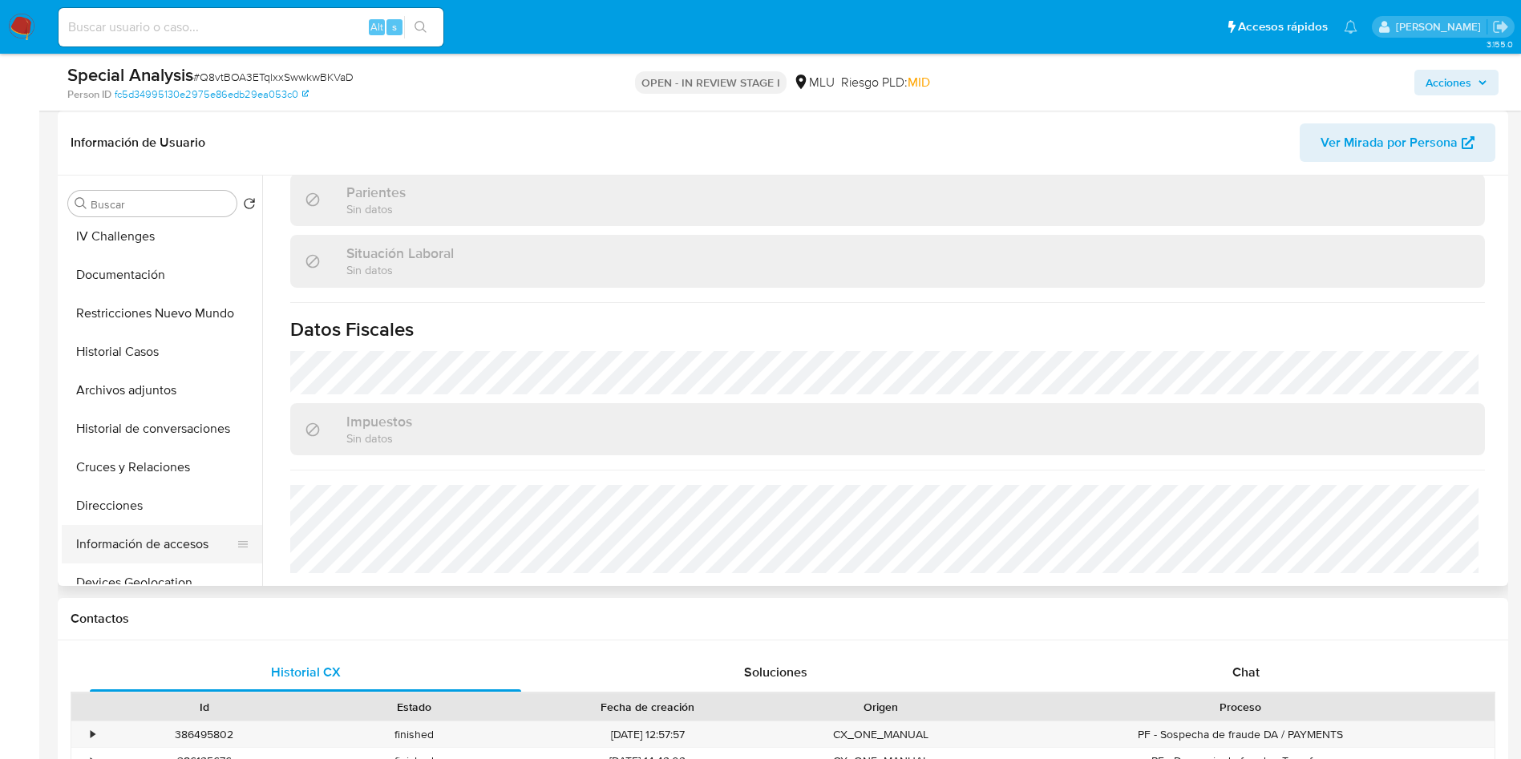
scroll to position [120, 0]
click at [156, 509] on button "Información de accesos" at bounding box center [156, 506] width 188 height 38
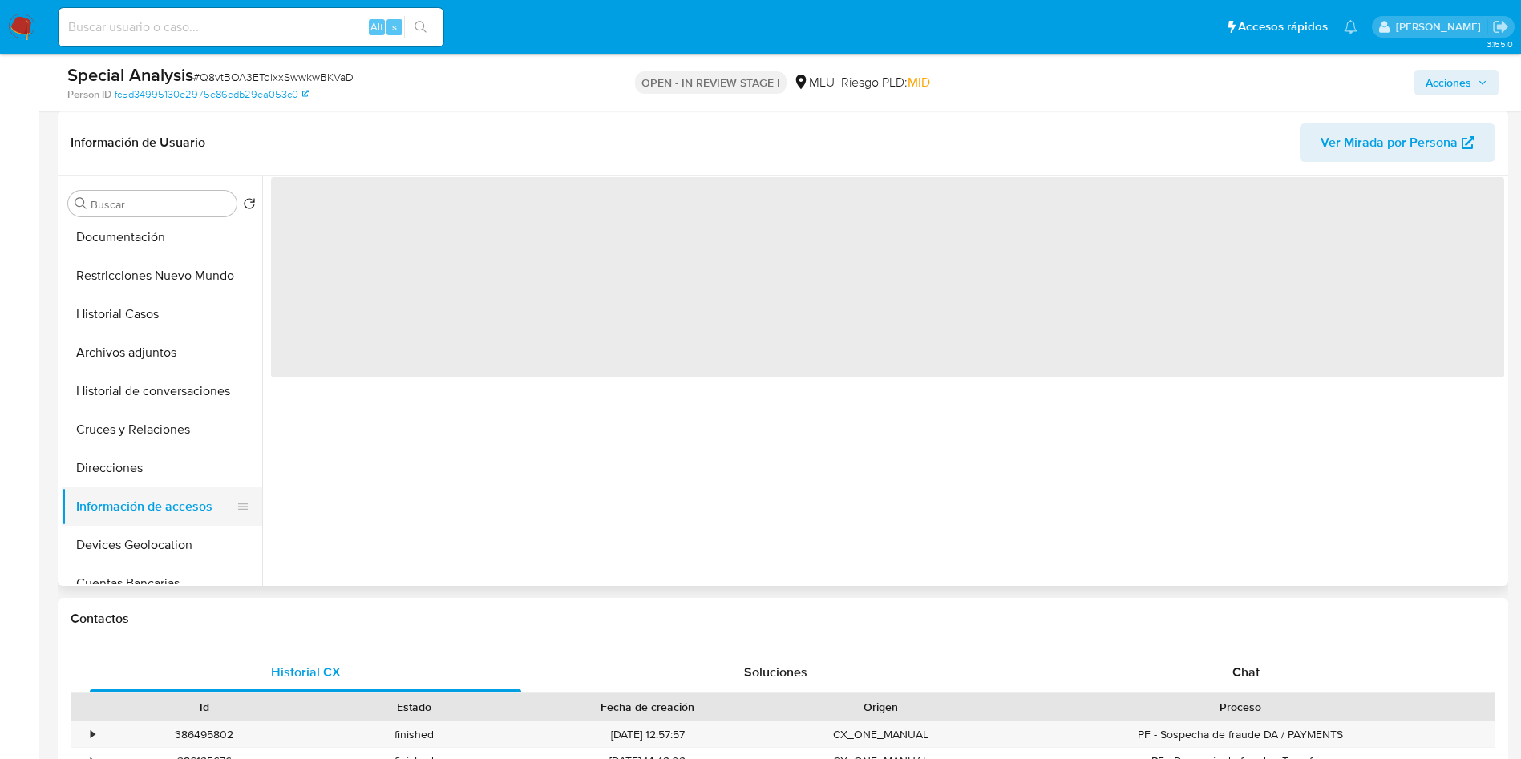
scroll to position [0, 0]
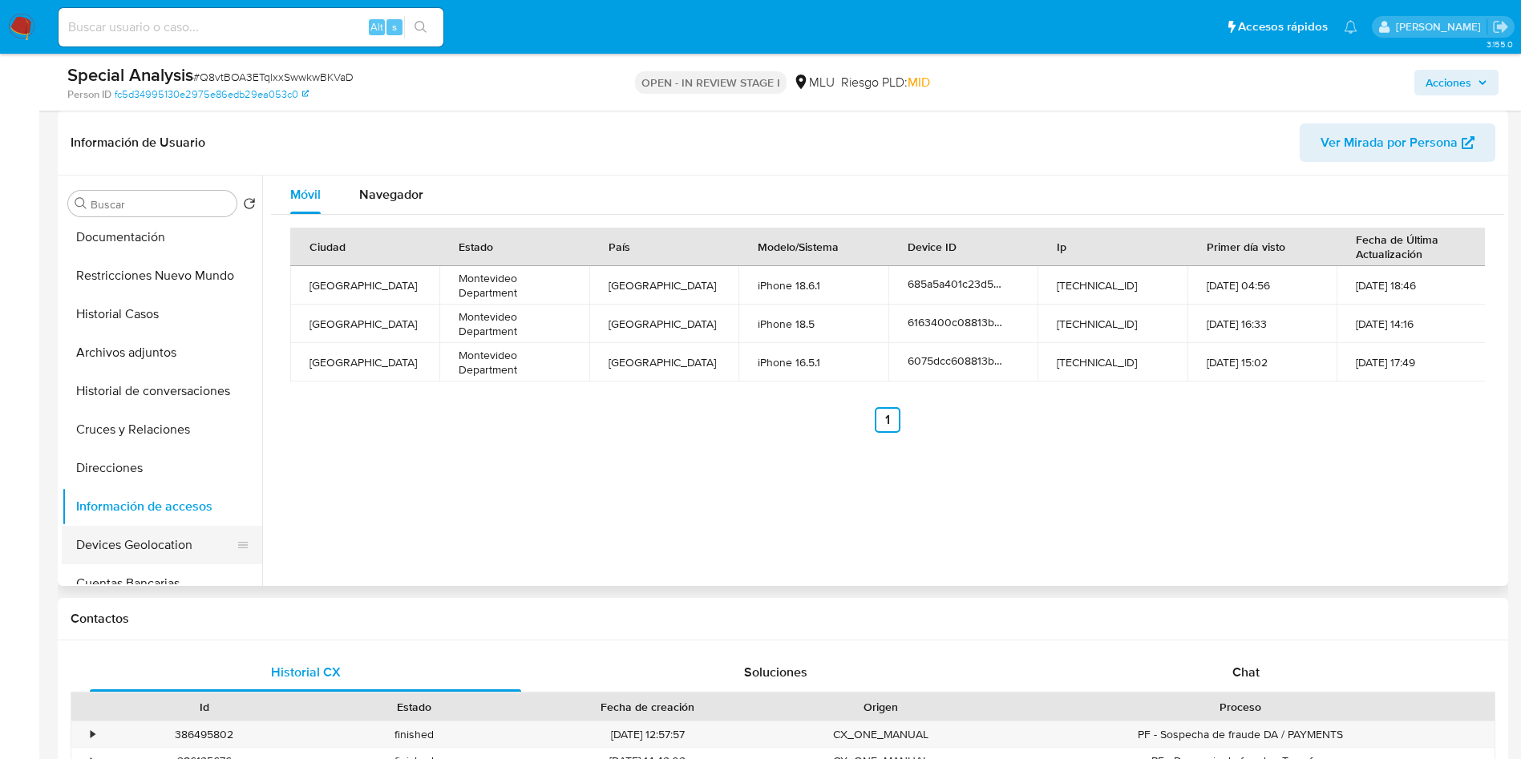
click at [160, 544] on button "Devices Geolocation" at bounding box center [156, 545] width 188 height 38
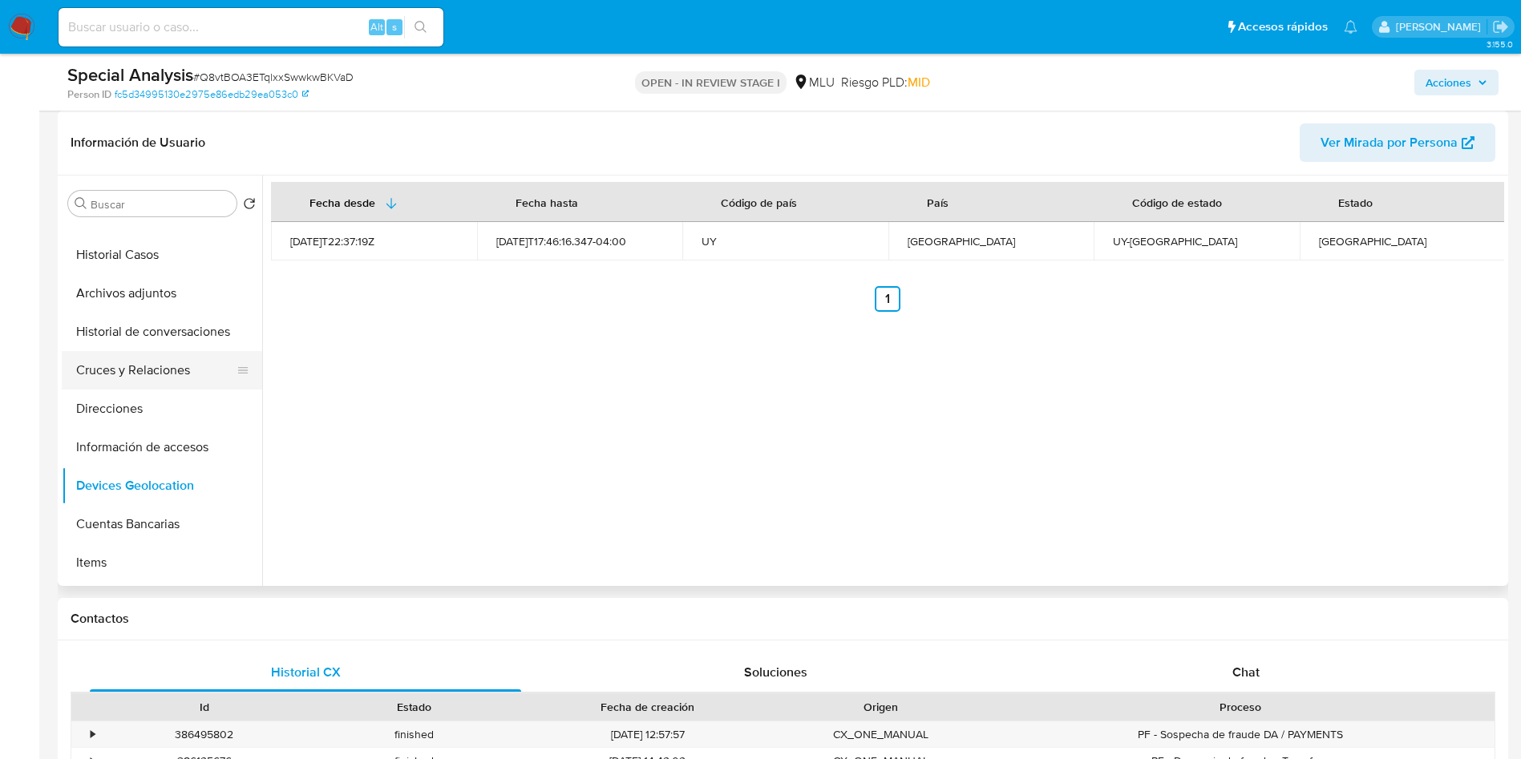
scroll to position [120, 0]
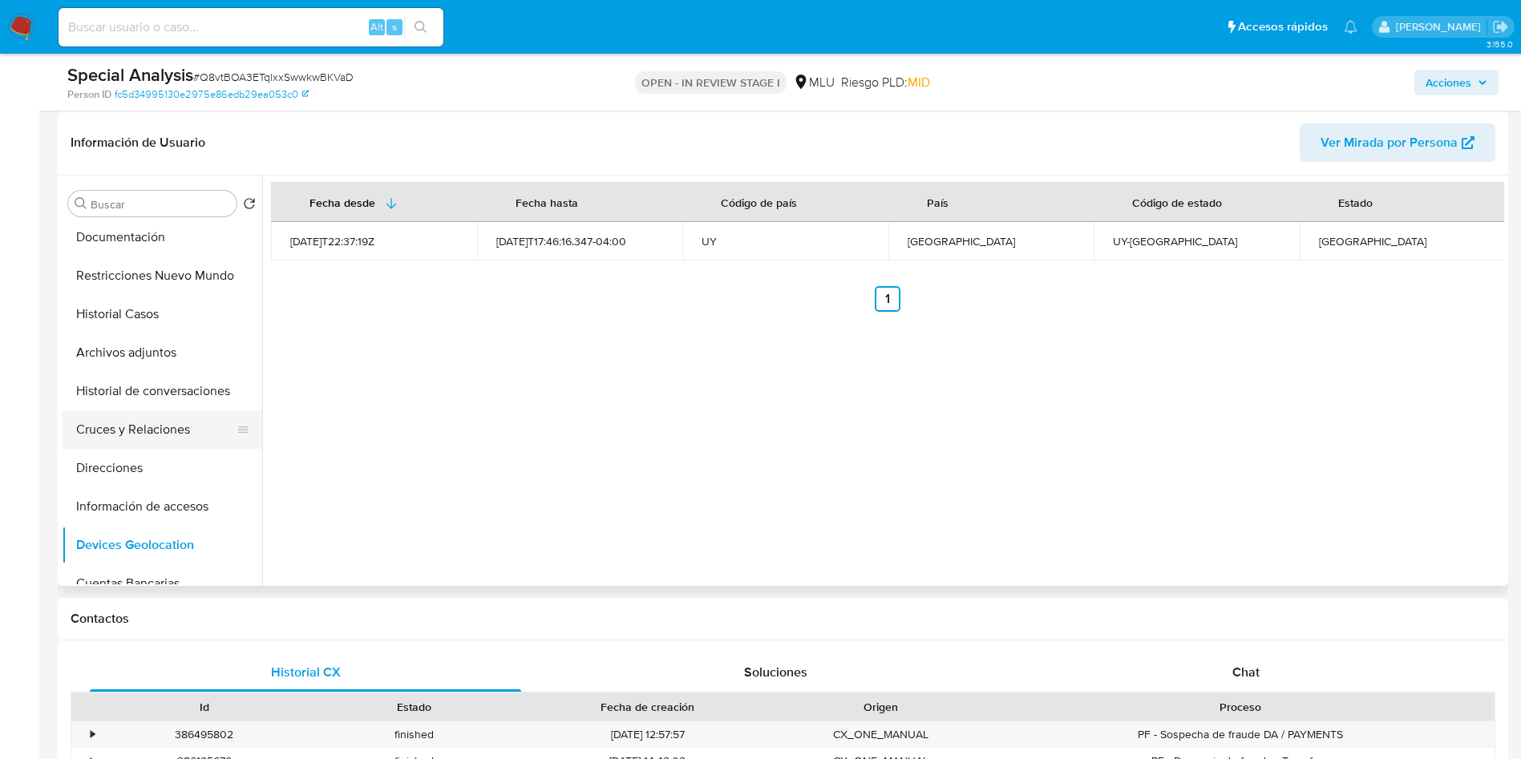
click at [160, 435] on button "Cruces y Relaciones" at bounding box center [156, 429] width 188 height 38
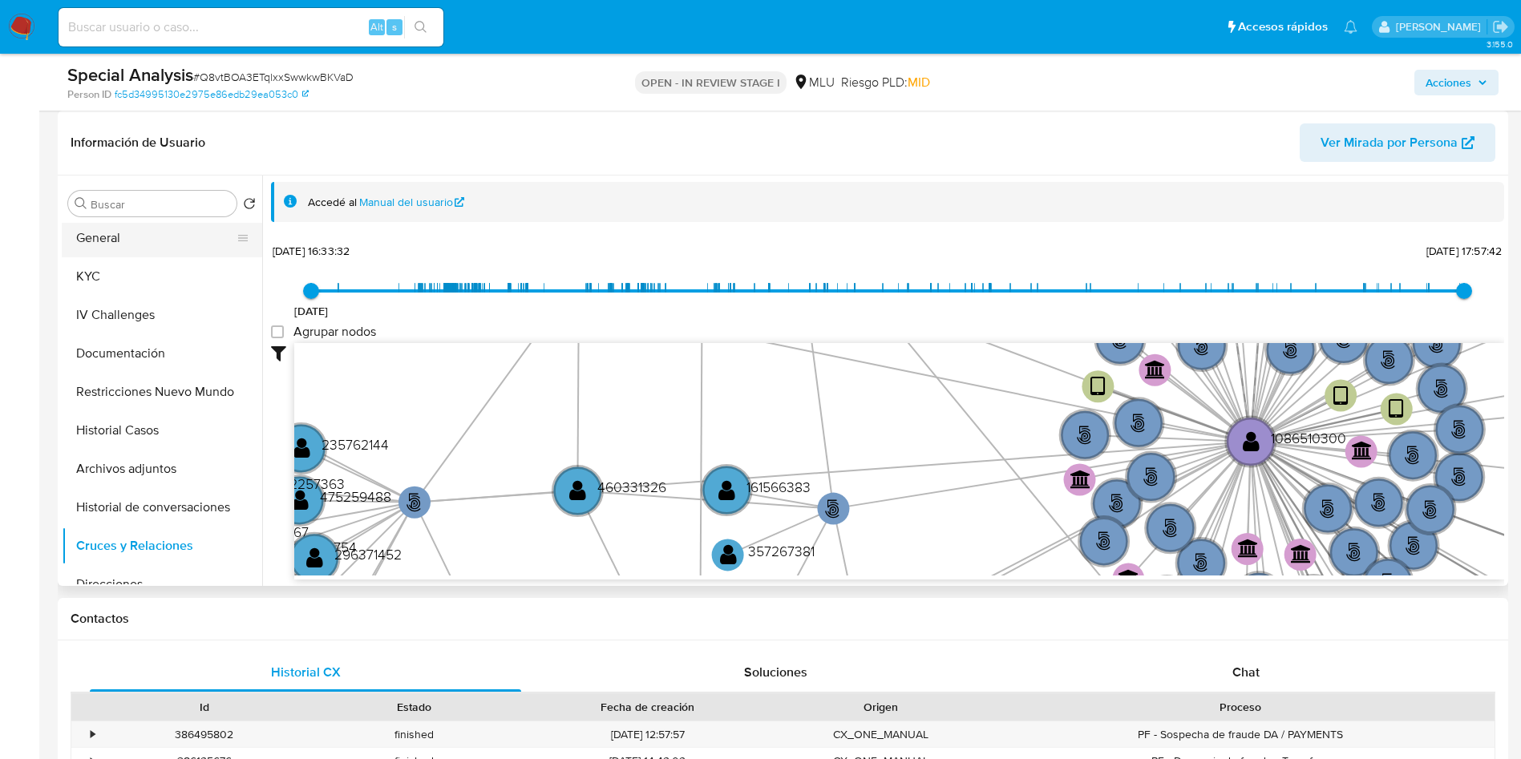
scroll to position [0, 0]
drag, startPoint x: 146, startPoint y: 232, endPoint x: 155, endPoint y: 278, distance: 47.3
click at [144, 229] on button "General" at bounding box center [162, 242] width 200 height 38
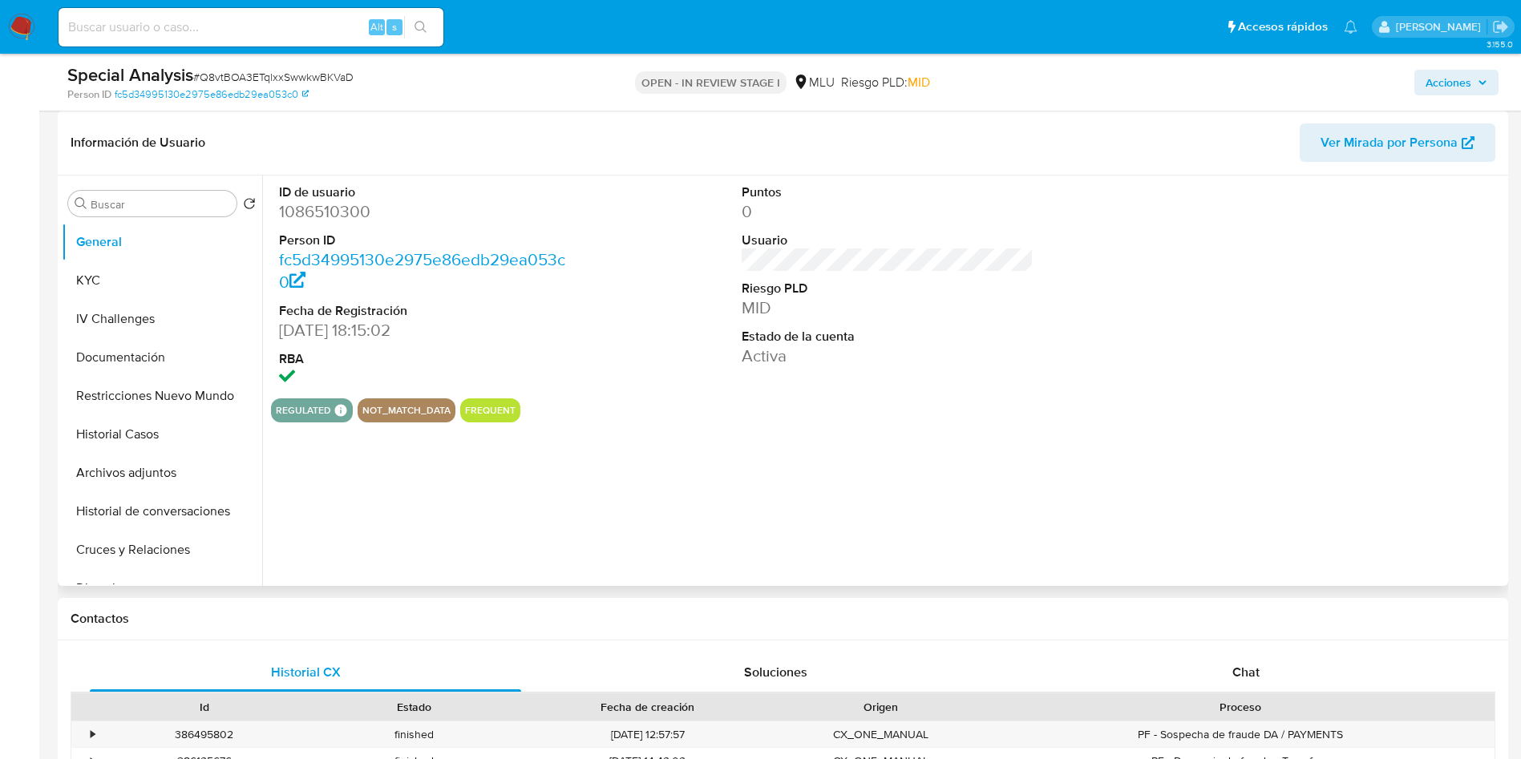
click at [321, 218] on dd "1086510300" at bounding box center [425, 211] width 293 height 22
copy dd "1086510300"
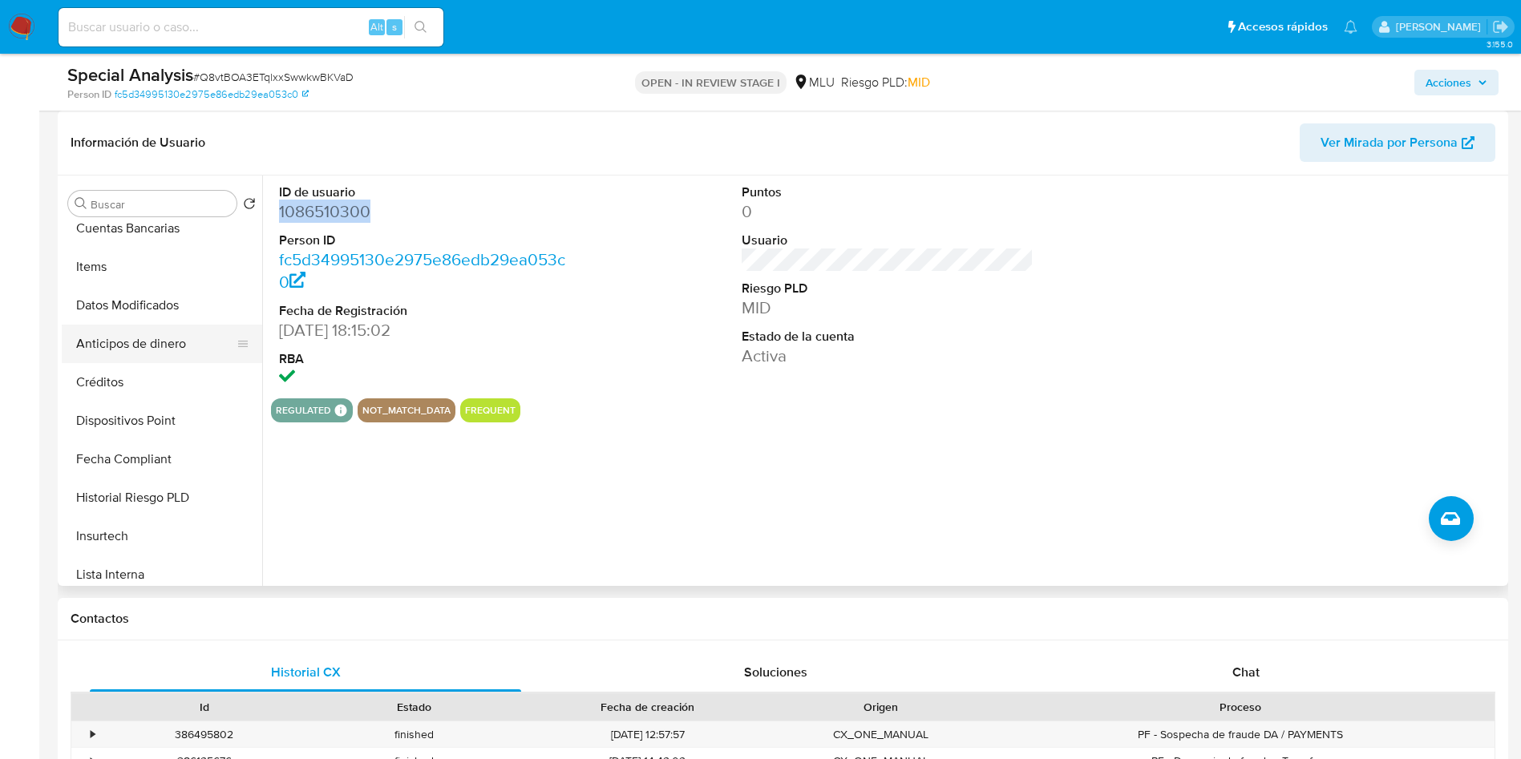
scroll to position [355, 0]
click at [158, 349] on button "Cuentas Bancarias" at bounding box center [156, 348] width 188 height 38
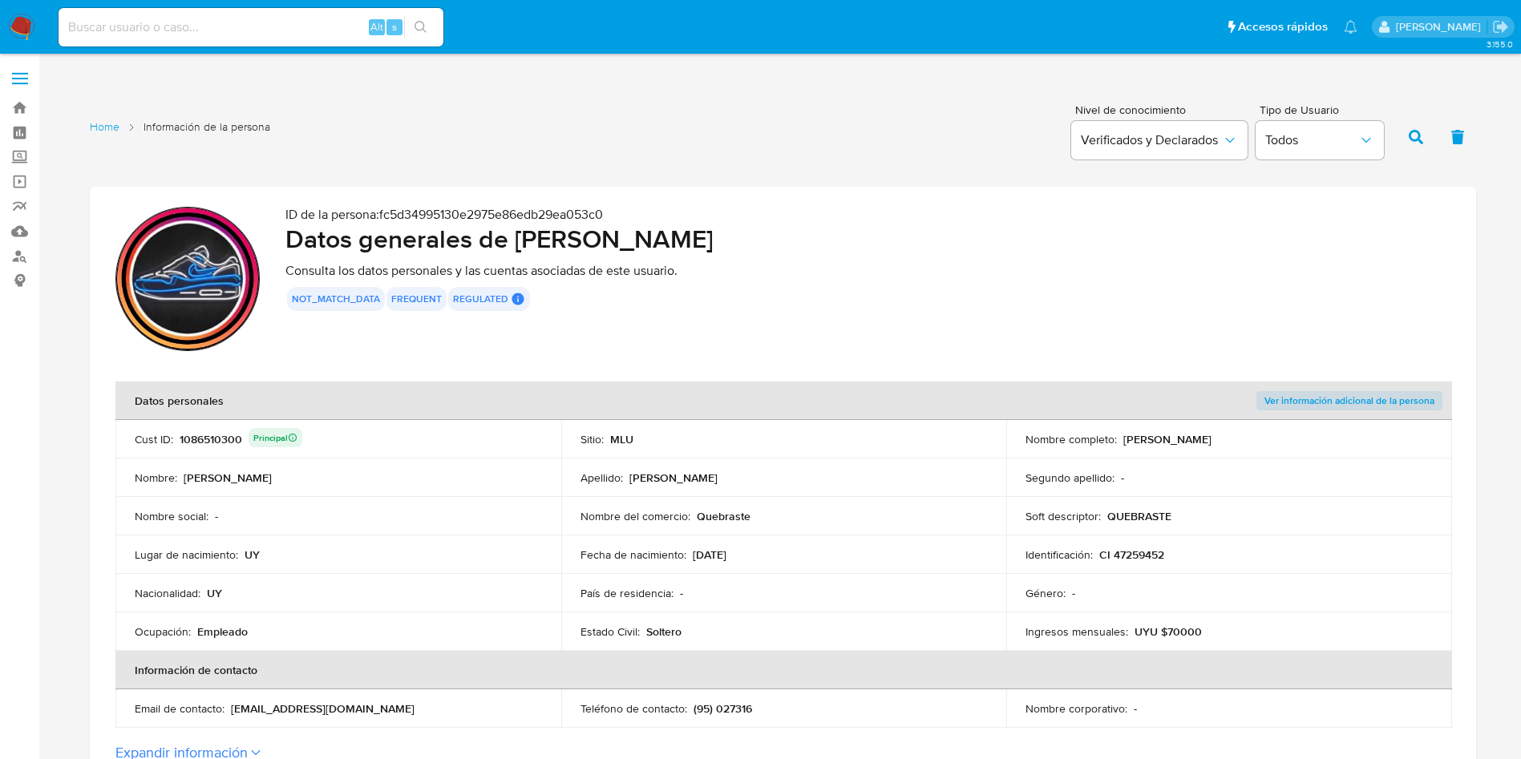
click at [843, 503] on td "Nombre del comercio : Quebraste" at bounding box center [784, 516] width 446 height 38
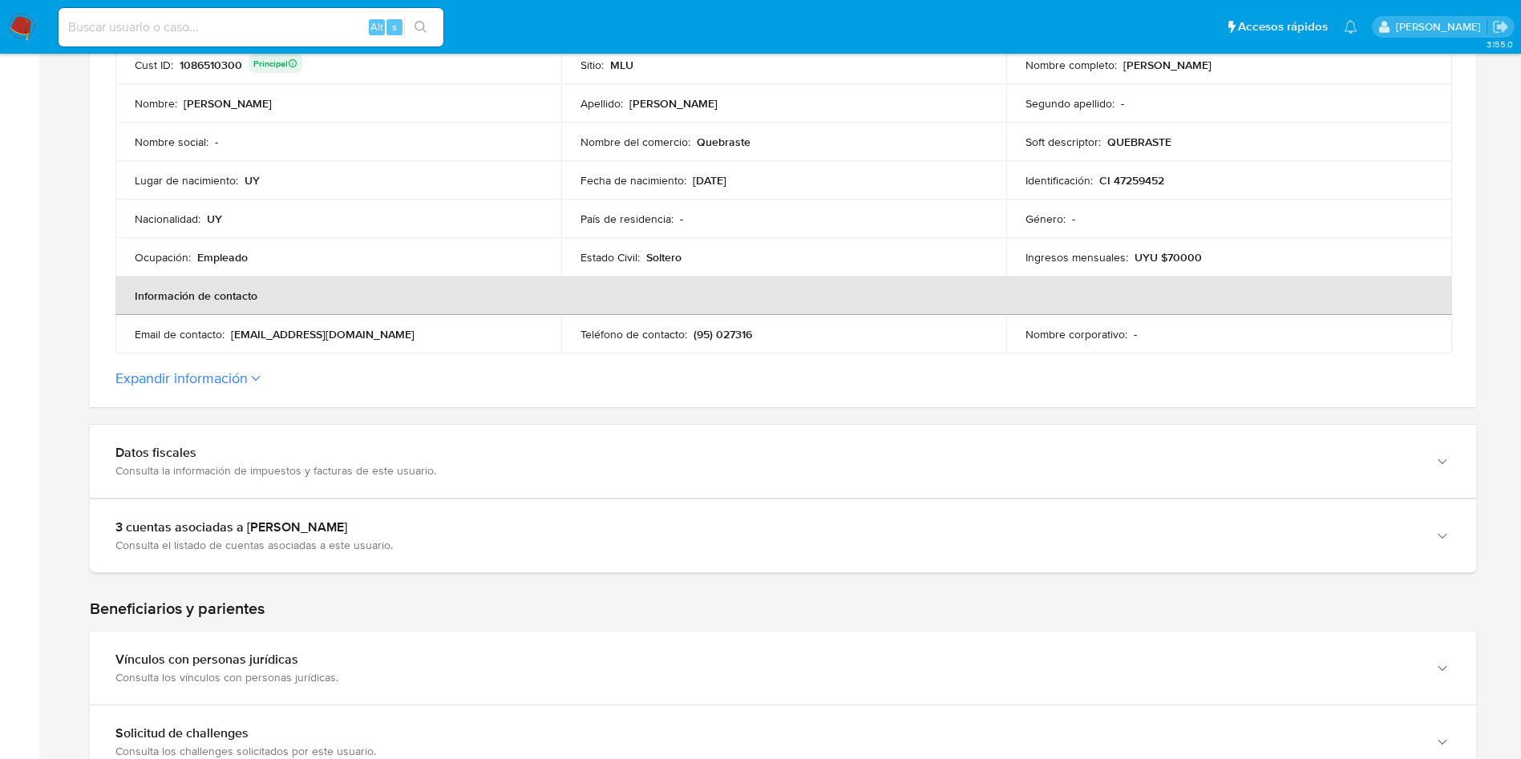
scroll to position [481, 0]
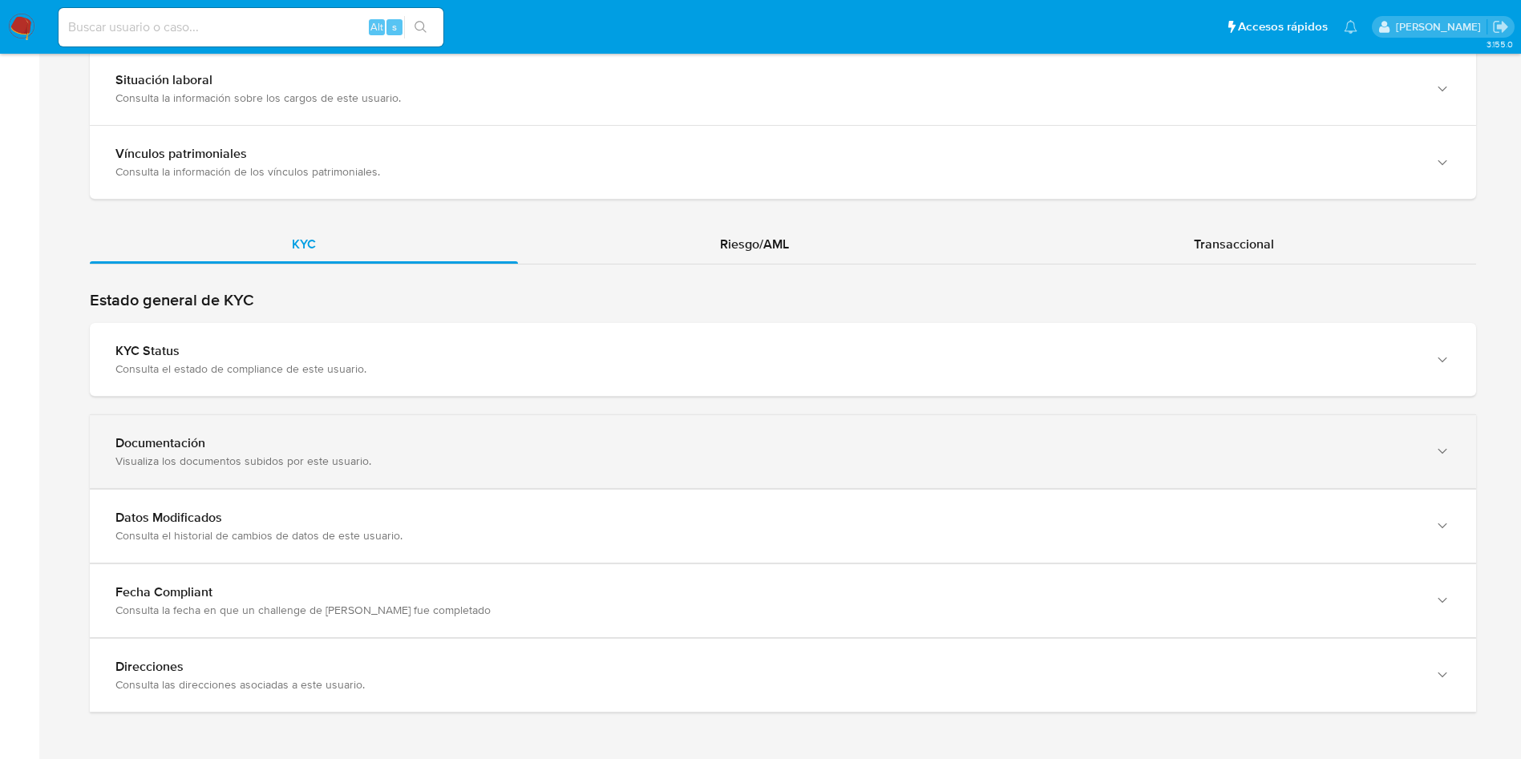
click at [549, 471] on div "Documentación Visualiza los documentos subidos por este usuario." at bounding box center [783, 451] width 1386 height 73
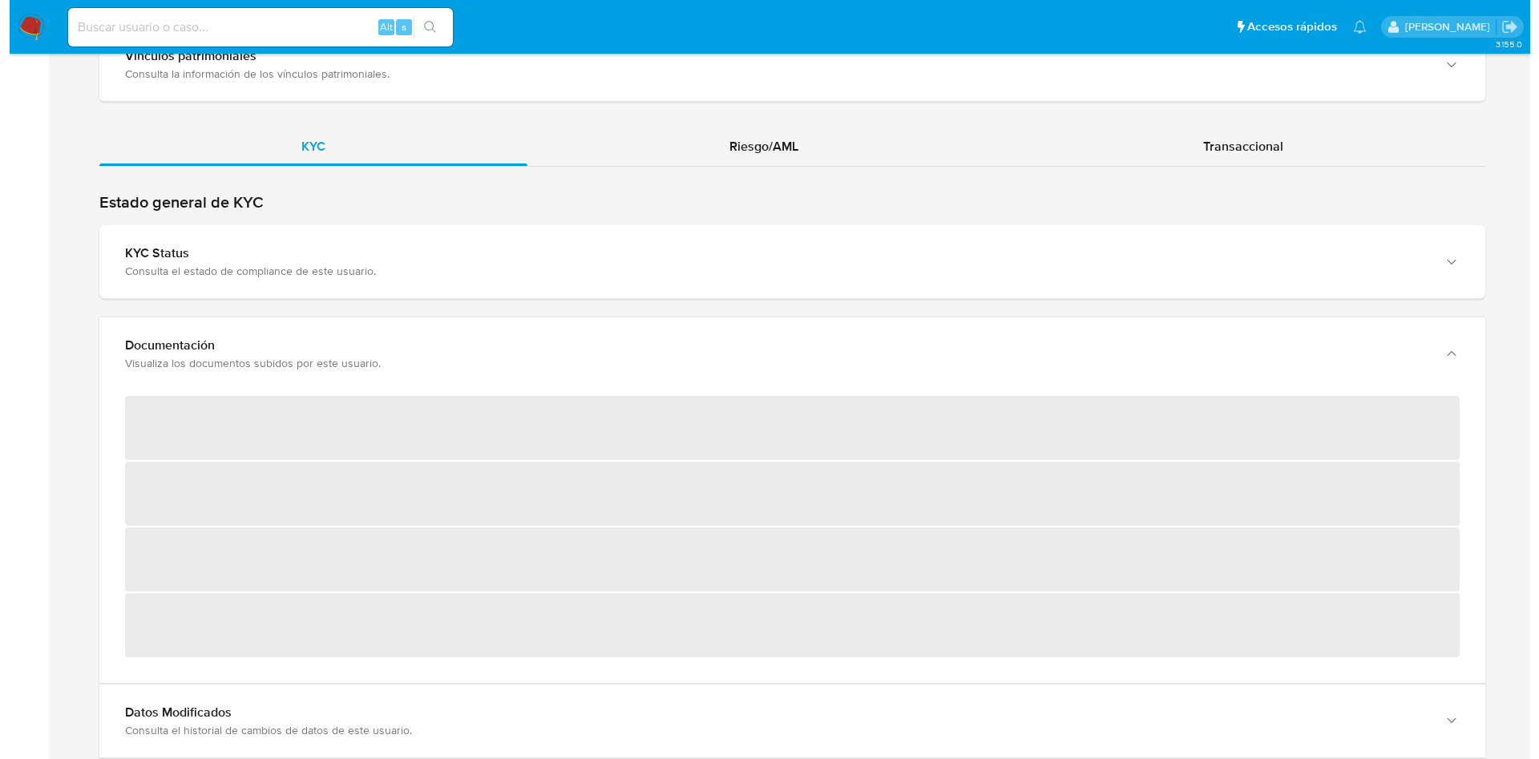
scroll to position [1443, 0]
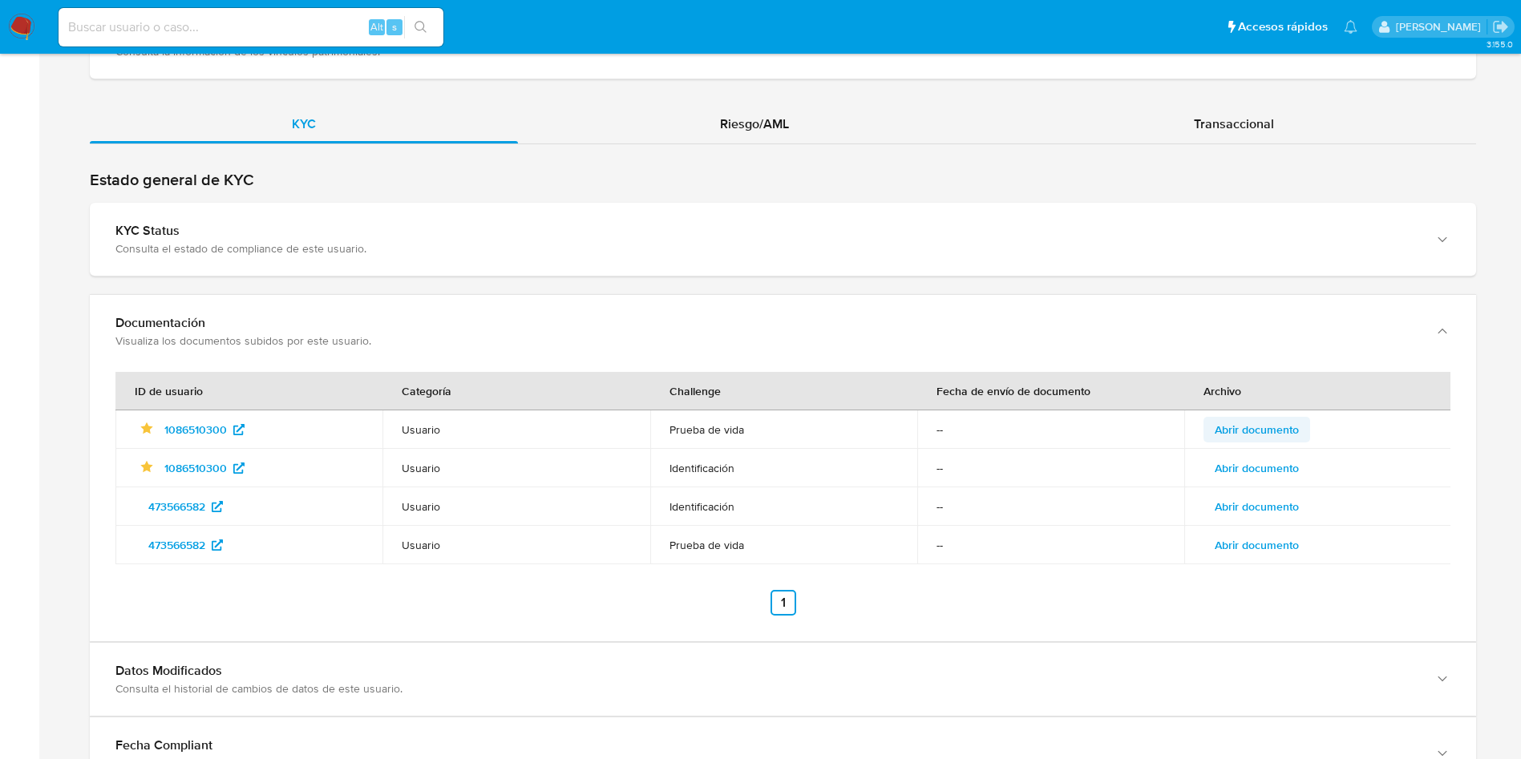
click at [1268, 427] on span "Abrir documento" at bounding box center [1257, 429] width 84 height 22
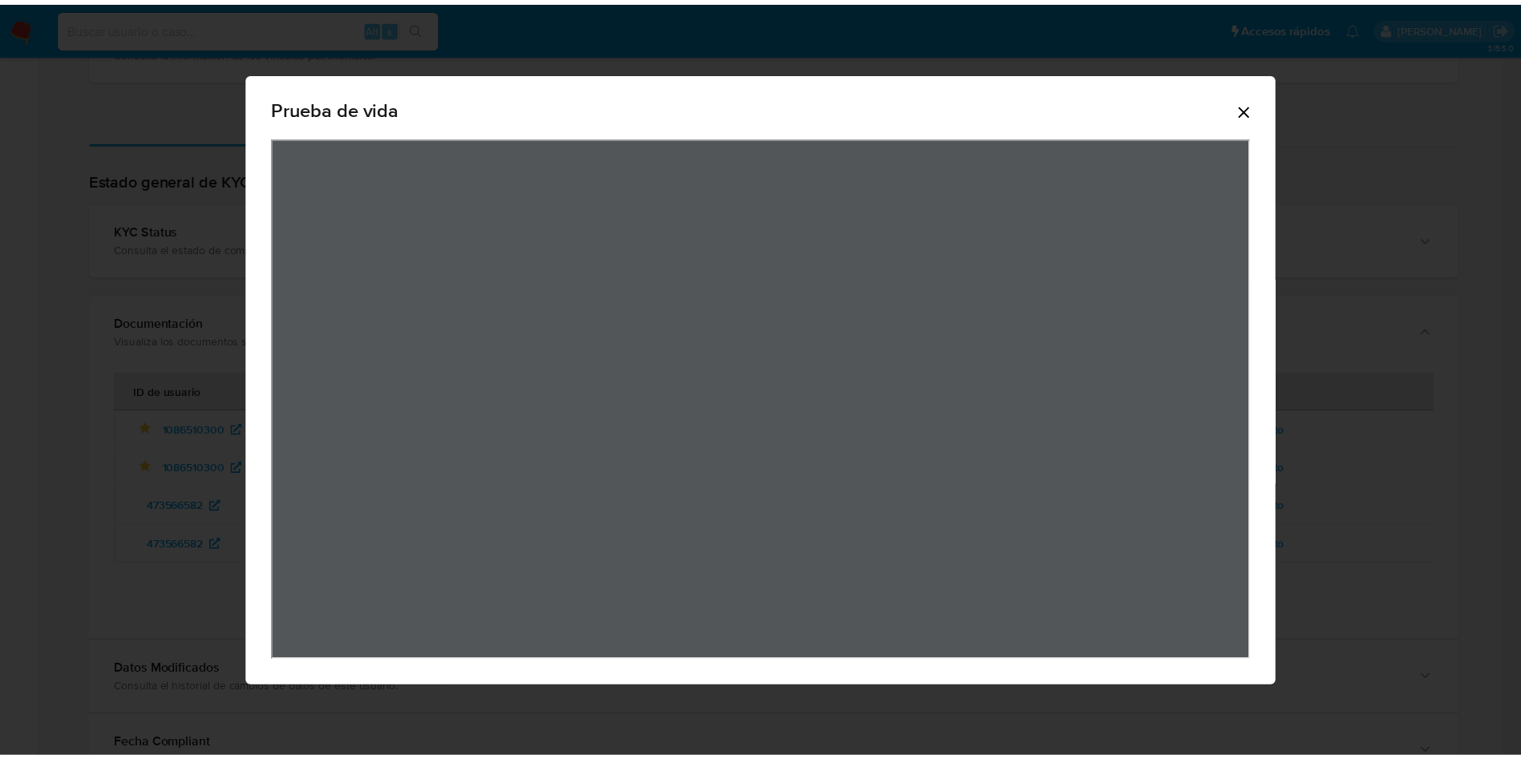
scroll to position [0, 0]
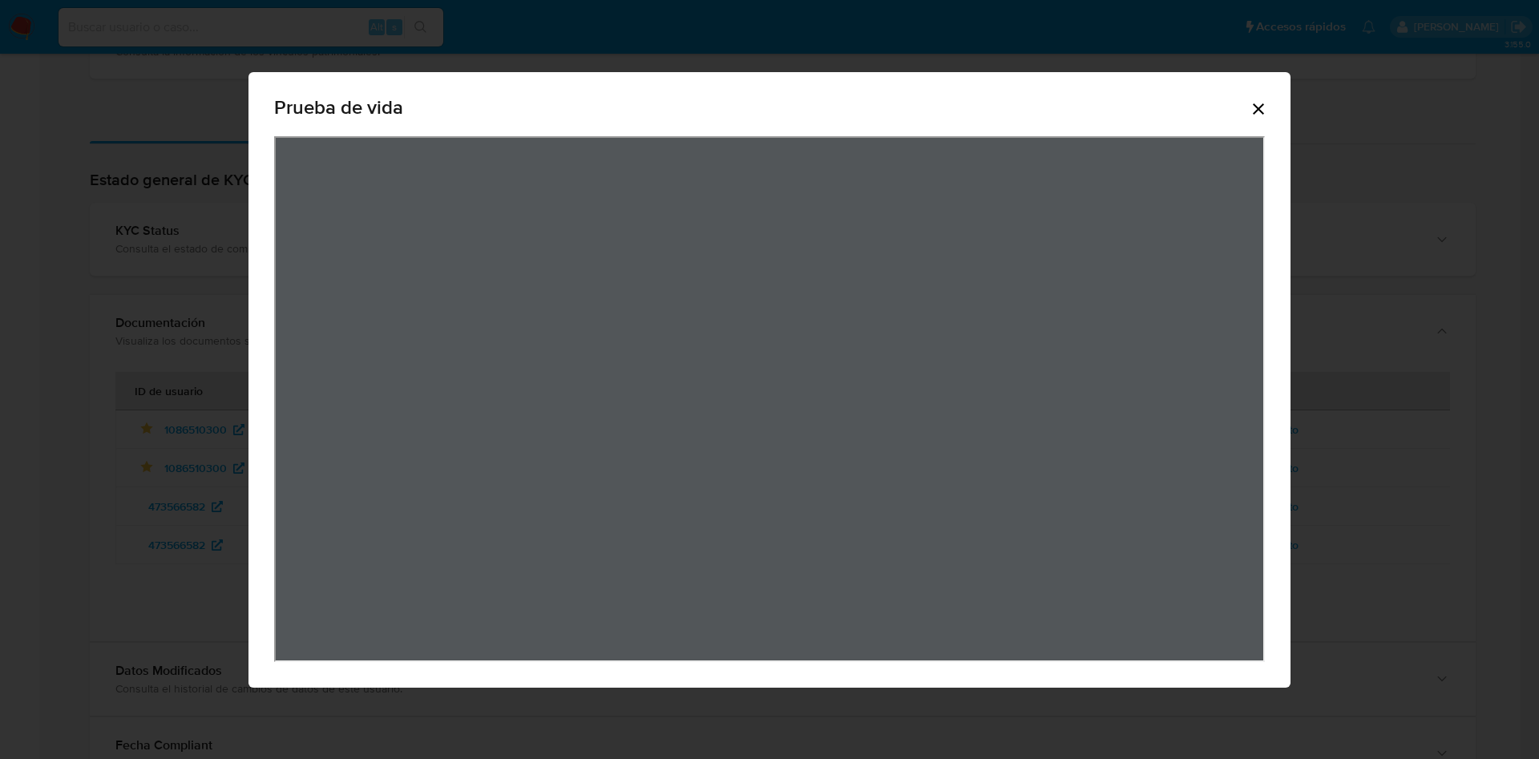
click at [1264, 111] on icon "Cerrar" at bounding box center [1258, 108] width 19 height 19
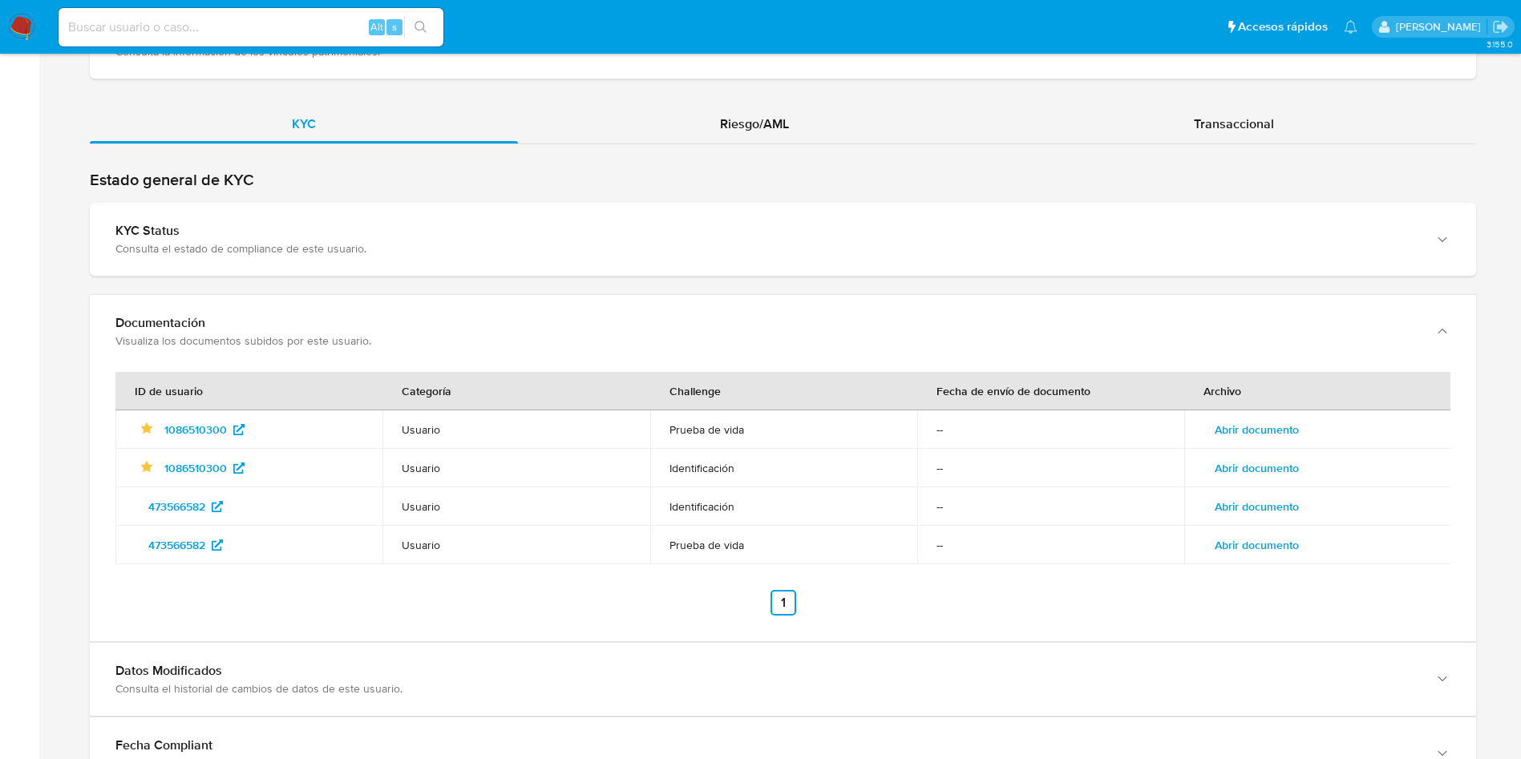
click at [1271, 475] on span "Abrir documento" at bounding box center [1257, 468] width 84 height 22
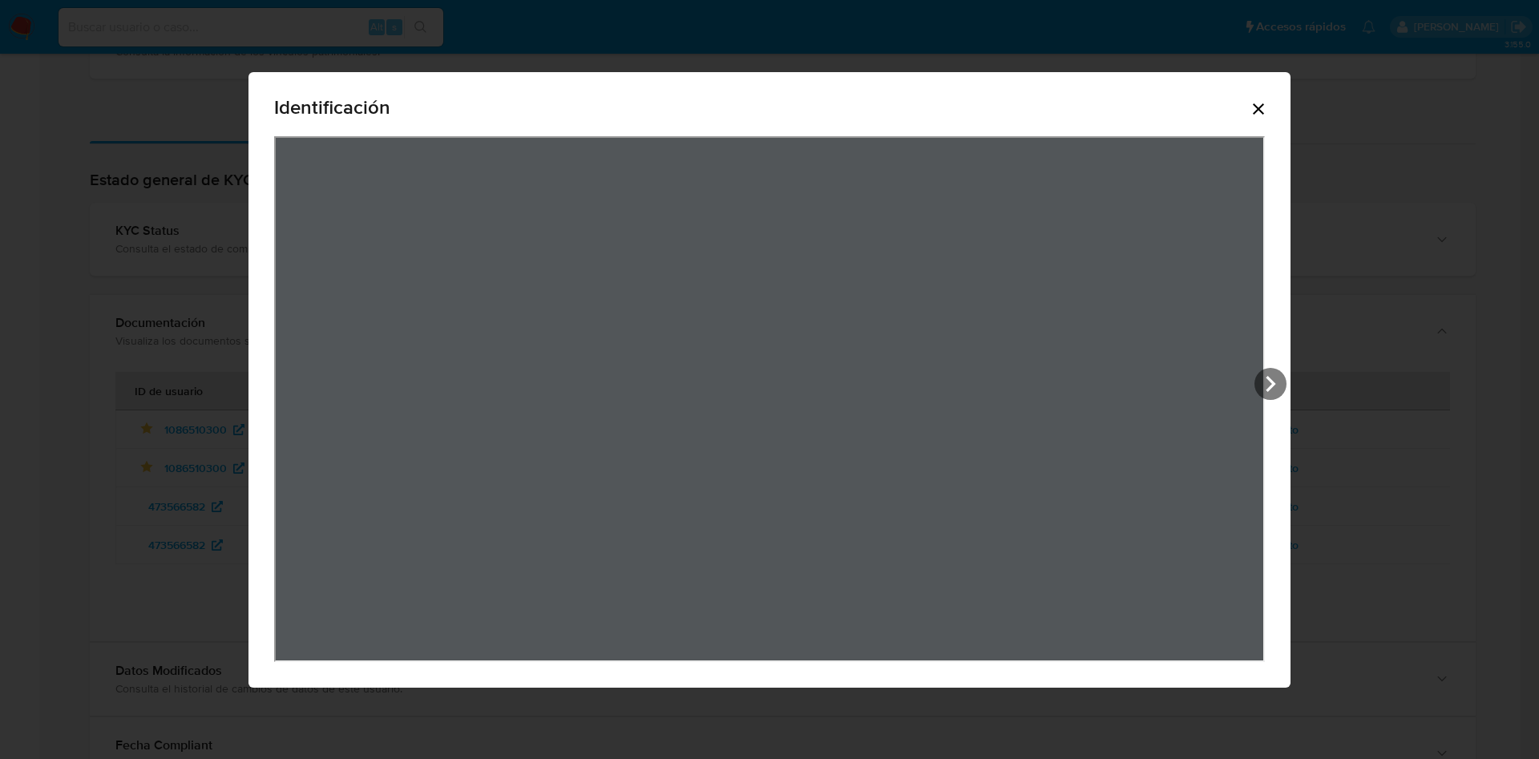
click at [1260, 99] on icon "Cerrar" at bounding box center [1258, 108] width 19 height 19
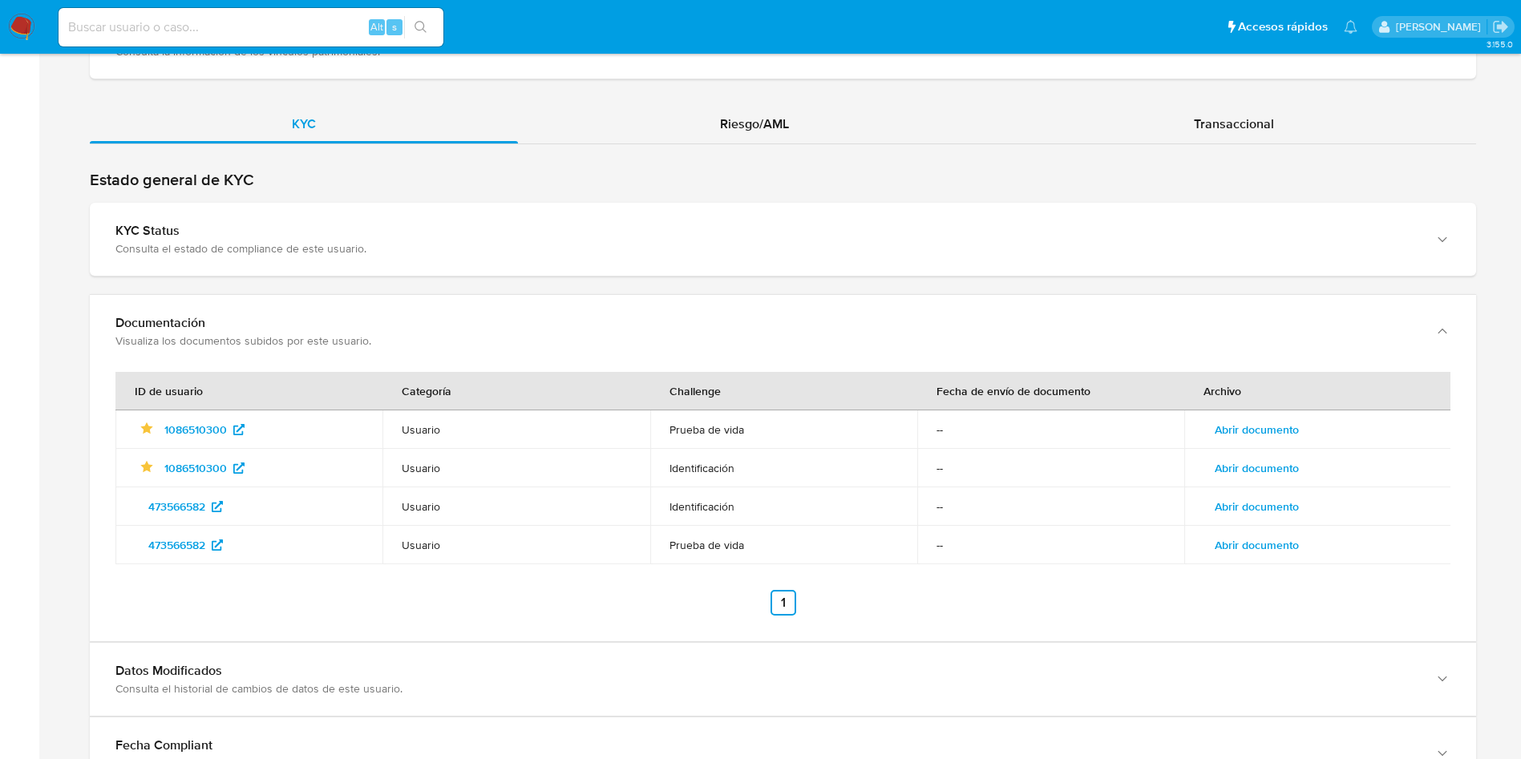
click at [1266, 499] on span "Abrir documento" at bounding box center [1257, 506] width 84 height 22
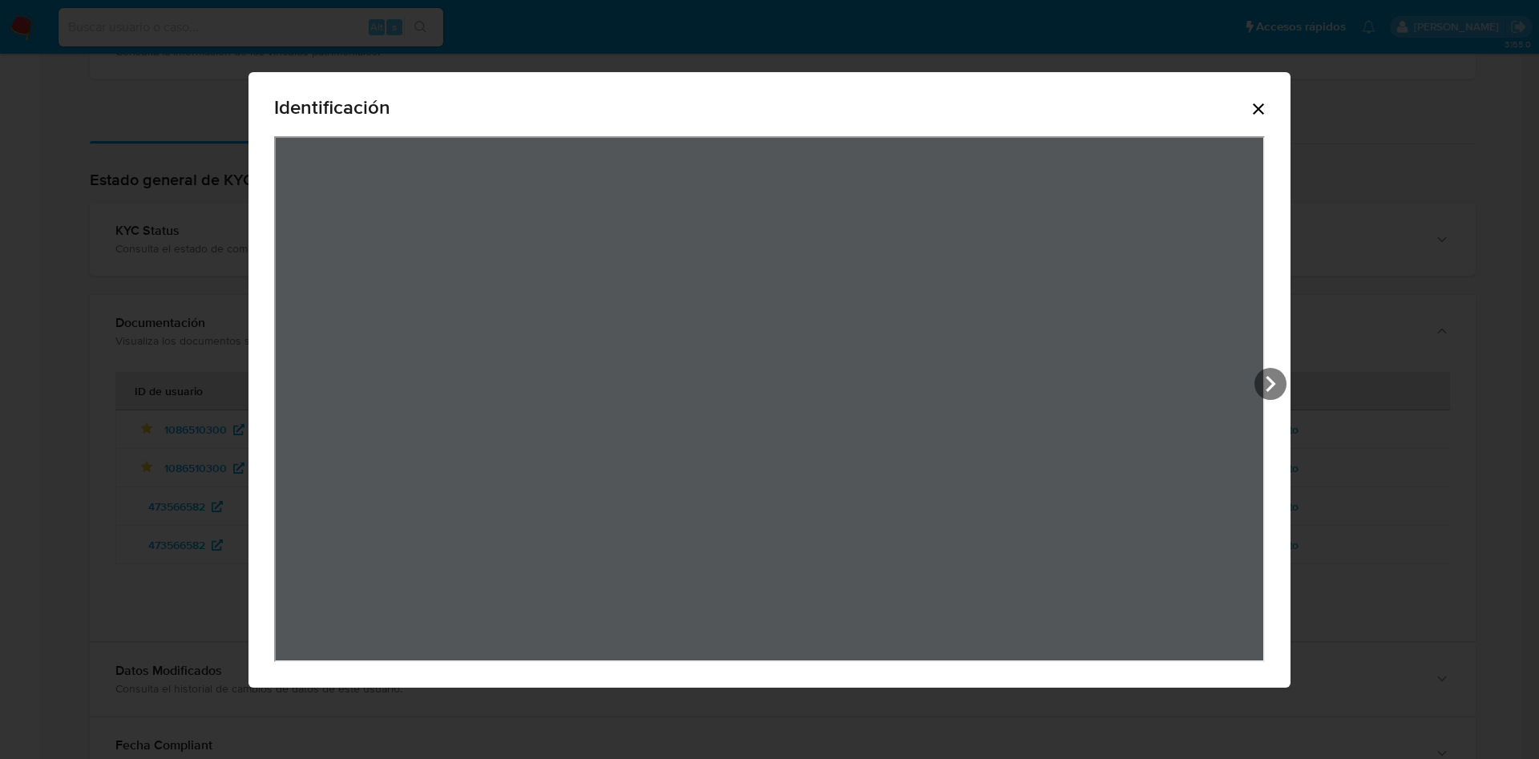
click at [1259, 105] on icon "Cerrar" at bounding box center [1258, 108] width 19 height 19
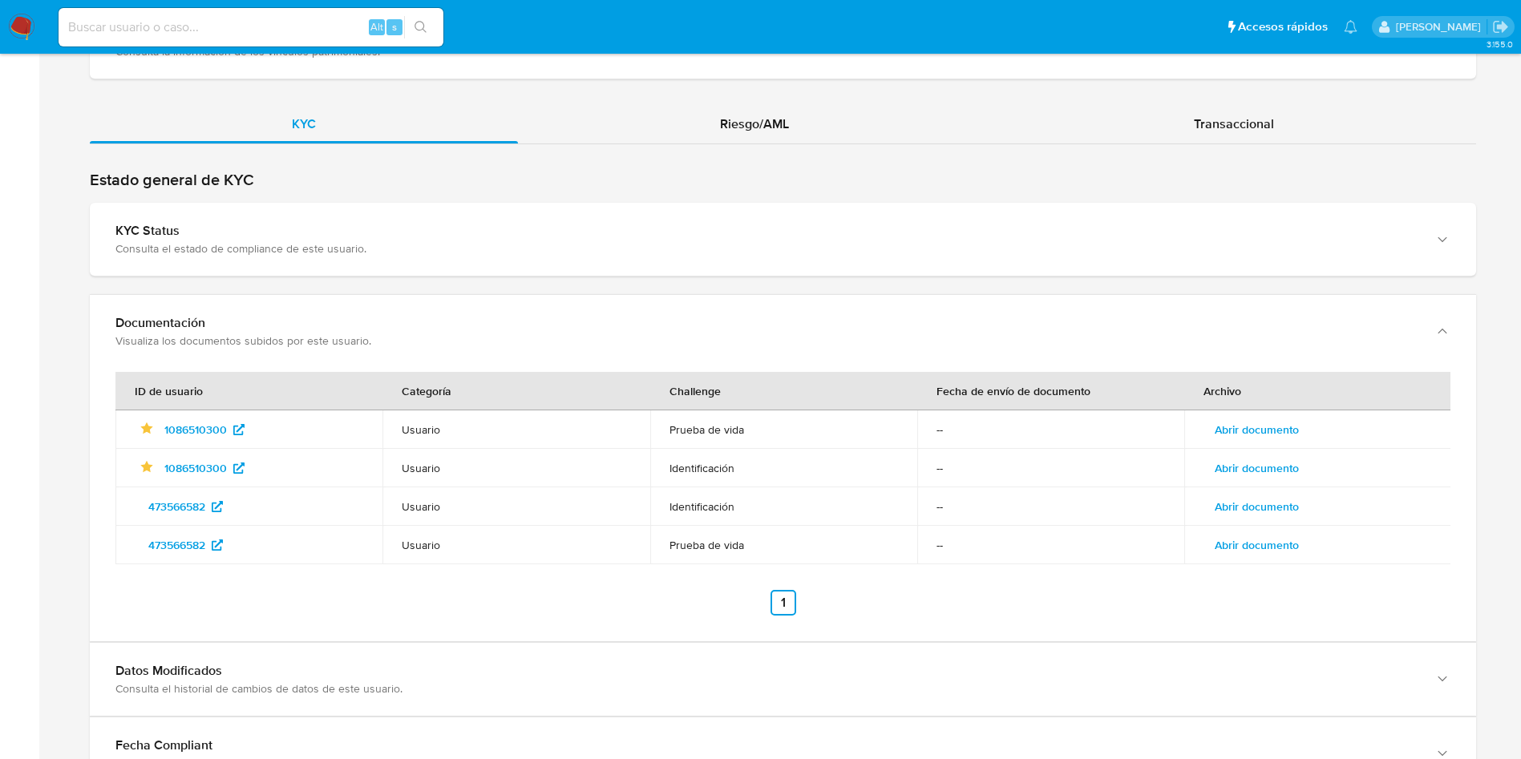
click at [1280, 543] on span "Abrir documento" at bounding box center [1257, 545] width 84 height 22
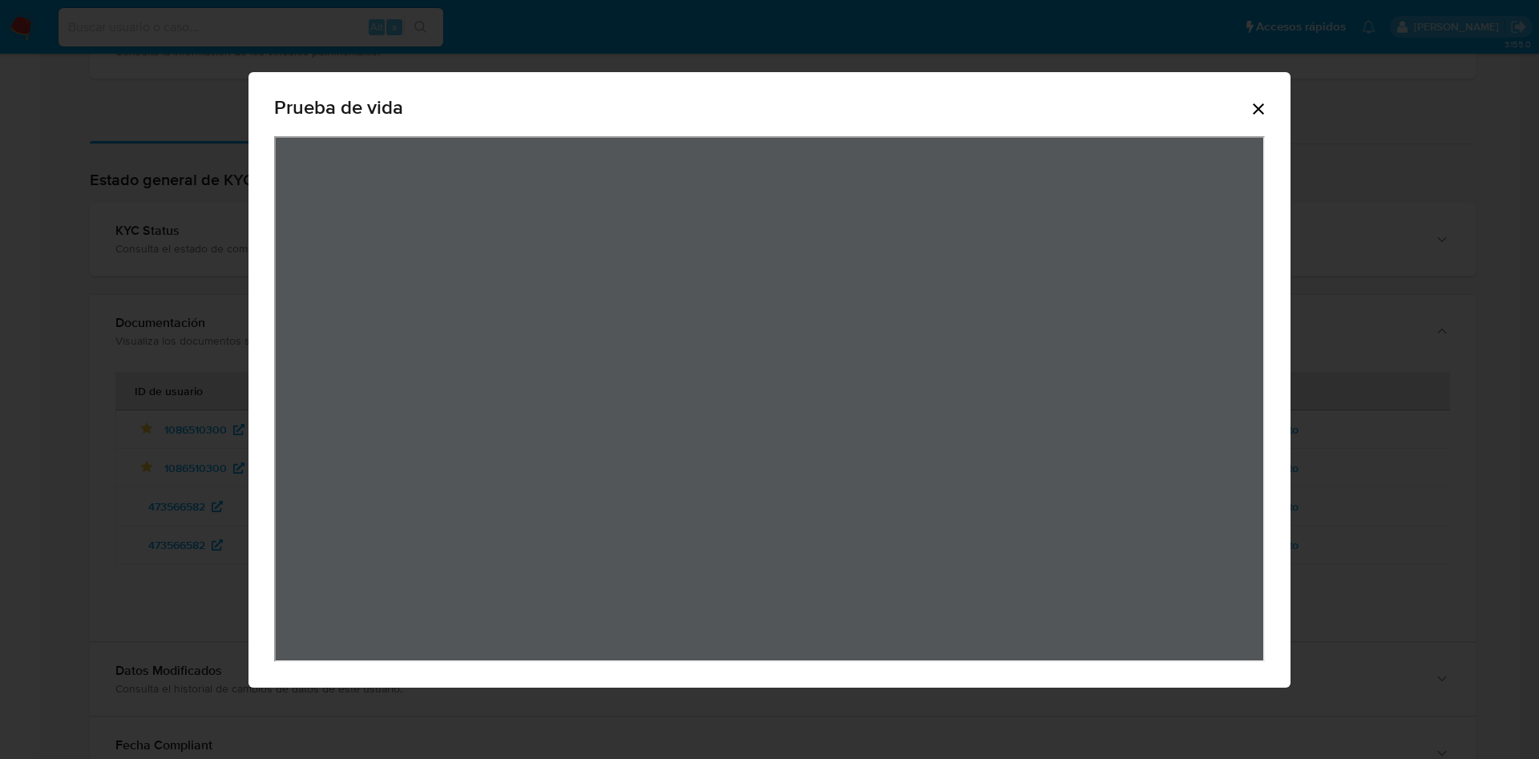
click at [1239, 110] on div "Prueba de vida" at bounding box center [769, 110] width 991 height 51
click at [1253, 103] on icon "Cerrar" at bounding box center [1258, 108] width 19 height 19
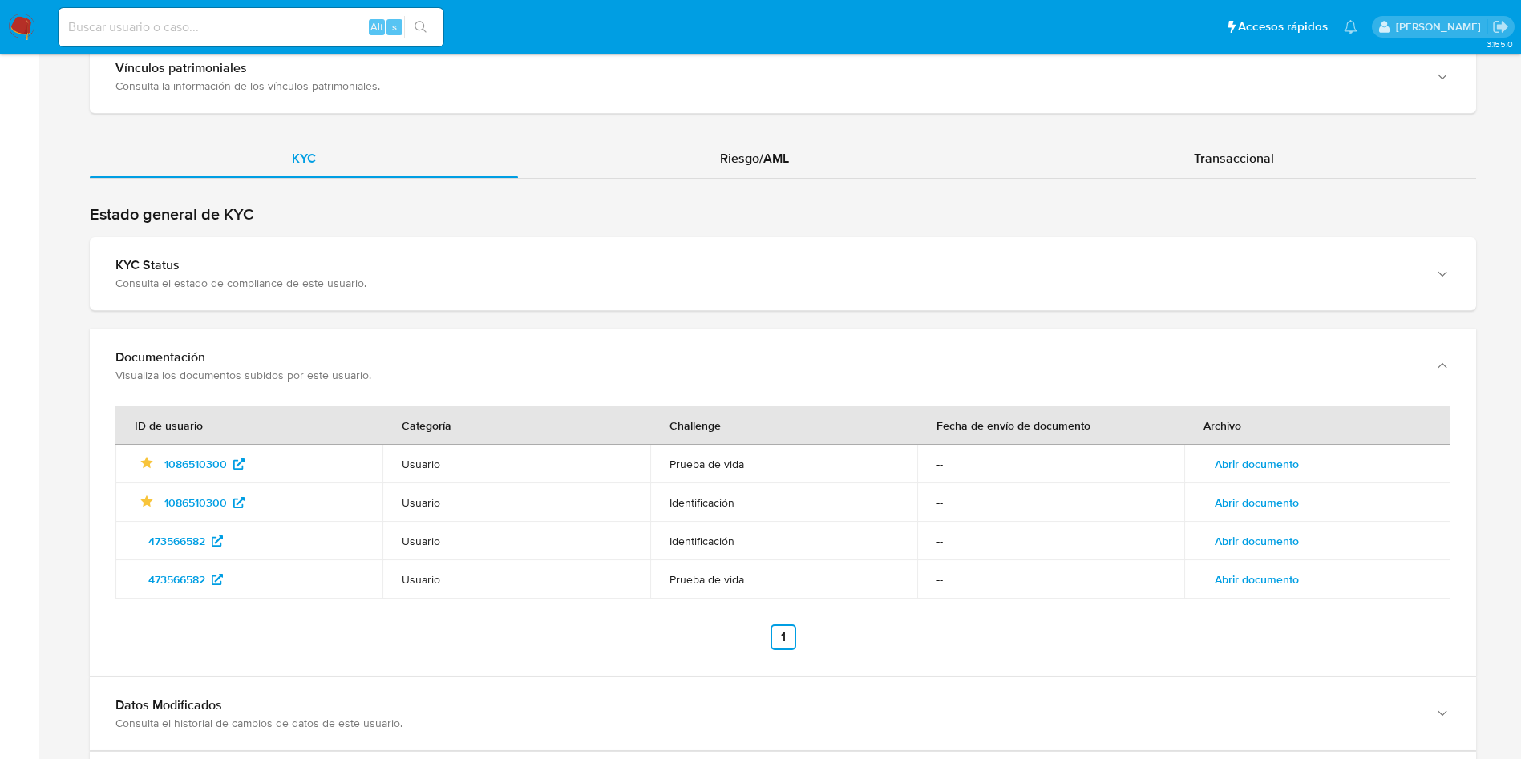
scroll to position [1563, 0]
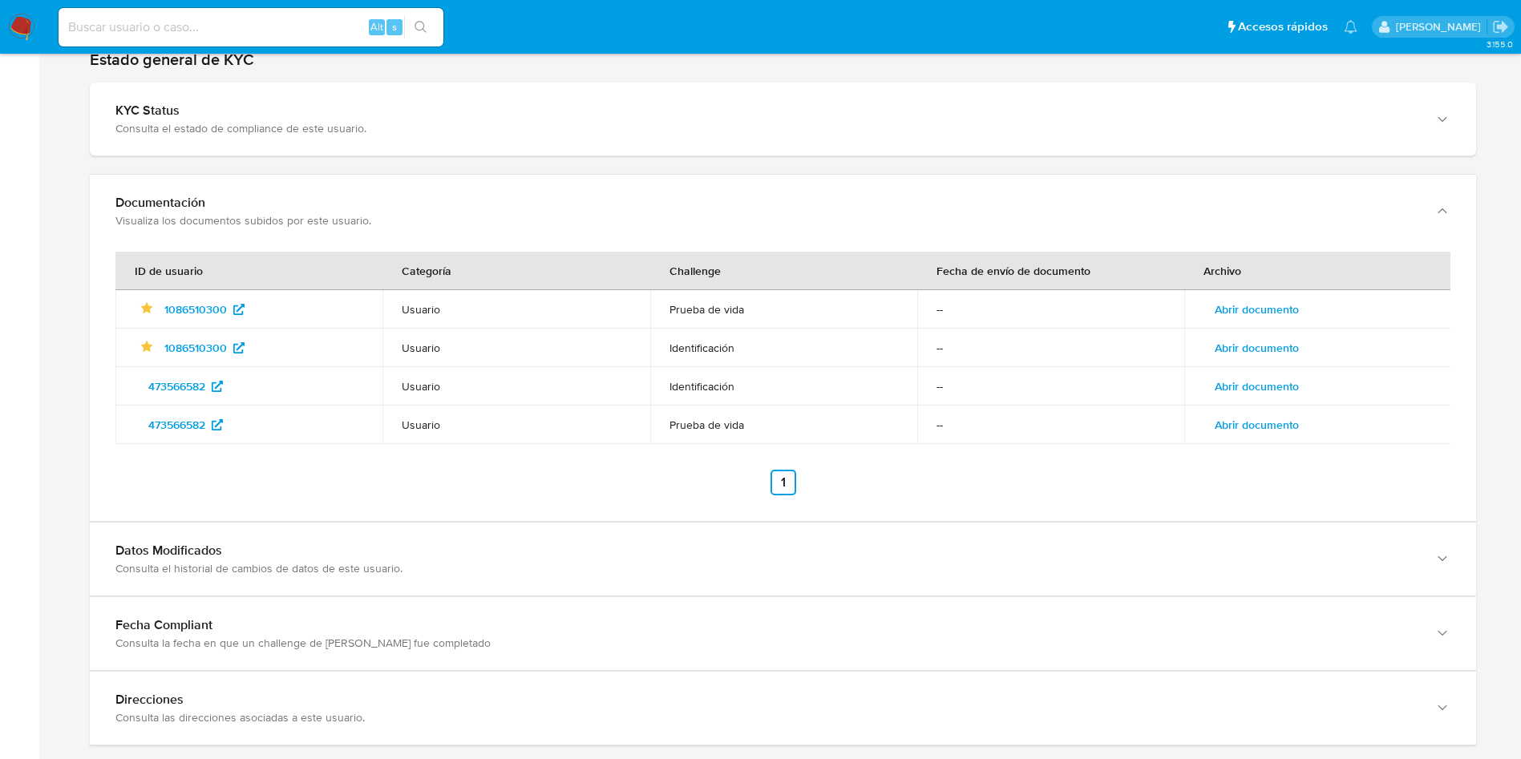
click at [1297, 338] on span "Abrir documento" at bounding box center [1257, 348] width 84 height 22
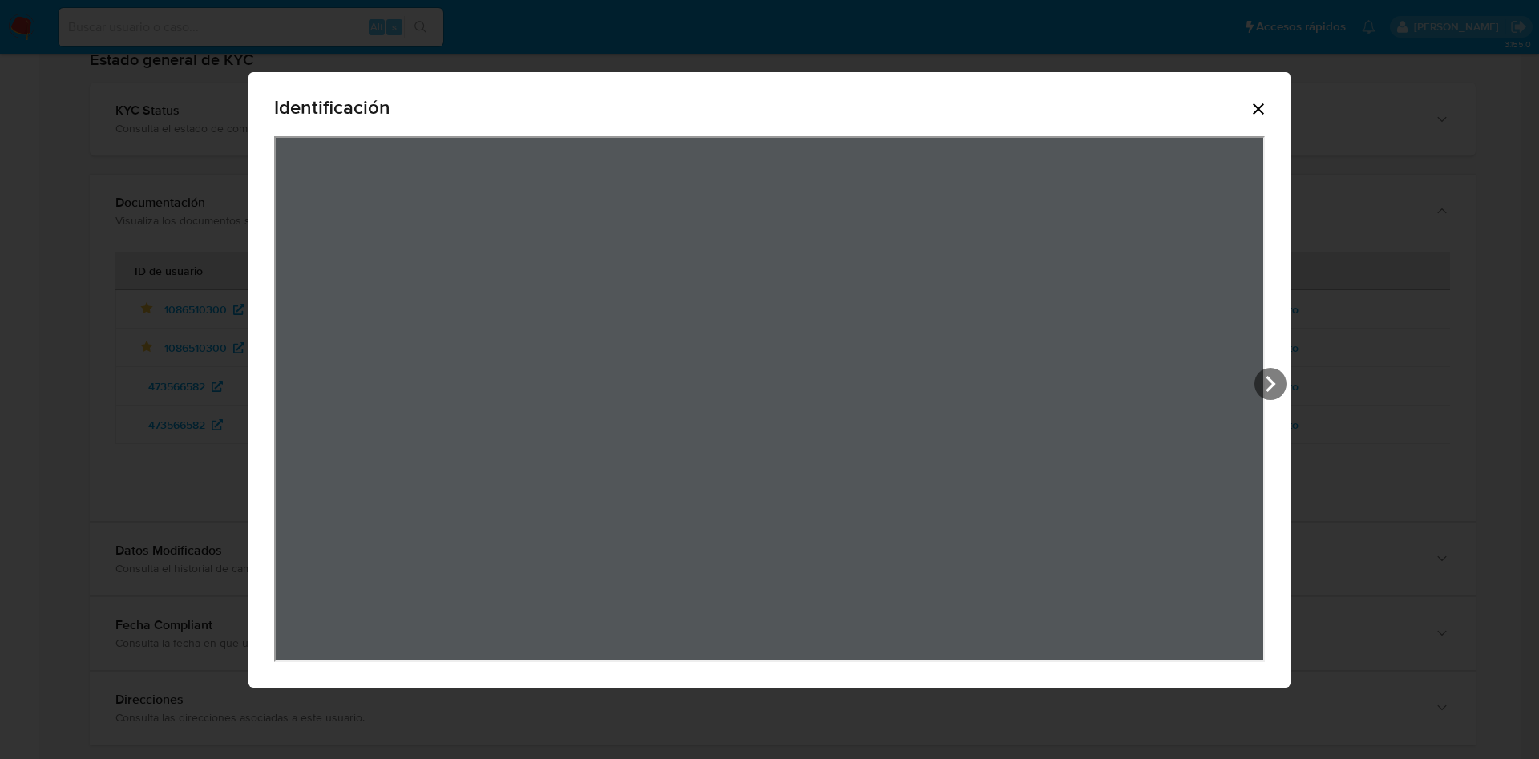
click at [1259, 113] on icon "Cerrar" at bounding box center [1258, 108] width 19 height 19
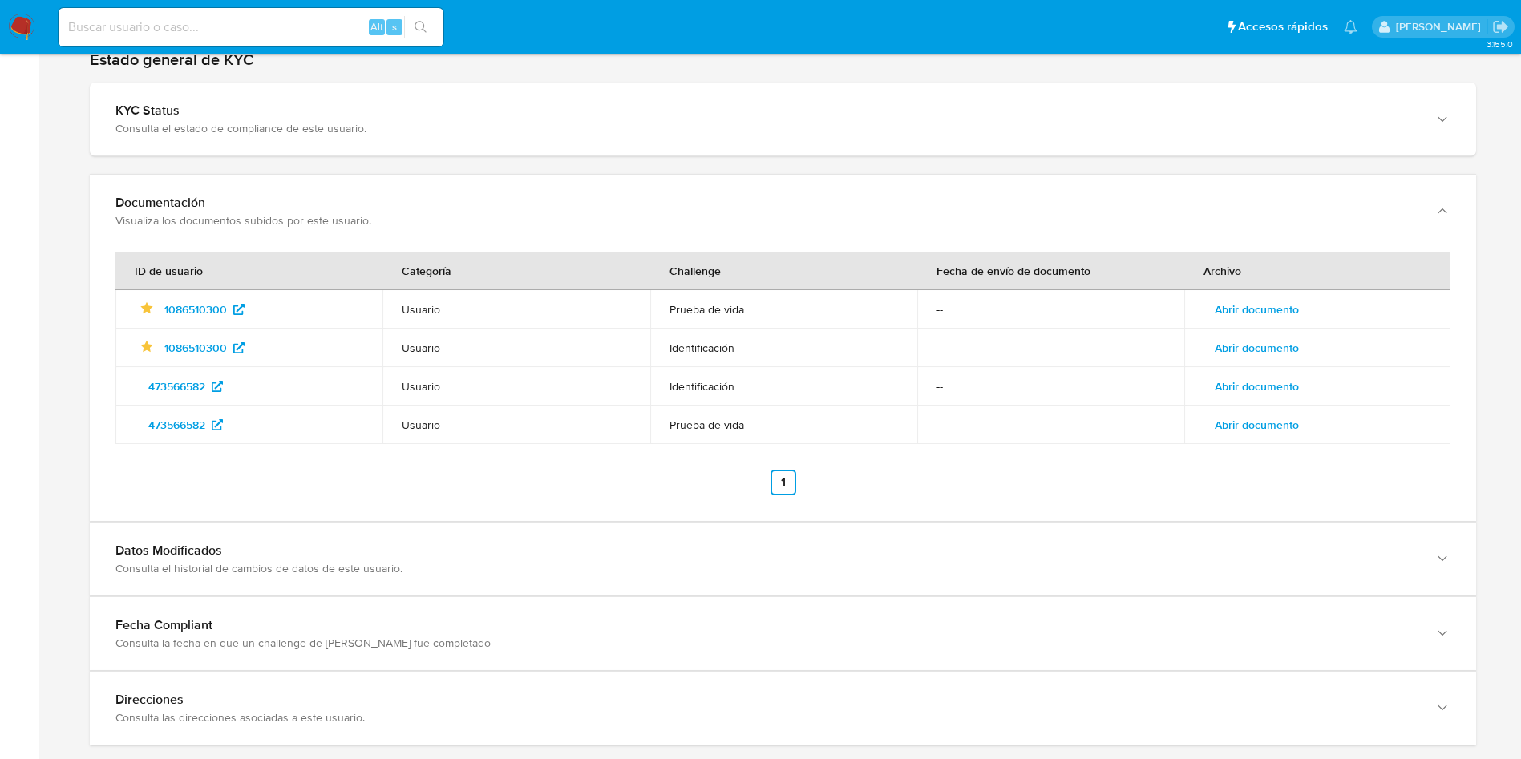
click at [297, 26] on input at bounding box center [251, 27] width 385 height 21
paste input "106590020"
type input "106590020"
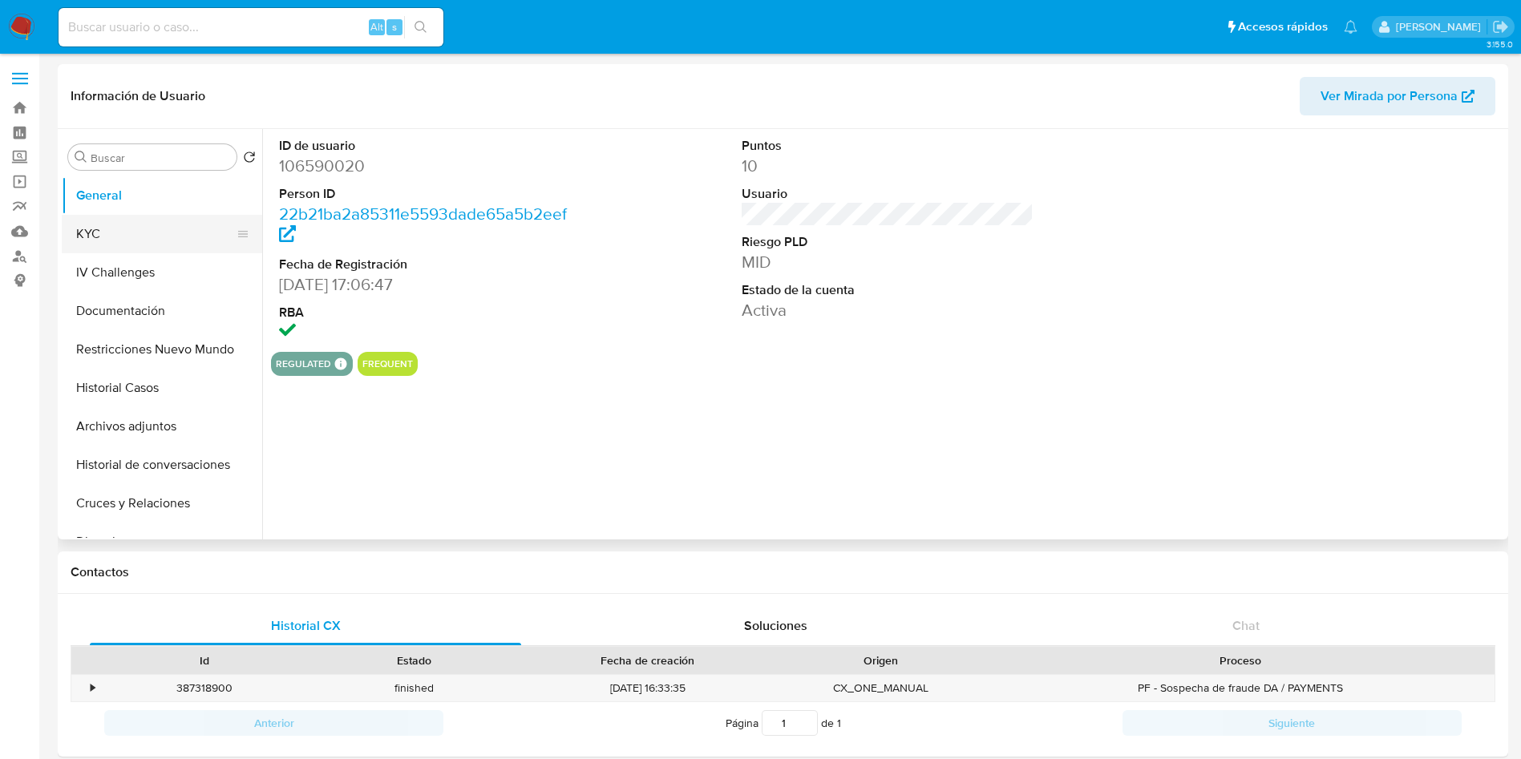
select select "10"
click at [144, 237] on button "KYC" at bounding box center [156, 234] width 188 height 38
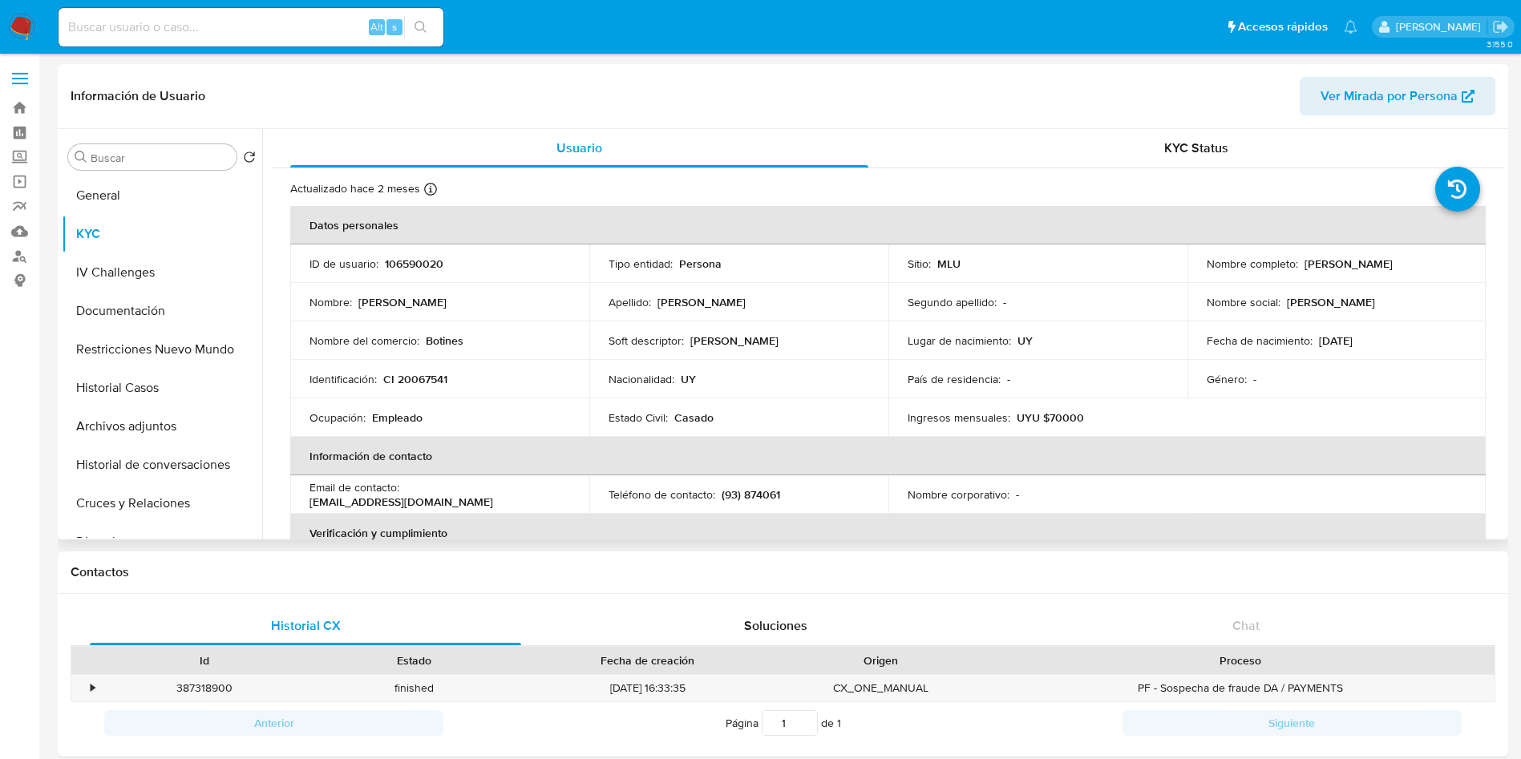
click at [423, 264] on p "106590020" at bounding box center [414, 264] width 59 height 14
click at [422, 262] on p "106590020" at bounding box center [414, 264] width 59 height 14
copy p "106590020"
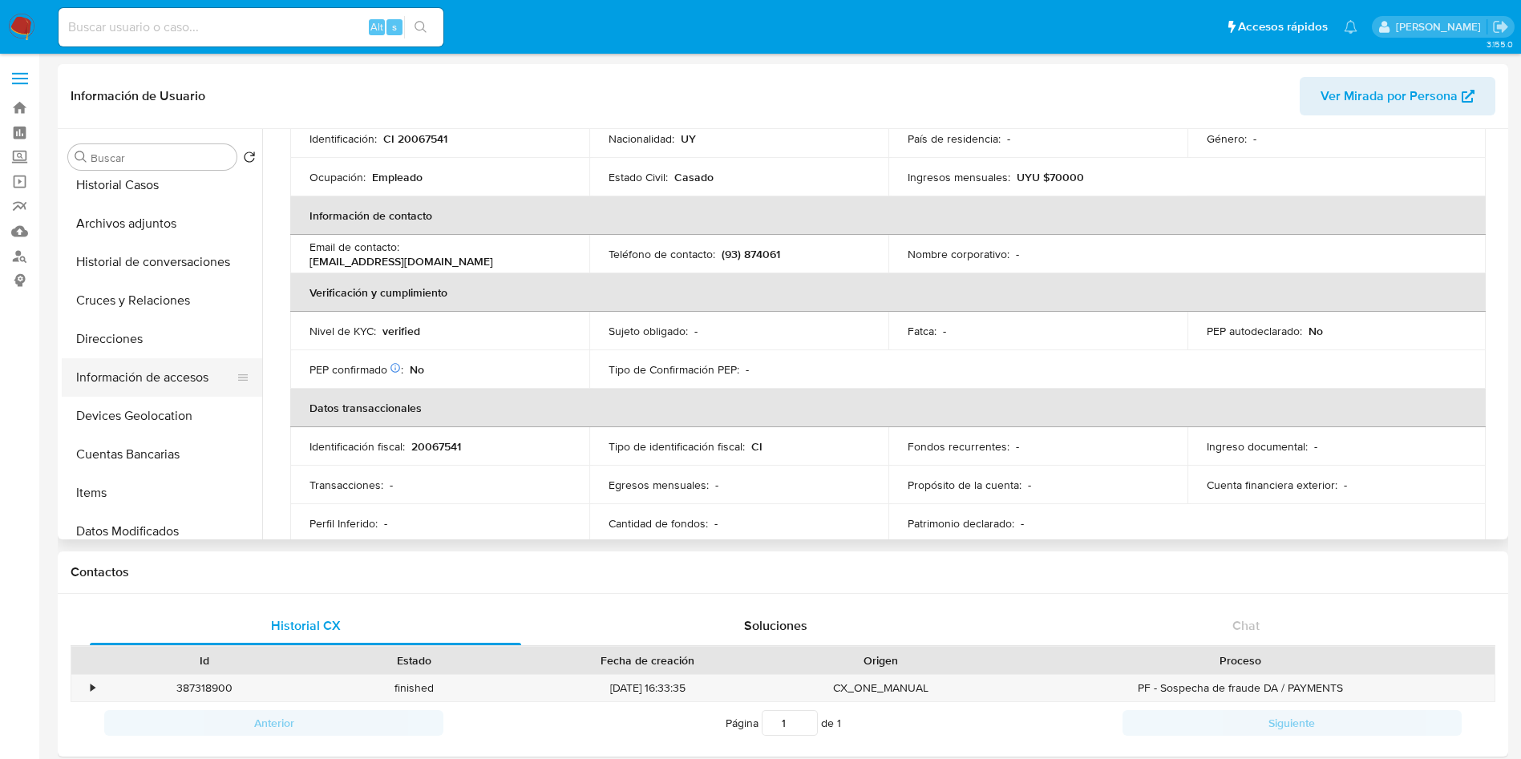
scroll to position [241, 0]
click at [164, 419] on button "Cuentas Bancarias" at bounding box center [156, 417] width 188 height 38
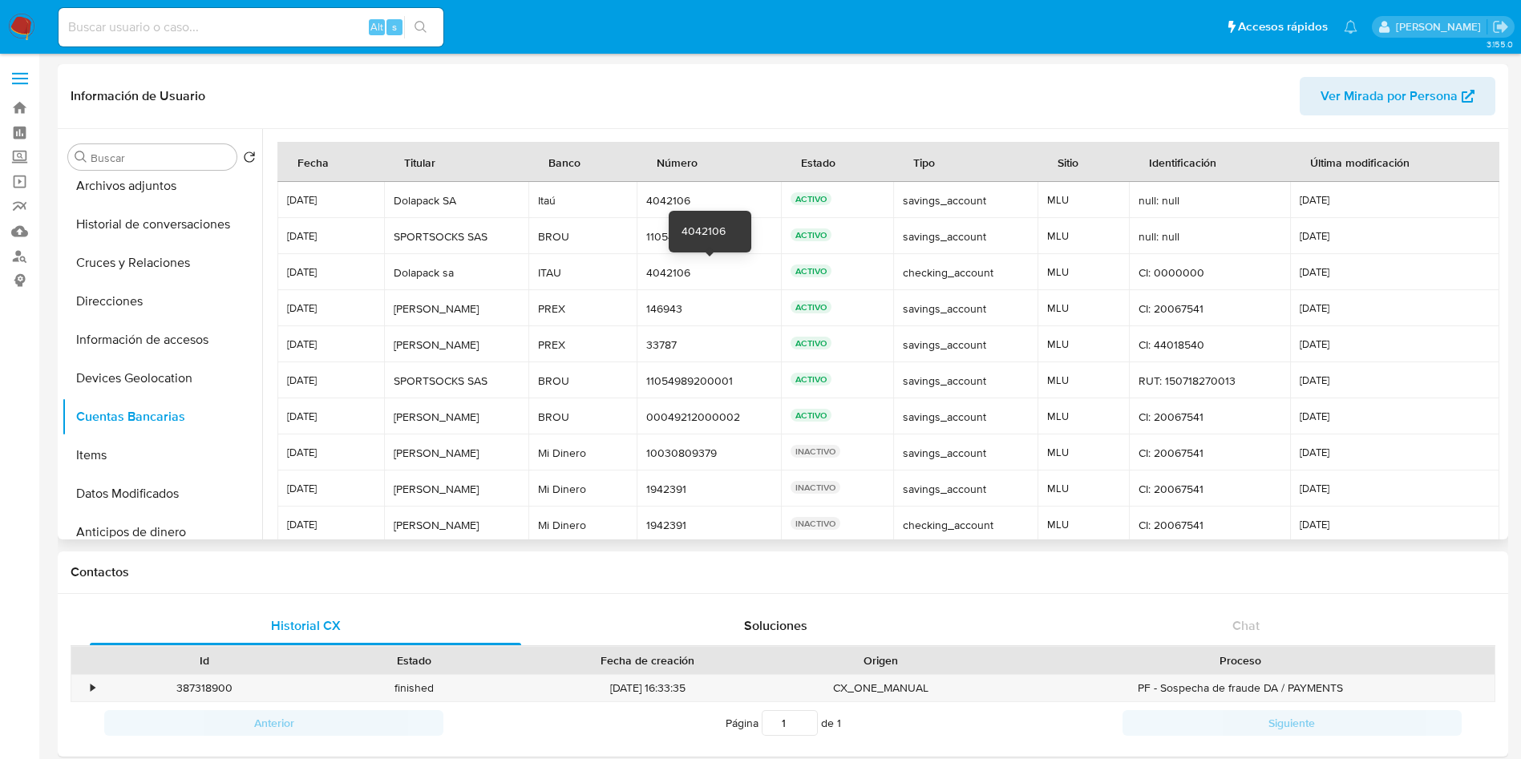
click at [673, 267] on div "4042106" at bounding box center [708, 272] width 125 height 14
click at [659, 269] on div "4042106" at bounding box center [708, 272] width 125 height 14
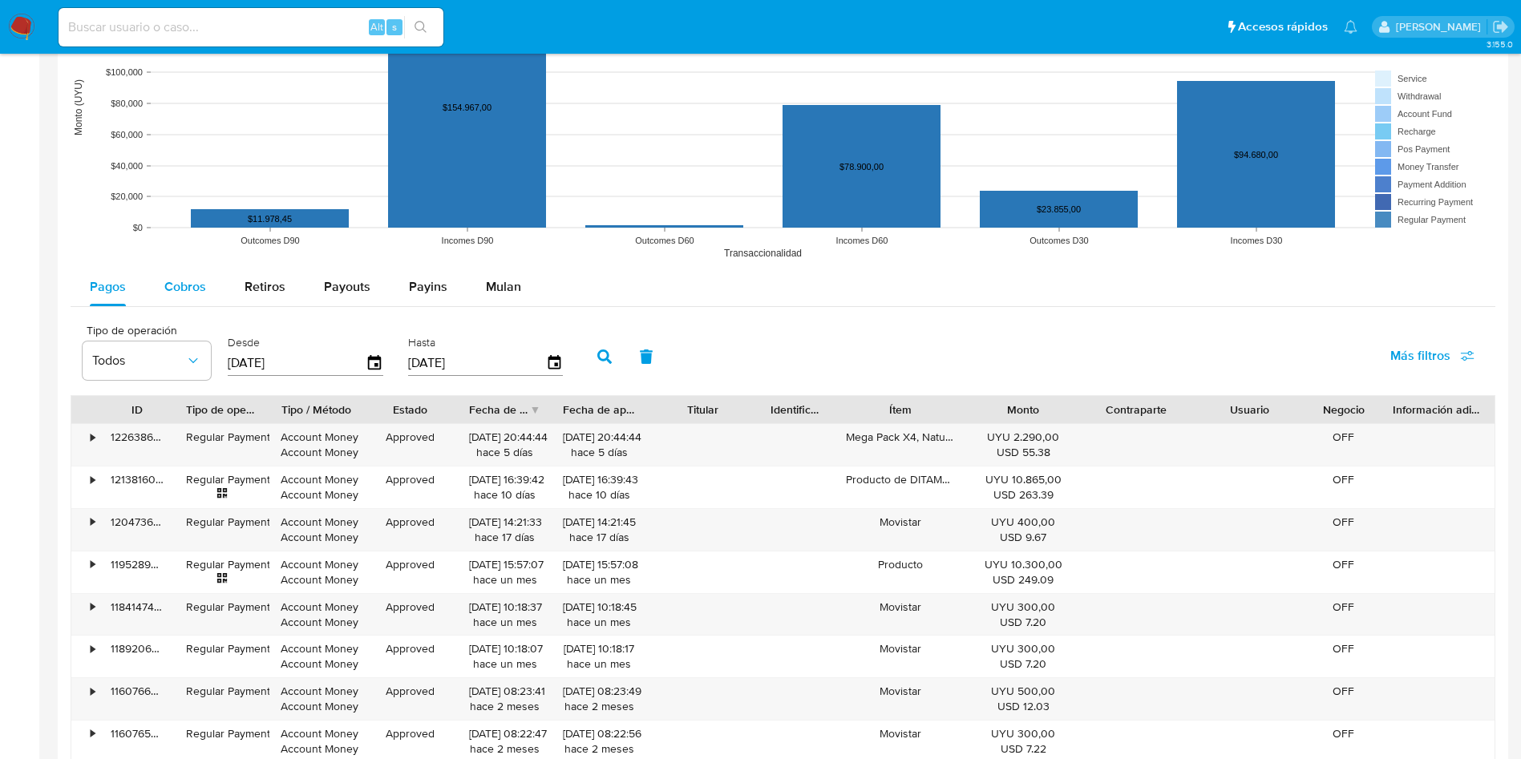
scroll to position [1203, 0]
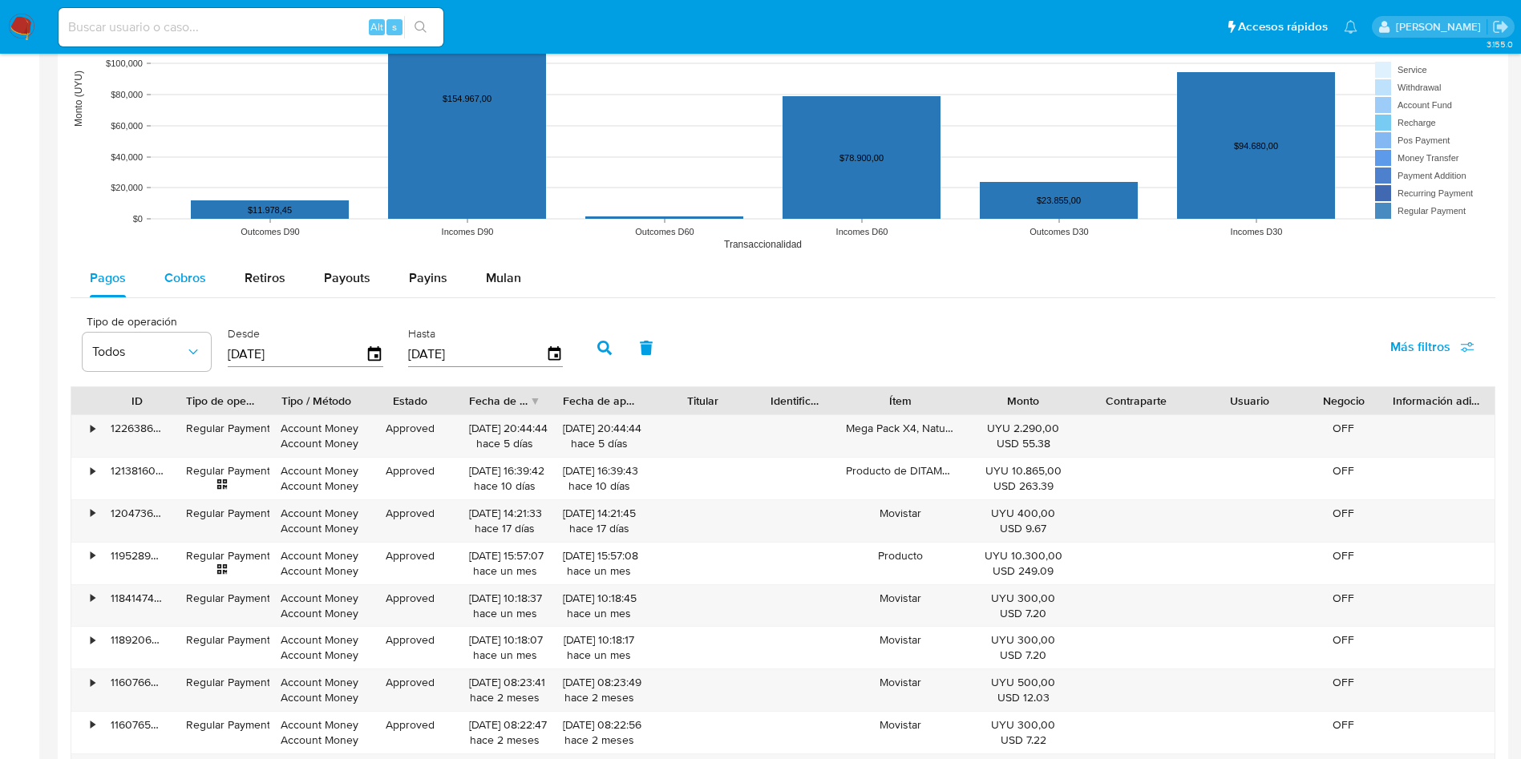
drag, startPoint x: 198, startPoint y: 269, endPoint x: 202, endPoint y: 288, distance: 18.9
click at [196, 269] on span "Cobros" at bounding box center [185, 278] width 42 height 18
select select "10"
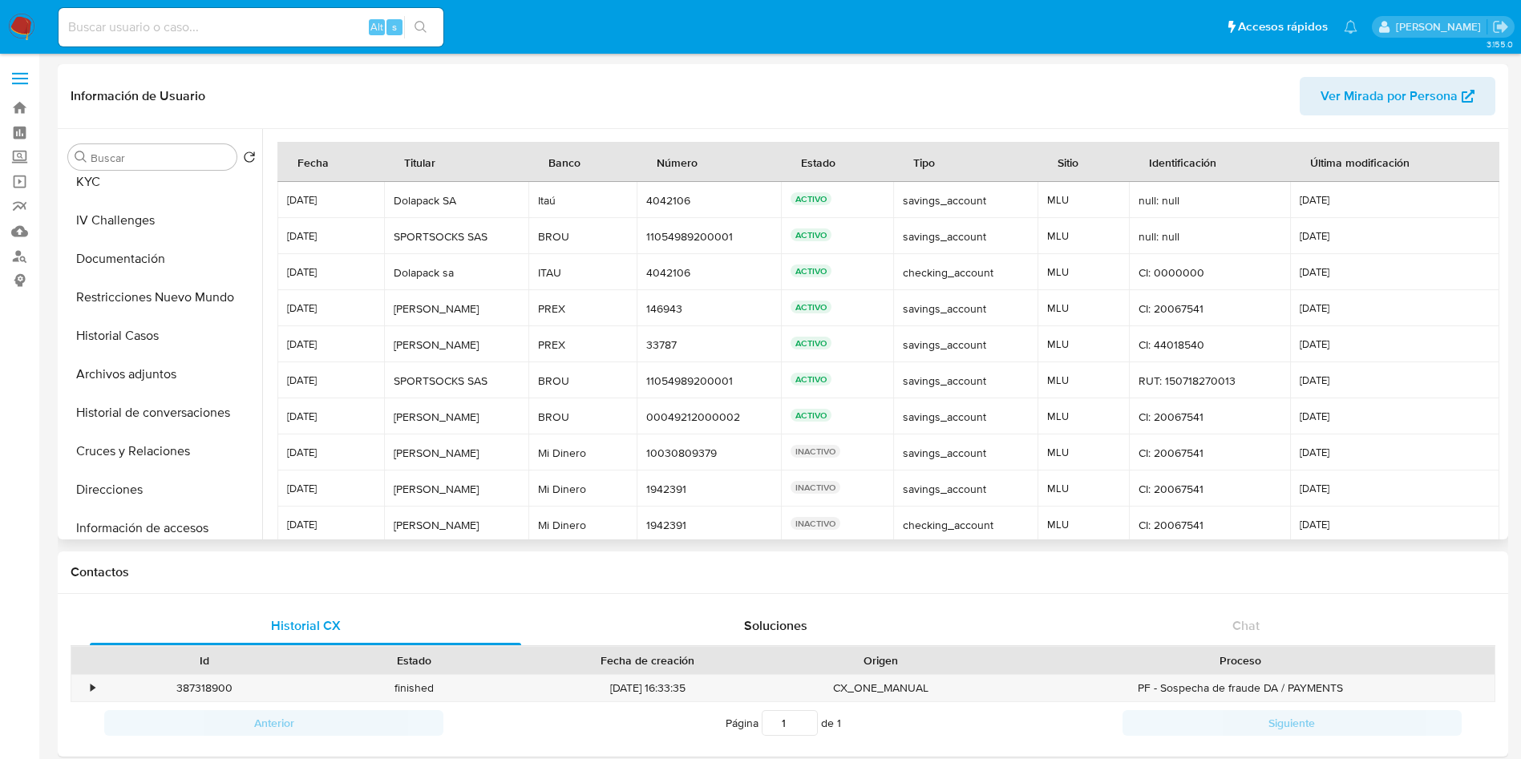
scroll to position [0, 0]
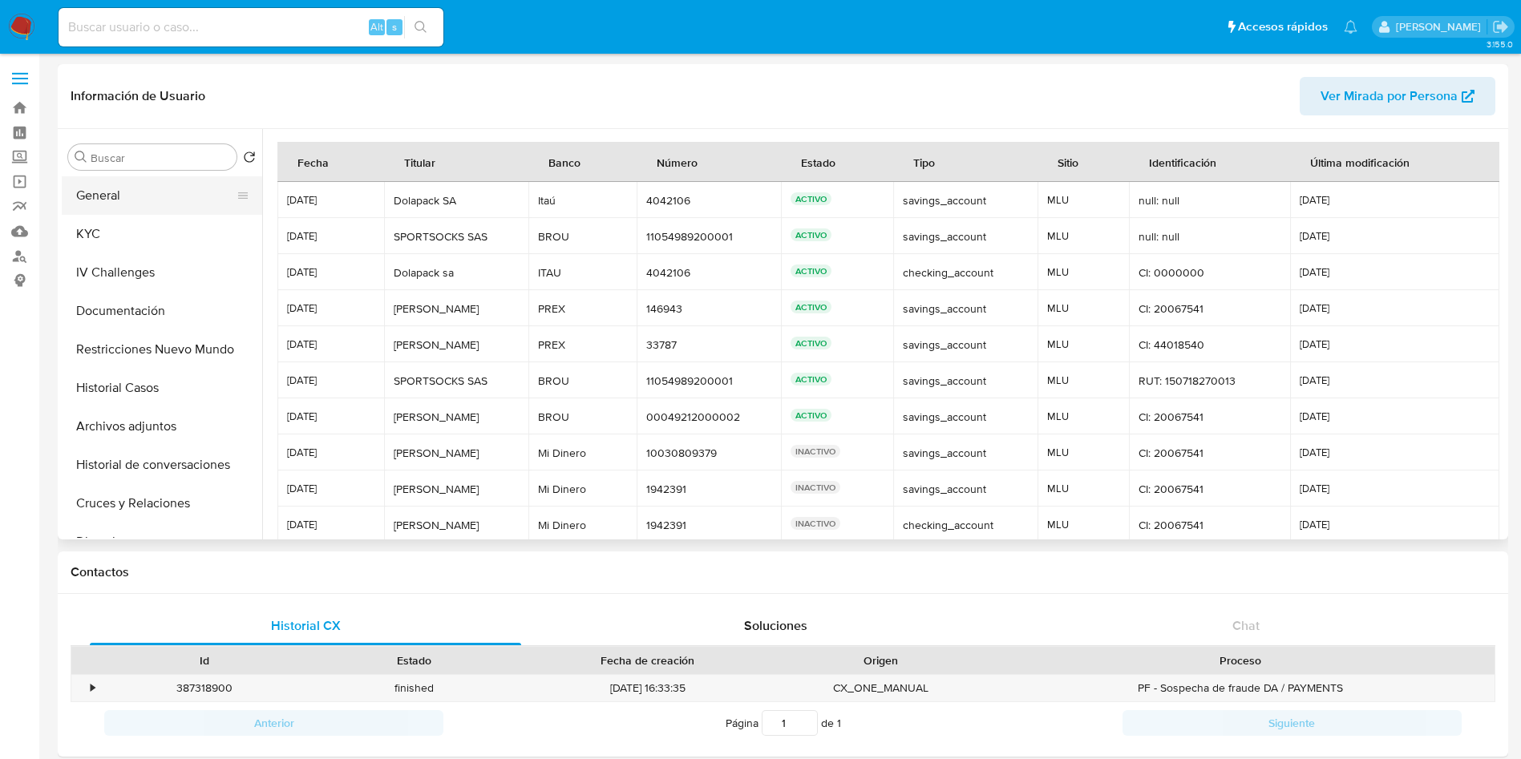
click at [141, 181] on button "General" at bounding box center [156, 195] width 188 height 38
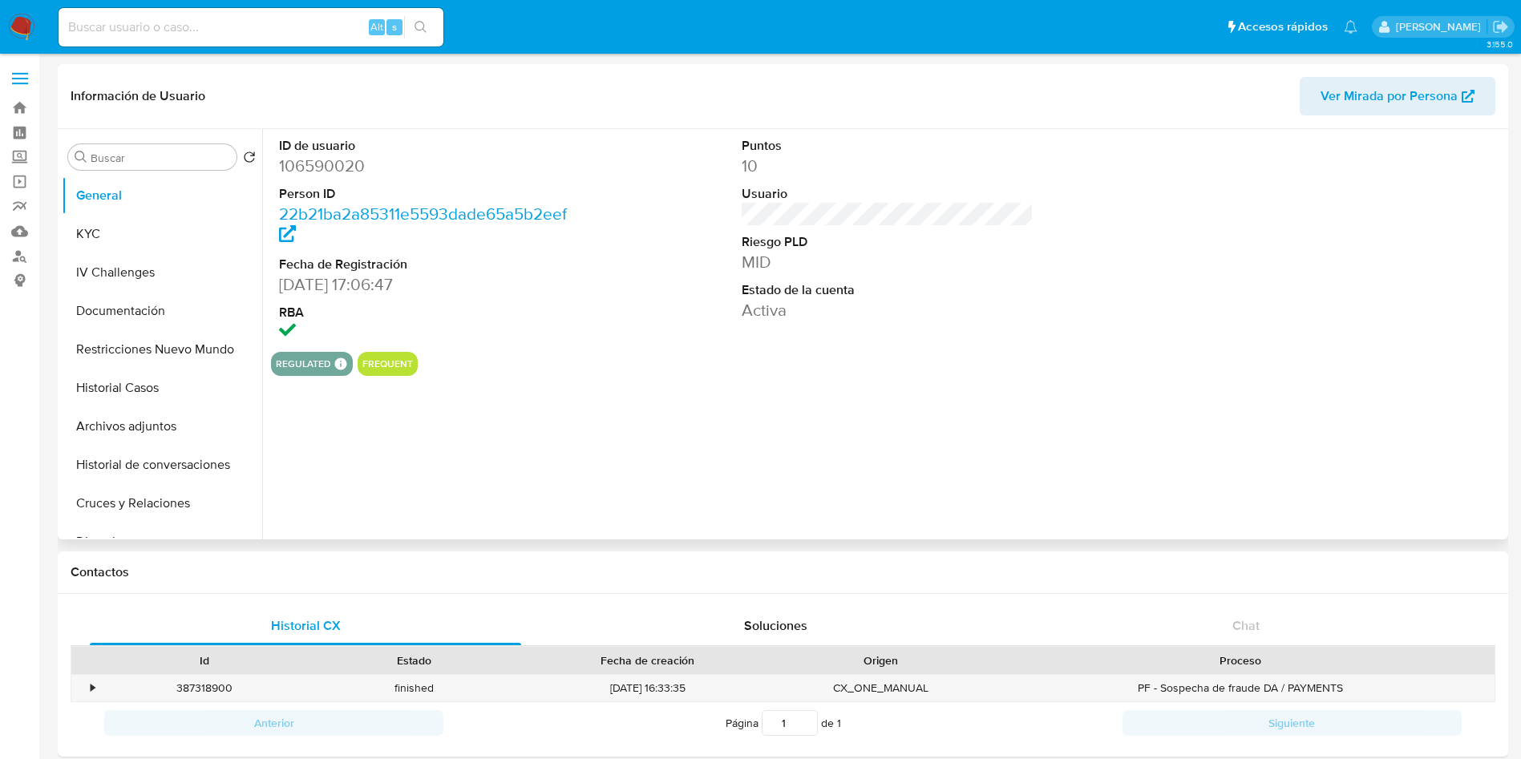
click at [336, 161] on dd "106590020" at bounding box center [425, 166] width 293 height 22
copy dd "106590020"
click at [118, 238] on button "KYC" at bounding box center [156, 234] width 188 height 38
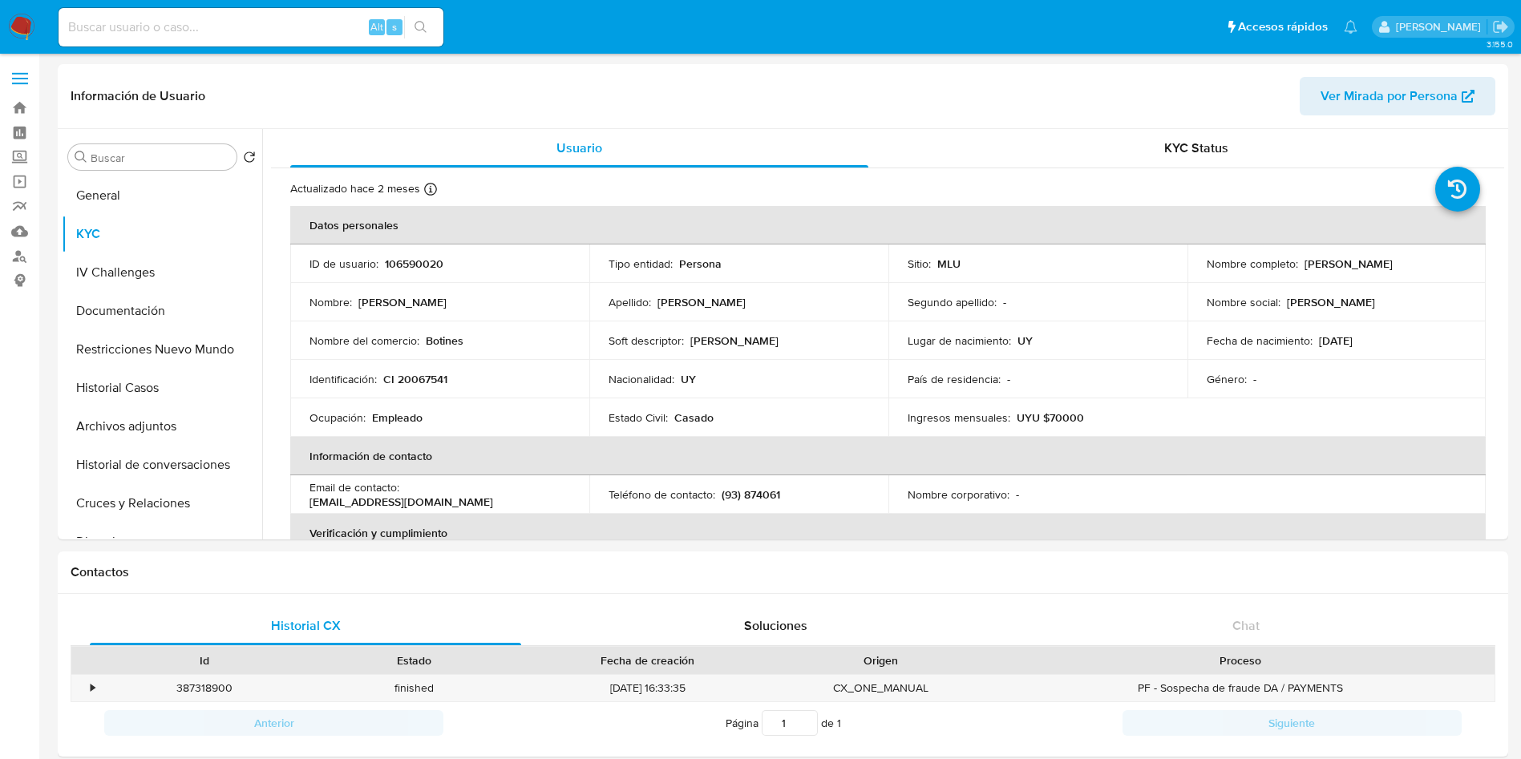
drag, startPoint x: 1300, startPoint y: 258, endPoint x: 912, endPoint y: 3, distance: 465.0
click at [1459, 265] on div "Nombre completo : [PERSON_NAME]" at bounding box center [1337, 264] width 261 height 14
copy p "[PERSON_NAME]"
click at [435, 374] on p "CI 20067541" at bounding box center [415, 379] width 64 height 14
click at [435, 375] on p "CI 20067541" at bounding box center [415, 379] width 64 height 14
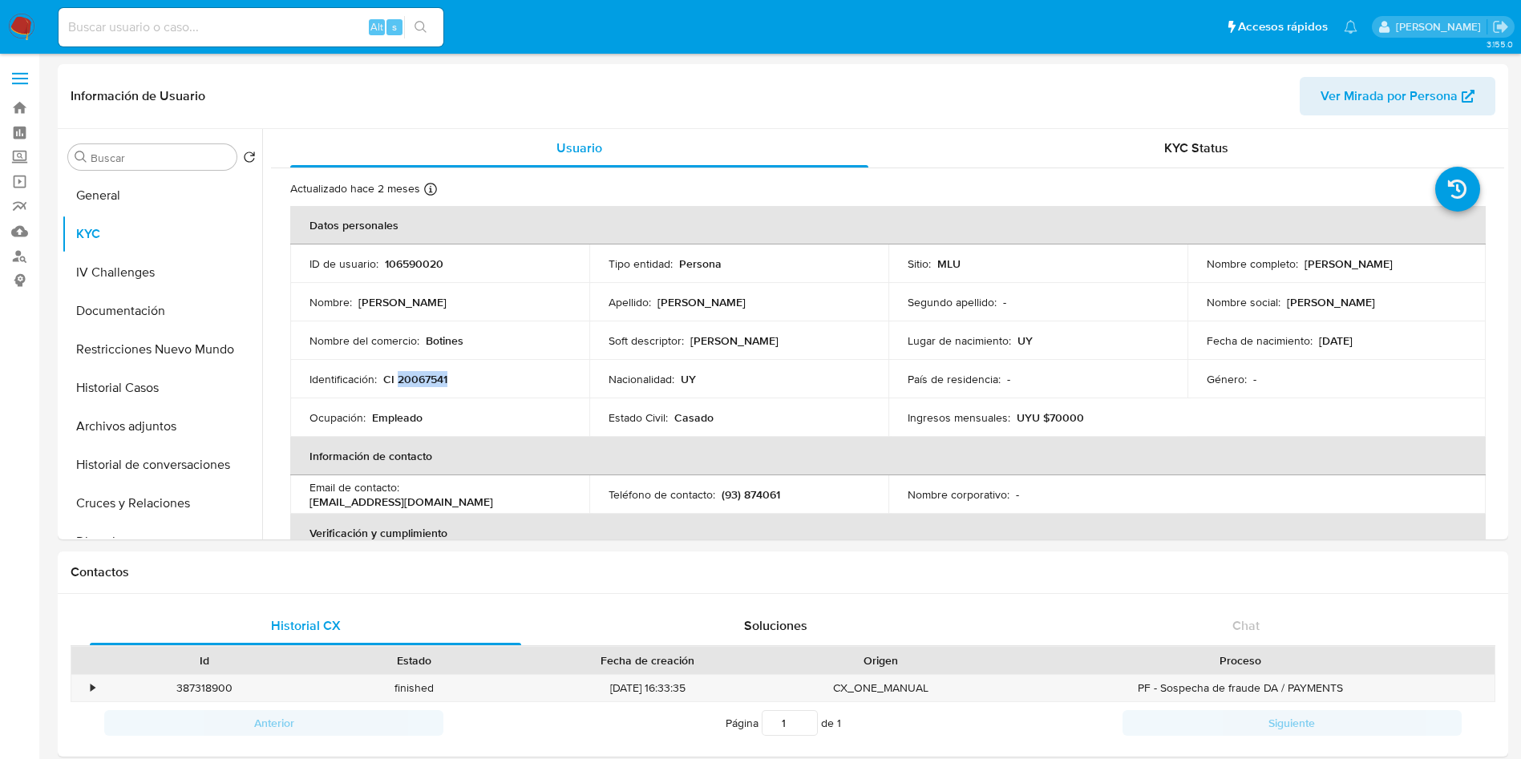
copy p "20067541"
drag, startPoint x: 214, startPoint y: 46, endPoint x: 214, endPoint y: 35, distance: 10.4
click at [214, 42] on div "Alt s" at bounding box center [251, 27] width 385 height 38
click at [214, 26] on input at bounding box center [251, 27] width 385 height 21
paste input "168675629"
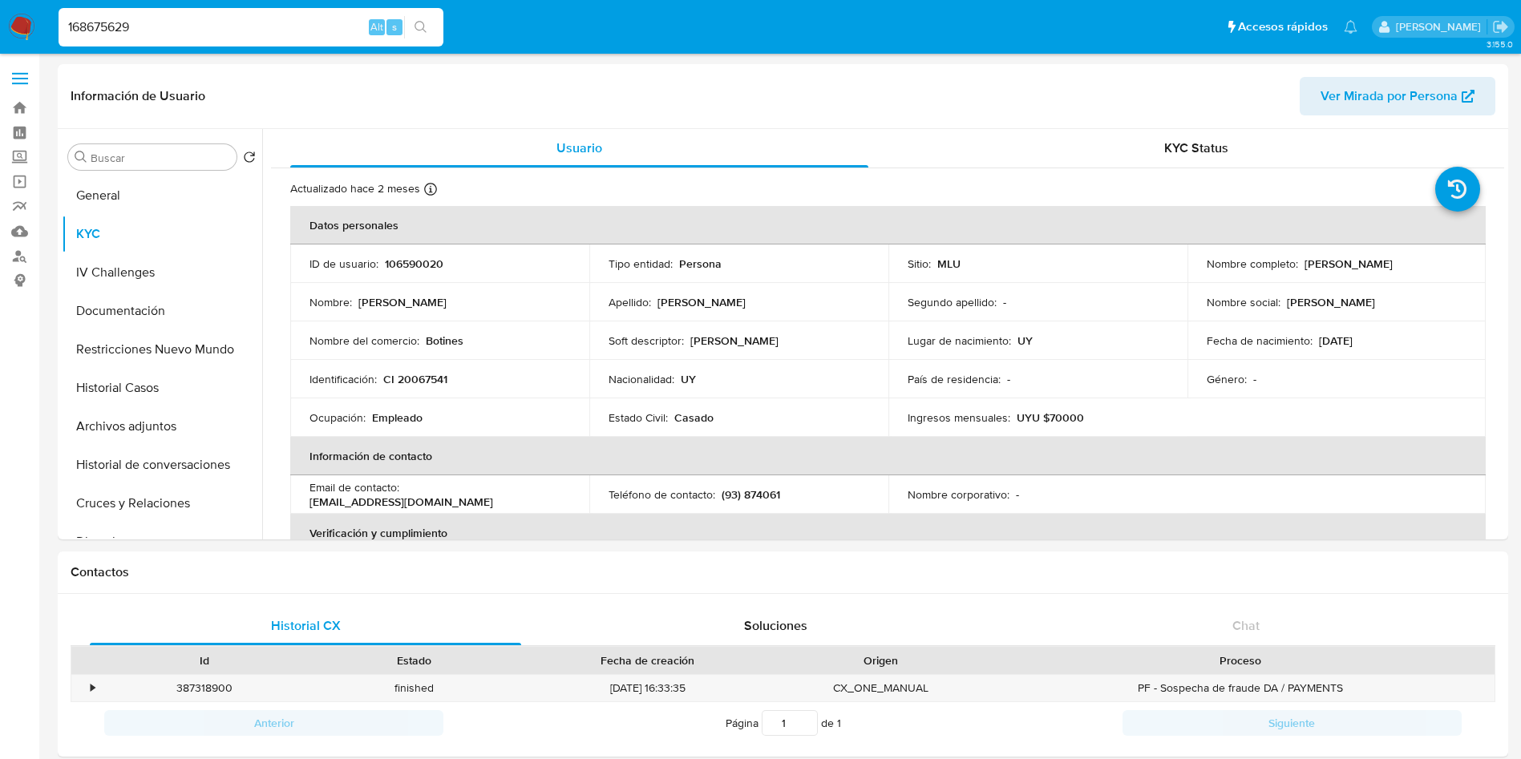
type input "168675629"
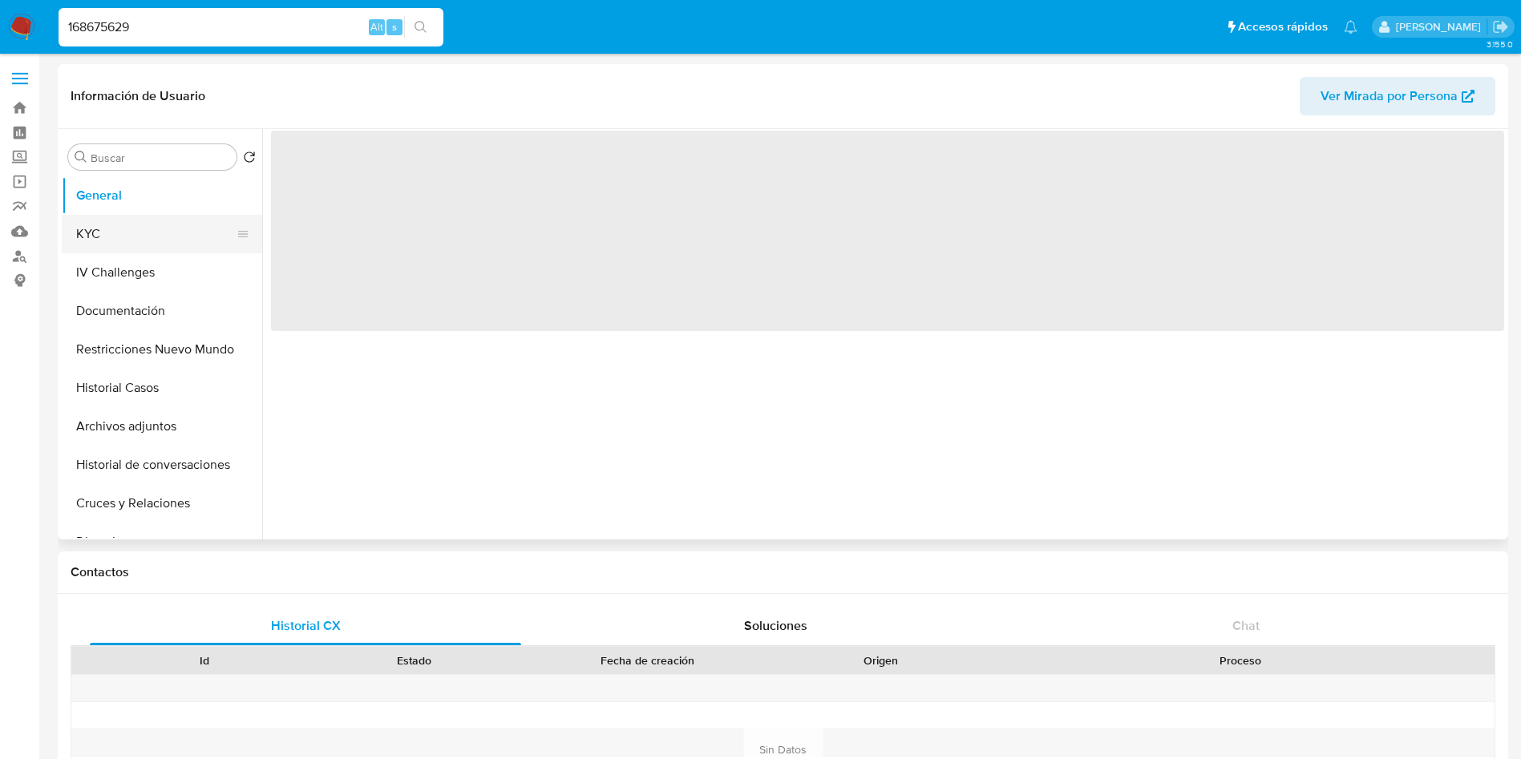
drag, startPoint x: 129, startPoint y: 216, endPoint x: 131, endPoint y: 236, distance: 20.1
click at [126, 216] on button "KYC" at bounding box center [156, 234] width 188 height 38
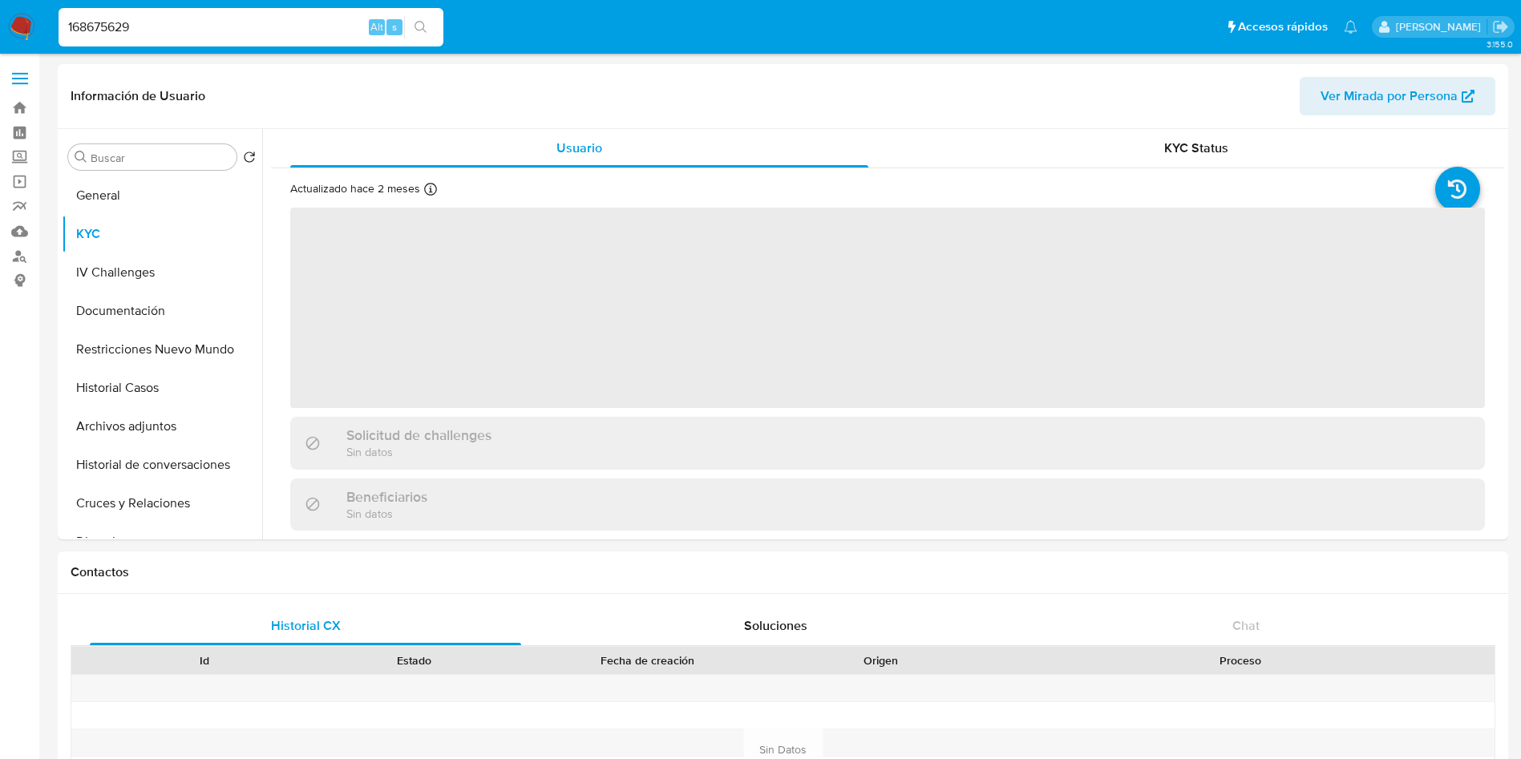
select select "10"
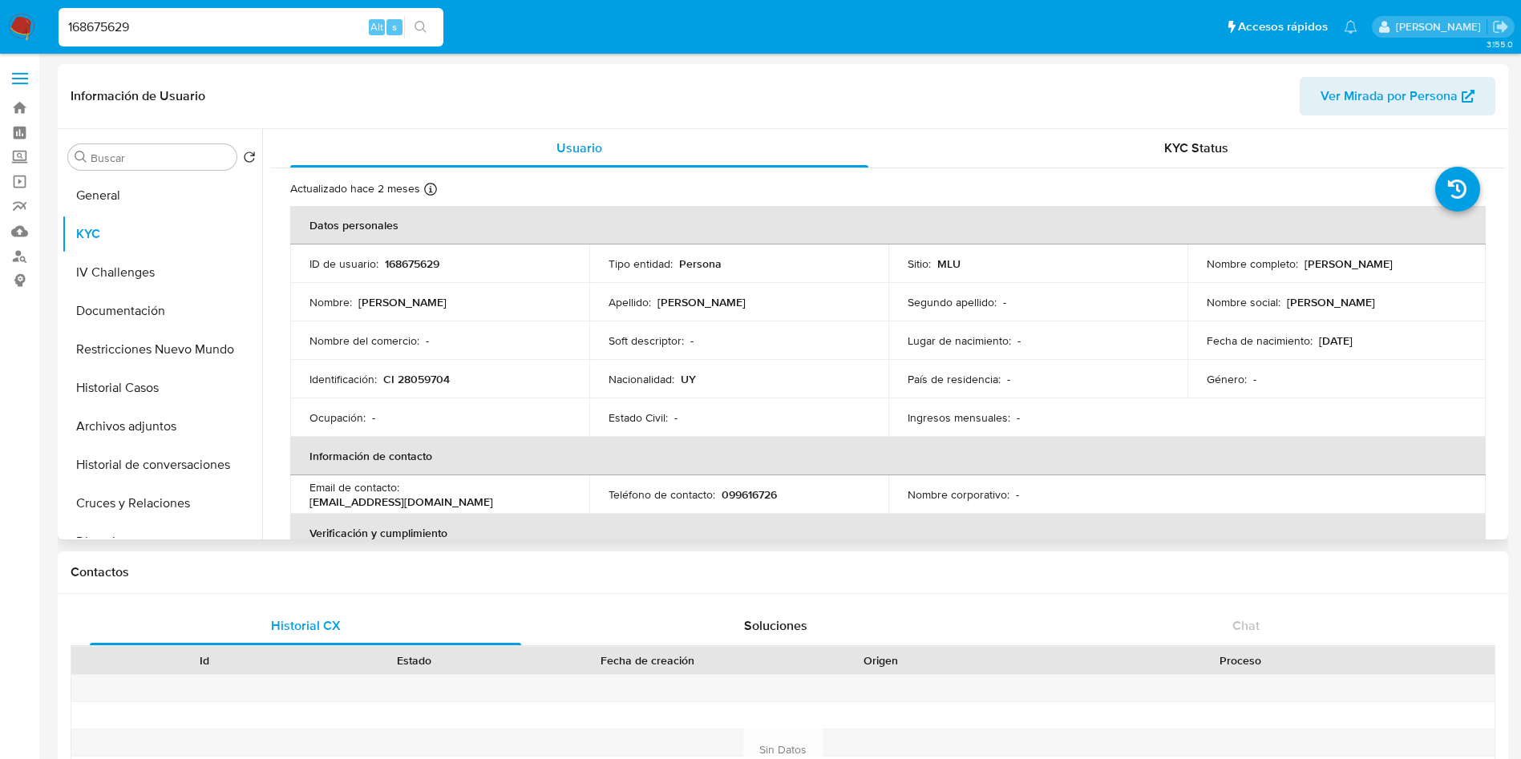
drag, startPoint x: 1295, startPoint y: 258, endPoint x: 1463, endPoint y: 261, distance: 168.4
click at [1463, 261] on td "Nombre completo : [PERSON_NAME]" at bounding box center [1336, 264] width 299 height 38
copy div "[PERSON_NAME]"
click at [419, 382] on p "CI 28059704" at bounding box center [416, 379] width 67 height 14
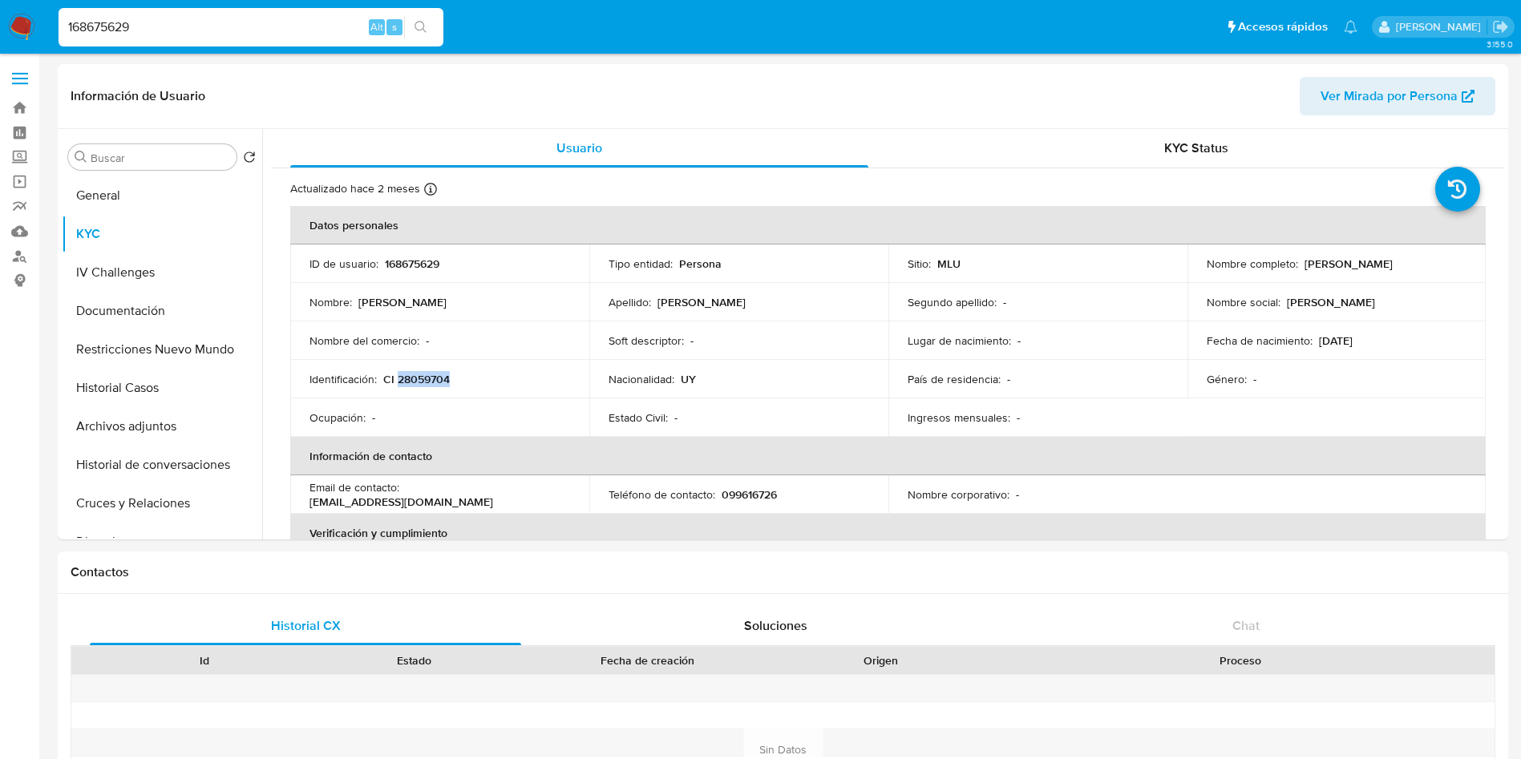
copy p "28059704"
click at [204, 28] on input "168675629" at bounding box center [251, 27] width 385 height 21
click at [203, 27] on input "168675629" at bounding box center [251, 27] width 385 height 21
paste input "779378483"
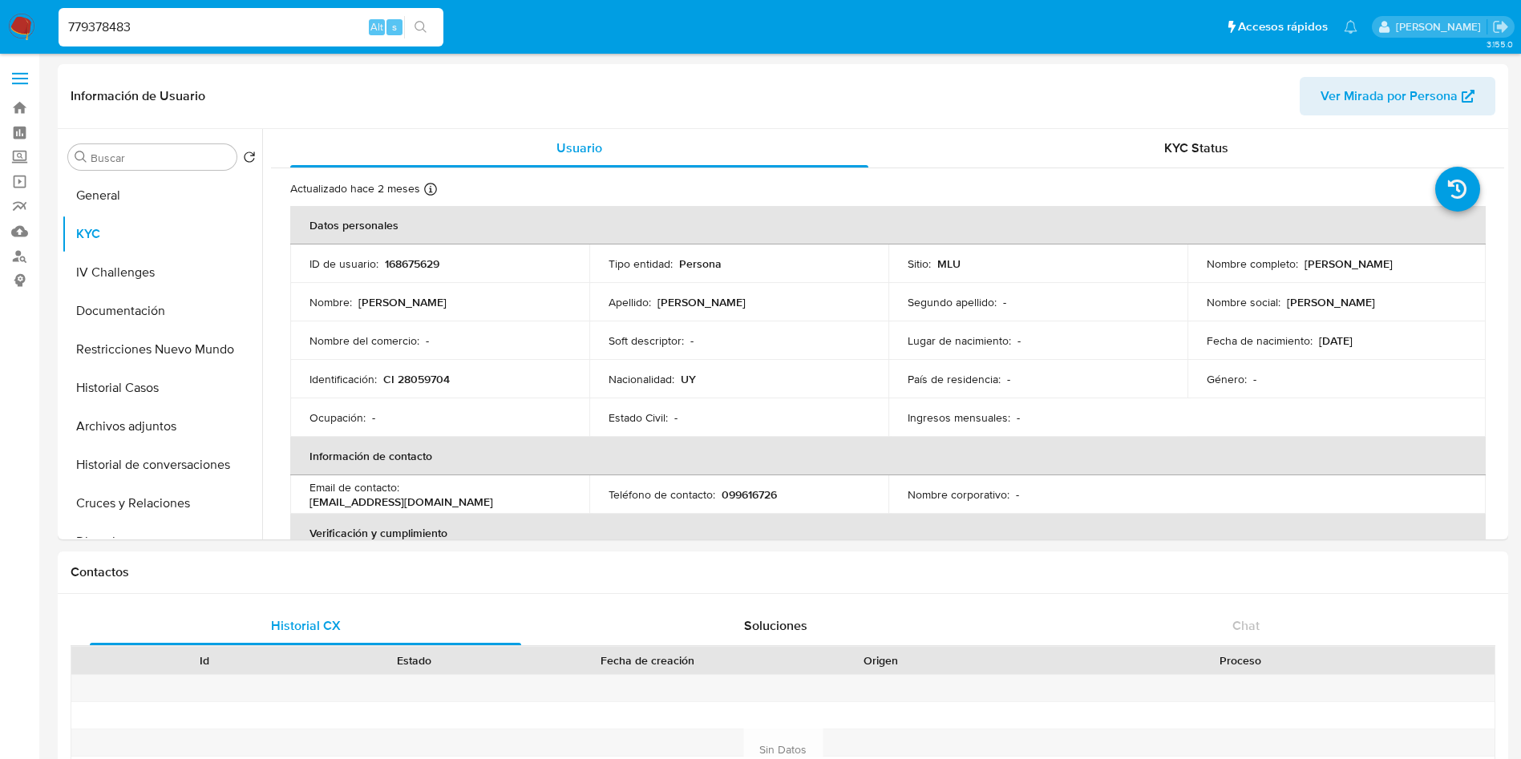
type input "779378483"
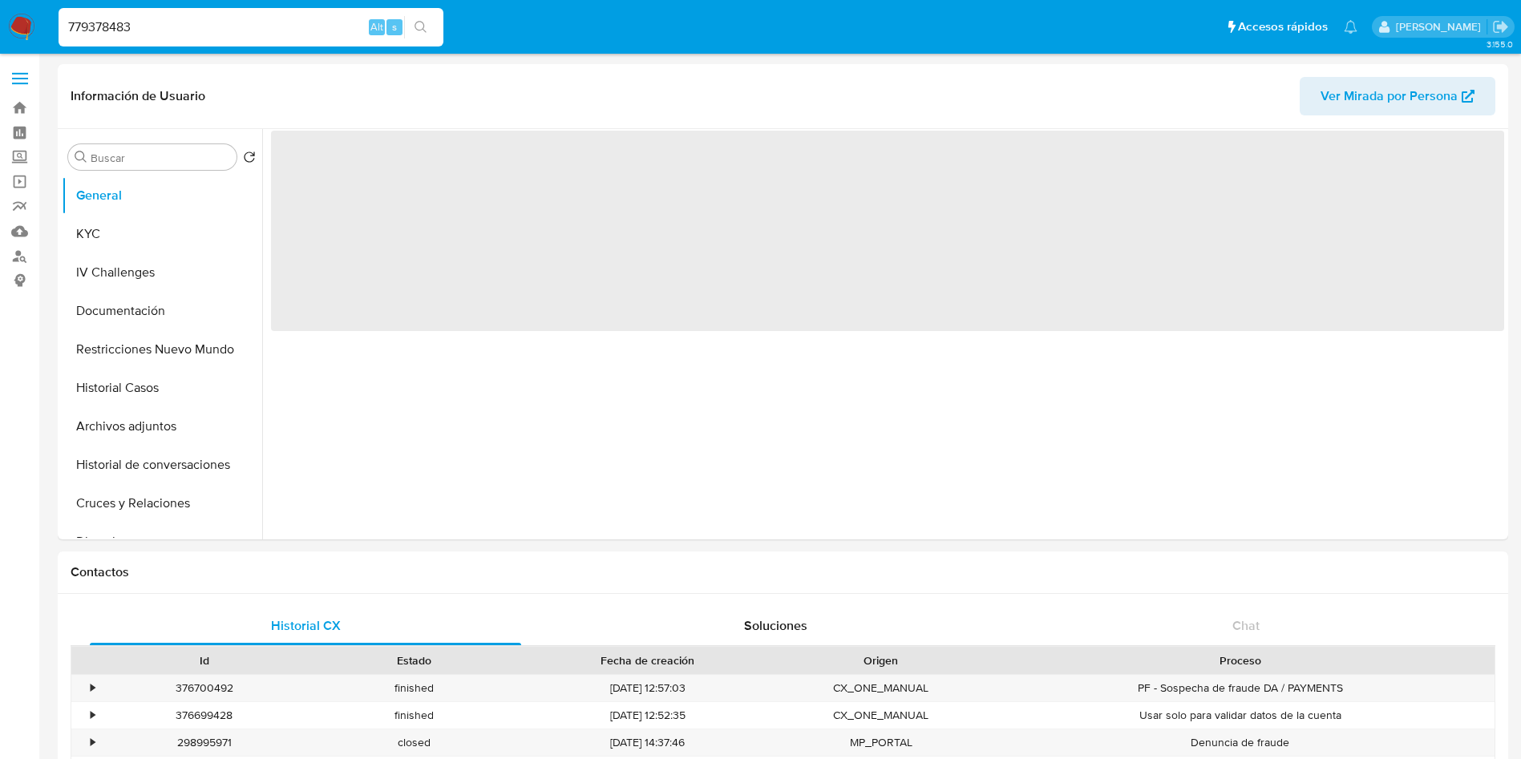
select select "10"
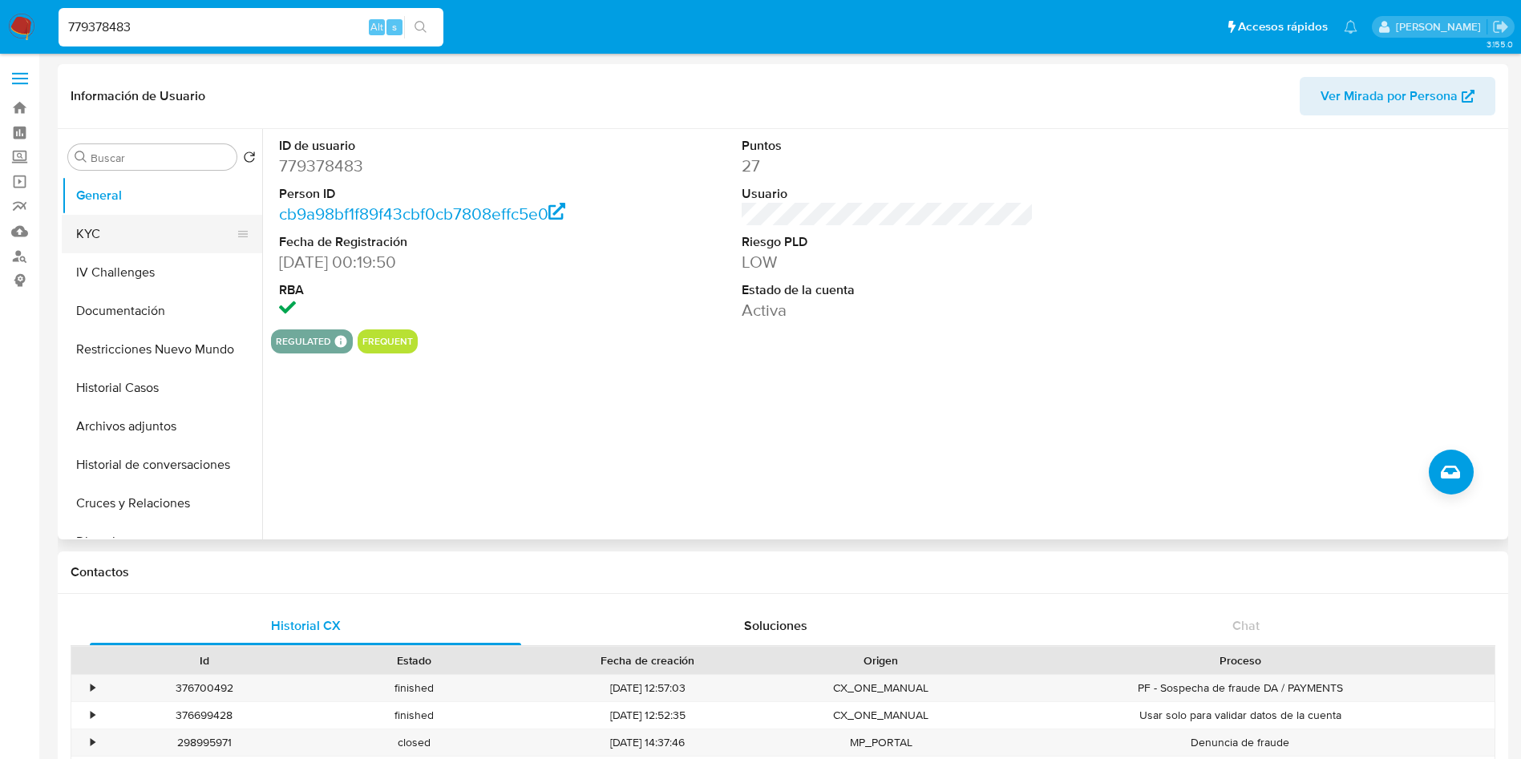
click at [113, 227] on button "KYC" at bounding box center [156, 234] width 188 height 38
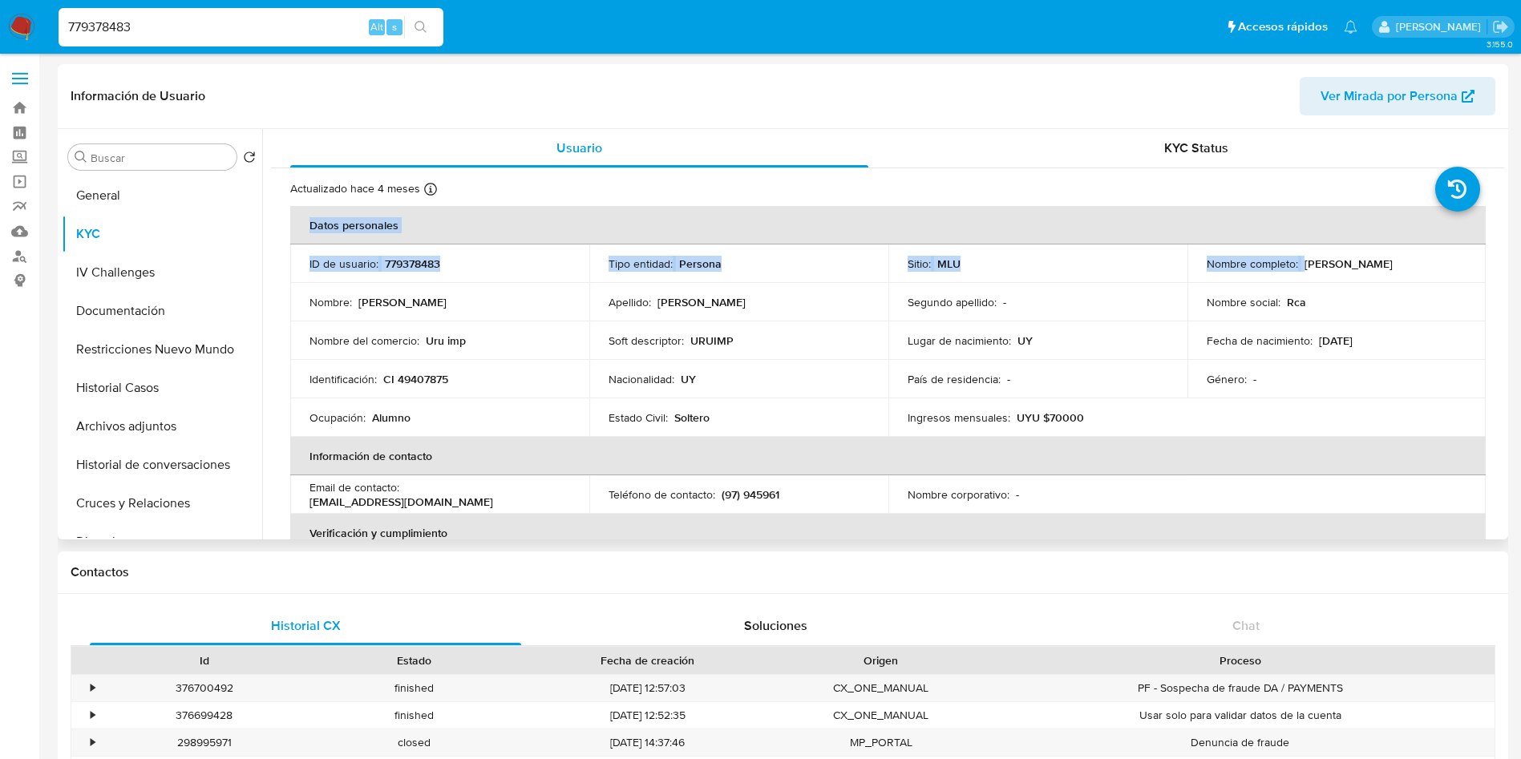
drag, startPoint x: 1300, startPoint y: 265, endPoint x: 1490, endPoint y: 265, distance: 190.8
click at [1490, 265] on div "Actualizado [DATE] Creado: [DATE] 16:02:45 Actualizado: [DATE] 10:06:20 Datos p…" at bounding box center [887, 748] width 1233 height 1161
click at [1346, 298] on div "Nombre social : Rca" at bounding box center [1337, 302] width 261 height 14
click at [1328, 269] on p "[PERSON_NAME]" at bounding box center [1348, 264] width 88 height 14
drag, startPoint x: 1299, startPoint y: 262, endPoint x: 1424, endPoint y: 263, distance: 125.1
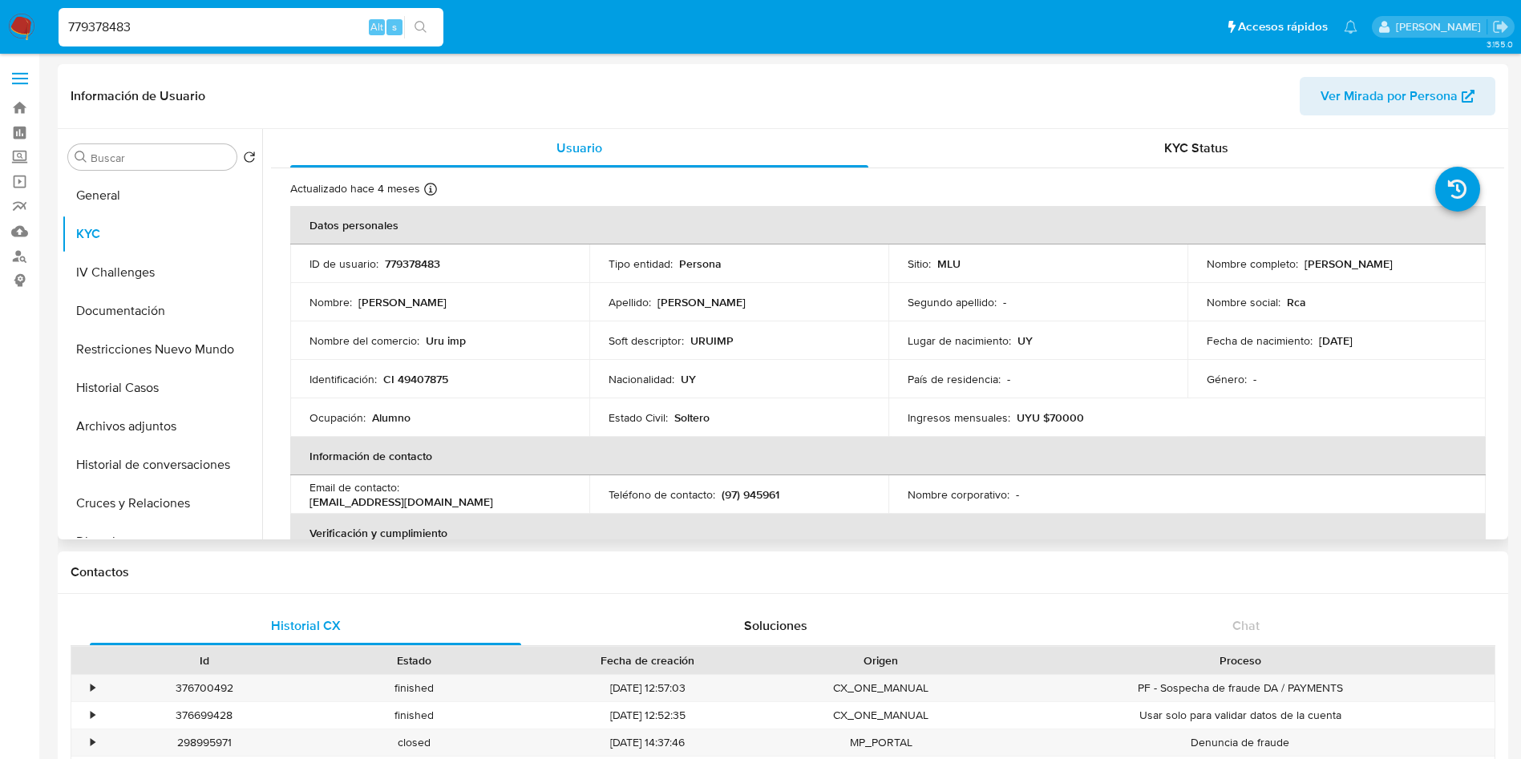
click at [1425, 259] on div "Nombre completo : [PERSON_NAME]" at bounding box center [1337, 264] width 261 height 14
copy p "[PERSON_NAME]"
click at [438, 373] on p "CI 49407875" at bounding box center [415, 379] width 65 height 14
copy p "49407875"
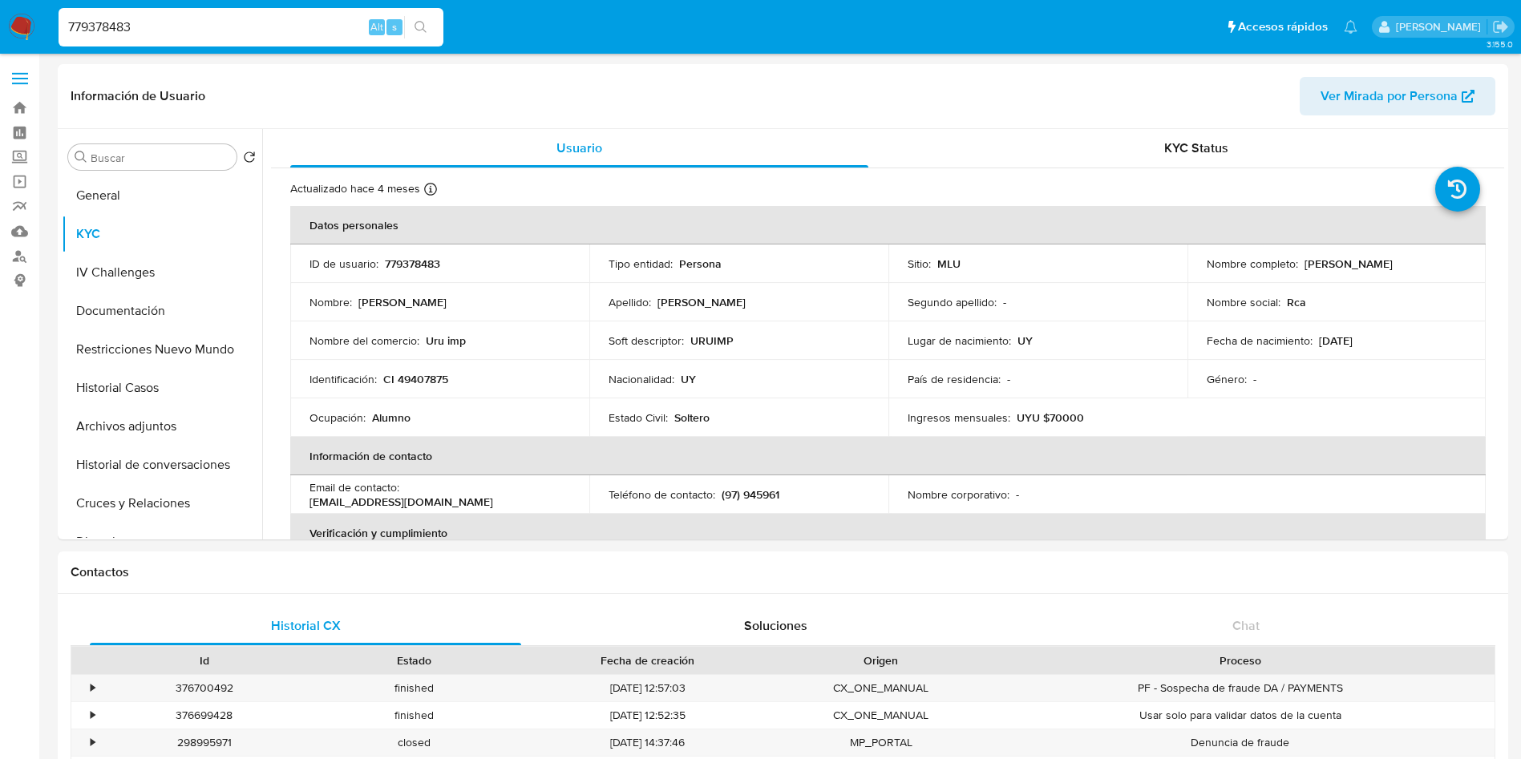
click at [212, 28] on input "779378483" at bounding box center [251, 27] width 385 height 21
paste input "1086510300"
type input "1086510300"
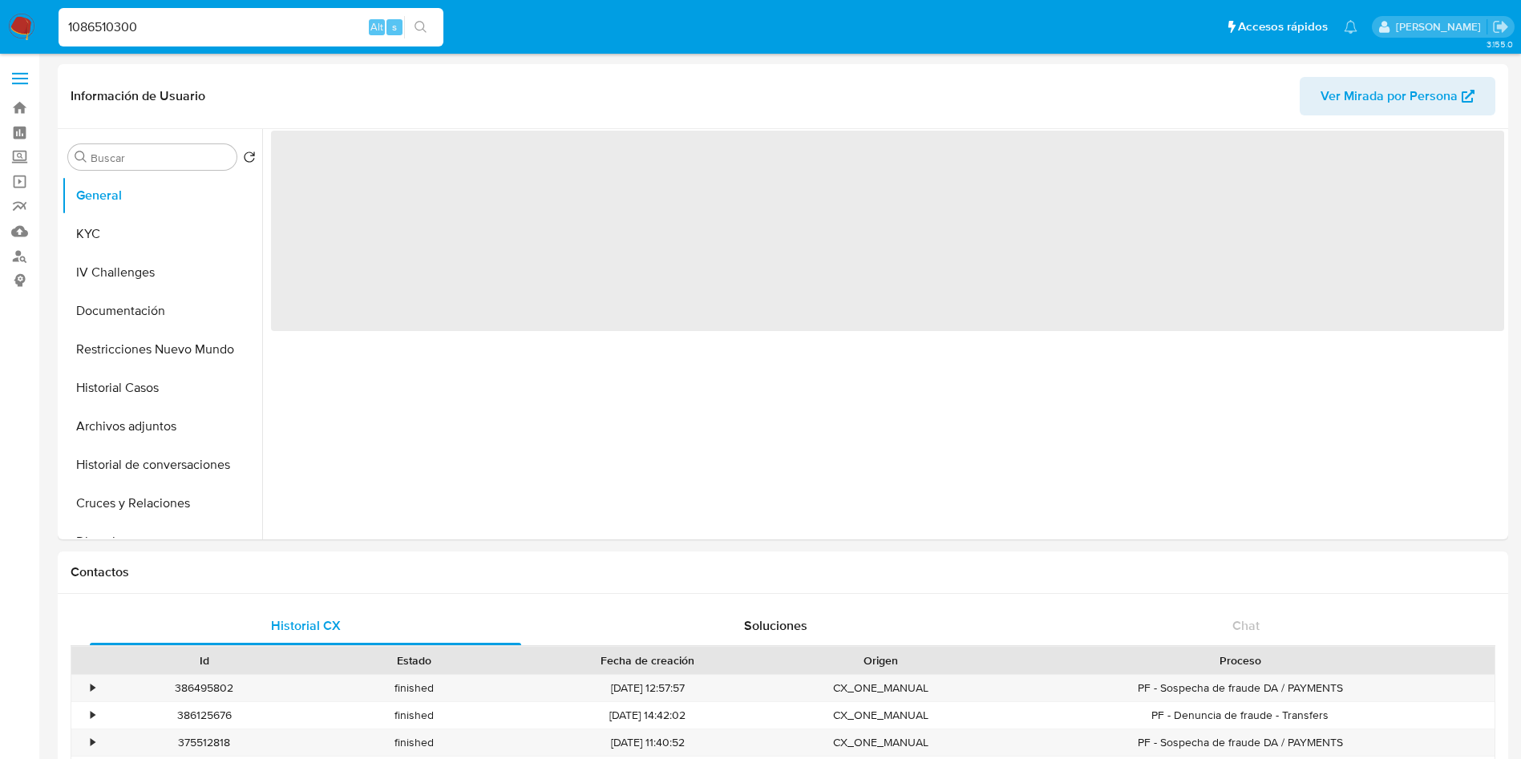
select select "10"
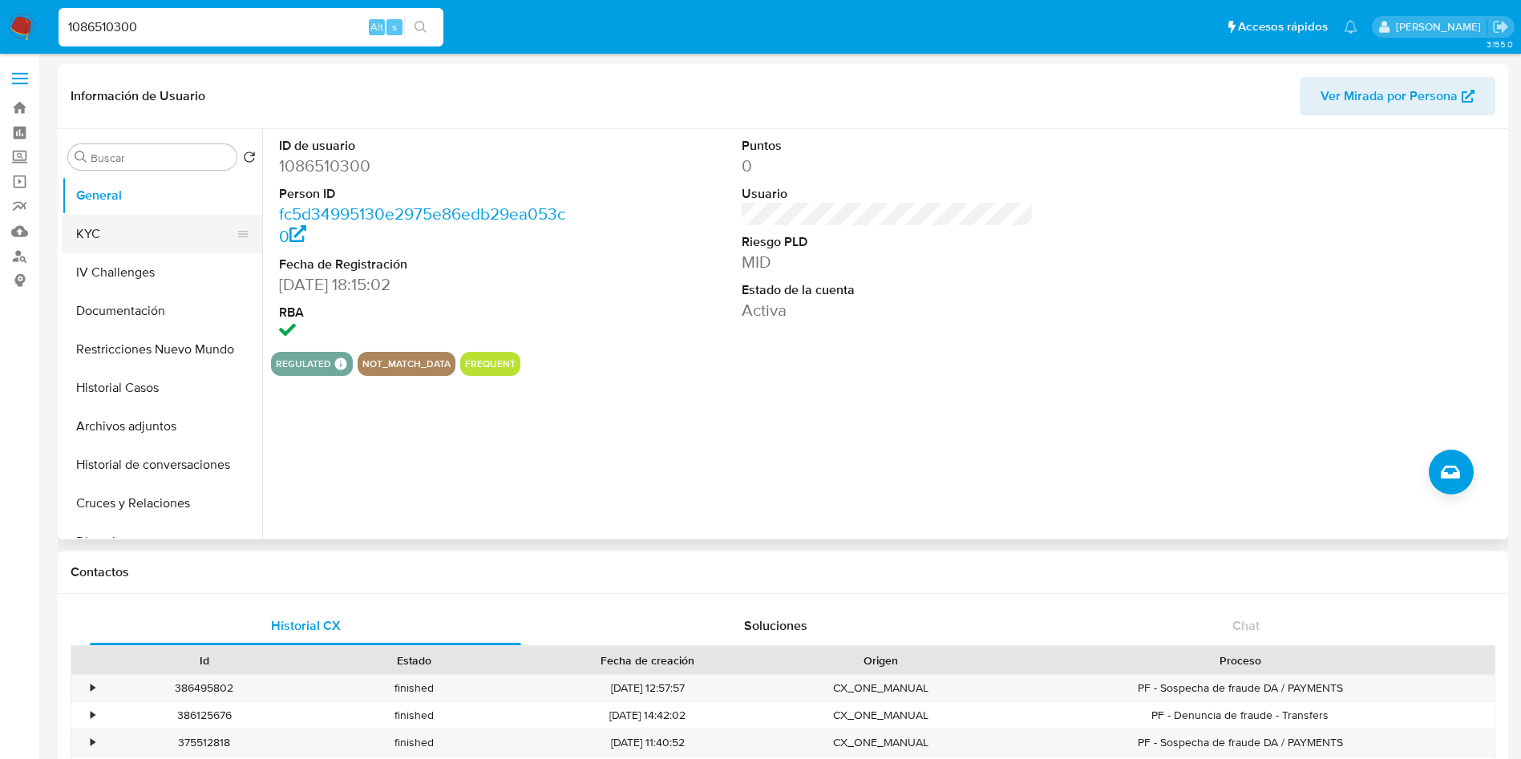
click at [136, 227] on button "KYC" at bounding box center [156, 234] width 188 height 38
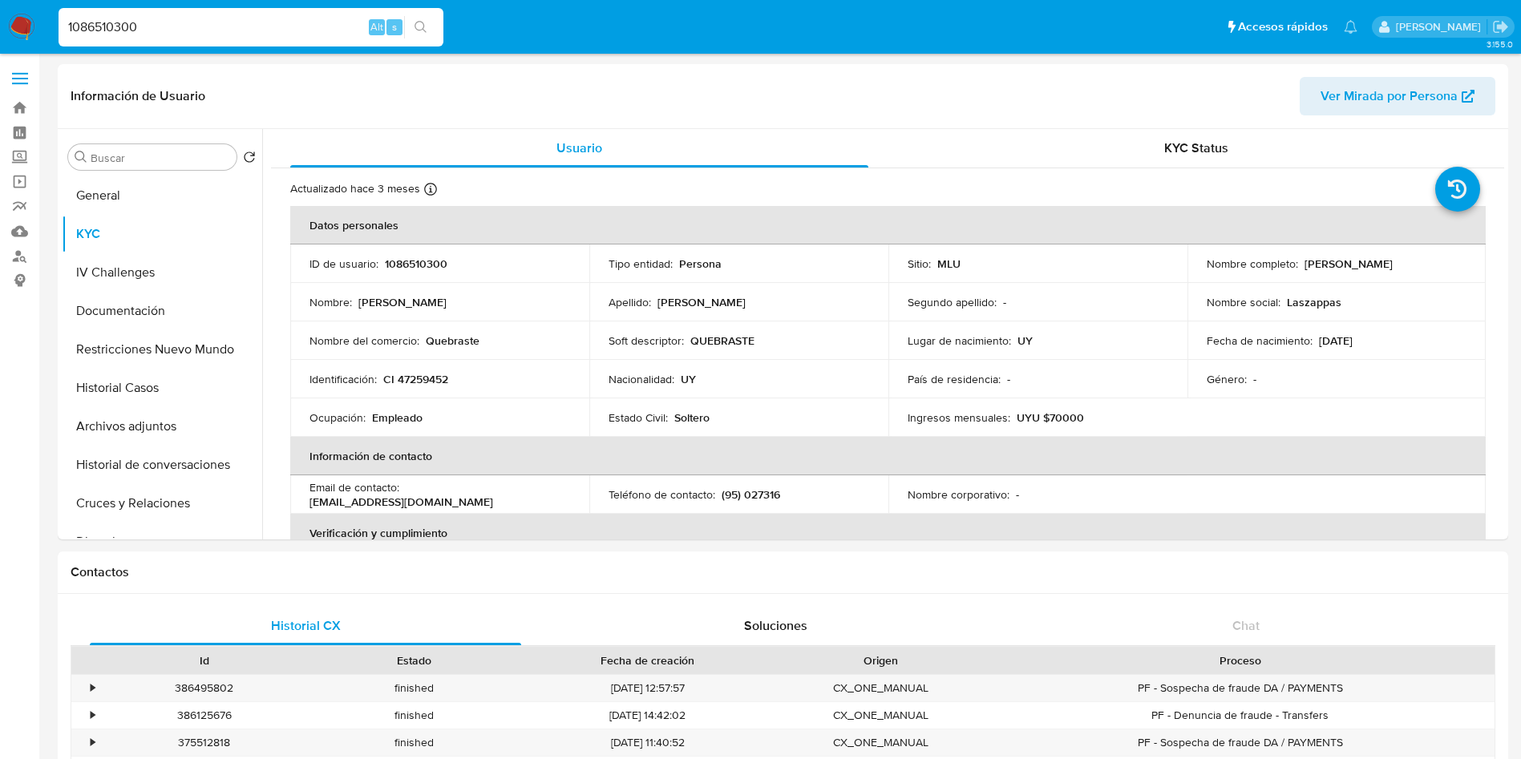
click at [220, 17] on input "1086510300" at bounding box center [251, 27] width 385 height 21
paste input "246575543"
type input "246575543"
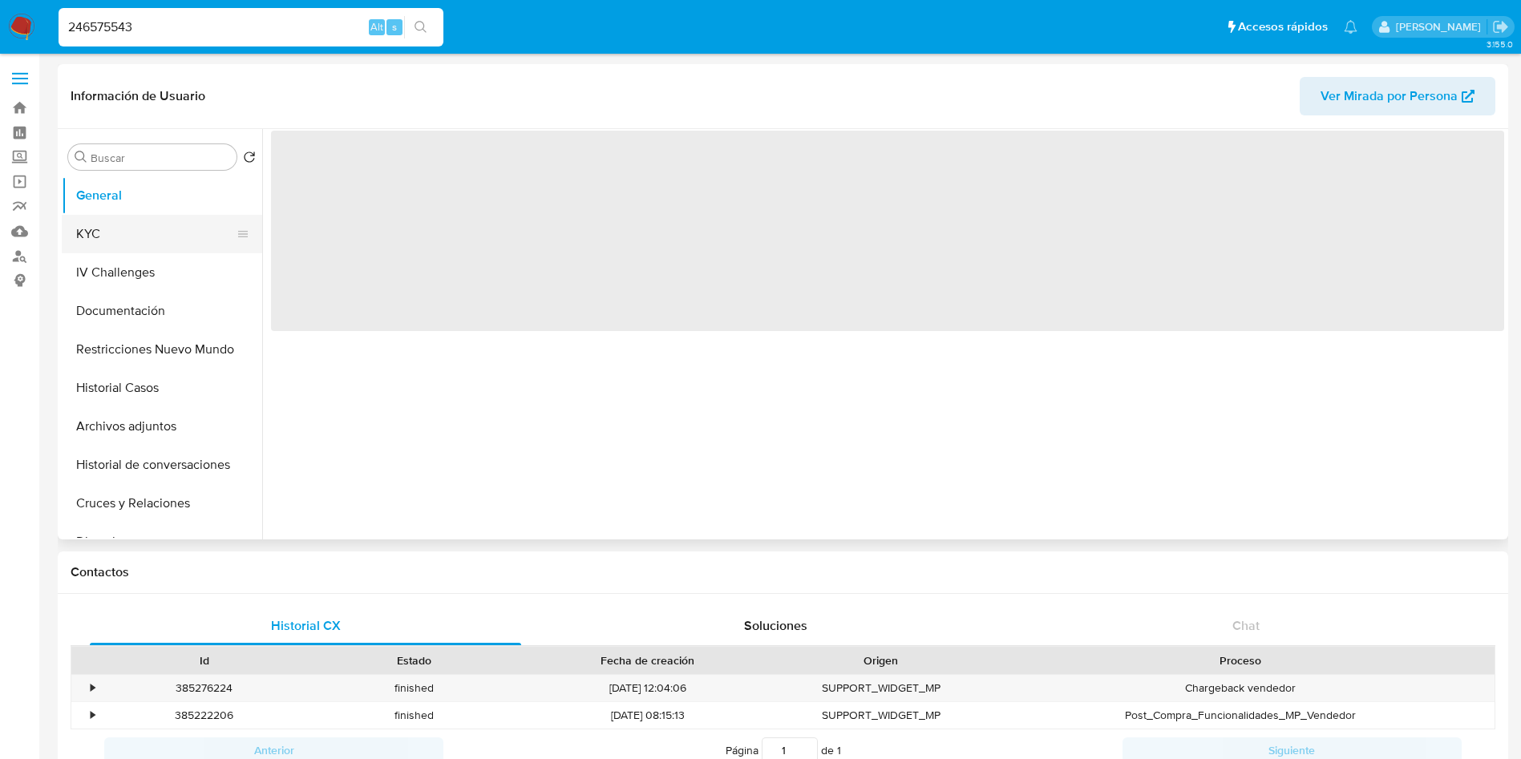
click at [128, 227] on button "KYC" at bounding box center [156, 234] width 188 height 38
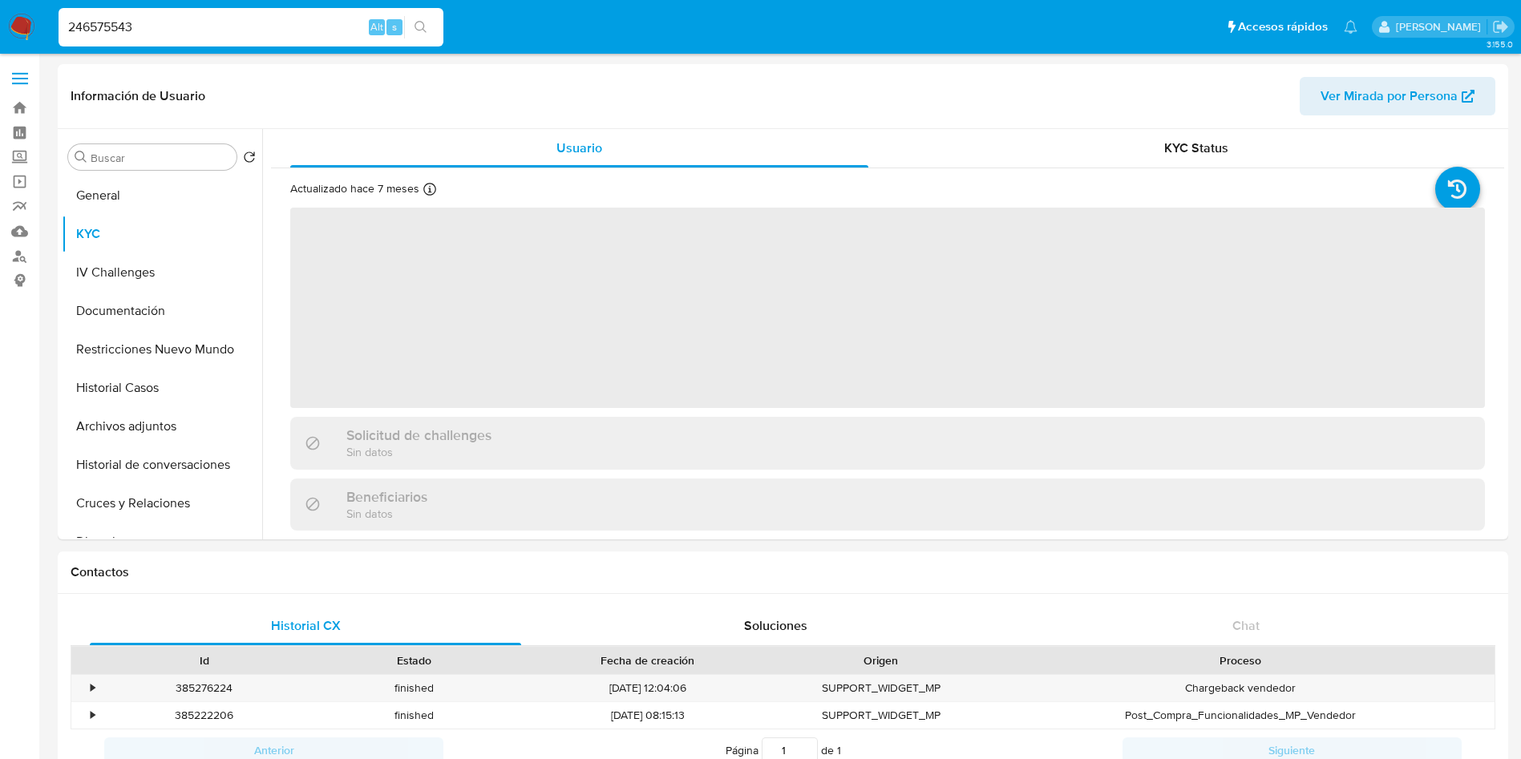
select select "10"
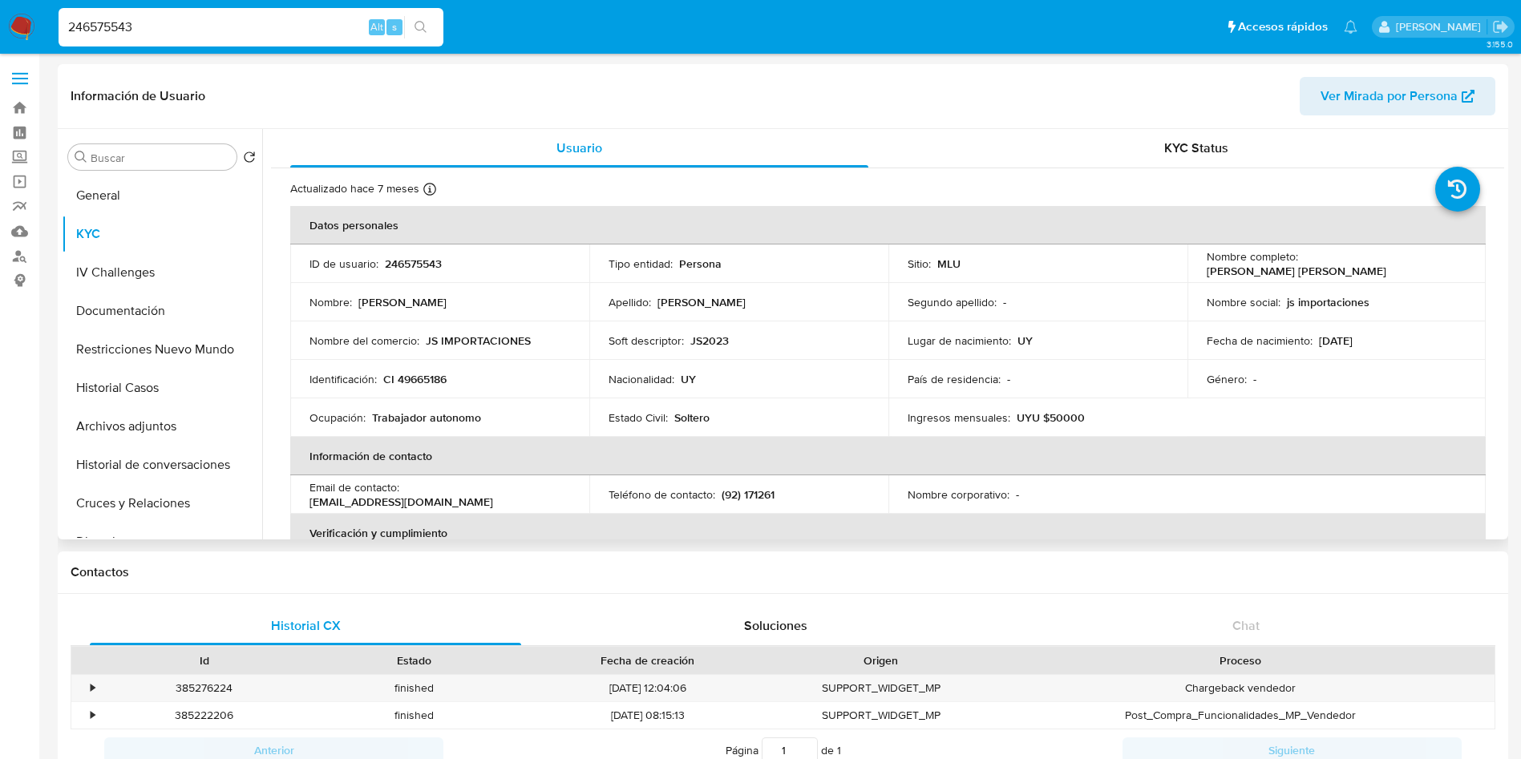
drag, startPoint x: 1191, startPoint y: 269, endPoint x: 1375, endPoint y: 277, distance: 183.7
click at [1375, 277] on td "Nombre completo : [PERSON_NAME] [PERSON_NAME]" at bounding box center [1336, 264] width 299 height 38
copy p "[PERSON_NAME] [PERSON_NAME]"
click at [428, 380] on p "CI 49665186" at bounding box center [414, 379] width 63 height 14
click at [428, 379] on p "CI 49665186" at bounding box center [414, 379] width 63 height 14
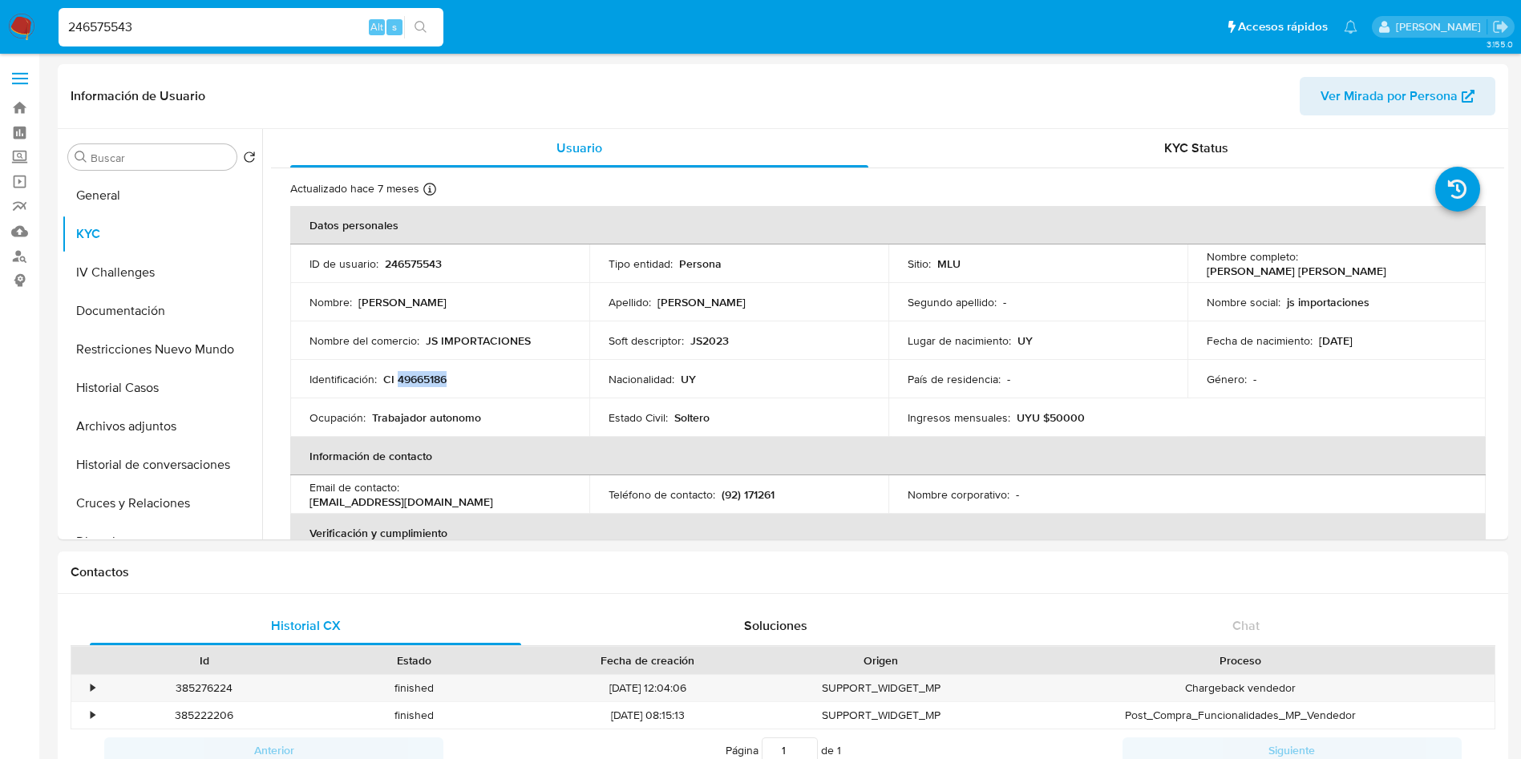
copy p "49665186"
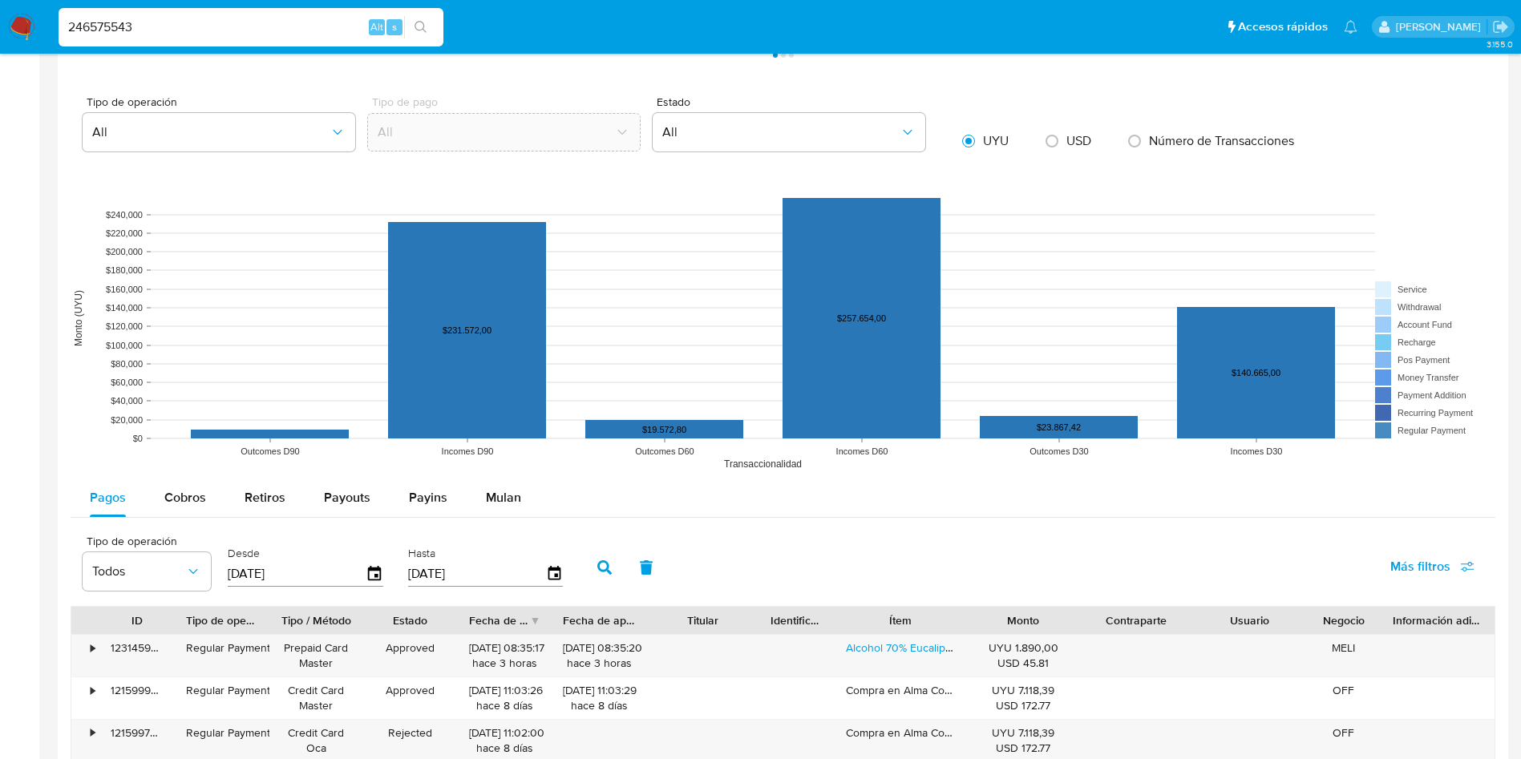
scroll to position [1082, 0]
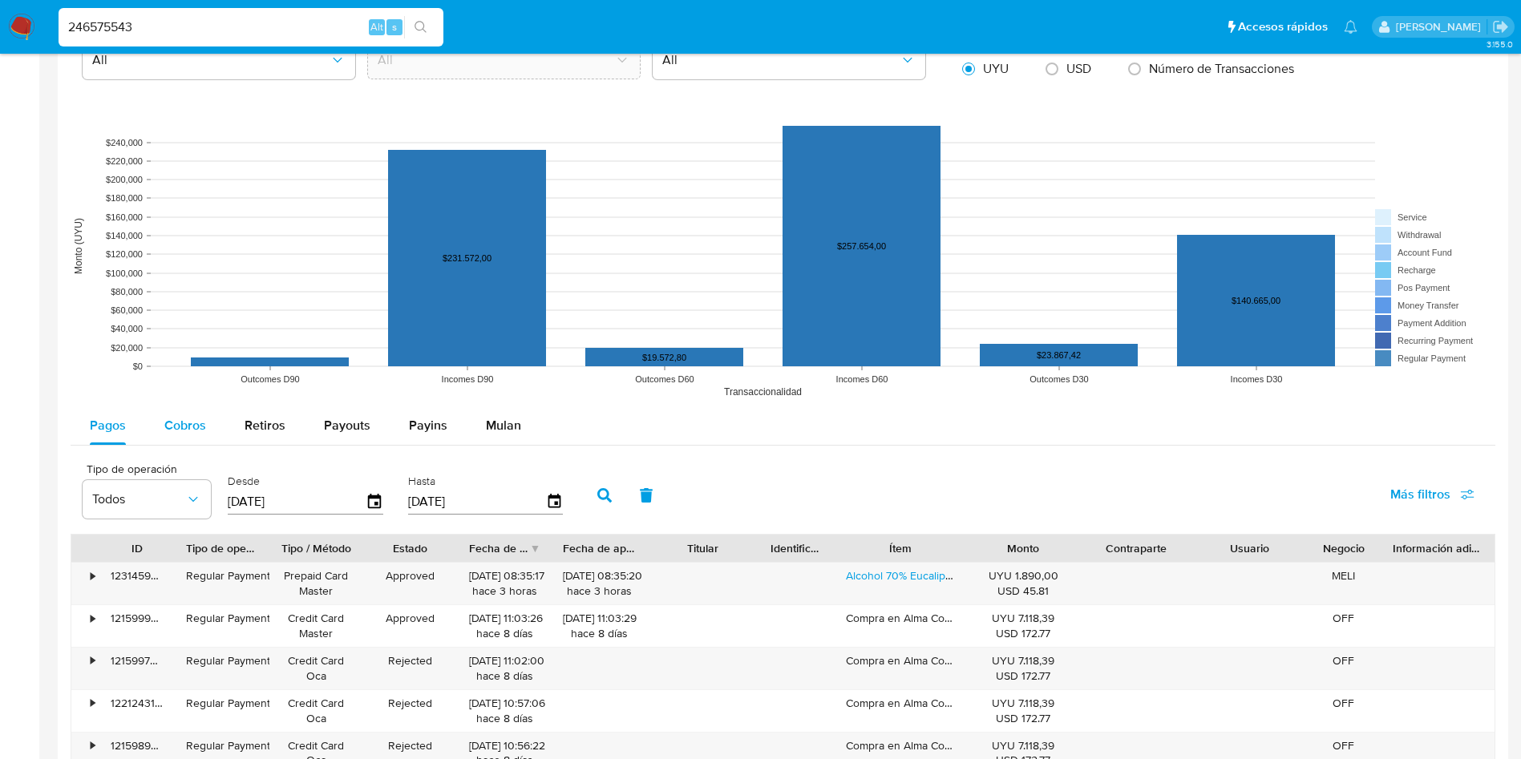
click at [189, 427] on span "Cobros" at bounding box center [185, 425] width 42 height 18
select select "10"
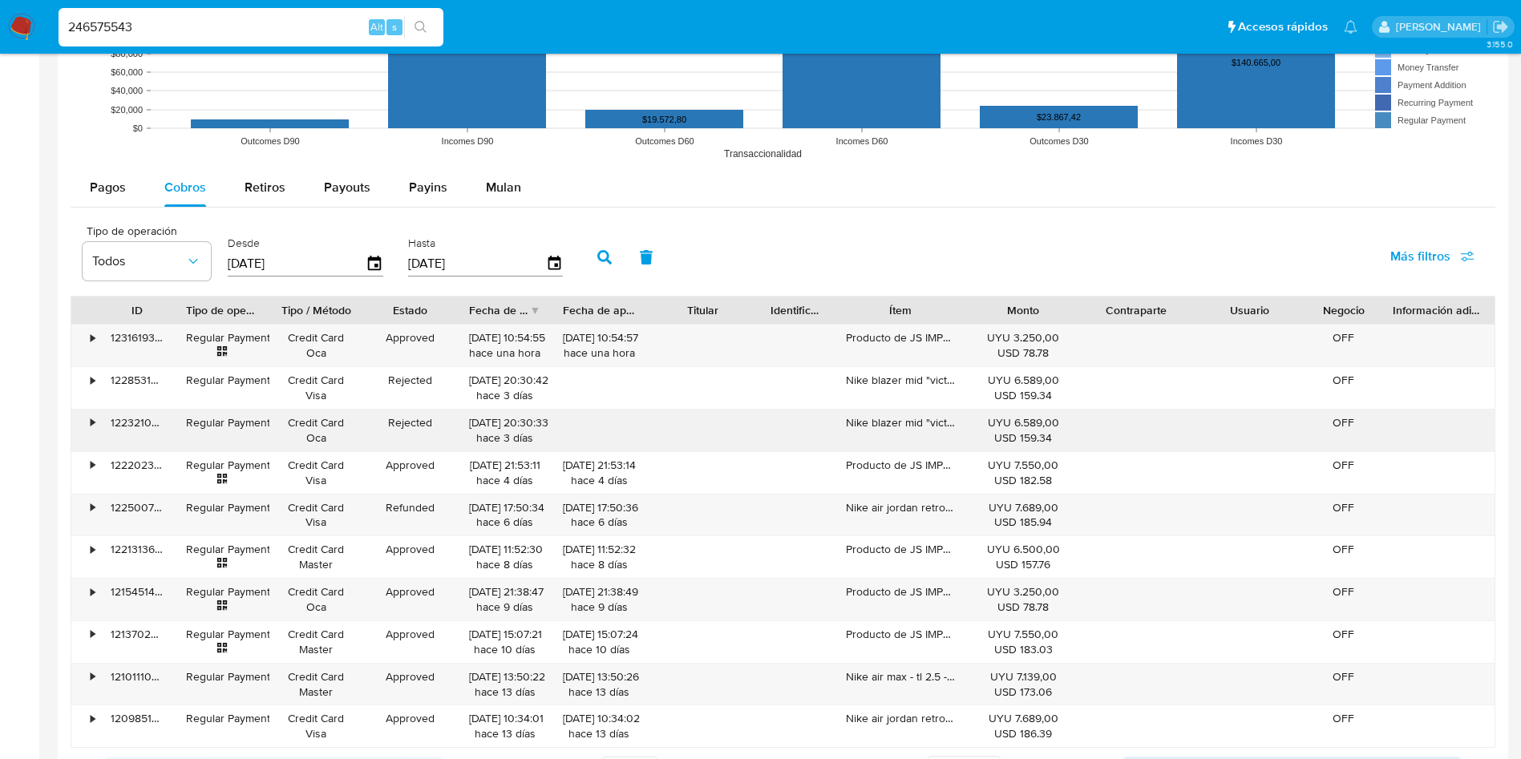
scroll to position [1323, 0]
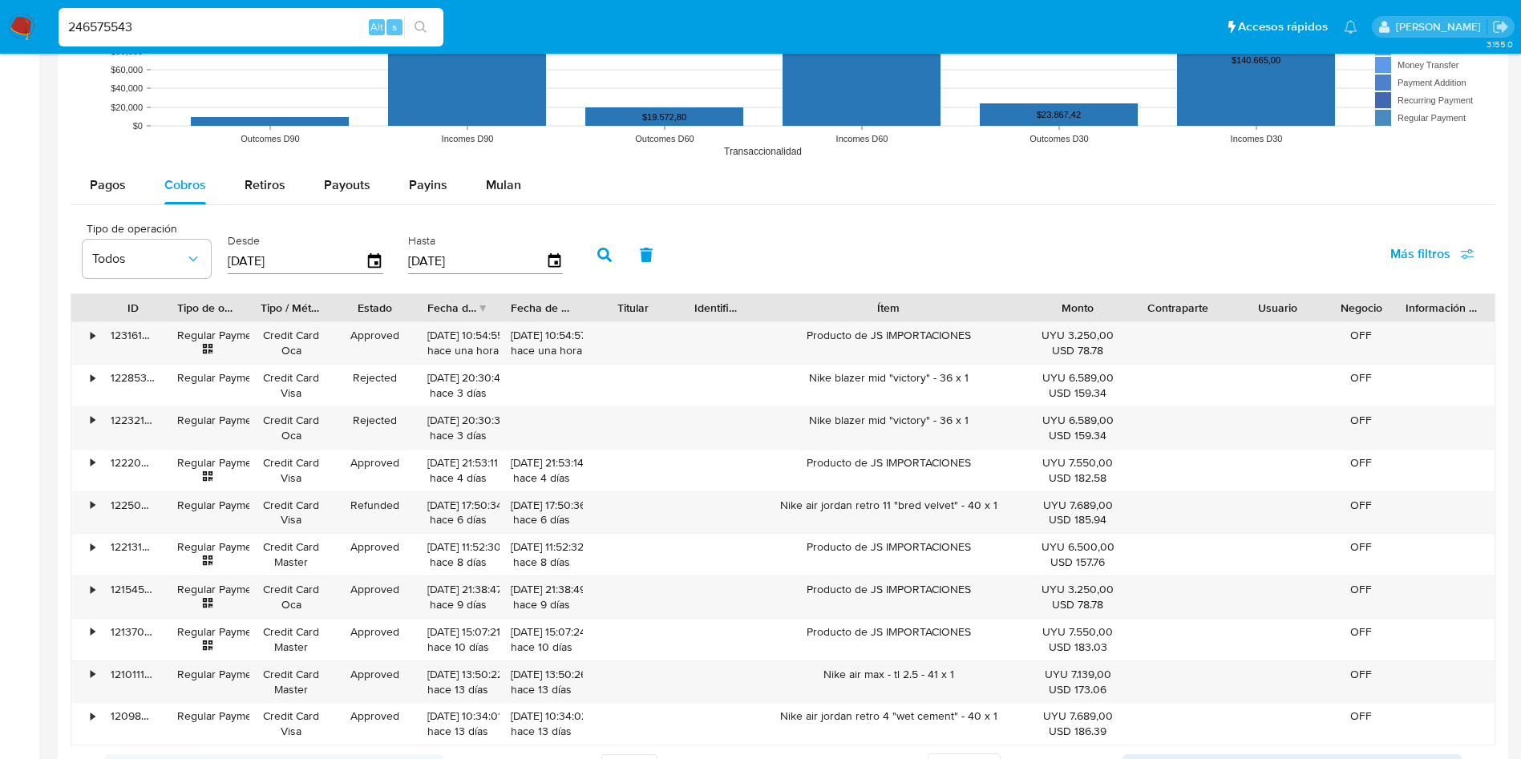
drag, startPoint x: 960, startPoint y: 312, endPoint x: 1106, endPoint y: 298, distance: 146.5
click at [1106, 298] on div "ID Tipo de operación Tipo / Método Estado Fecha de creación Fecha de aprobación…" at bounding box center [782, 307] width 1423 height 27
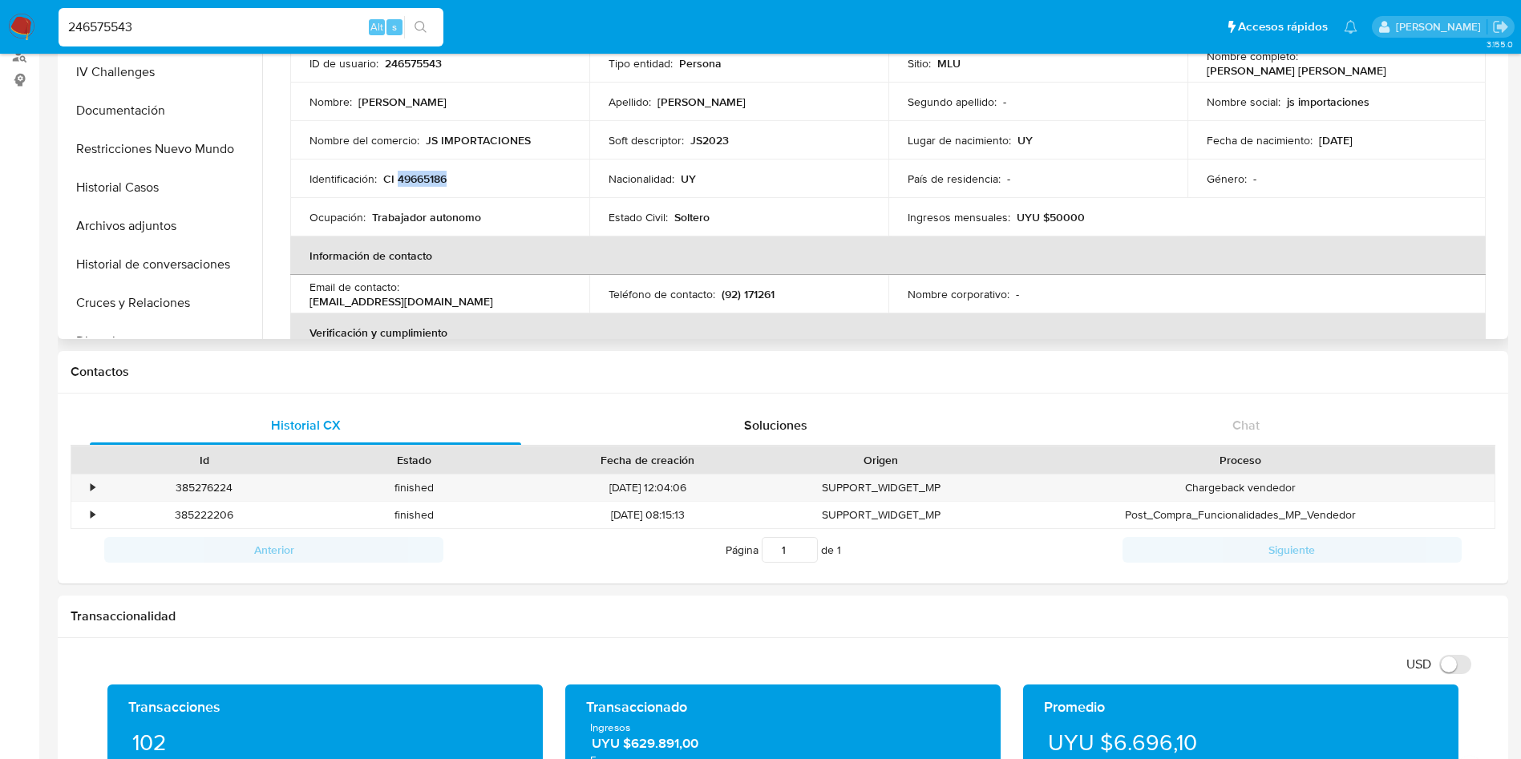
scroll to position [0, 0]
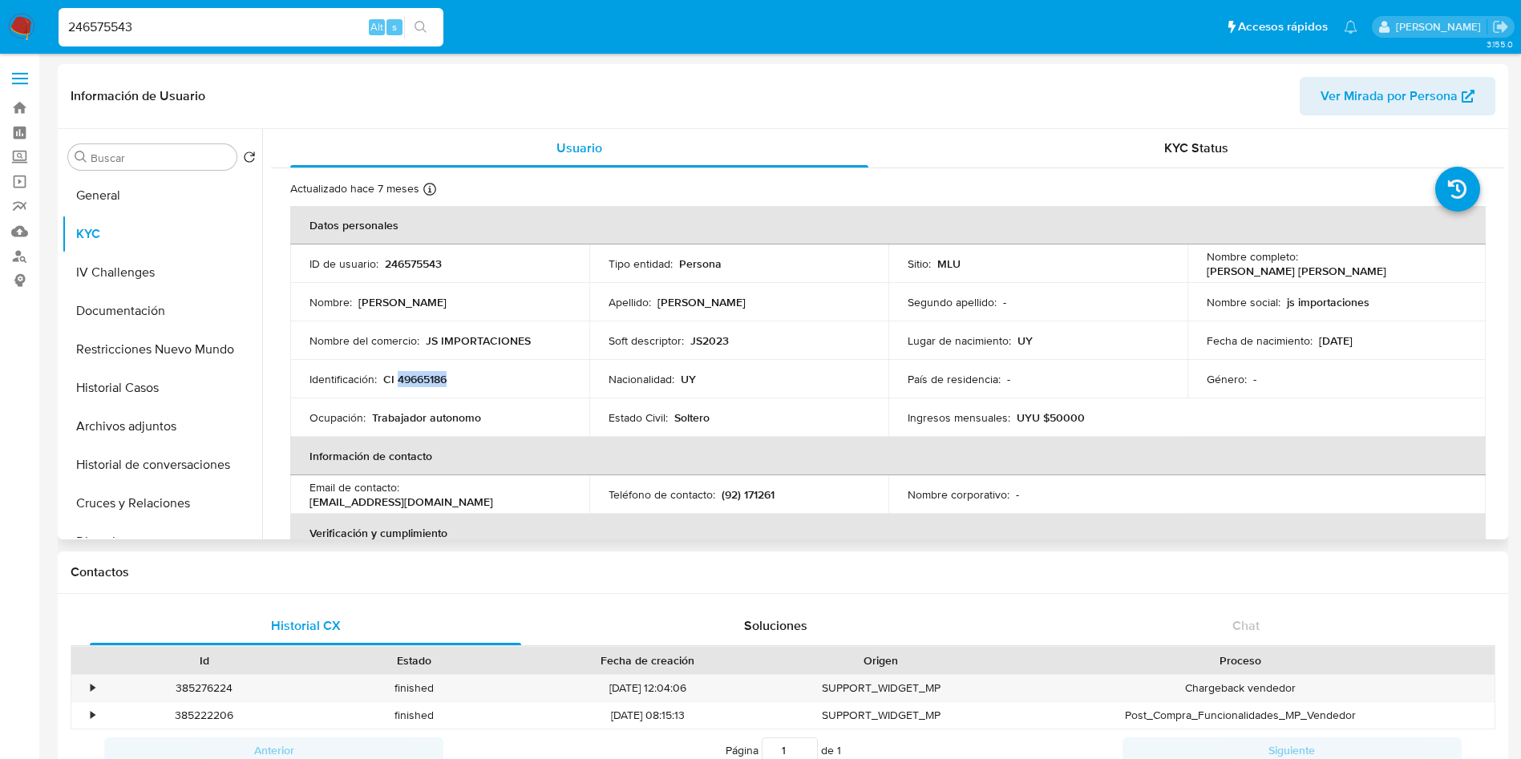
drag, startPoint x: 1199, startPoint y: 273, endPoint x: 1381, endPoint y: 265, distance: 183.0
click at [1381, 270] on td "Nombre completo : [PERSON_NAME] [PERSON_NAME]" at bounding box center [1336, 264] width 299 height 38
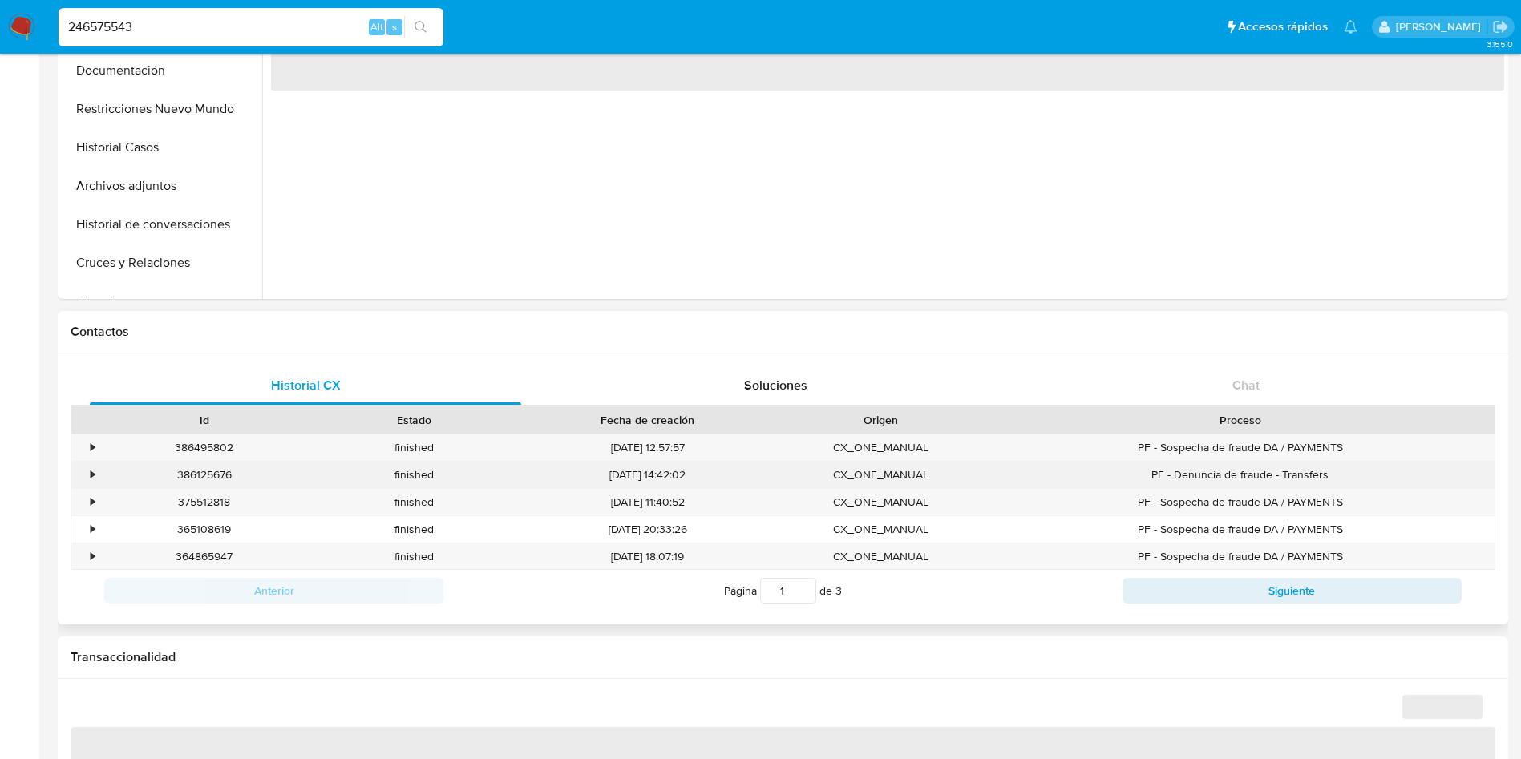
scroll to position [722, 0]
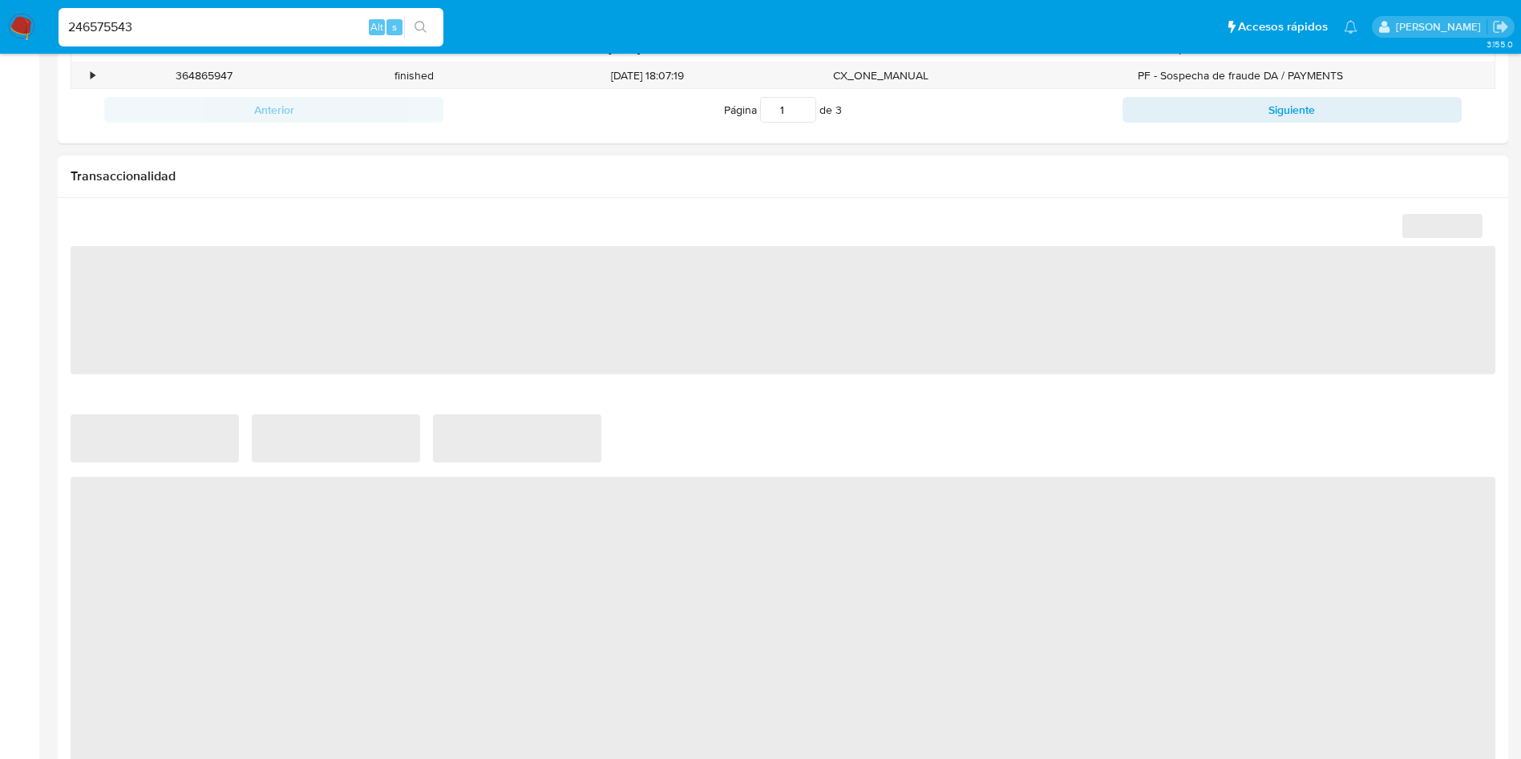
select select "10"
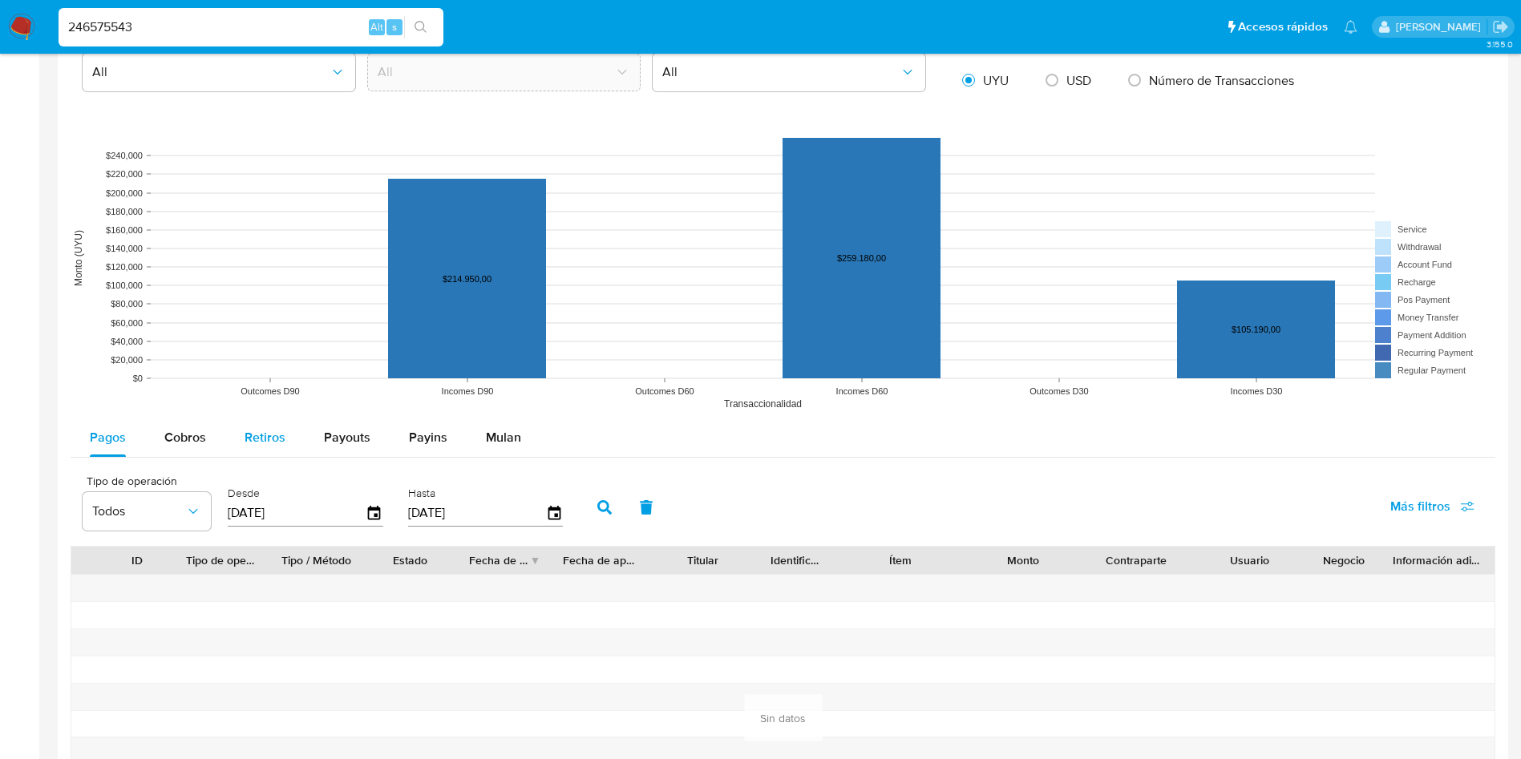
scroll to position [1203, 0]
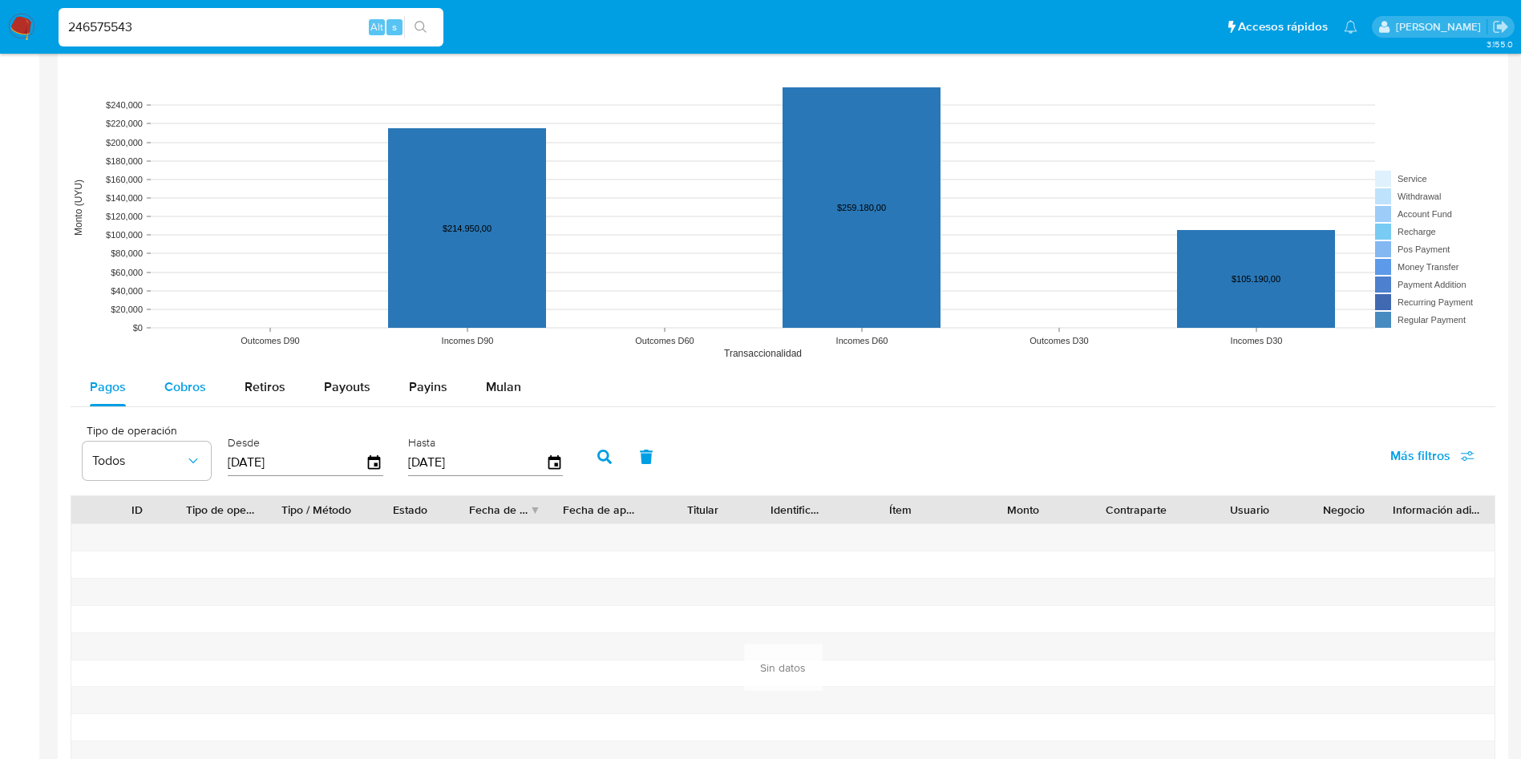
click at [200, 405] on div "Cobros" at bounding box center [185, 387] width 42 height 38
select select "10"
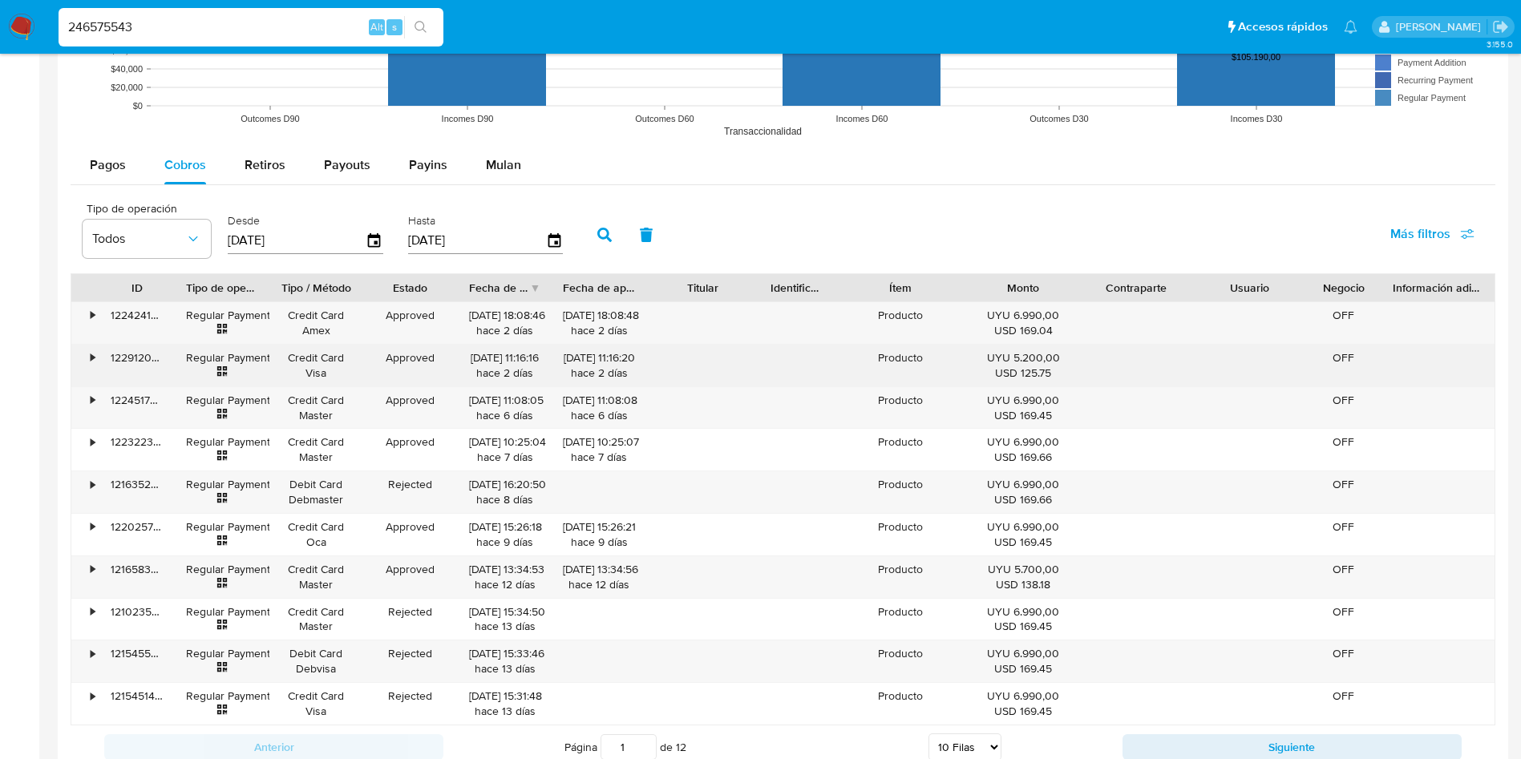
scroll to position [1684, 0]
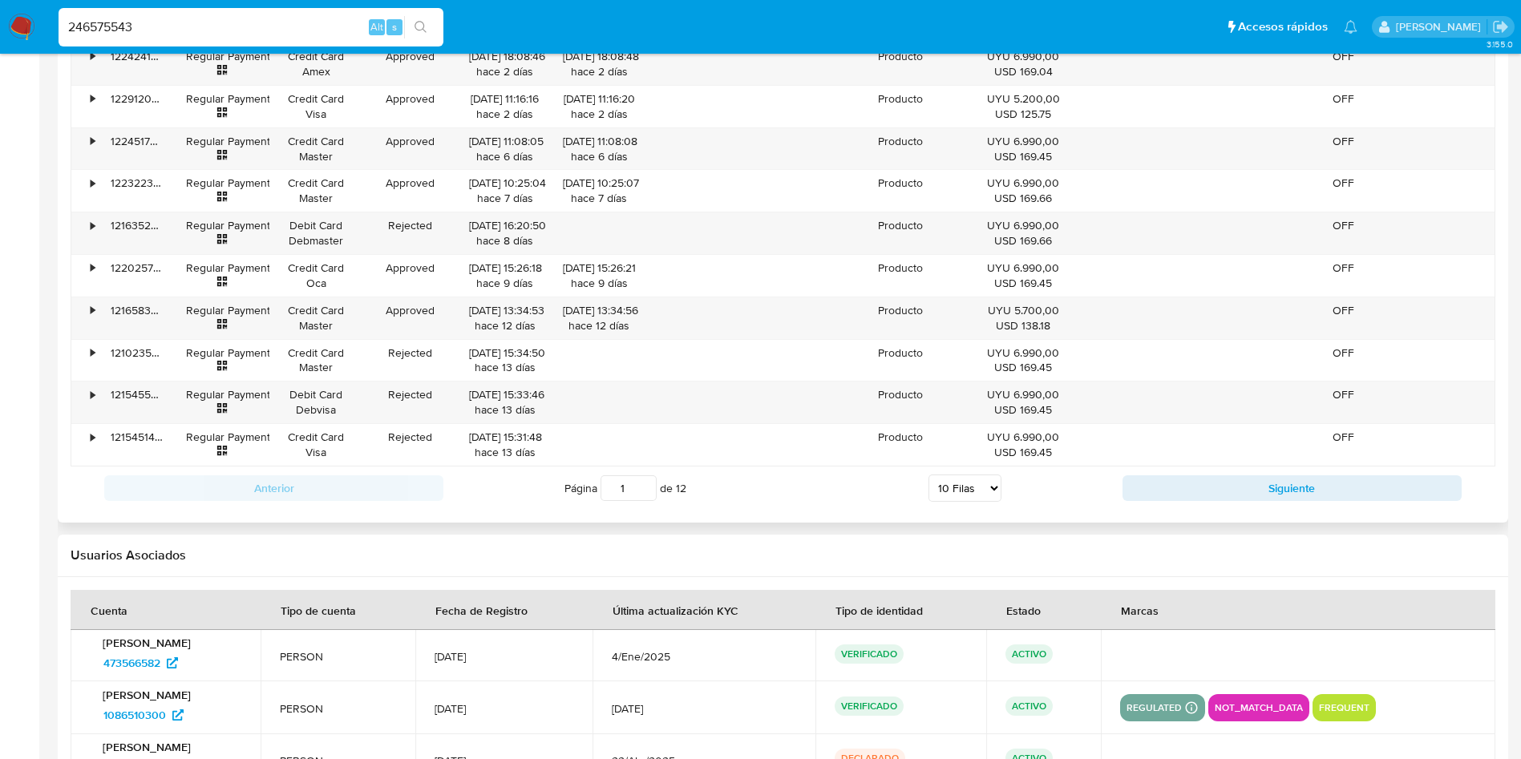
click at [1182, 469] on div "Anterior Página 1 de 12 5 Filas 10 Filas 20 Filas 25 Filas 50 Filas 100 Filas S…" at bounding box center [783, 488] width 1425 height 43
click at [1183, 475] on button "Siguiente" at bounding box center [1291, 488] width 339 height 26
type input "2"
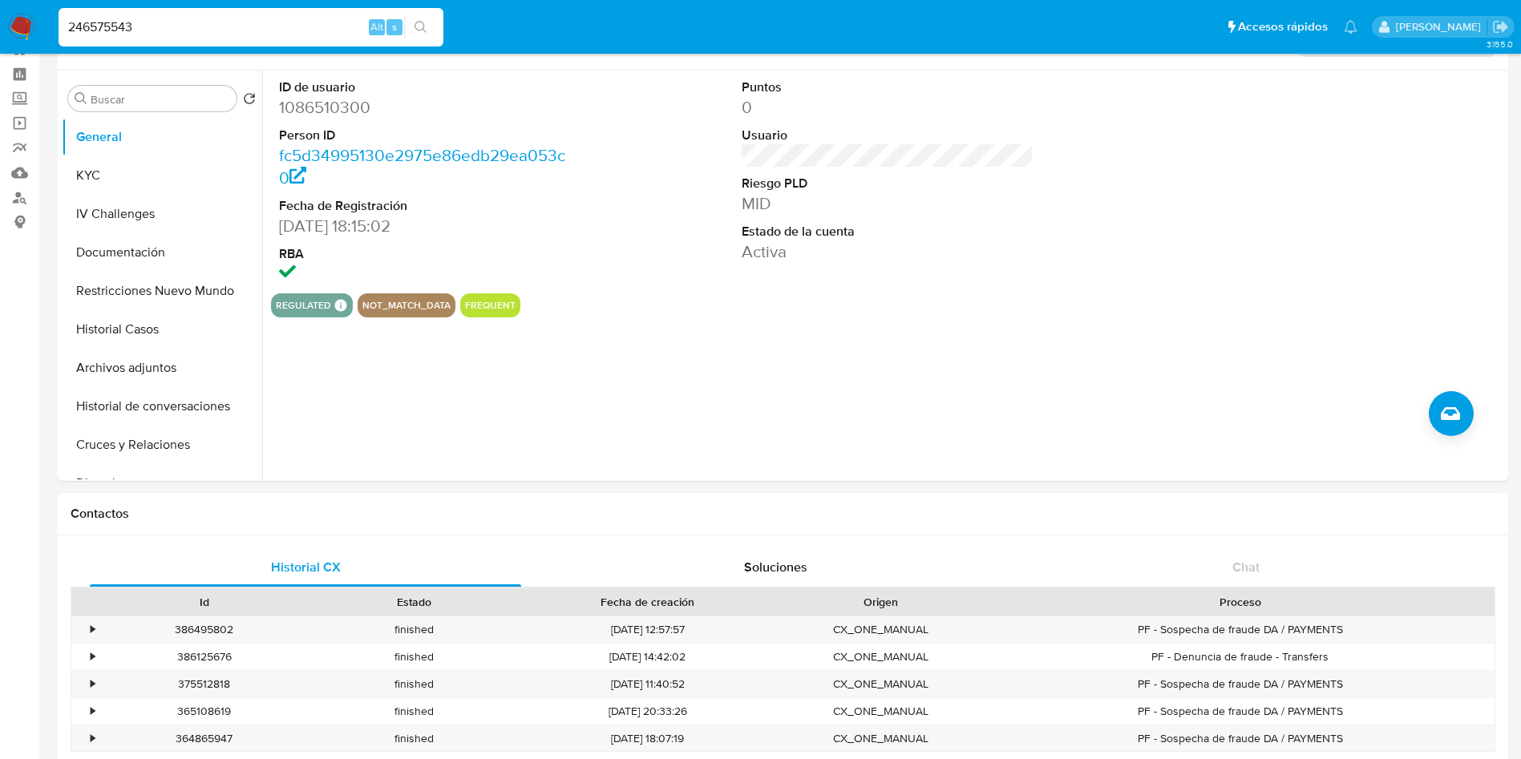
scroll to position [0, 0]
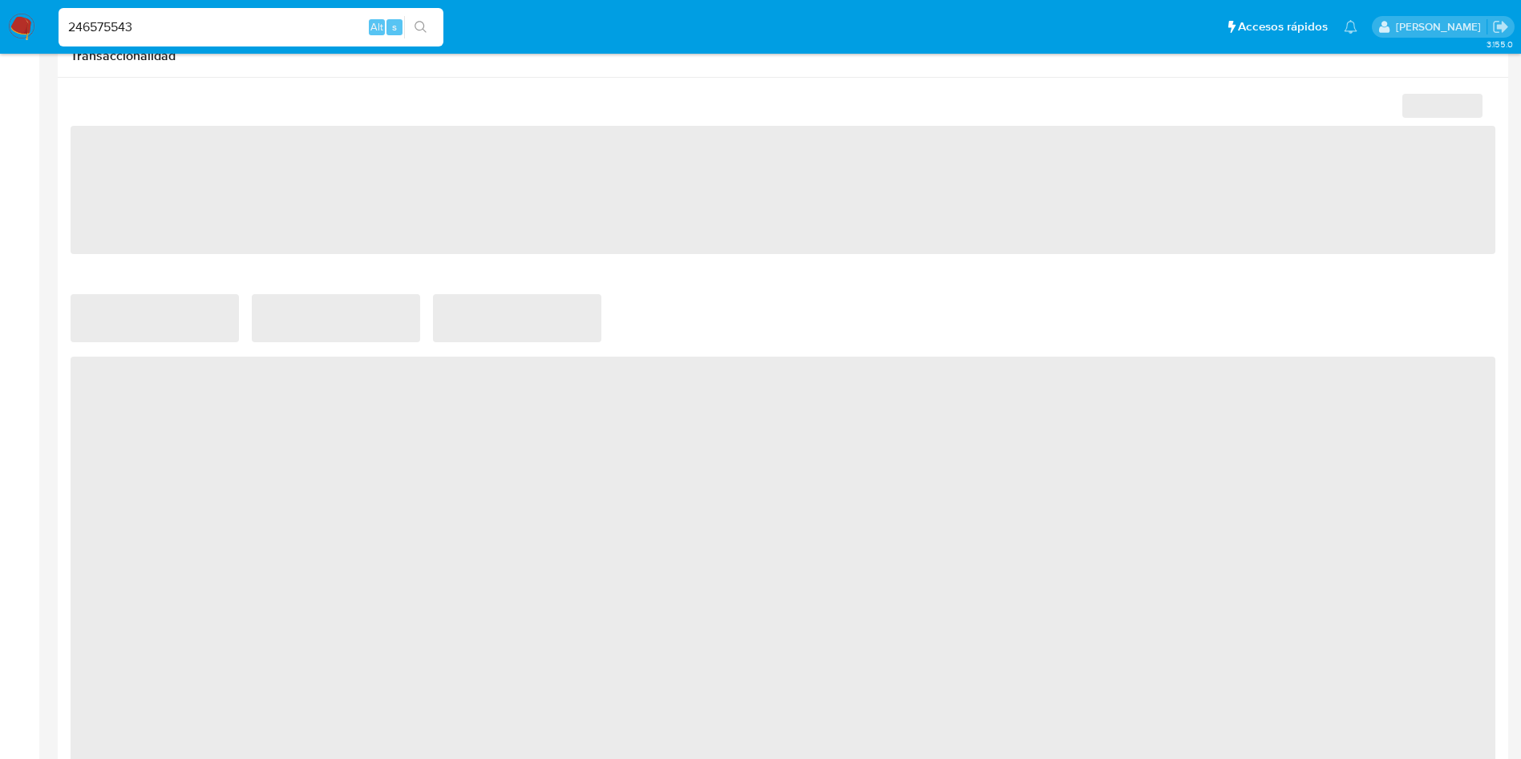
select select "10"
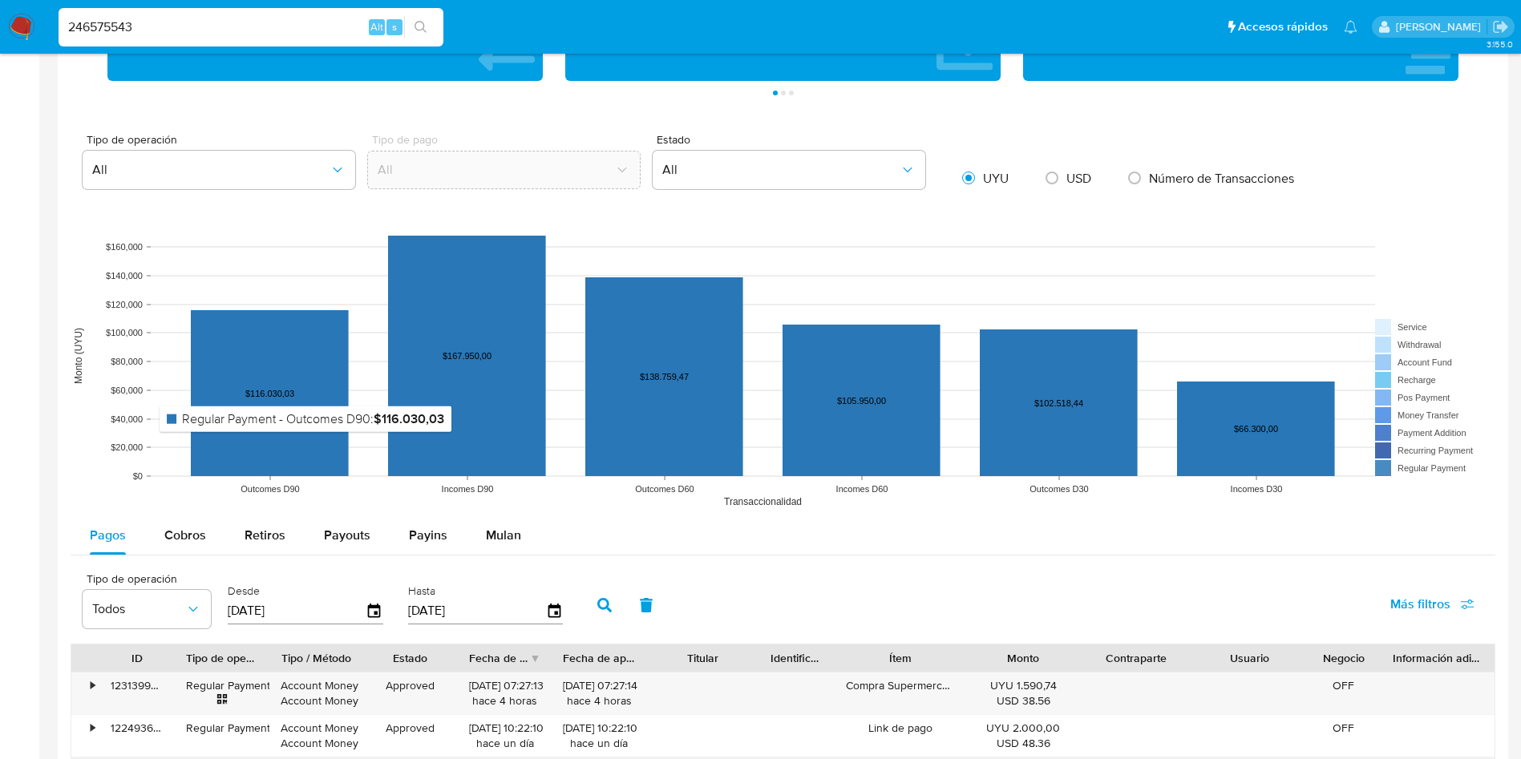
scroll to position [1323, 0]
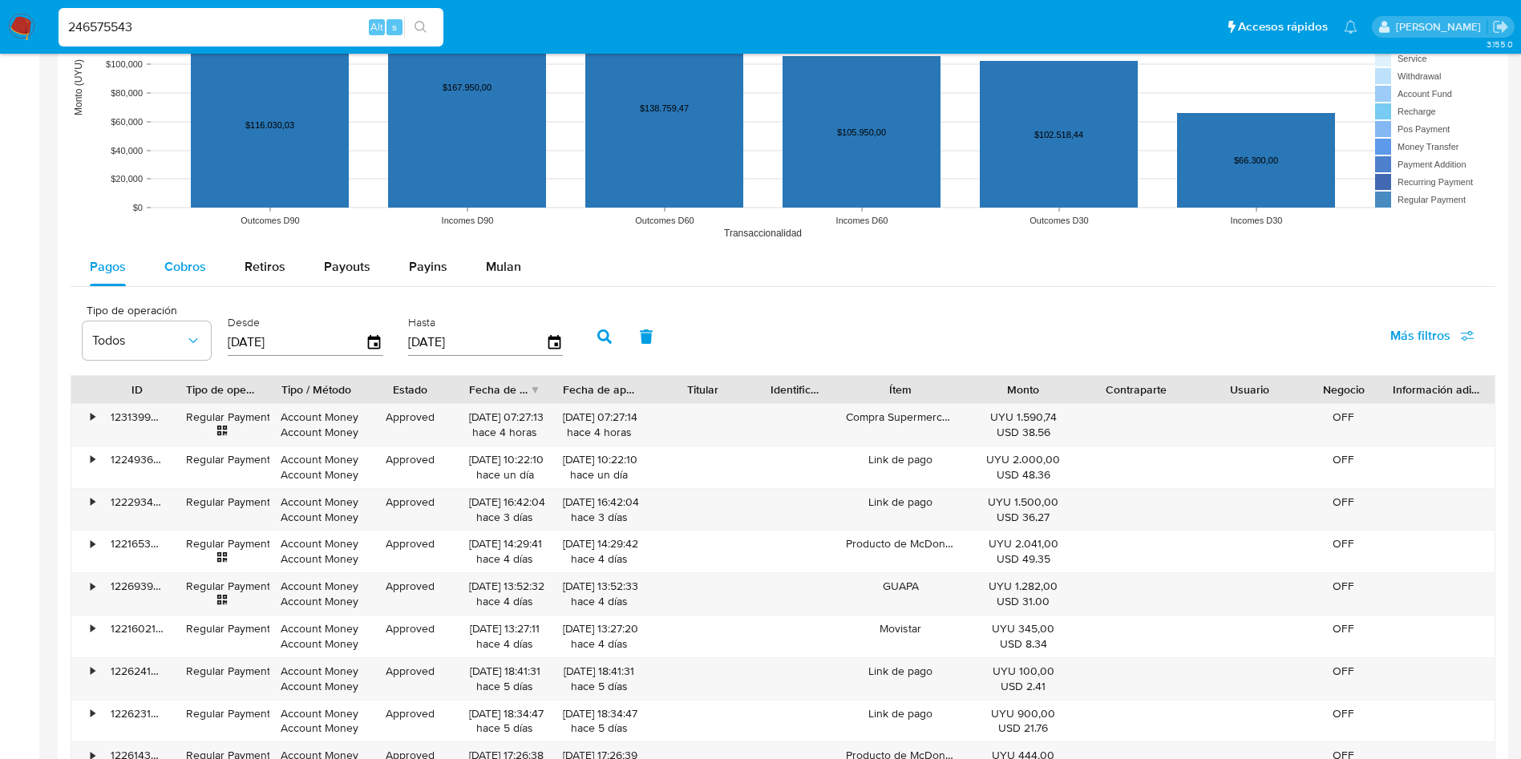
click at [175, 265] on span "Cobros" at bounding box center [185, 266] width 42 height 18
select select "10"
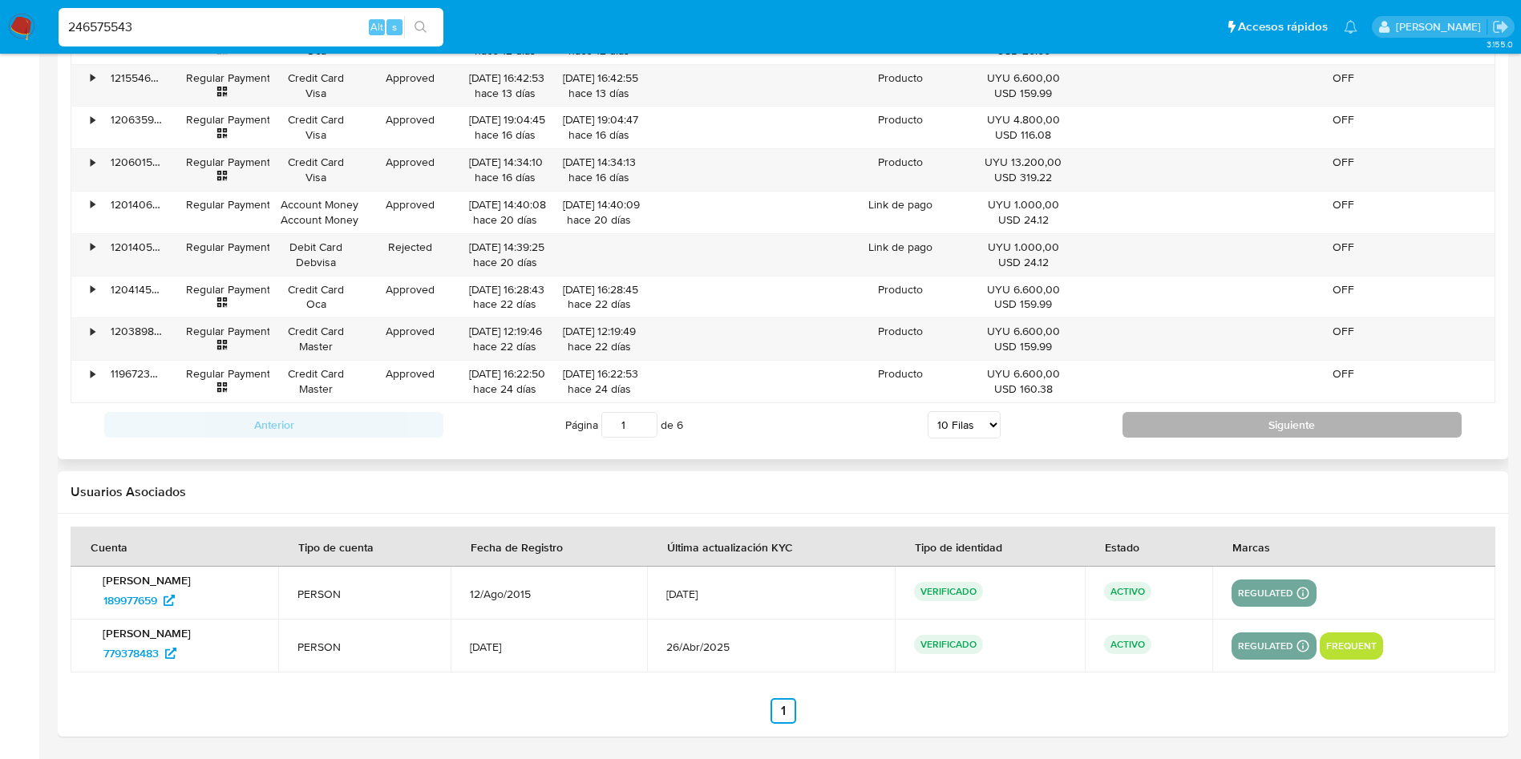
click at [1265, 436] on button "Siguiente" at bounding box center [1291, 425] width 339 height 26
type input "2"
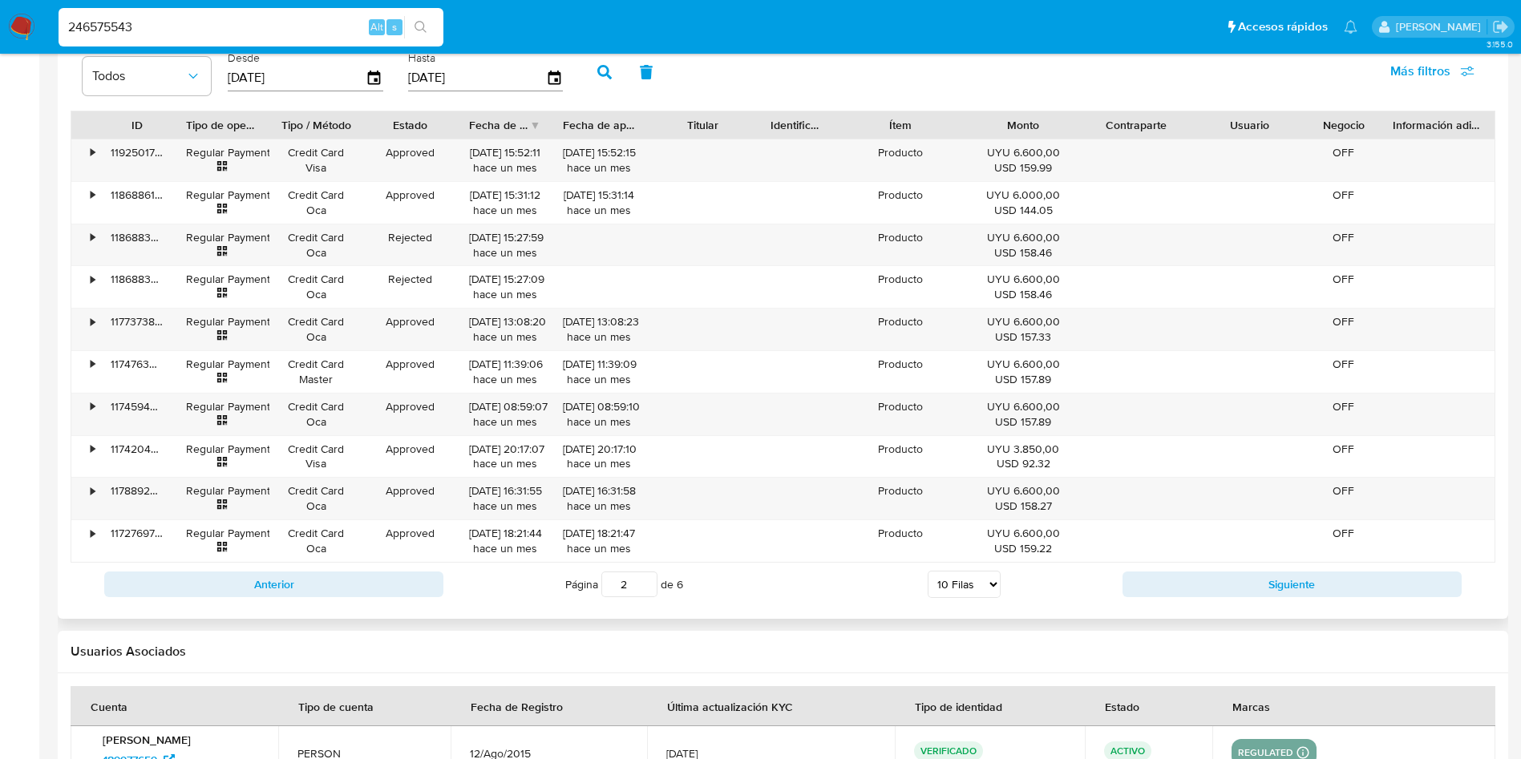
scroll to position [1386, 0]
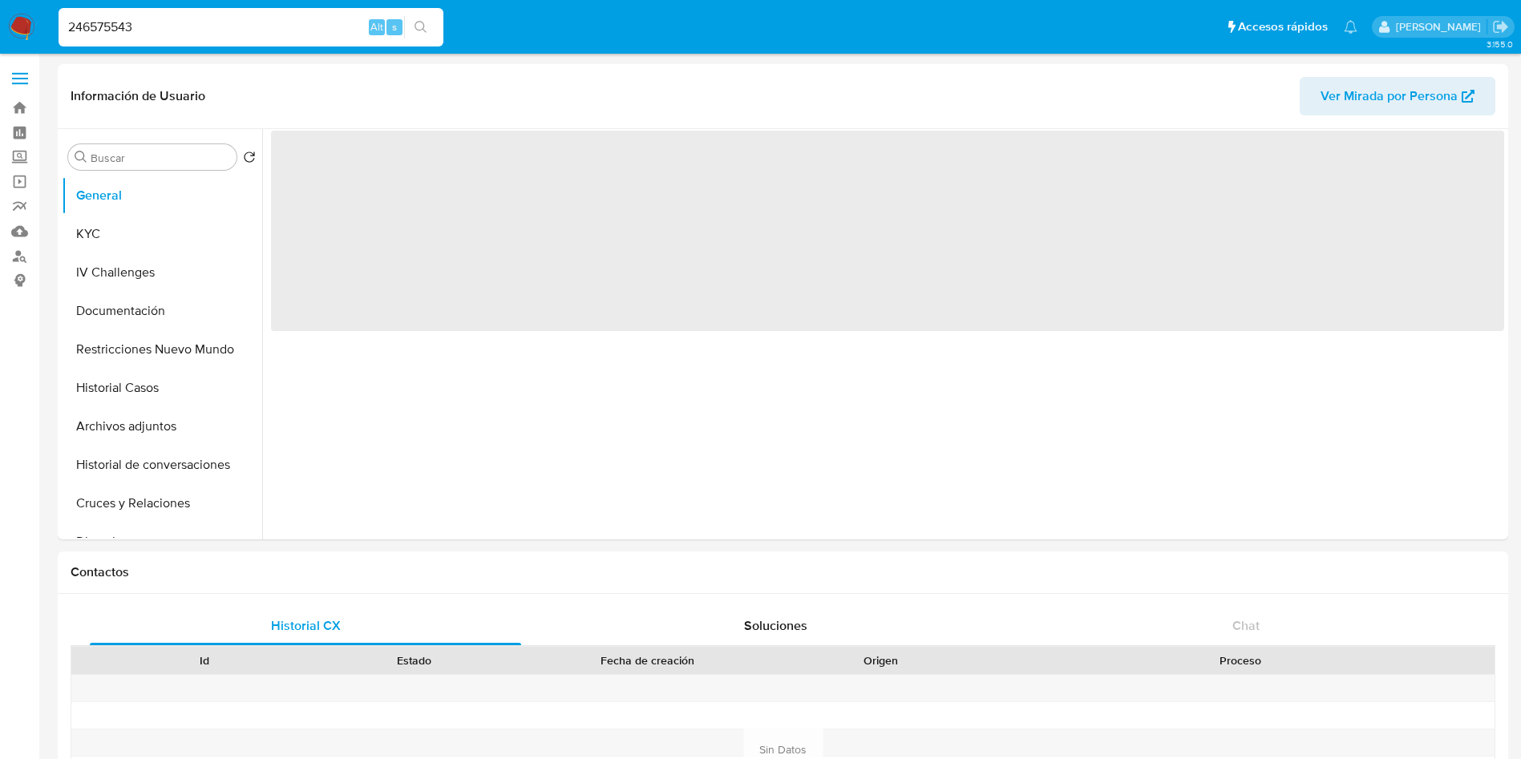
select select "10"
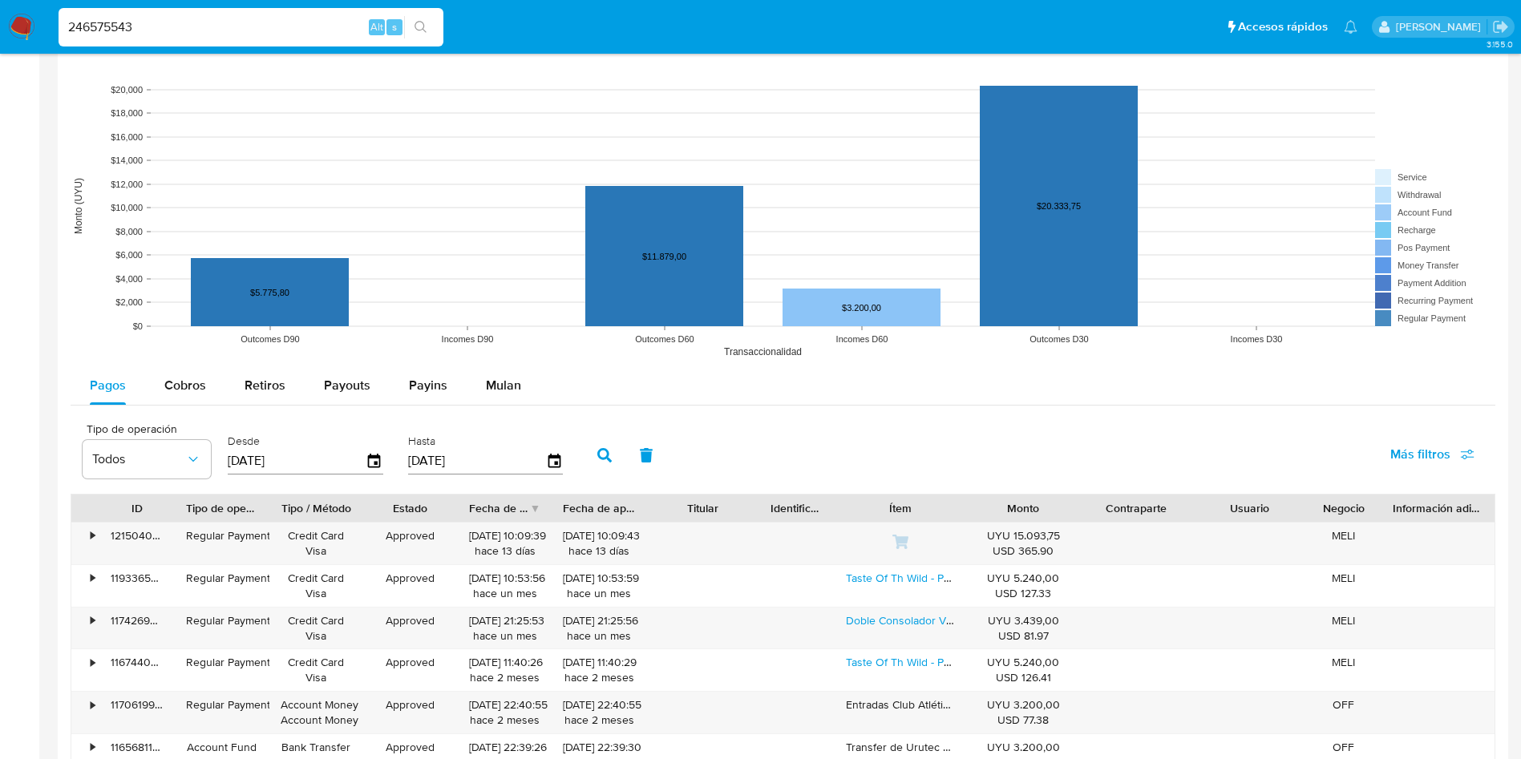
scroll to position [1323, 0]
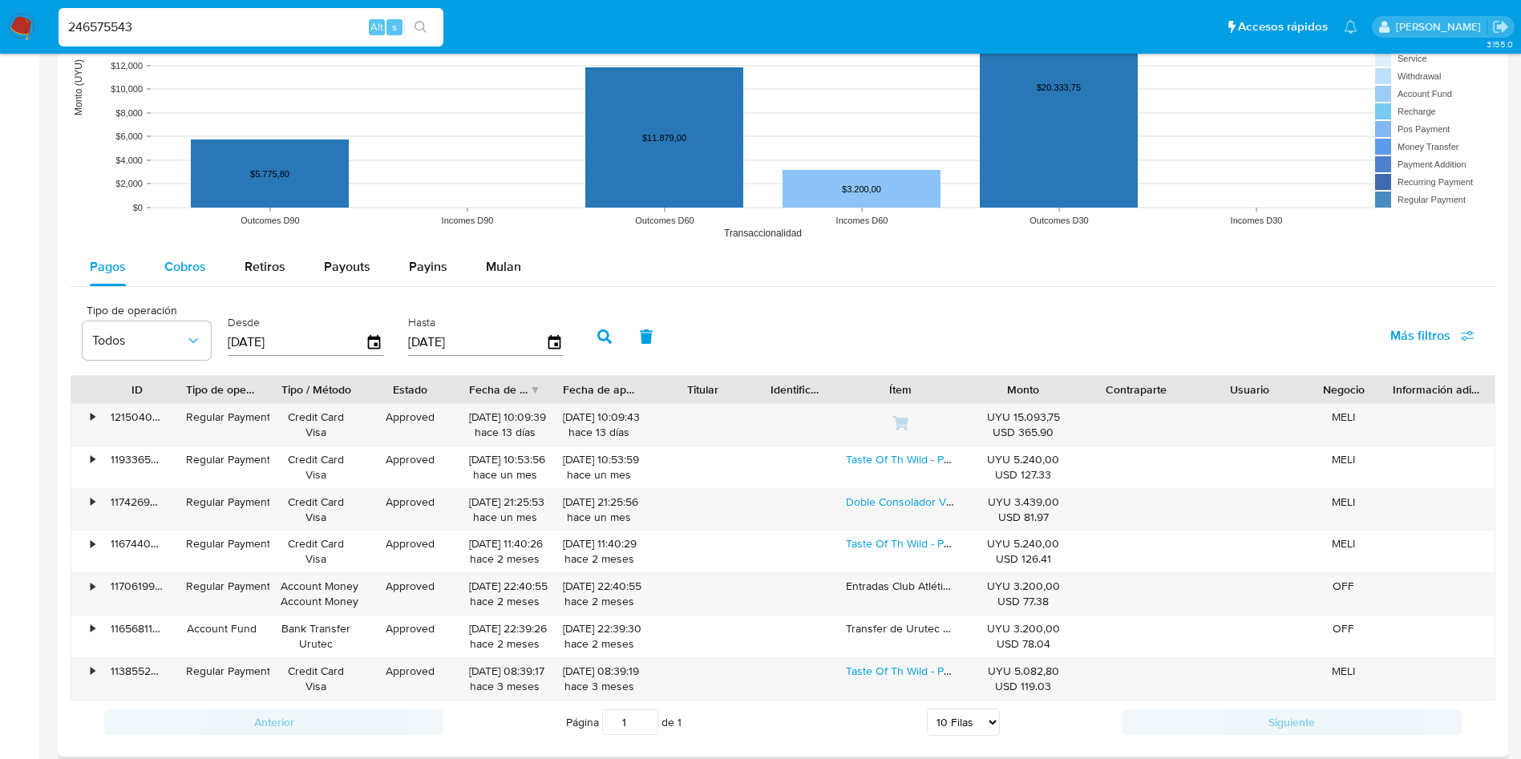
click at [192, 248] on div "Cobros" at bounding box center [185, 267] width 42 height 38
select select "10"
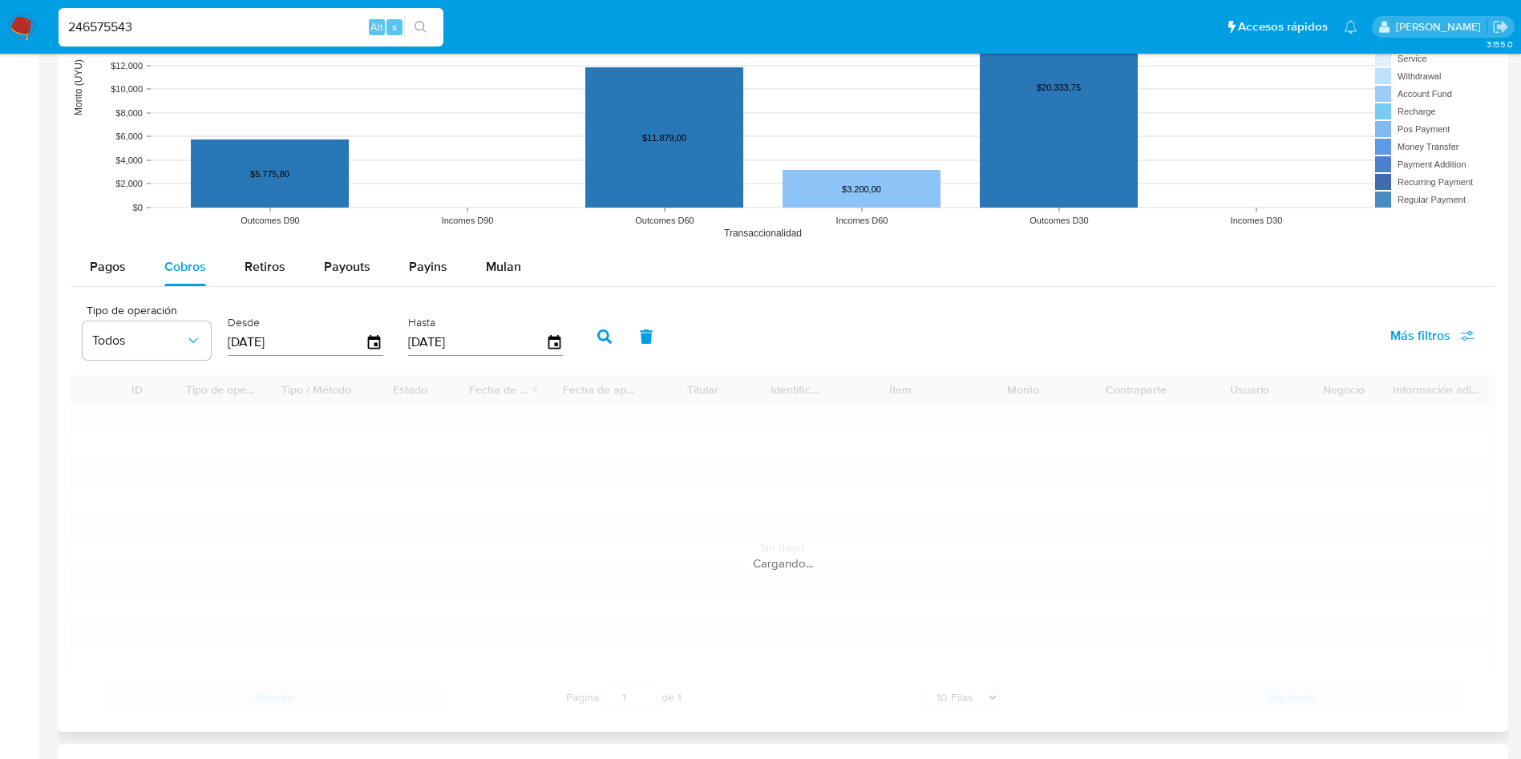
scroll to position [1313, 0]
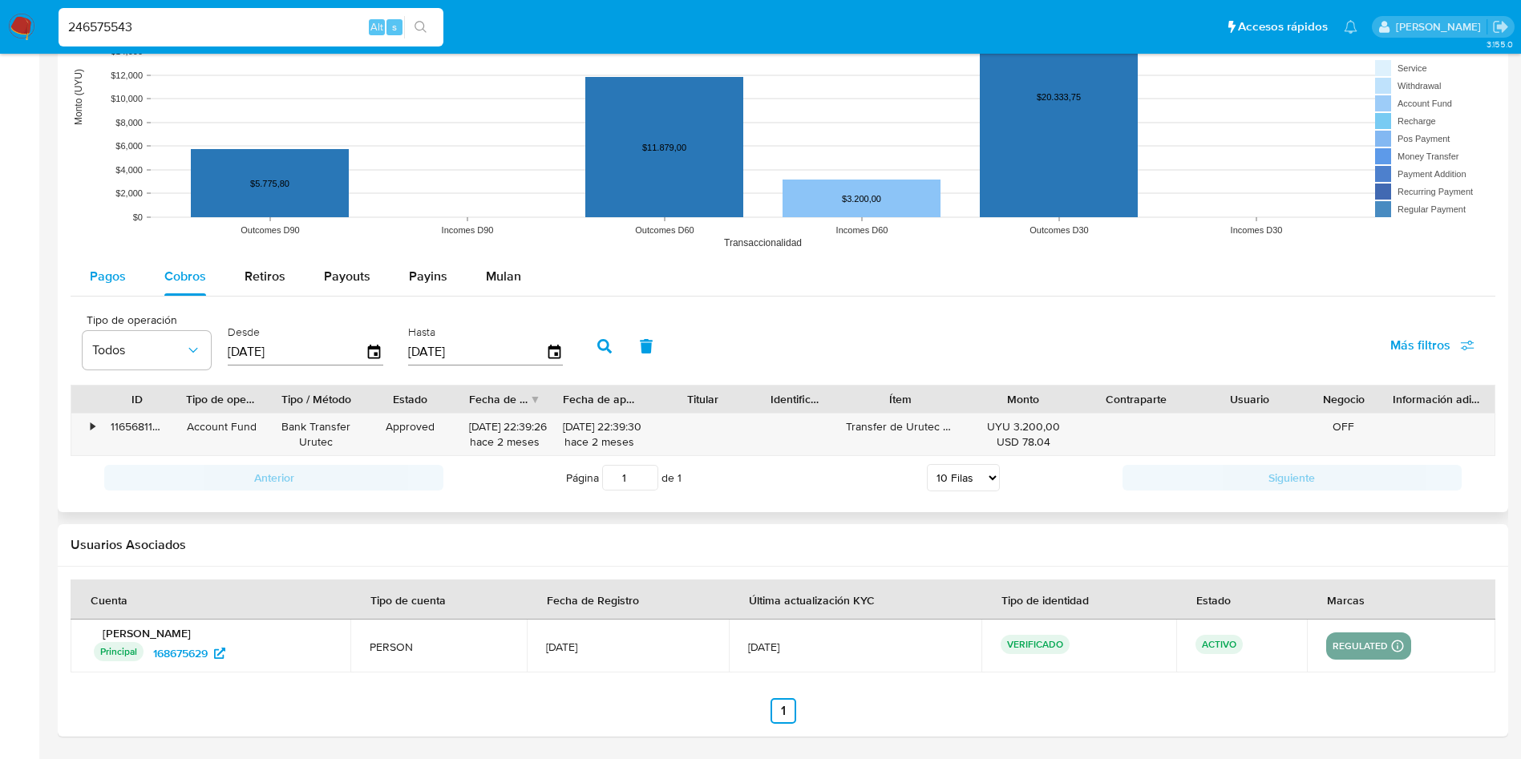
click at [125, 290] on button "Pagos" at bounding box center [108, 276] width 75 height 38
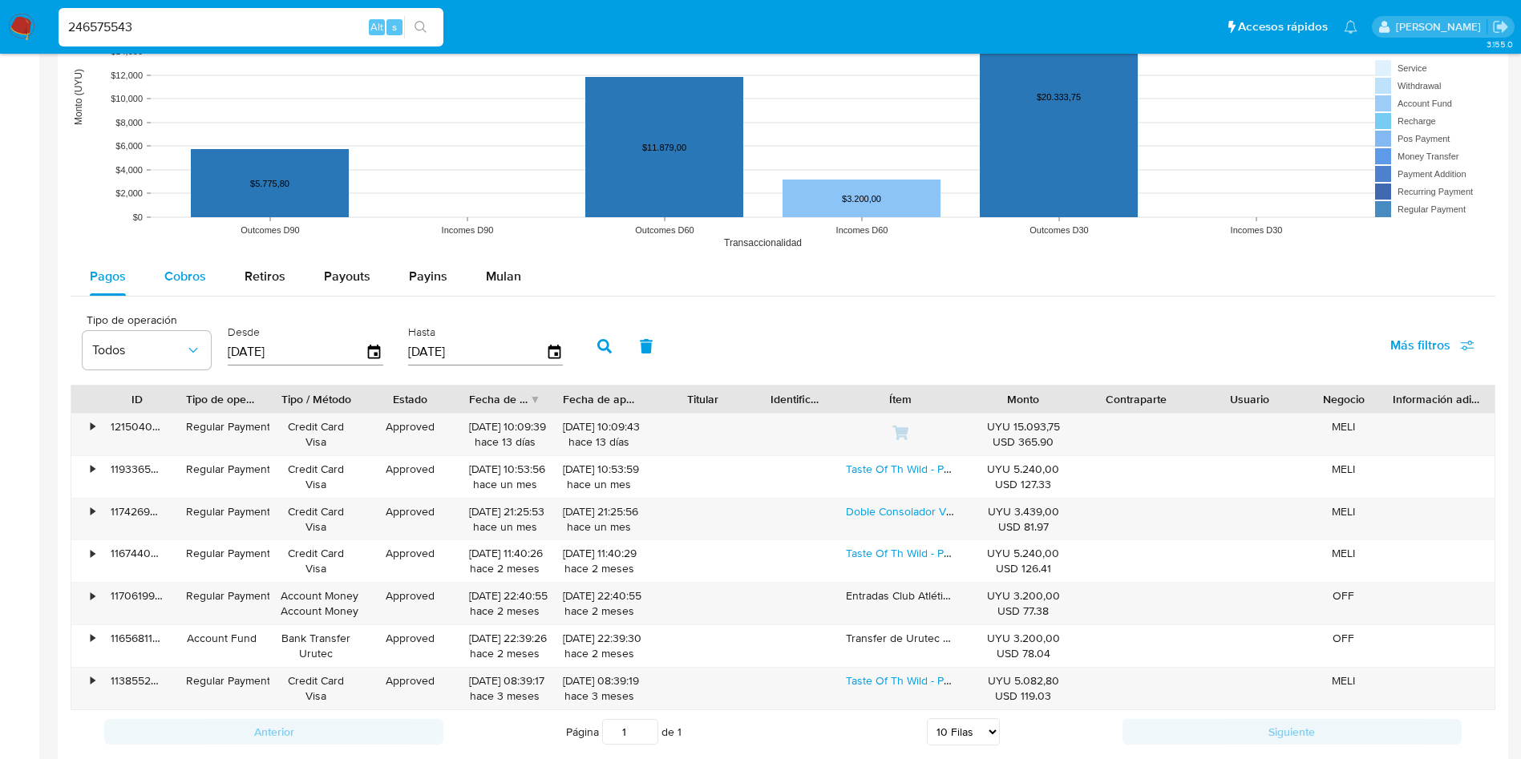
click at [185, 275] on span "Cobros" at bounding box center [185, 276] width 42 height 18
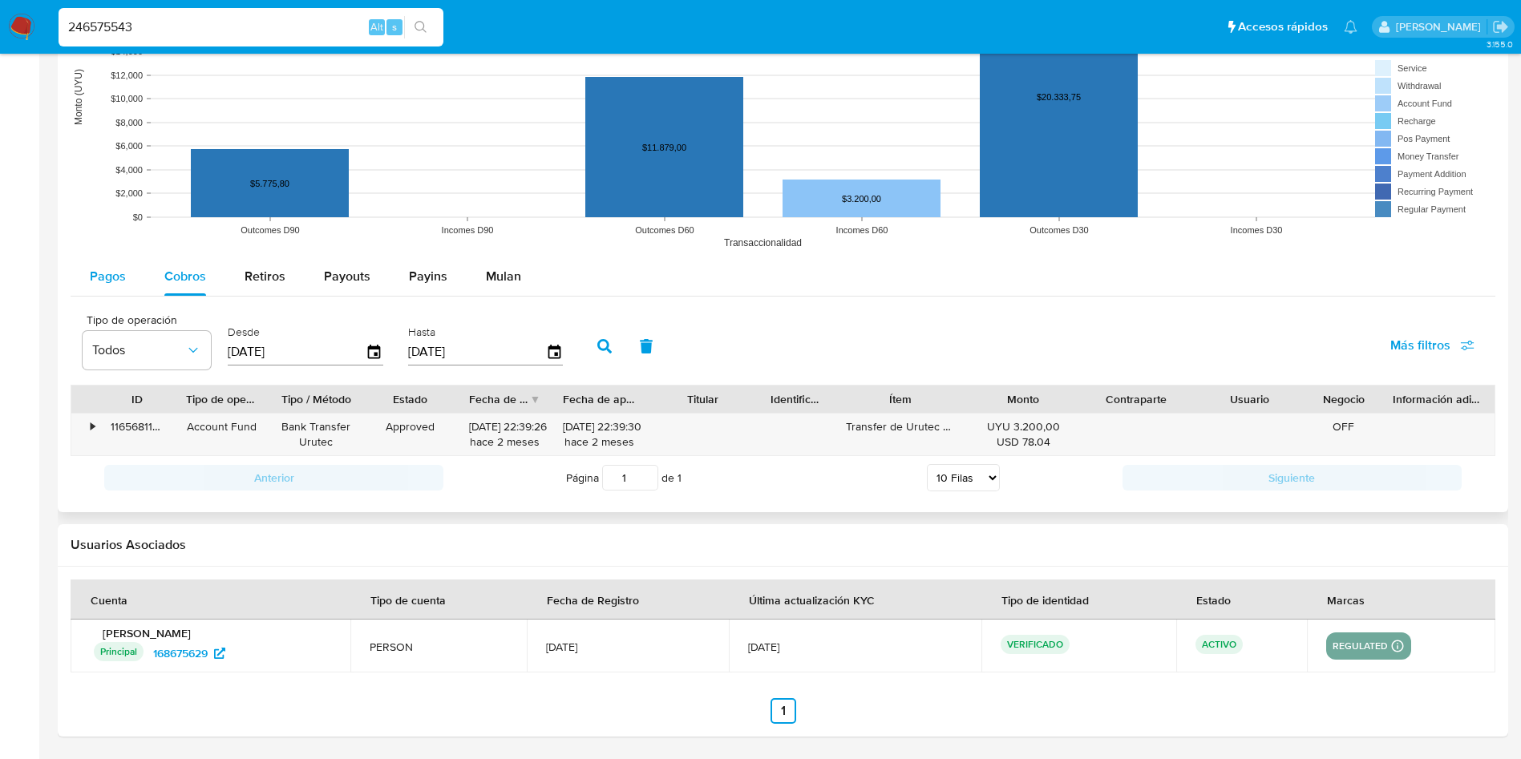
click at [117, 273] on span "Pagos" at bounding box center [108, 276] width 36 height 18
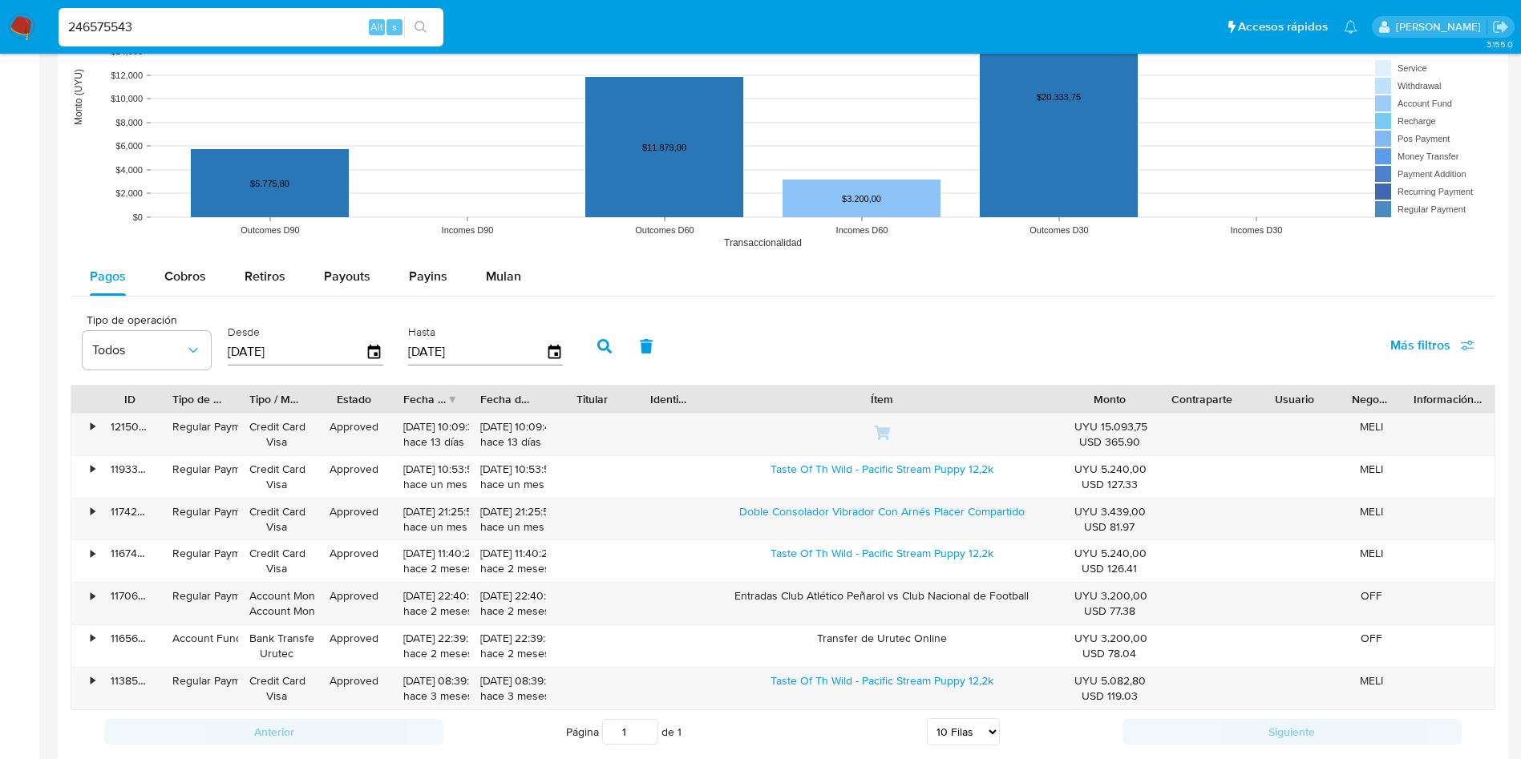
drag, startPoint x: 975, startPoint y: 392, endPoint x: 1206, endPoint y: 377, distance: 231.4
click at [1206, 377] on div "Tipo de operación Todos Desde [DATE] Hasta [DATE] Más filtros ID Tipo de operac…" at bounding box center [783, 529] width 1425 height 448
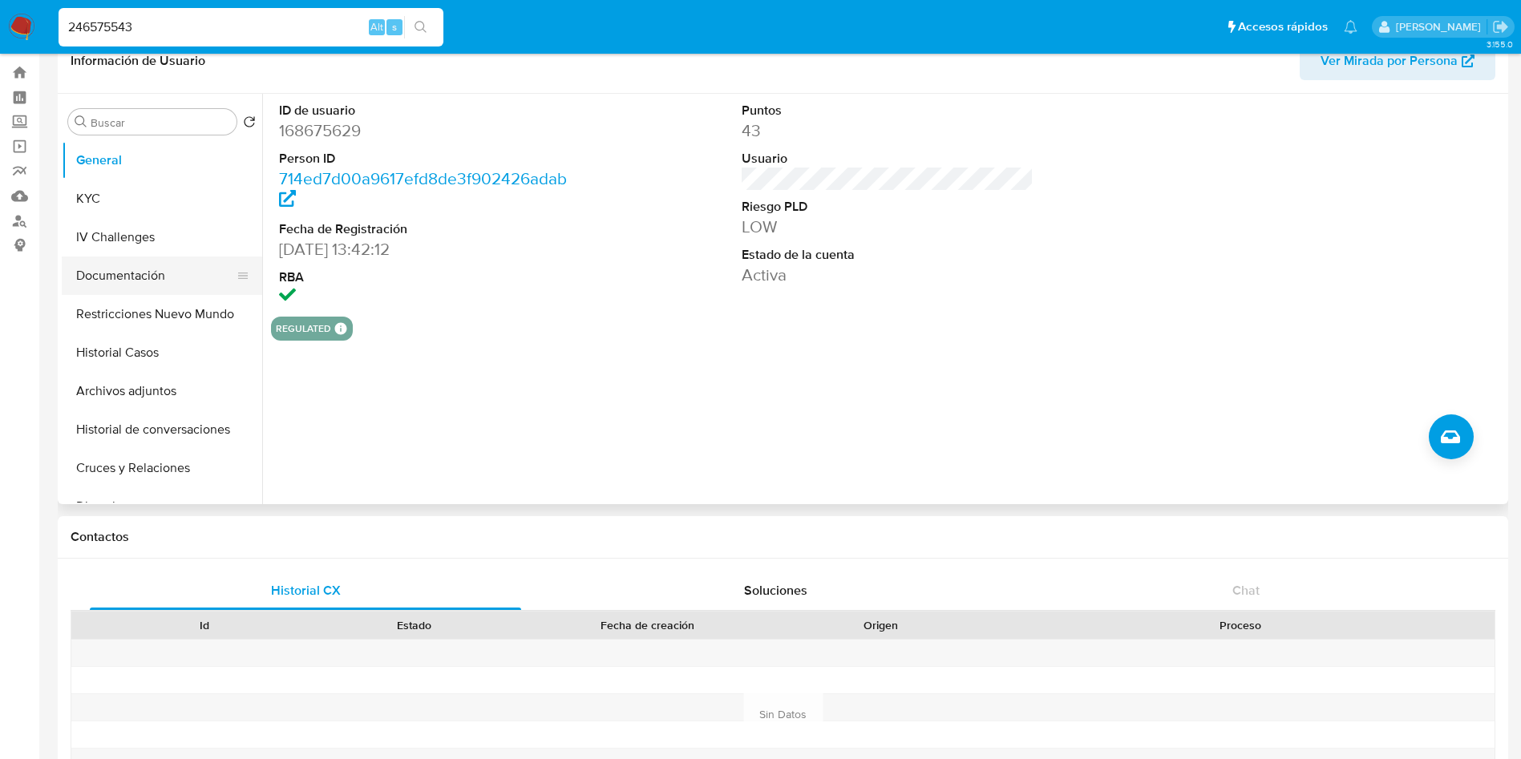
scroll to position [0, 0]
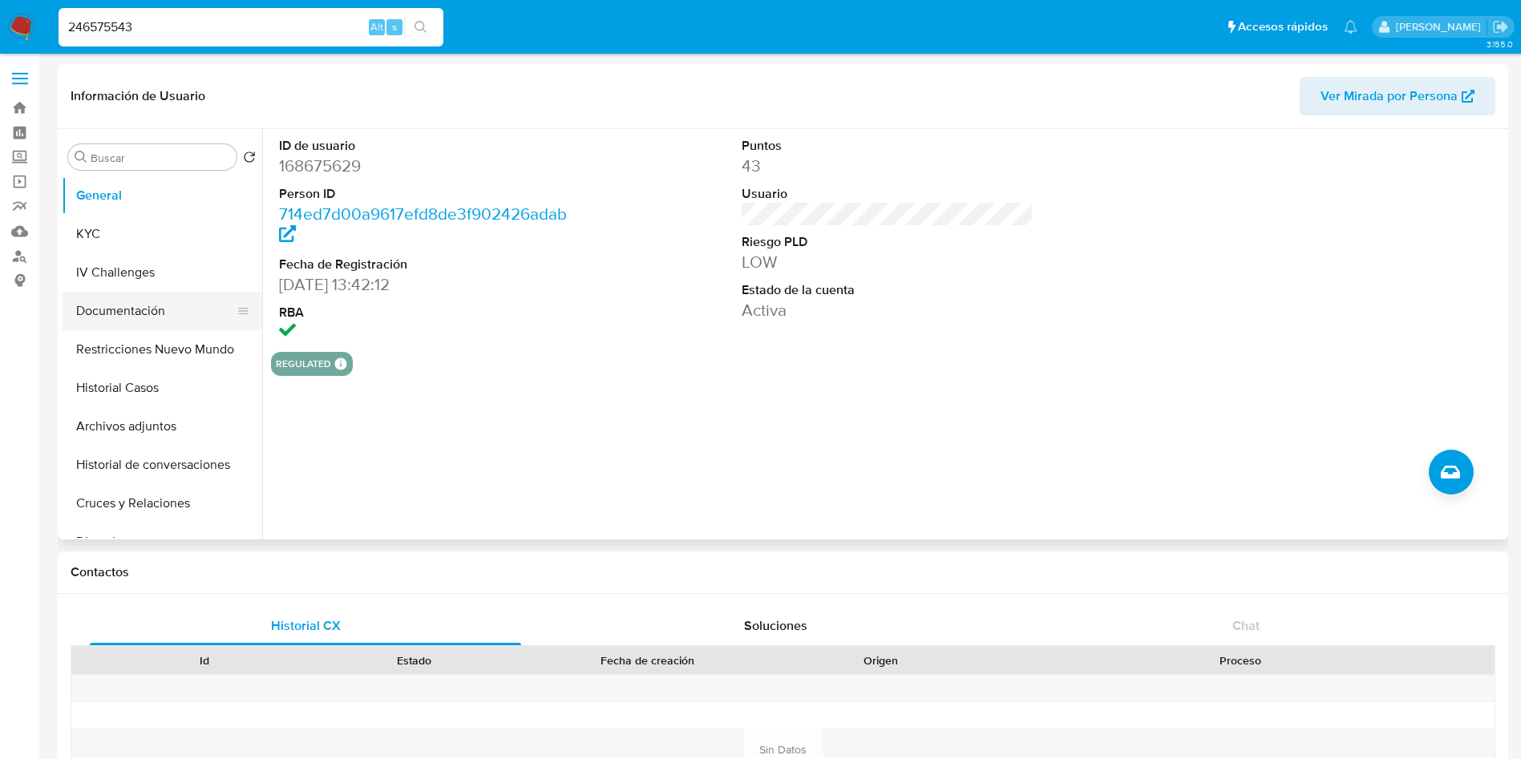
click at [131, 313] on button "Documentación" at bounding box center [156, 311] width 188 height 38
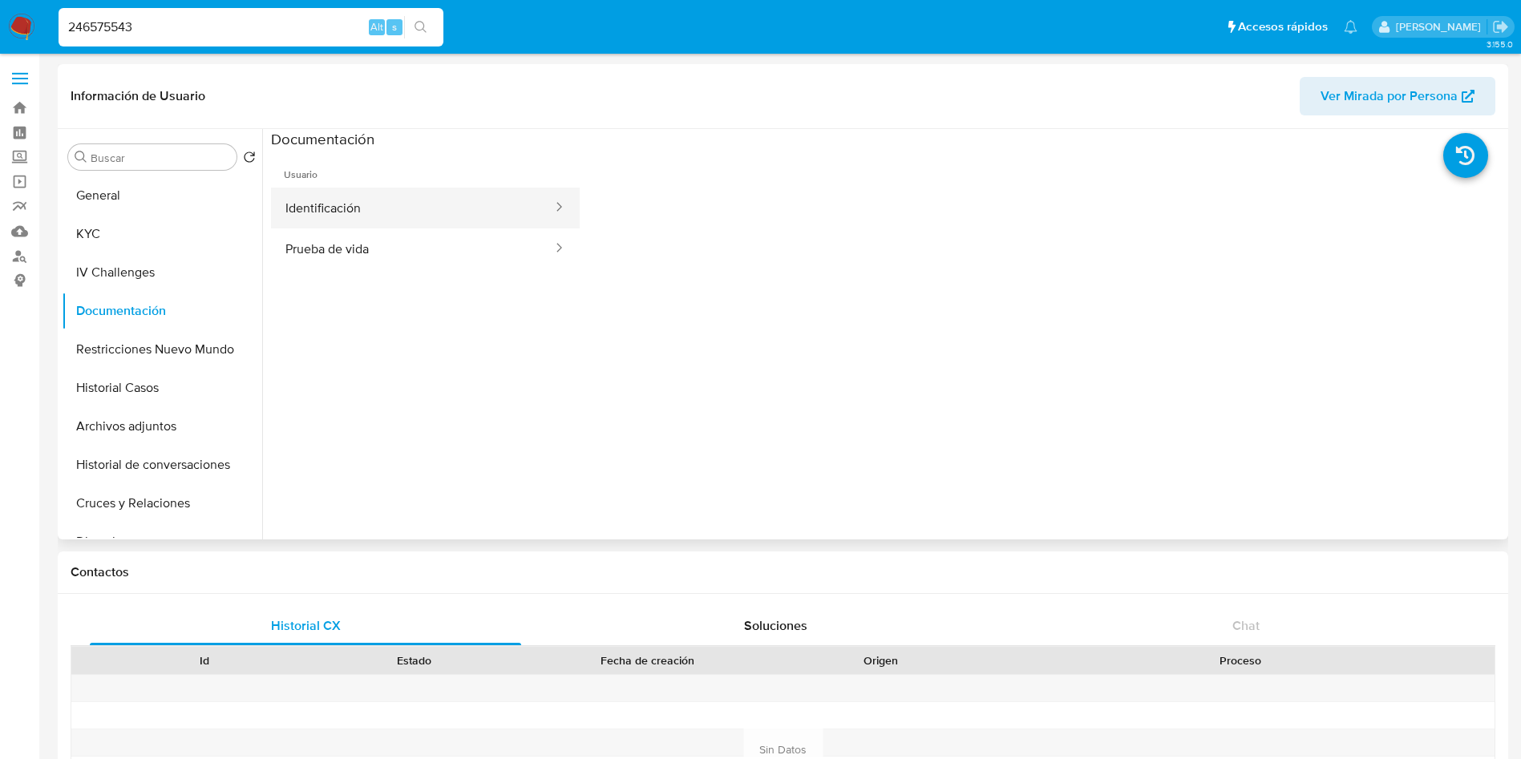
click at [399, 219] on button "Identificación" at bounding box center [412, 208] width 283 height 41
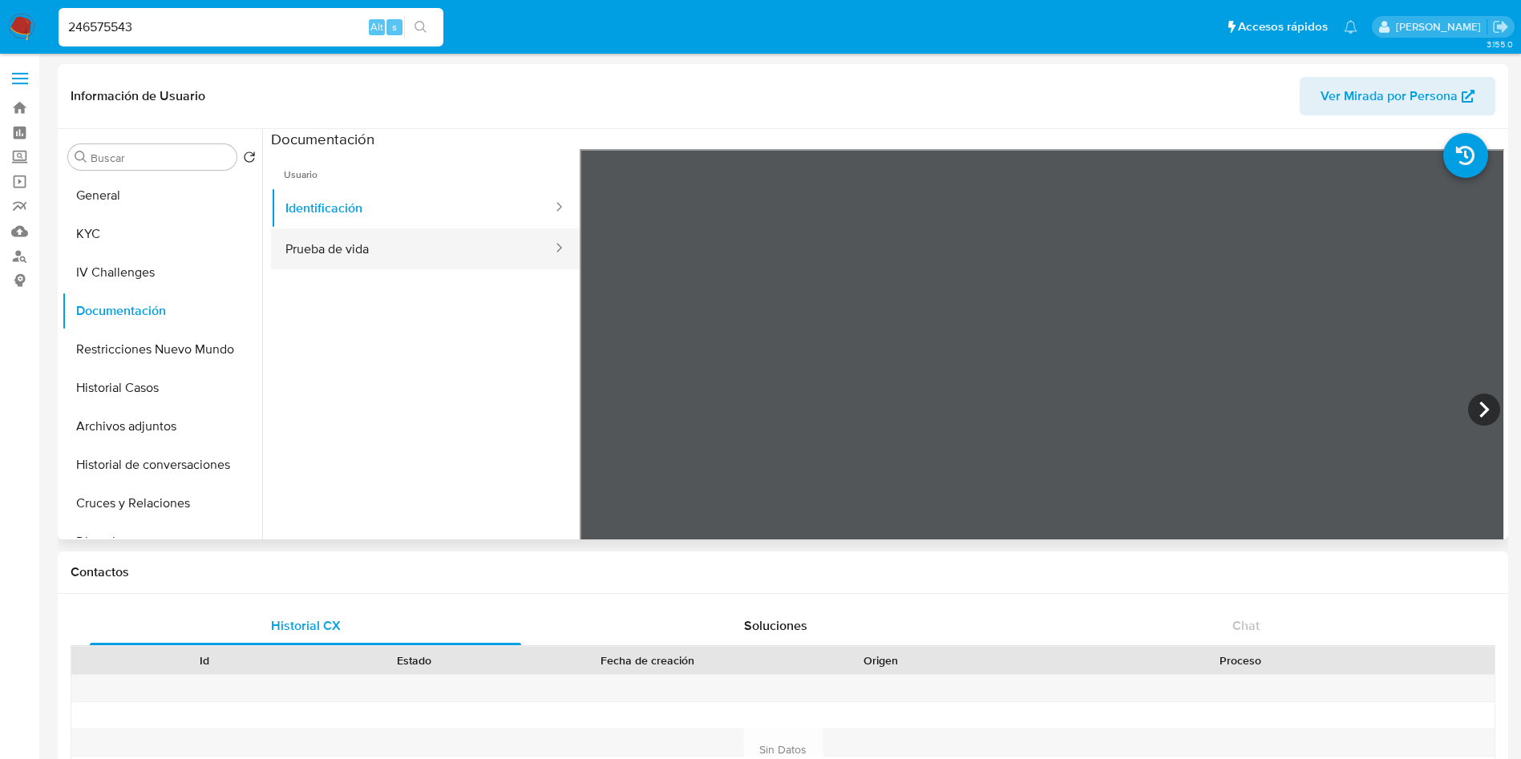
click at [406, 245] on button "Prueba de vida" at bounding box center [412, 248] width 283 height 41
